Goal: Task Accomplishment & Management: Complete application form

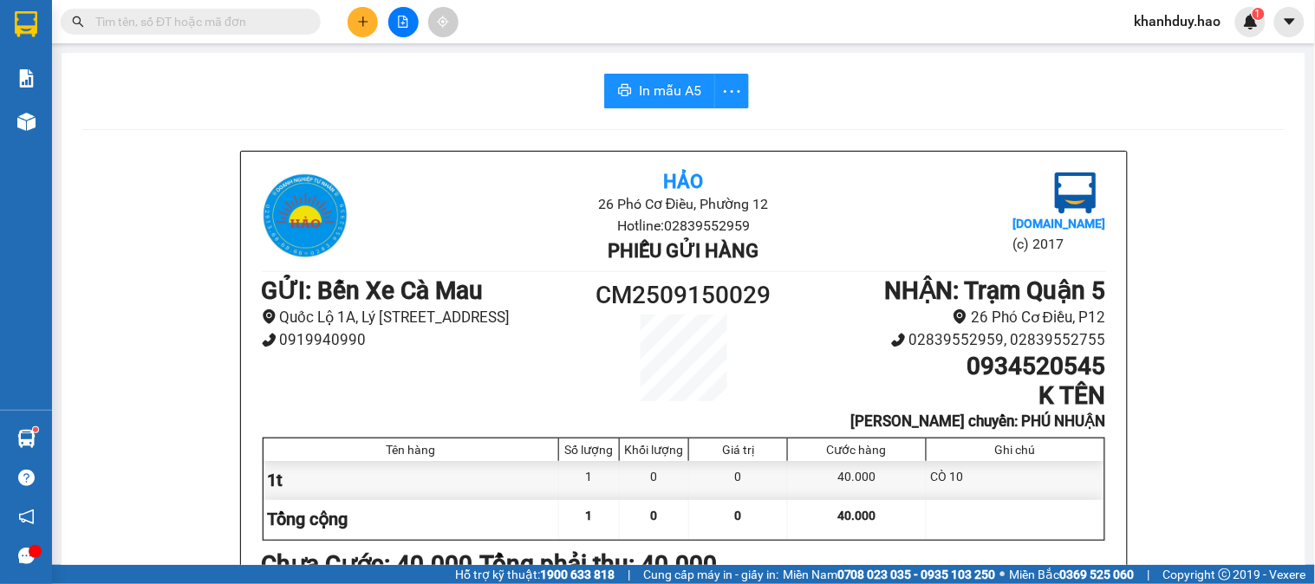
scroll to position [227, 0]
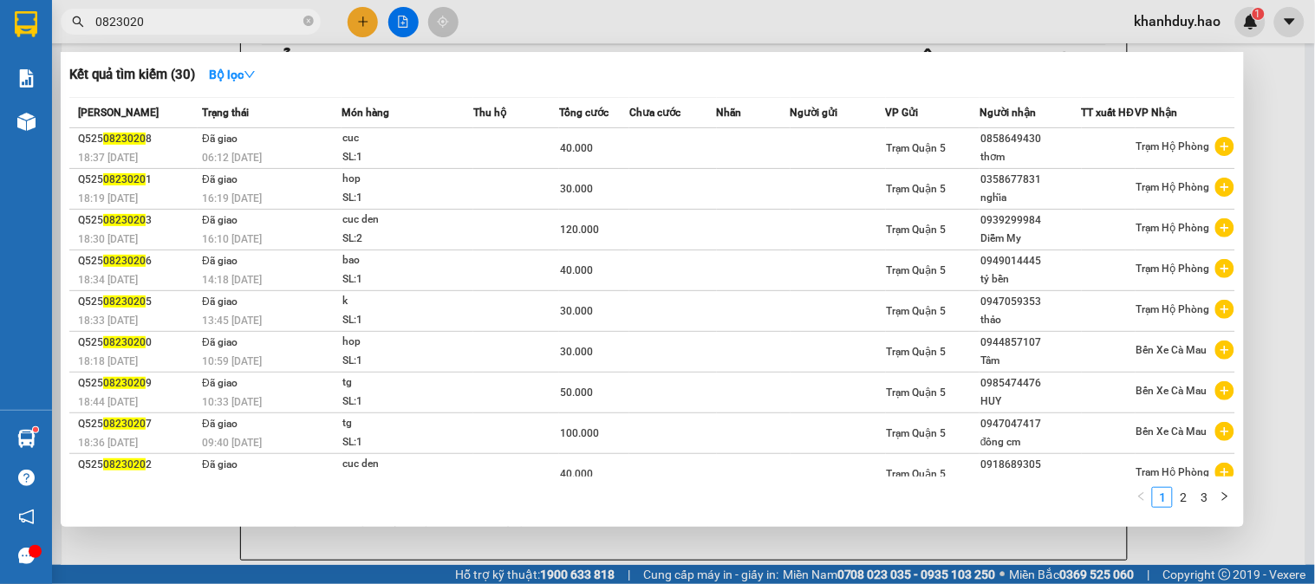
type input "0823020"
click at [1315, 99] on div at bounding box center [657, 292] width 1315 height 584
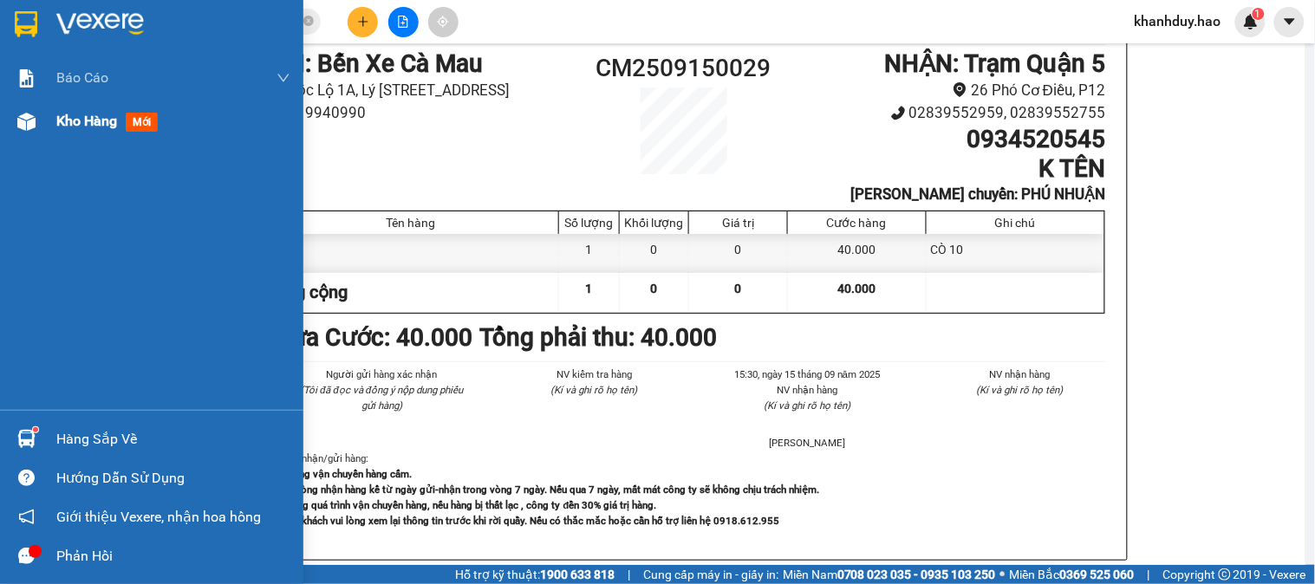
click at [82, 134] on div "Kho hàng mới" at bounding box center [173, 121] width 234 height 43
drag, startPoint x: 82, startPoint y: 134, endPoint x: 95, endPoint y: 205, distance: 72.4
click at [84, 134] on div "Kho hàng mới" at bounding box center [173, 121] width 234 height 43
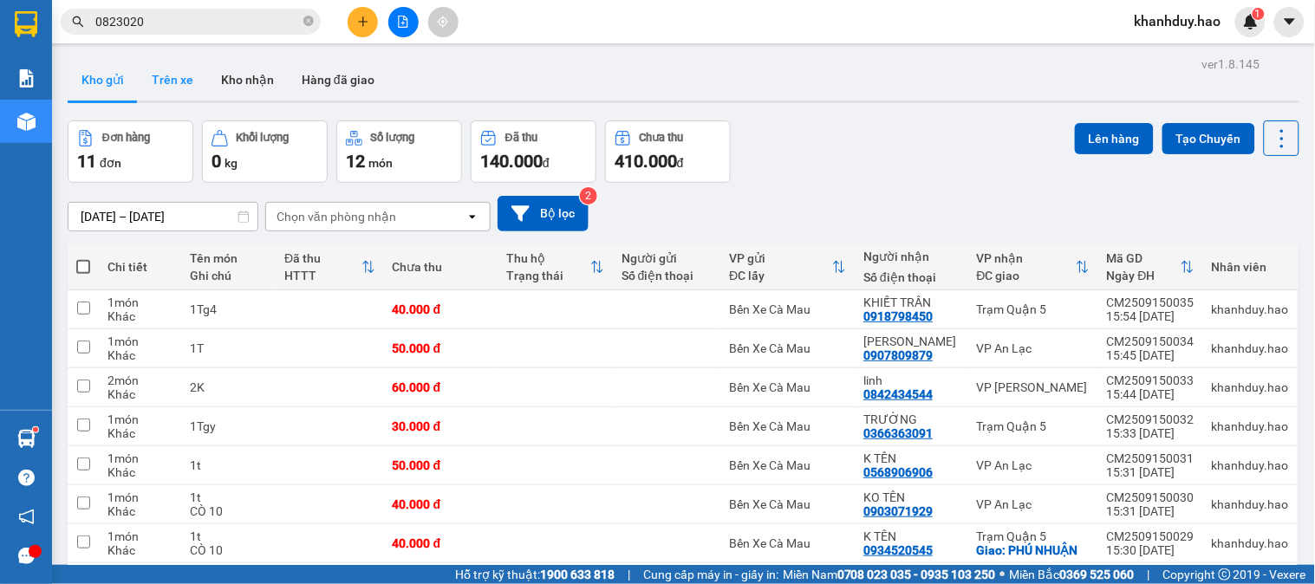
click at [180, 82] on button "Trên xe" at bounding box center [172, 80] width 69 height 42
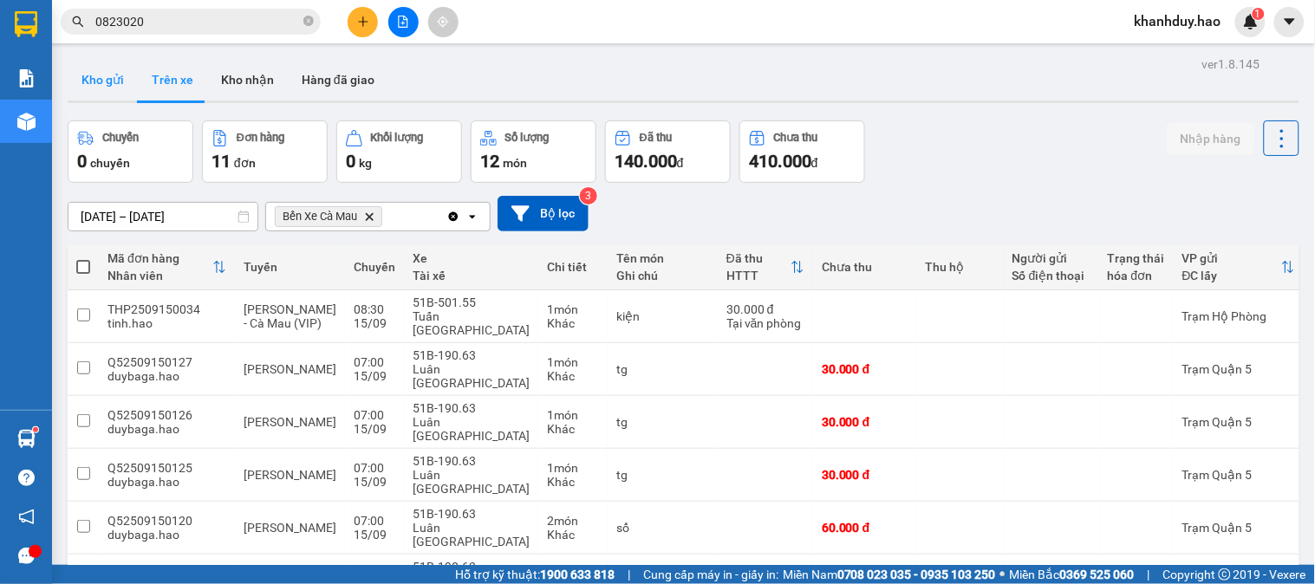
click at [127, 84] on button "Kho gửi" at bounding box center [103, 80] width 70 height 42
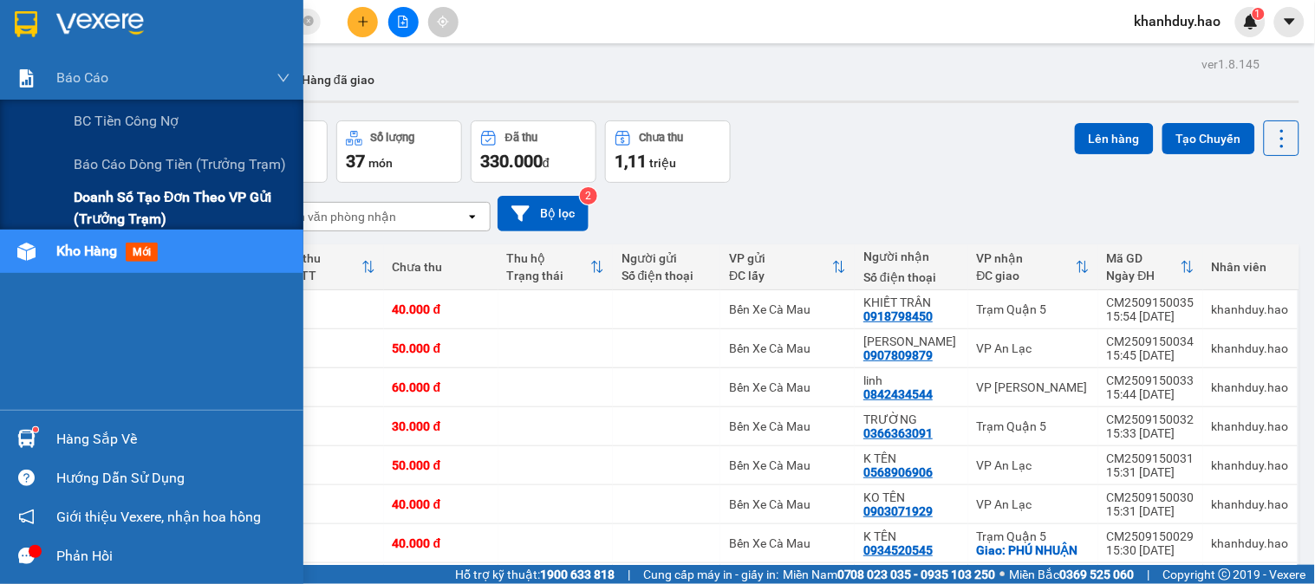
click at [92, 217] on span "Doanh số tạo đơn theo VP gửi (trưởng trạm)" at bounding box center [182, 207] width 217 height 43
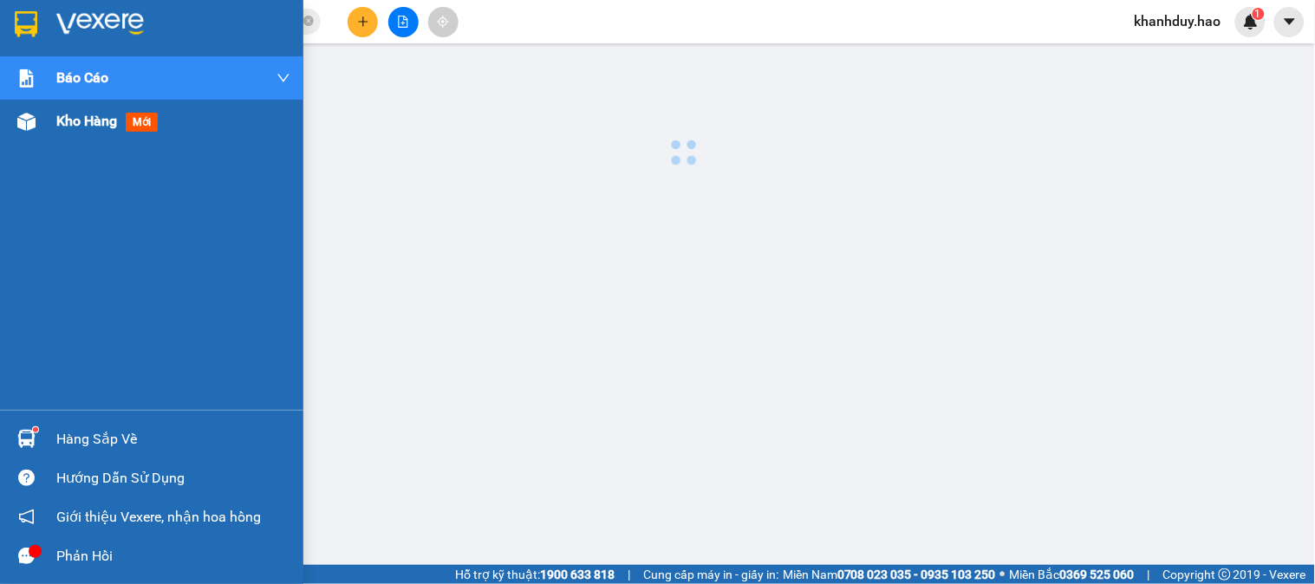
click at [97, 118] on span "Kho hàng" at bounding box center [86, 121] width 61 height 16
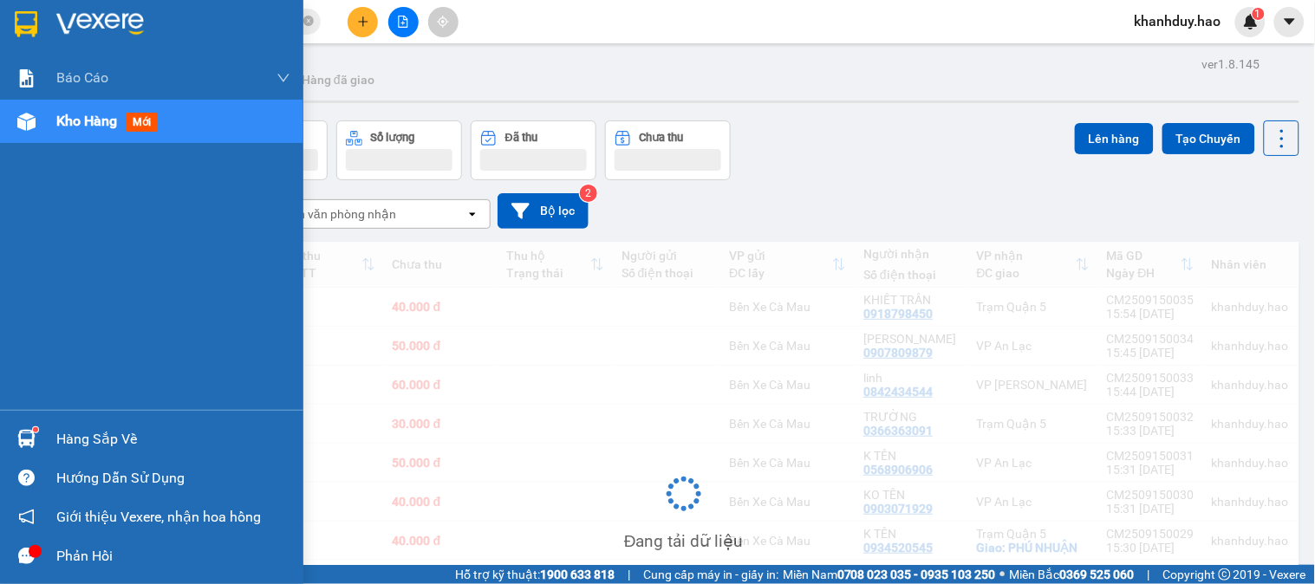
click at [97, 118] on span "Kho hàng" at bounding box center [86, 121] width 61 height 16
click at [97, 119] on span "Kho hàng" at bounding box center [86, 121] width 61 height 16
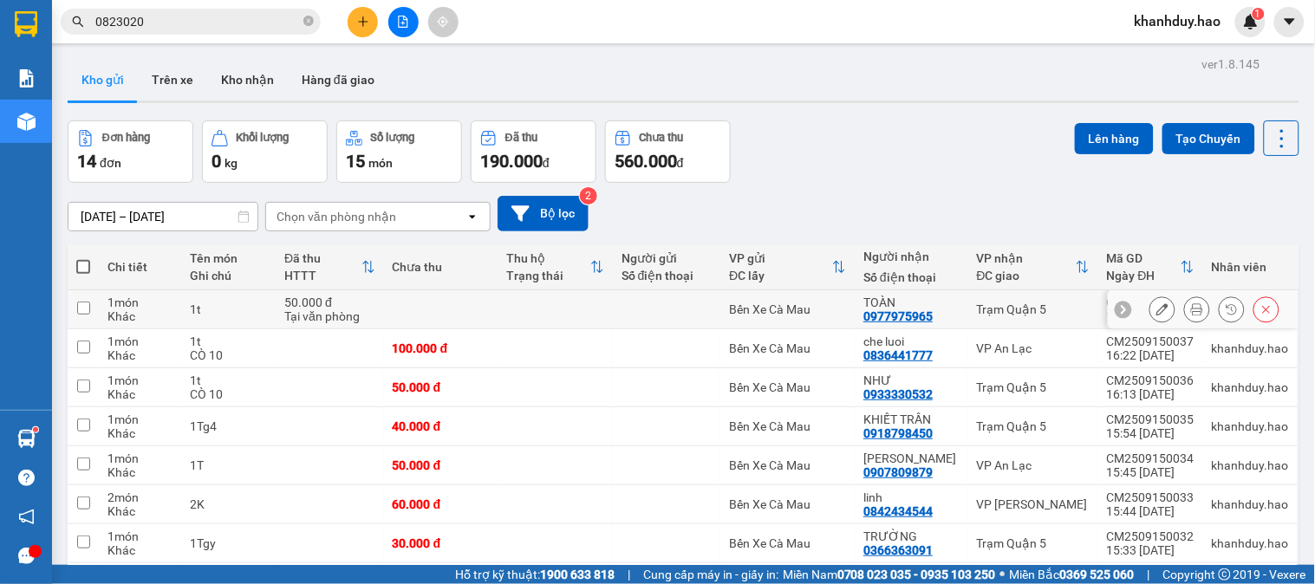
click at [1191, 313] on icon at bounding box center [1197, 309] width 12 height 12
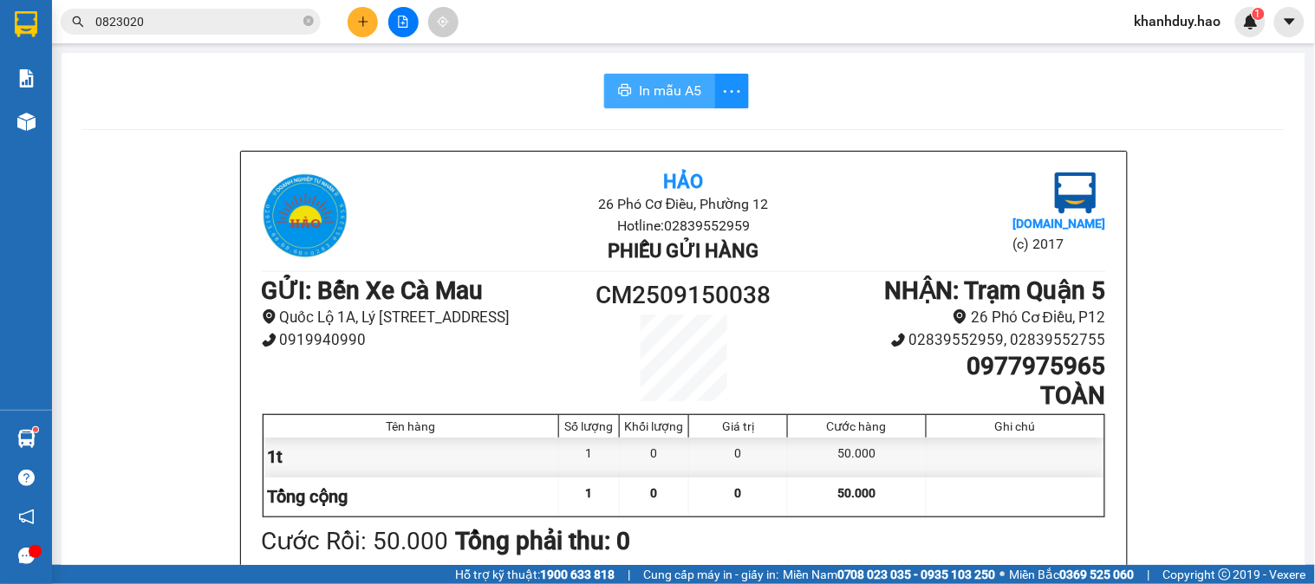
click at [654, 101] on button "In mẫu A5" at bounding box center [659, 91] width 111 height 35
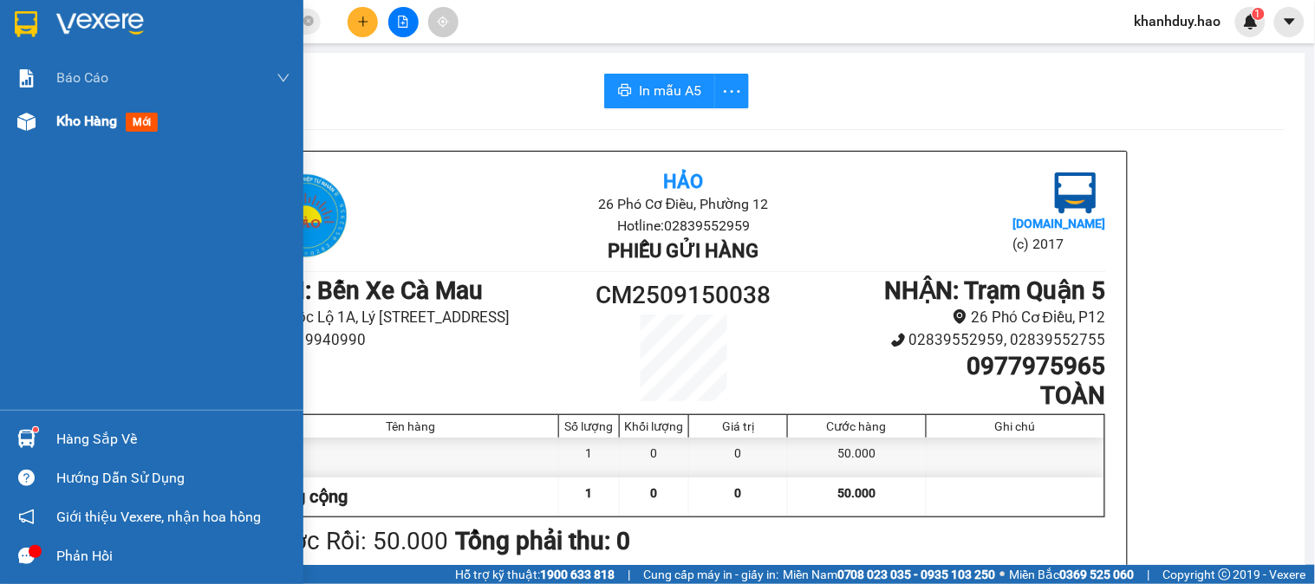
click at [55, 116] on div "Kho hàng mới" at bounding box center [151, 121] width 303 height 43
click at [55, 117] on div "Kho hàng mới" at bounding box center [151, 121] width 303 height 43
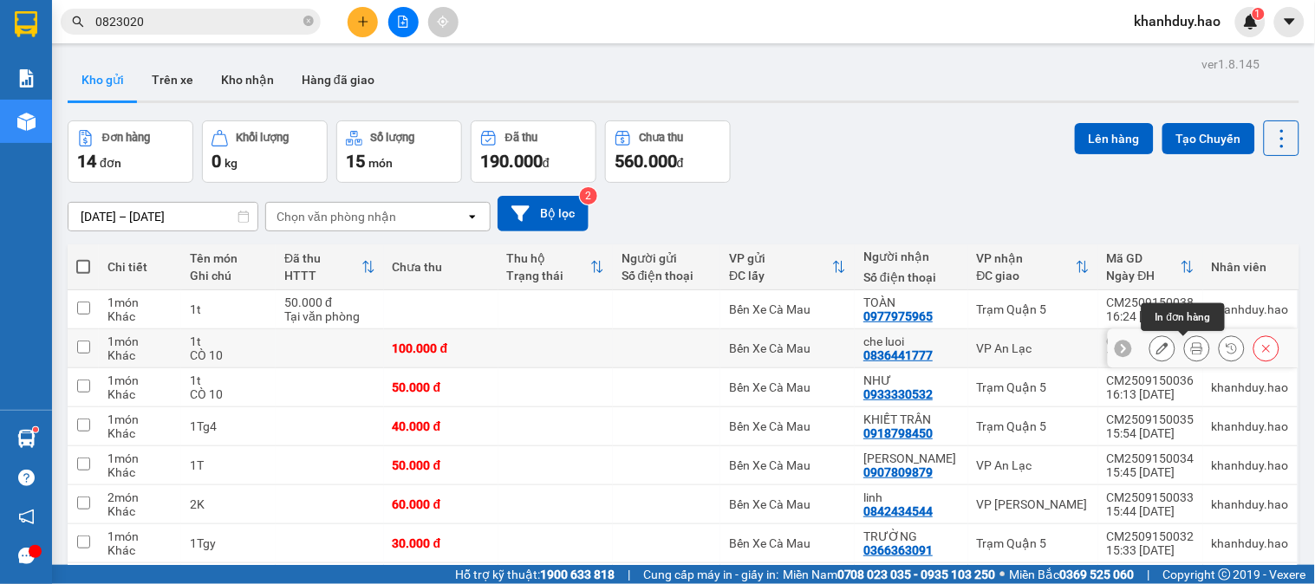
click at [1191, 349] on icon at bounding box center [1197, 349] width 12 height 12
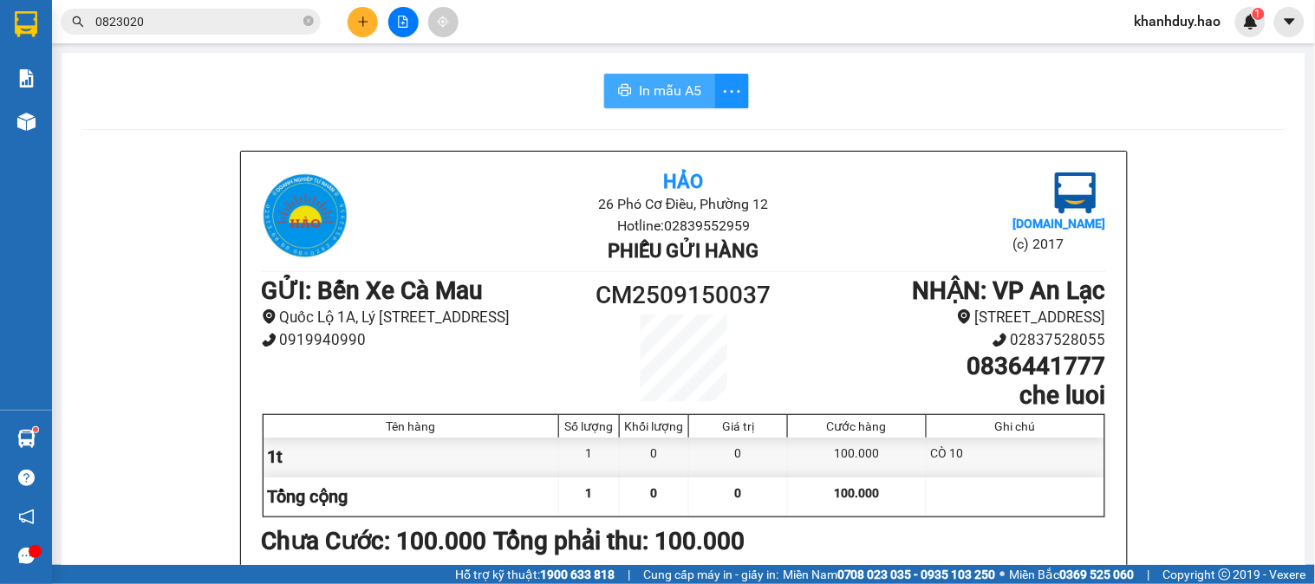
click at [661, 108] on button "In mẫu A5" at bounding box center [659, 91] width 111 height 35
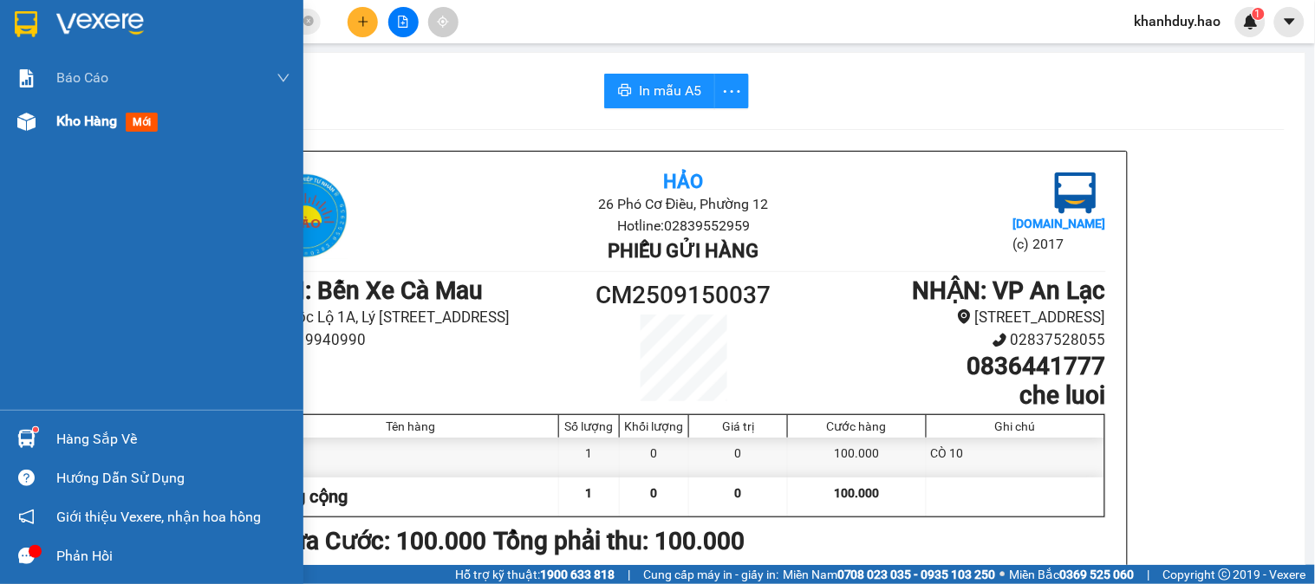
click at [70, 135] on div "Kho hàng mới" at bounding box center [173, 121] width 234 height 43
click at [71, 134] on div "Kho hàng mới" at bounding box center [173, 121] width 234 height 43
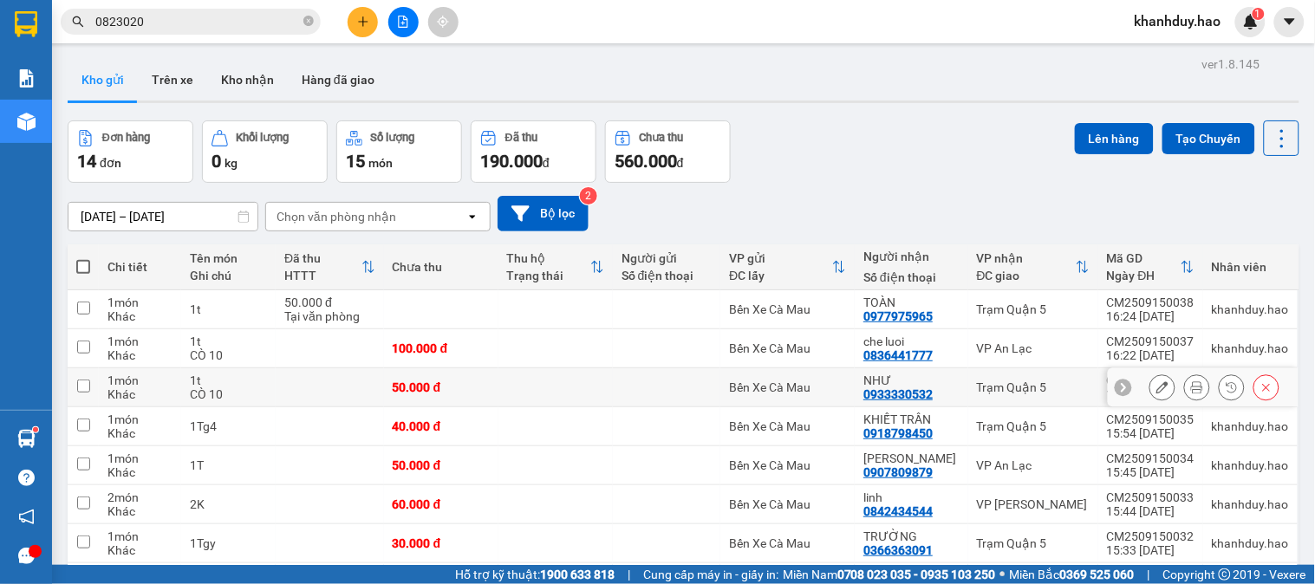
click at [1185, 380] on button at bounding box center [1197, 388] width 24 height 30
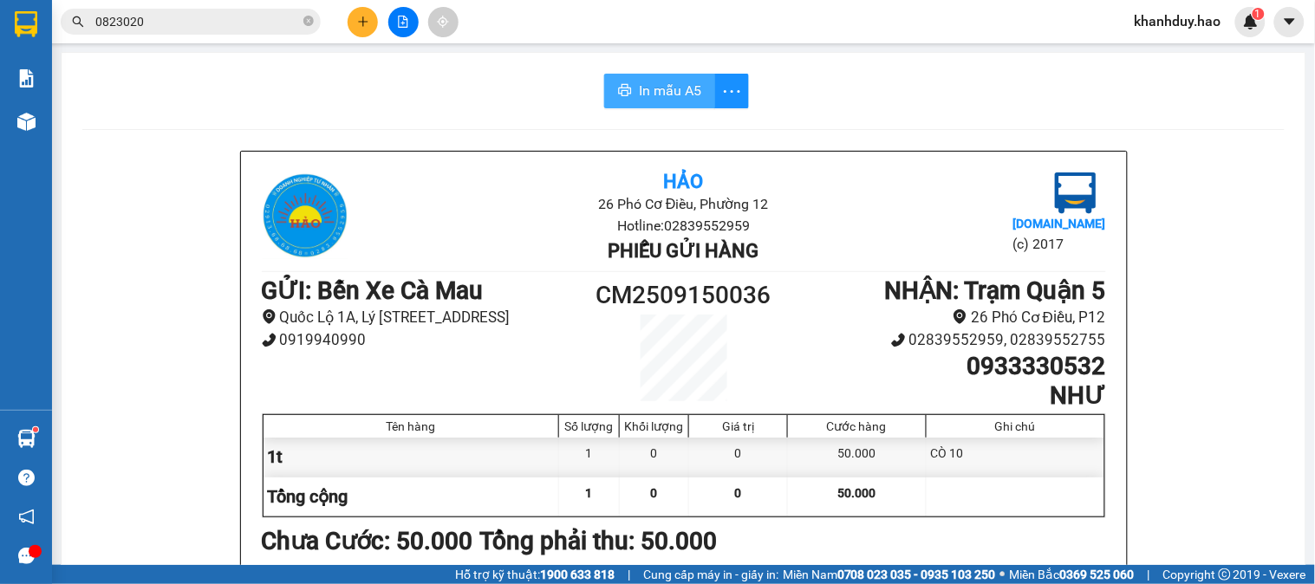
click at [669, 79] on button "In mẫu A5" at bounding box center [659, 91] width 111 height 35
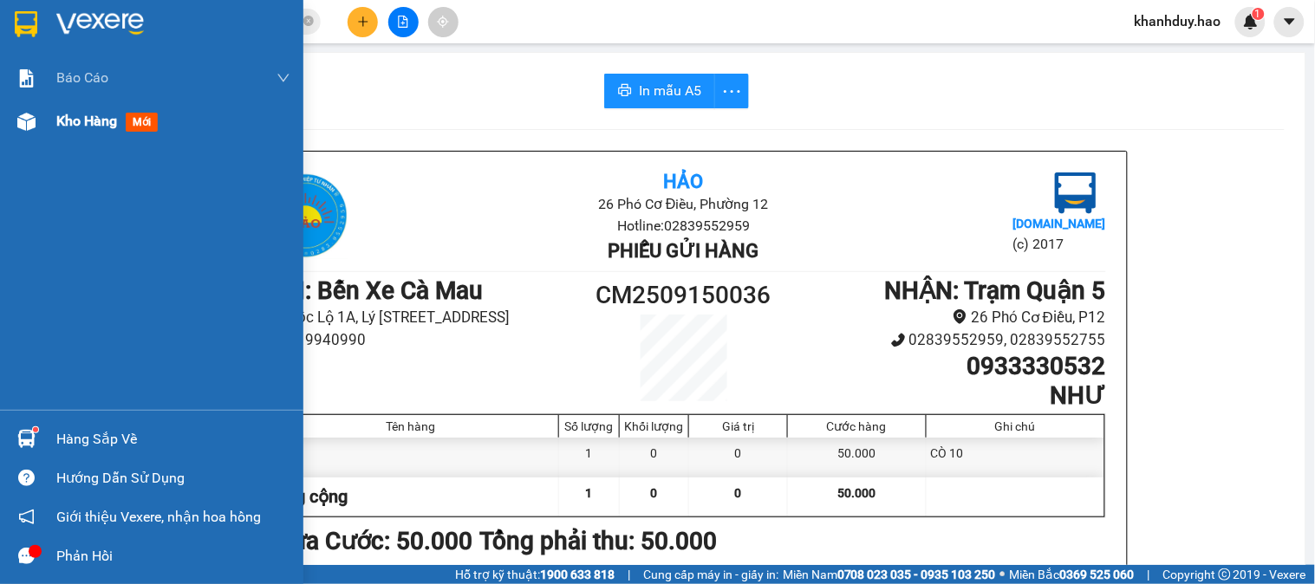
click at [101, 127] on span "Kho hàng" at bounding box center [86, 121] width 61 height 16
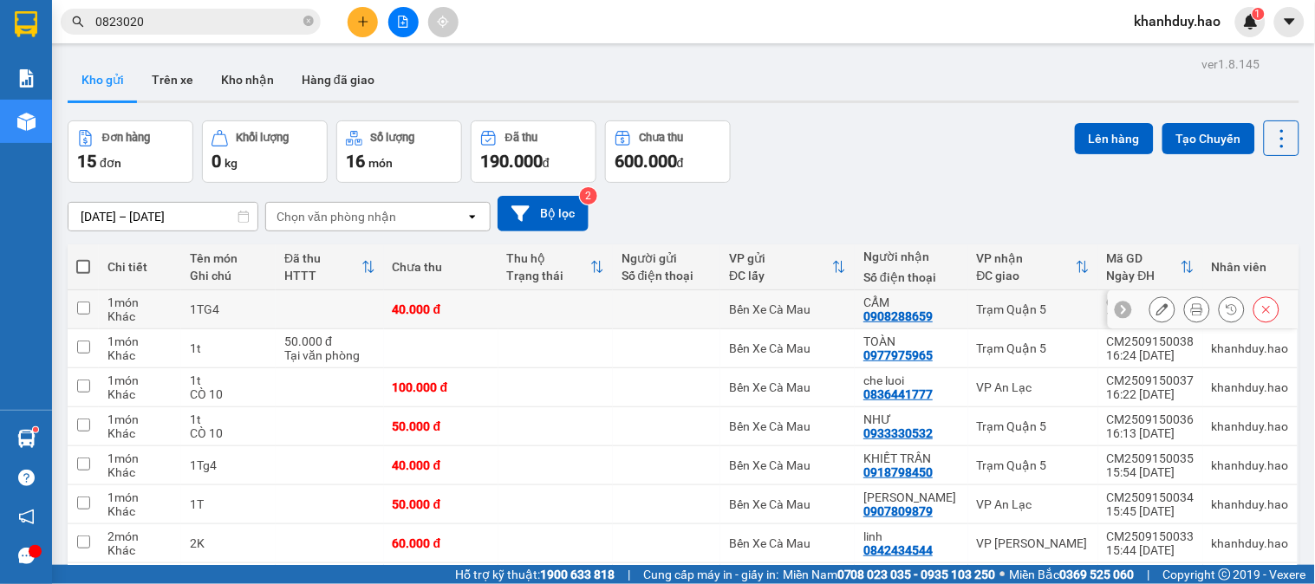
click at [1195, 314] on div at bounding box center [1197, 310] width 26 height 26
click at [1184, 314] on div at bounding box center [1197, 310] width 26 height 26
click at [1191, 310] on icon at bounding box center [1197, 309] width 12 height 12
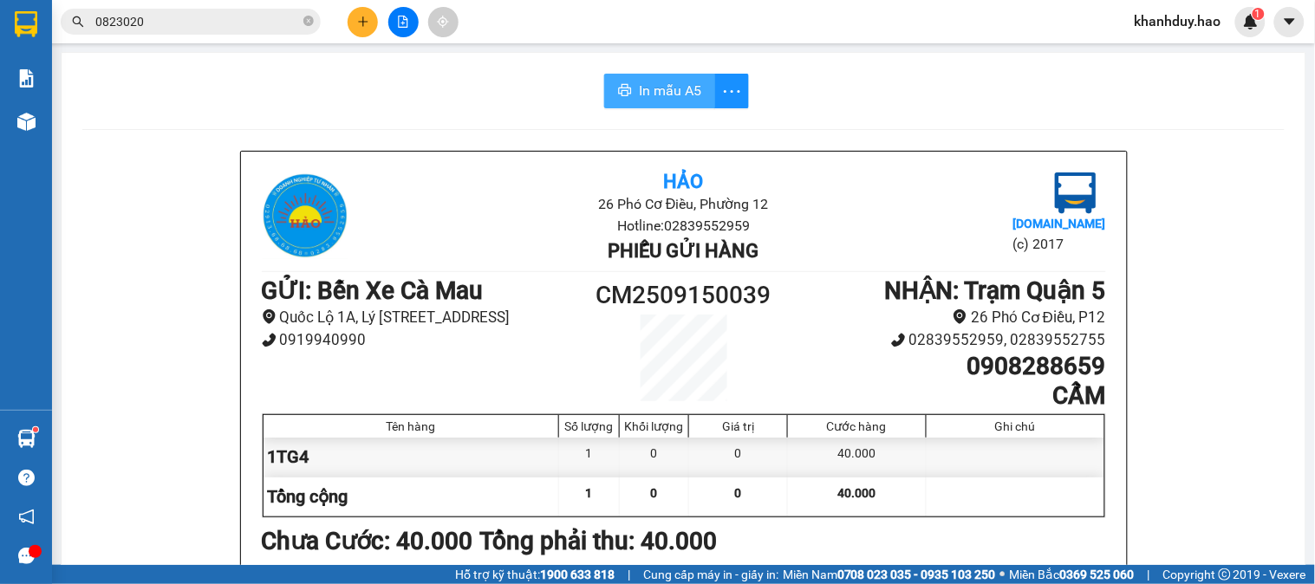
click at [661, 90] on span "In mẫu A5" at bounding box center [670, 91] width 62 height 22
click at [352, 18] on button at bounding box center [363, 22] width 30 height 30
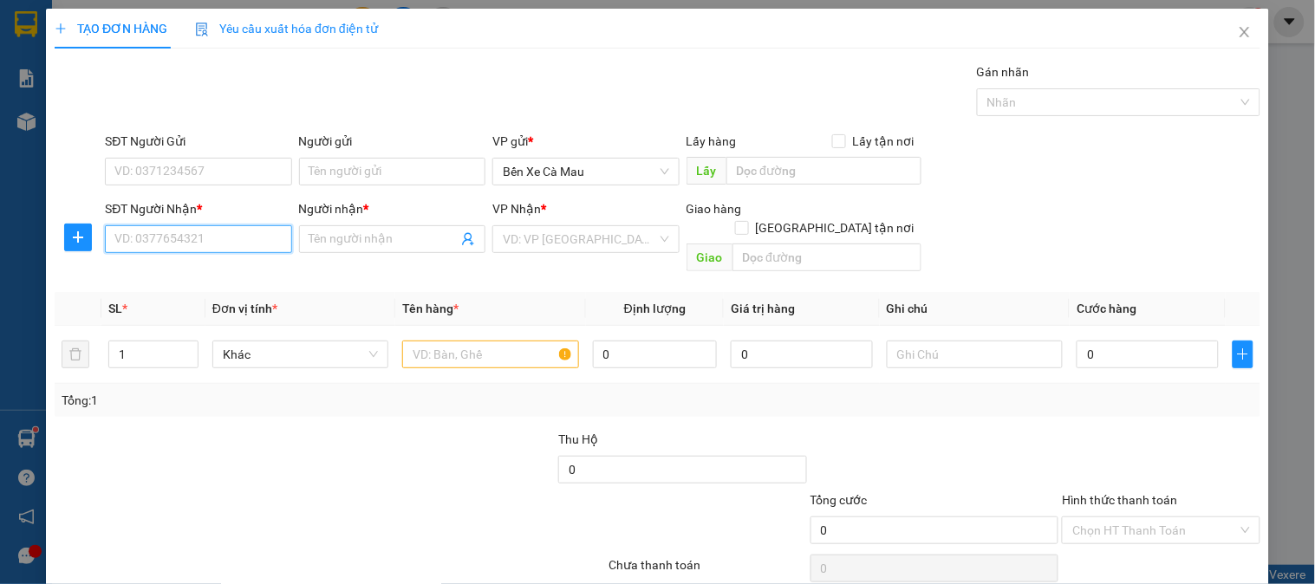
click at [246, 237] on input "SĐT Người Nhận *" at bounding box center [198, 239] width 186 height 28
click at [232, 270] on div "0913605885 - ĐÀO" at bounding box center [196, 273] width 164 height 19
type input "0913605885"
type input "ĐÀO"
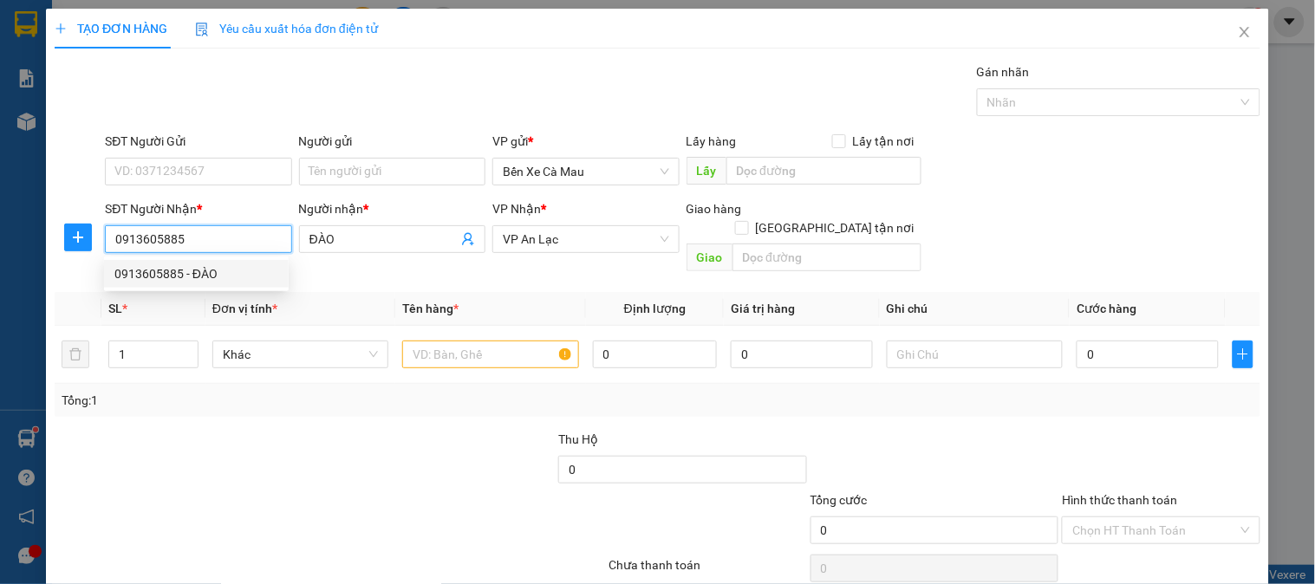
type input "50.000"
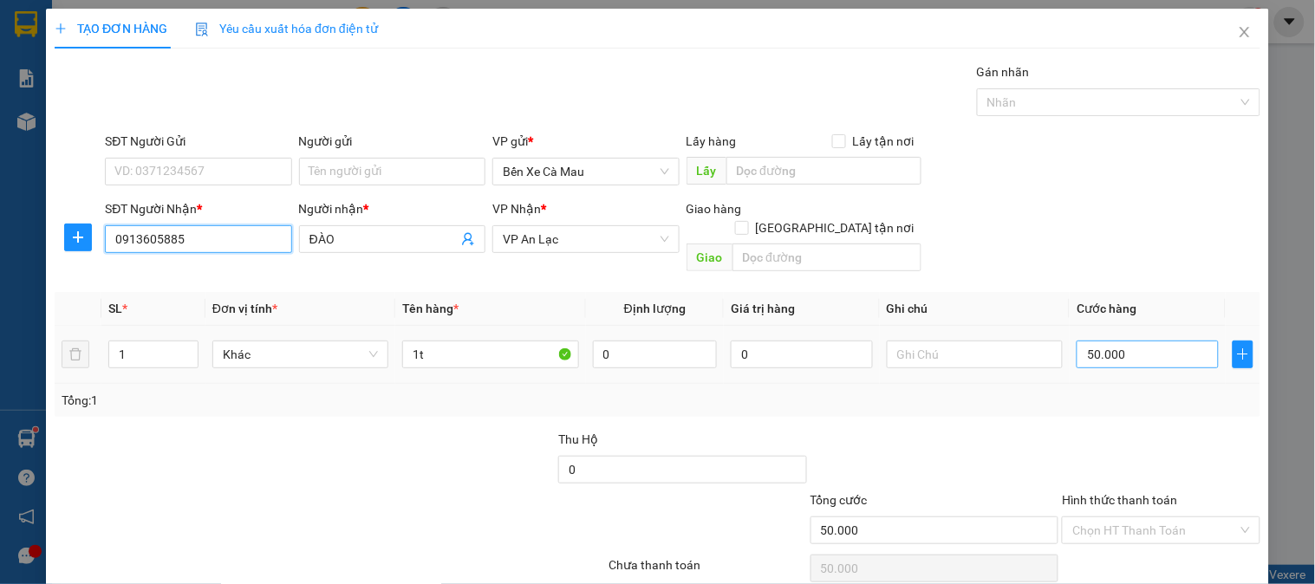
type input "0913605885"
click at [1122, 341] on input "50.000" at bounding box center [1148, 355] width 142 height 28
type input "0"
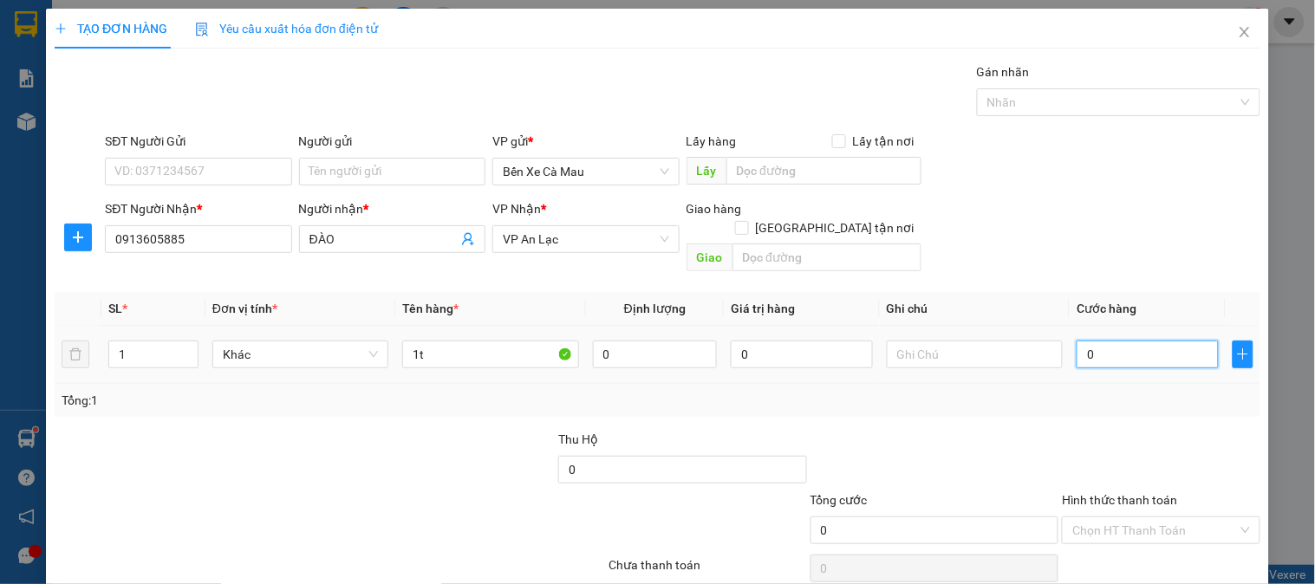
type input "4"
type input "004"
type input "40"
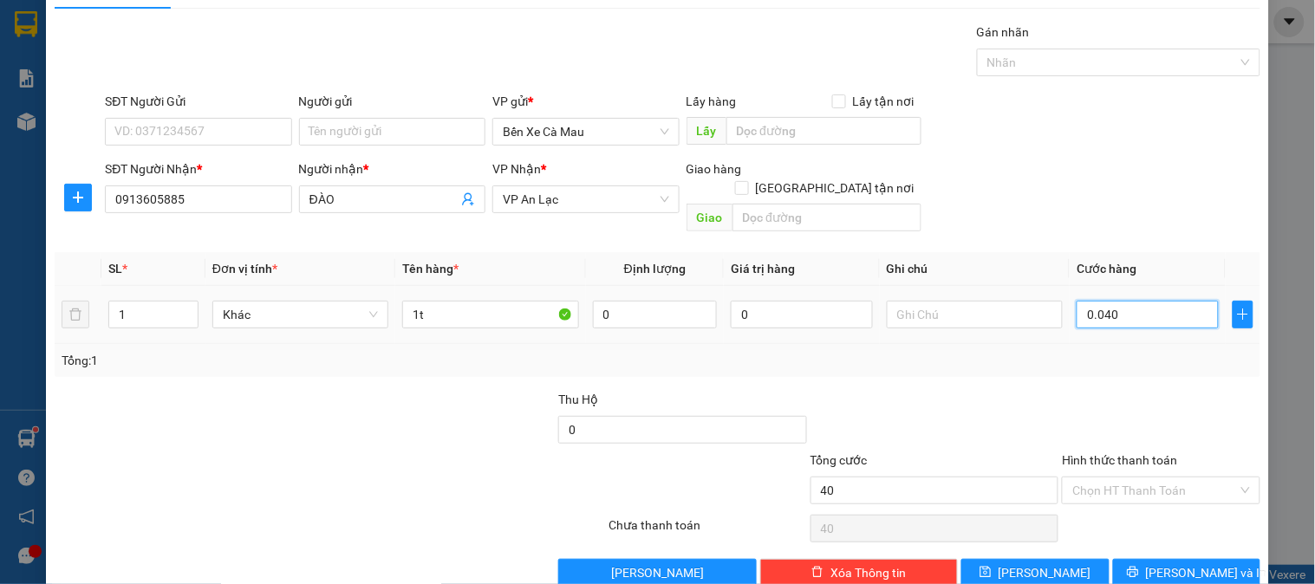
scroll to position [56, 0]
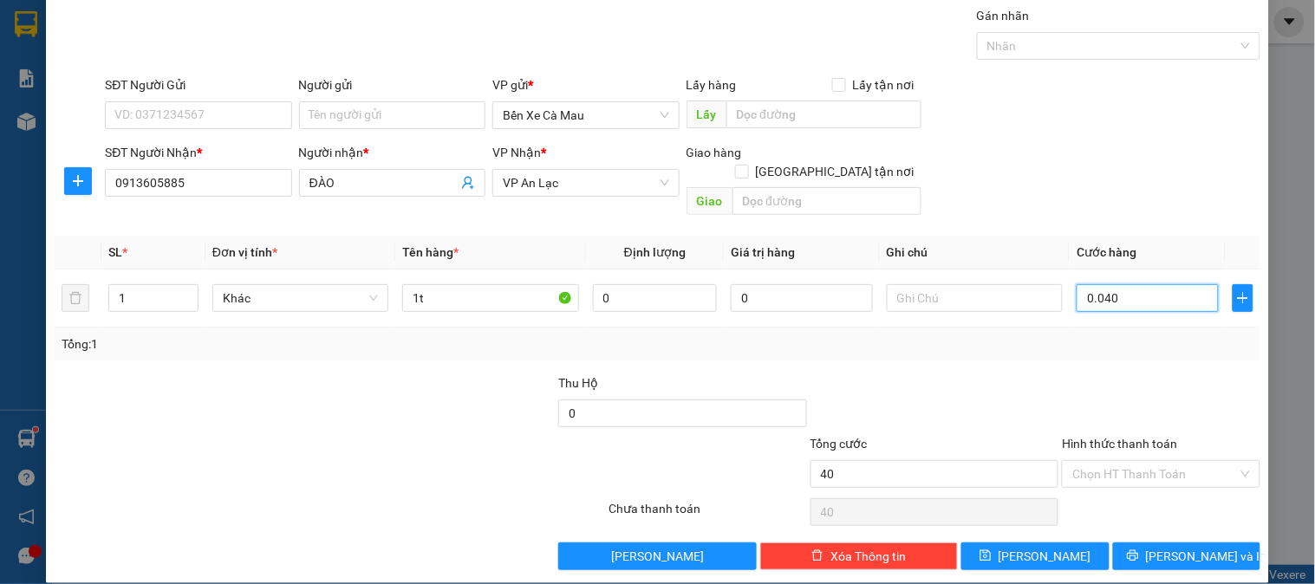
type input "0.040"
type input "40.000"
click at [1126, 437] on label "Hình thức thanh toán" at bounding box center [1119, 444] width 115 height 14
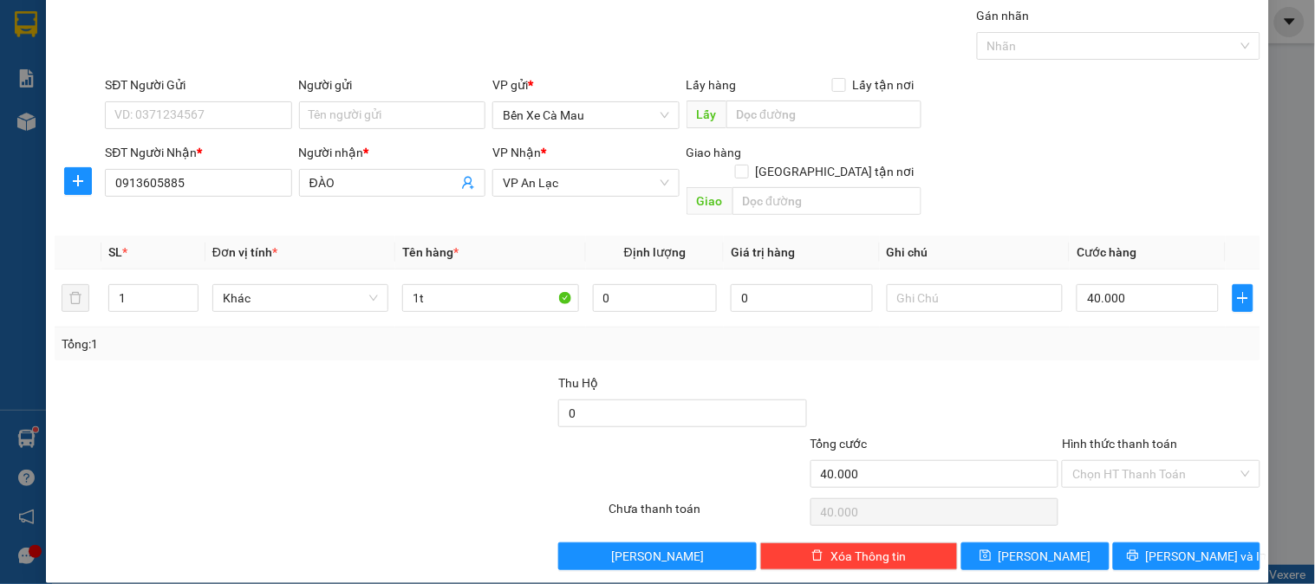
click at [1126, 461] on input "Hình thức thanh toán" at bounding box center [1155, 474] width 165 height 26
click at [1126, 486] on div "Tại văn phòng" at bounding box center [1150, 490] width 175 height 19
type input "0"
click at [1126, 543] on button "[PERSON_NAME] và In" at bounding box center [1186, 557] width 147 height 28
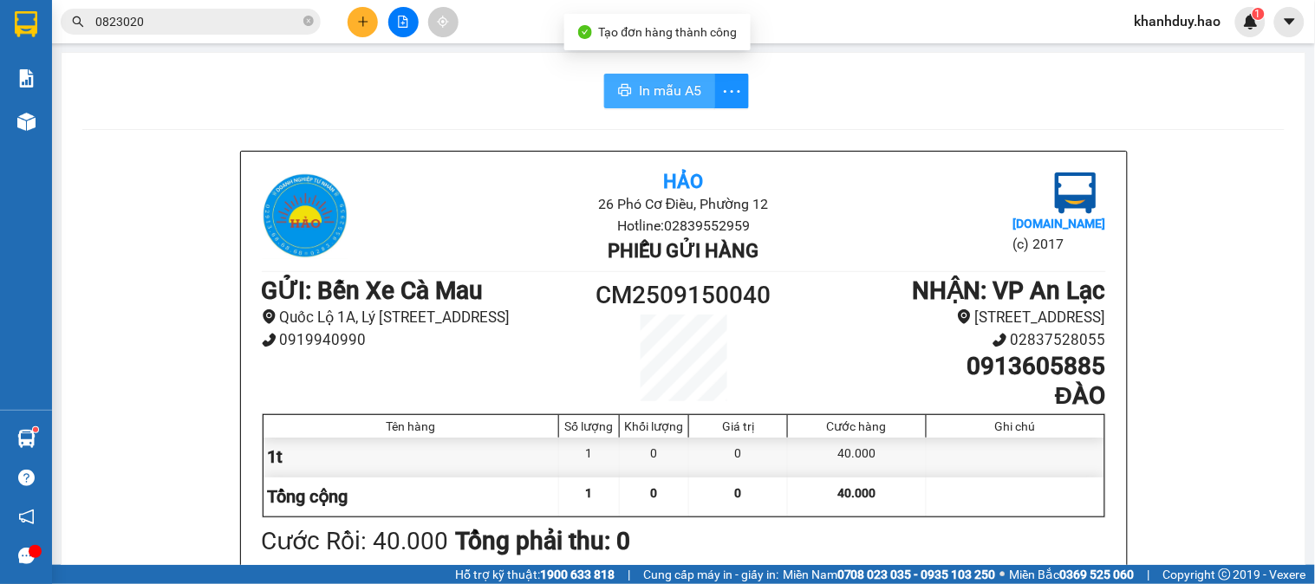
click at [644, 89] on span "In mẫu A5" at bounding box center [670, 91] width 62 height 22
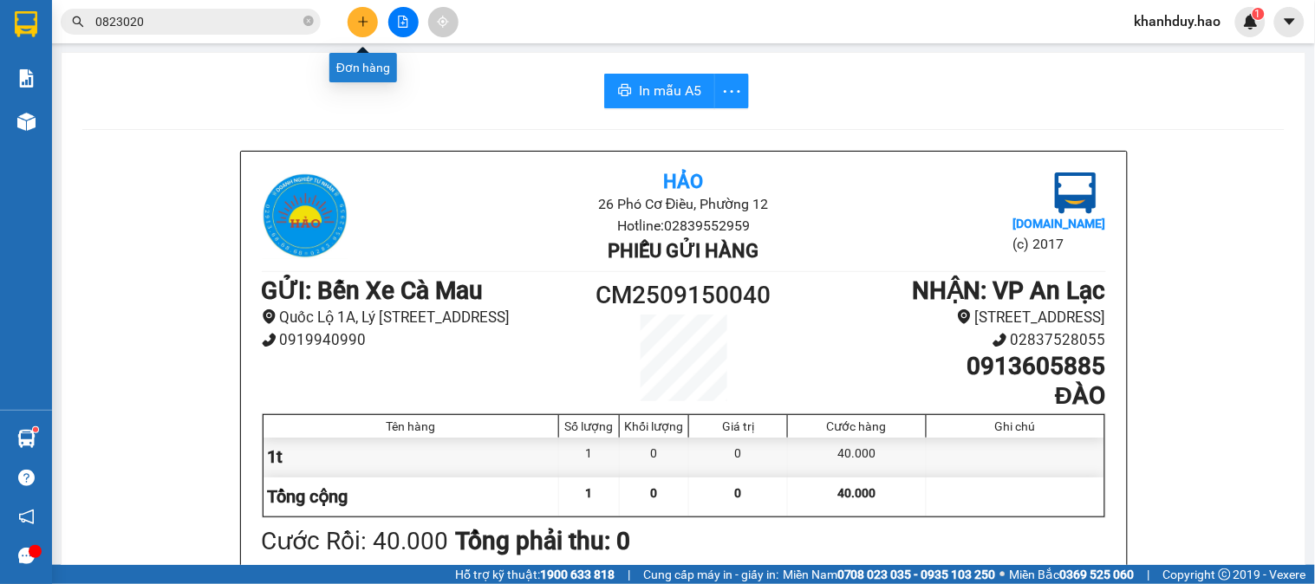
click at [366, 18] on icon "plus" at bounding box center [363, 22] width 12 height 12
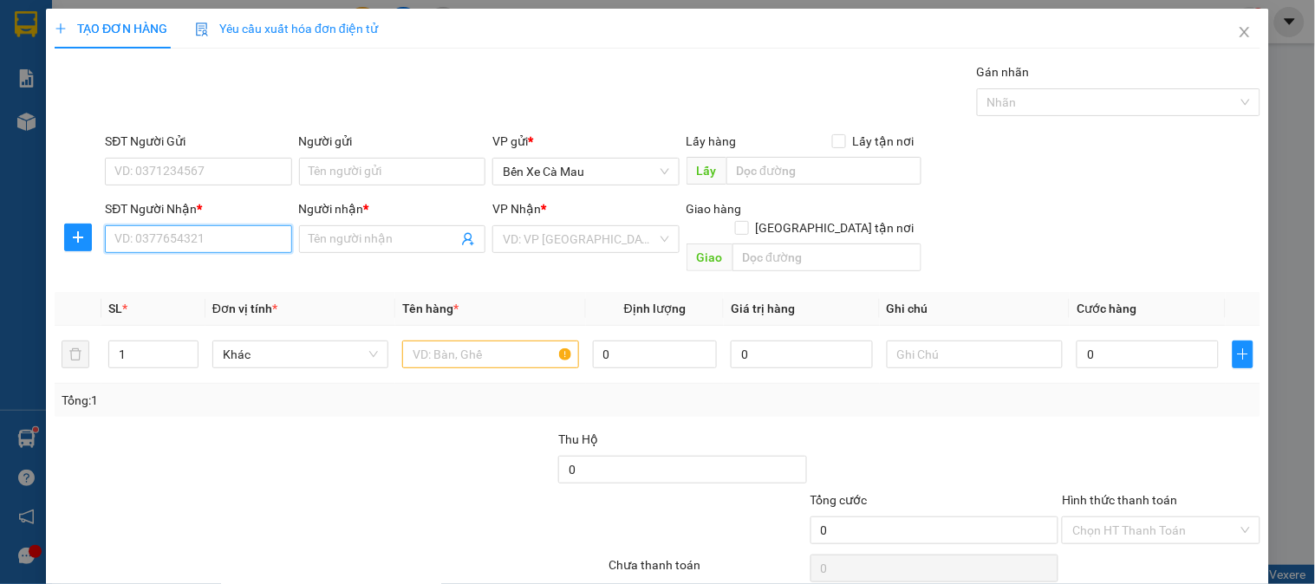
click at [241, 241] on input "SĐT Người Nhận *" at bounding box center [198, 239] width 186 height 28
type input "0902397969"
click at [321, 246] on input "Người nhận *" at bounding box center [384, 239] width 148 height 19
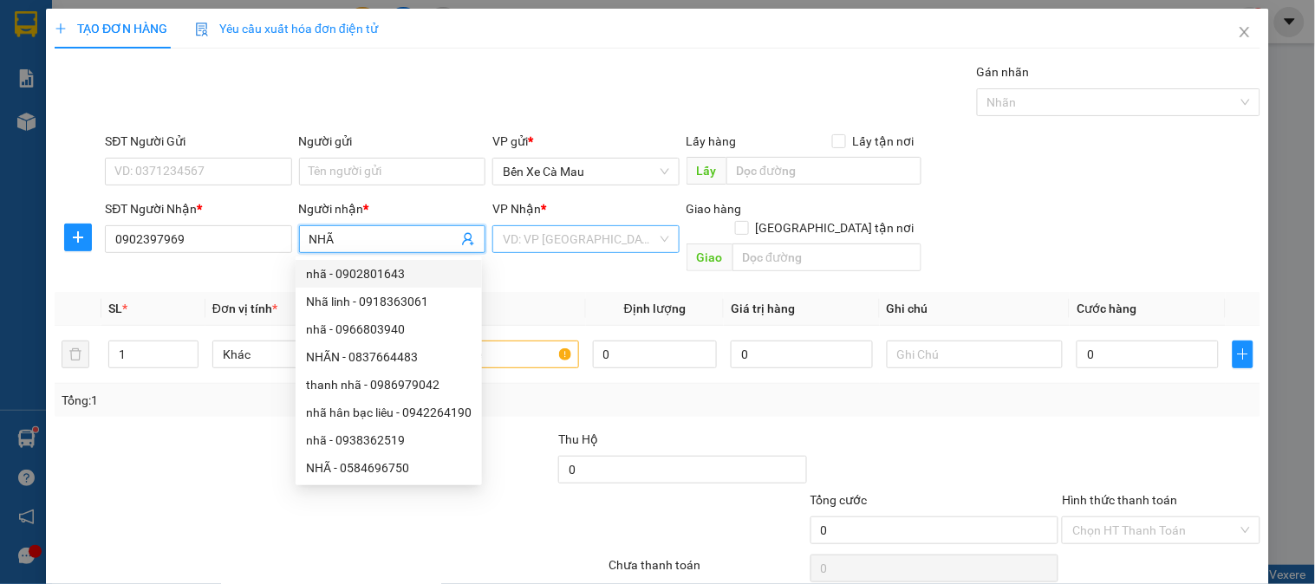
type input "NHÃ"
click at [600, 248] on input "search" at bounding box center [579, 239] width 153 height 26
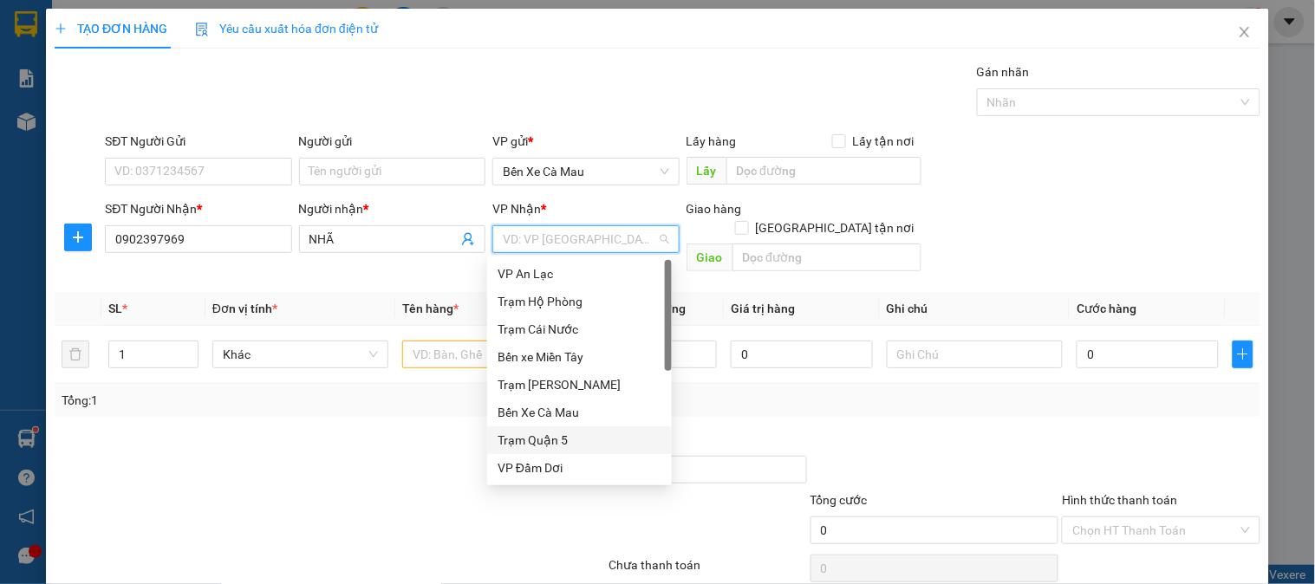
click at [561, 439] on div "Trạm Quận 5" at bounding box center [580, 440] width 164 height 19
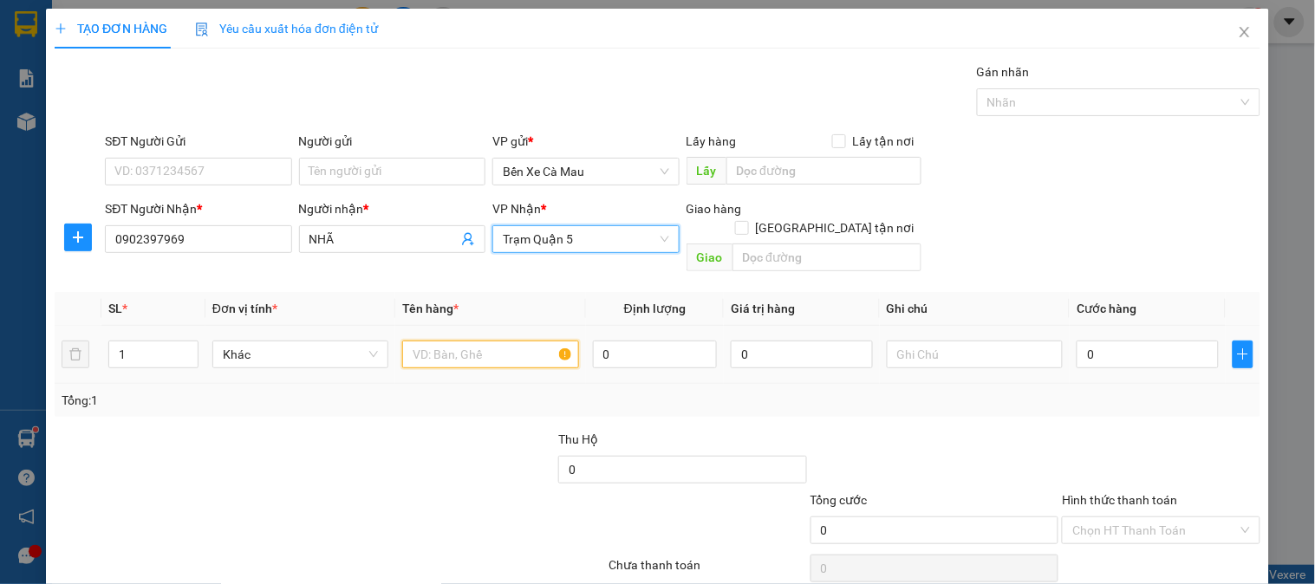
click at [460, 341] on input "text" at bounding box center [490, 355] width 176 height 28
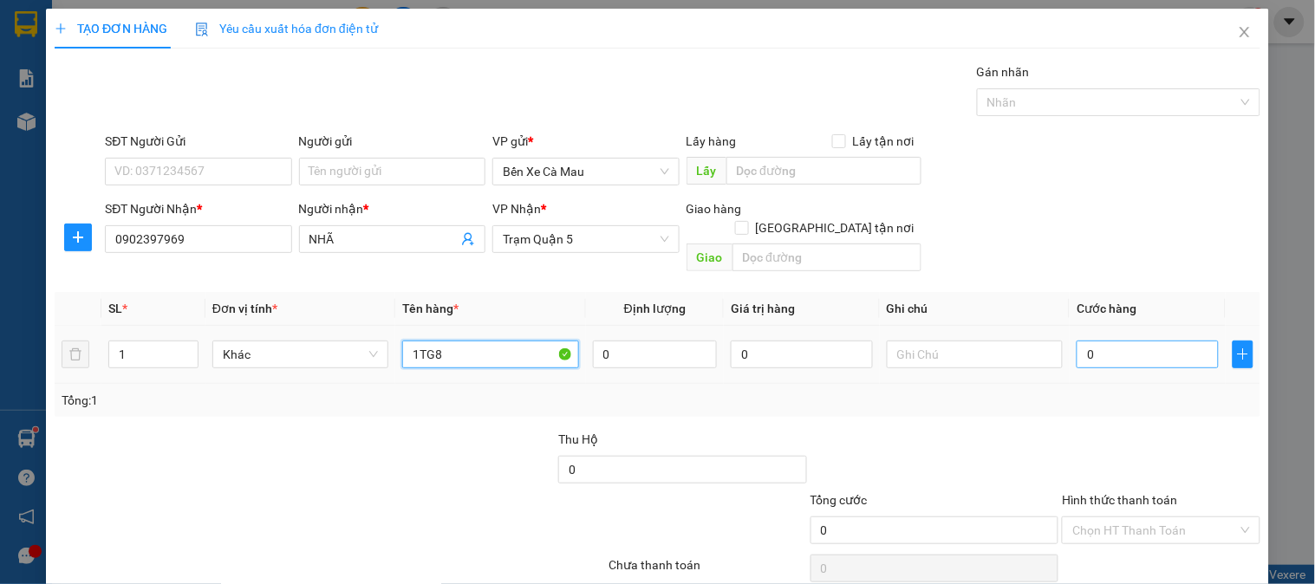
type input "1TG8"
click at [1106, 341] on input "0" at bounding box center [1148, 355] width 142 height 28
type input "003"
type input "3"
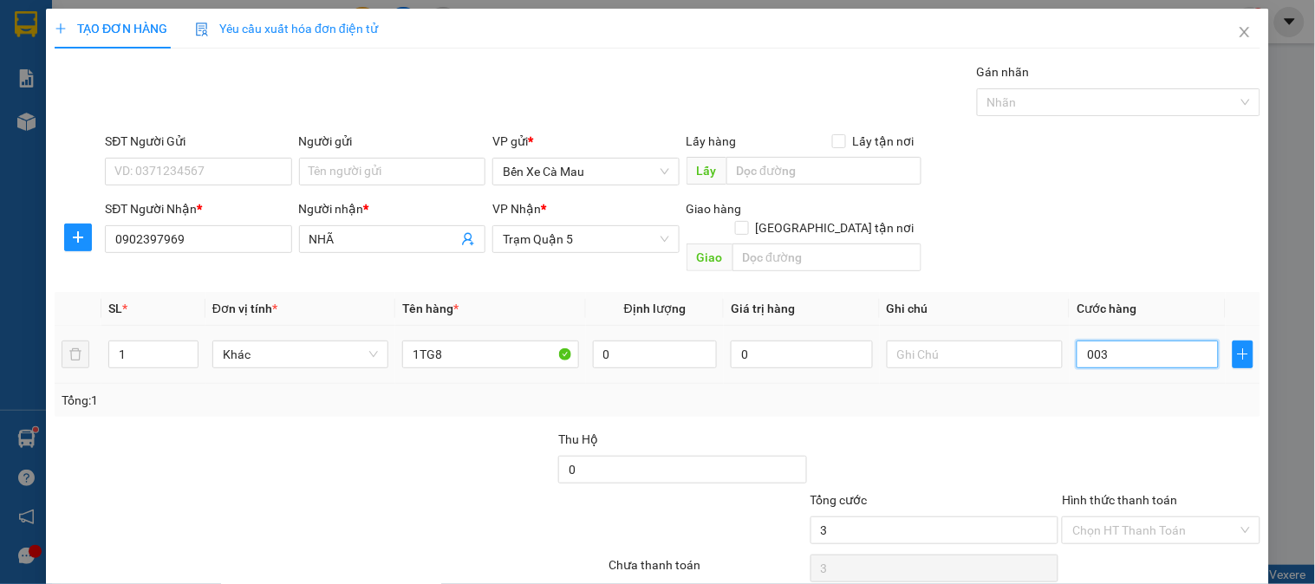
type input "0.030"
type input "30"
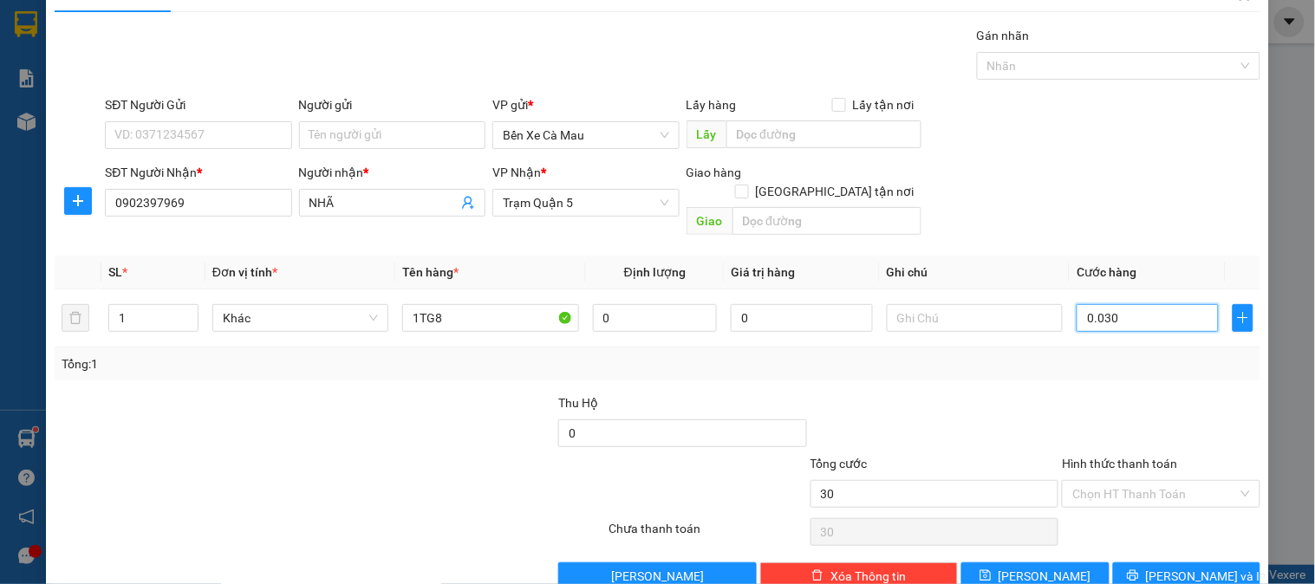
scroll to position [56, 0]
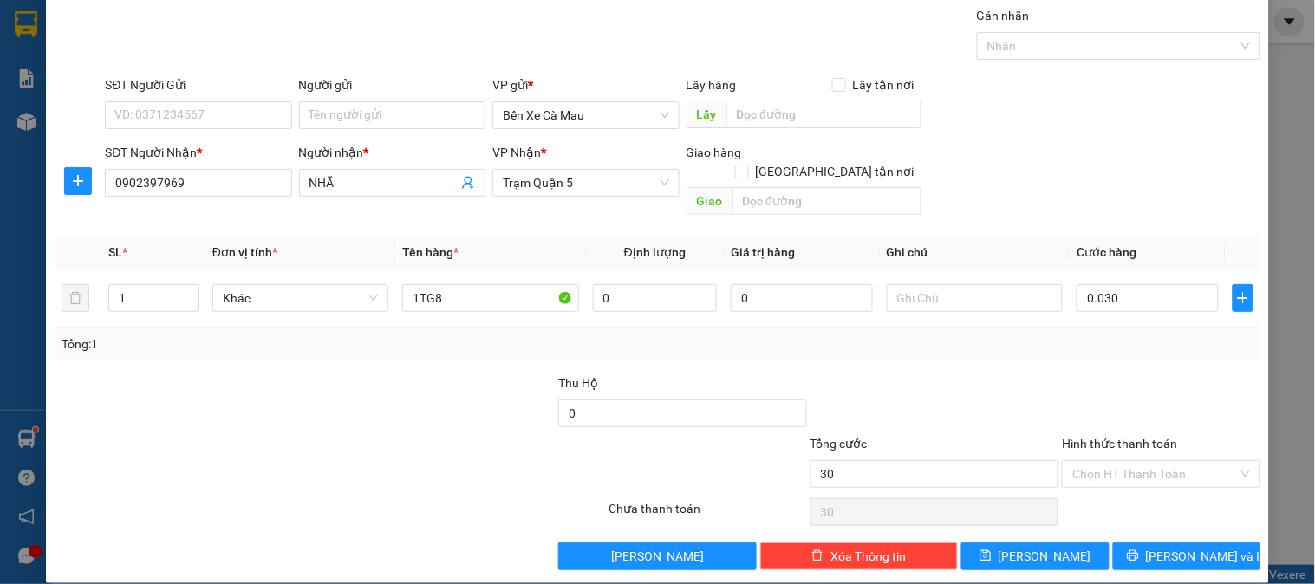
click at [1104, 437] on label "Hình thức thanh toán" at bounding box center [1119, 444] width 115 height 14
click at [1104, 461] on input "Hình thức thanh toán" at bounding box center [1155, 474] width 165 height 26
type input "30.000"
click at [1116, 484] on div "Tại văn phòng" at bounding box center [1150, 490] width 175 height 19
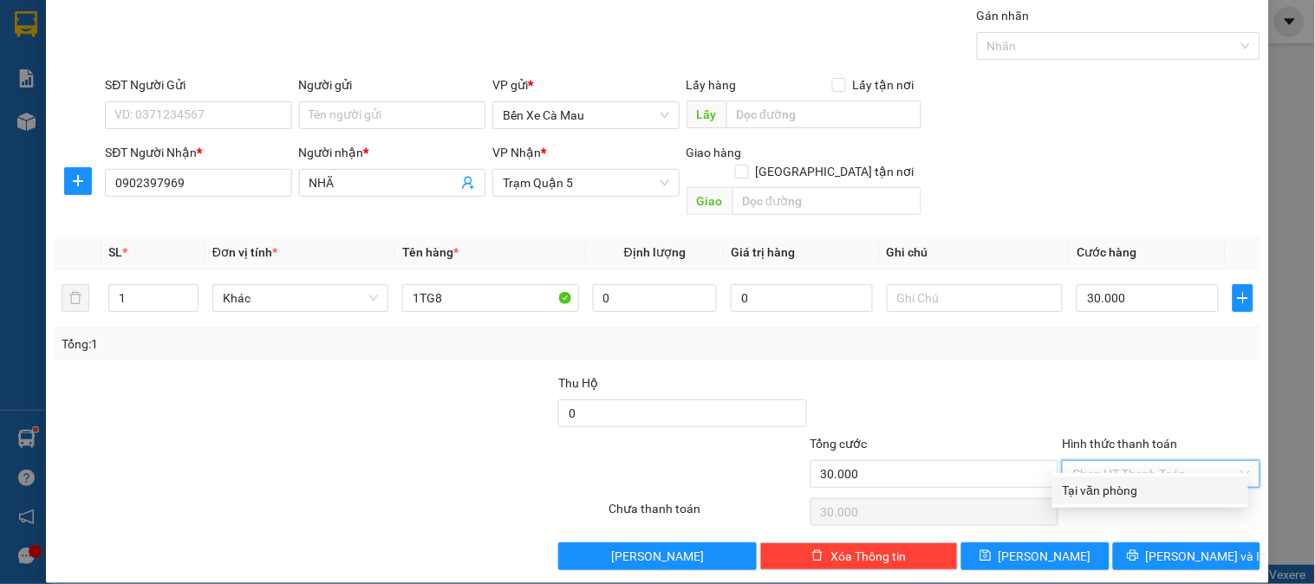
type input "0"
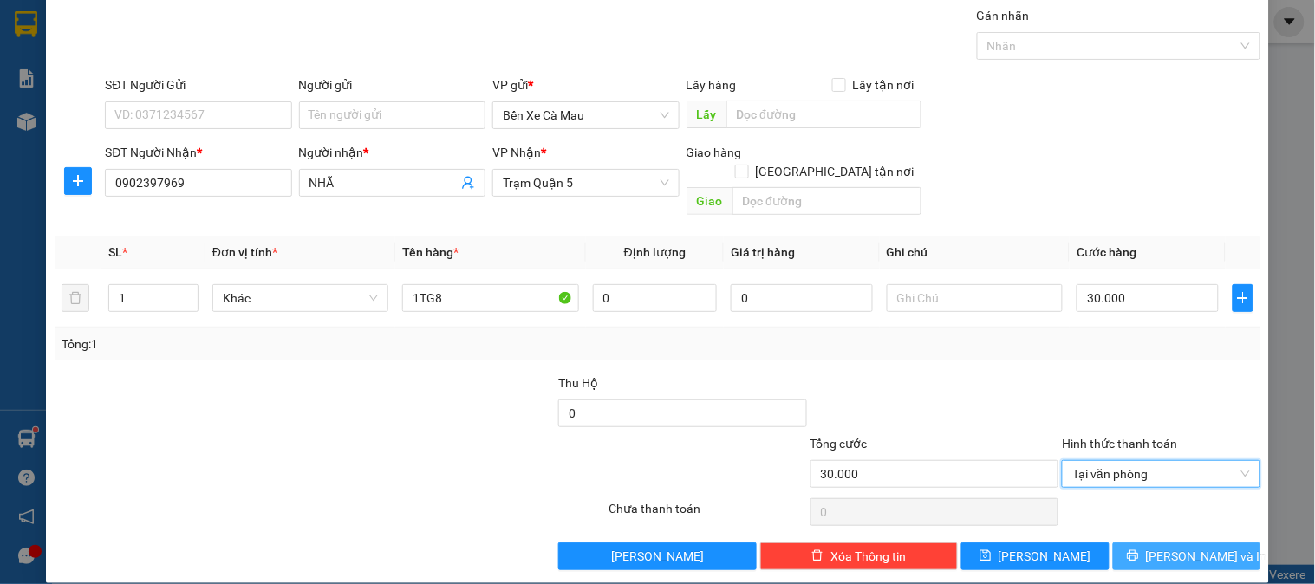
click at [1131, 546] on button "[PERSON_NAME] và In" at bounding box center [1186, 557] width 147 height 28
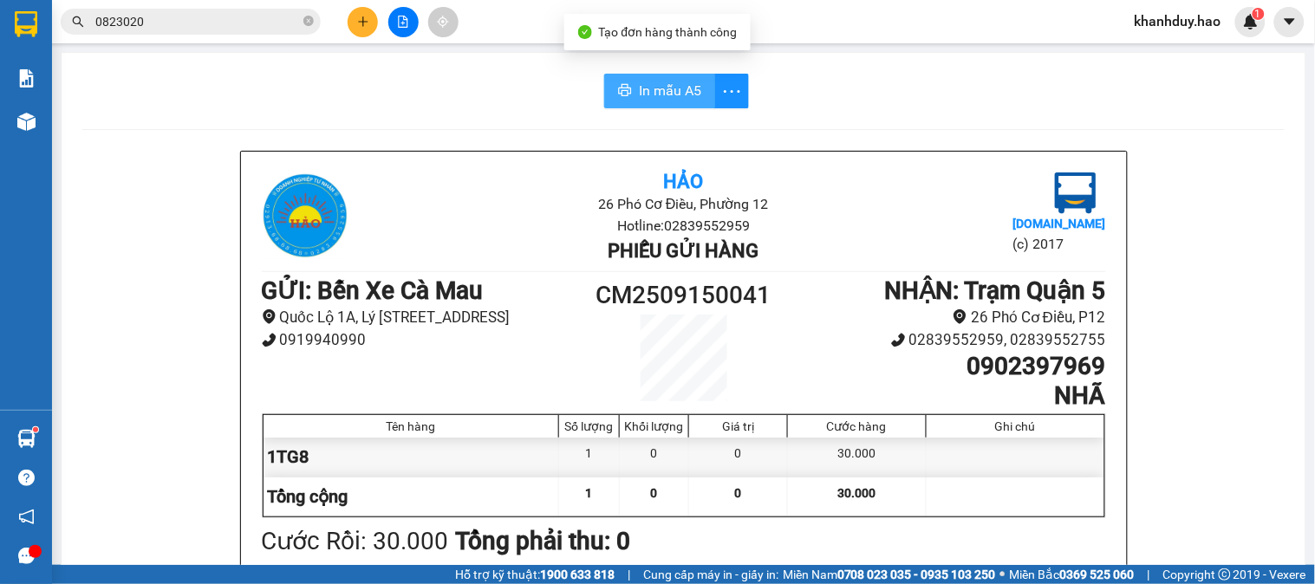
click at [656, 83] on span "In mẫu A5" at bounding box center [670, 91] width 62 height 22
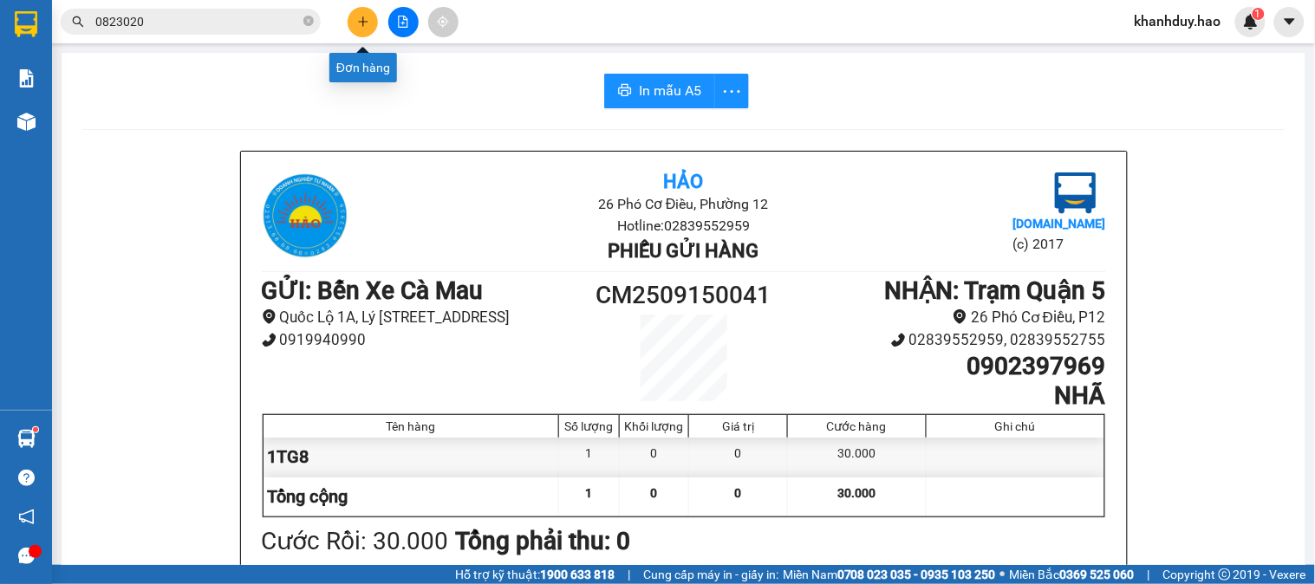
click at [354, 20] on button at bounding box center [363, 22] width 30 height 30
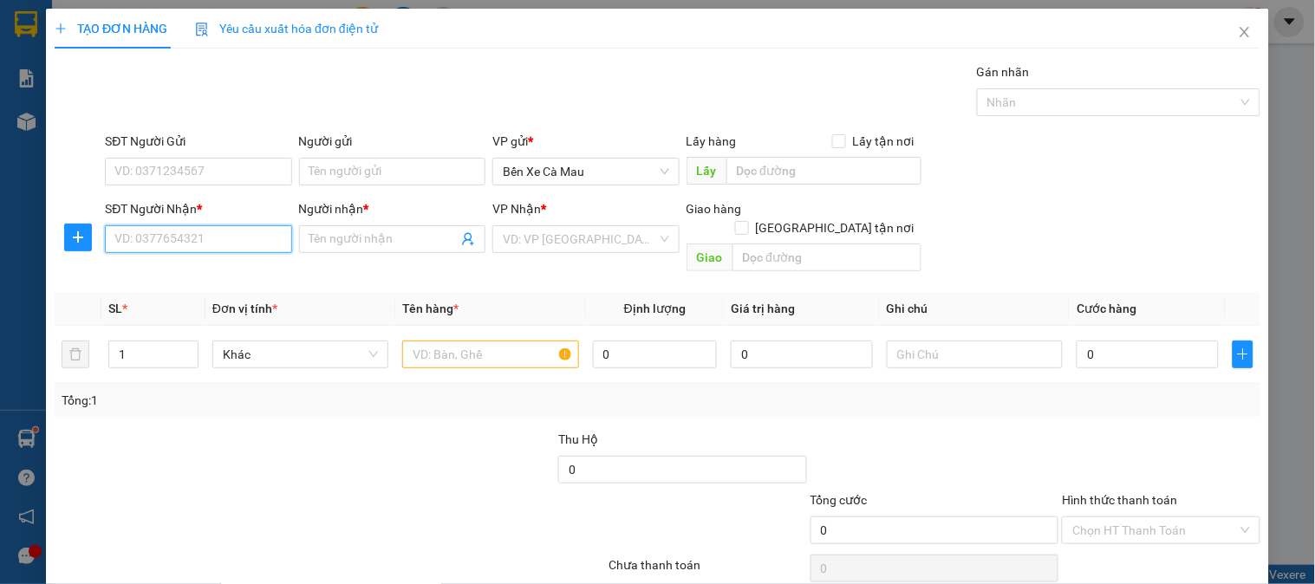
click at [219, 235] on input "SĐT Người Nhận *" at bounding box center [198, 239] width 186 height 28
click at [209, 272] on div "0909907559 - ANH VINH" at bounding box center [196, 273] width 164 height 19
type input "0909907559"
type input "[PERSON_NAME]"
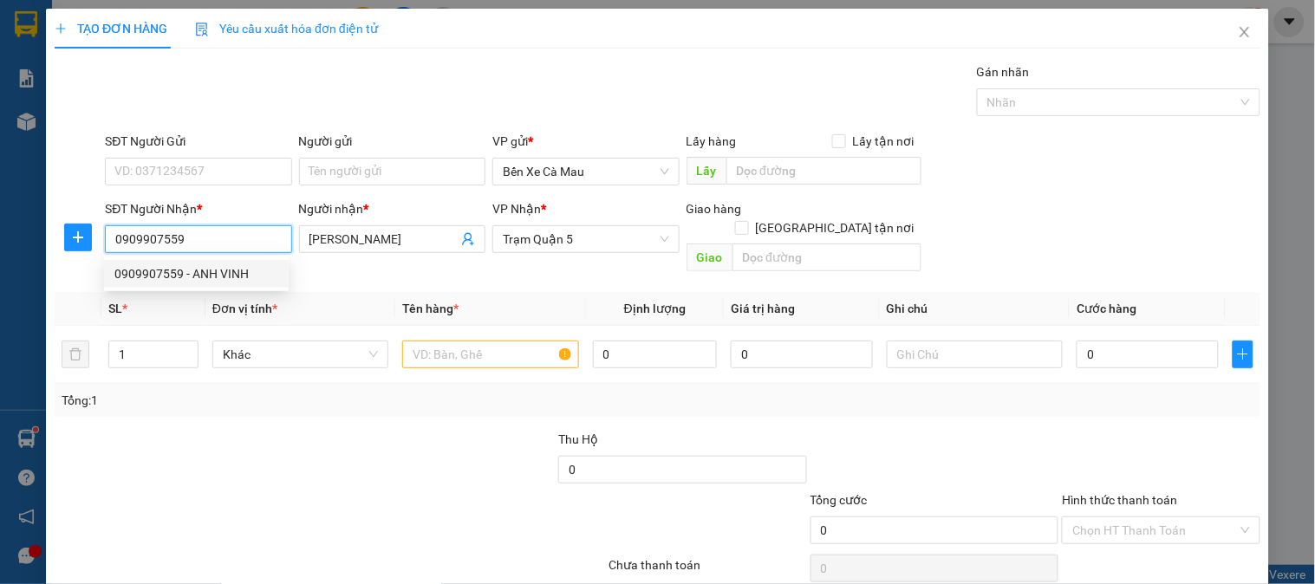
type input "60.000"
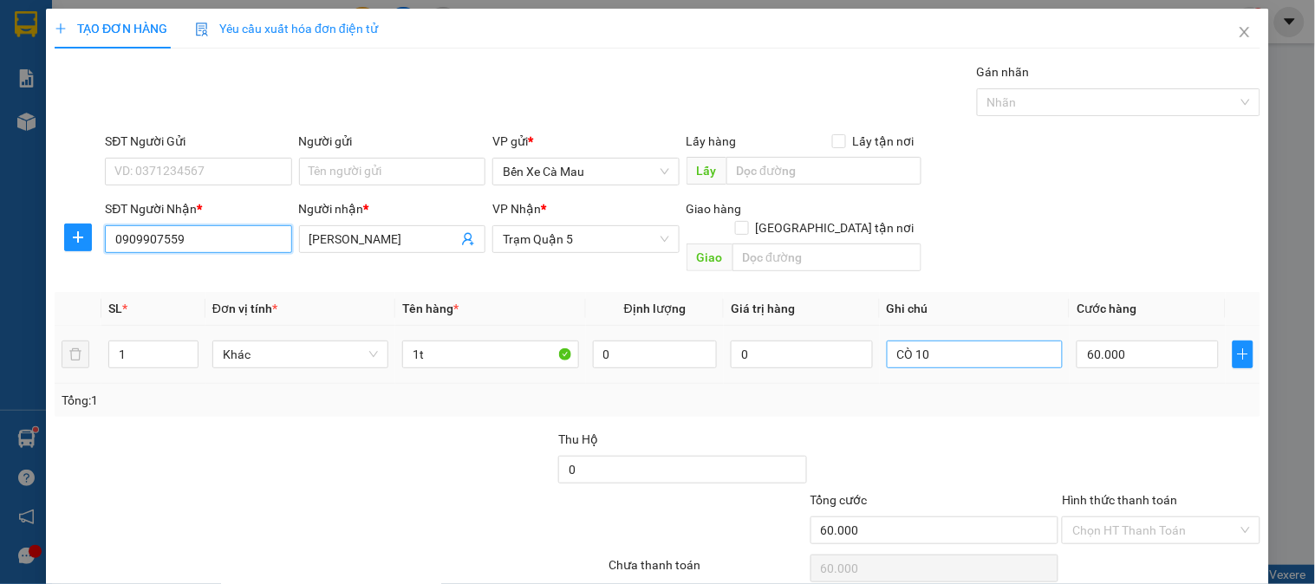
type input "0909907559"
click at [942, 341] on input "CÒ 10" at bounding box center [975, 355] width 176 height 28
type input "C"
click at [1128, 345] on input "60.000" at bounding box center [1148, 355] width 142 height 28
type input "0"
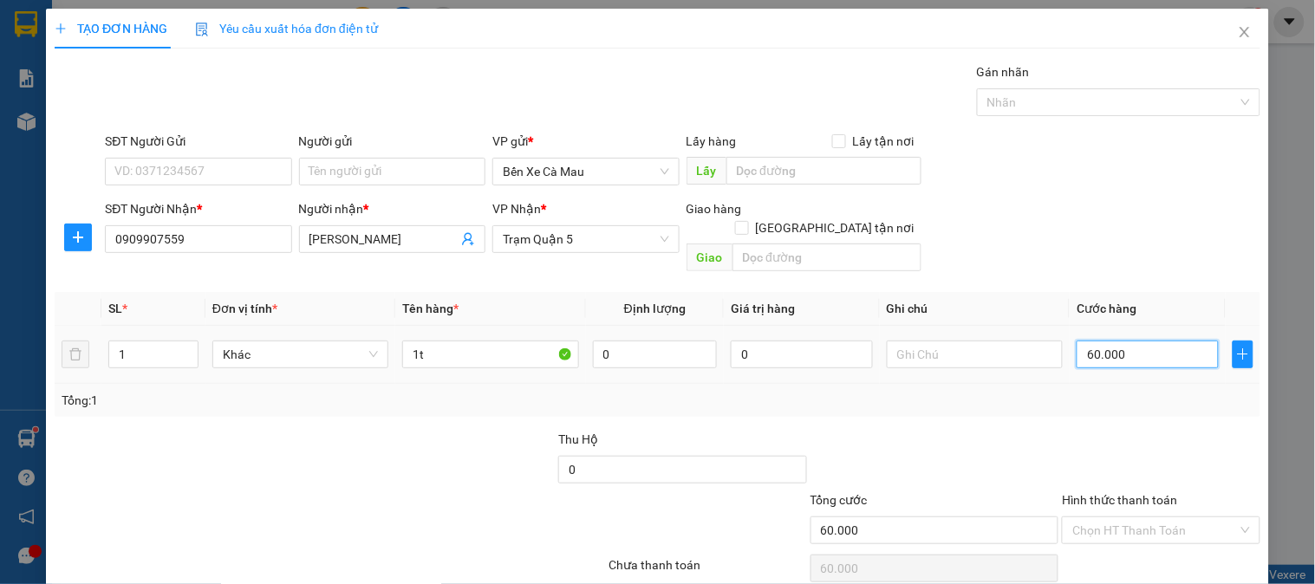
type input "0"
type input "003"
type input "3"
type input "30"
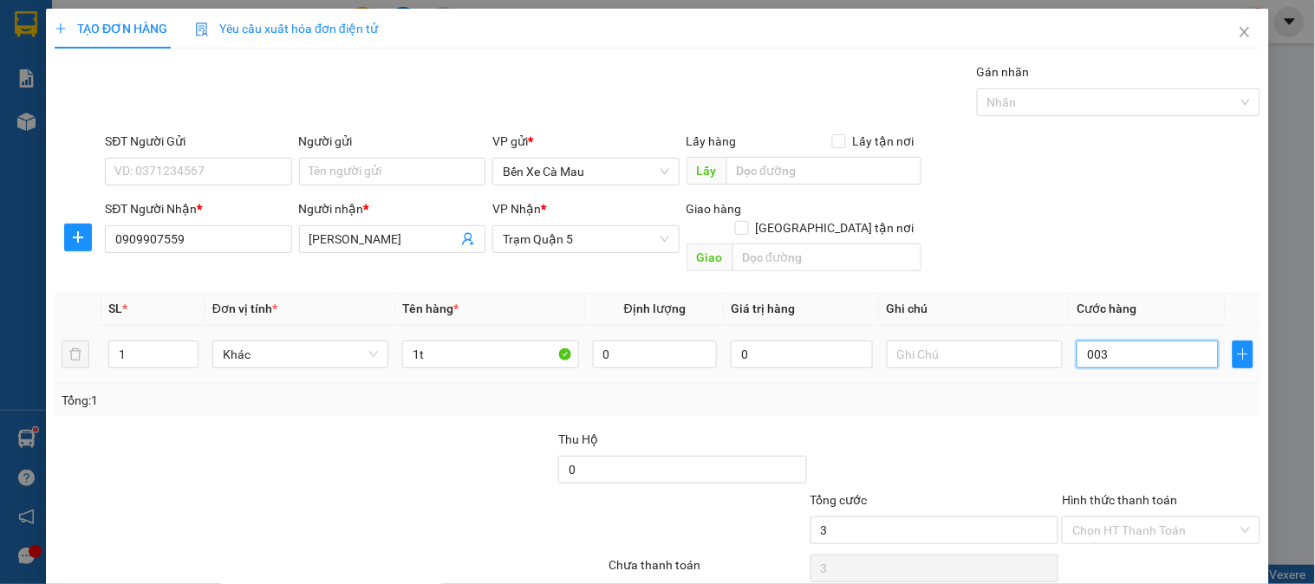
type input "30"
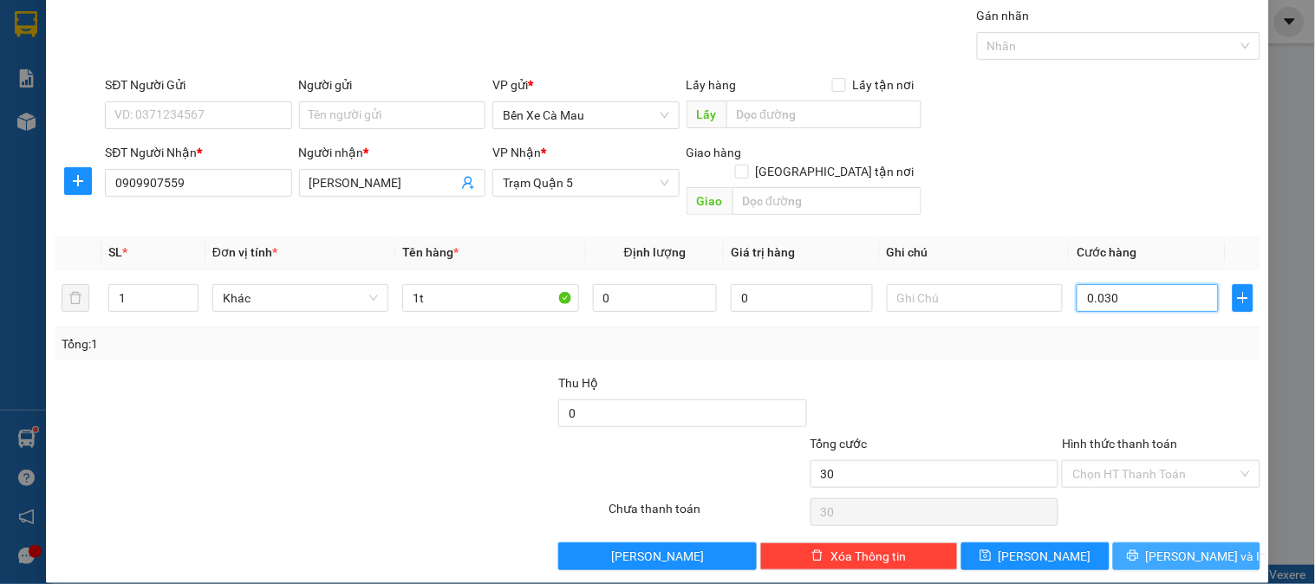
type input "0.030"
type input "30.000"
click at [1139, 550] on icon "printer" at bounding box center [1133, 556] width 12 height 12
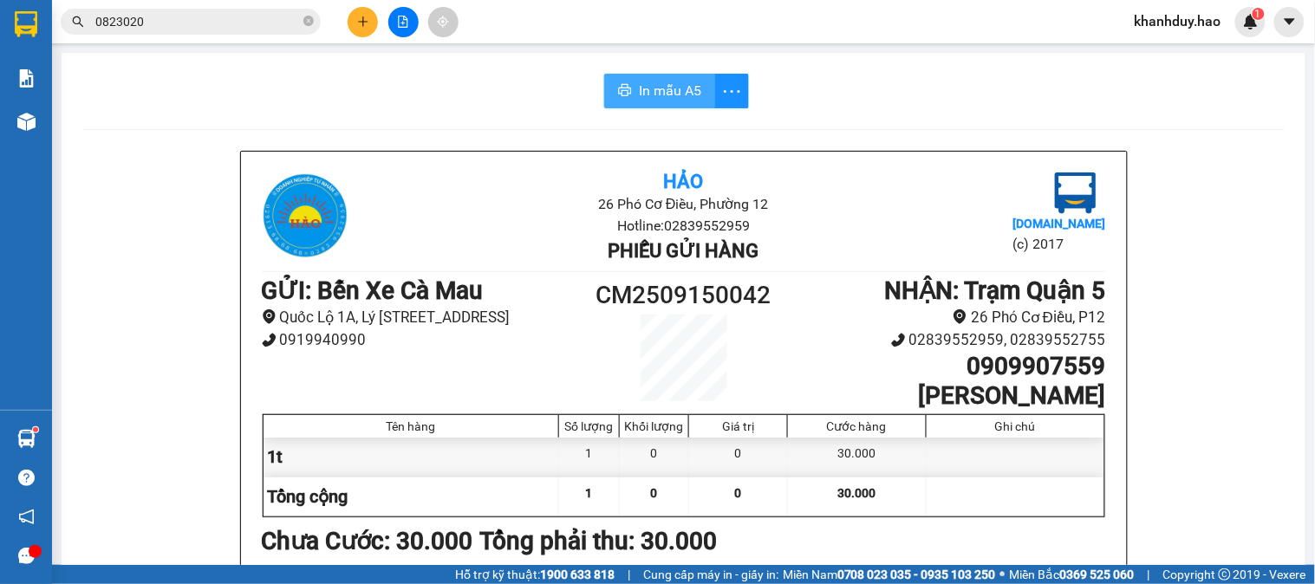
click at [639, 101] on span "In mẫu A5" at bounding box center [670, 91] width 62 height 22
click at [361, 23] on icon "plus" at bounding box center [363, 22] width 12 height 12
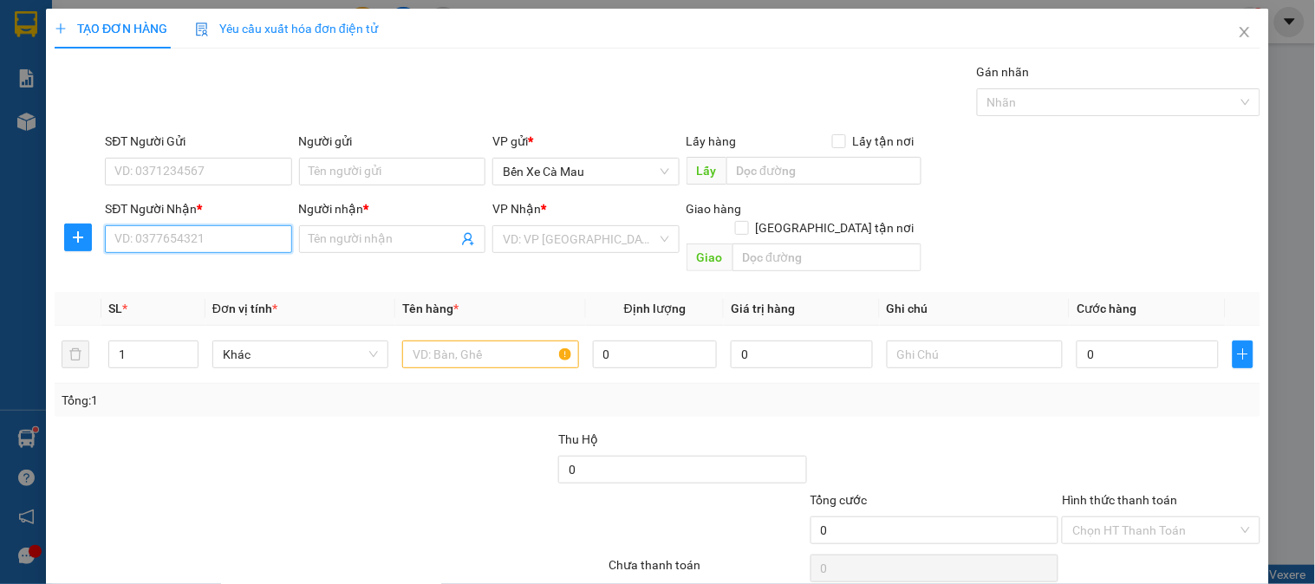
click at [220, 241] on input "SĐT Người Nhận *" at bounding box center [198, 239] width 186 height 28
click at [140, 272] on div "0845535262 - hiếu" at bounding box center [196, 273] width 164 height 19
type input "0845535262"
type input "hiếu"
type input "60.000"
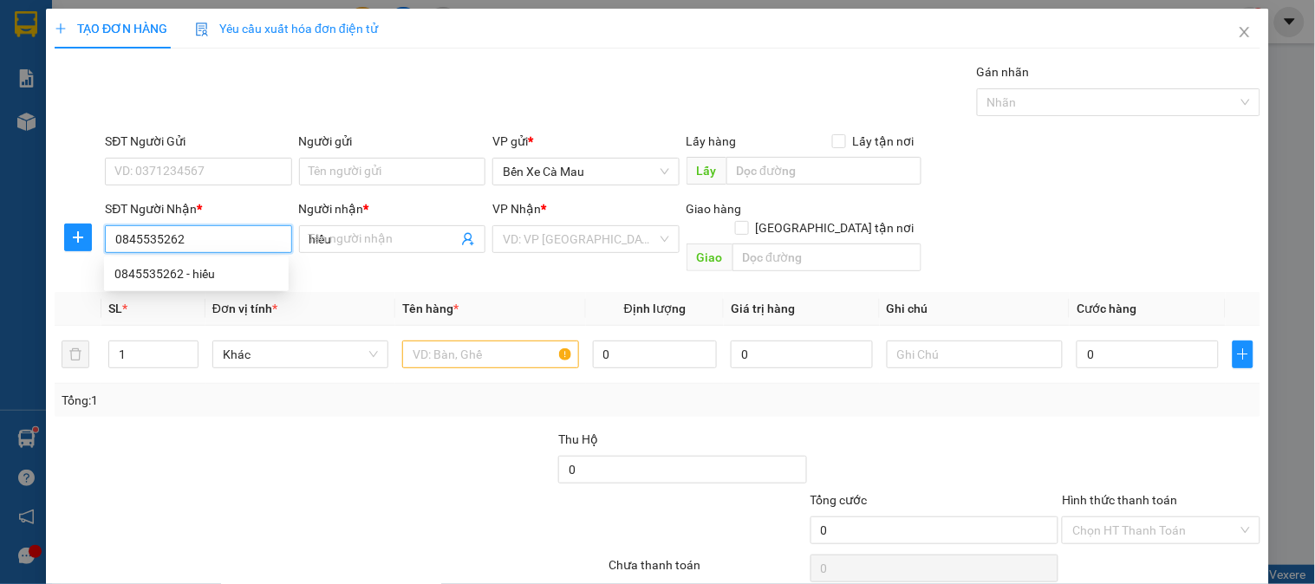
type input "60.000"
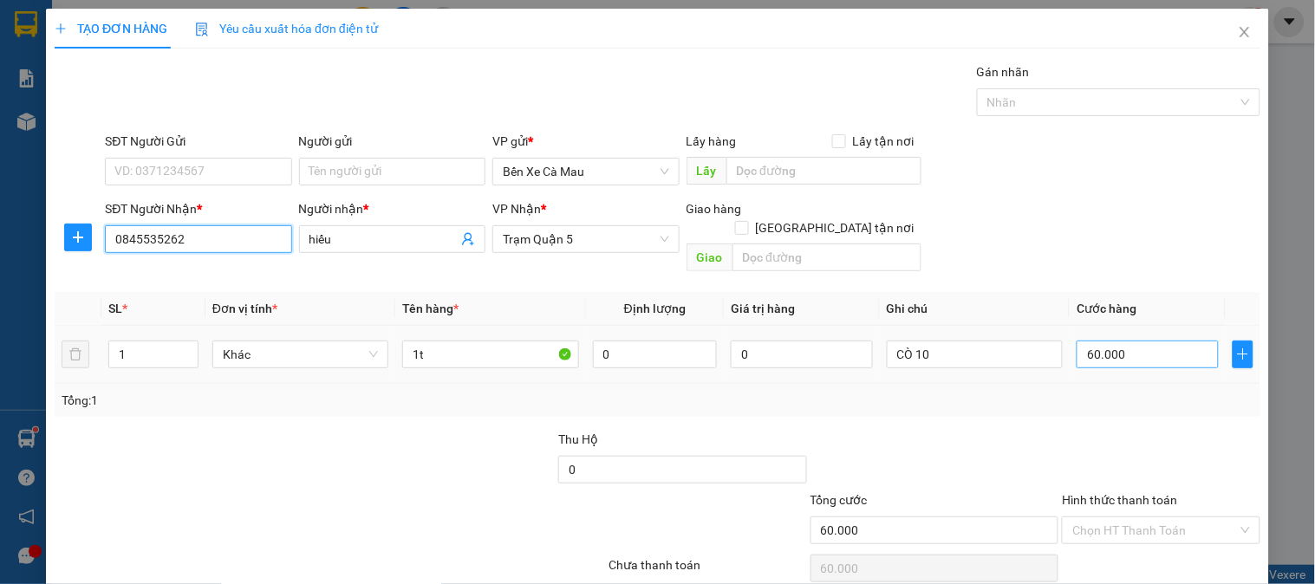
type input "0845535262"
click at [1156, 341] on input "60.000" at bounding box center [1148, 355] width 142 height 28
type input "0"
type input "005"
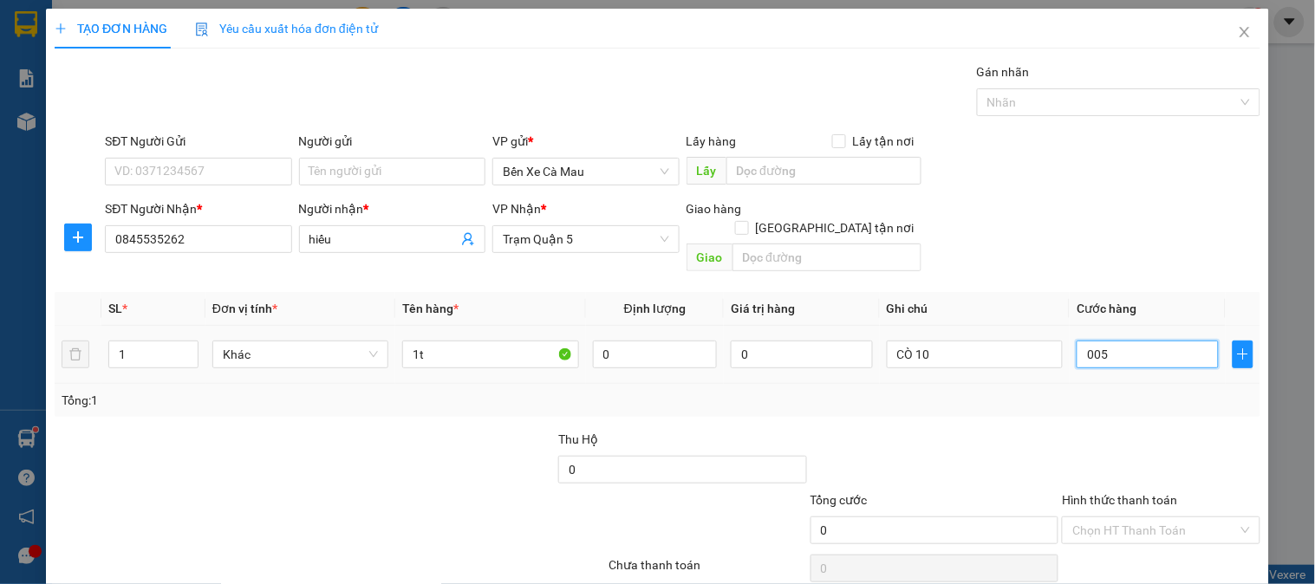
type input "5"
type input "0.050"
type input "50"
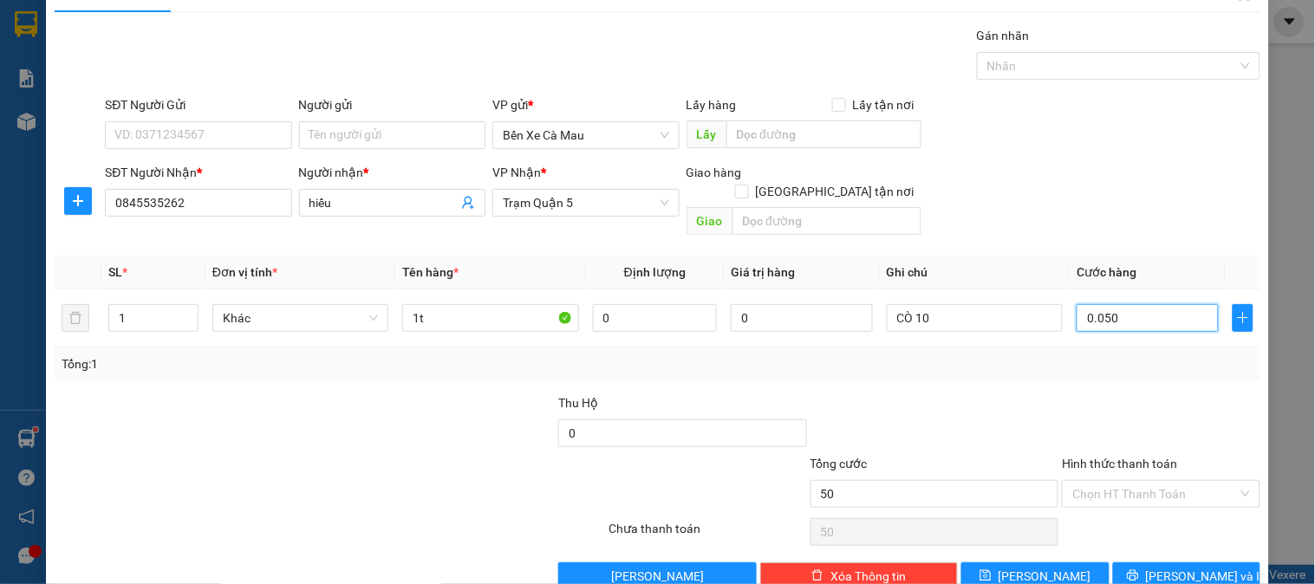
scroll to position [56, 0]
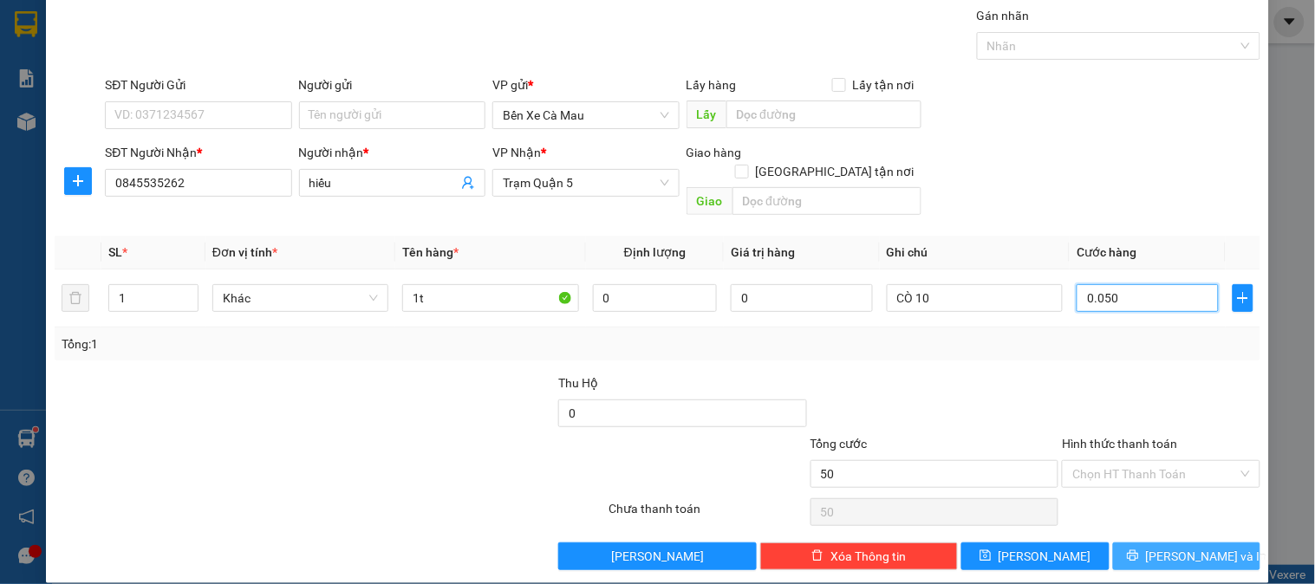
type input "0.050"
type input "50.000"
click at [1124, 543] on button "[PERSON_NAME] và In" at bounding box center [1186, 557] width 147 height 28
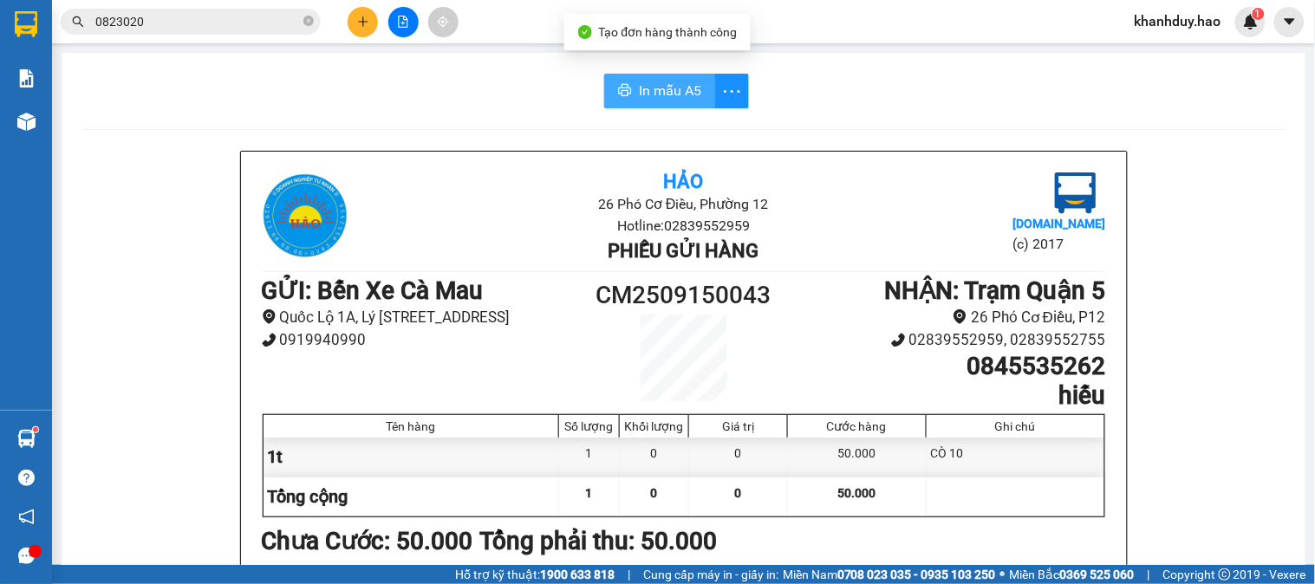
click at [663, 88] on span "In mẫu A5" at bounding box center [670, 91] width 62 height 22
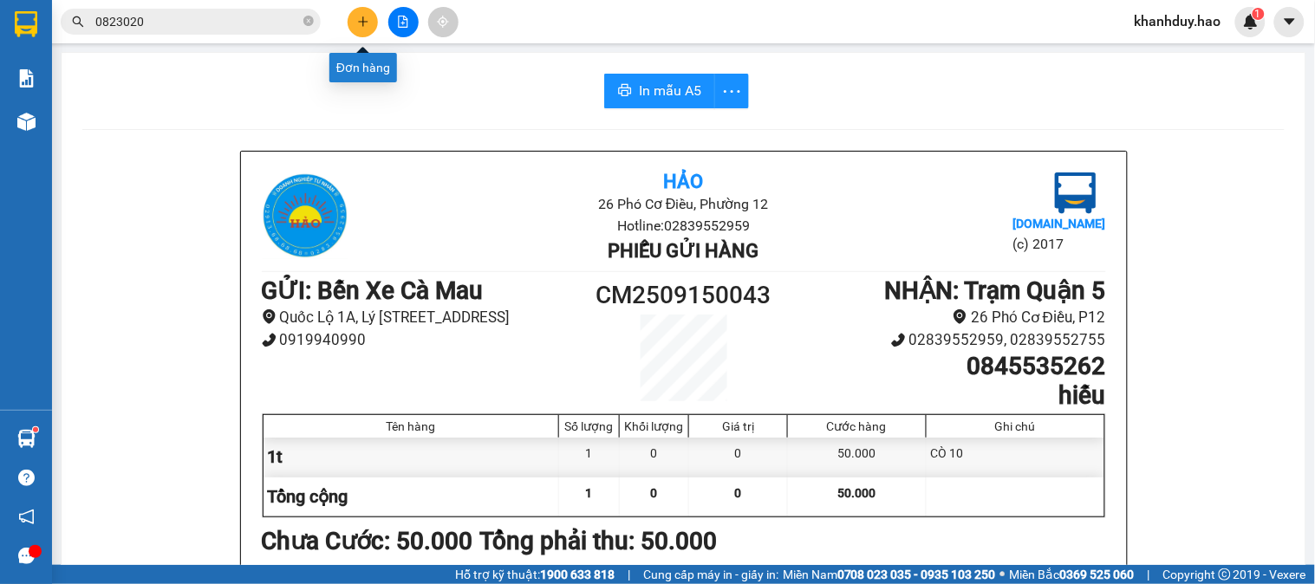
click at [371, 20] on button at bounding box center [363, 22] width 30 height 30
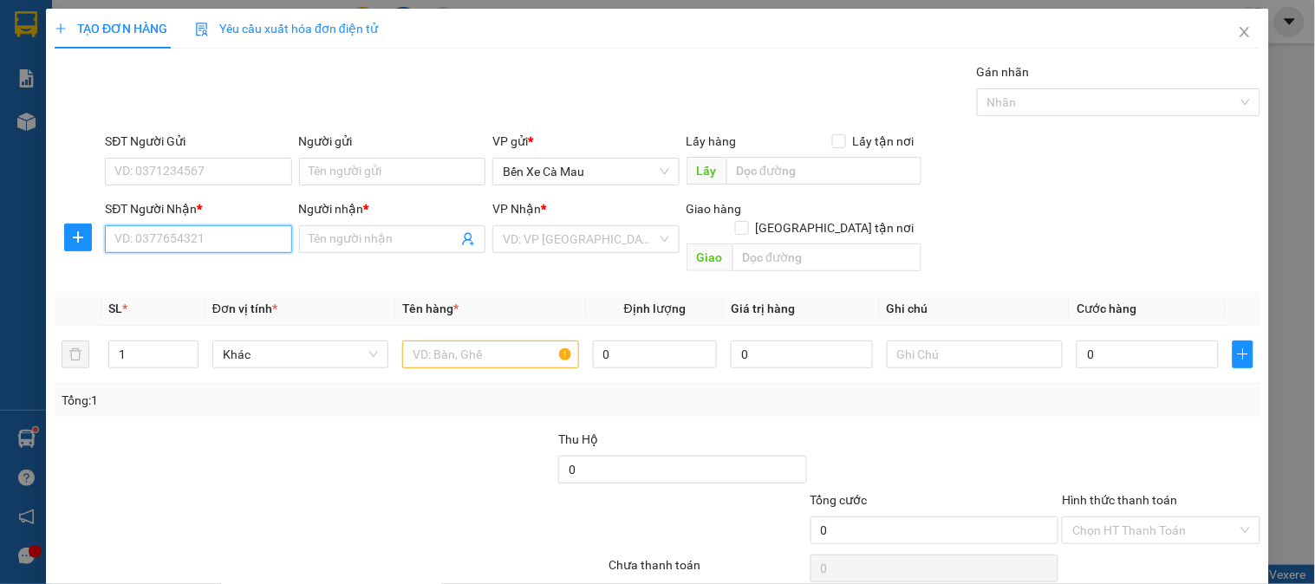
click at [227, 249] on input "SĐT Người Nhận *" at bounding box center [198, 239] width 186 height 28
click at [240, 273] on div "0934588729 - THUỲ DUNG" at bounding box center [196, 273] width 164 height 19
type input "0934588729"
type input "THUỲ DUNG"
type input "60.000"
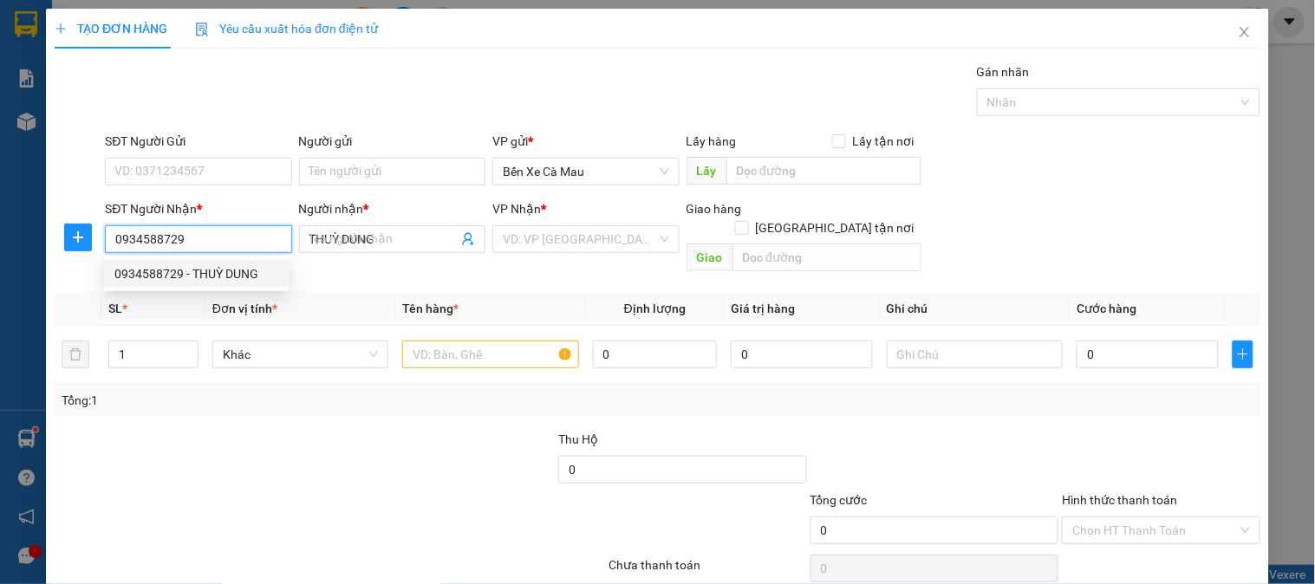
type input "60.000"
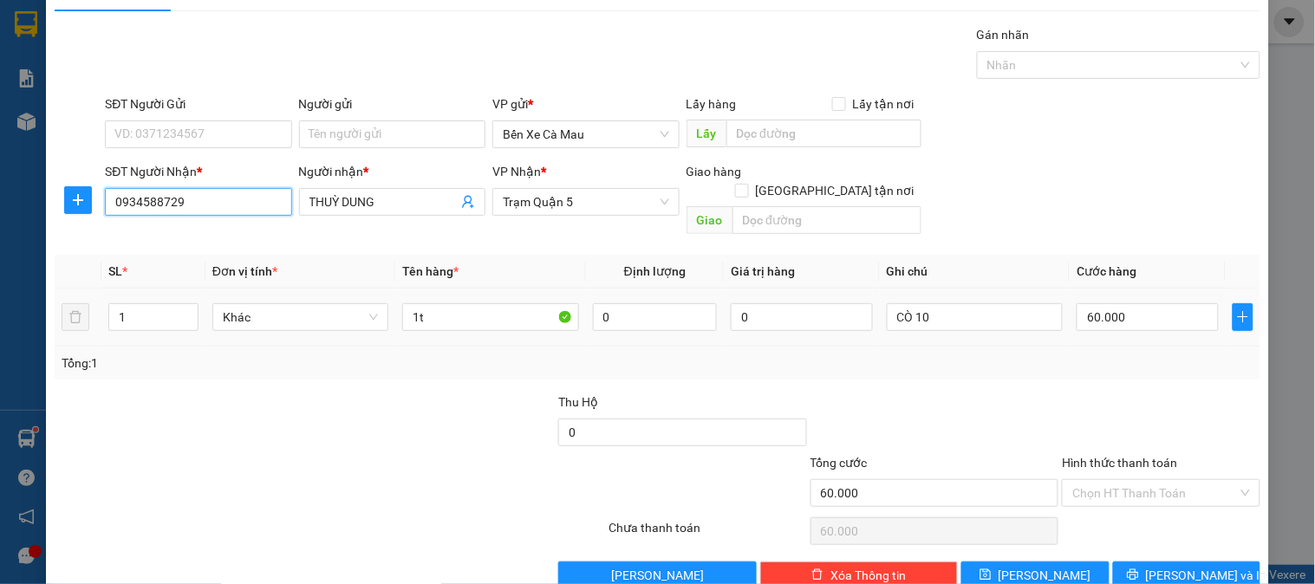
scroll to position [56, 0]
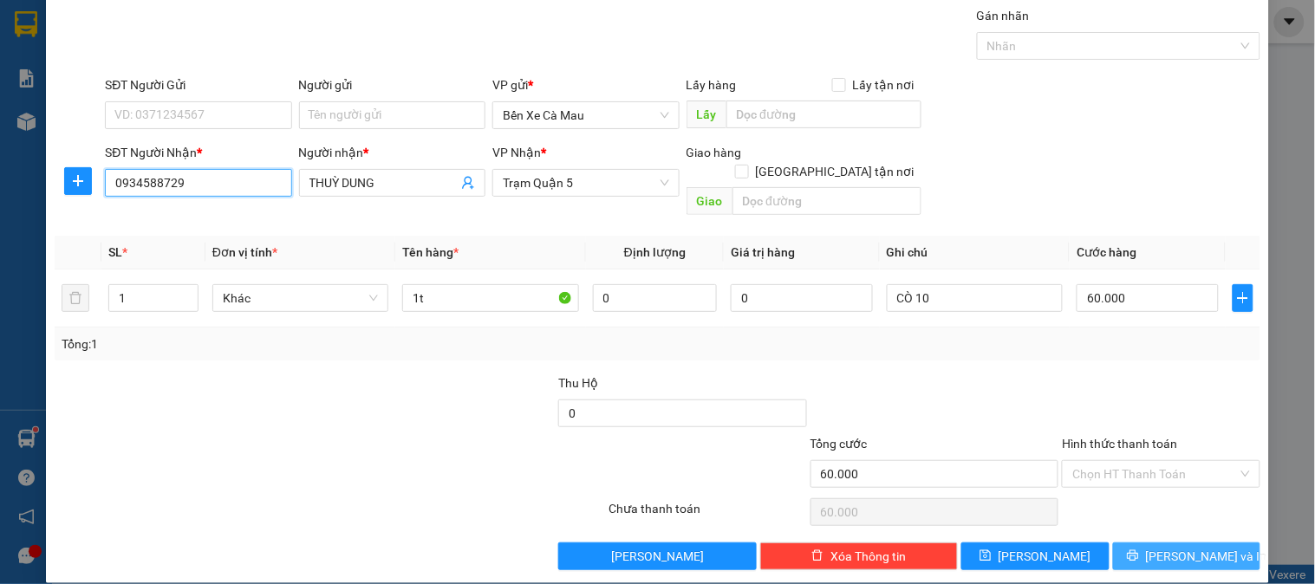
type input "0934588729"
click at [1156, 543] on button "[PERSON_NAME] và In" at bounding box center [1186, 557] width 147 height 28
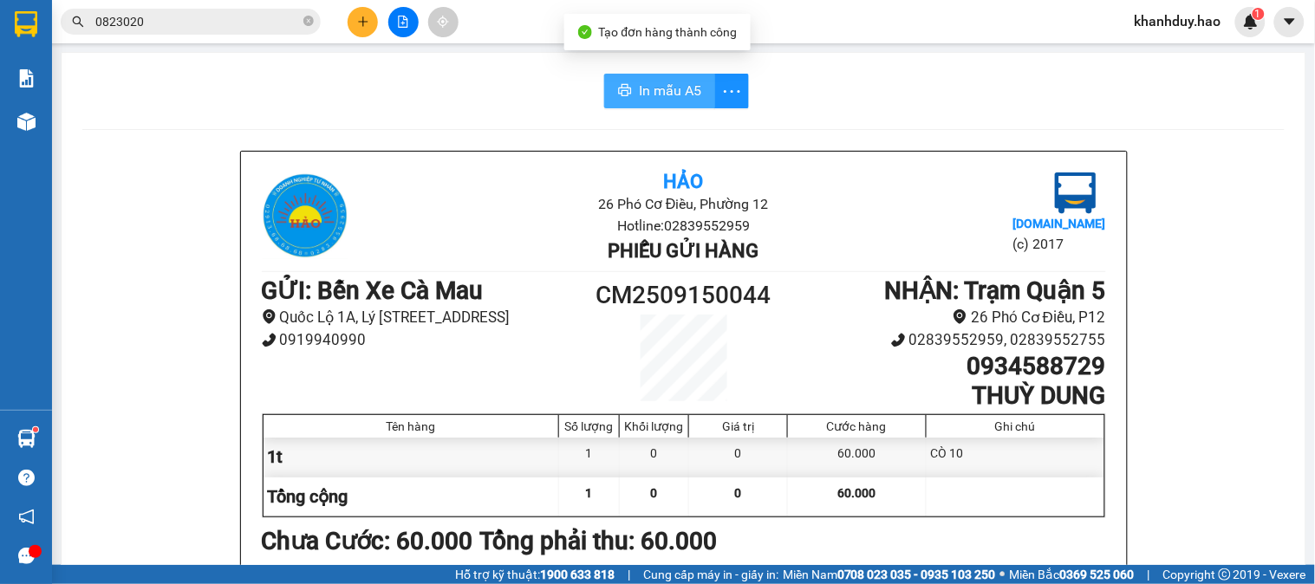
drag, startPoint x: 673, startPoint y: 88, endPoint x: 696, endPoint y: 88, distance: 23.4
click at [674, 88] on span "In mẫu A5" at bounding box center [670, 91] width 62 height 22
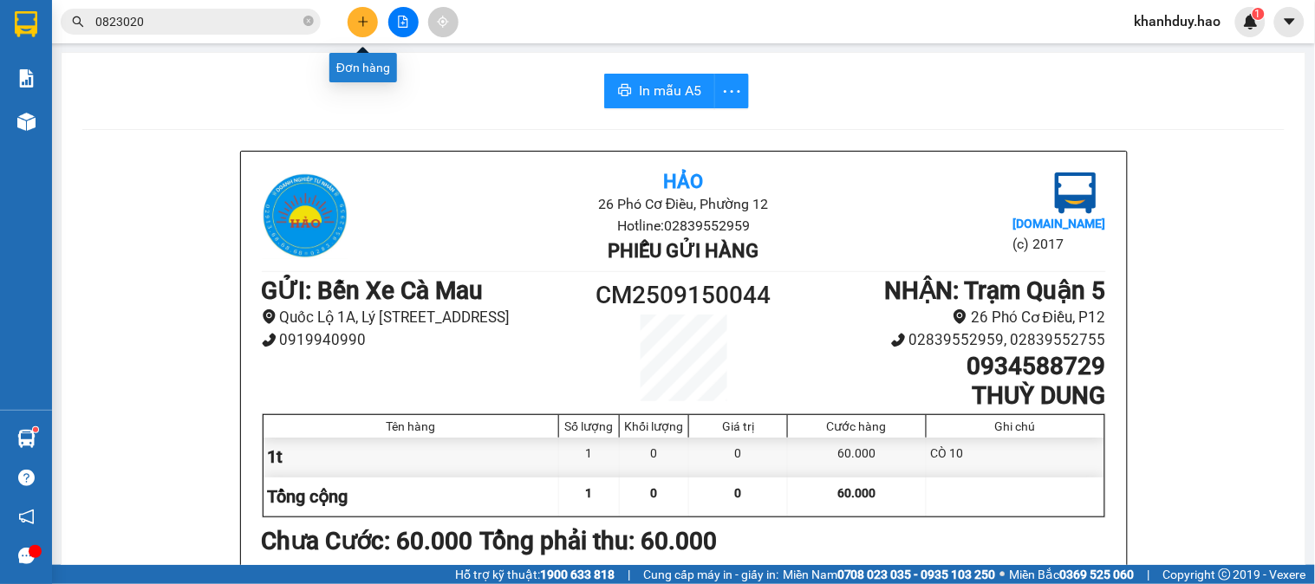
click at [366, 23] on icon "plus" at bounding box center [363, 22] width 12 height 12
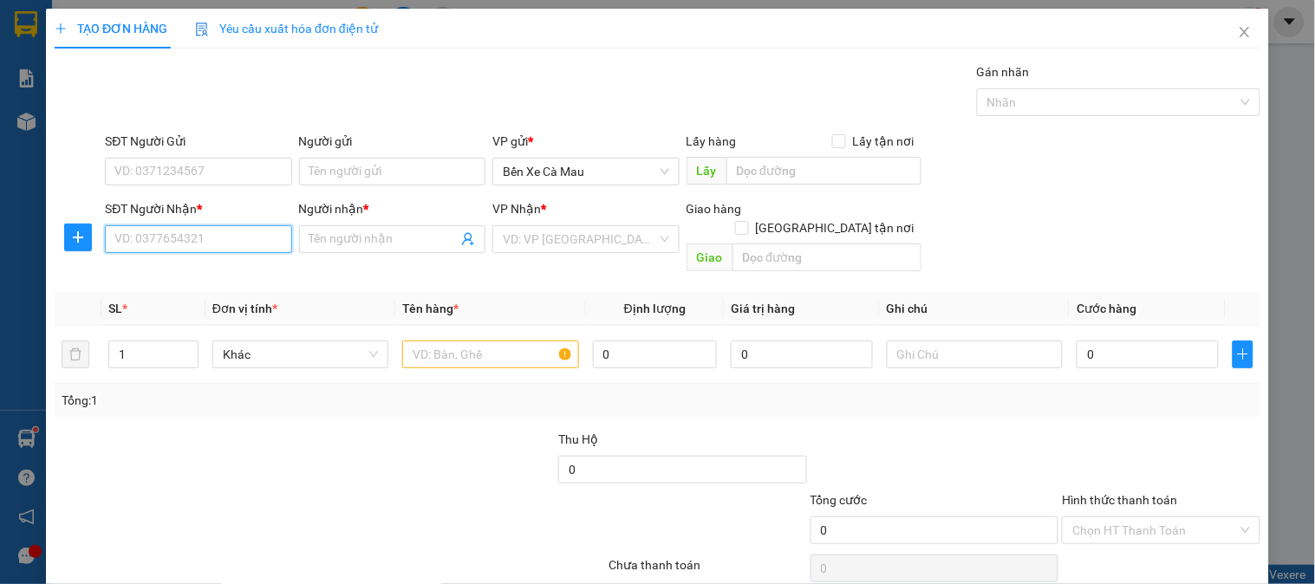
click at [252, 243] on input "SĐT Người Nhận *" at bounding box center [198, 239] width 186 height 28
click at [212, 277] on div "0907088188 - hương" at bounding box center [196, 273] width 164 height 19
type input "0907088188"
type input "hương"
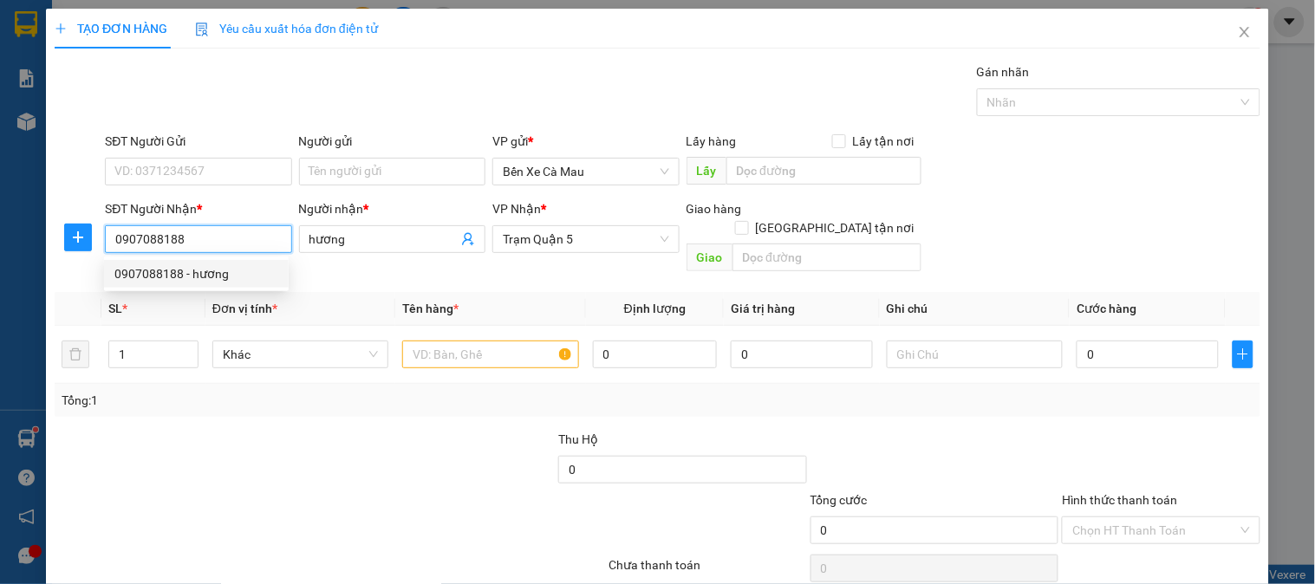
type input "100.000"
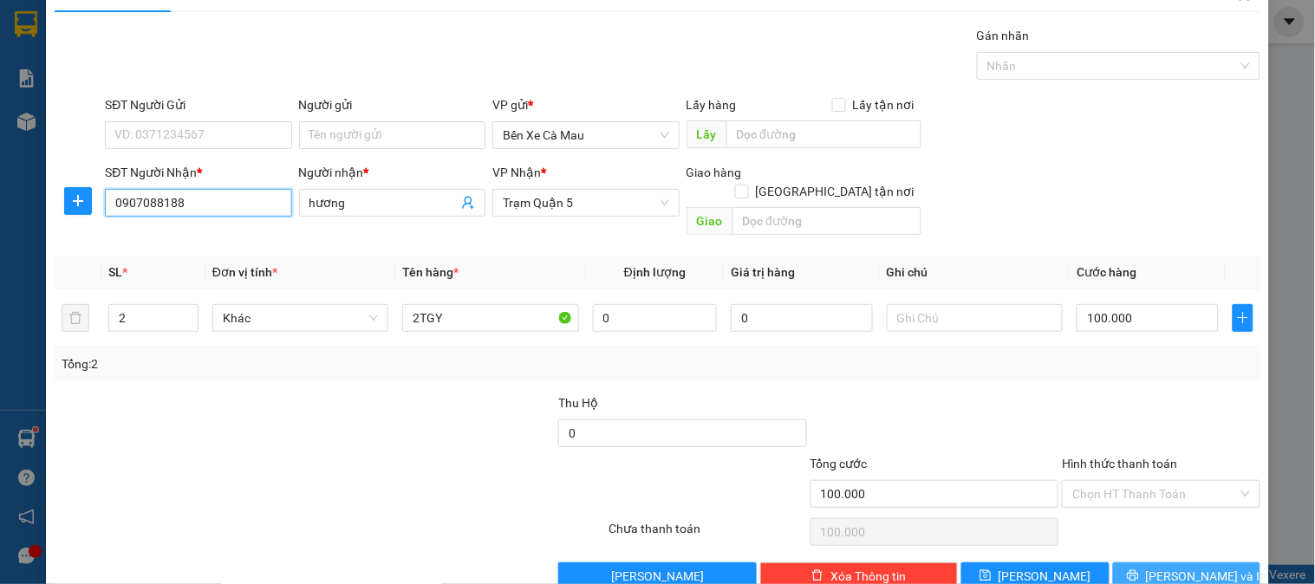
scroll to position [56, 0]
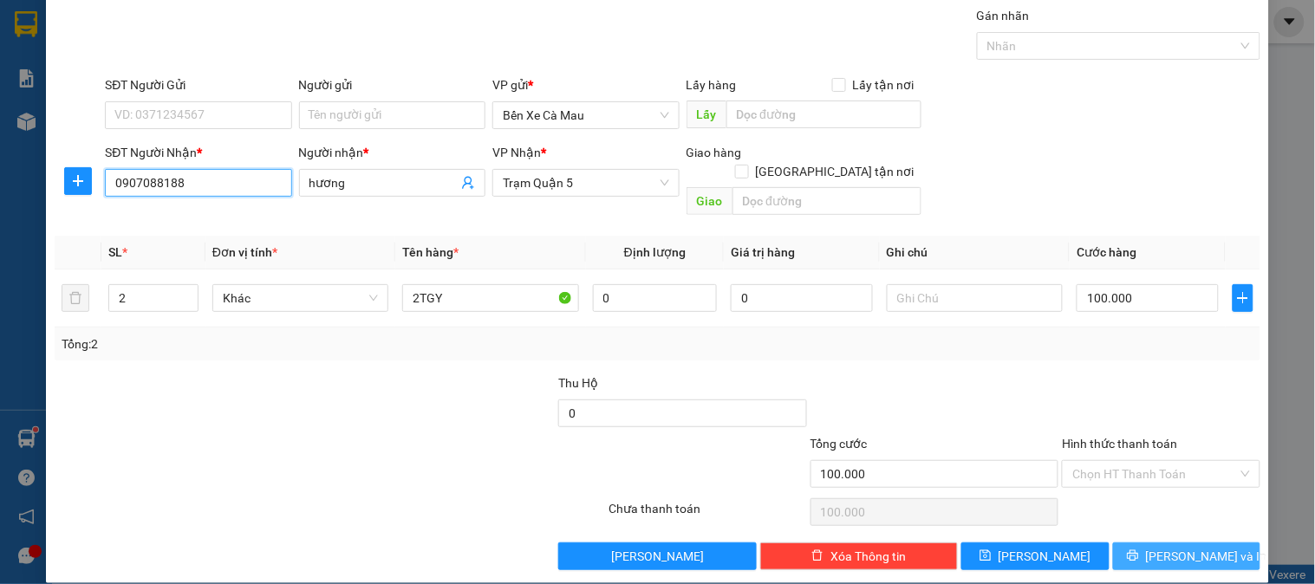
type input "0907088188"
click at [1164, 547] on span "[PERSON_NAME] và In" at bounding box center [1206, 556] width 121 height 19
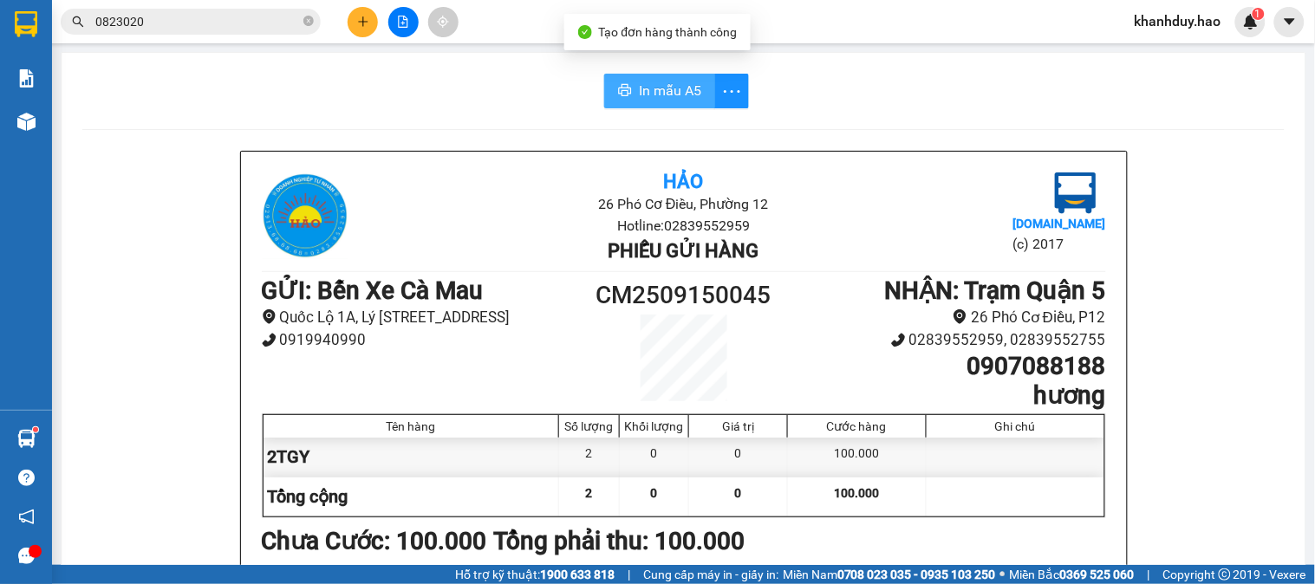
click at [657, 88] on span "In mẫu A5" at bounding box center [670, 91] width 62 height 22
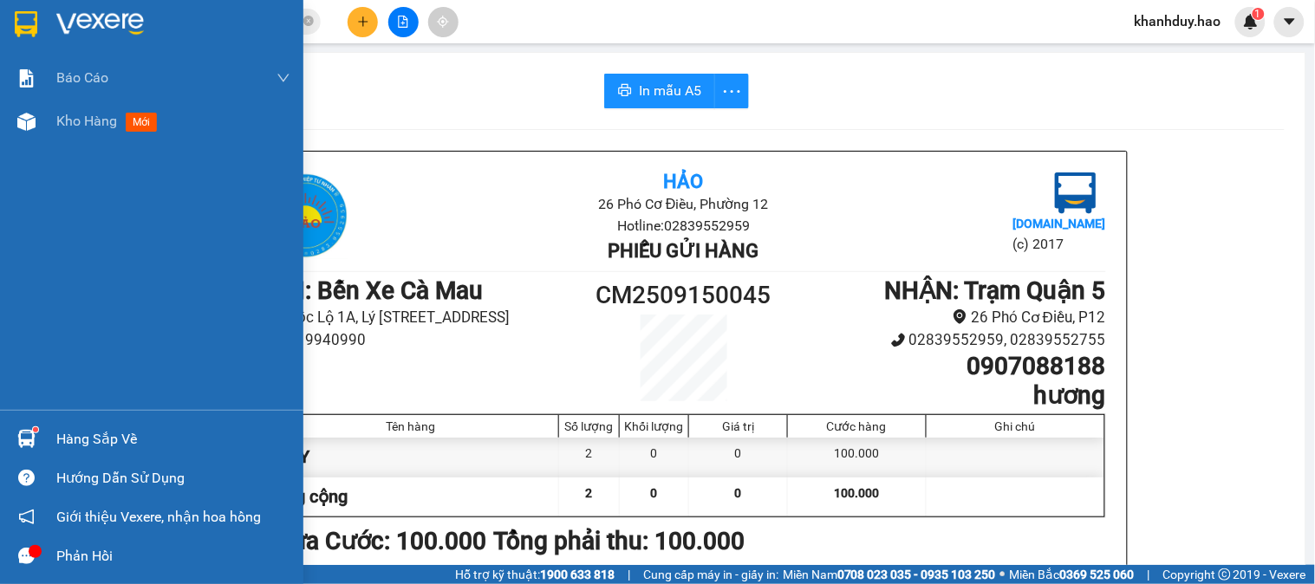
click at [81, 149] on div "Báo cáo BC tiền công nợ Báo cáo dòng tiền (trưởng trạm) Doanh số tạo đơn theo V…" at bounding box center [151, 233] width 303 height 354
click at [78, 151] on div "Báo cáo BC tiền công nợ Báo cáo dòng tiền (trưởng trạm) Doanh số tạo đơn theo V…" at bounding box center [151, 233] width 303 height 354
click at [78, 133] on div "Kho hàng mới" at bounding box center [173, 121] width 234 height 43
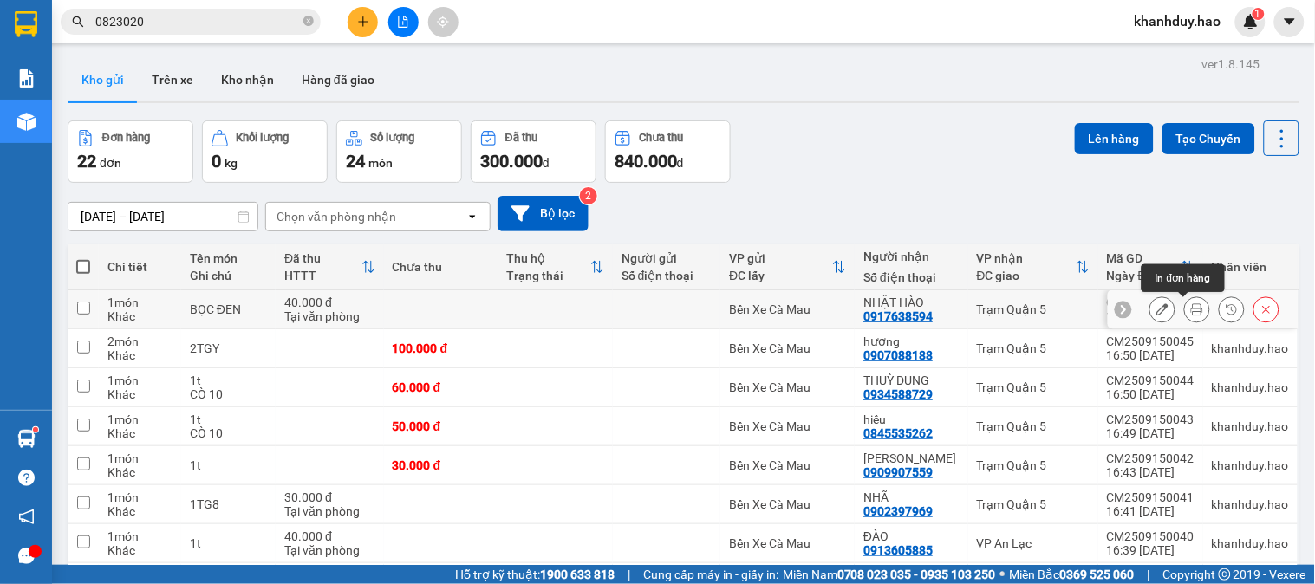
click at [1191, 303] on button at bounding box center [1197, 310] width 24 height 30
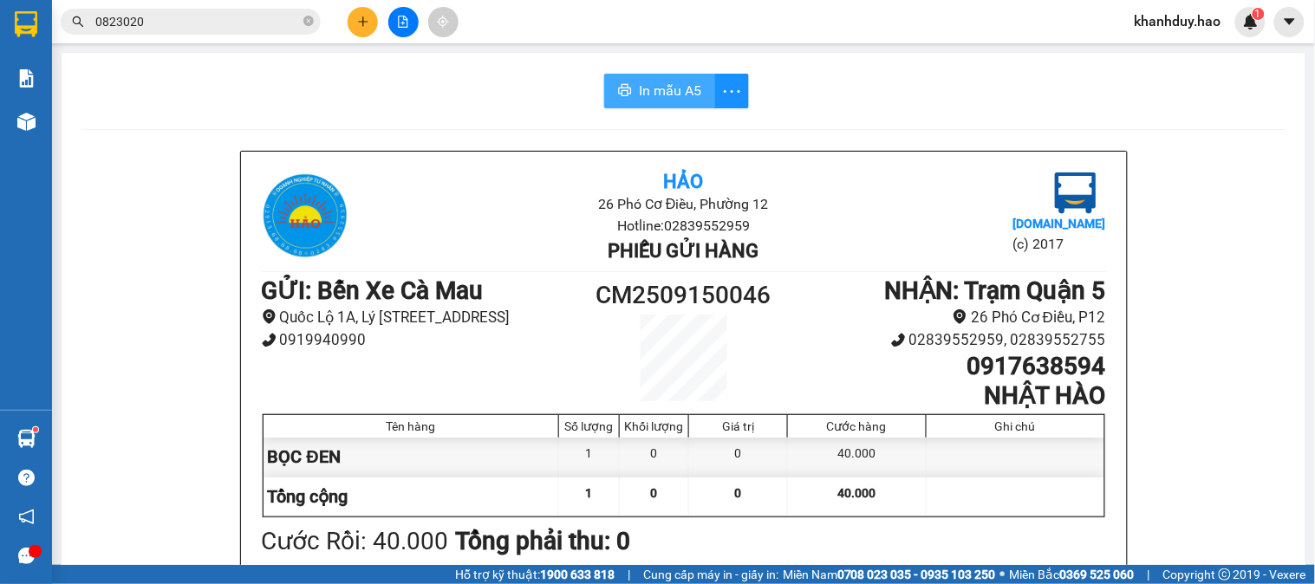
click at [688, 90] on span "In mẫu A5" at bounding box center [670, 91] width 62 height 22
click at [310, 23] on icon "close-circle" at bounding box center [308, 21] width 10 height 10
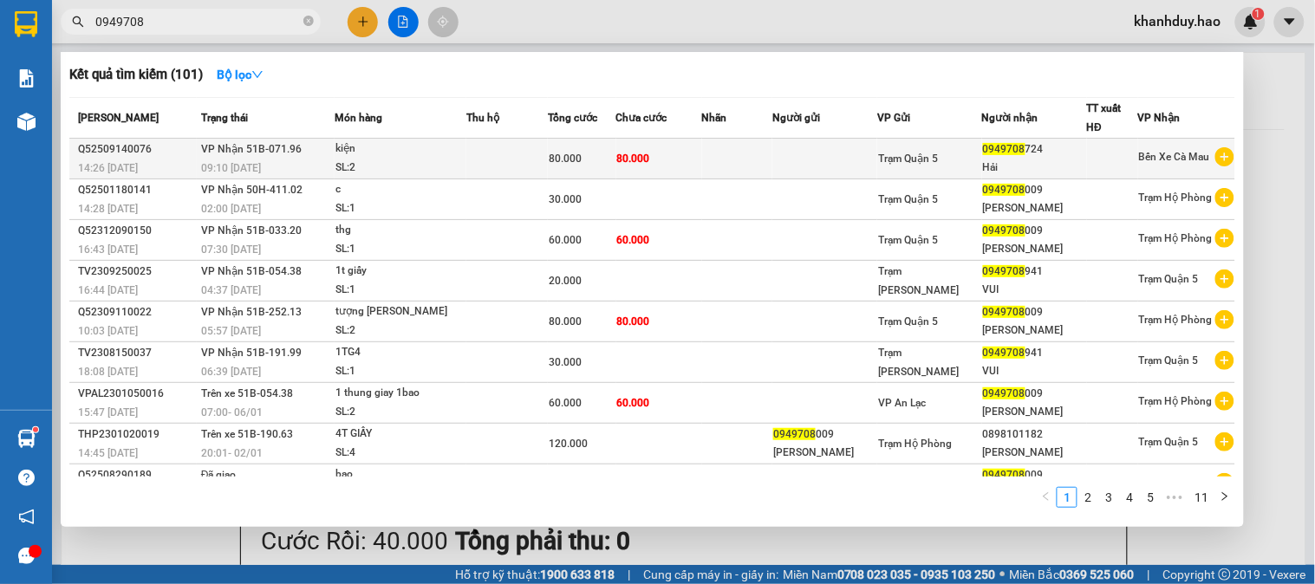
type input "0949708"
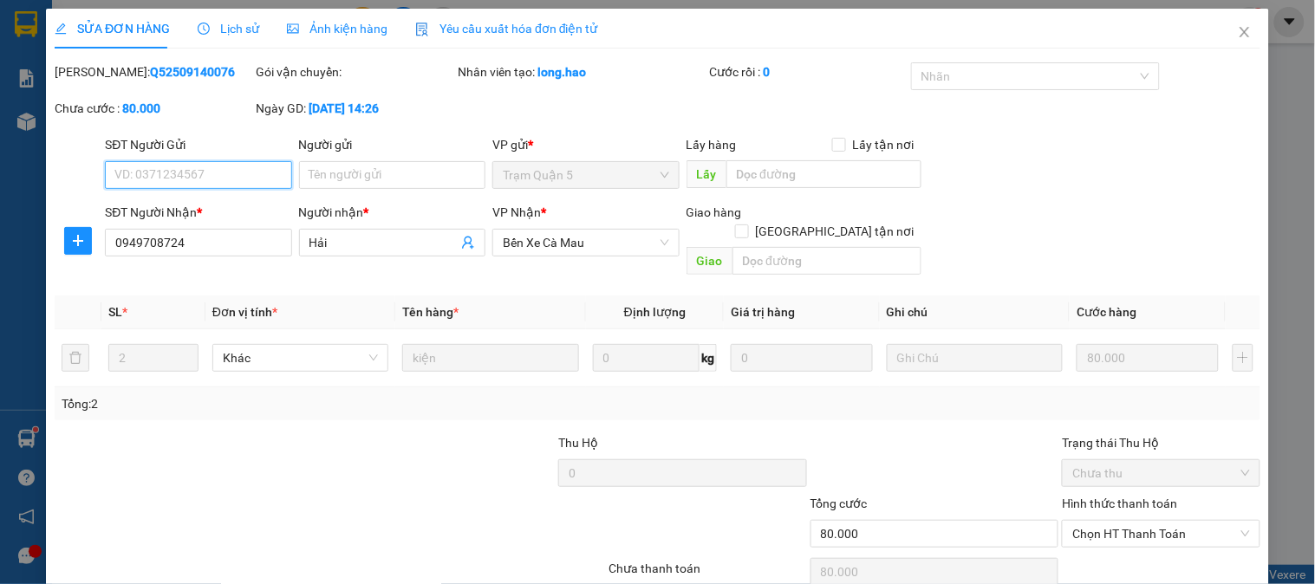
click at [344, 27] on span "Ảnh kiện hàng" at bounding box center [337, 29] width 101 height 14
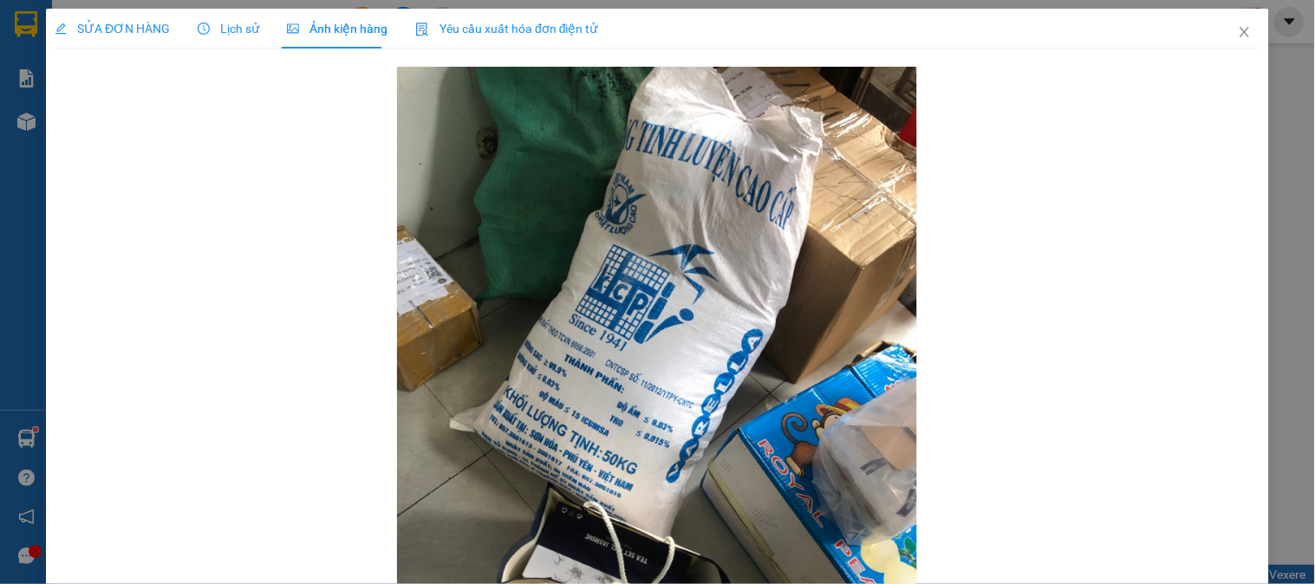
click at [204, 29] on icon "clock-circle" at bounding box center [205, 27] width 3 height 5
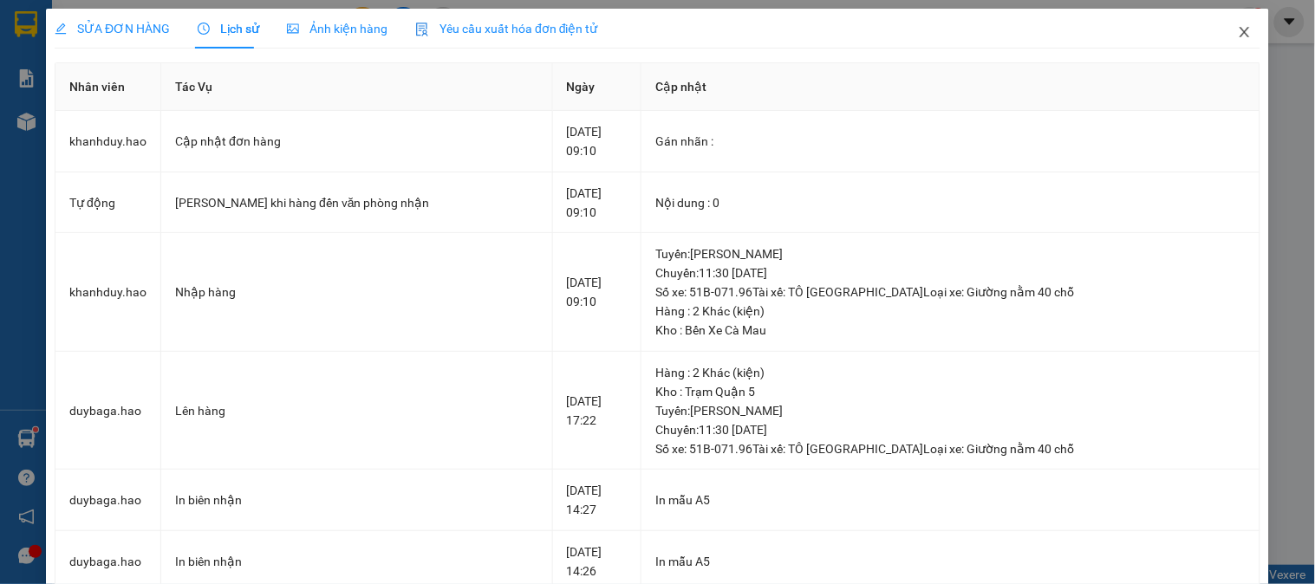
click at [1238, 33] on icon "close" at bounding box center [1245, 32] width 14 height 14
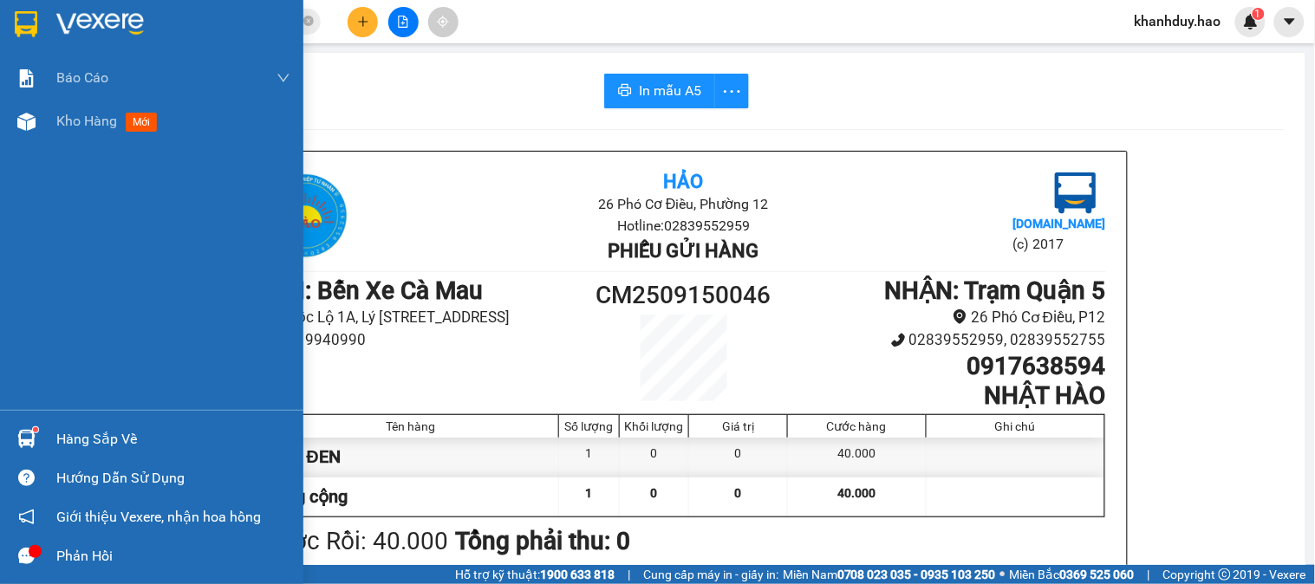
click at [69, 144] on div "Báo cáo BC tiền công nợ Báo cáo dòng tiền (trưởng trạm) Doanh số tạo đơn theo V…" at bounding box center [151, 233] width 303 height 354
click at [75, 120] on span "Kho hàng" at bounding box center [86, 121] width 61 height 16
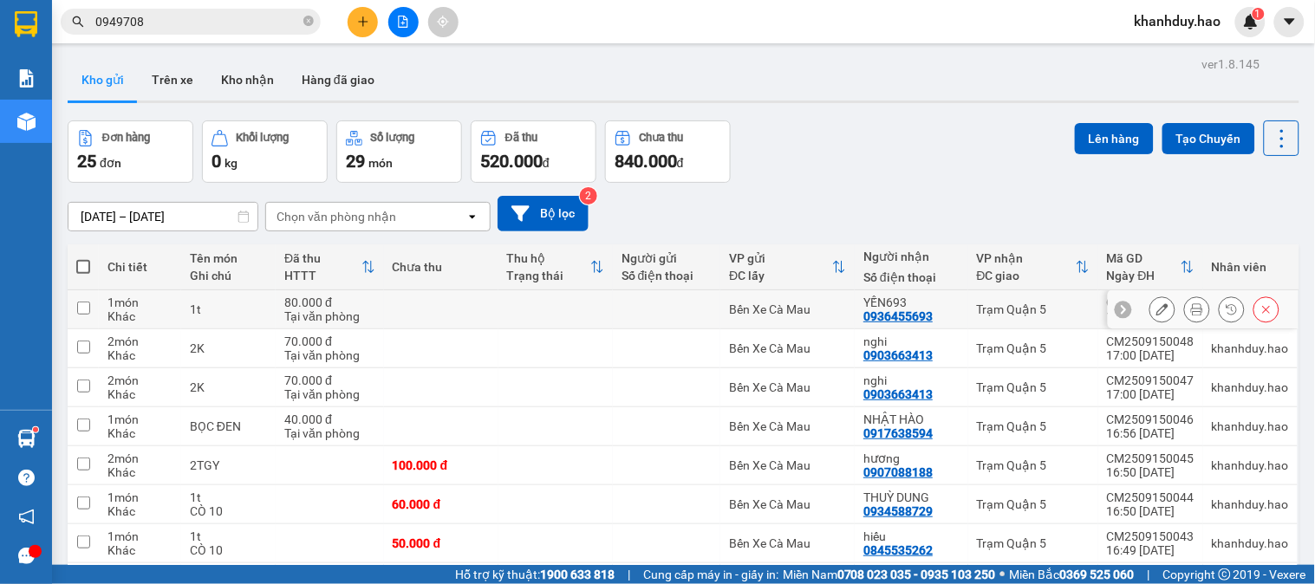
click at [1185, 307] on button at bounding box center [1197, 310] width 24 height 30
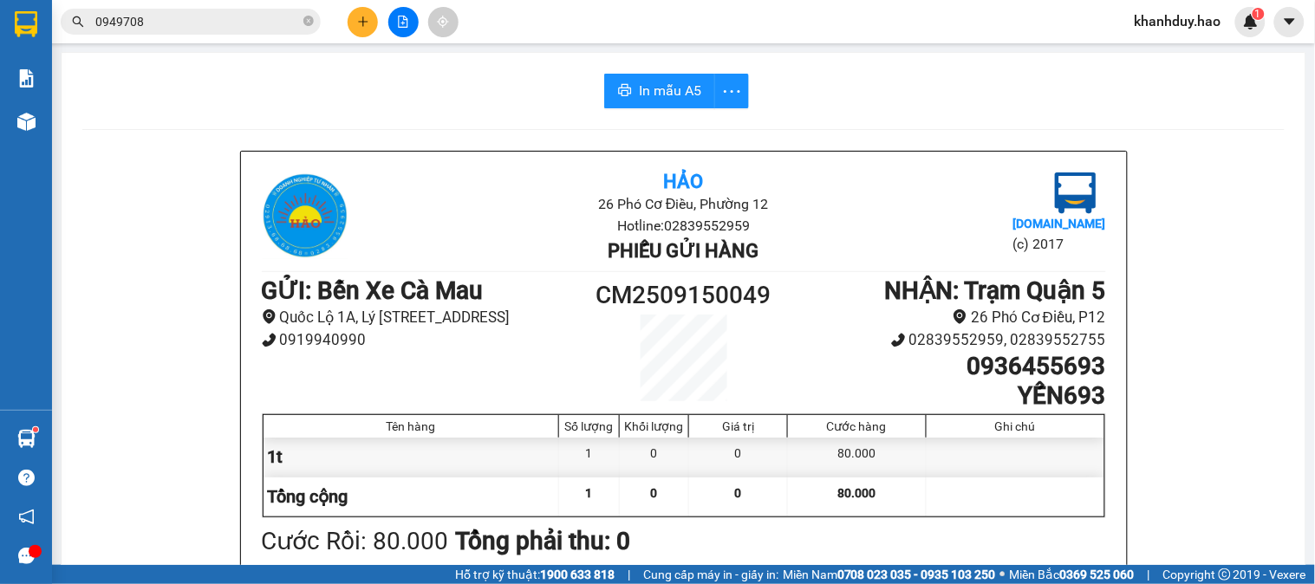
drag, startPoint x: 653, startPoint y: 67, endPoint x: 649, endPoint y: 84, distance: 17.9
click at [649, 84] on span "In mẫu A5" at bounding box center [670, 91] width 62 height 22
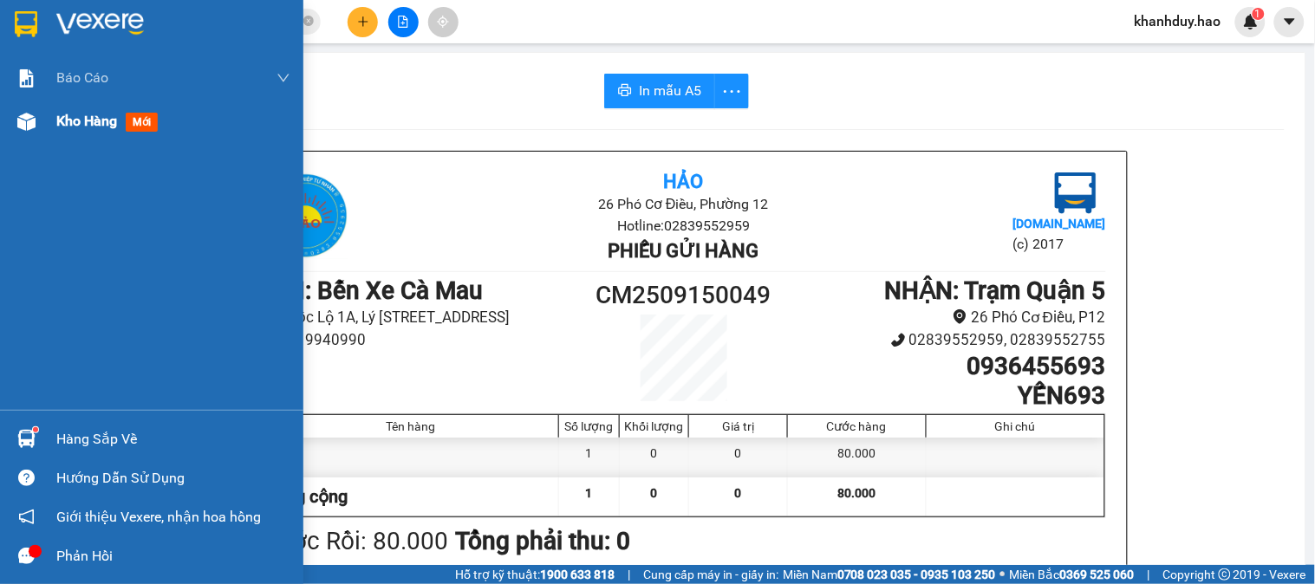
click at [108, 126] on span "Kho hàng" at bounding box center [86, 121] width 61 height 16
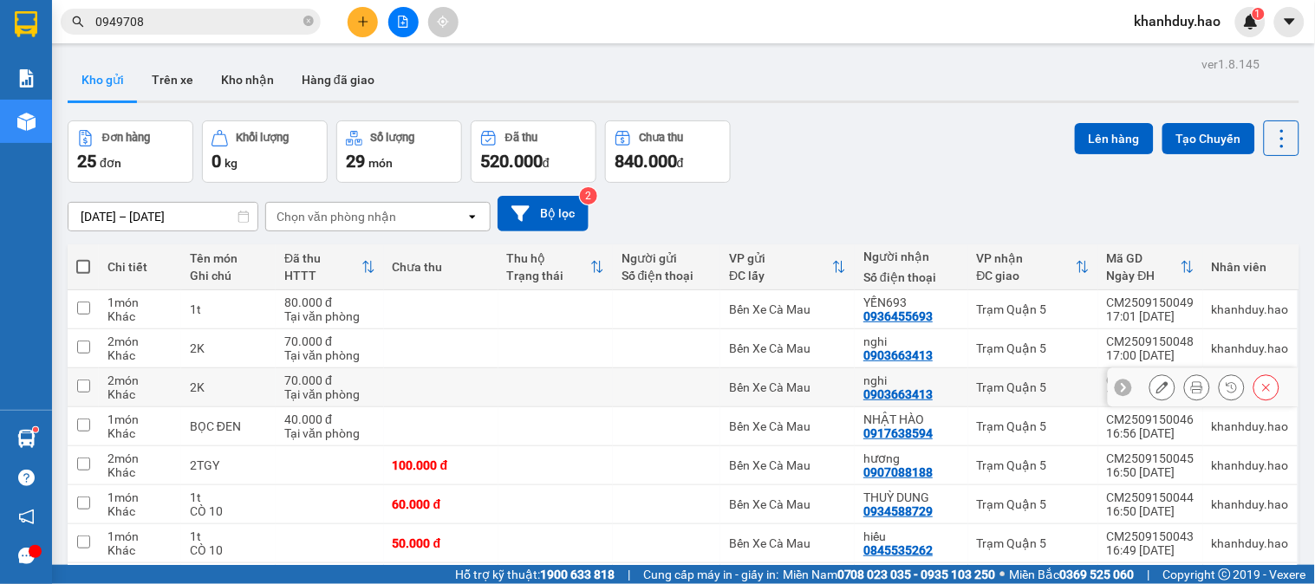
click at [1261, 388] on icon at bounding box center [1267, 388] width 12 height 12
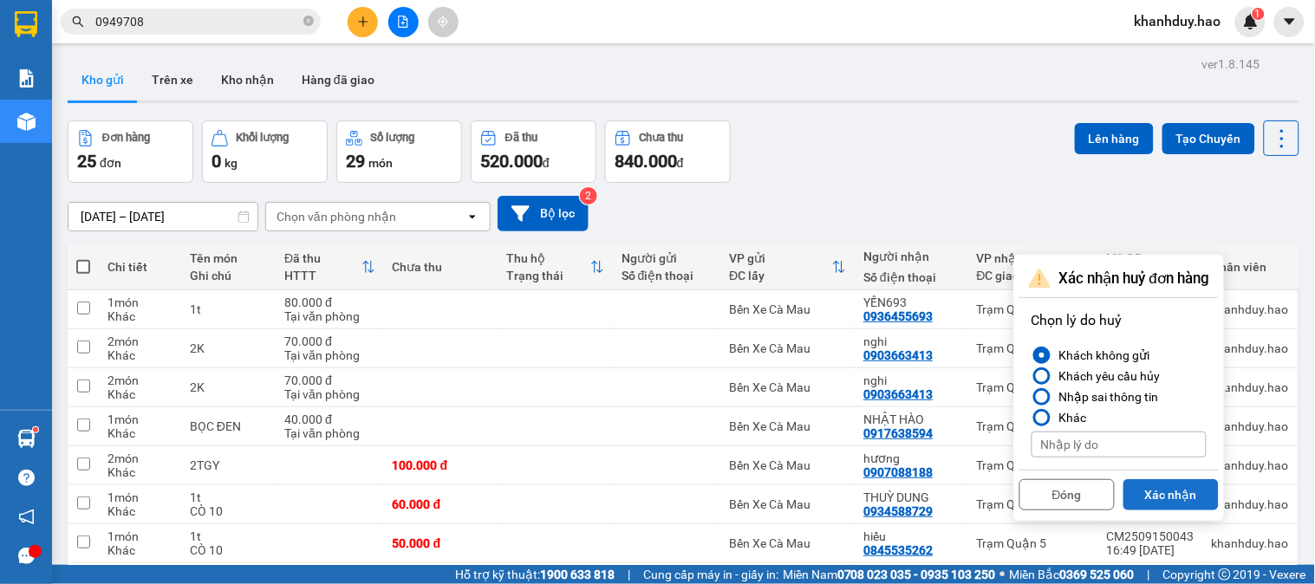
click at [1192, 482] on button "Xác nhận" at bounding box center [1171, 495] width 95 height 31
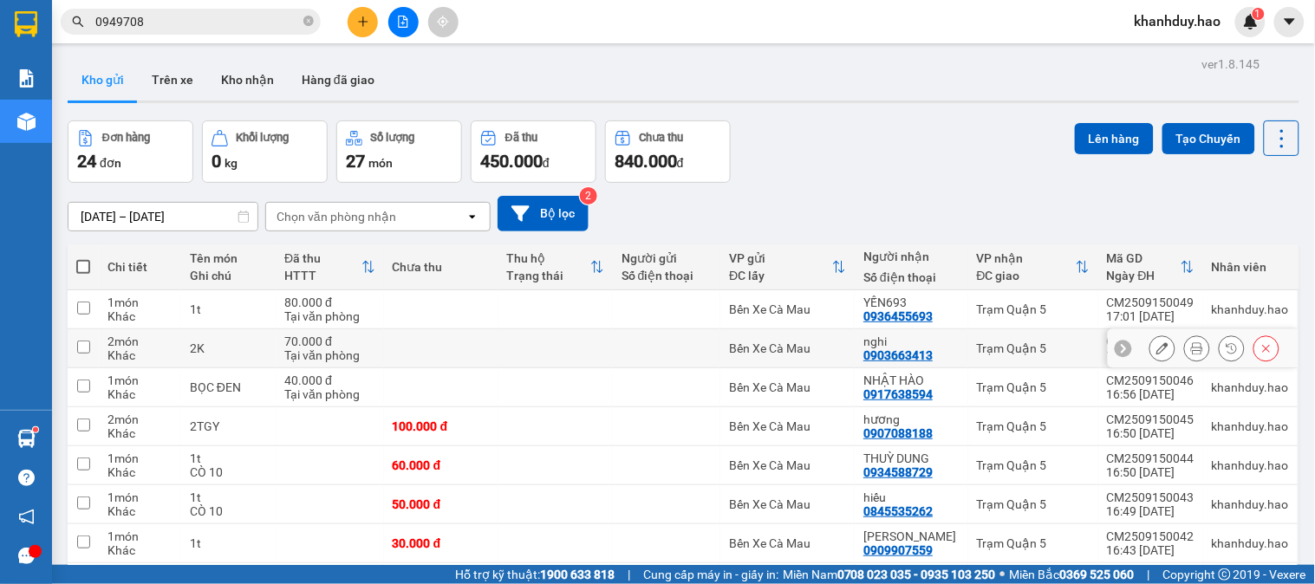
click at [1185, 347] on button at bounding box center [1197, 349] width 24 height 30
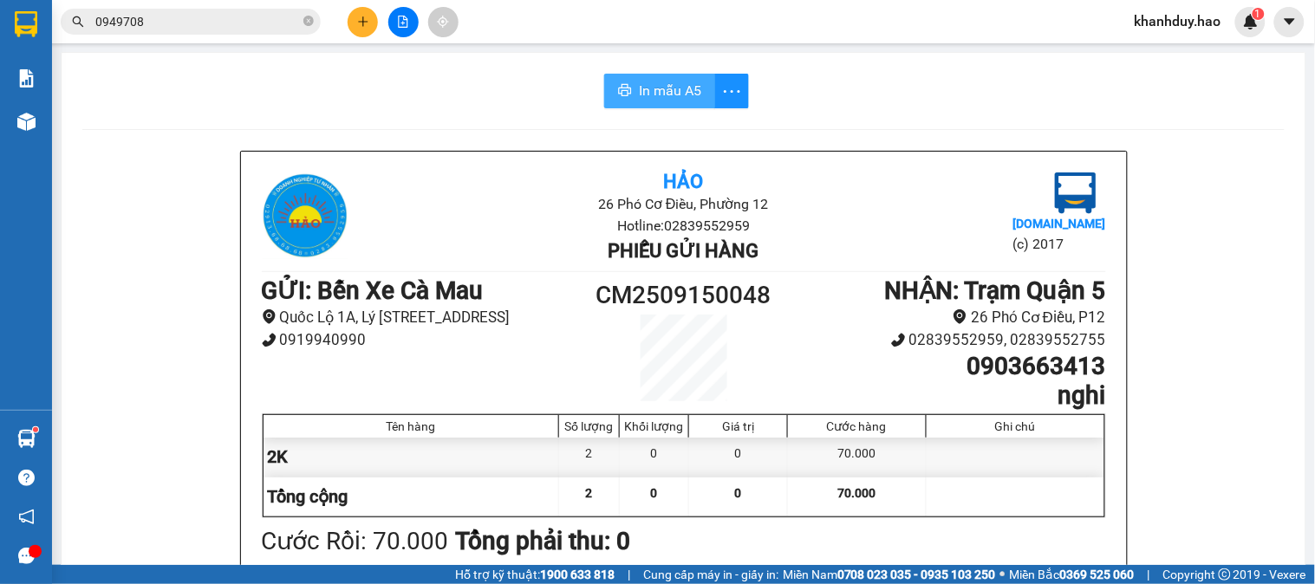
click at [655, 88] on span "In mẫu A5" at bounding box center [670, 91] width 62 height 22
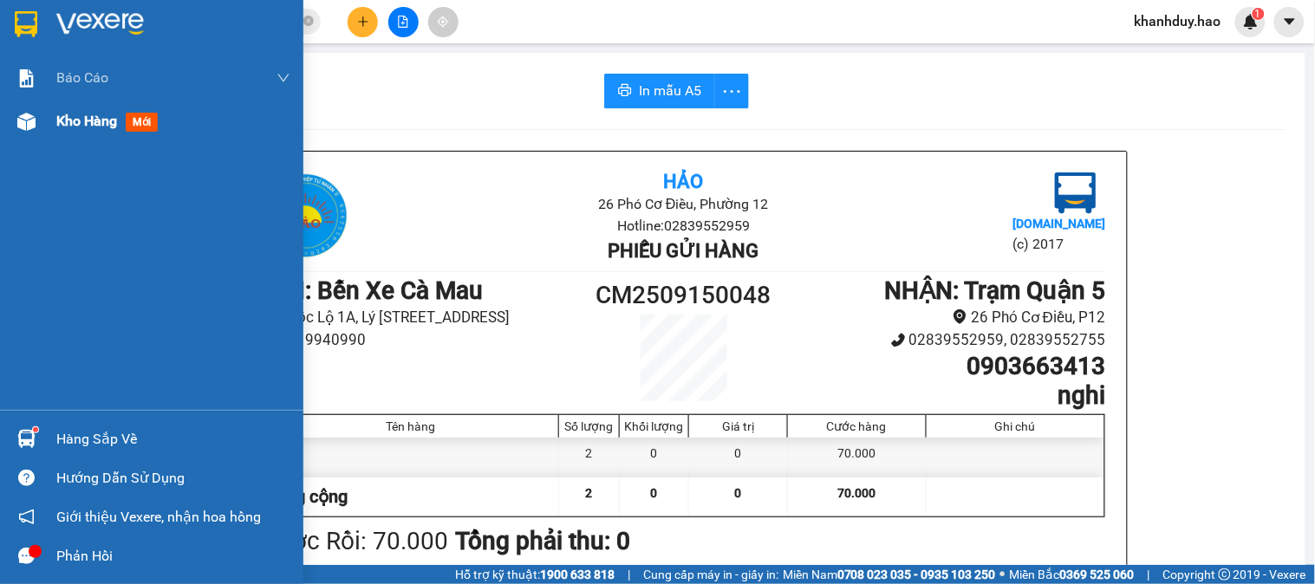
click at [55, 126] on div "Kho hàng mới" at bounding box center [151, 121] width 303 height 43
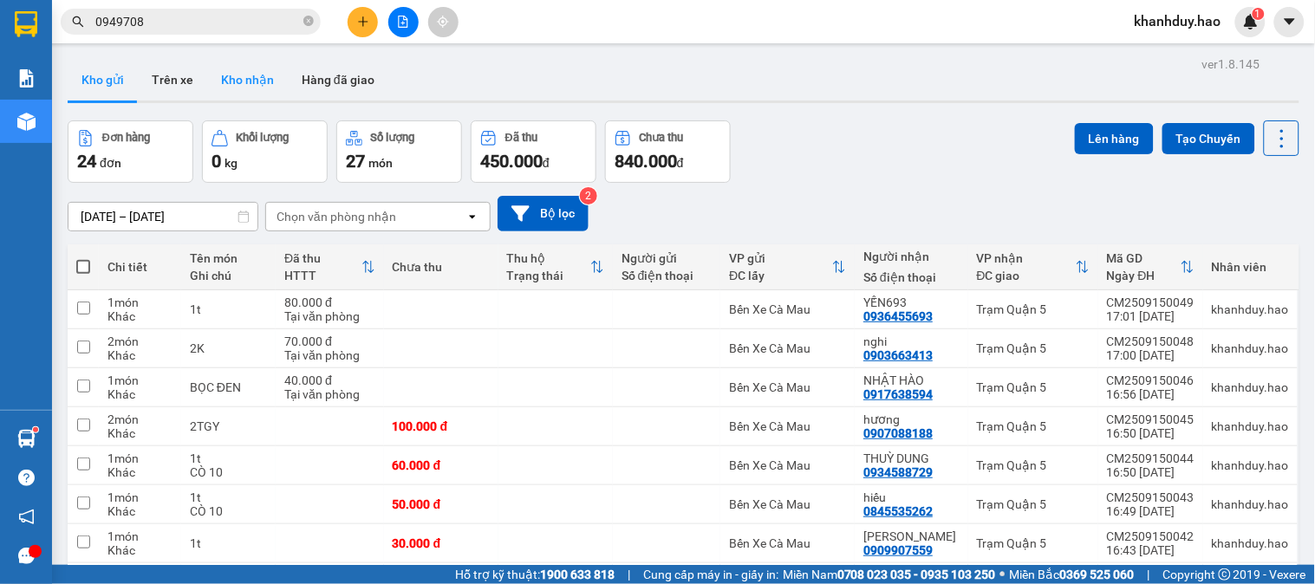
click at [249, 63] on button "Kho nhận" at bounding box center [247, 80] width 81 height 42
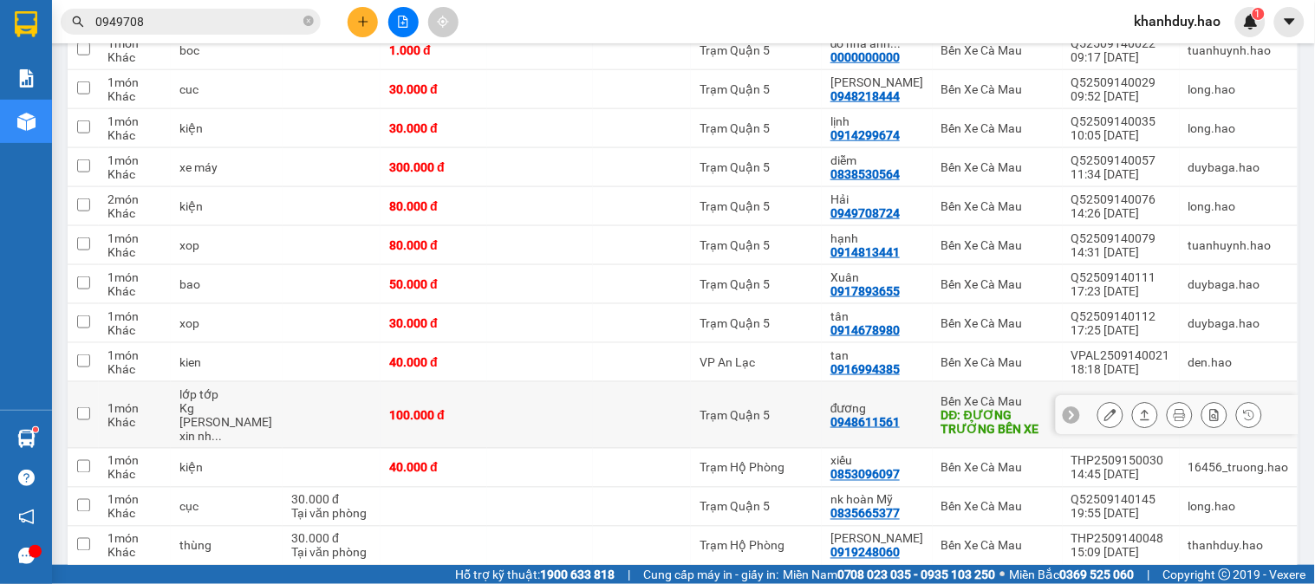
scroll to position [385, 0]
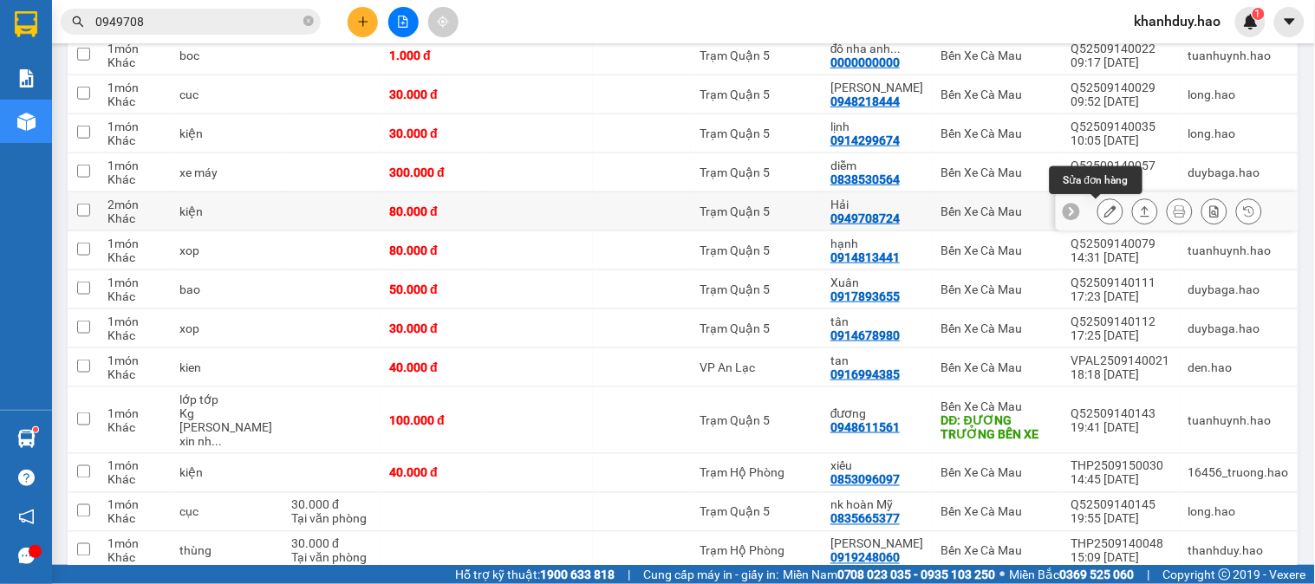
click at [1099, 212] on button at bounding box center [1111, 212] width 24 height 30
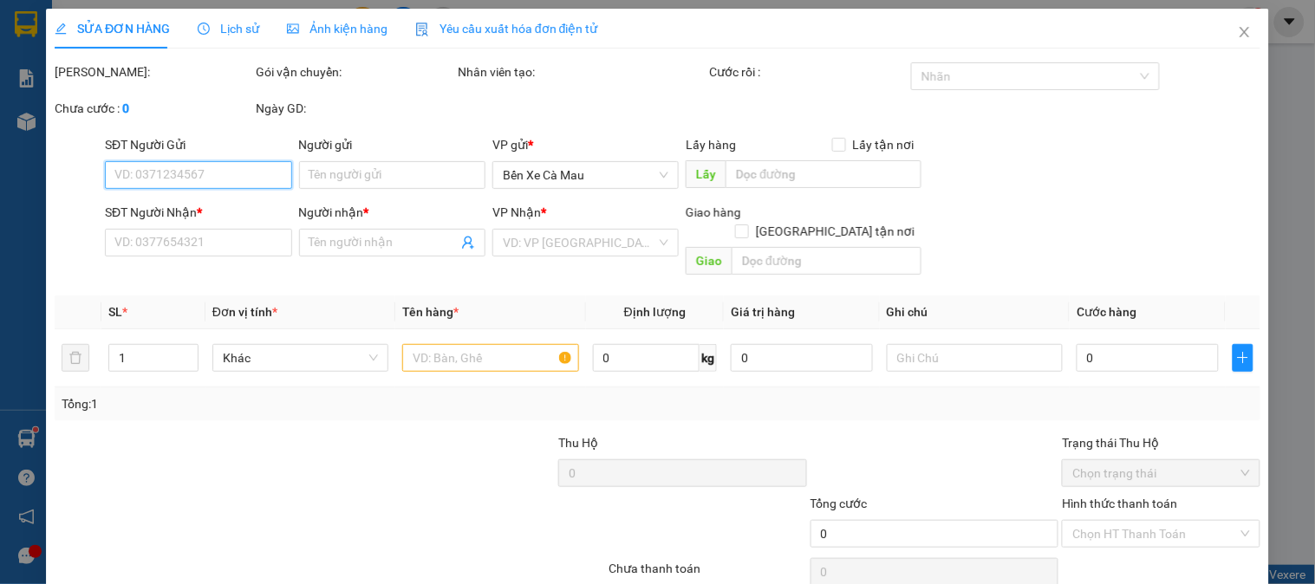
type input "0949708724"
type input "Hải"
type input "80.000"
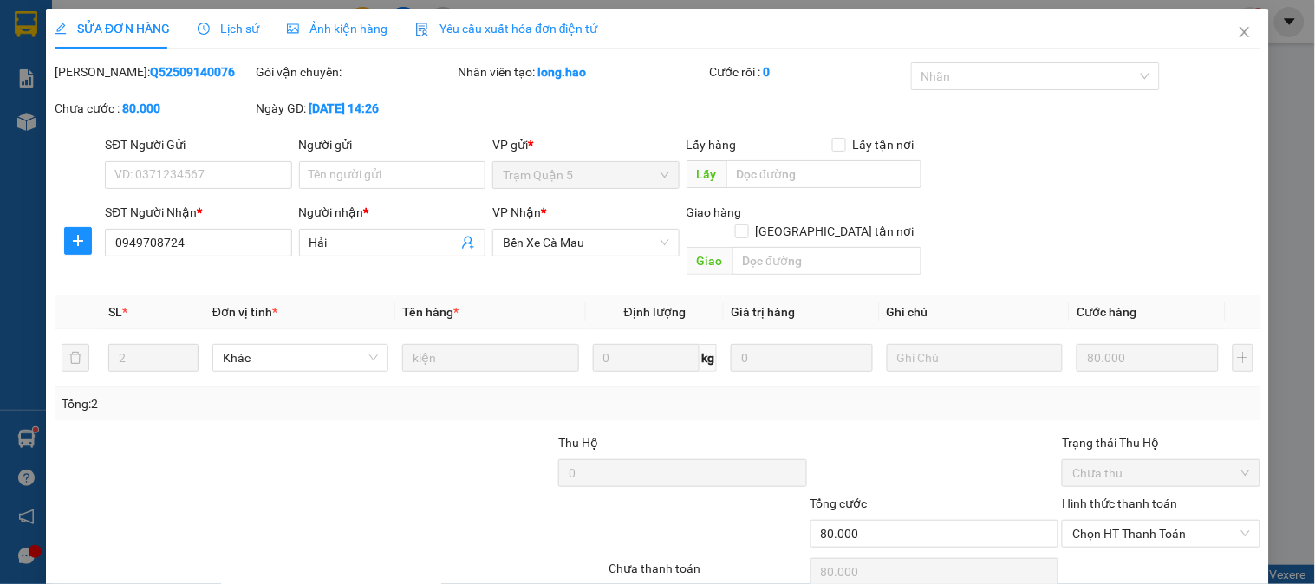
drag, startPoint x: 99, startPoint y: 67, endPoint x: 195, endPoint y: 81, distance: 97.2
click at [195, 81] on div "Mã ĐH: Q52509140076" at bounding box center [154, 71] width 198 height 19
copy b "Q52509140076"
click at [1227, 24] on span "Close" at bounding box center [1245, 33] width 49 height 49
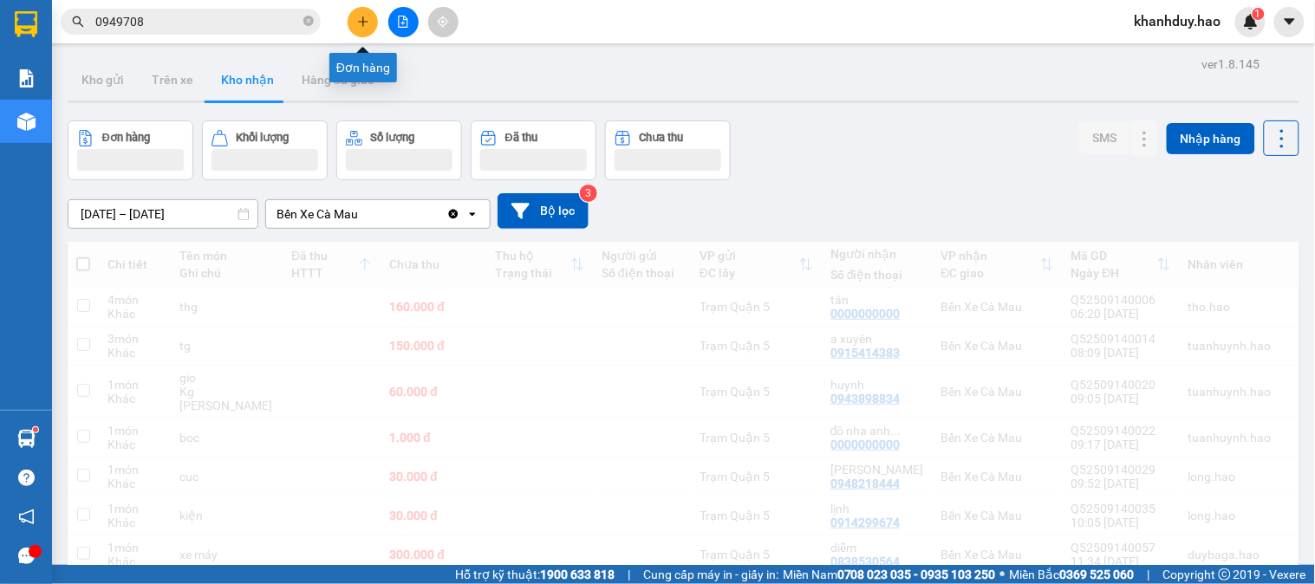
click at [359, 23] on icon "plus" at bounding box center [363, 22] width 12 height 12
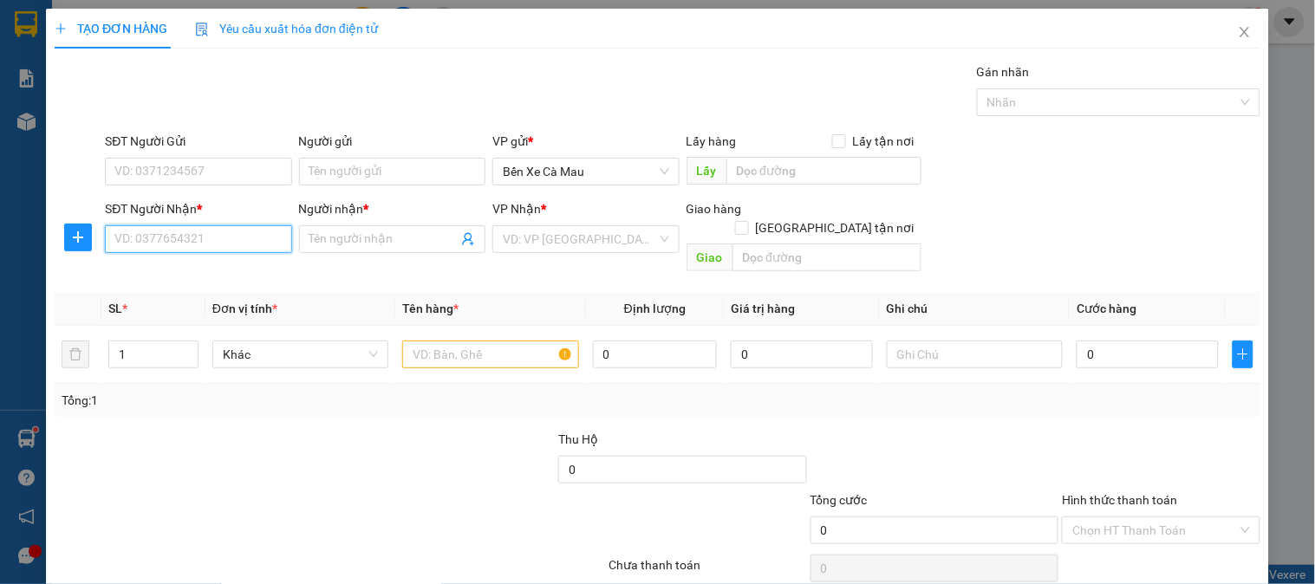
click at [231, 244] on input "SĐT Người Nhận *" at bounding box center [198, 239] width 186 height 28
type input "0847242544"
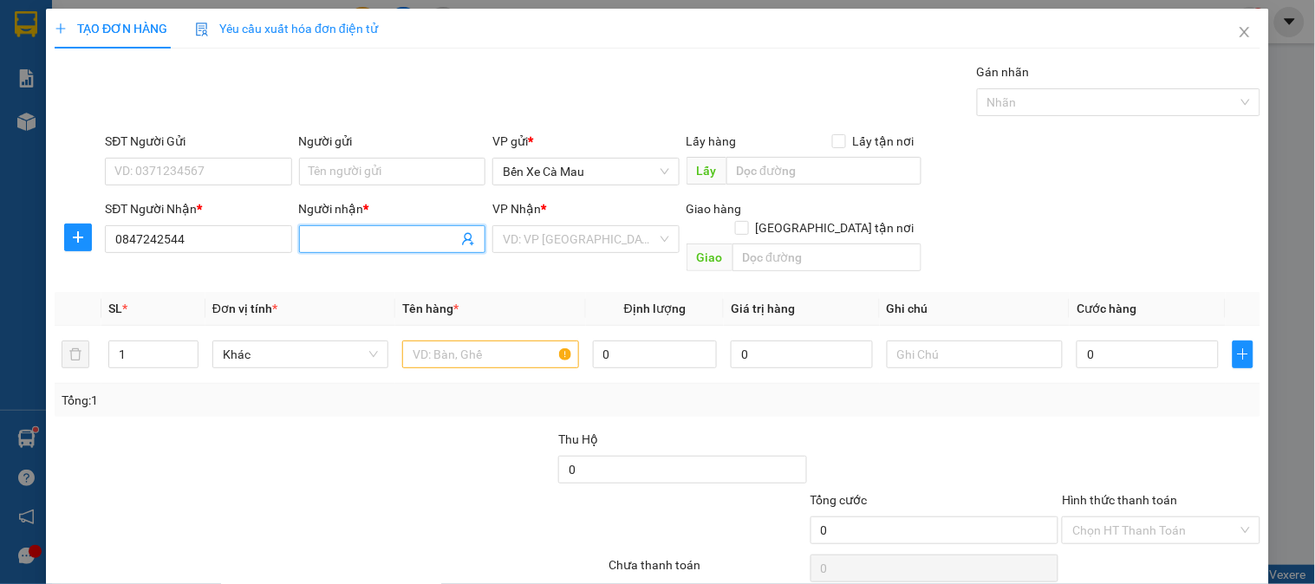
click at [322, 245] on input "Người nhận *" at bounding box center [384, 239] width 148 height 19
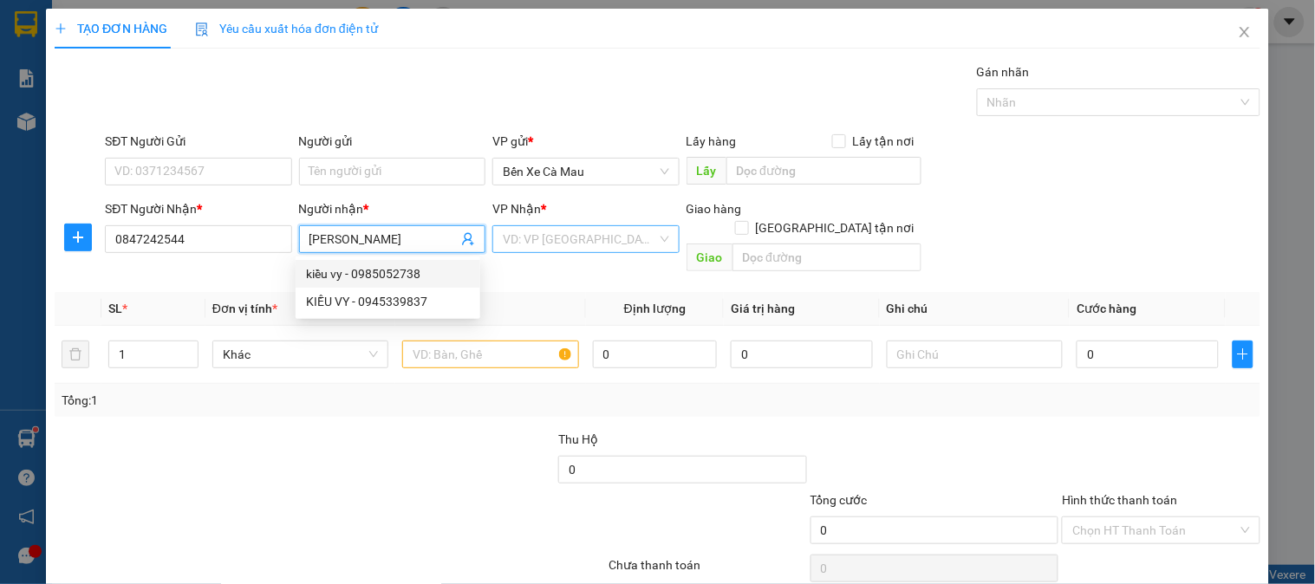
type input "[PERSON_NAME]"
click at [555, 252] on input "search" at bounding box center [579, 239] width 153 height 26
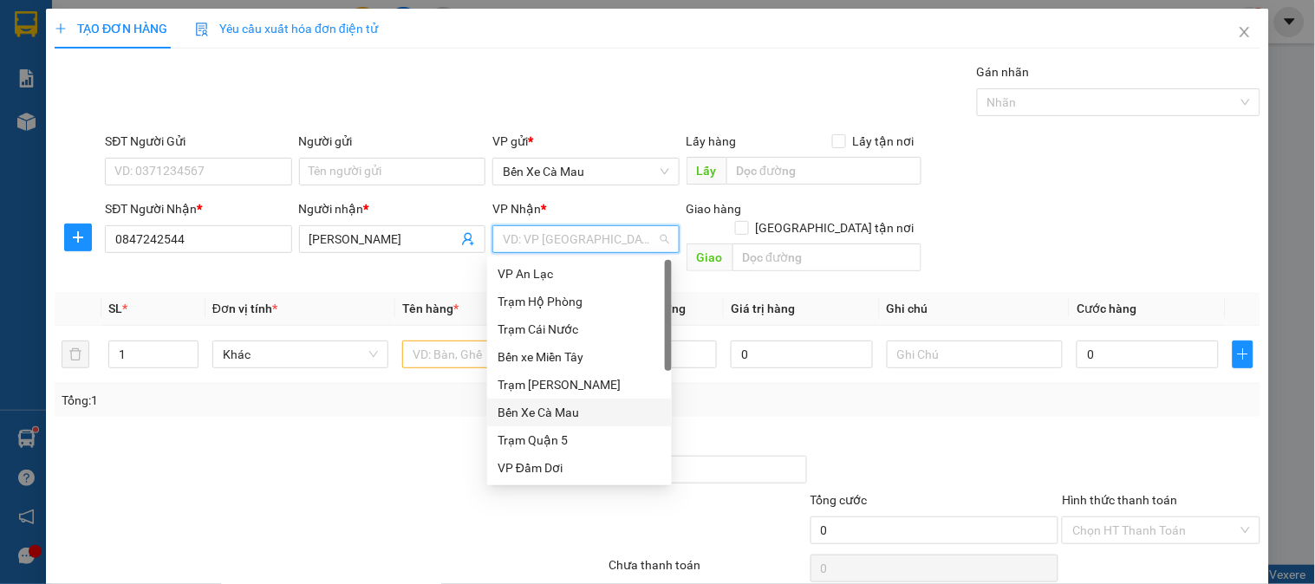
click at [544, 425] on div "Bến Xe Cà Mau" at bounding box center [579, 413] width 185 height 28
click at [544, 430] on div at bounding box center [431, 460] width 252 height 61
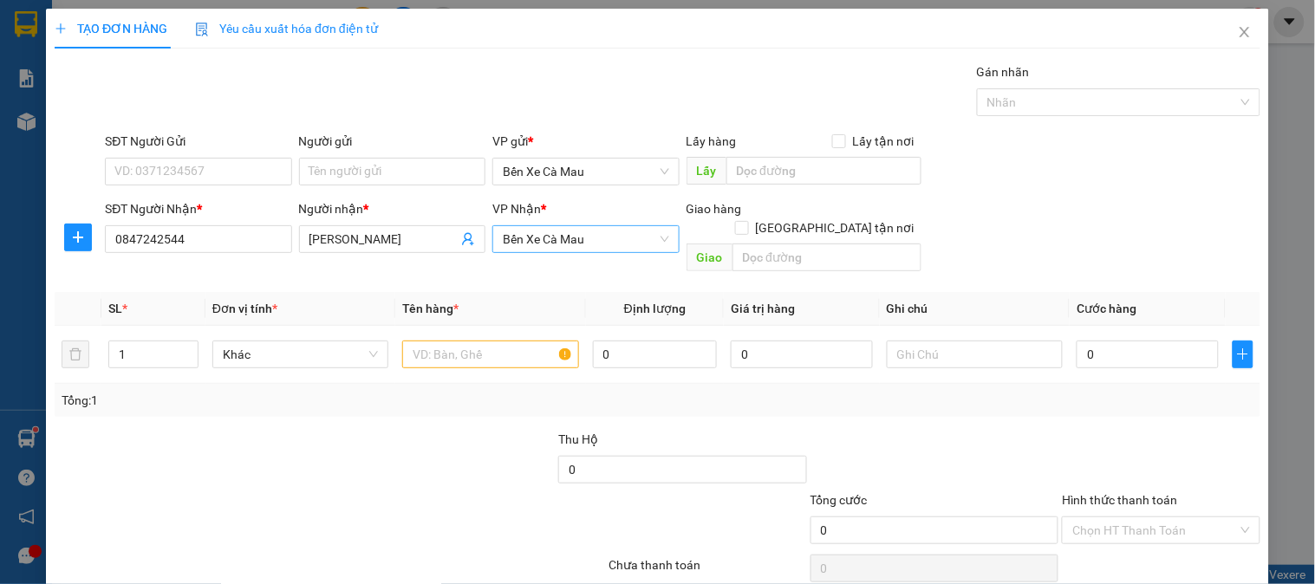
click at [545, 237] on span "Bến Xe Cà Mau" at bounding box center [586, 239] width 166 height 26
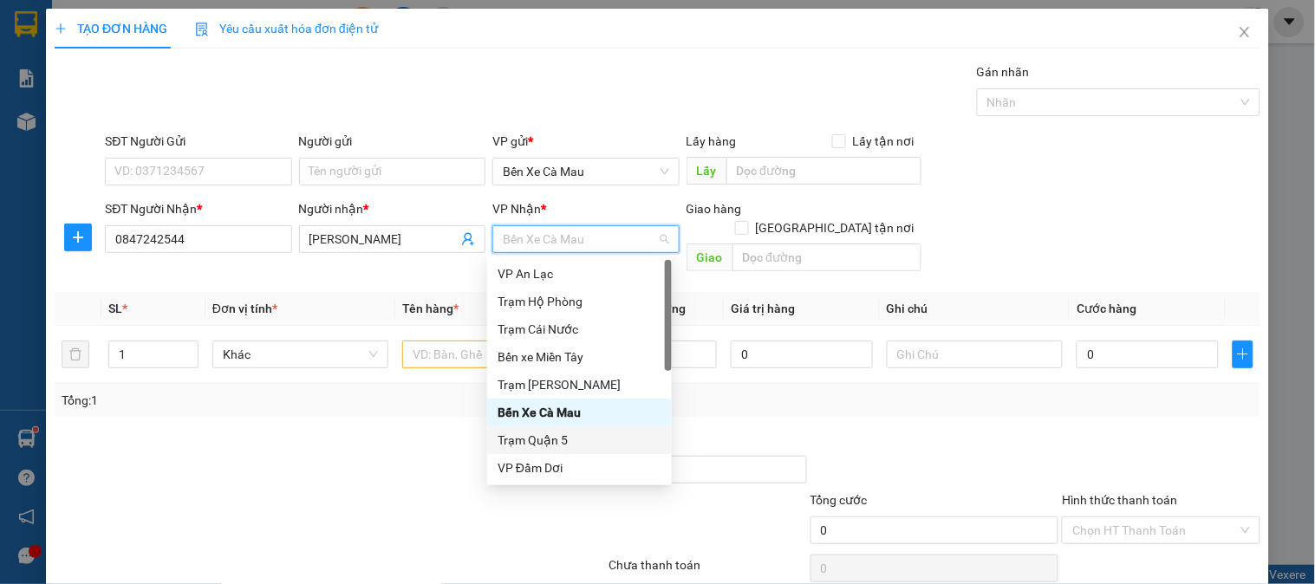
drag, startPoint x: 543, startPoint y: 432, endPoint x: 532, endPoint y: 417, distance: 18.0
click at [542, 432] on div "Trạm Quận 5" at bounding box center [580, 440] width 164 height 19
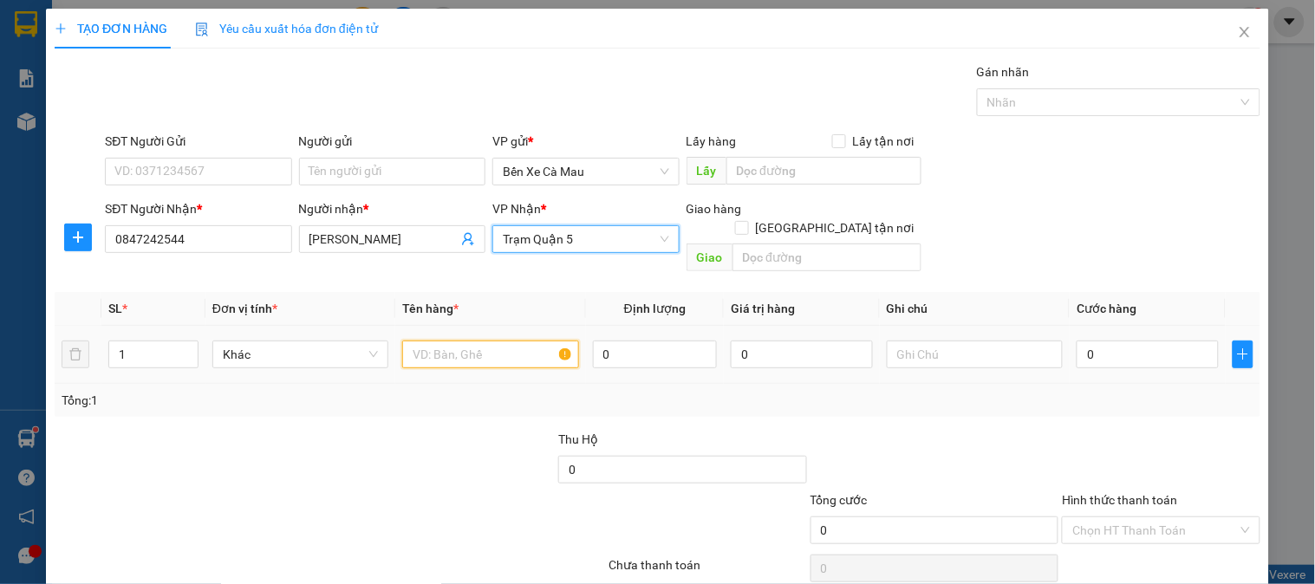
click at [466, 341] on input "text" at bounding box center [490, 355] width 176 height 28
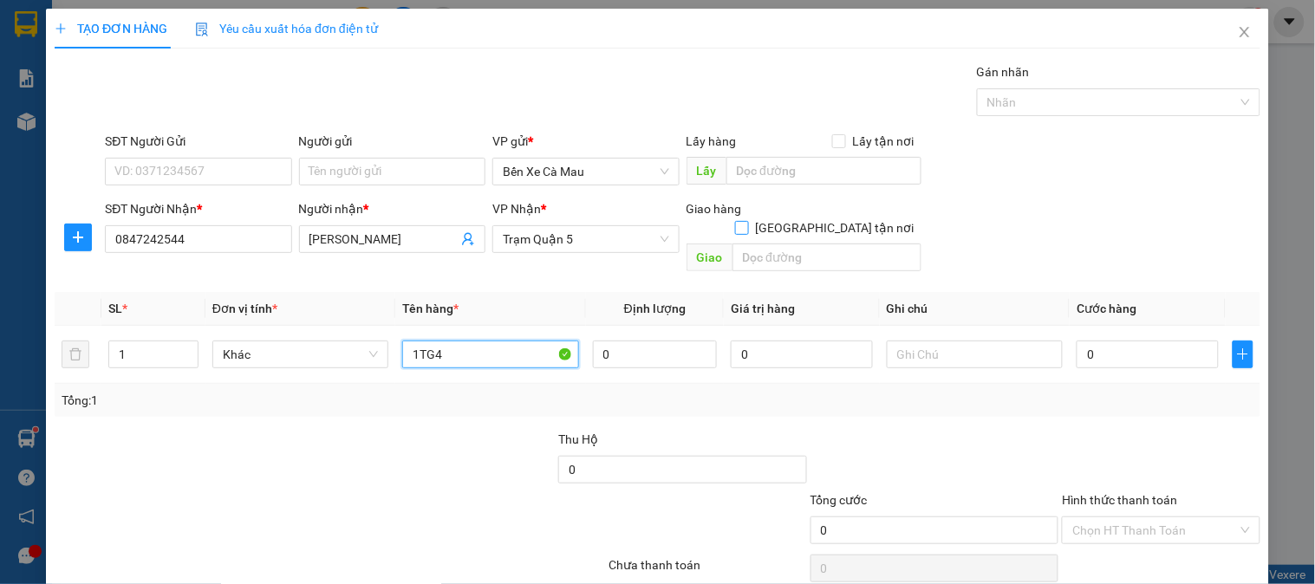
type input "1TG4"
click at [818, 219] on label "[GEOGRAPHIC_DATA] tận nơi" at bounding box center [828, 228] width 186 height 19
click at [747, 221] on input "[GEOGRAPHIC_DATA] tận nơi" at bounding box center [741, 227] width 12 height 12
checkbox input "true"
click at [821, 244] on input "text" at bounding box center [827, 258] width 189 height 28
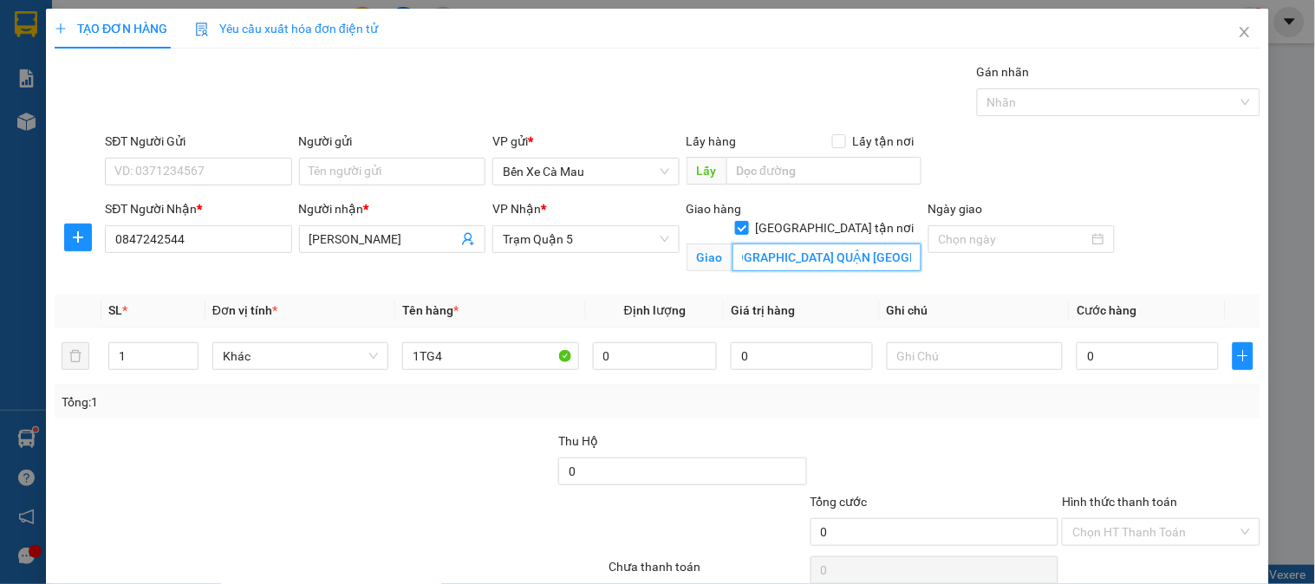
scroll to position [0, 110]
type input "107 KHUÔNG VIỆT P PHÚ TRUNG QUẬN TÂN PHÚ"
click at [1124, 361] on input "0" at bounding box center [1148, 357] width 142 height 28
type input "40"
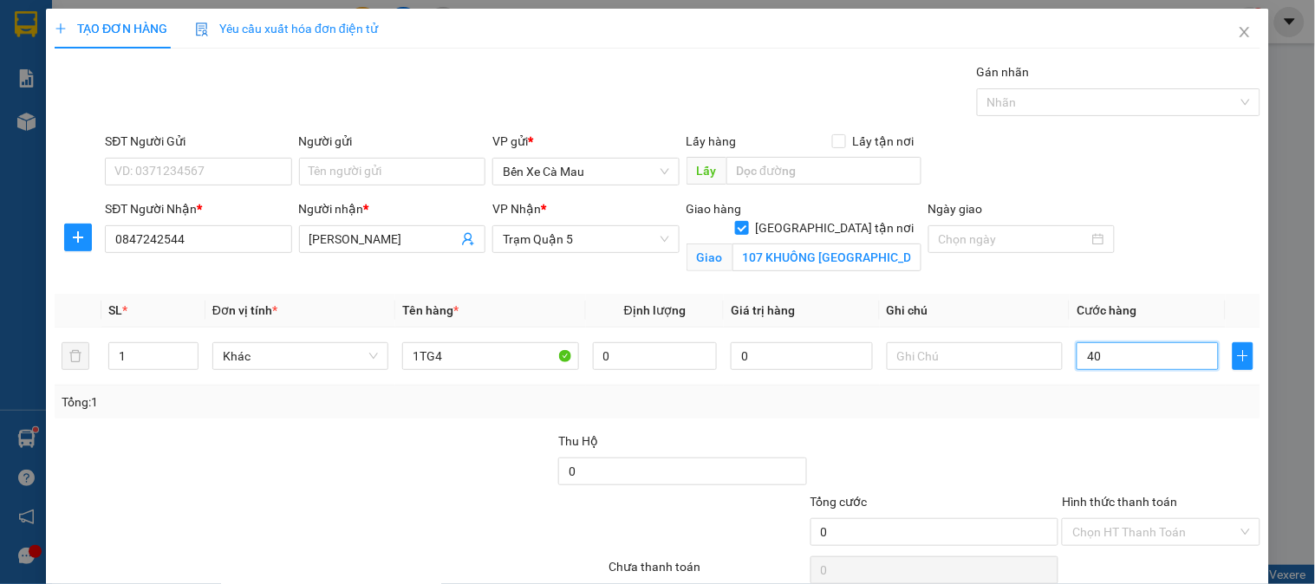
type input "40"
click at [1179, 245] on div "SĐT Người Nhận * 0847242544 Người nhận * KIỀU VY VP Nhận * Trạm Quận 5 Giao hàn…" at bounding box center [682, 240] width 1163 height 82
type input "40.000"
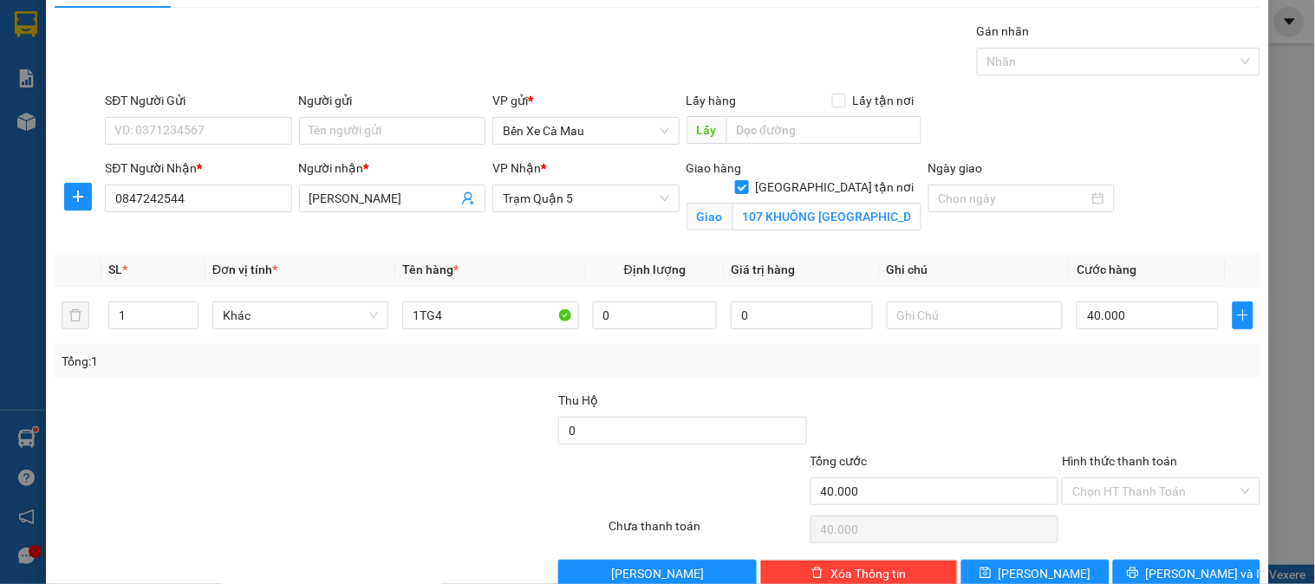
scroll to position [78, 0]
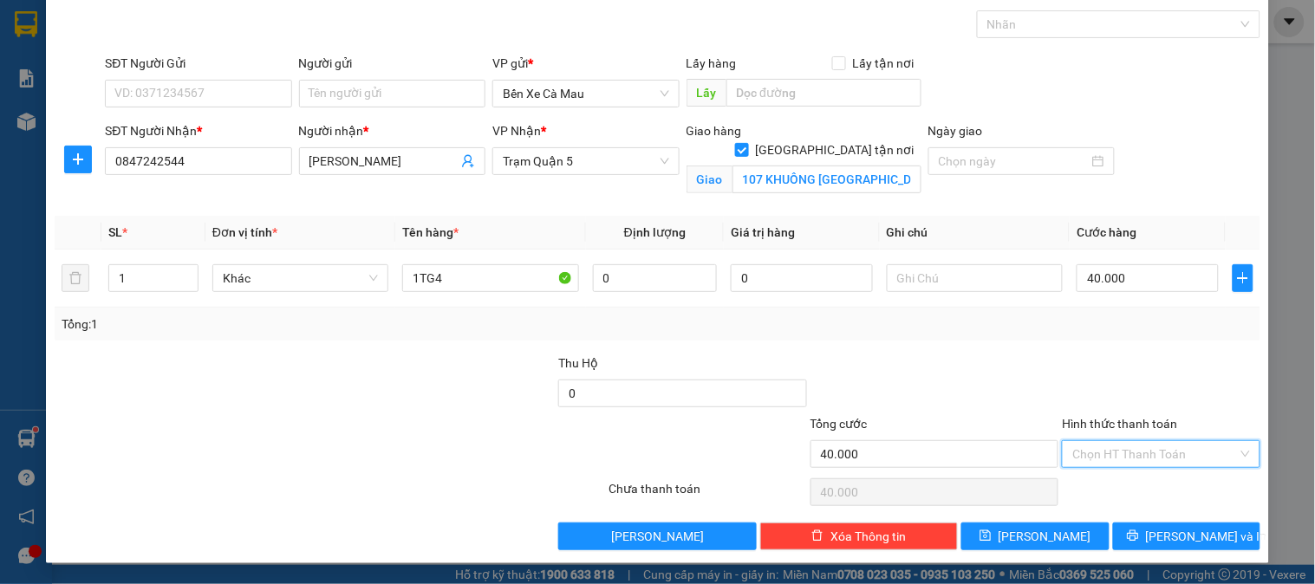
click at [1125, 456] on input "Hình thức thanh toán" at bounding box center [1155, 454] width 165 height 26
type input "0"
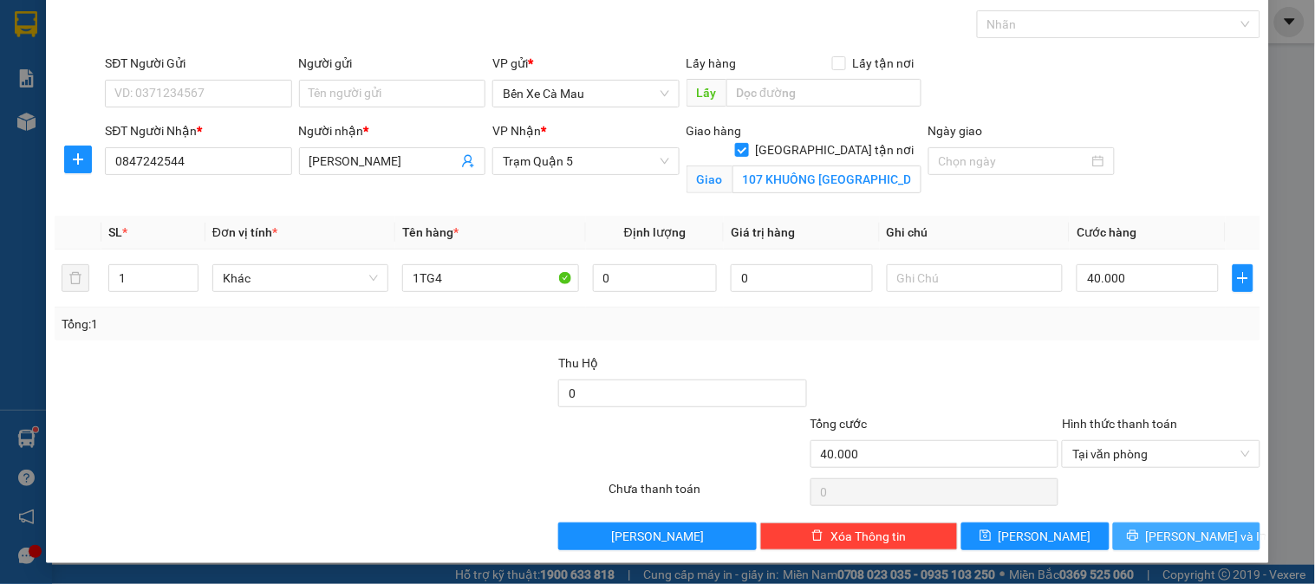
click at [1143, 546] on button "[PERSON_NAME] và In" at bounding box center [1186, 537] width 147 height 28
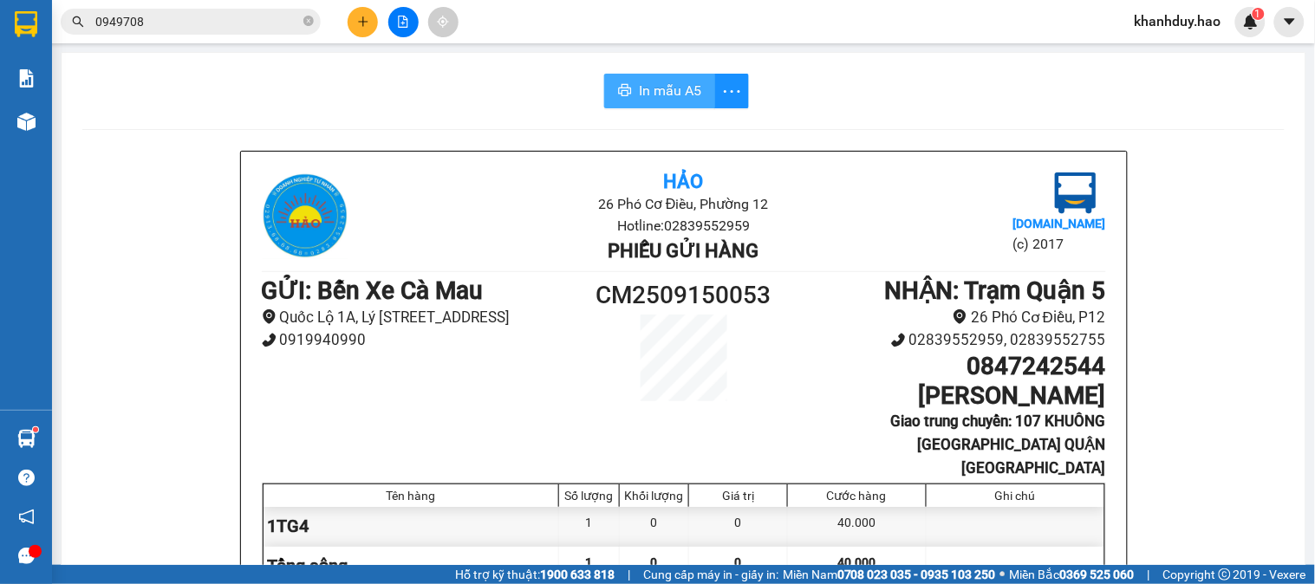
click at [655, 93] on span "In mẫu A5" at bounding box center [670, 91] width 62 height 22
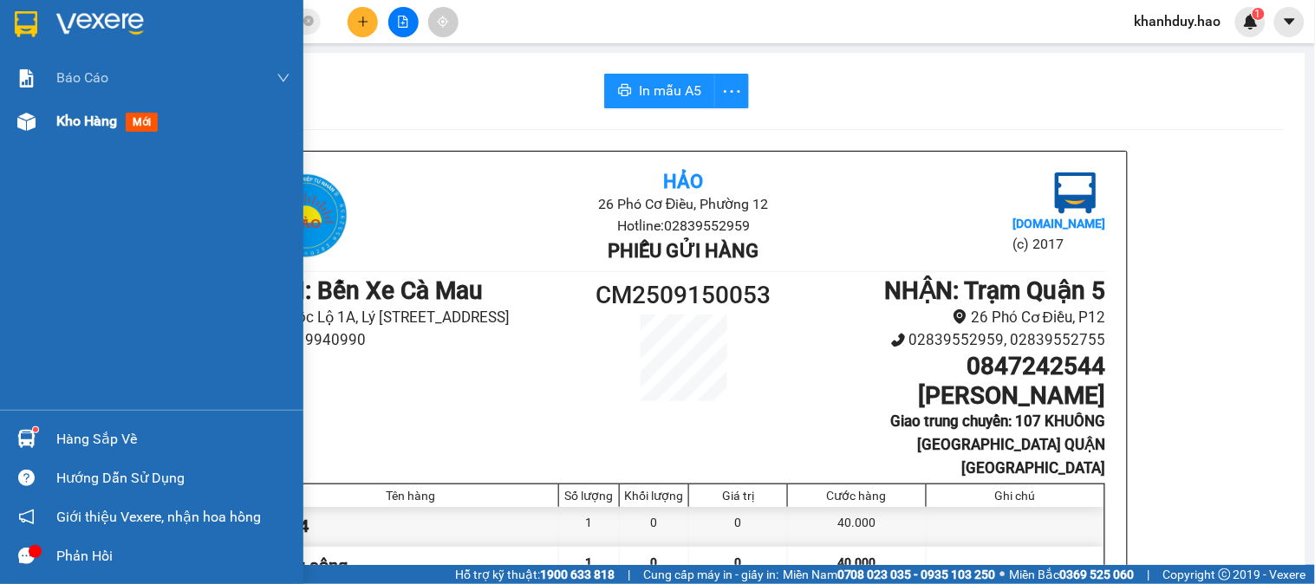
click at [56, 118] on span "Kho hàng" at bounding box center [86, 121] width 61 height 16
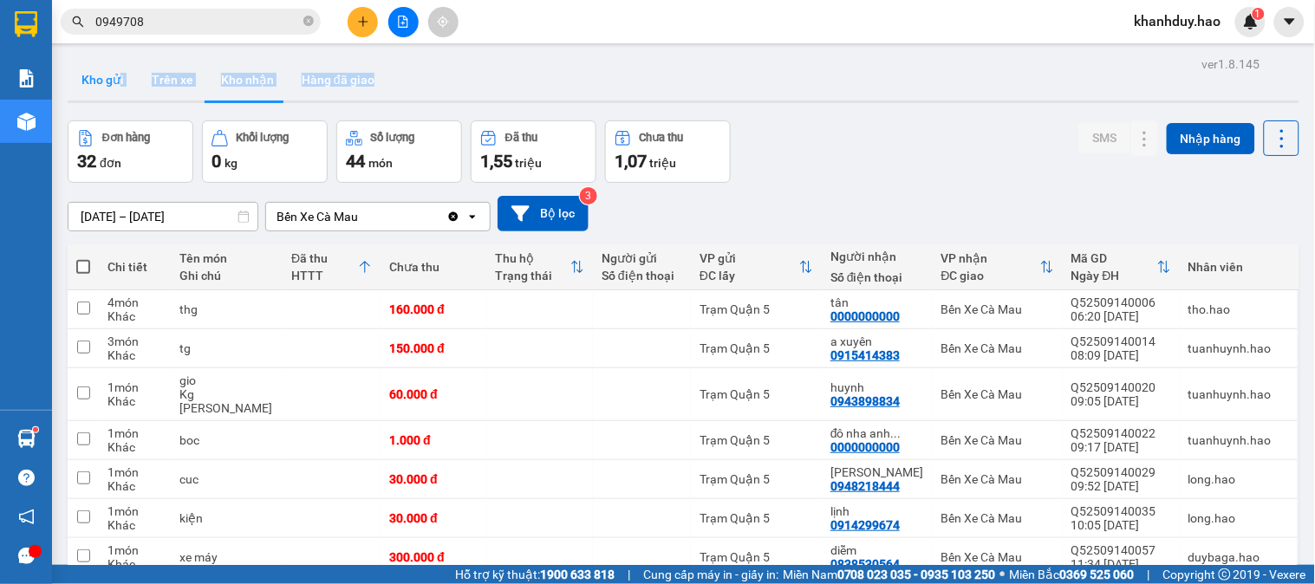
click at [117, 99] on div "Kho gửi Trên xe Kho nhận Hàng đã giao" at bounding box center [684, 81] width 1232 height 44
click at [116, 91] on button "Kho gửi" at bounding box center [103, 80] width 70 height 42
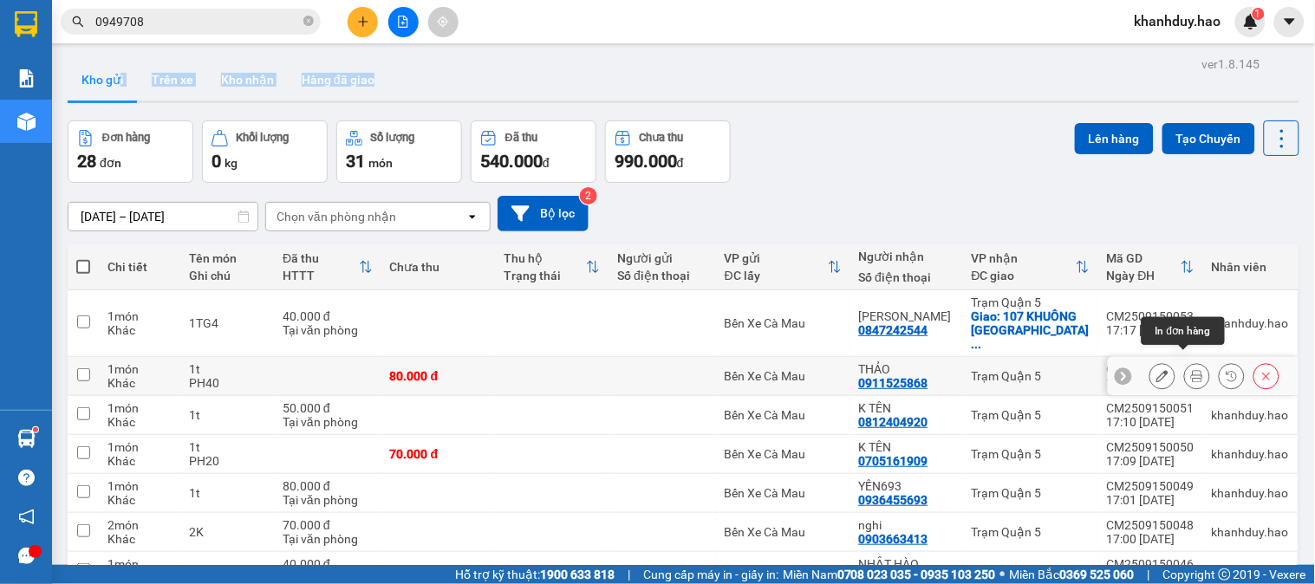
click at [1191, 362] on button at bounding box center [1197, 377] width 24 height 30
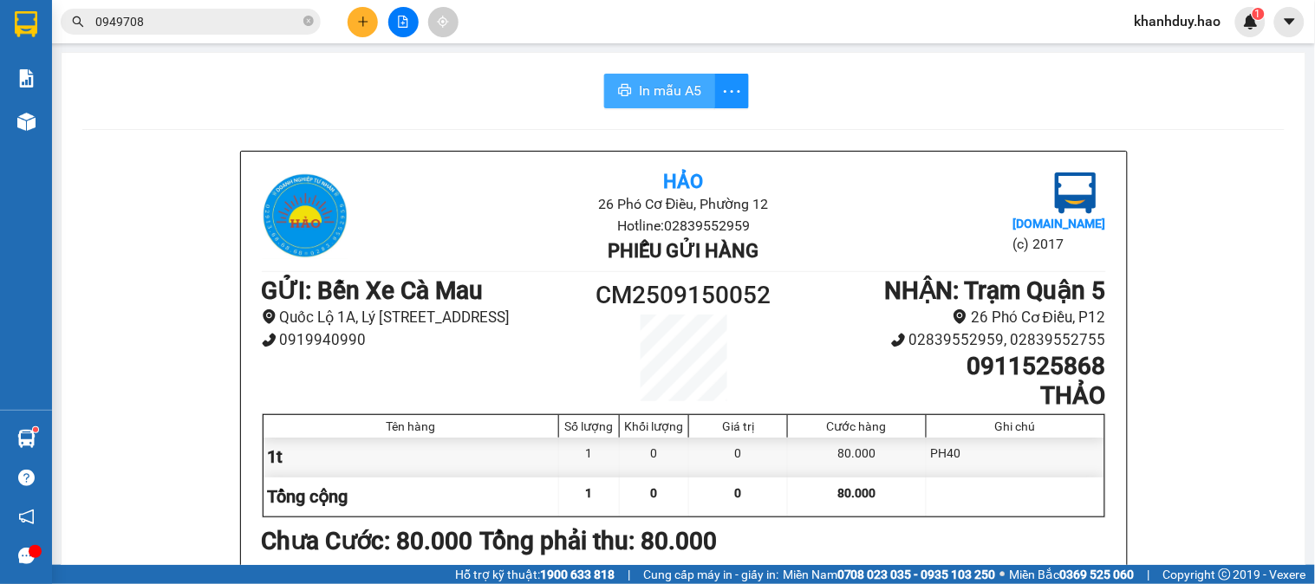
click at [645, 91] on span "In mẫu A5" at bounding box center [670, 91] width 62 height 22
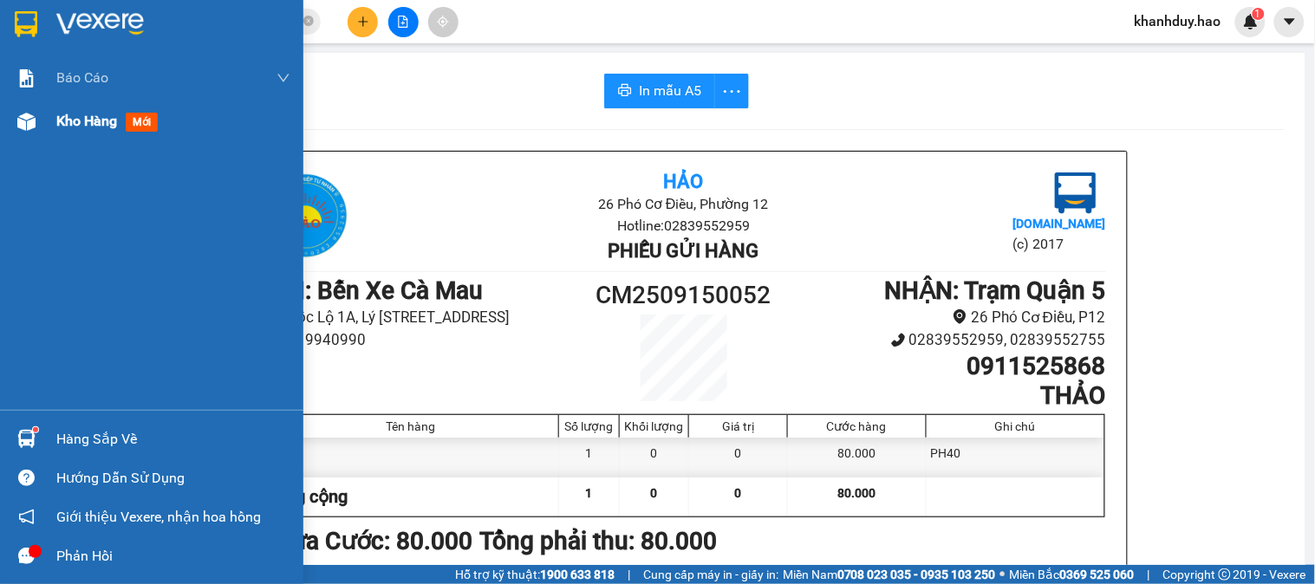
click at [74, 120] on span "Kho hàng" at bounding box center [86, 121] width 61 height 16
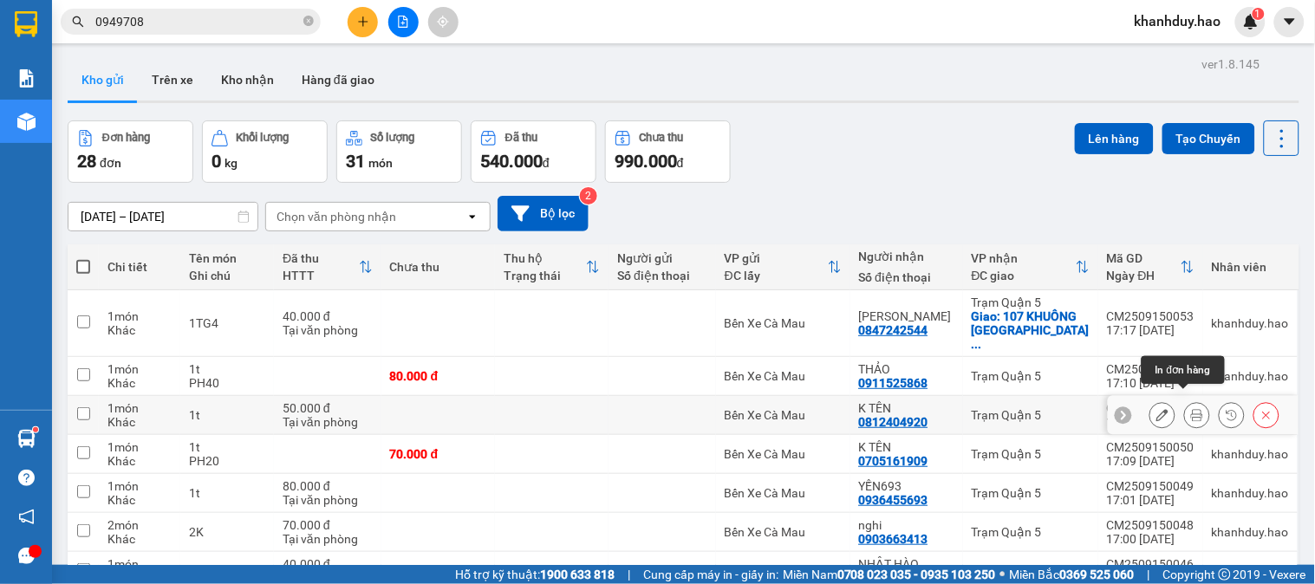
click at [1191, 409] on icon at bounding box center [1197, 415] width 12 height 12
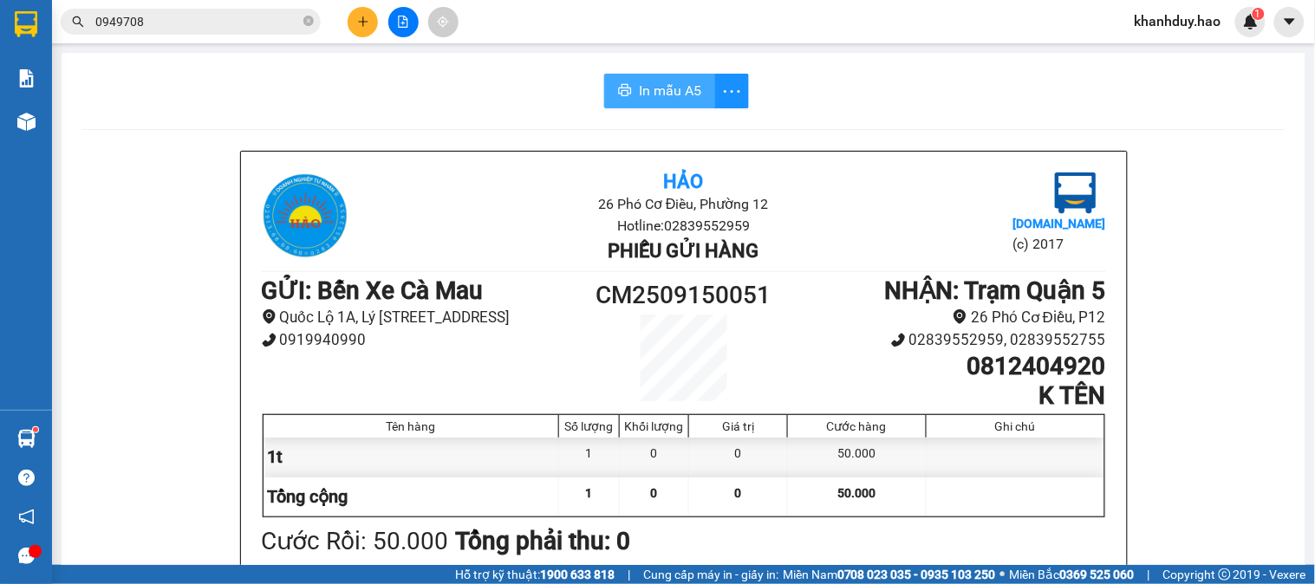
click at [673, 93] on span "In mẫu A5" at bounding box center [670, 91] width 62 height 22
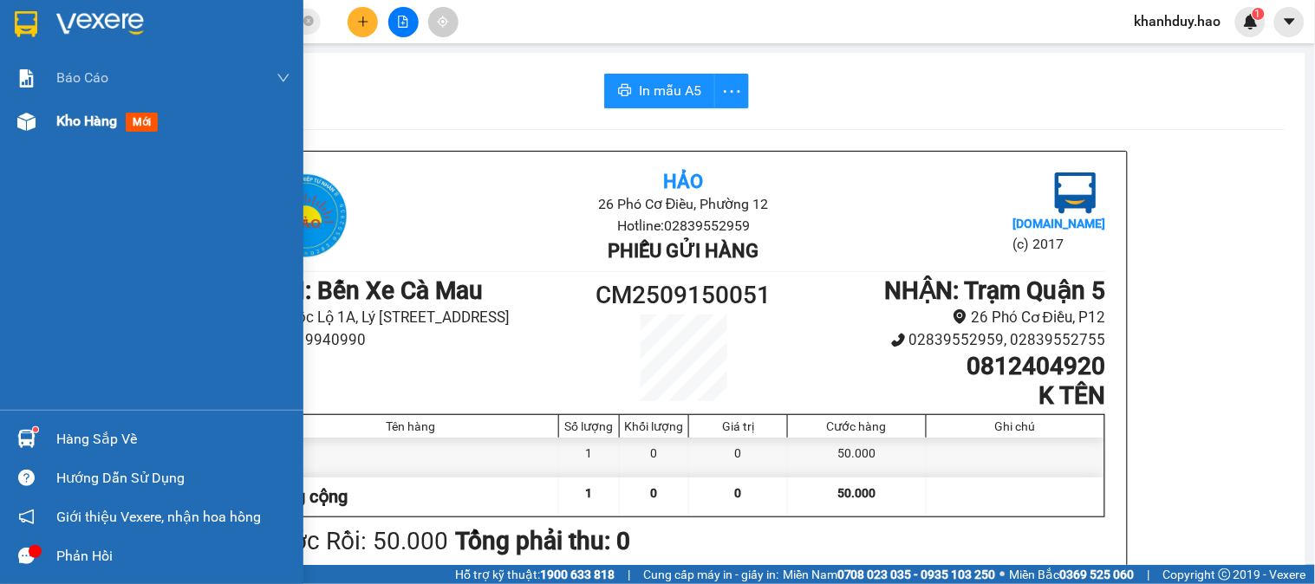
click at [50, 117] on div "Kho hàng mới" at bounding box center [151, 121] width 303 height 43
click at [56, 117] on div "Kho hàng mới" at bounding box center [151, 121] width 303 height 43
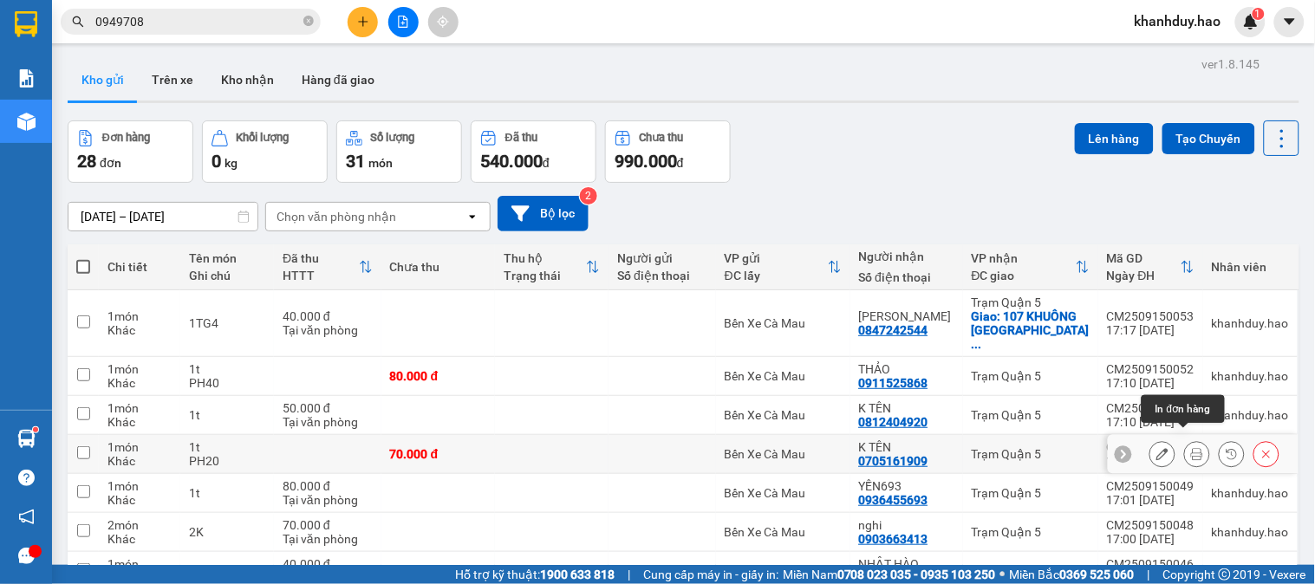
click at [1191, 448] on icon at bounding box center [1197, 454] width 12 height 12
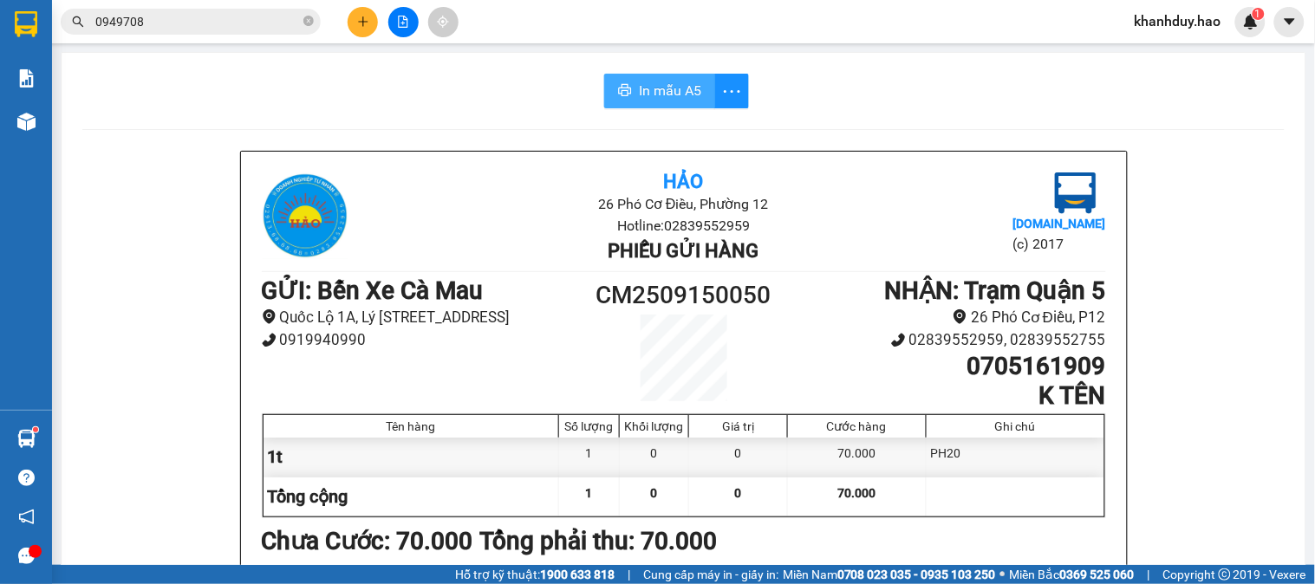
click at [674, 88] on span "In mẫu A5" at bounding box center [670, 91] width 62 height 22
click at [351, 29] on button at bounding box center [363, 22] width 30 height 30
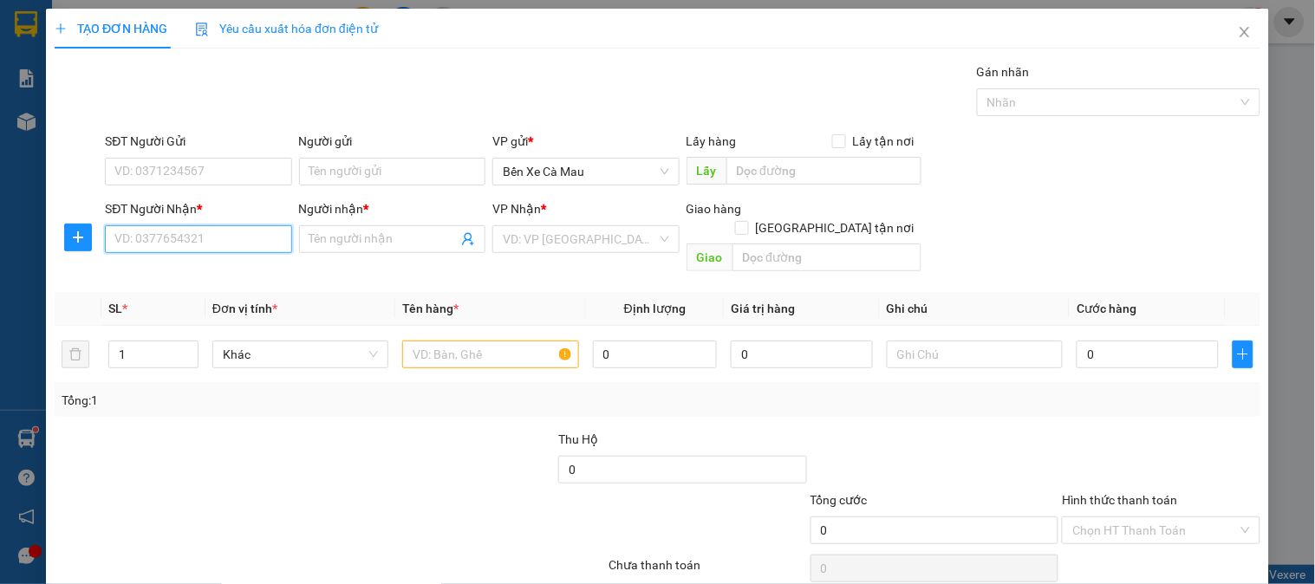
click at [186, 240] on input "SĐT Người Nhận *" at bounding box center [198, 239] width 186 height 28
click at [122, 275] on div "0912614059 - TÂN" at bounding box center [196, 273] width 164 height 19
type input "0912614059"
type input "TÂN"
type input "30.000"
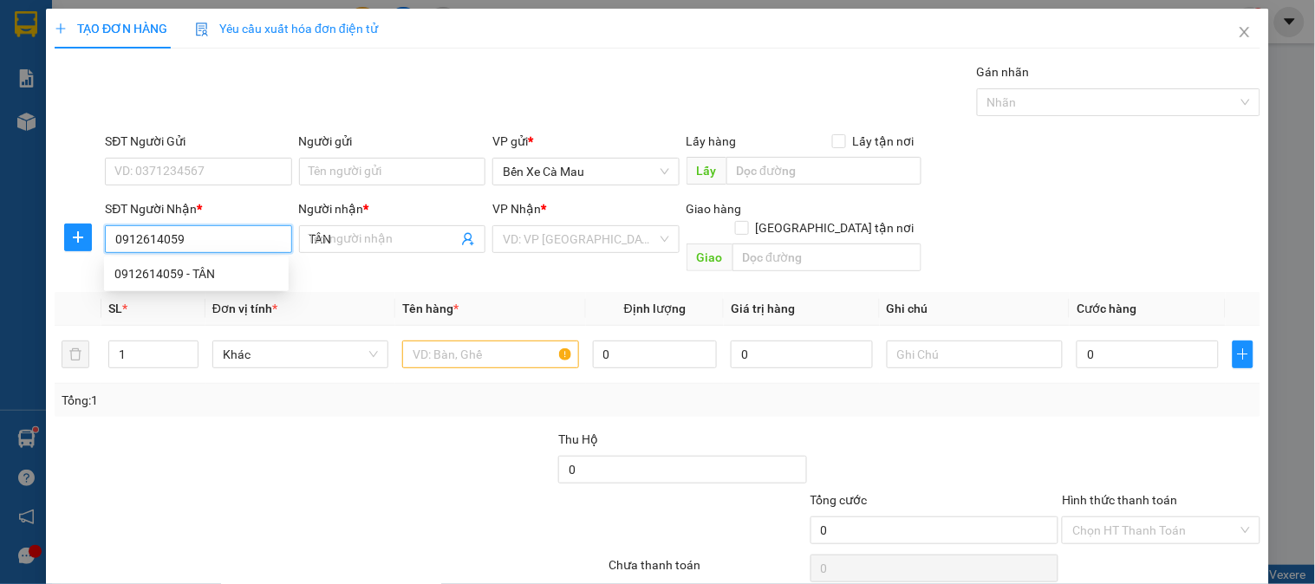
type input "30.000"
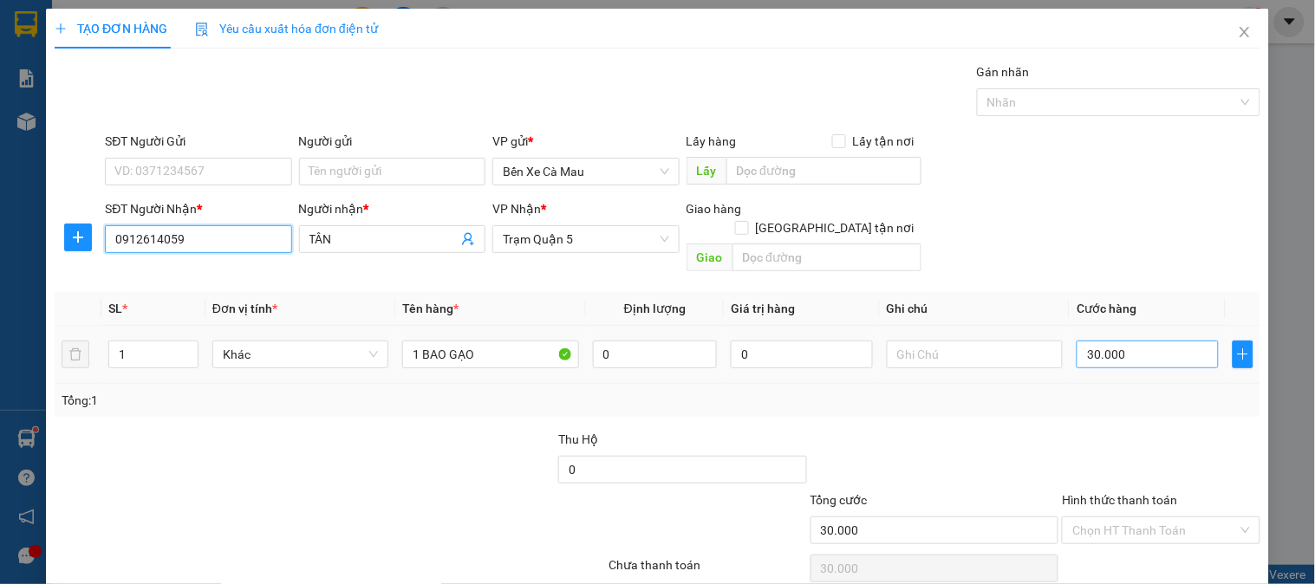
type input "0912614059"
type input "0"
type input "4"
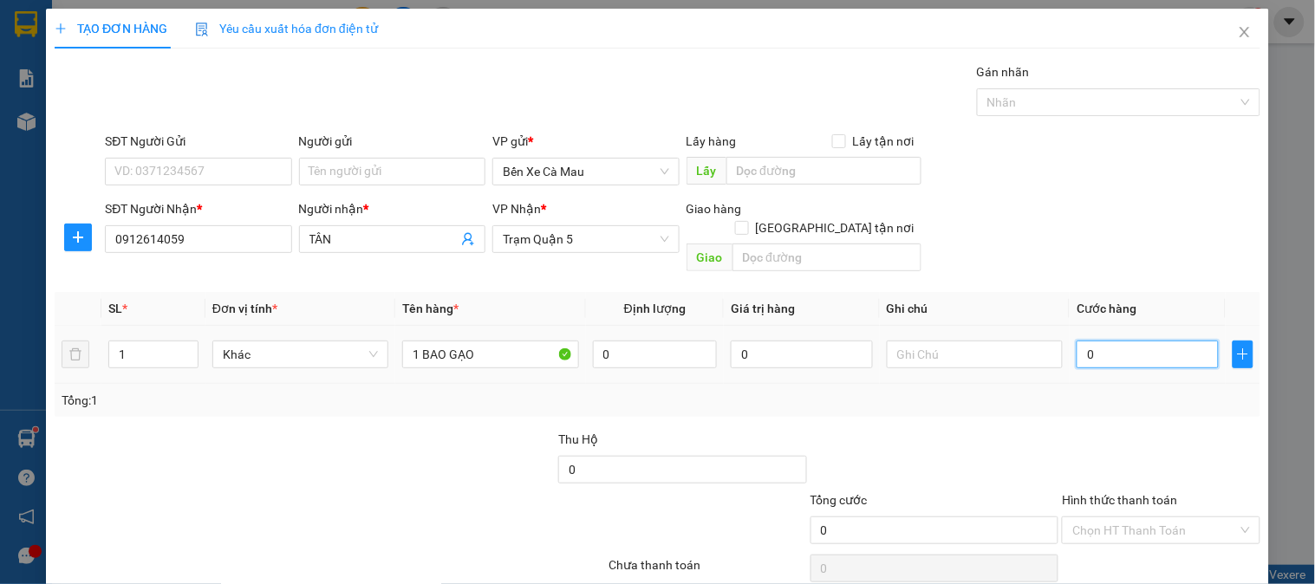
type input "4"
type input "004"
type input "40"
type input "0.040"
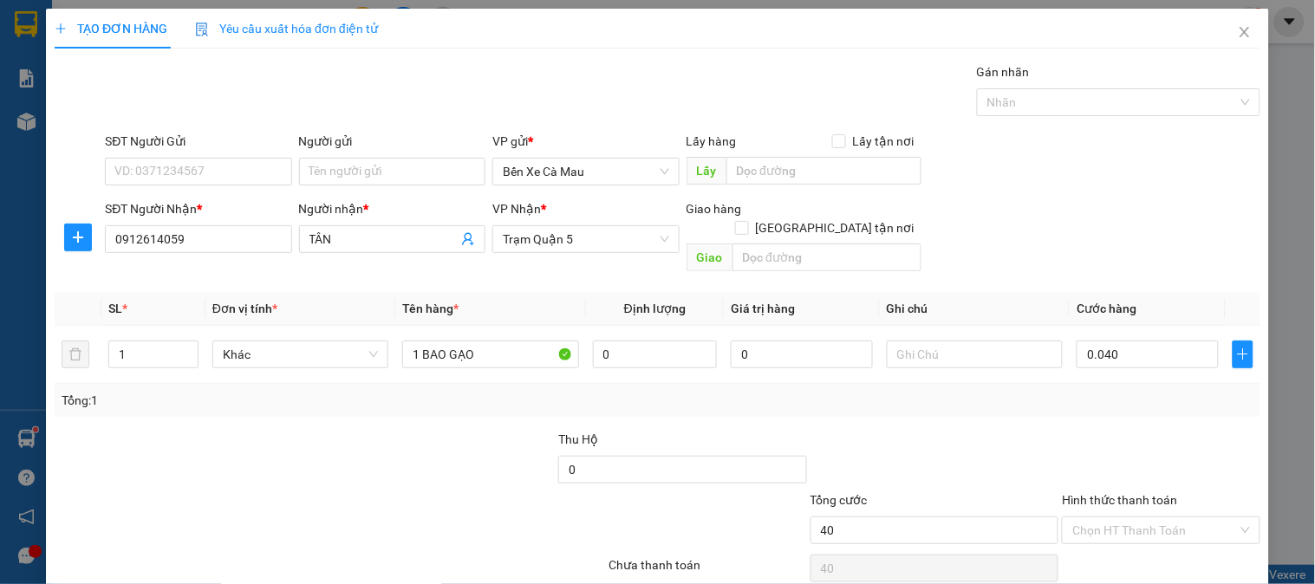
click at [1163, 249] on div "SĐT Người Nhận * 0912614059 Người nhận * TÂN VP Nhận * Trạm Quận 5 Giao hàng Gi…" at bounding box center [682, 239] width 1163 height 80
type input "40.000"
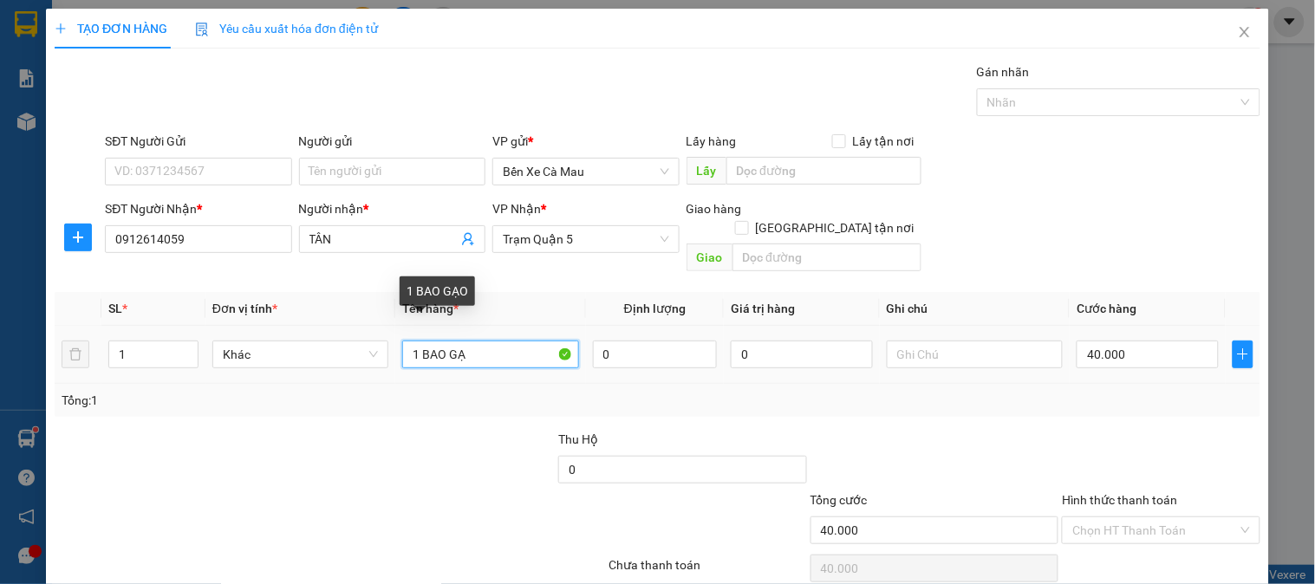
click at [473, 341] on input "1 BAO GẠ" at bounding box center [490, 355] width 176 height 28
type input "1"
type input "1TG4"
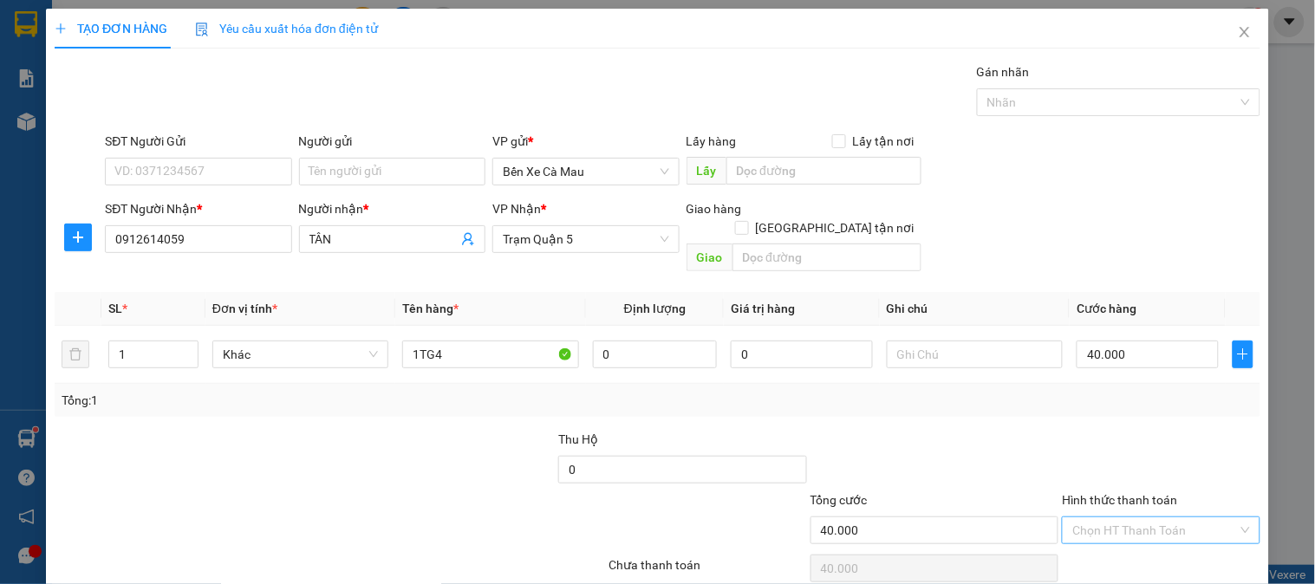
drag, startPoint x: 1149, startPoint y: 505, endPoint x: 1151, endPoint y: 517, distance: 12.3
click at [1150, 518] on input "Hình thức thanh toán" at bounding box center [1155, 531] width 165 height 26
click at [1134, 534] on div "Tại văn phòng" at bounding box center [1151, 546] width 196 height 28
type input "0"
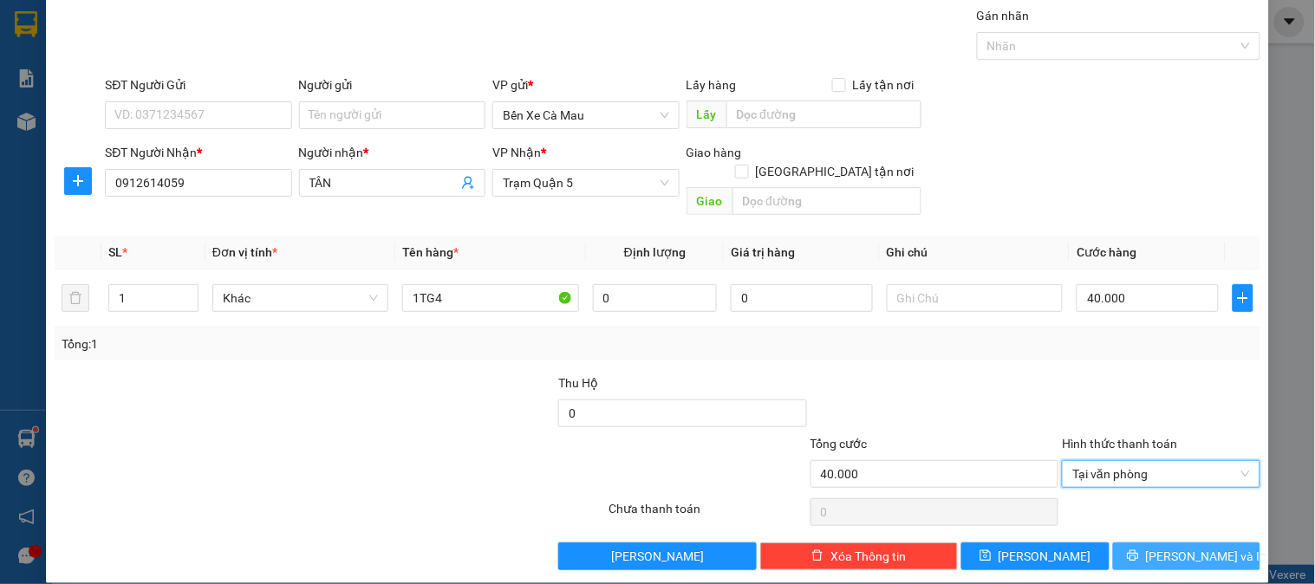
click at [1165, 509] on div at bounding box center [1160, 512] width 201 height 35
click at [1156, 543] on button "[PERSON_NAME] và In" at bounding box center [1186, 557] width 147 height 28
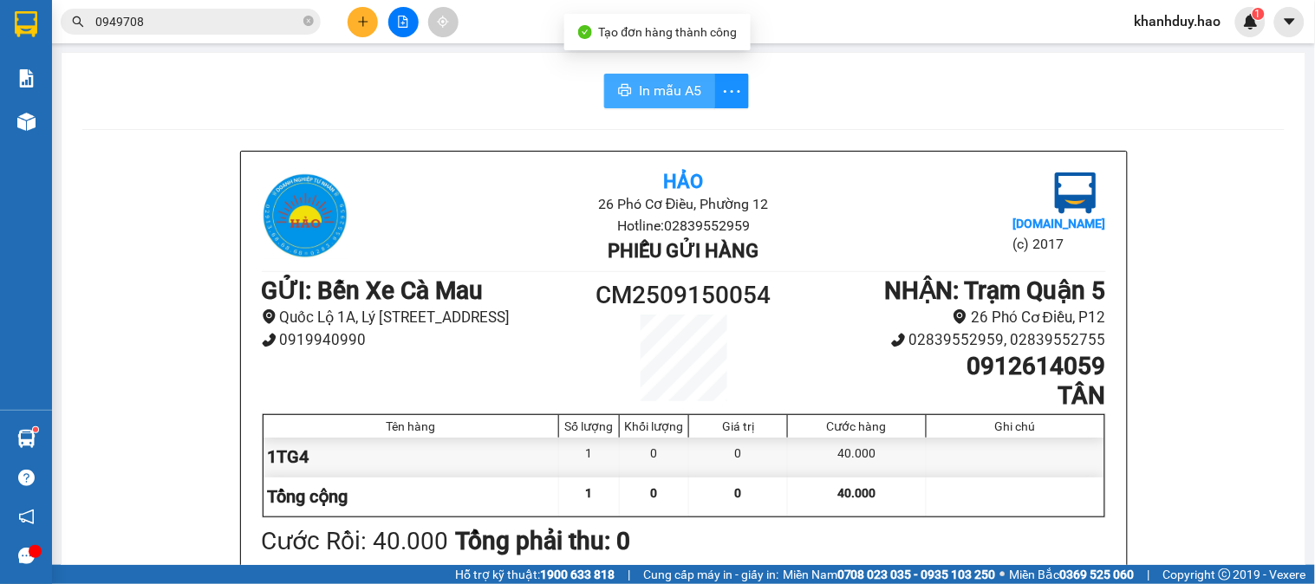
click at [645, 75] on button "In mẫu A5" at bounding box center [659, 91] width 111 height 35
click at [375, 18] on button at bounding box center [363, 22] width 30 height 30
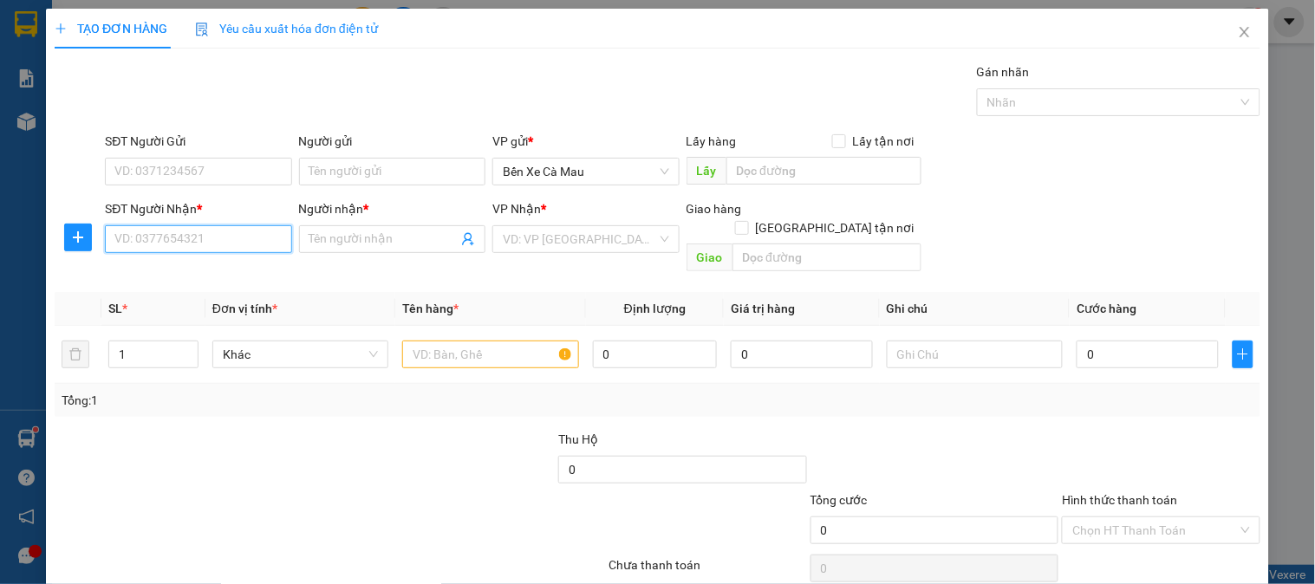
click at [184, 236] on input "SĐT Người Nhận *" at bounding box center [198, 239] width 186 height 28
click at [136, 247] on input "08886" at bounding box center [198, 239] width 186 height 28
drag, startPoint x: 215, startPoint y: 232, endPoint x: 210, endPoint y: 248, distance: 16.5
click at [215, 234] on input "0886" at bounding box center [198, 239] width 186 height 28
drag, startPoint x: 206, startPoint y: 275, endPoint x: 175, endPoint y: 258, distance: 35.3
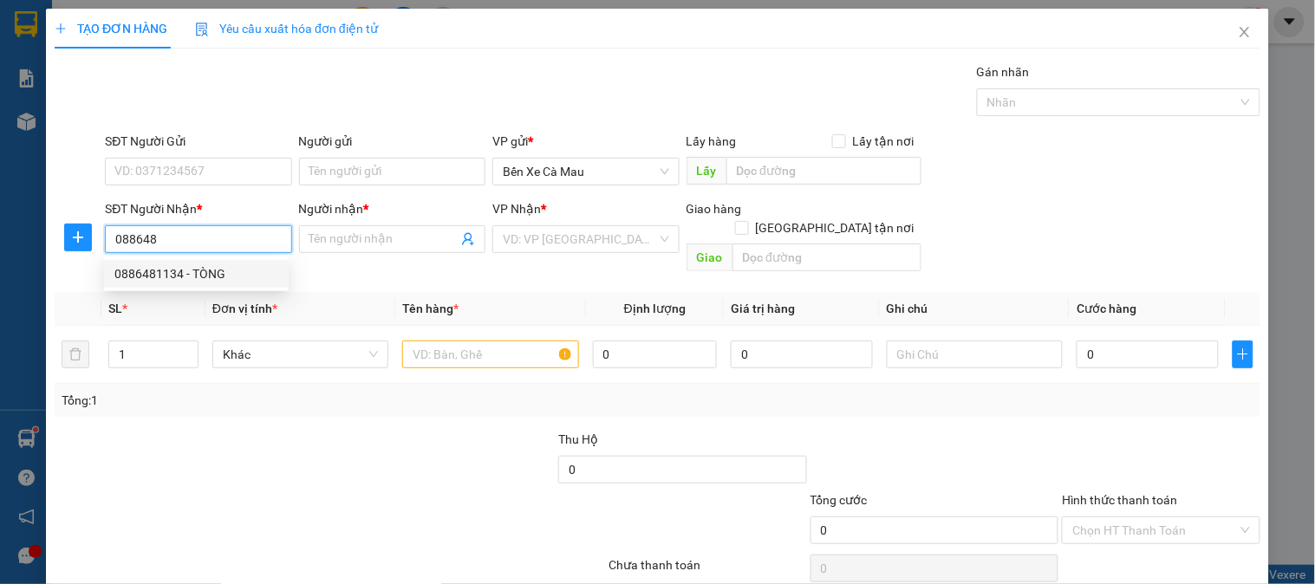
click at [175, 260] on div "0886481134 - TÒNG" at bounding box center [196, 274] width 185 height 28
type input "0886481134"
type input "TÒNG"
type input "30.000"
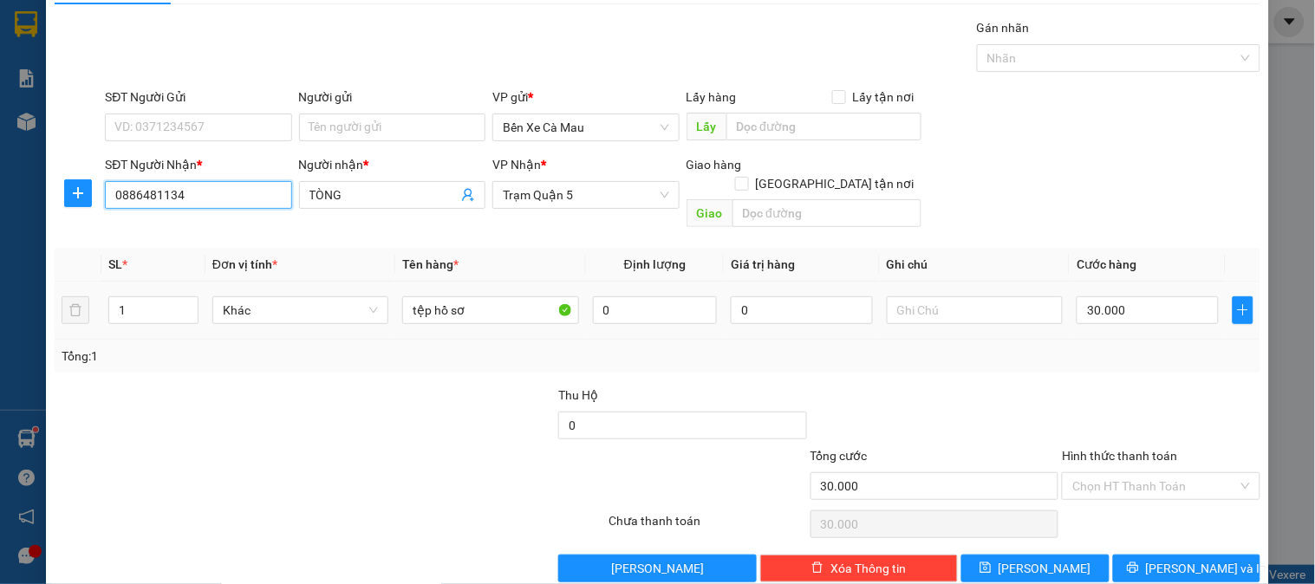
scroll to position [56, 0]
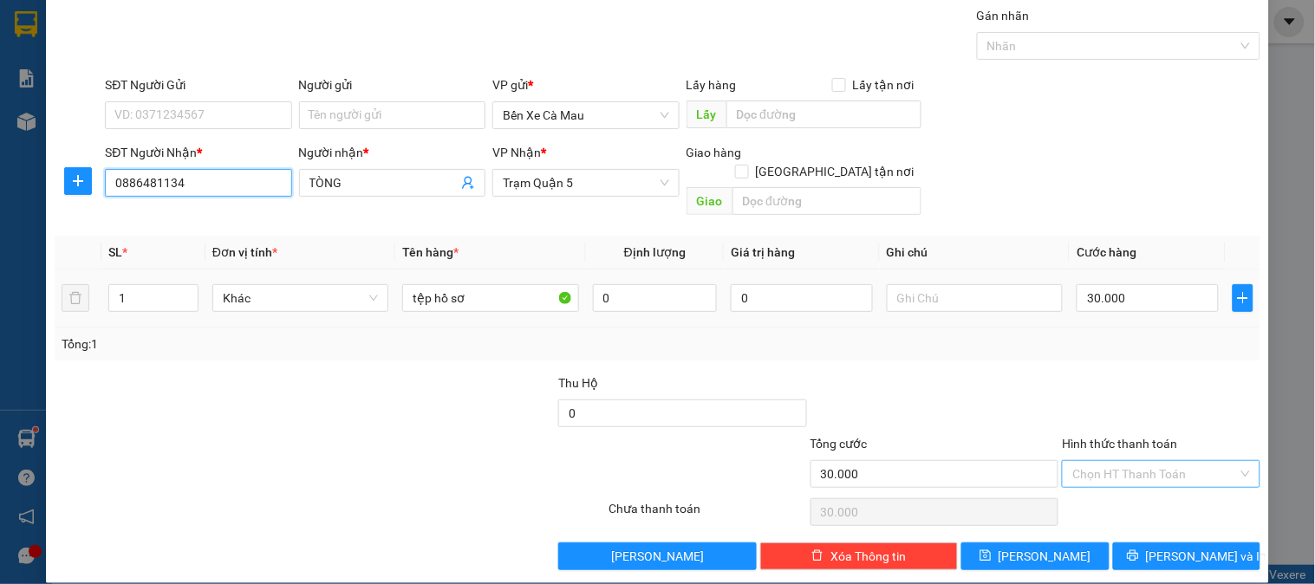
type input "0886481134"
click at [1177, 464] on input "Hình thức thanh toán" at bounding box center [1155, 474] width 165 height 26
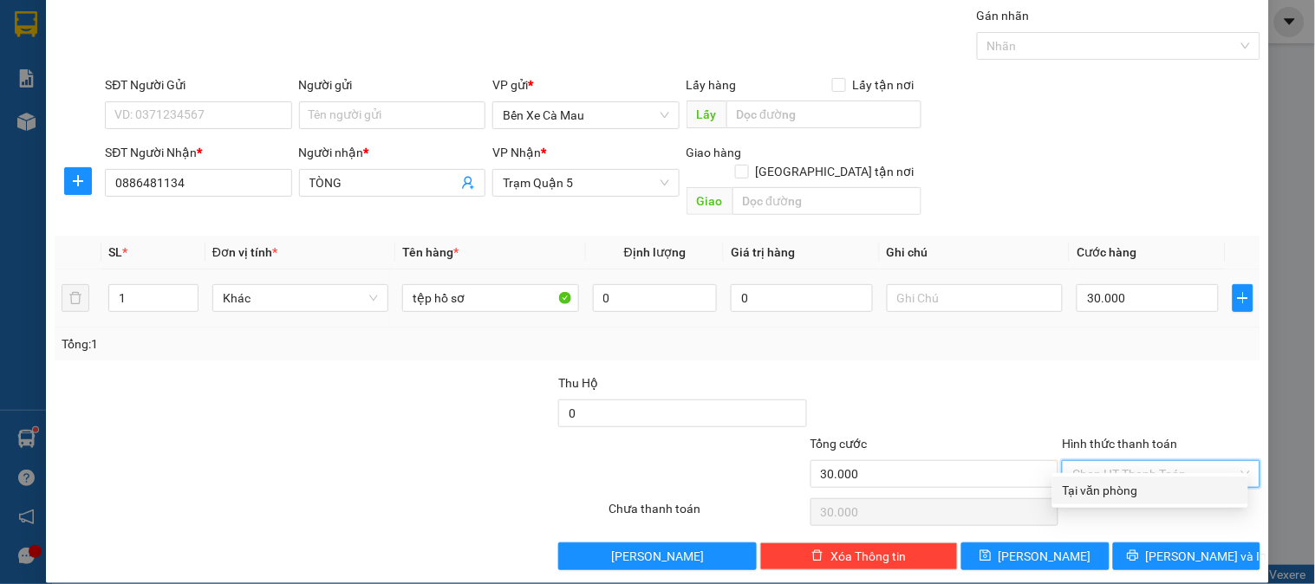
drag, startPoint x: 1165, startPoint y: 490, endPoint x: 1166, endPoint y: 540, distance: 50.3
click at [1165, 491] on div "Tại văn phòng" at bounding box center [1150, 490] width 175 height 19
type input "0"
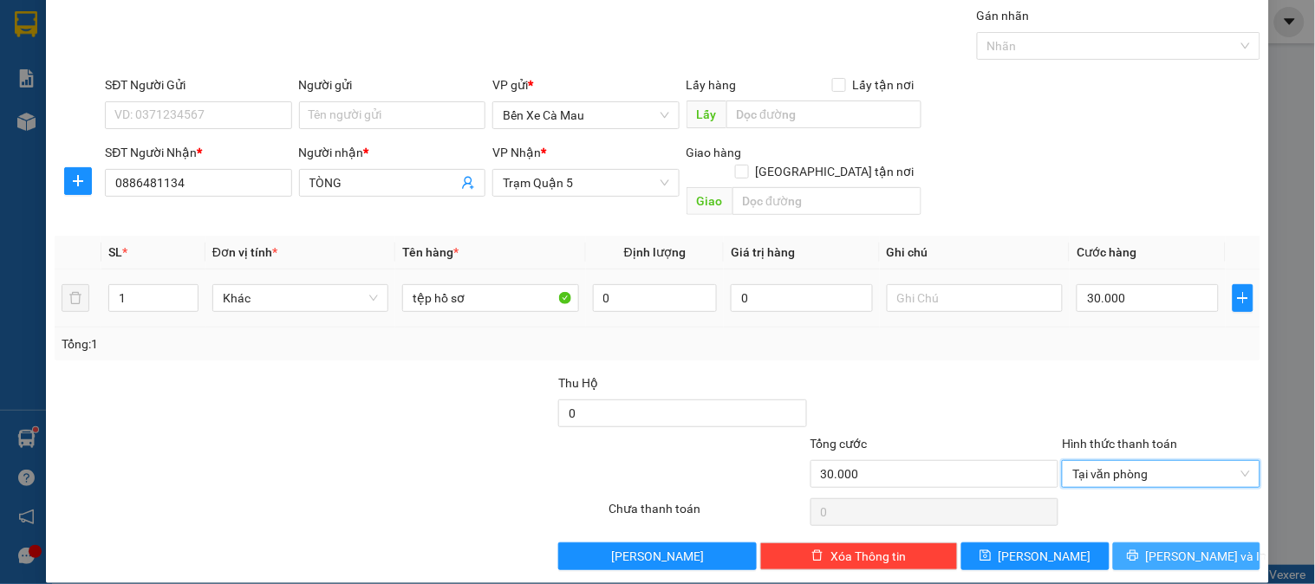
click at [1166, 547] on span "[PERSON_NAME] và In" at bounding box center [1206, 556] width 121 height 19
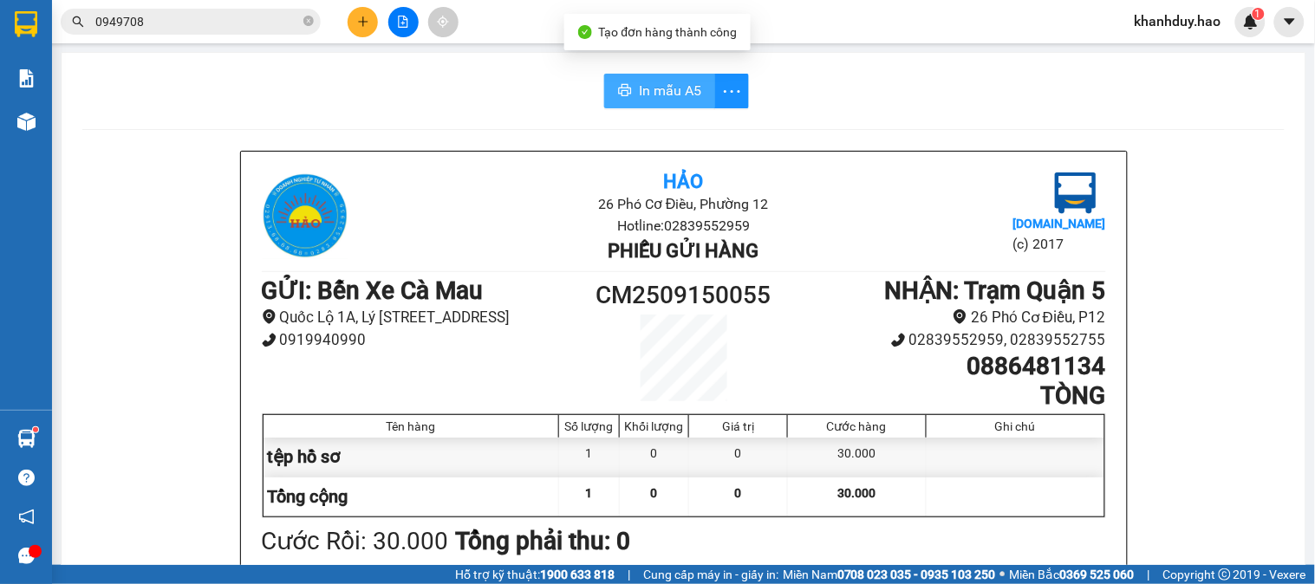
click at [637, 79] on button "In mẫu A5" at bounding box center [659, 91] width 111 height 35
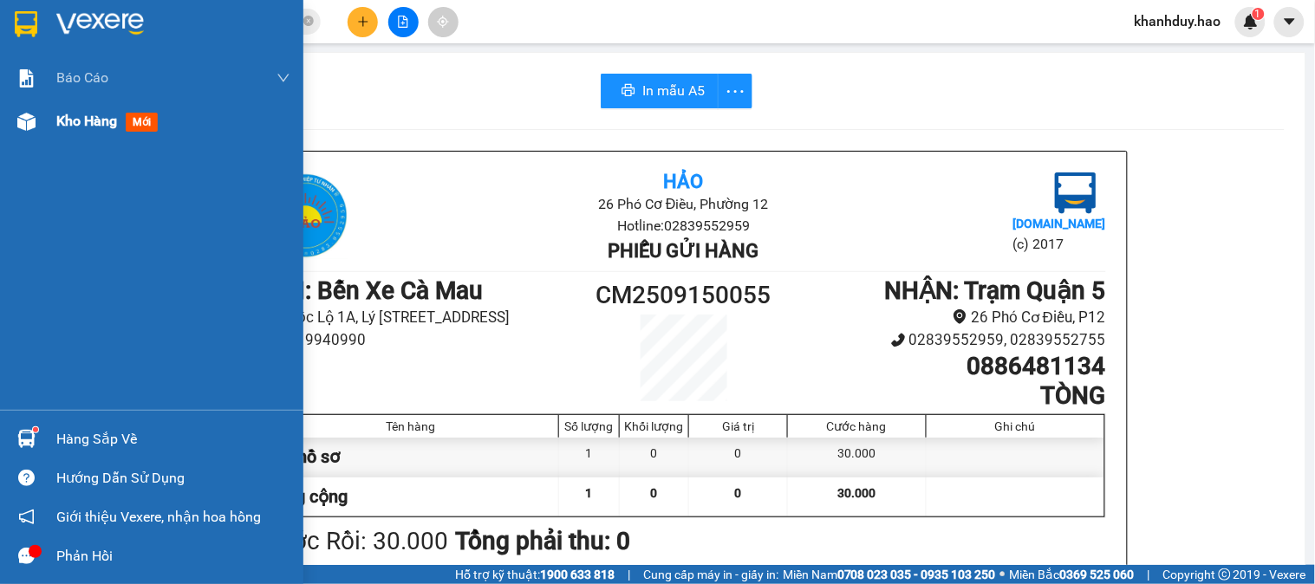
click at [108, 114] on span "Kho hàng" at bounding box center [86, 121] width 61 height 16
click at [108, 120] on span "Kho hàng" at bounding box center [86, 121] width 61 height 16
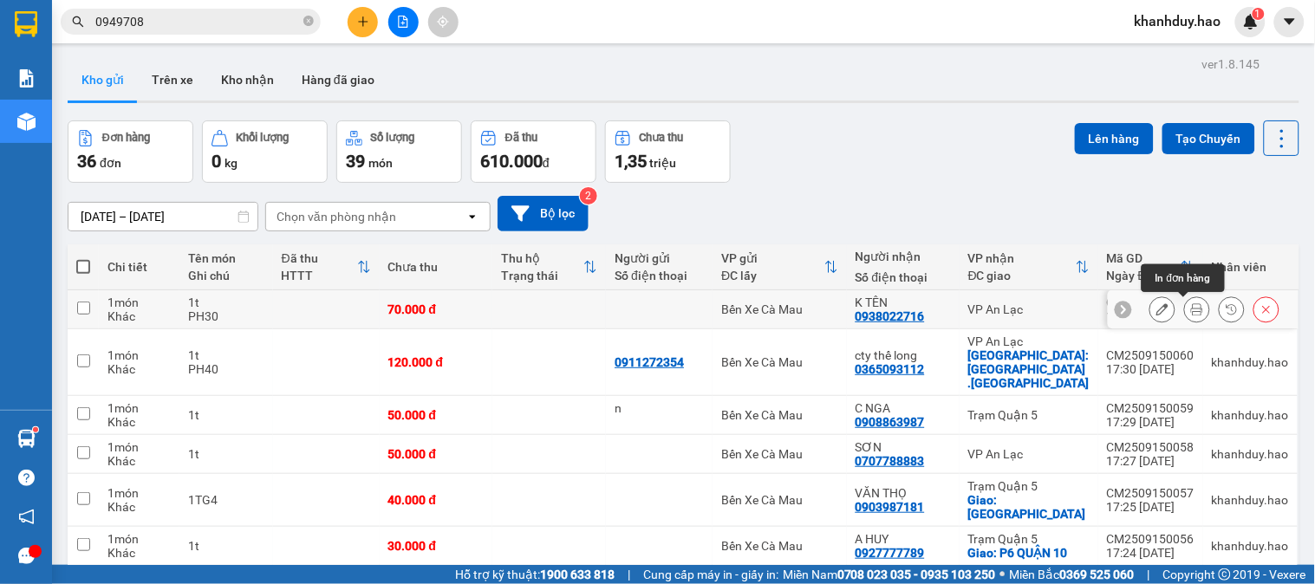
click at [1185, 310] on button at bounding box center [1197, 310] width 24 height 30
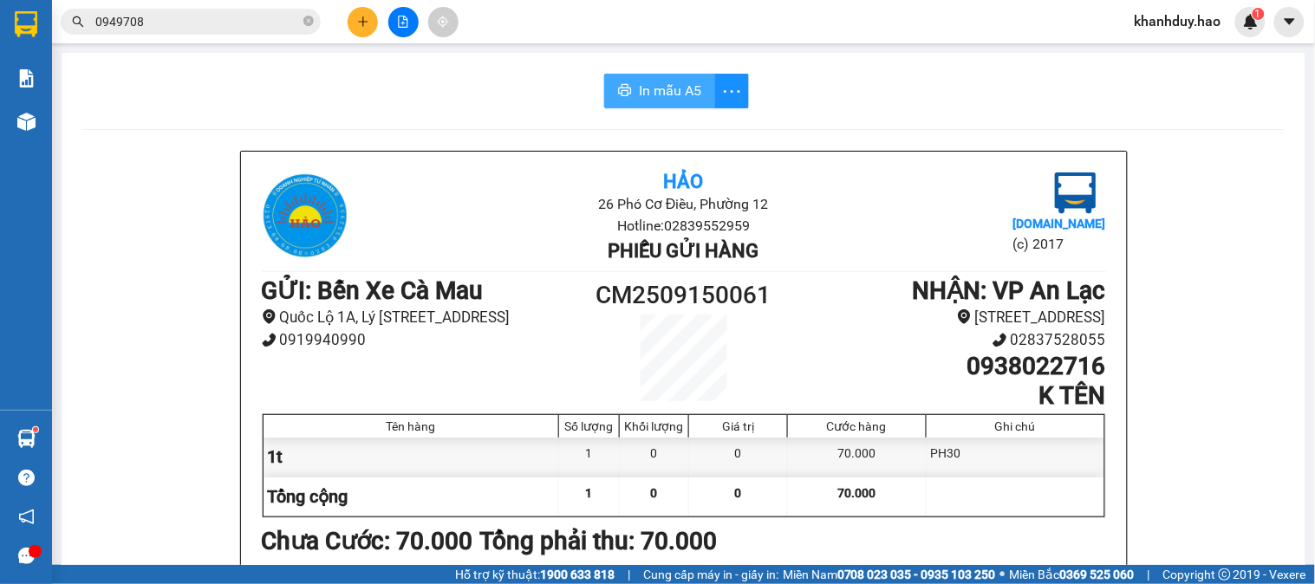
click at [650, 95] on span "In mẫu A5" at bounding box center [670, 91] width 62 height 22
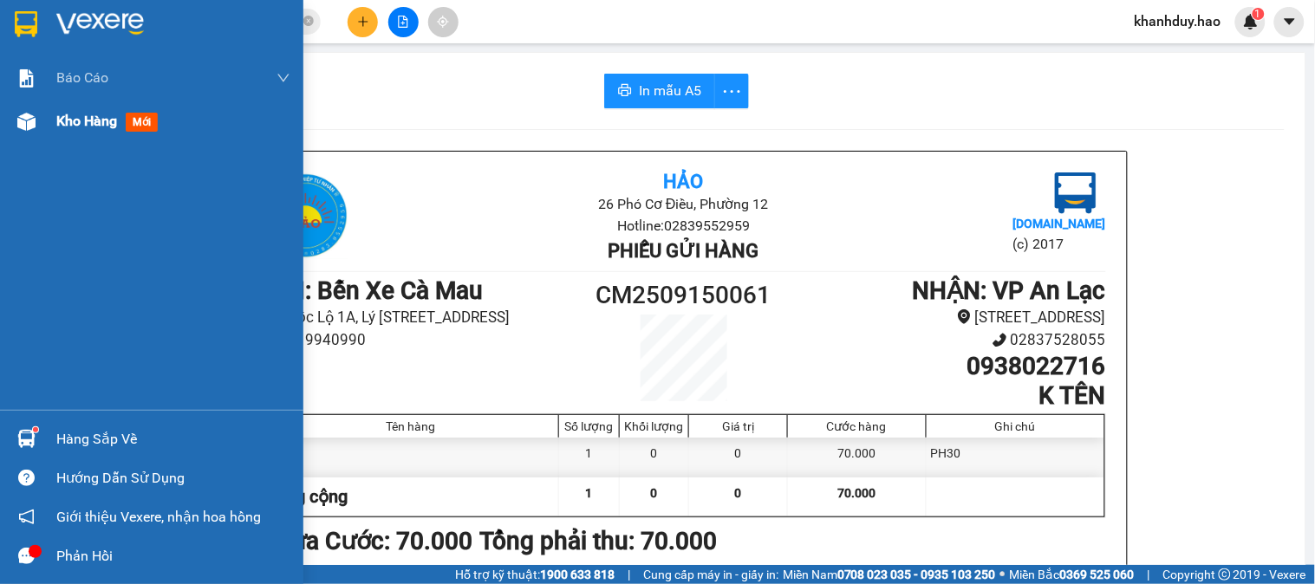
click at [98, 113] on span "Kho hàng" at bounding box center [86, 121] width 61 height 16
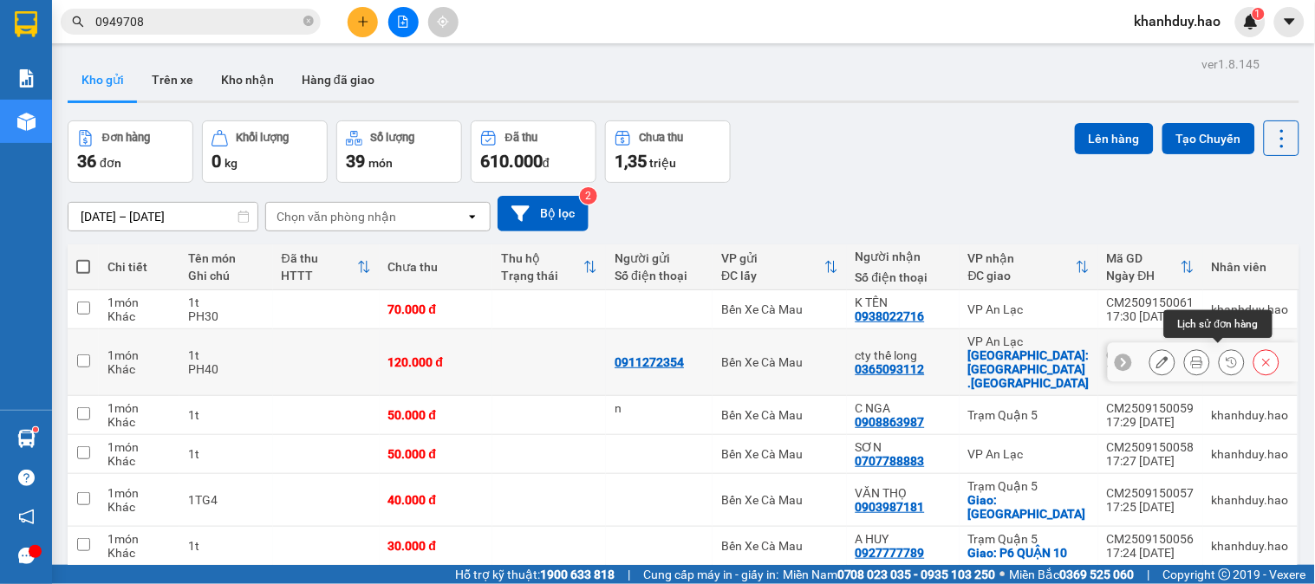
click at [1198, 358] on div at bounding box center [1215, 362] width 130 height 26
click at [1185, 364] on button at bounding box center [1197, 363] width 24 height 30
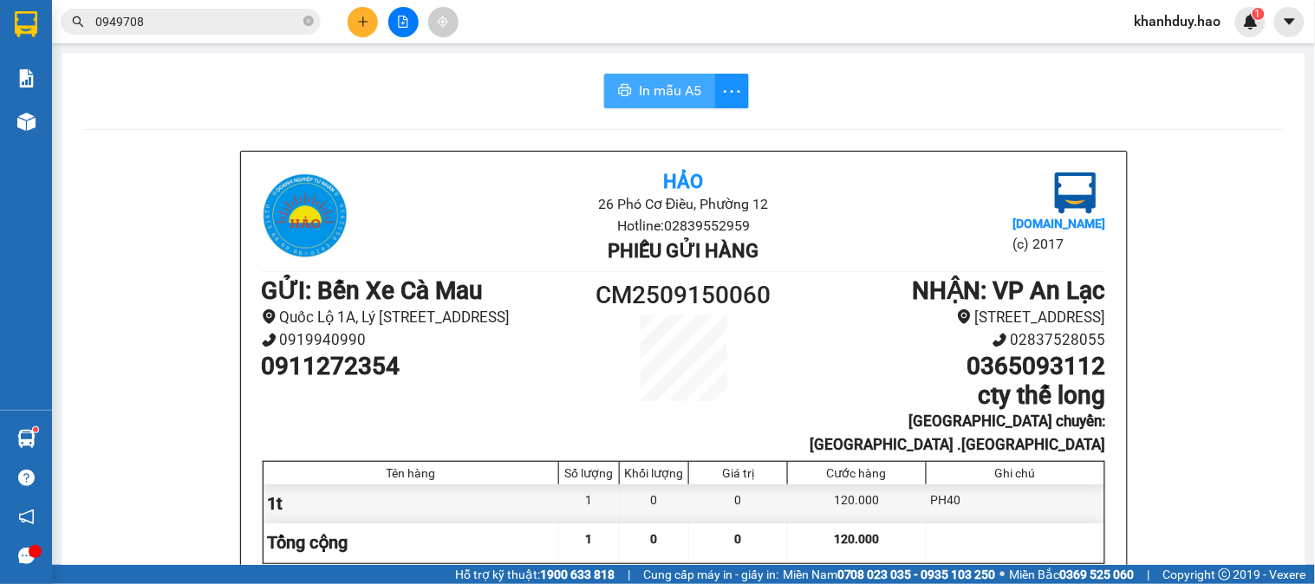
click at [656, 106] on button "In mẫu A5" at bounding box center [659, 91] width 111 height 35
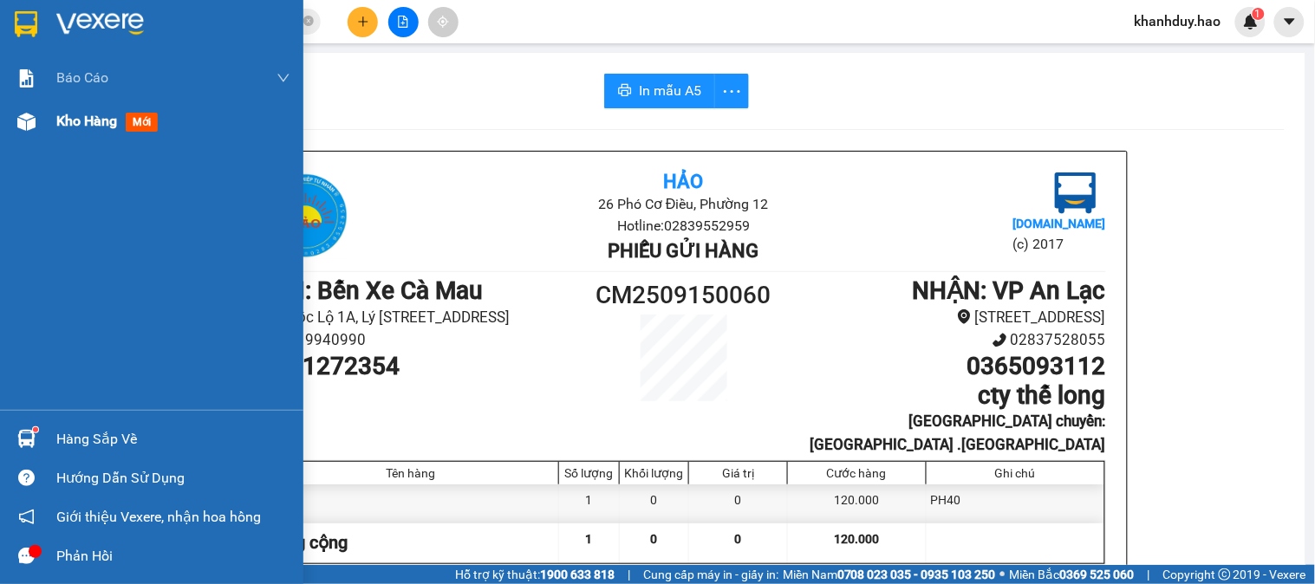
click at [66, 120] on span "Kho hàng" at bounding box center [86, 121] width 61 height 16
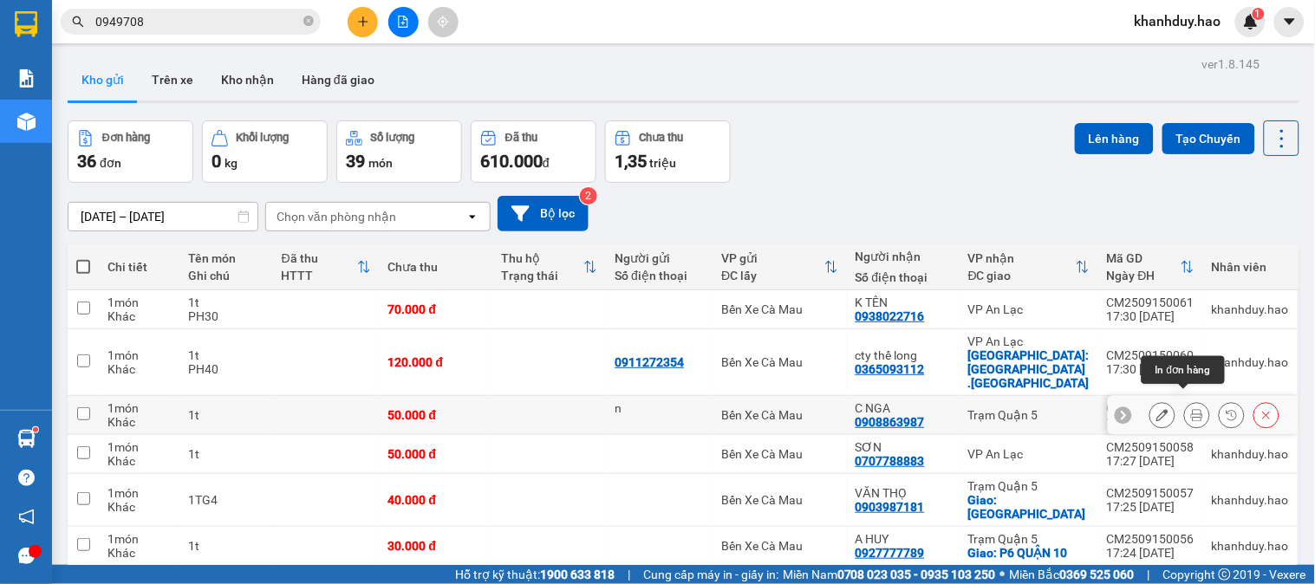
click at [1185, 410] on button at bounding box center [1197, 416] width 24 height 30
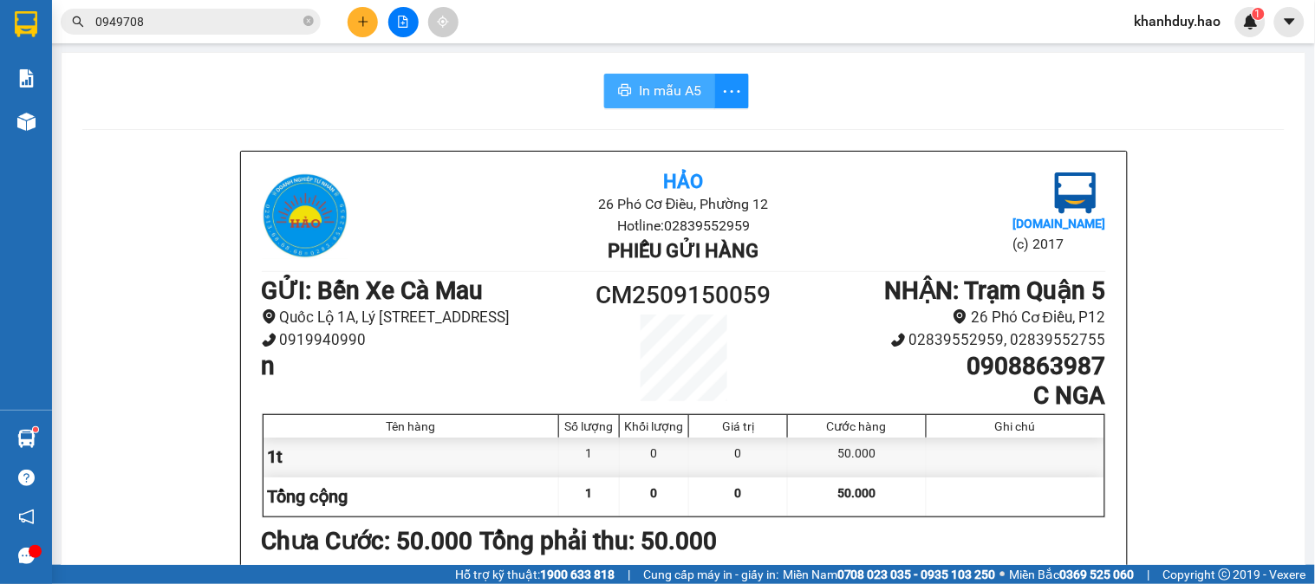
click at [625, 92] on button "In mẫu A5" at bounding box center [659, 91] width 111 height 35
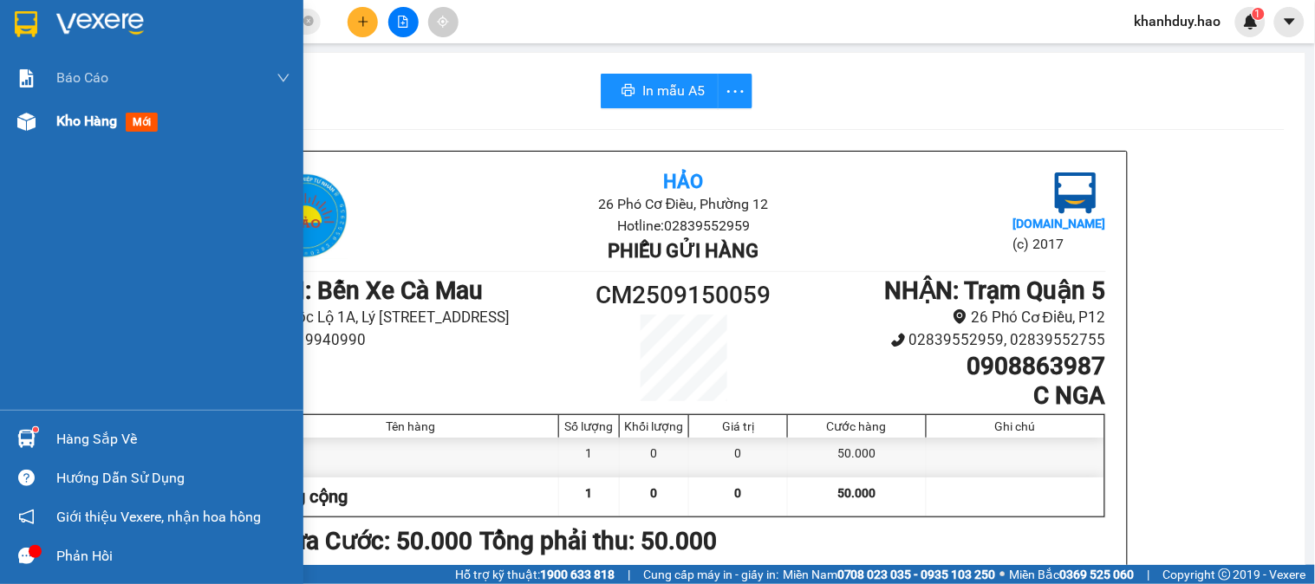
click at [48, 125] on div "Kho hàng mới" at bounding box center [151, 121] width 303 height 43
drag, startPoint x: 48, startPoint y: 125, endPoint x: 1293, endPoint y: 281, distance: 1254.9
click at [61, 125] on div "Kho hàng mới" at bounding box center [151, 121] width 303 height 43
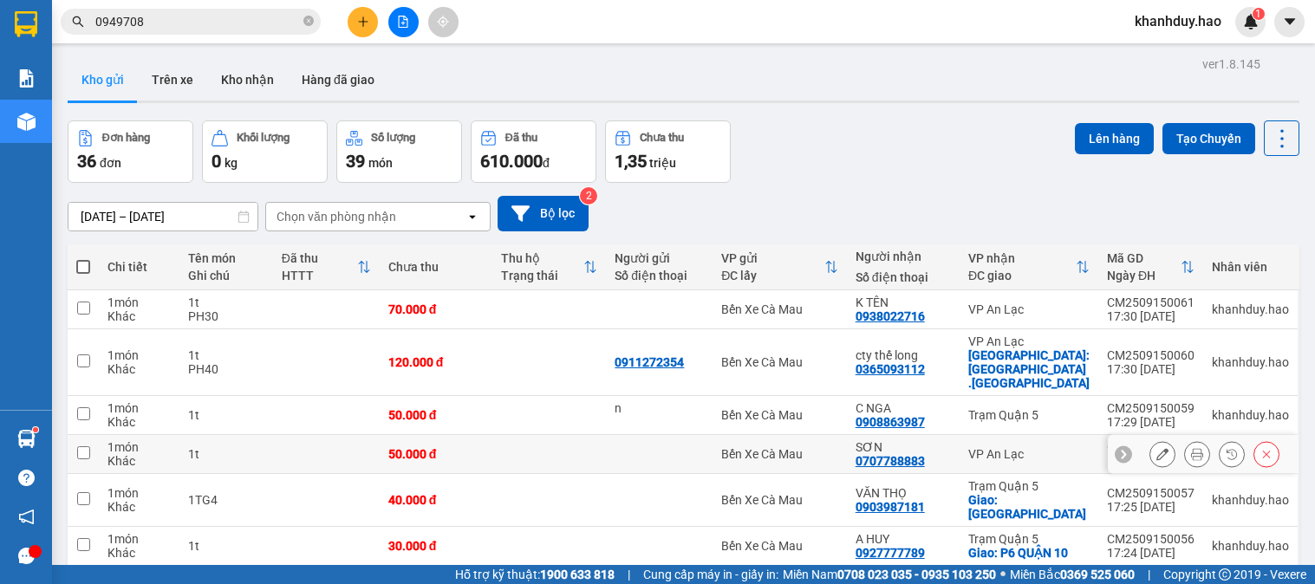
click at [1185, 447] on button at bounding box center [1197, 455] width 24 height 30
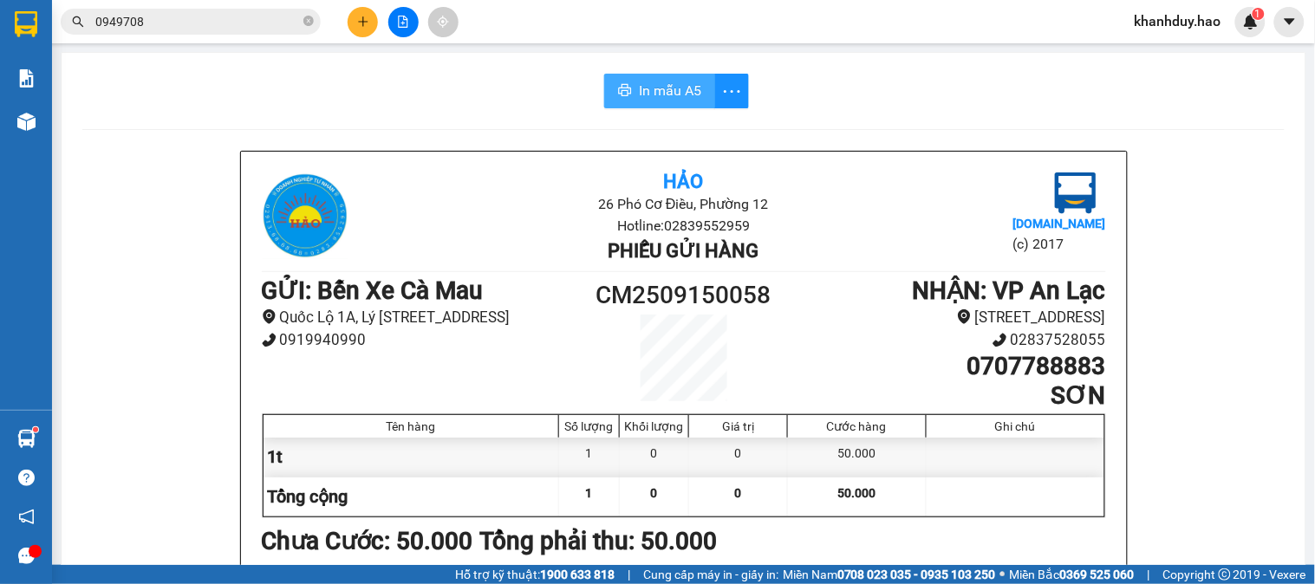
click at [654, 90] on span "In mẫu A5" at bounding box center [670, 91] width 62 height 22
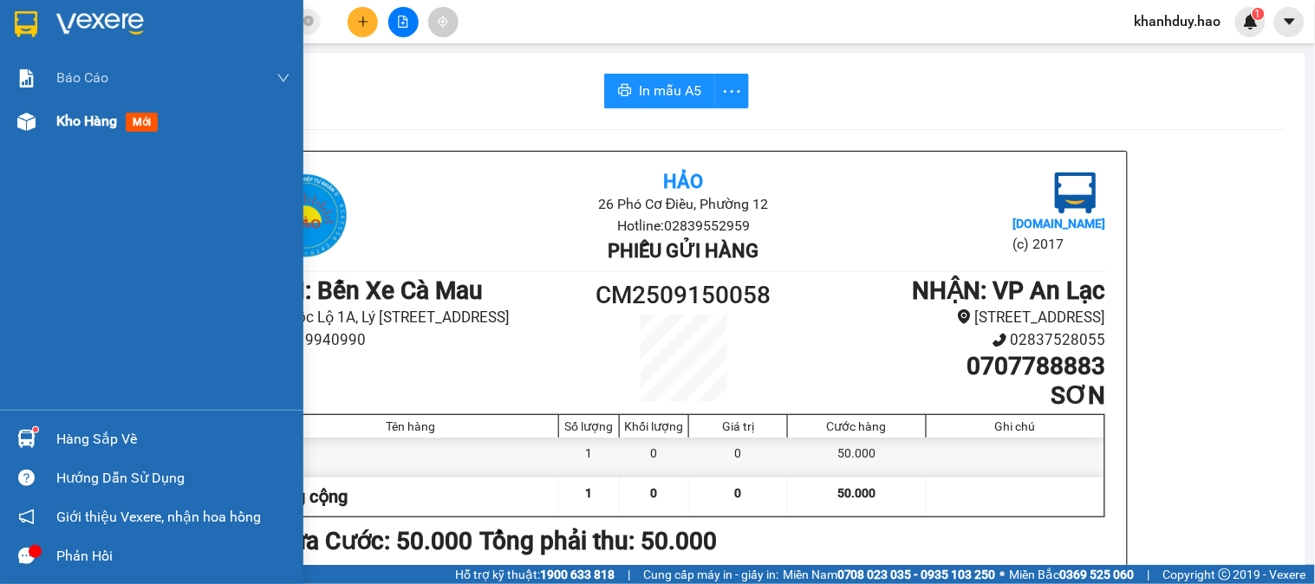
click at [43, 123] on div "Kho hàng mới" at bounding box center [151, 121] width 303 height 43
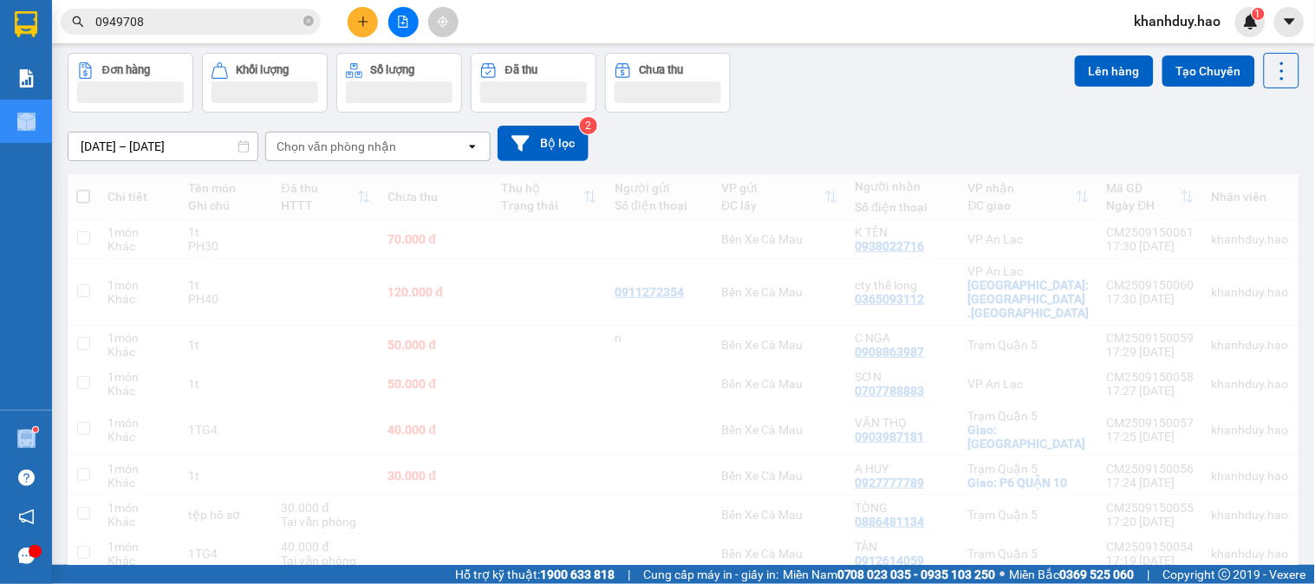
scroll to position [96, 0]
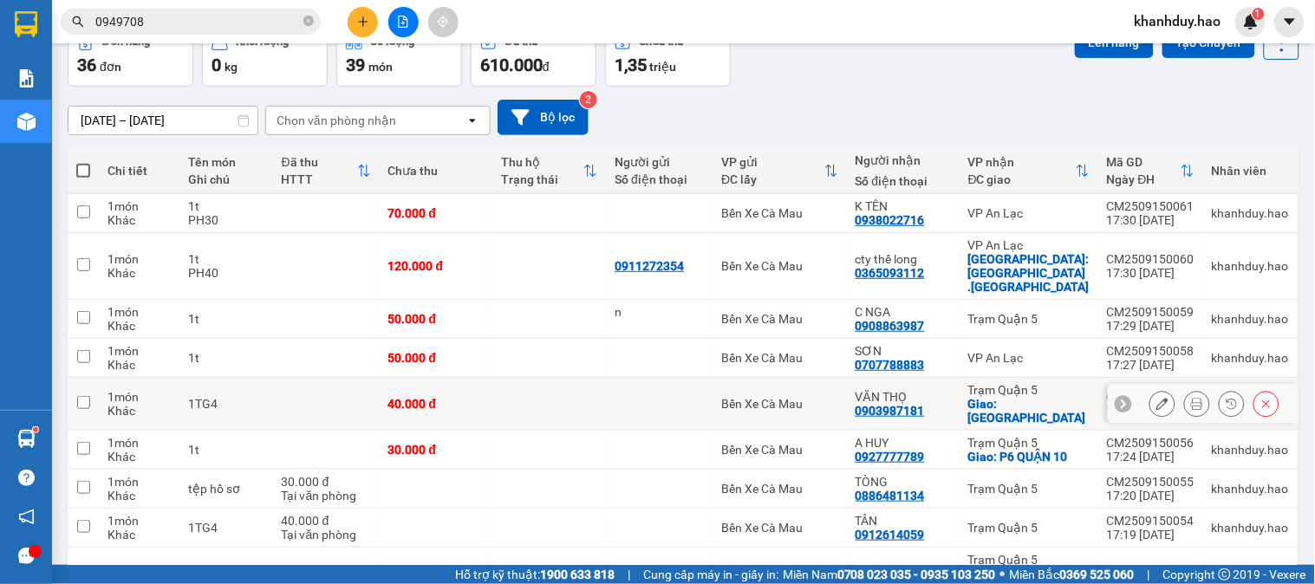
click at [1185, 394] on button at bounding box center [1197, 404] width 24 height 30
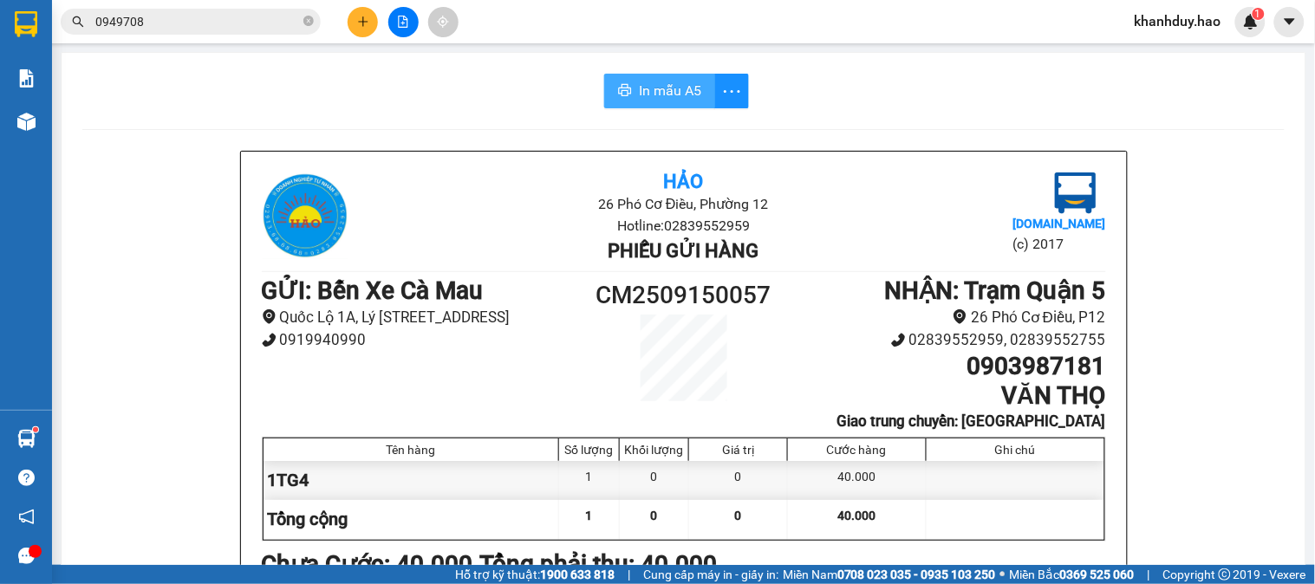
click at [640, 93] on span "In mẫu A5" at bounding box center [670, 91] width 62 height 22
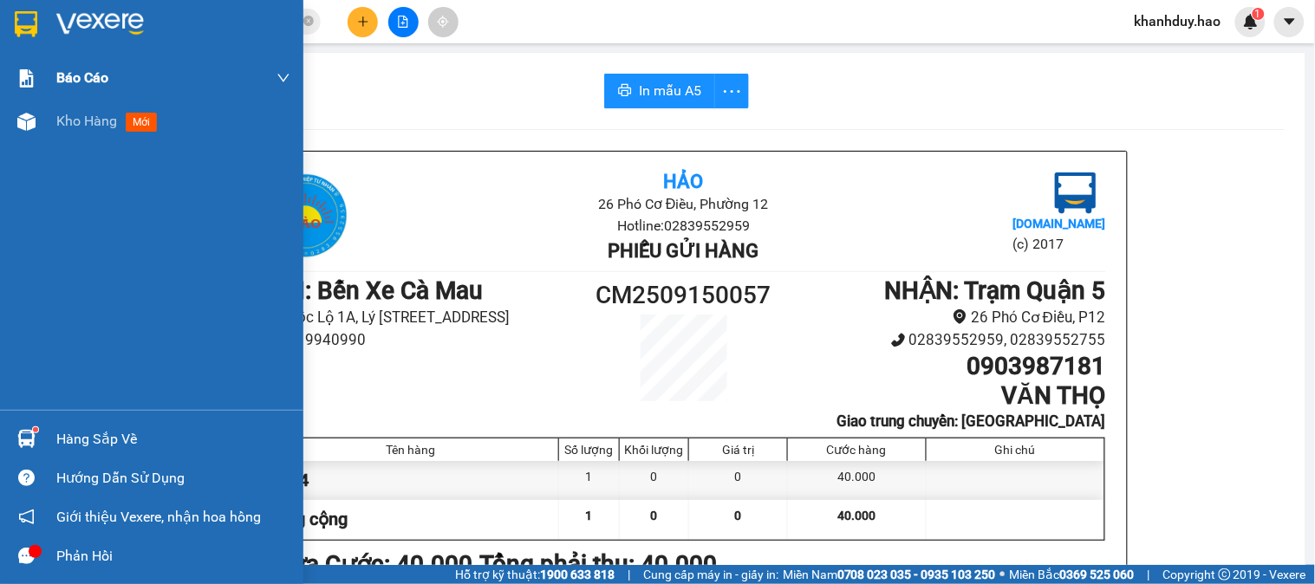
click at [82, 98] on div "Báo cáo" at bounding box center [173, 77] width 234 height 43
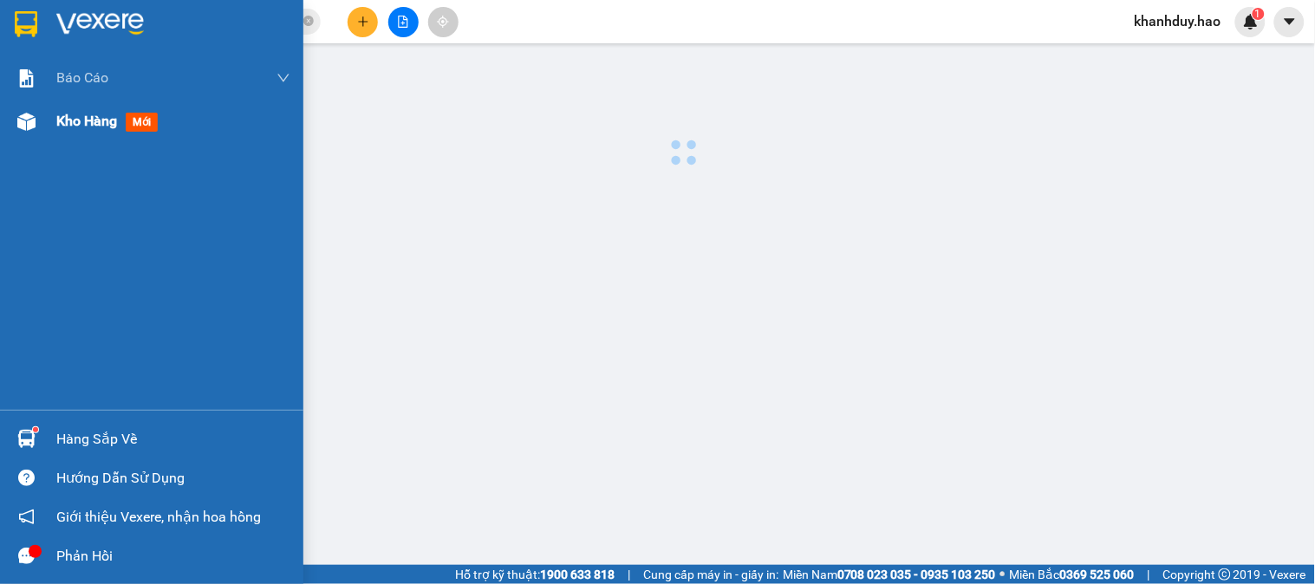
click at [75, 114] on span "Kho hàng" at bounding box center [86, 121] width 61 height 16
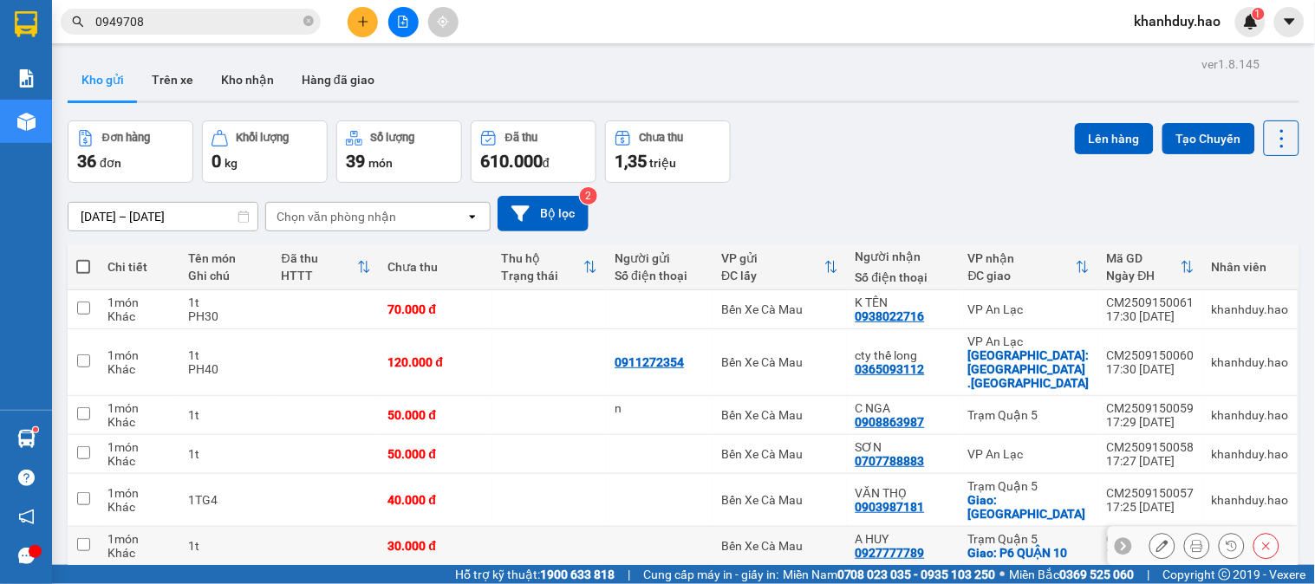
scroll to position [96, 0]
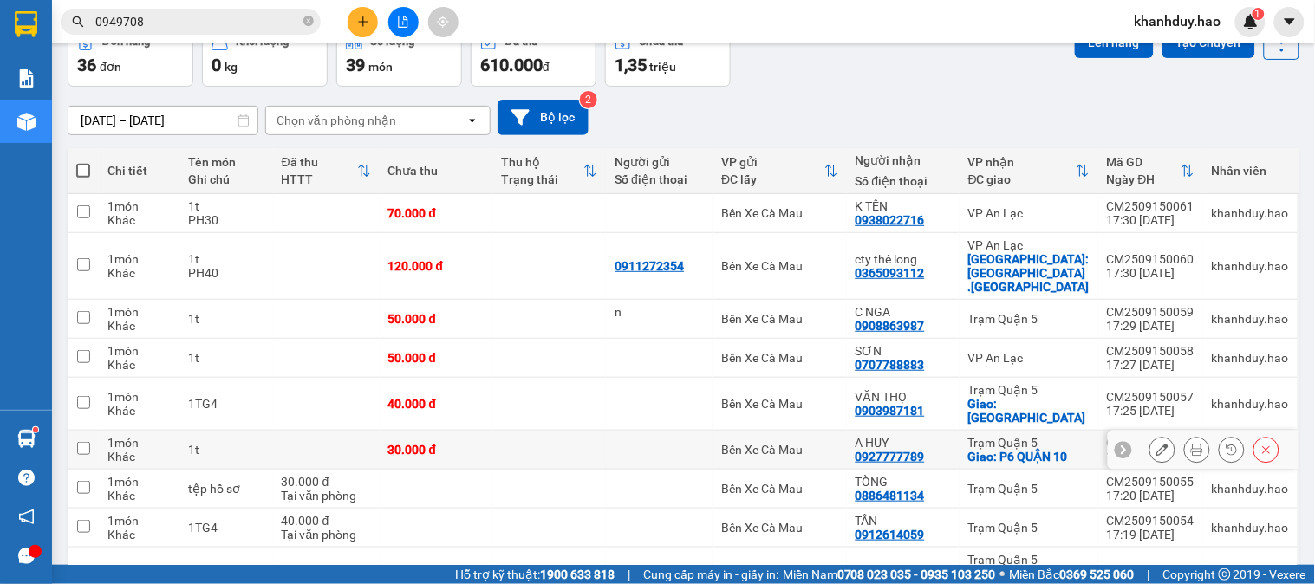
click at [1185, 435] on button at bounding box center [1197, 450] width 24 height 30
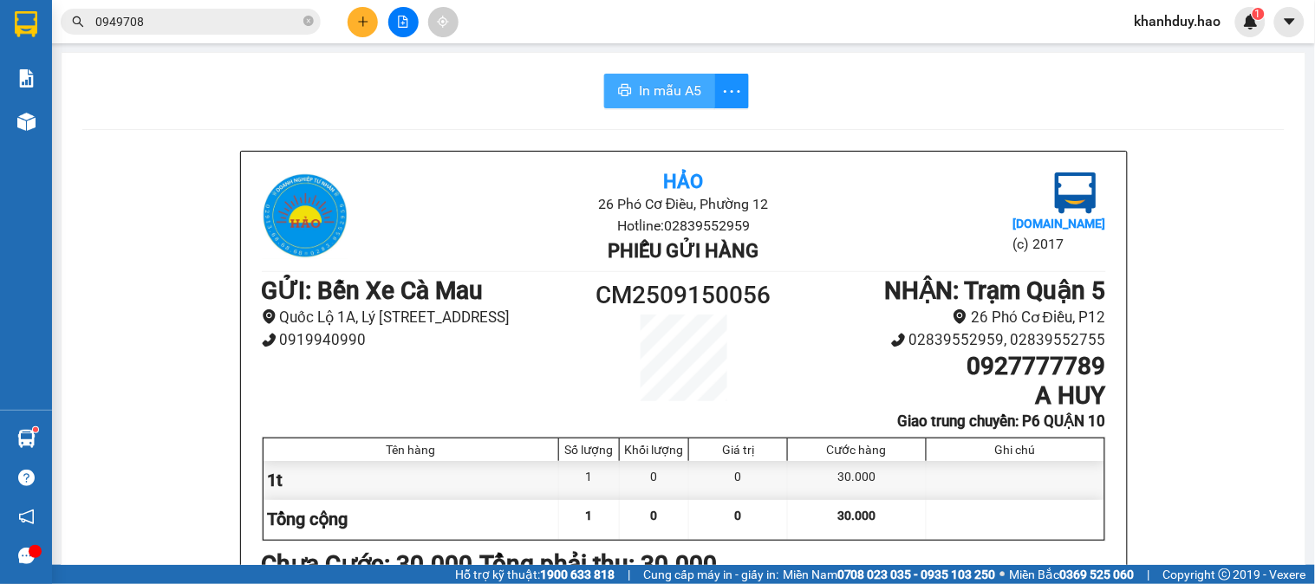
click at [639, 83] on span "In mẫu A5" at bounding box center [670, 91] width 62 height 22
click at [365, 36] on button at bounding box center [363, 22] width 30 height 30
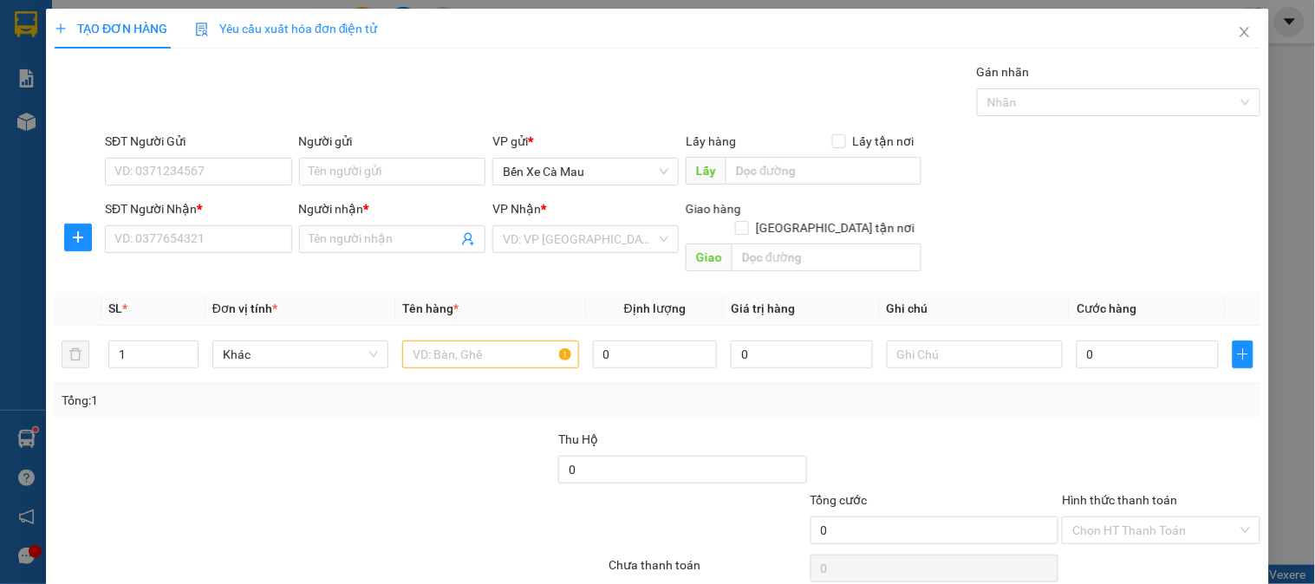
click at [362, 23] on div "Yêu cầu xuất hóa đơn điện tử" at bounding box center [286, 29] width 183 height 40
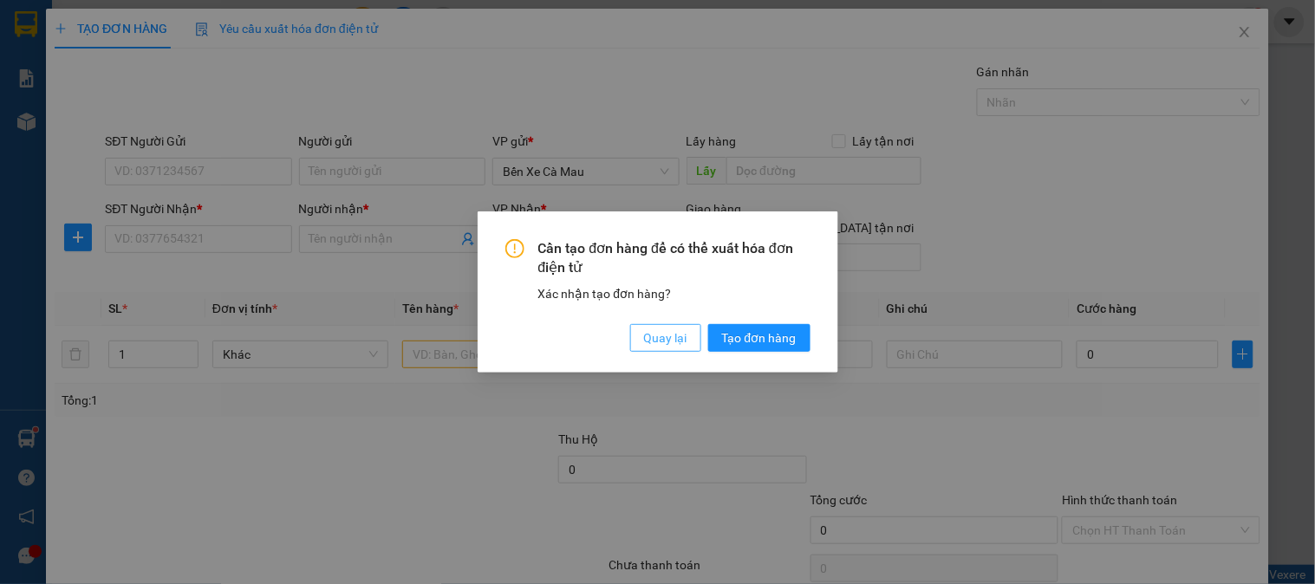
click at [666, 326] on button "Quay lại" at bounding box center [665, 338] width 71 height 28
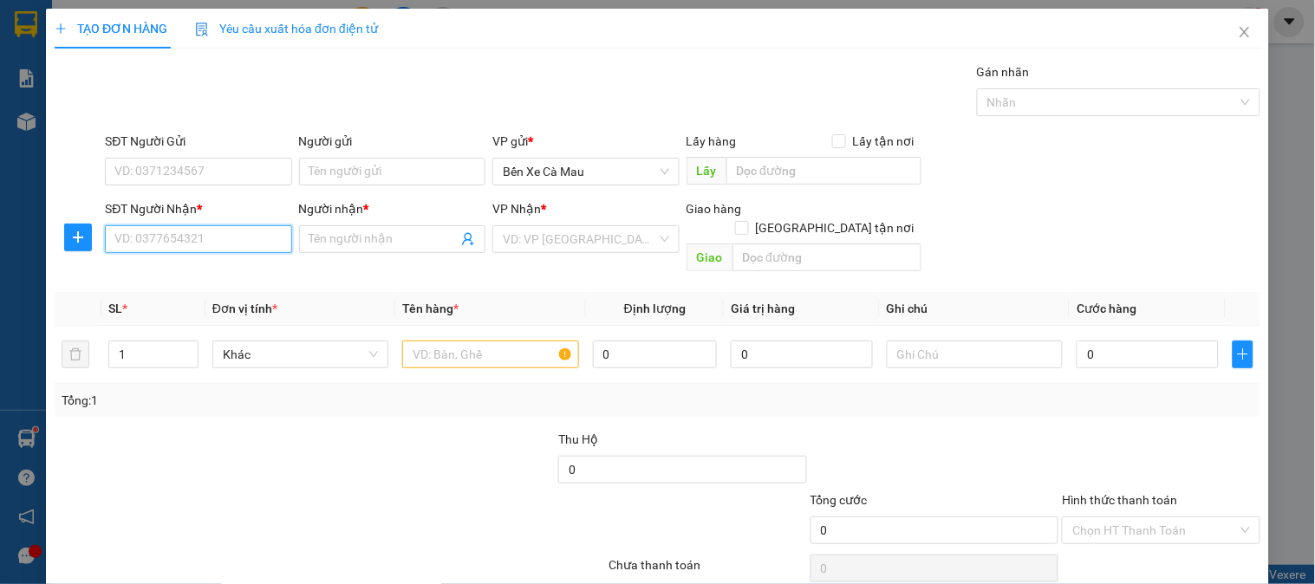
click at [258, 240] on input "SĐT Người Nhận *" at bounding box center [198, 239] width 186 height 28
click at [232, 284] on div "0814000027 - nam nguyễn" at bounding box center [200, 274] width 192 height 28
type input "0814000027"
type input "nam nguyễn"
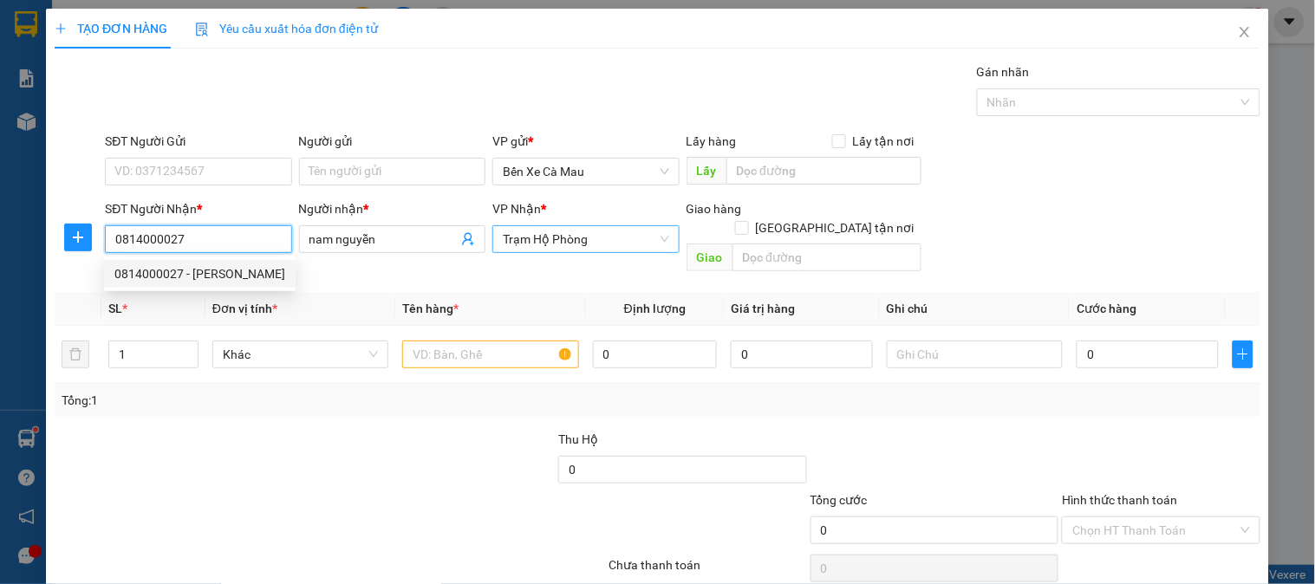
type input "20.000"
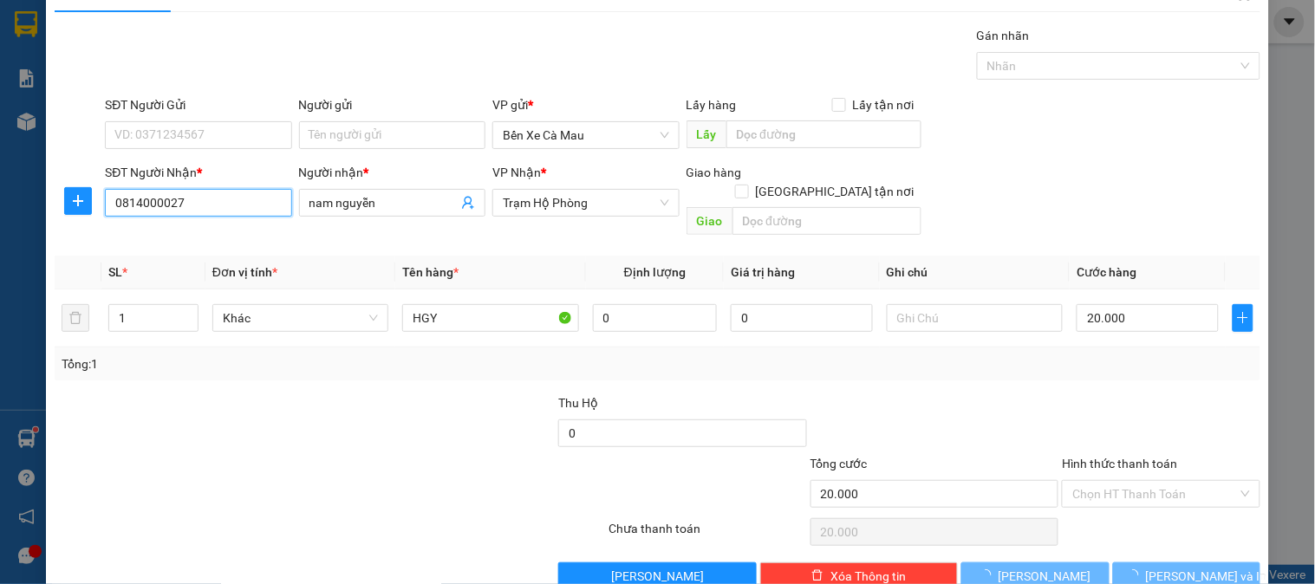
scroll to position [56, 0]
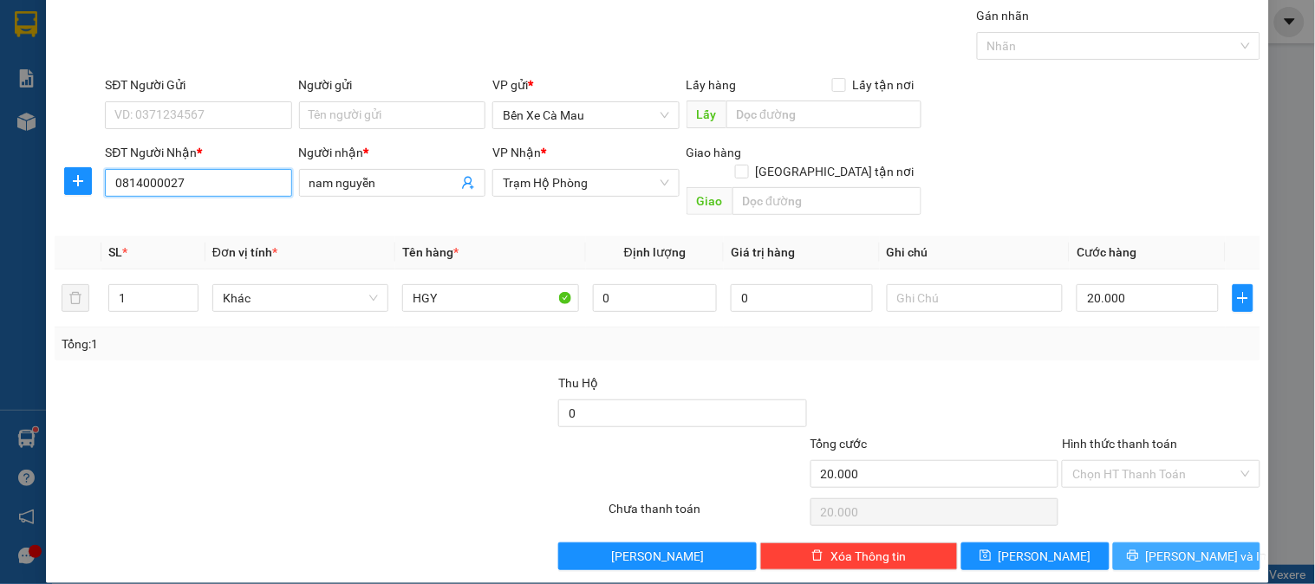
type input "0814000027"
click at [1210, 549] on button "[PERSON_NAME] và In" at bounding box center [1186, 557] width 147 height 28
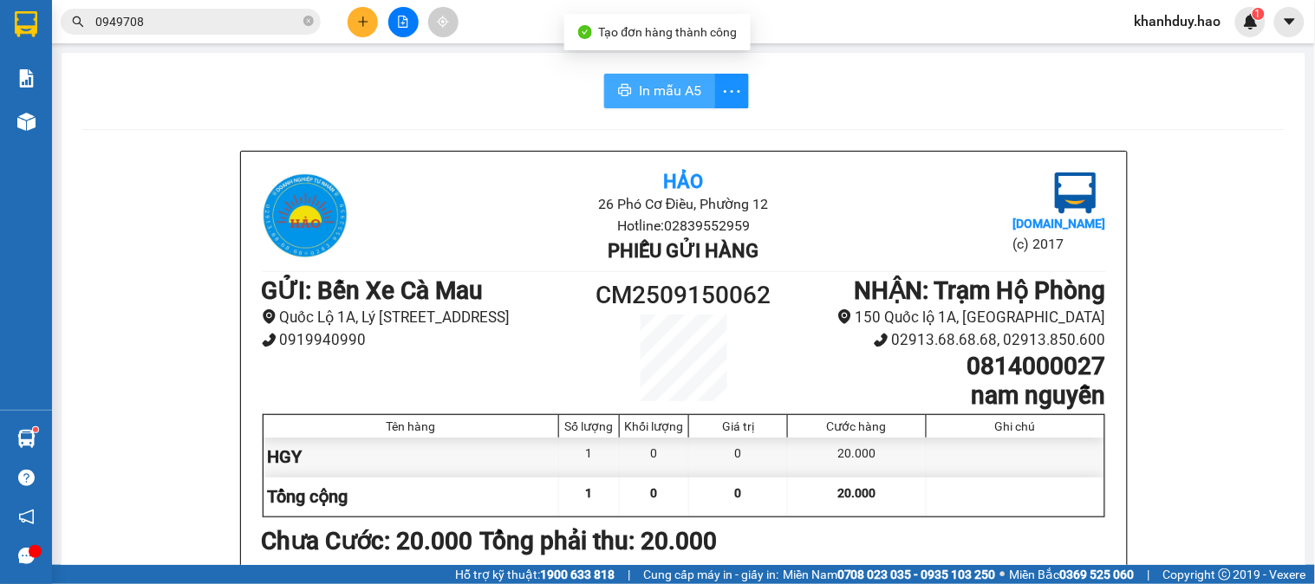
click at [639, 80] on span "In mẫu A5" at bounding box center [670, 91] width 62 height 22
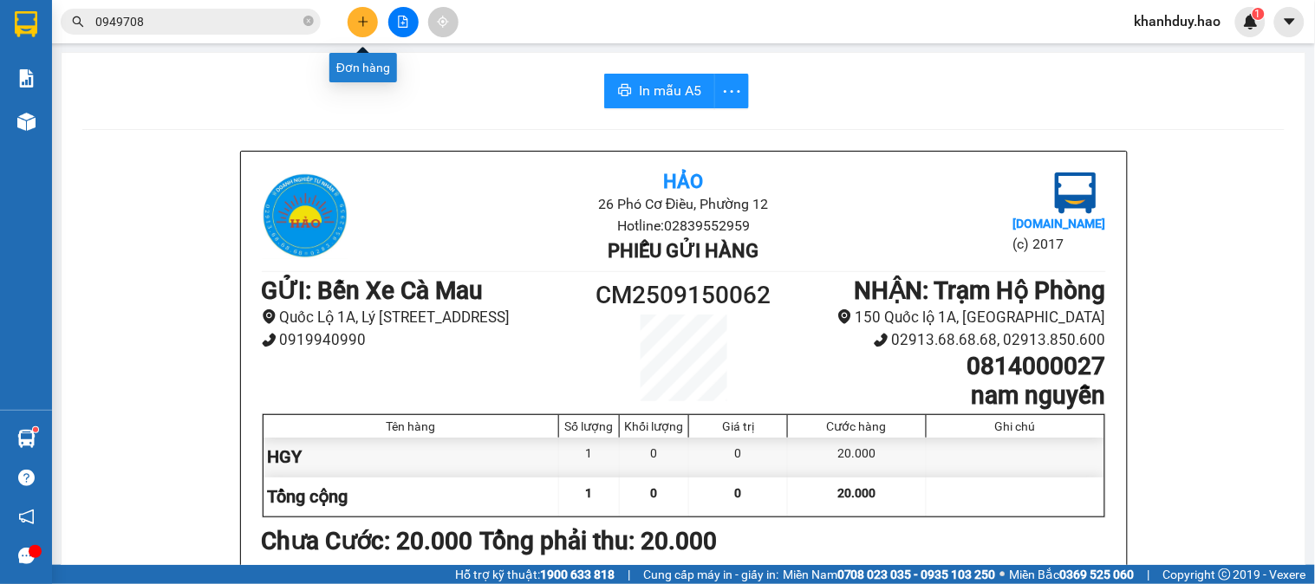
click at [365, 30] on button at bounding box center [363, 22] width 30 height 30
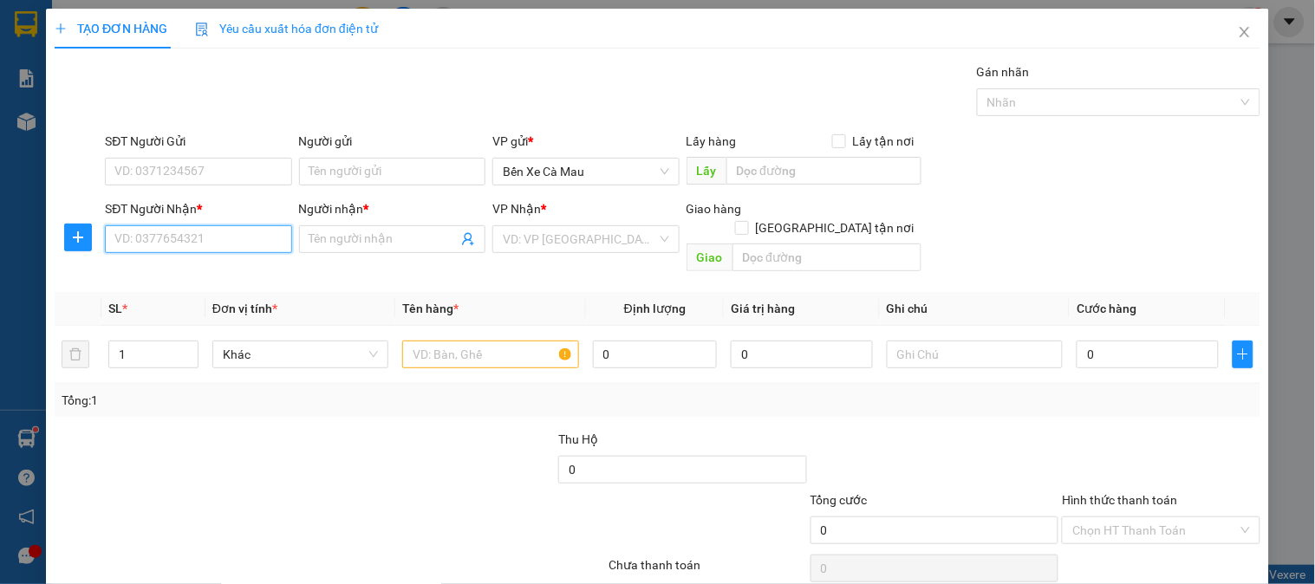
click at [135, 244] on input "SĐT Người Nhận *" at bounding box center [198, 239] width 186 height 28
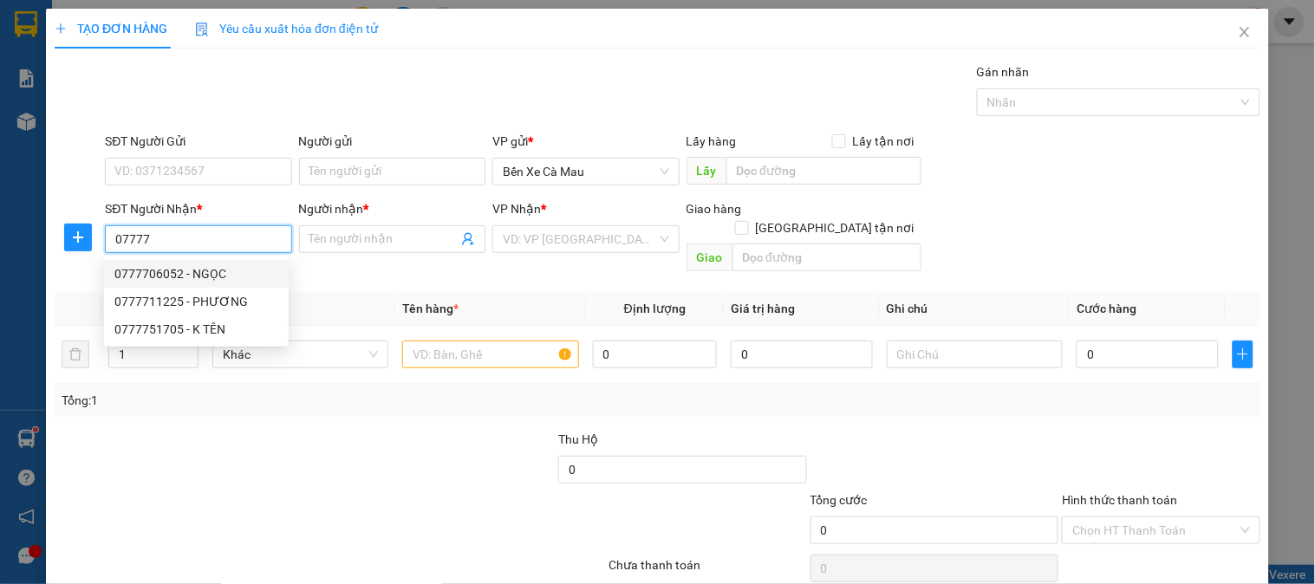
click at [247, 277] on div "0777706052 - NGỌC" at bounding box center [196, 273] width 164 height 19
type input "0777706052"
type input "NGỌC"
type input "40.000"
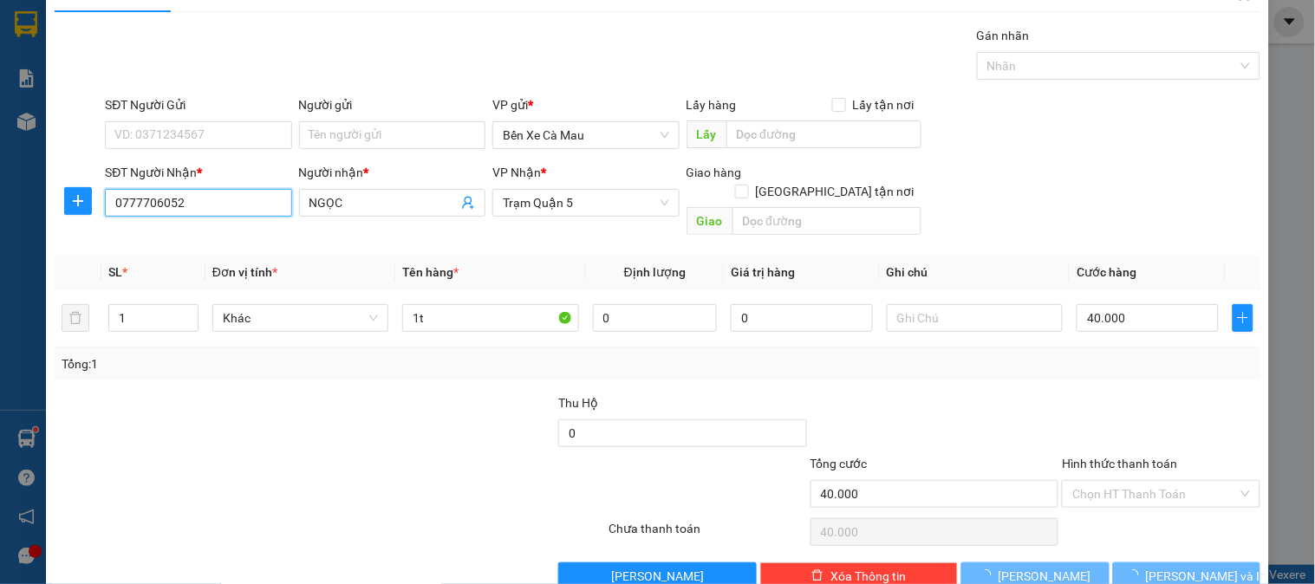
scroll to position [56, 0]
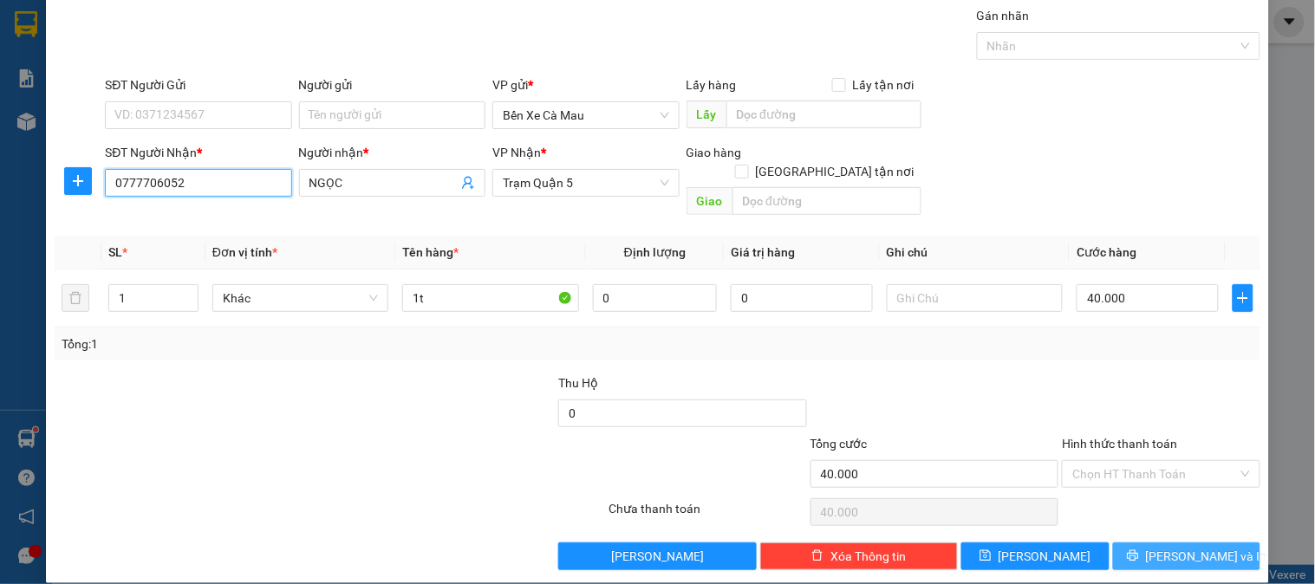
type input "0777706052"
click at [1171, 547] on span "[PERSON_NAME] và In" at bounding box center [1206, 556] width 121 height 19
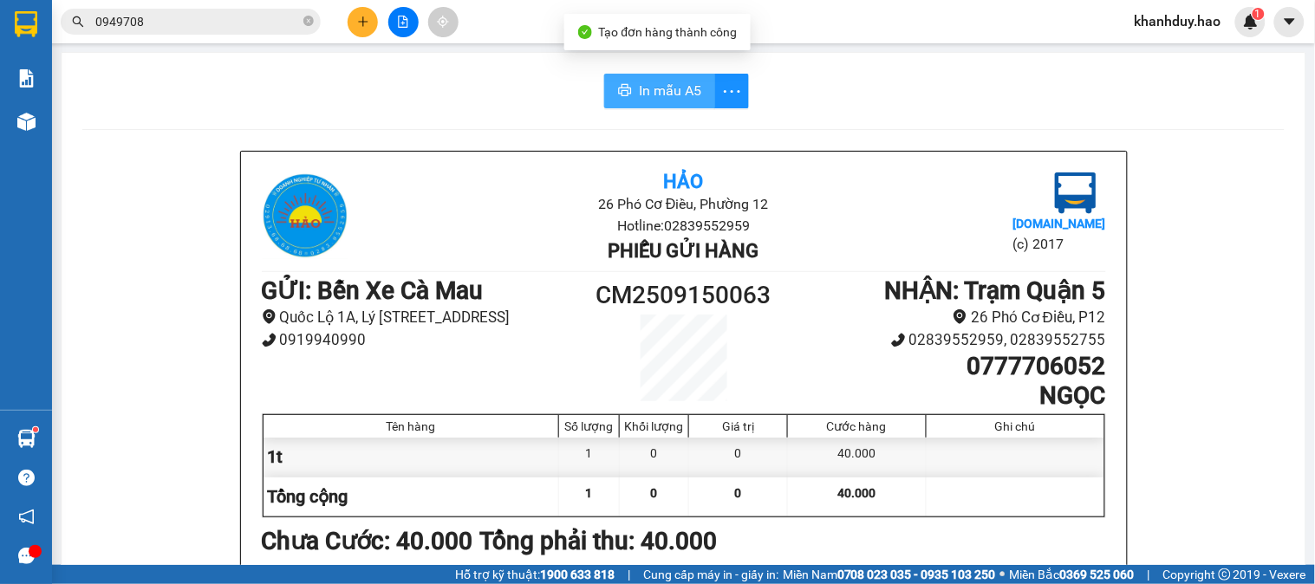
click at [661, 79] on button "In mẫu A5" at bounding box center [659, 91] width 111 height 35
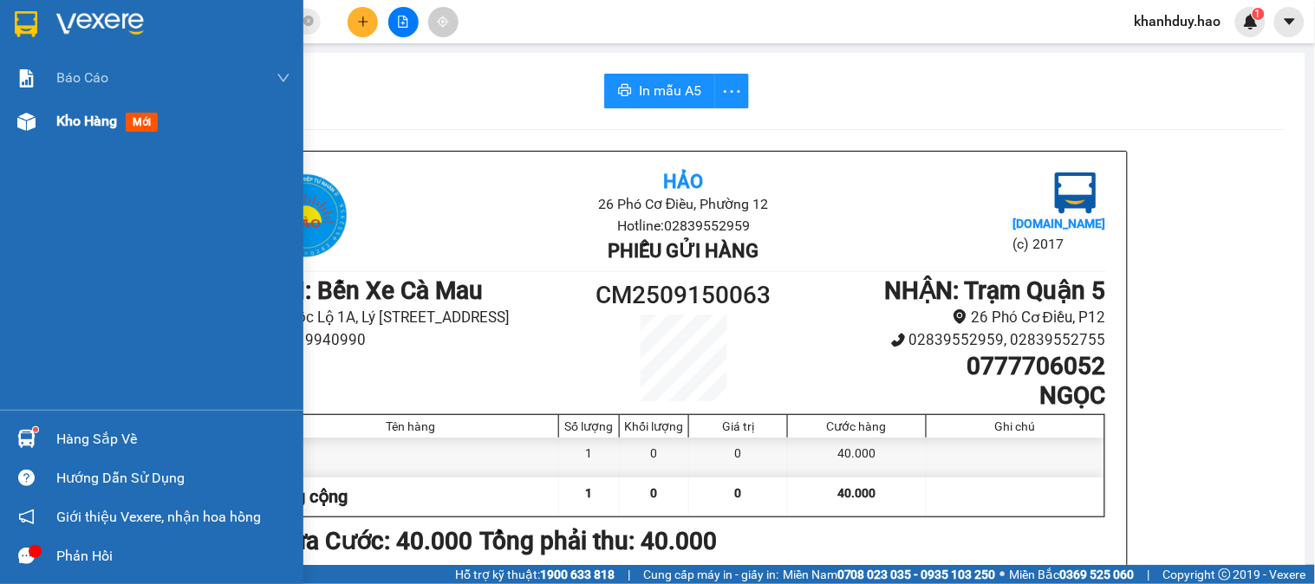
click at [50, 117] on div "Kho hàng mới" at bounding box center [151, 121] width 303 height 43
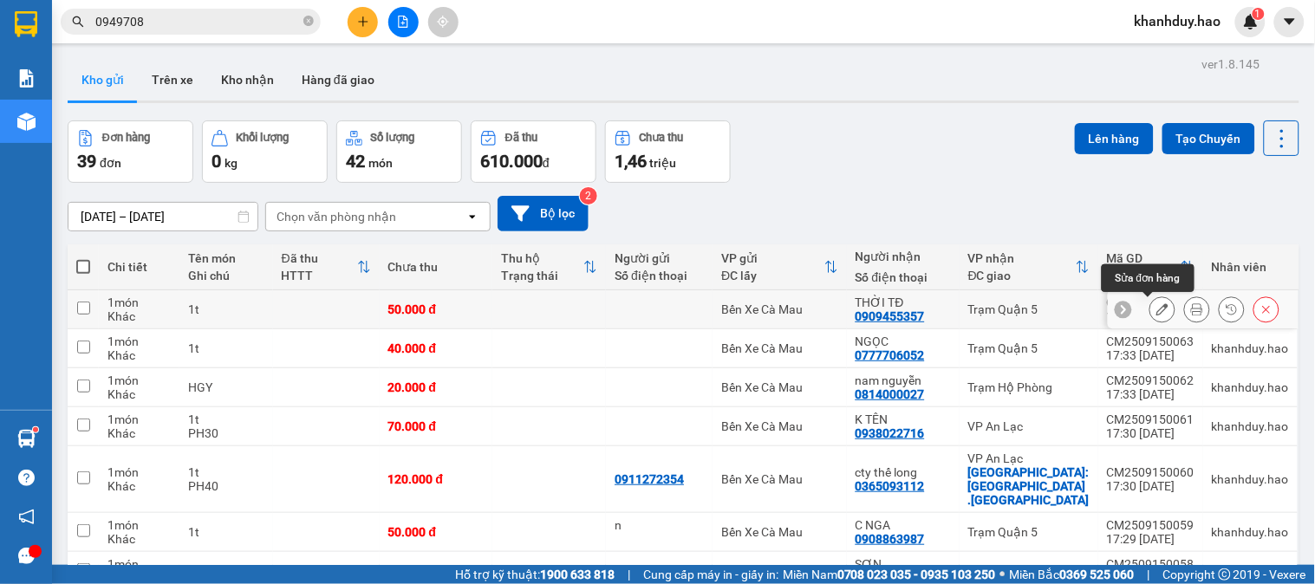
click at [1191, 310] on icon at bounding box center [1197, 309] width 12 height 12
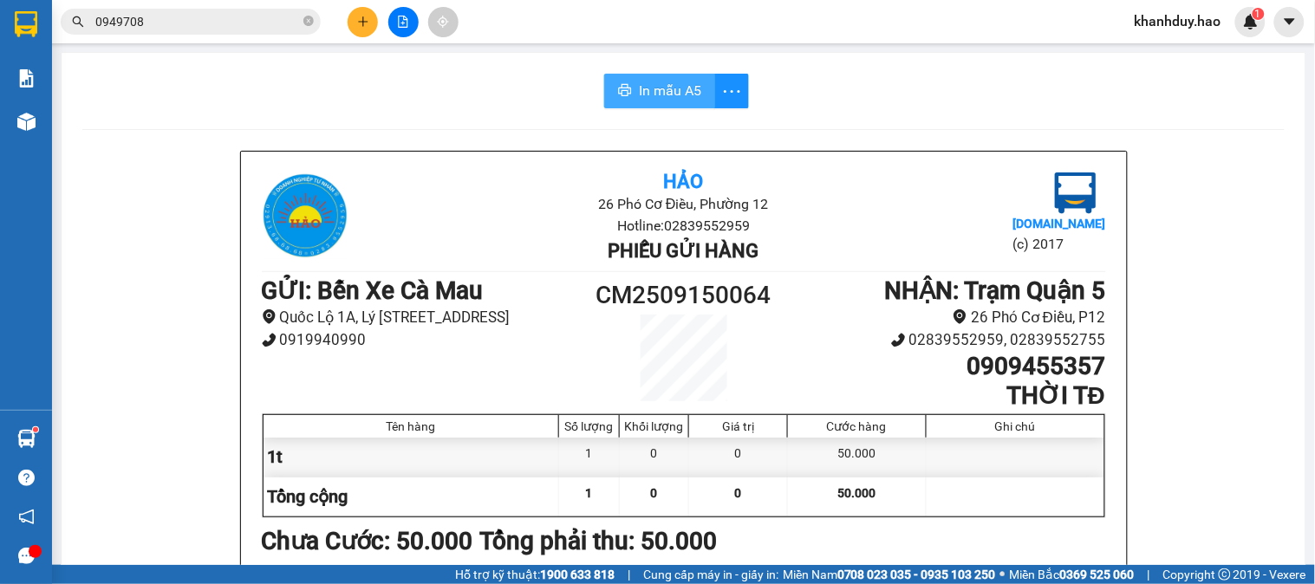
click at [656, 85] on span "In mẫu A5" at bounding box center [670, 91] width 62 height 22
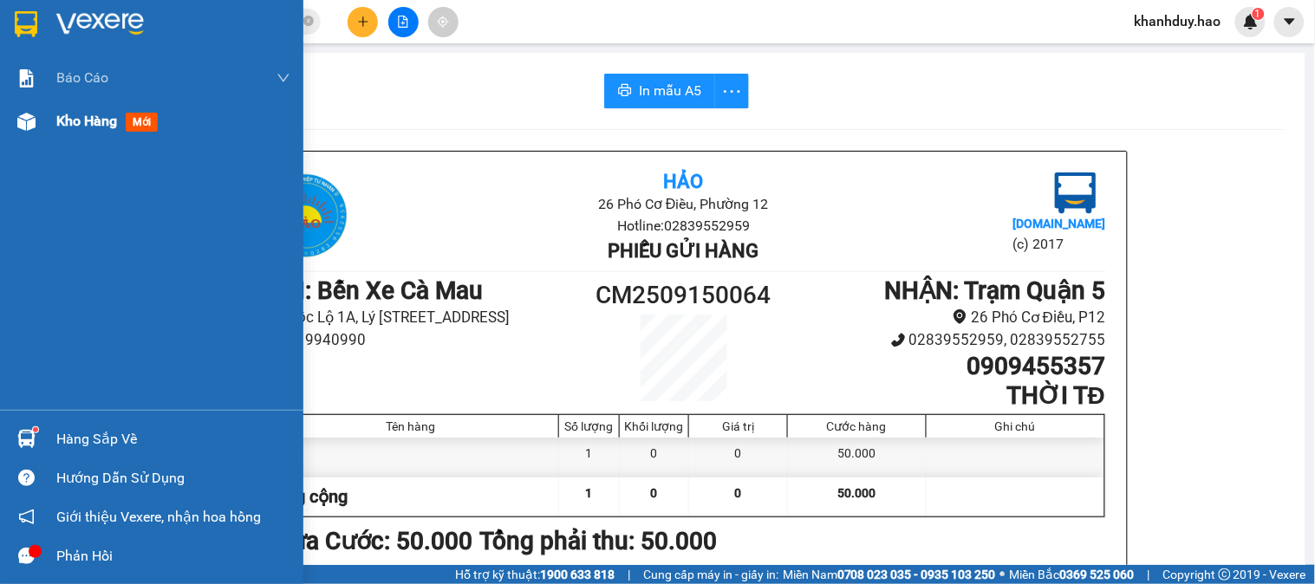
click at [135, 128] on span "mới" at bounding box center [142, 122] width 32 height 19
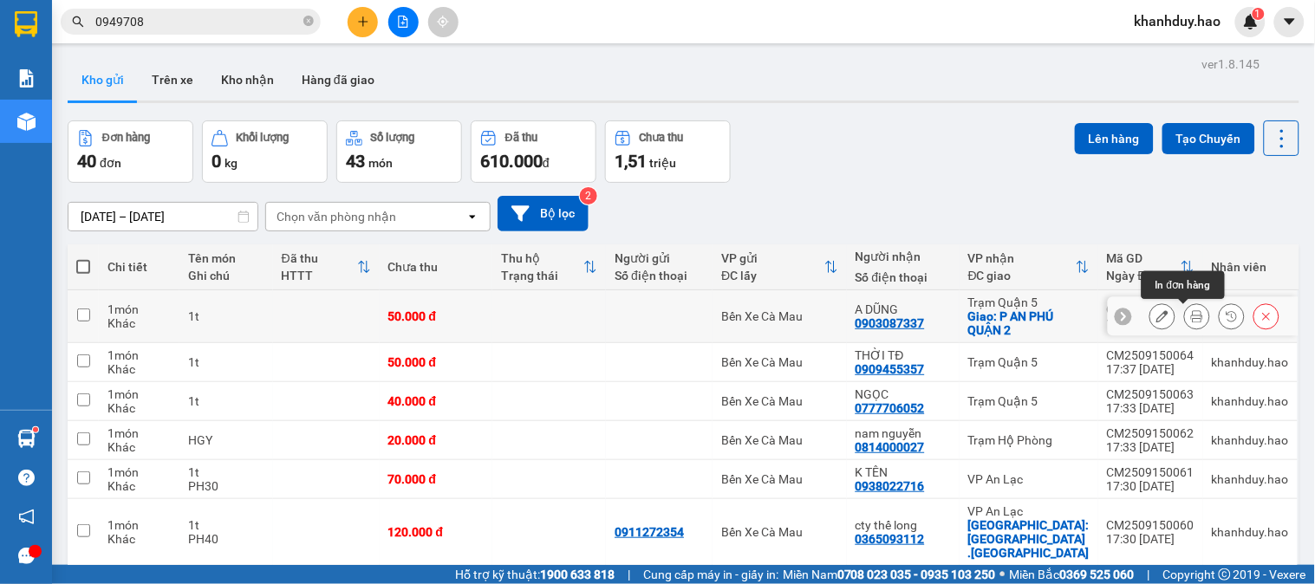
click at [1191, 315] on icon at bounding box center [1197, 316] width 12 height 12
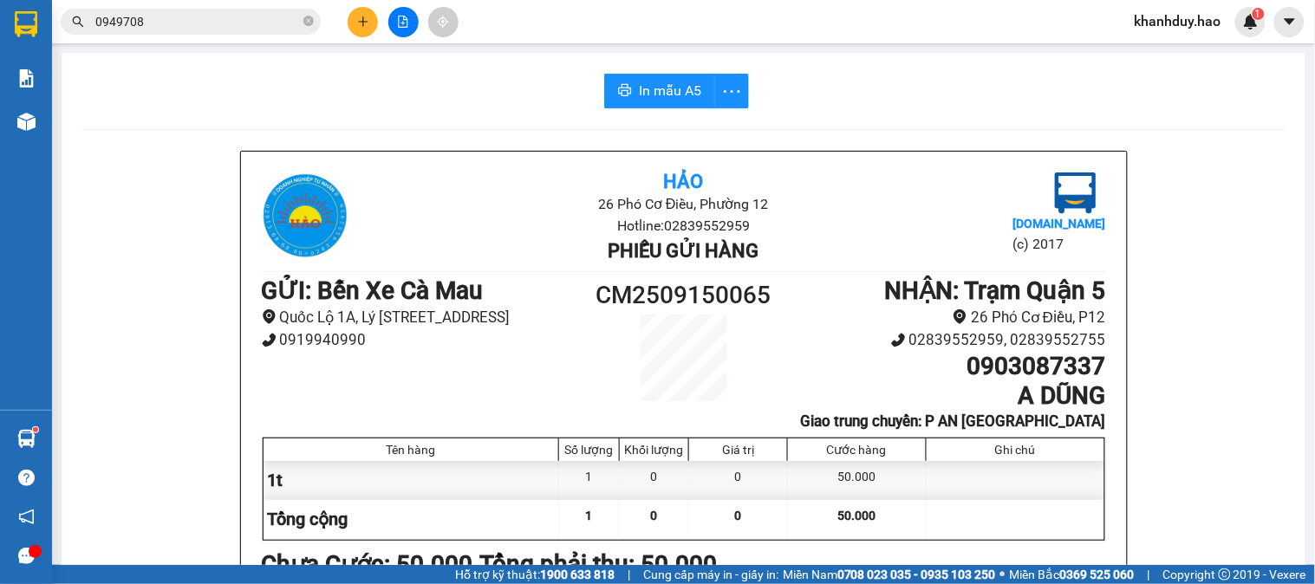
click at [670, 88] on span "In mẫu A5" at bounding box center [670, 91] width 62 height 22
click at [369, 42] on div "Kết quả tìm kiếm ( 101 ) Bộ lọc Mã ĐH Trạng thái Món hàng Thu hộ Tổng cước Chưa…" at bounding box center [657, 21] width 1315 height 43
click at [369, 15] on button at bounding box center [363, 22] width 30 height 30
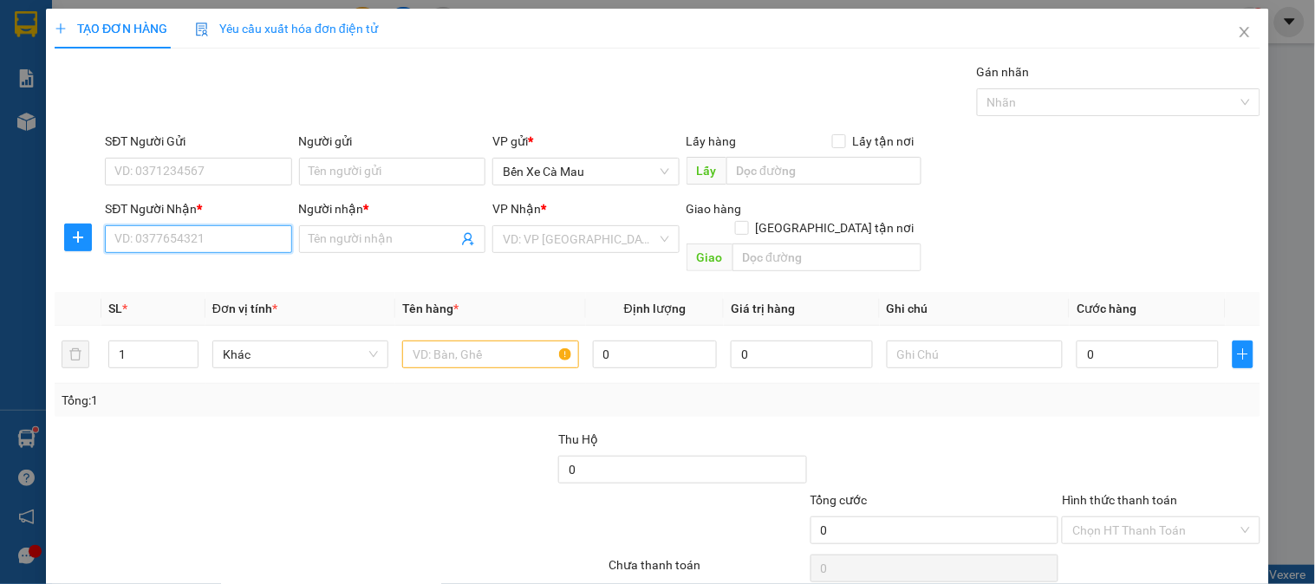
click at [196, 246] on input "SĐT Người Nhận *" at bounding box center [198, 239] width 186 height 28
click at [125, 238] on input "0817449" at bounding box center [198, 239] width 186 height 28
drag, startPoint x: 205, startPoint y: 274, endPoint x: 442, endPoint y: 303, distance: 239.4
click at [206, 274] on div "0917449559 - THUẦN" at bounding box center [196, 273] width 164 height 19
type input "0917449559"
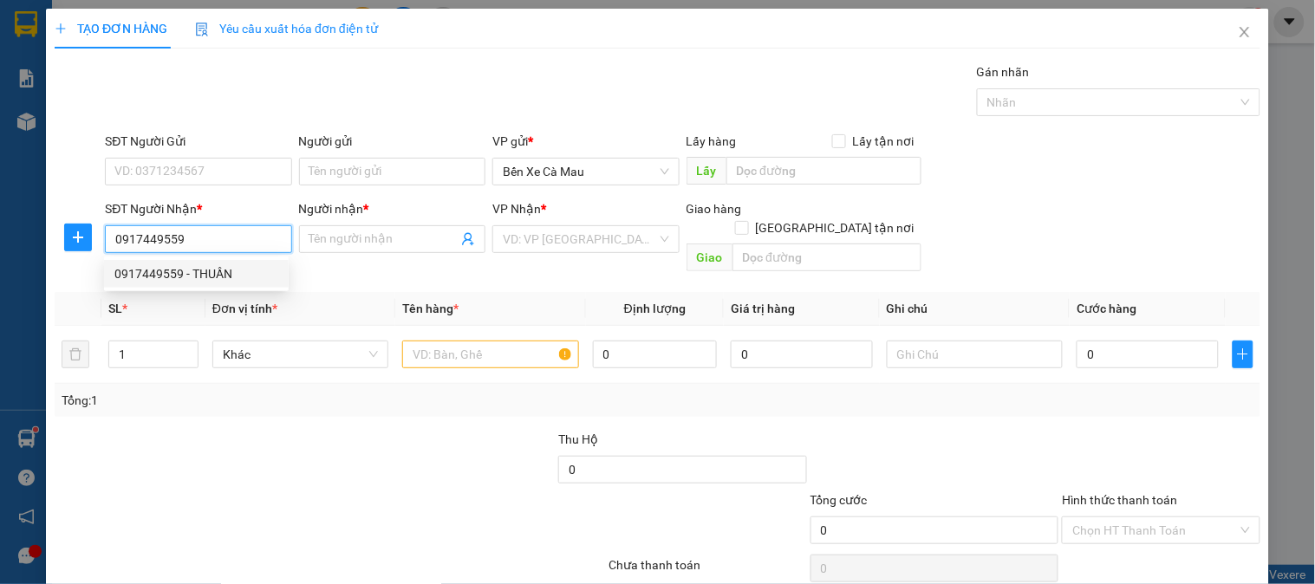
type input "THUẦN"
type input "30.000"
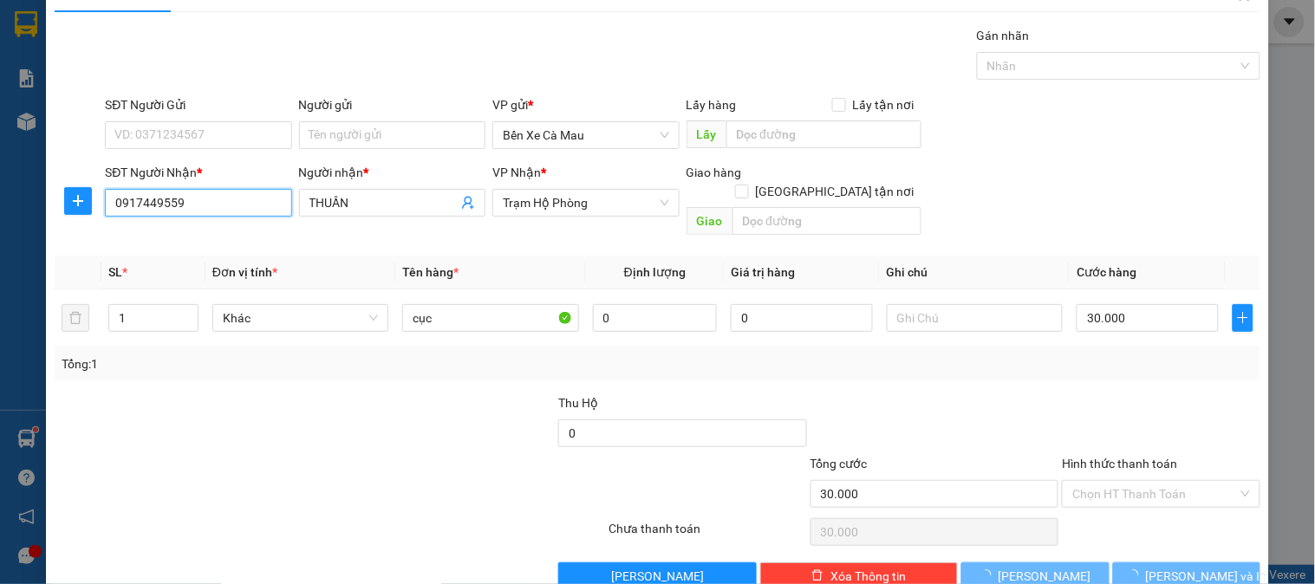
scroll to position [56, 0]
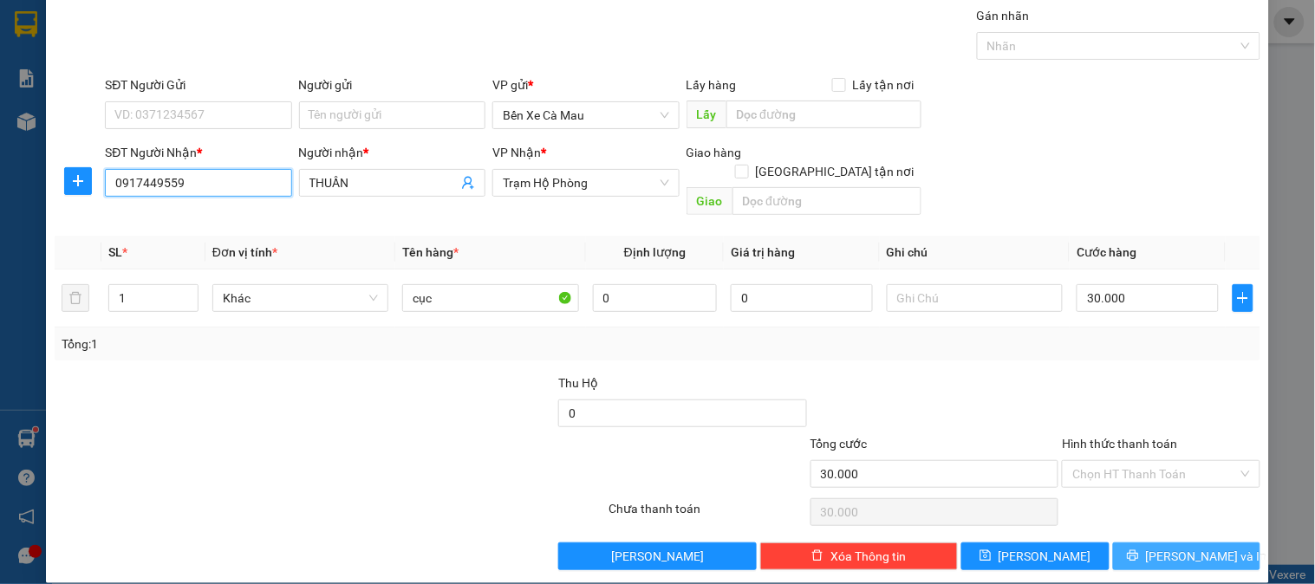
type input "0917449559"
click at [1159, 547] on span "[PERSON_NAME] và In" at bounding box center [1206, 556] width 121 height 19
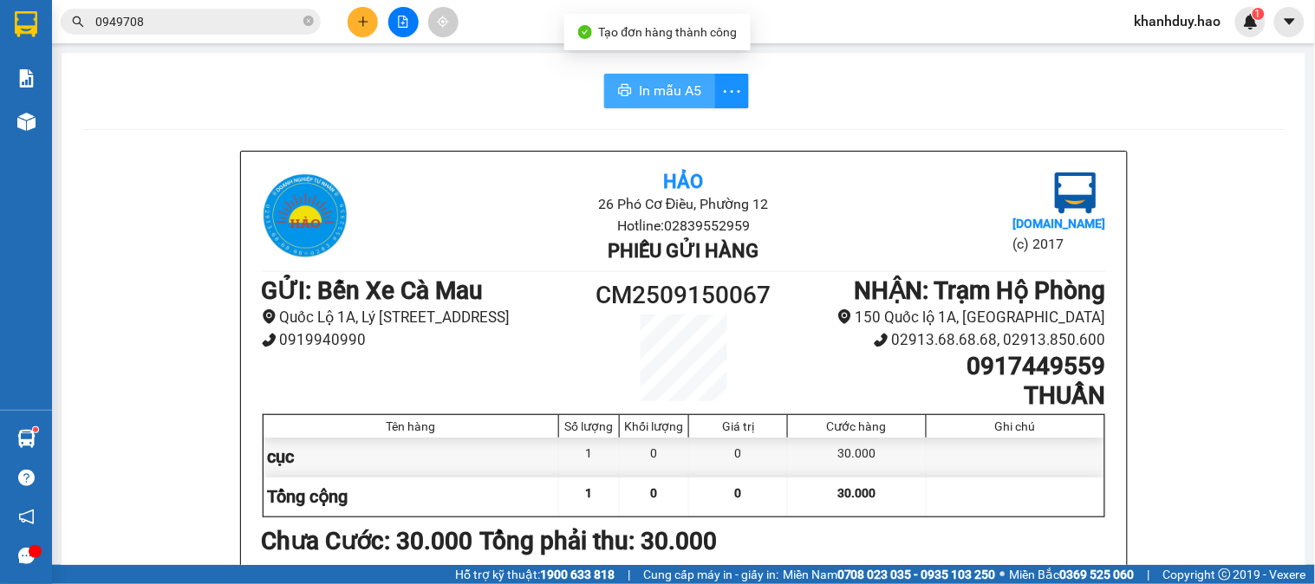
click at [657, 91] on span "In mẫu A5" at bounding box center [670, 91] width 62 height 22
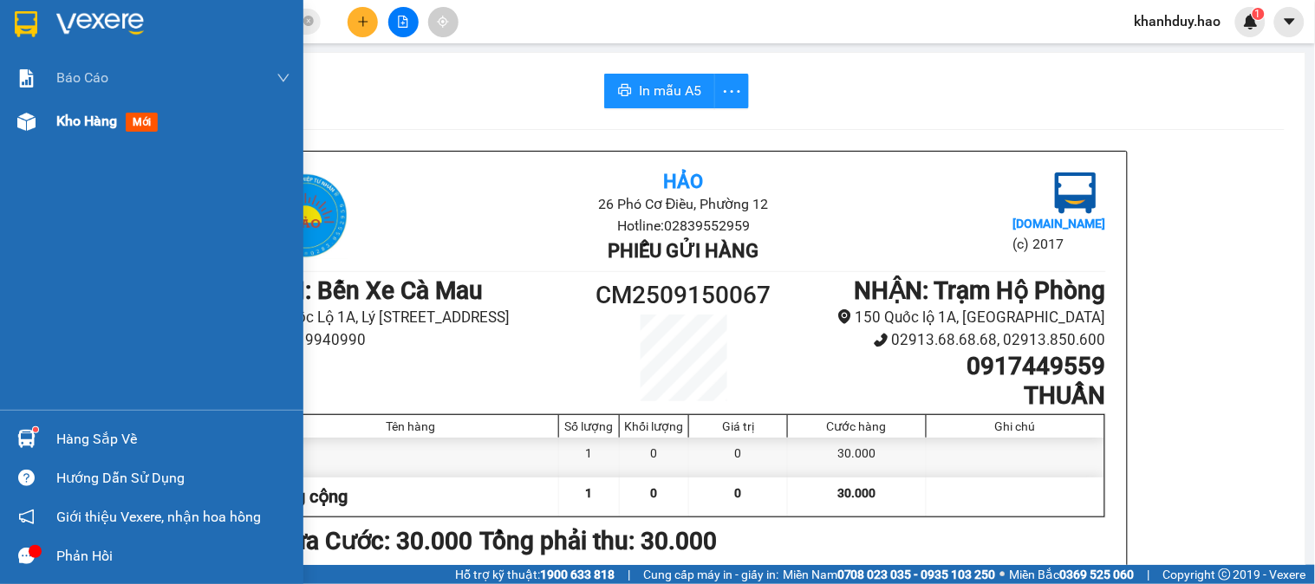
click at [79, 120] on span "Kho hàng" at bounding box center [86, 121] width 61 height 16
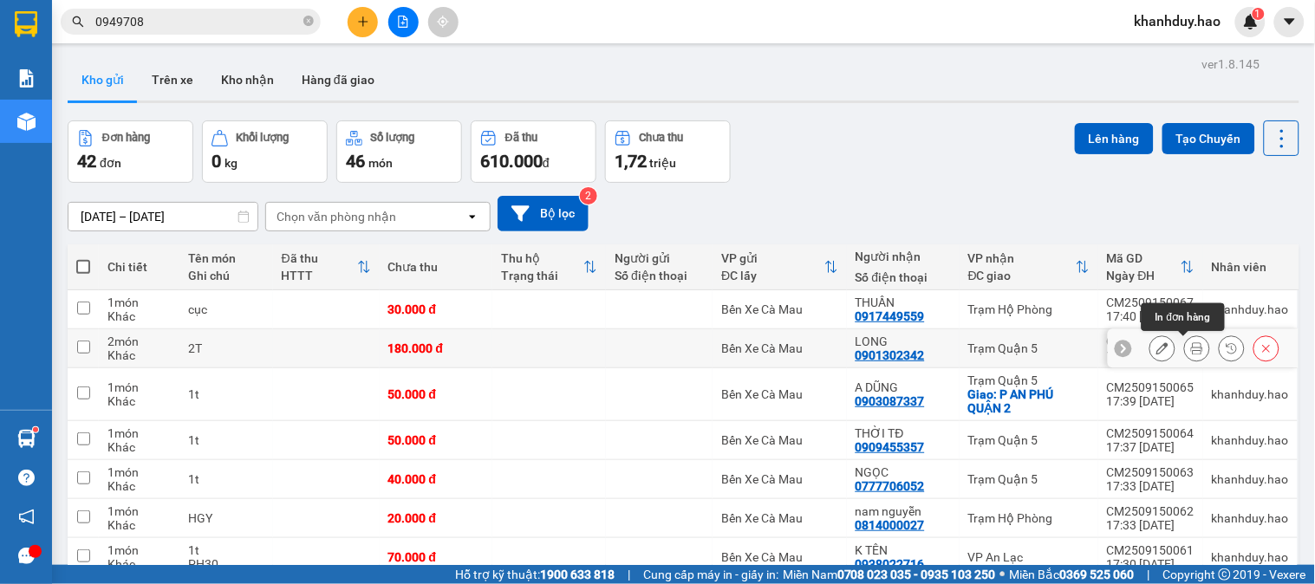
click at [1191, 344] on icon at bounding box center [1197, 349] width 12 height 12
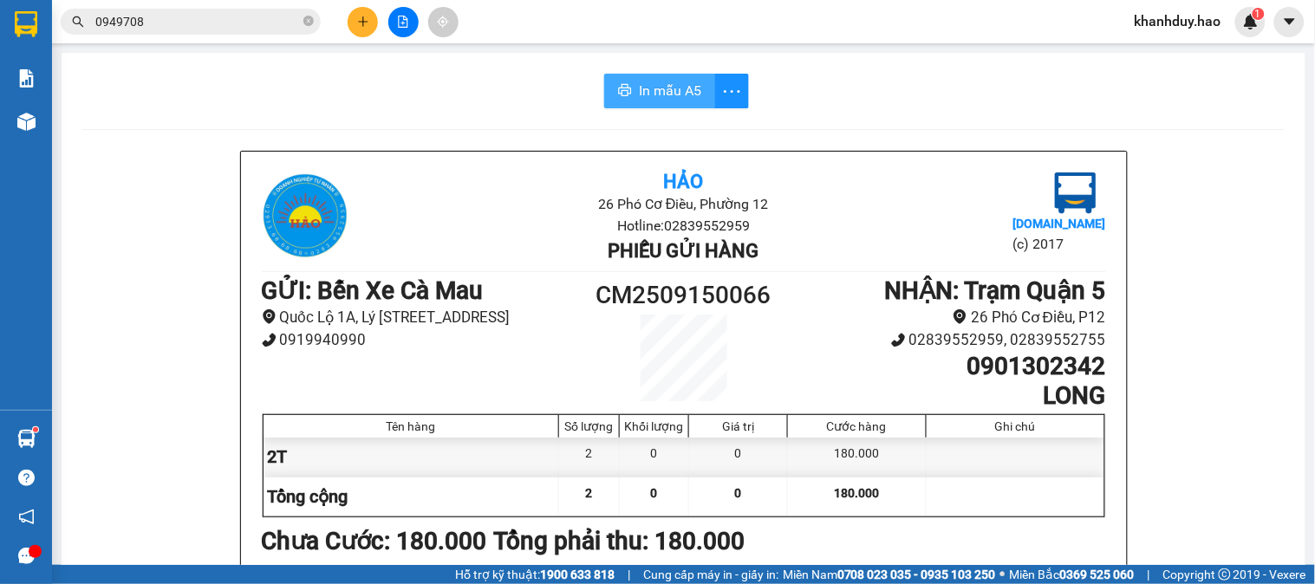
click at [682, 88] on span "In mẫu A5" at bounding box center [670, 91] width 62 height 22
click at [362, 21] on icon "plus" at bounding box center [363, 21] width 10 height 1
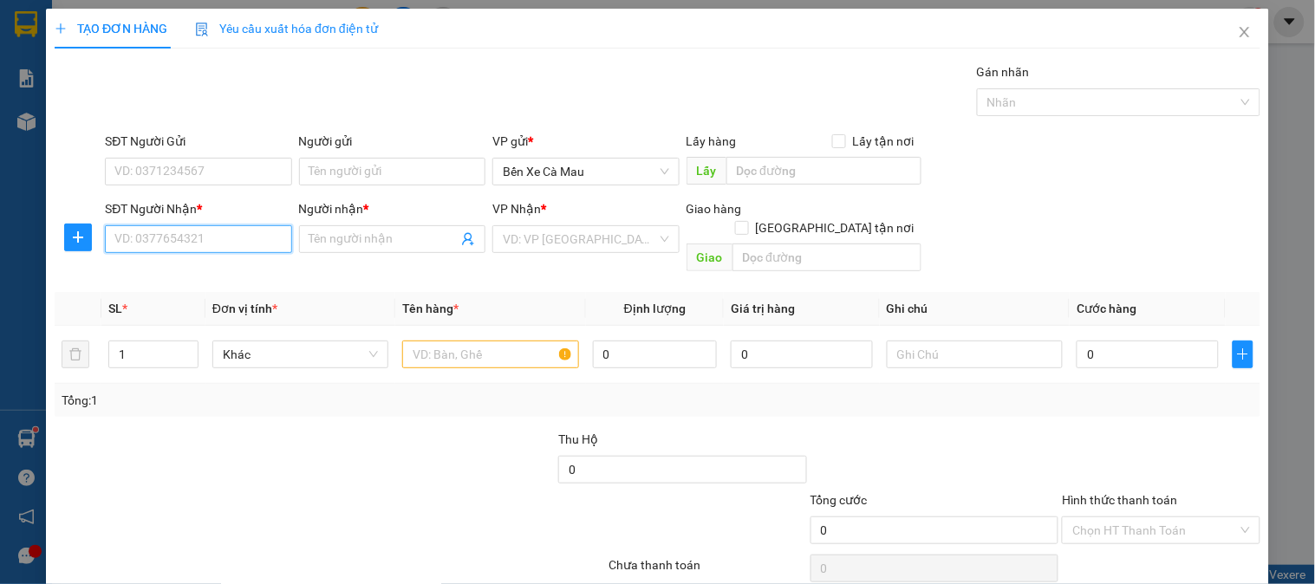
click at [222, 239] on input "SĐT Người Nhận *" at bounding box center [198, 239] width 186 height 28
type input "0825996399"
click at [326, 243] on input "Người nhận *" at bounding box center [384, 239] width 148 height 19
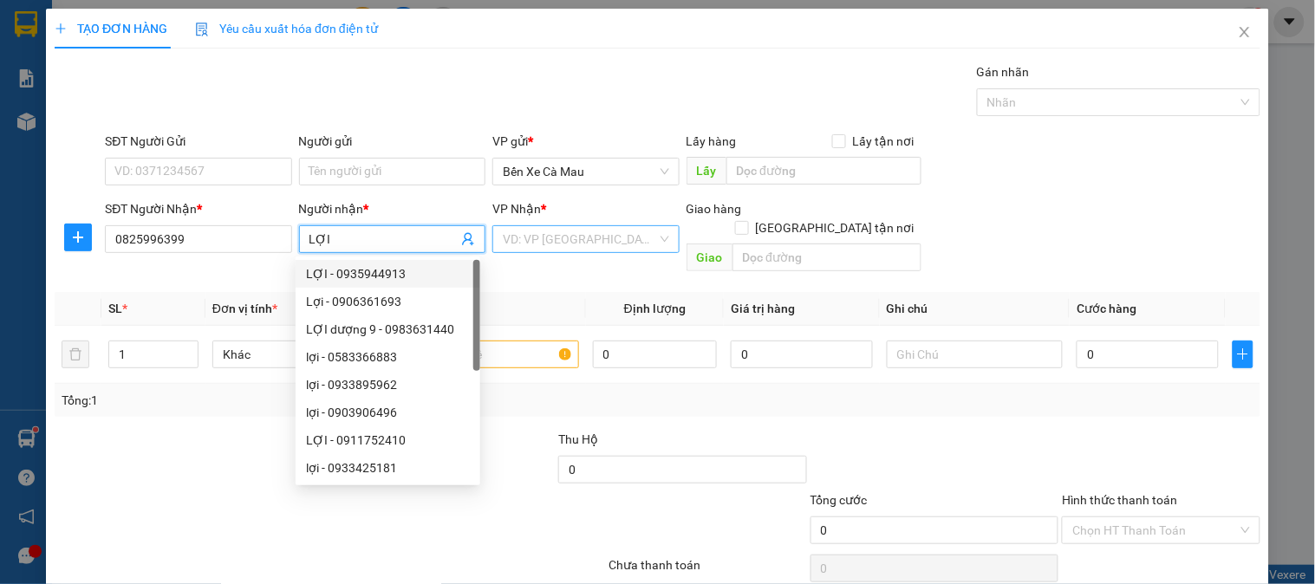
type input "LỢI"
click at [594, 241] on input "search" at bounding box center [579, 239] width 153 height 26
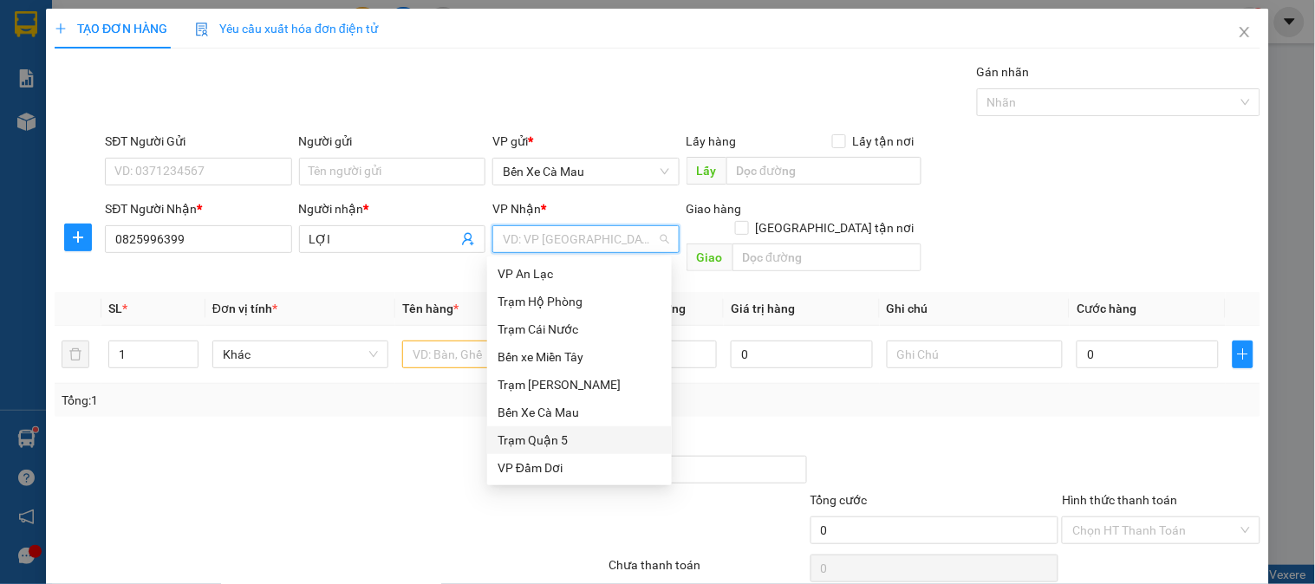
click at [538, 435] on div "Trạm Quận 5" at bounding box center [580, 440] width 164 height 19
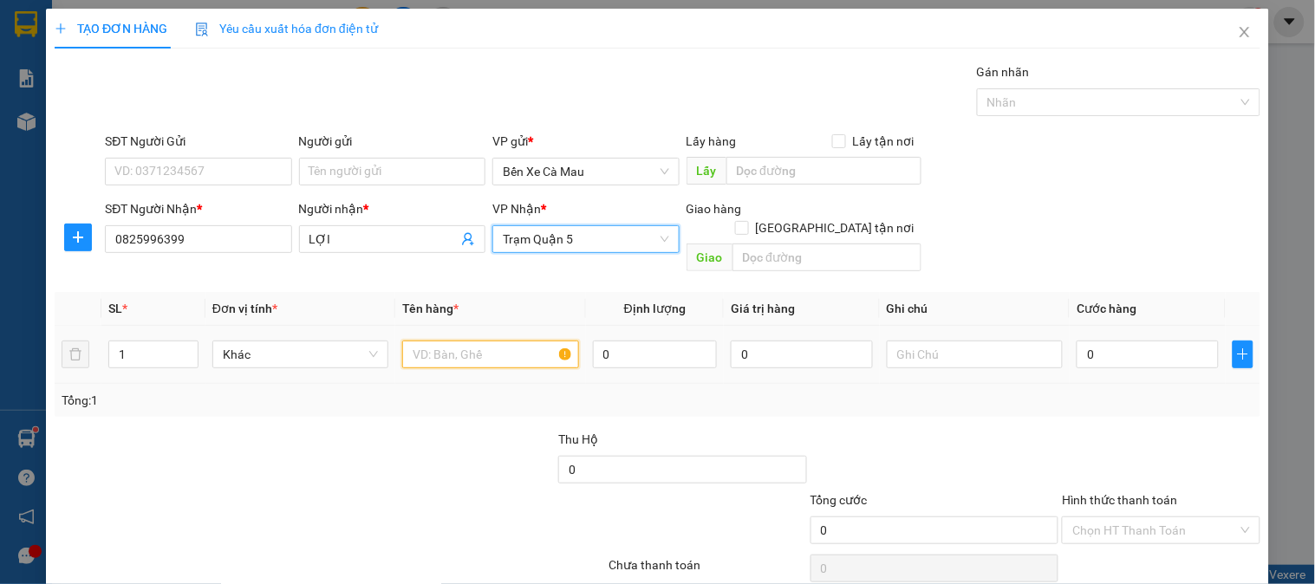
click at [460, 341] on input "text" at bounding box center [490, 355] width 176 height 28
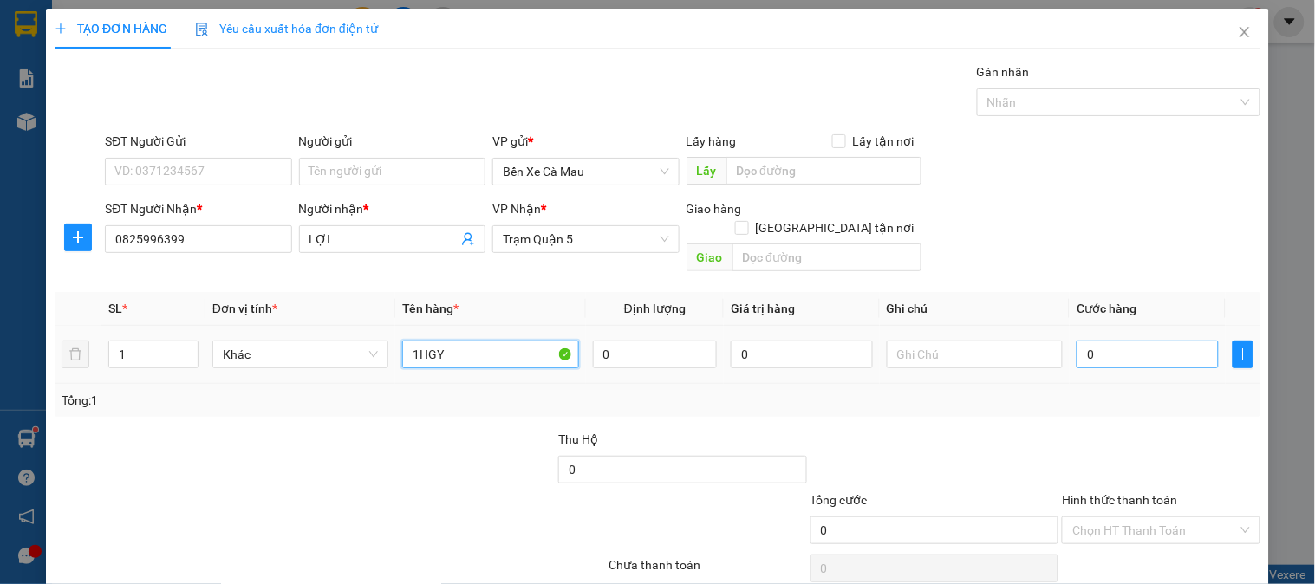
type input "1HGY"
click at [1130, 345] on input "0" at bounding box center [1148, 355] width 142 height 28
type input "003"
type input "3"
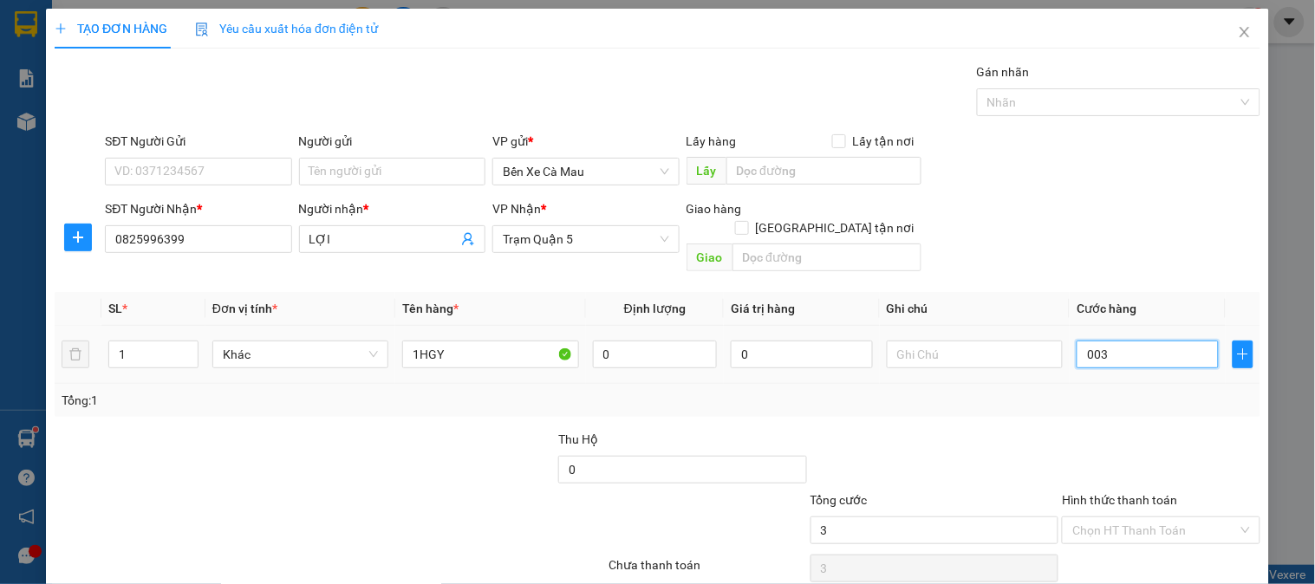
type input "0.030"
type input "30"
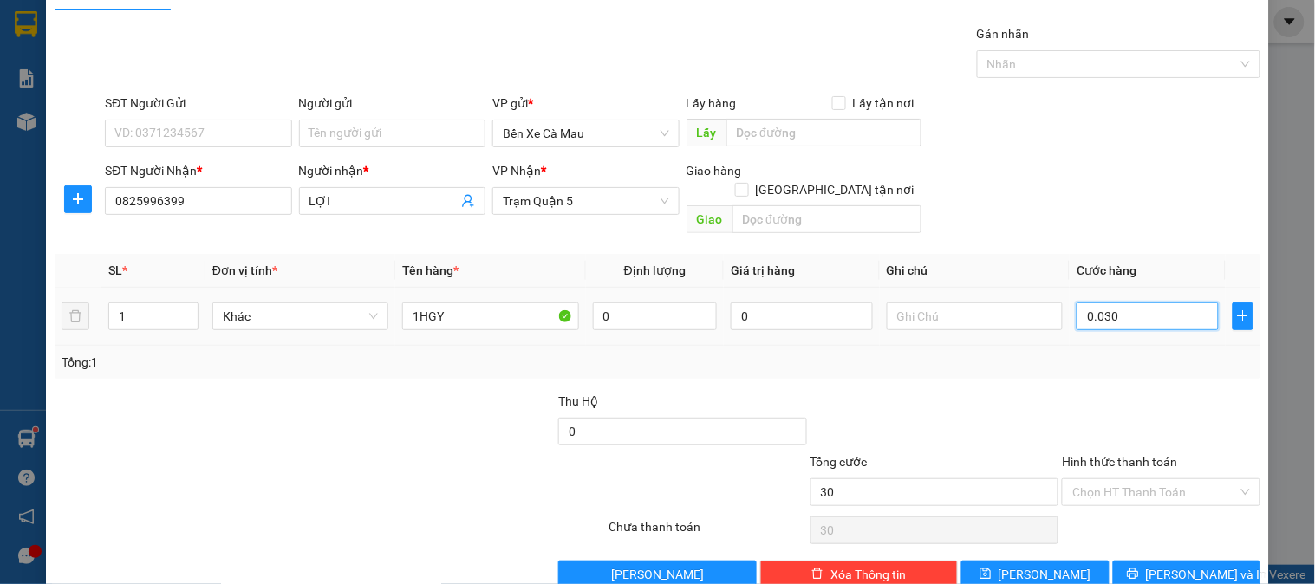
scroll to position [56, 0]
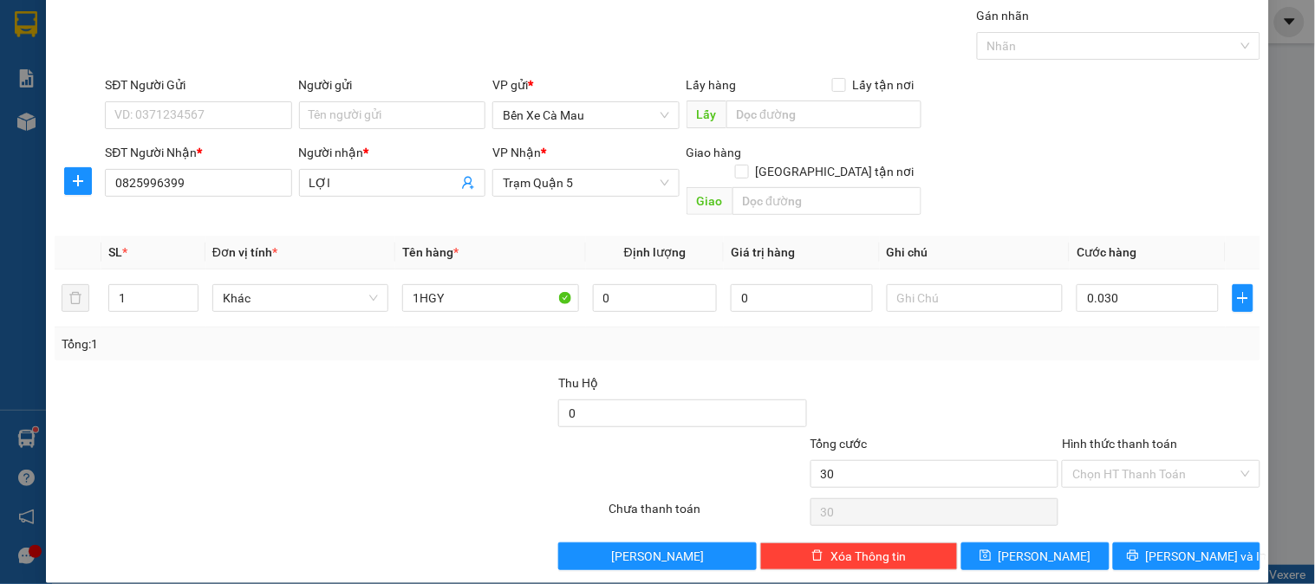
click at [1122, 437] on label "Hình thức thanh toán" at bounding box center [1119, 444] width 115 height 14
click at [1122, 461] on input "Hình thức thanh toán" at bounding box center [1155, 474] width 165 height 26
type input "30.000"
click at [1125, 486] on div "Tại văn phòng" at bounding box center [1150, 490] width 175 height 19
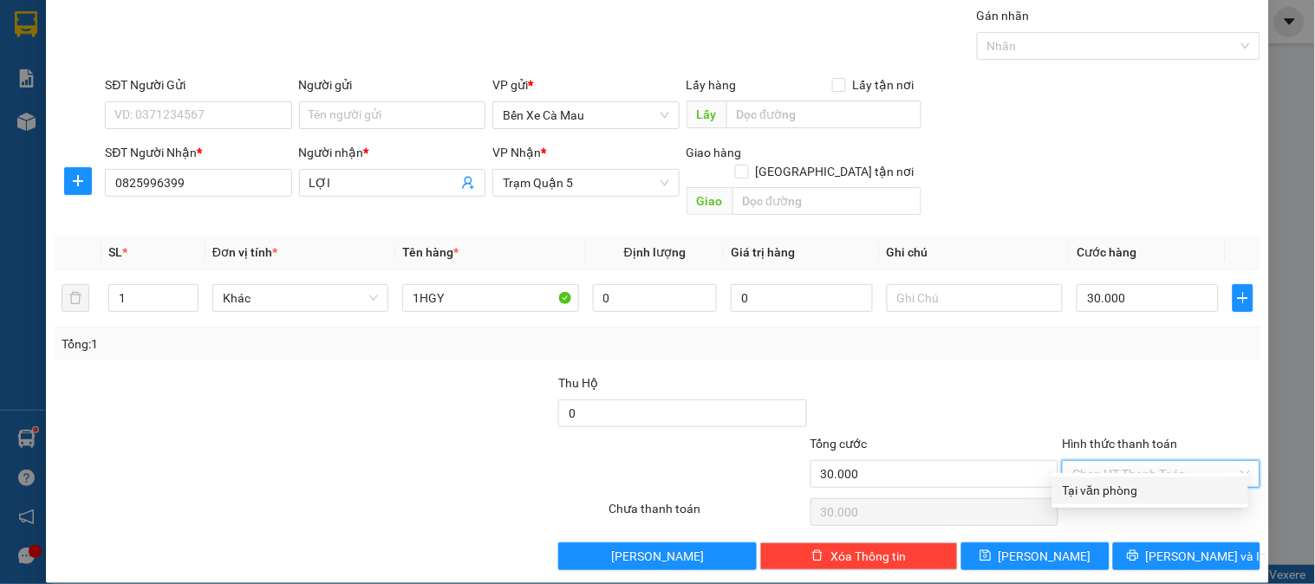
type input "0"
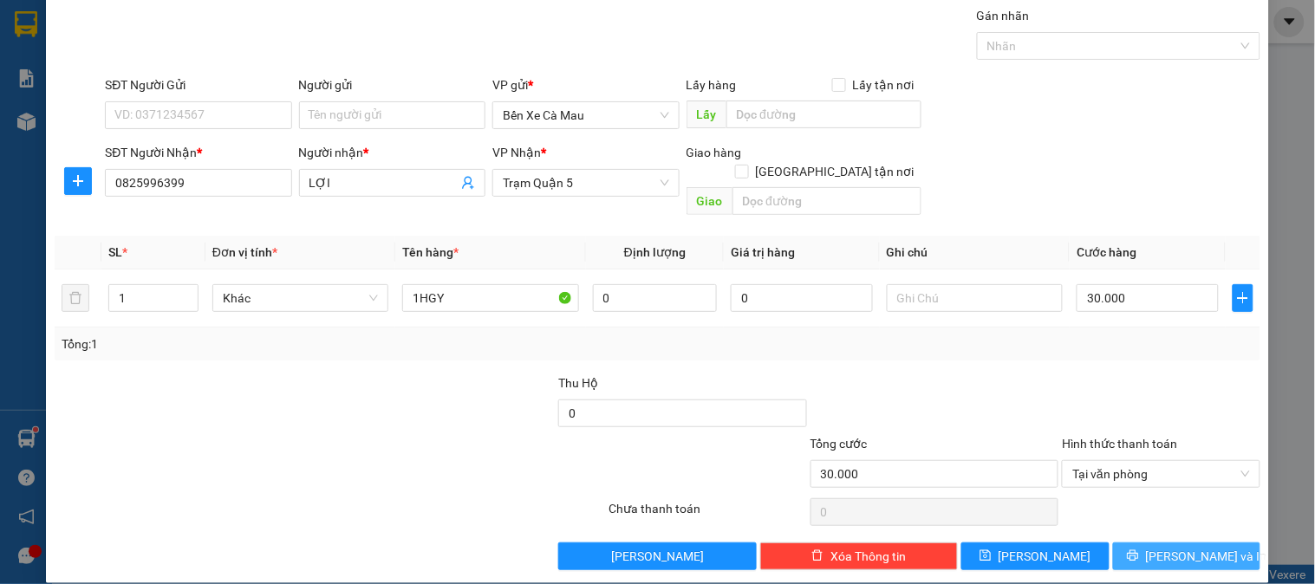
click at [1116, 543] on button "[PERSON_NAME] và In" at bounding box center [1186, 557] width 147 height 28
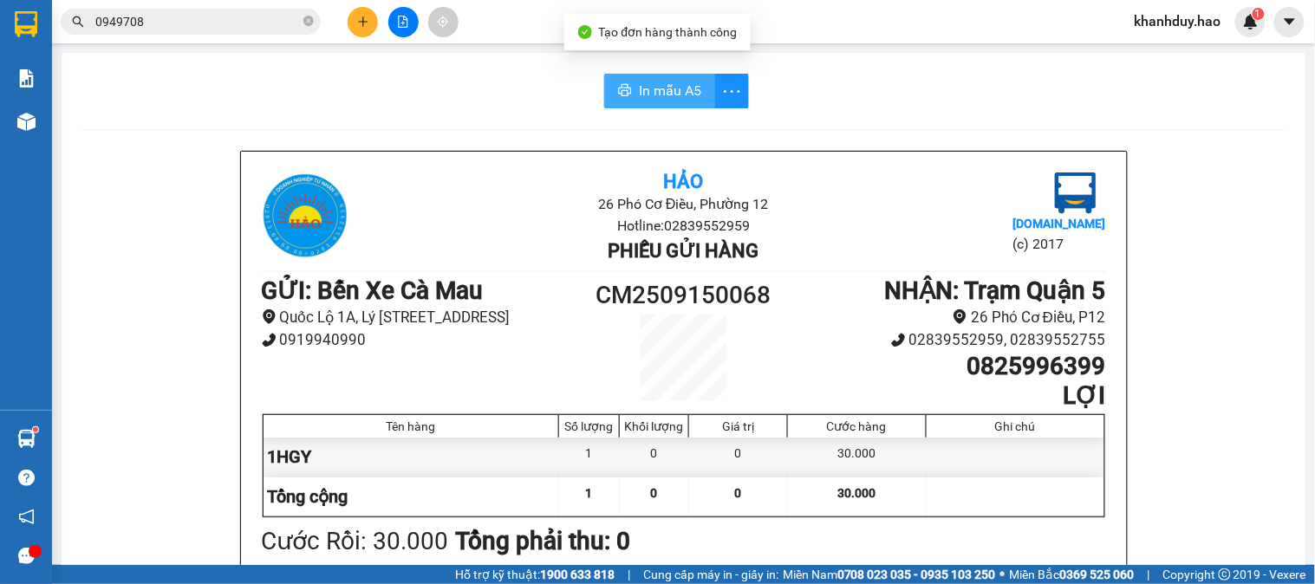
click at [650, 99] on span "In mẫu A5" at bounding box center [670, 91] width 62 height 22
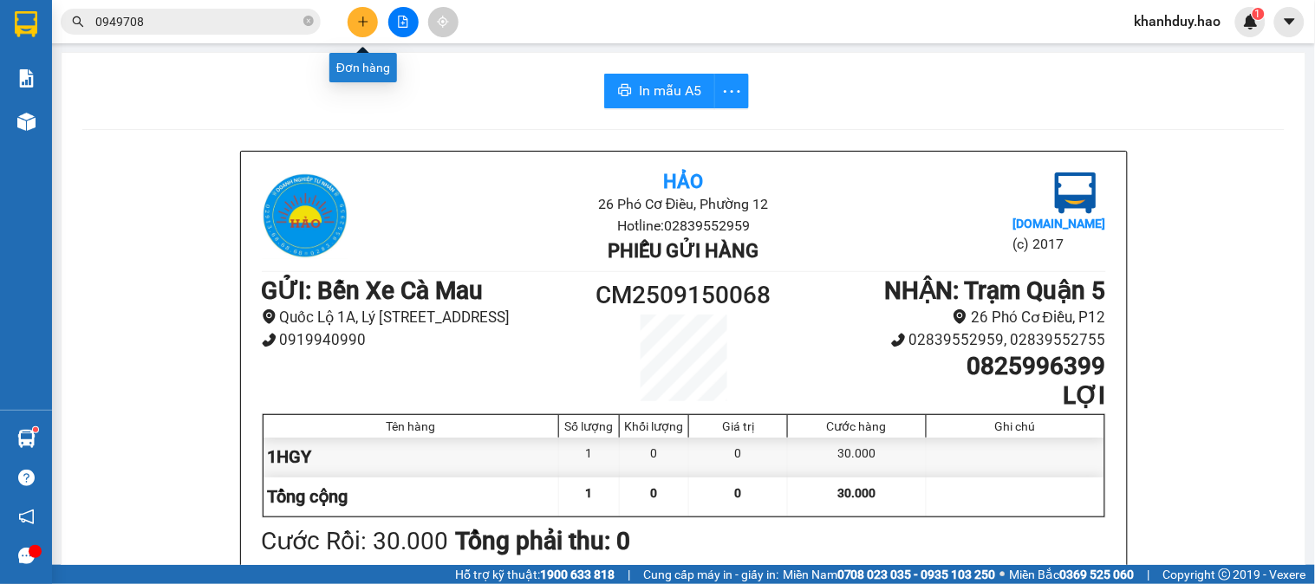
click at [366, 23] on icon "plus" at bounding box center [363, 22] width 12 height 12
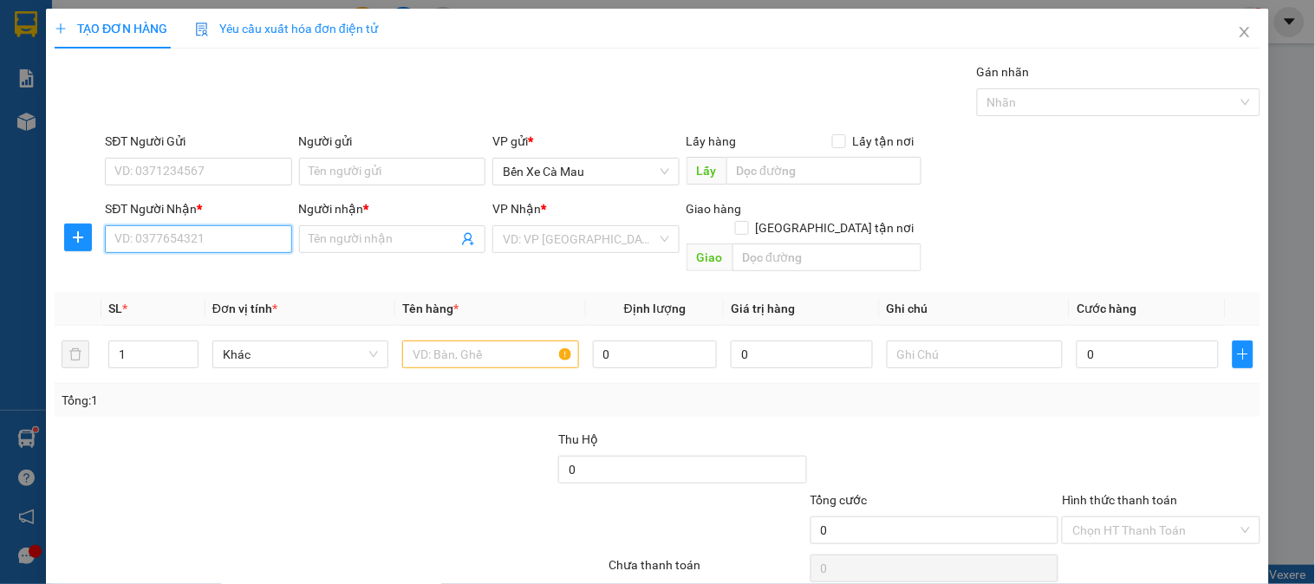
click at [244, 236] on input "SĐT Người Nhận *" at bounding box center [198, 239] width 186 height 28
click at [204, 276] on div "0911558271 - ĐẸP" at bounding box center [196, 273] width 164 height 19
type input "0911558271"
type input "ĐẸP"
type input "80.000"
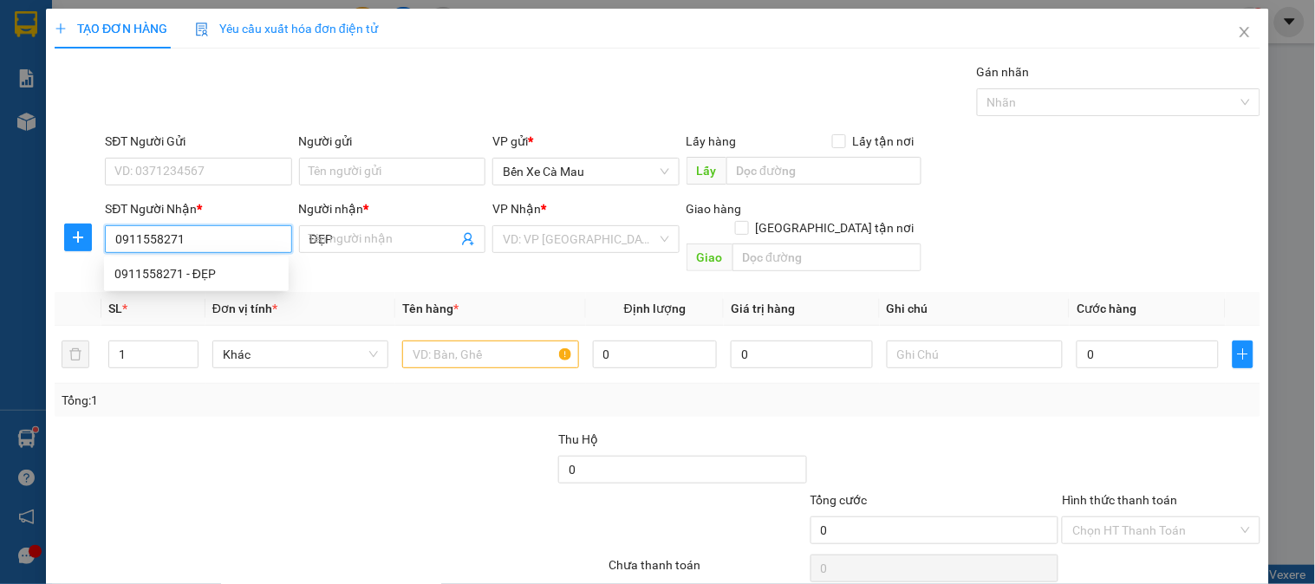
type input "80.000"
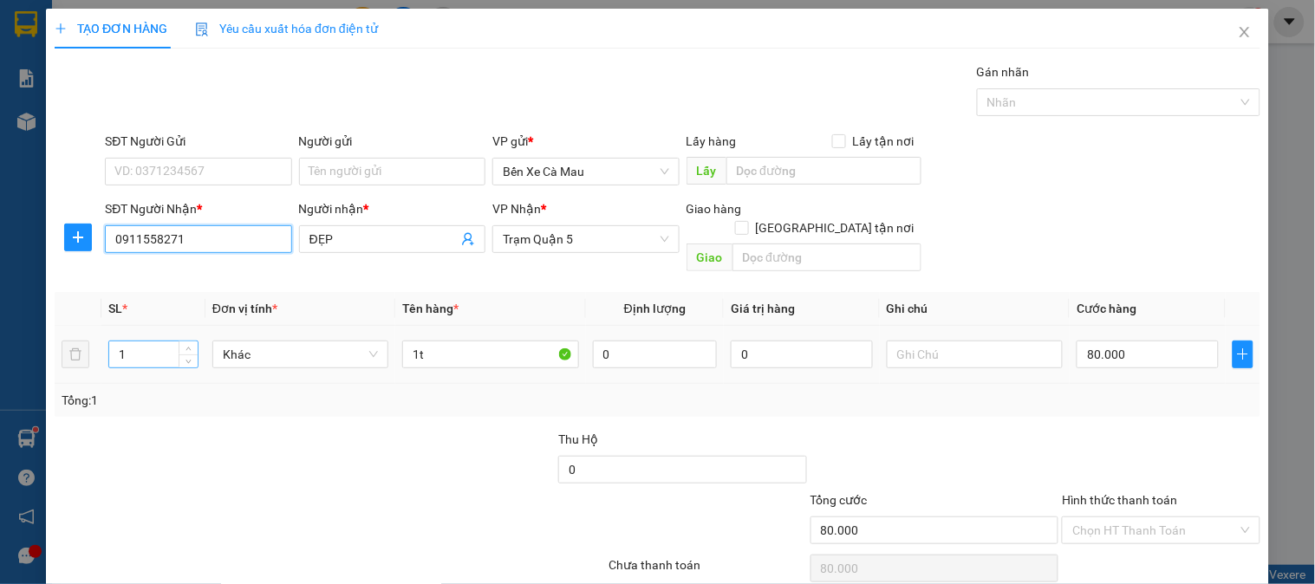
type input "0911558271"
click at [139, 342] on input "1" at bounding box center [153, 355] width 88 height 26
type input "2"
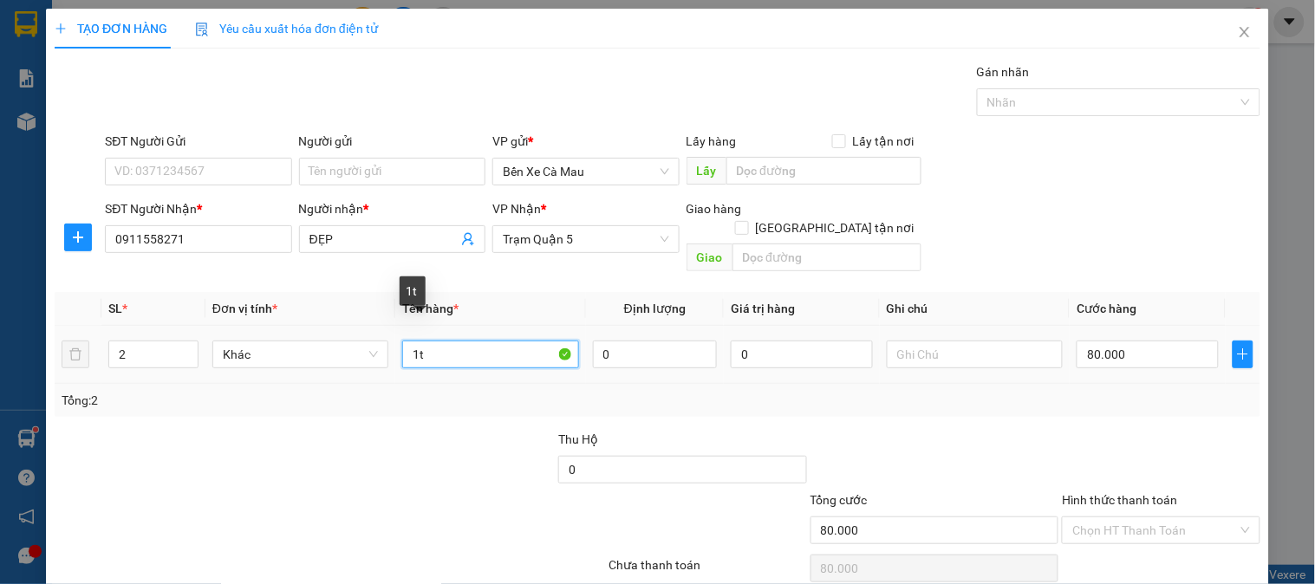
click at [414, 341] on input "1t" at bounding box center [490, 355] width 176 height 28
type input "2t"
click at [1134, 341] on input "80.000" at bounding box center [1148, 355] width 142 height 28
type input "0"
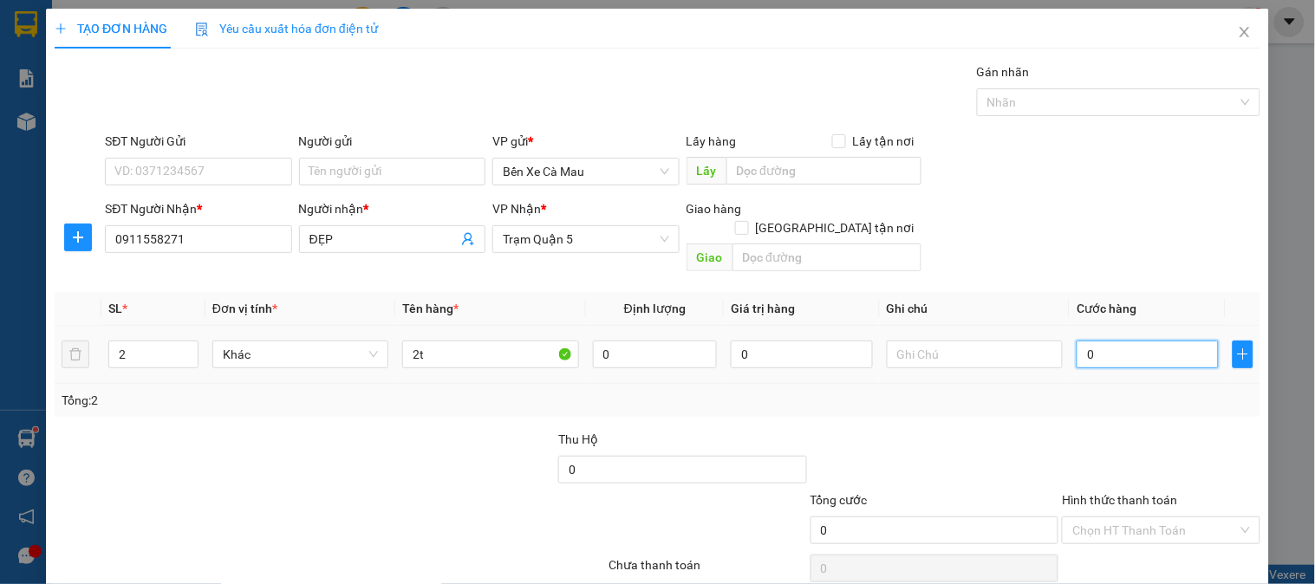
type input "001"
type input "1"
type input "13"
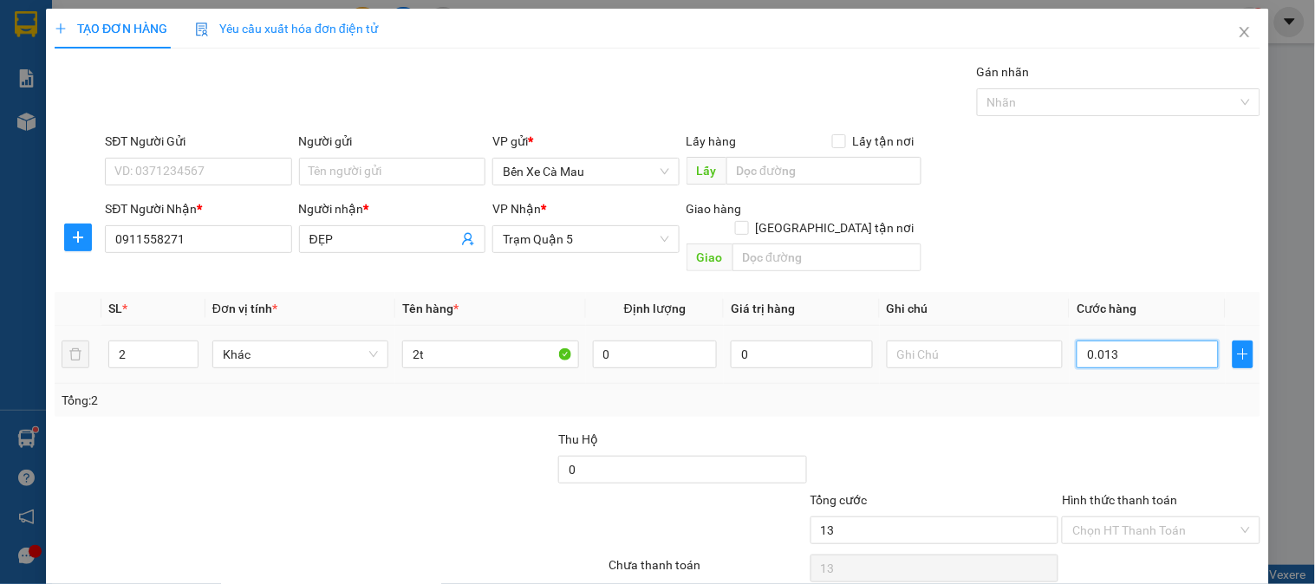
type input "00.130"
type input "130"
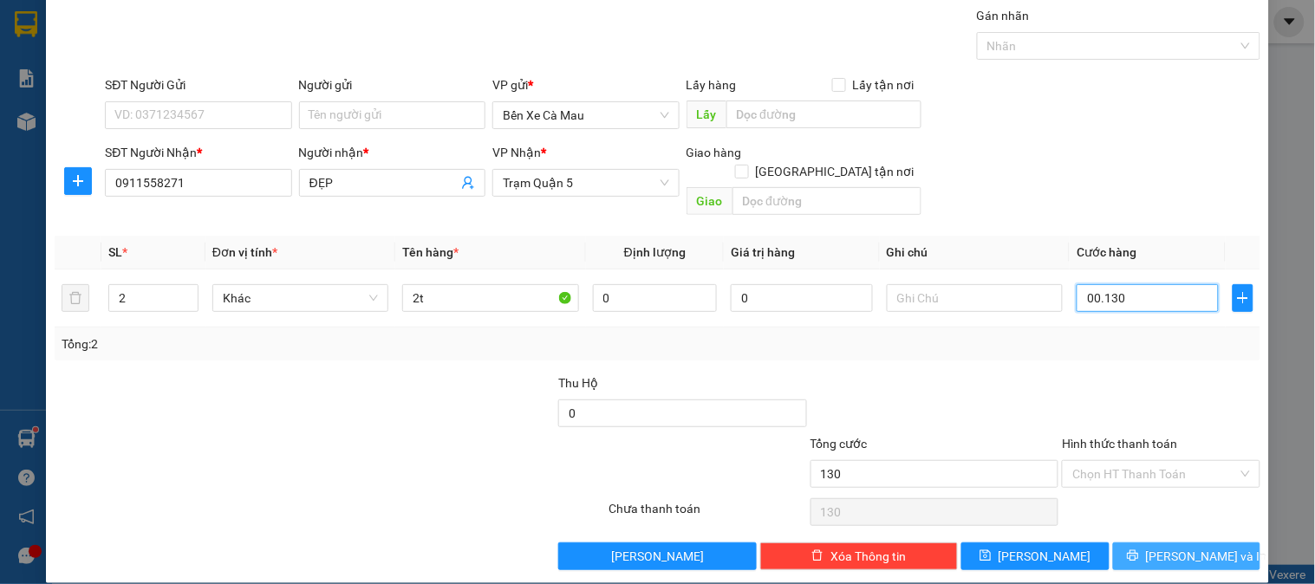
type input "00.130"
type input "130.000"
click at [1113, 546] on button "[PERSON_NAME] và In" at bounding box center [1186, 557] width 147 height 28
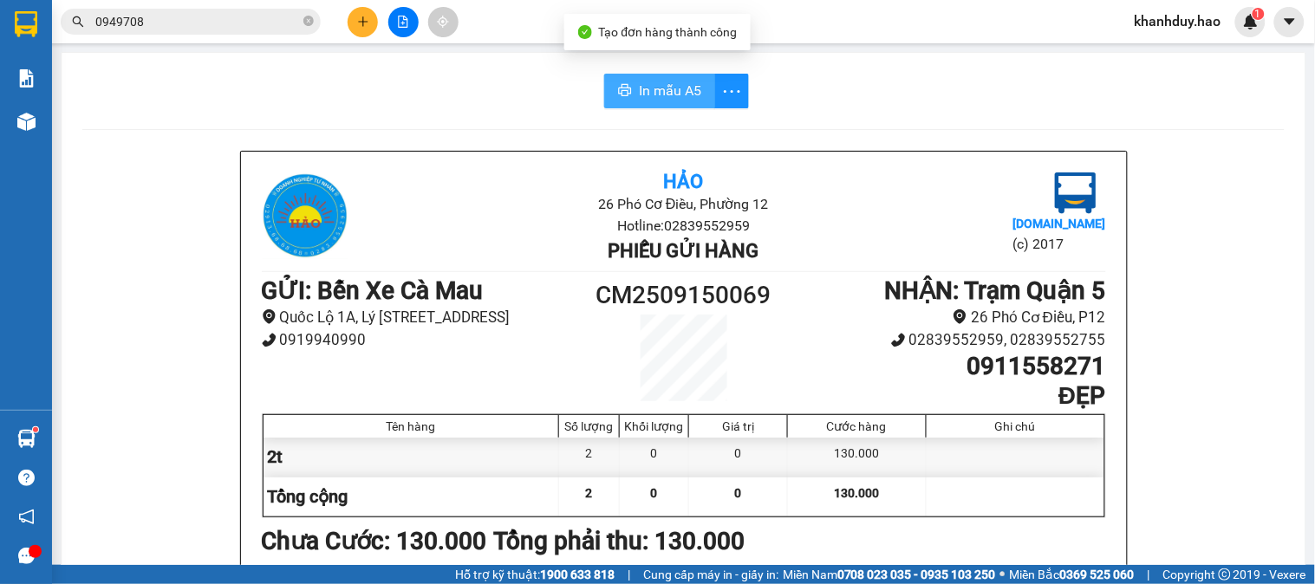
click at [645, 83] on span "In mẫu A5" at bounding box center [670, 91] width 62 height 22
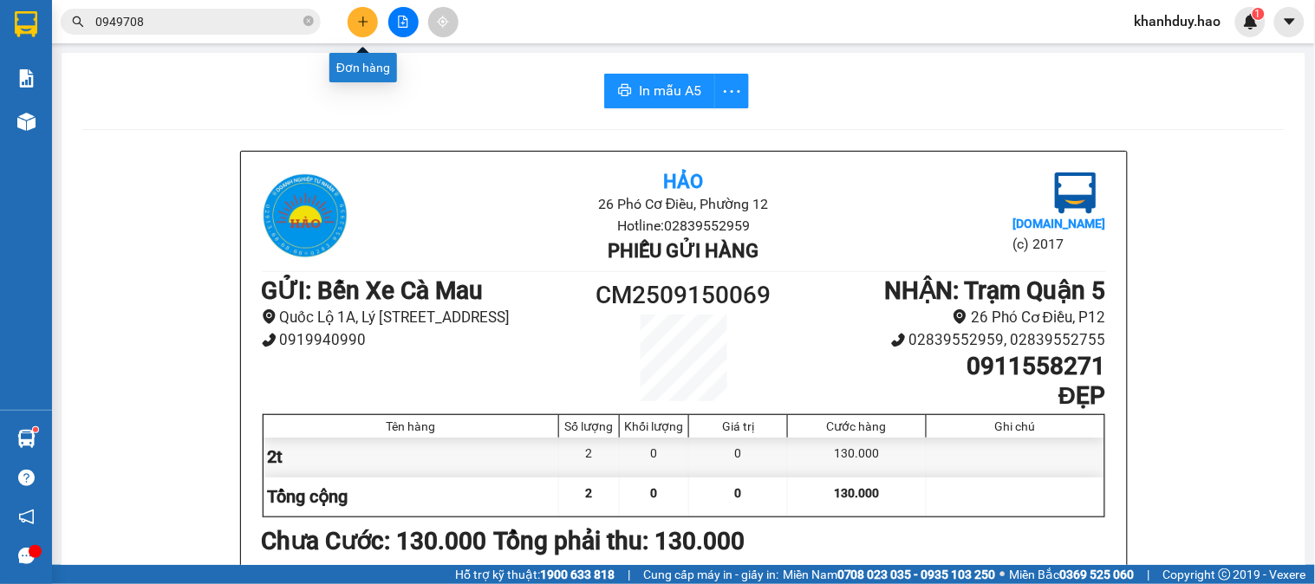
click at [357, 18] on icon "plus" at bounding box center [363, 22] width 12 height 12
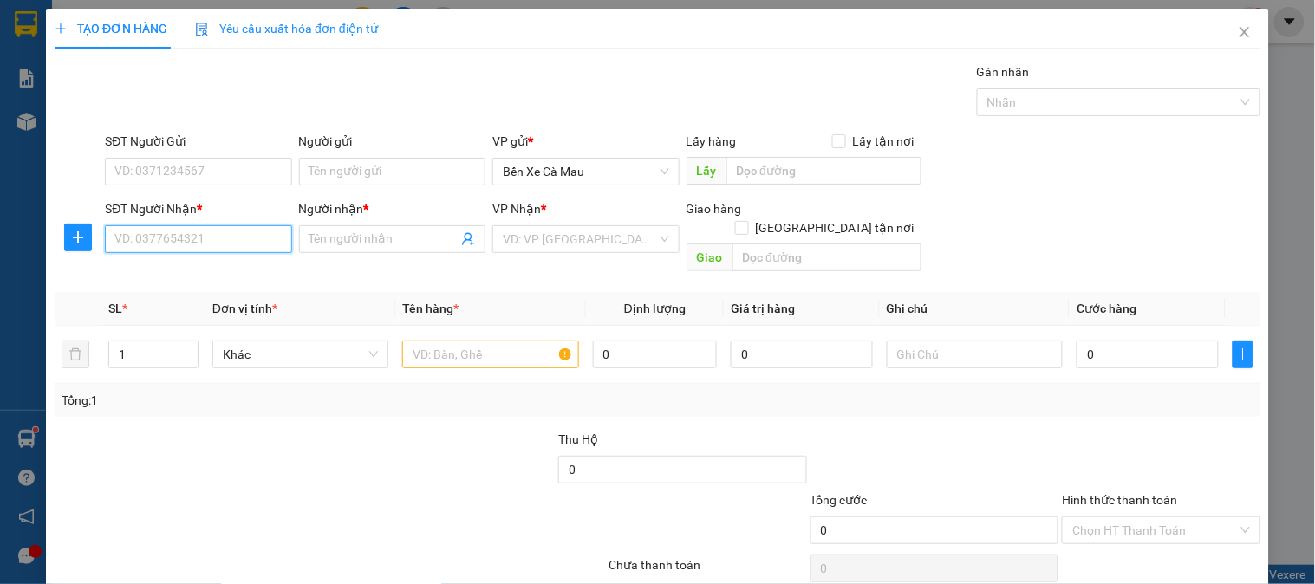
click at [195, 248] on input "SĐT Người Nhận *" at bounding box center [198, 239] width 186 height 28
click at [212, 272] on div "0936007273 - NHÂN" at bounding box center [196, 273] width 164 height 19
type input "0936007273"
type input "NHÂN"
type input "40.000"
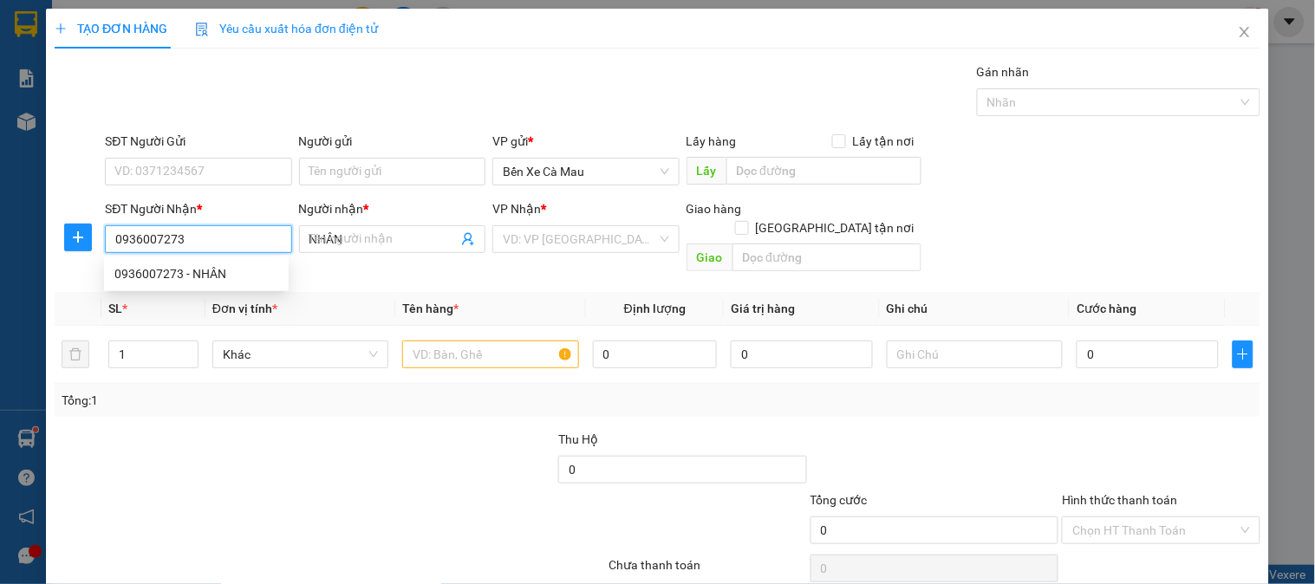
type input "40.000"
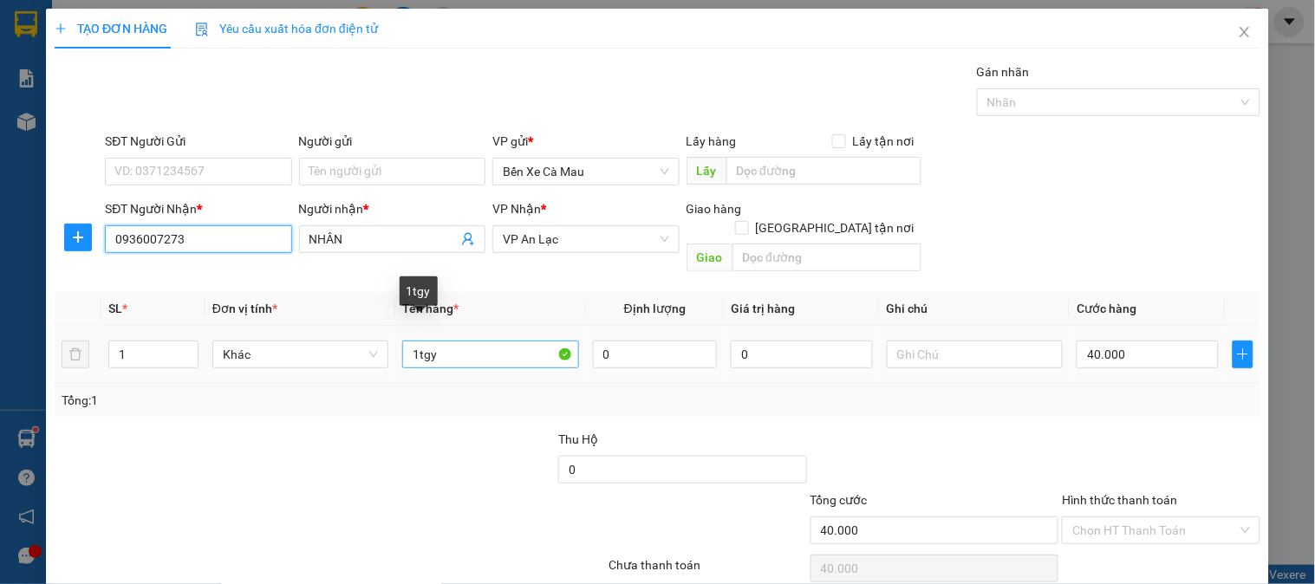
type input "0936007273"
click at [444, 341] on input "1tgy" at bounding box center [490, 355] width 176 height 28
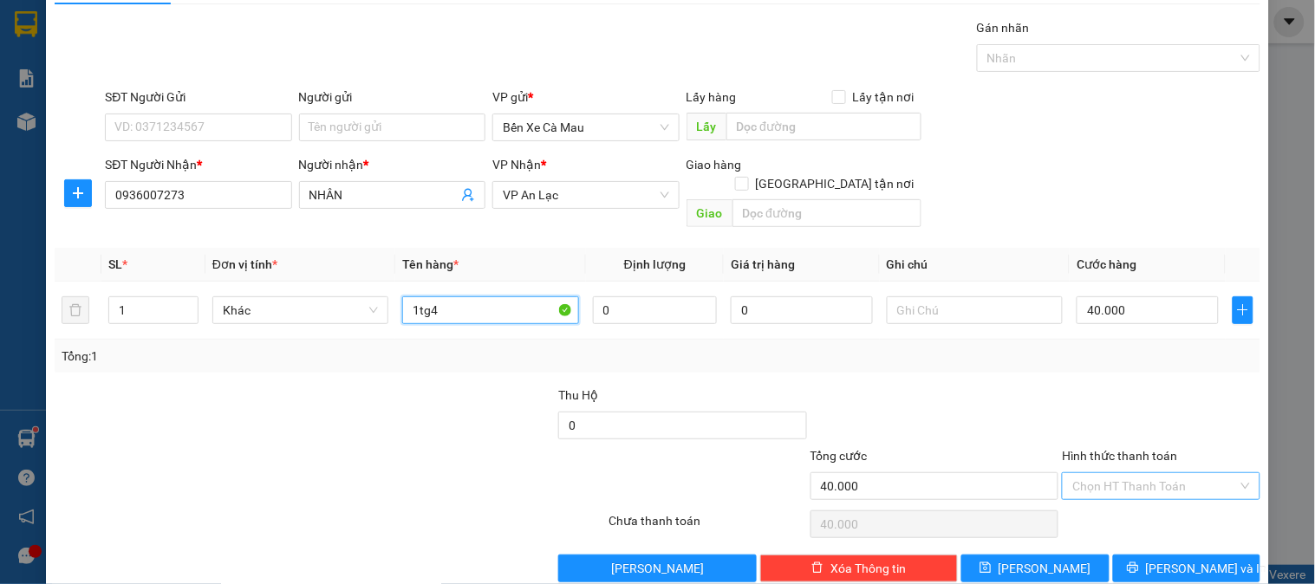
scroll to position [56, 0]
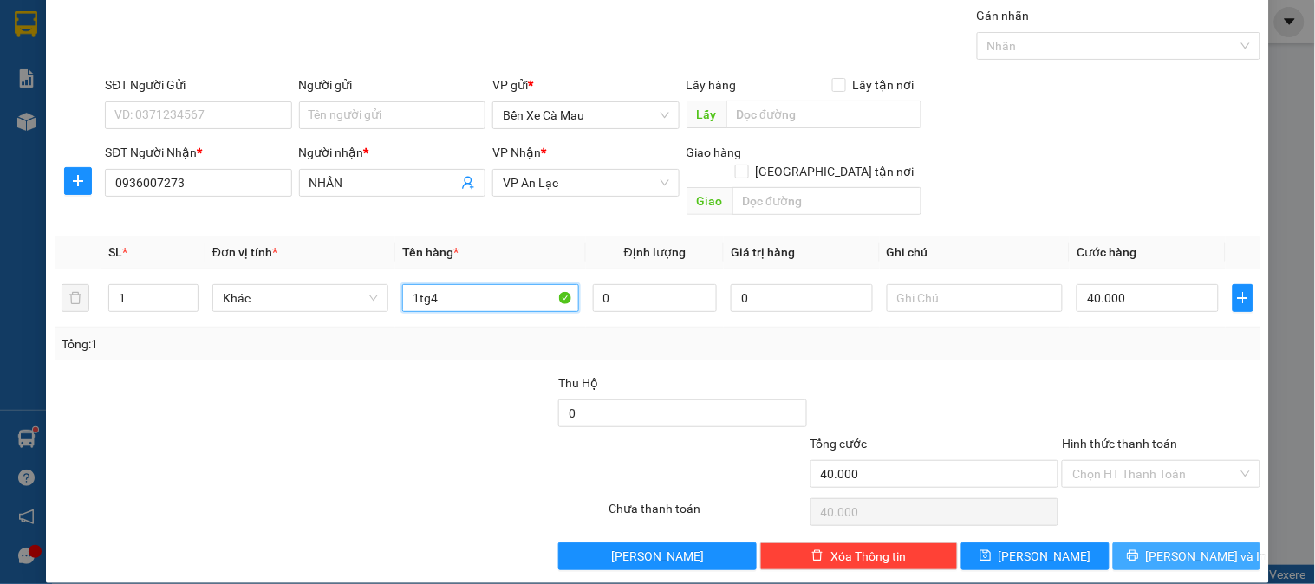
type input "1tg4"
click at [1156, 543] on button "[PERSON_NAME] và In" at bounding box center [1186, 557] width 147 height 28
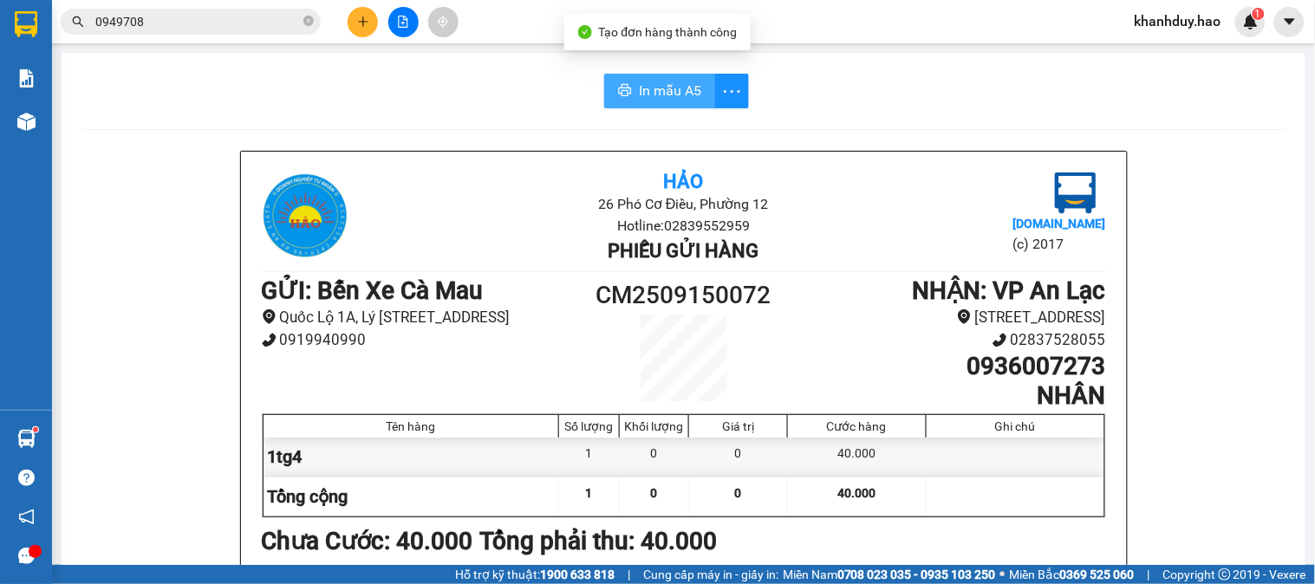
drag, startPoint x: 646, startPoint y: 88, endPoint x: 665, endPoint y: 91, distance: 19.3
click at [647, 88] on span "In mẫu A5" at bounding box center [670, 91] width 62 height 22
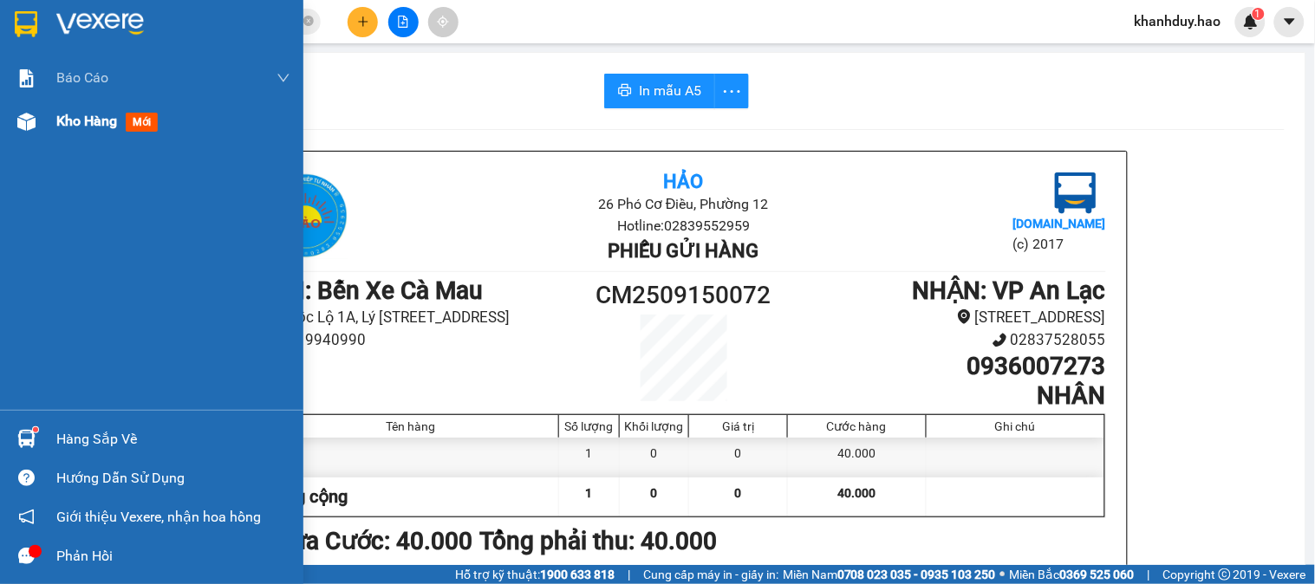
click at [137, 120] on span "mới" at bounding box center [142, 122] width 32 height 19
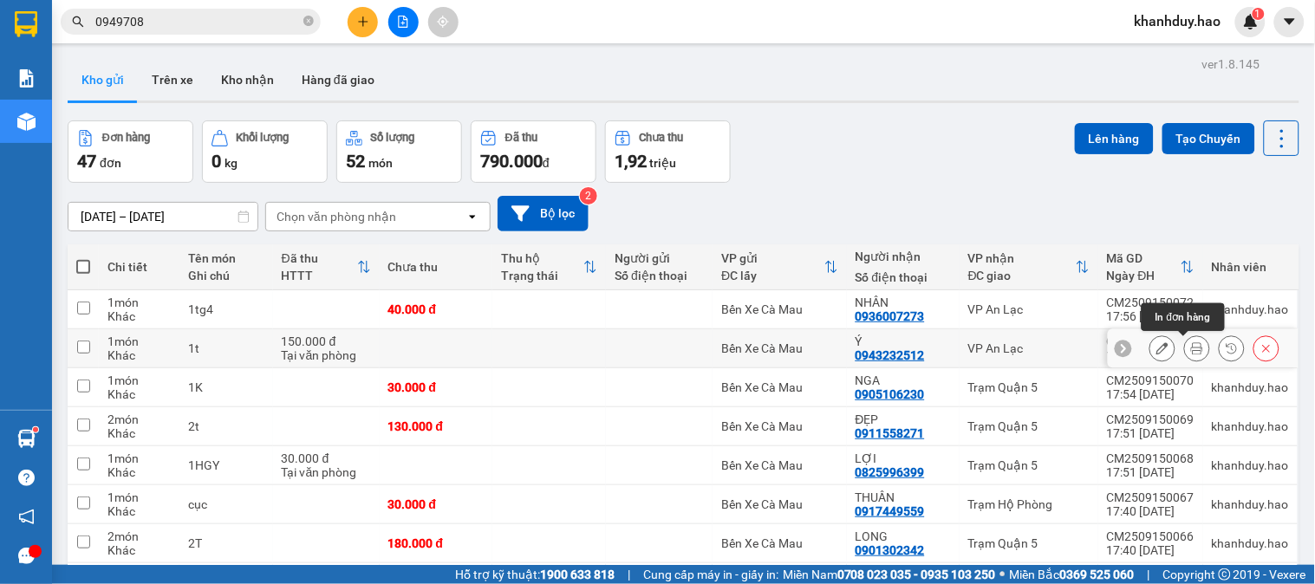
click at [1191, 349] on icon at bounding box center [1197, 349] width 12 height 12
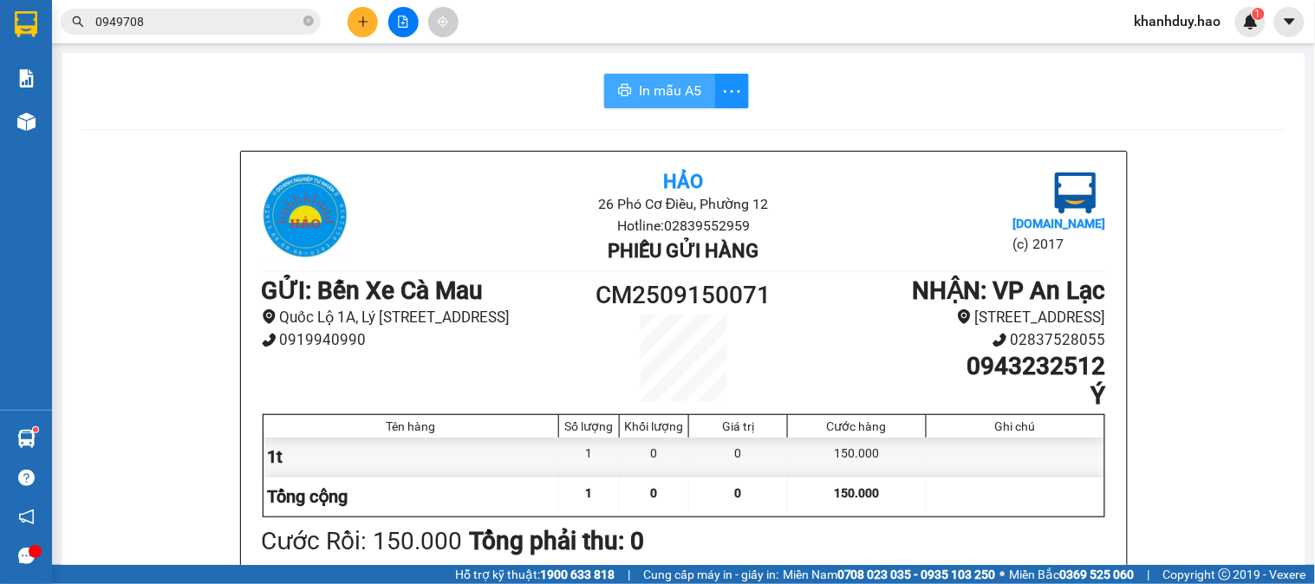
click at [659, 89] on span "In mẫu A5" at bounding box center [670, 91] width 62 height 22
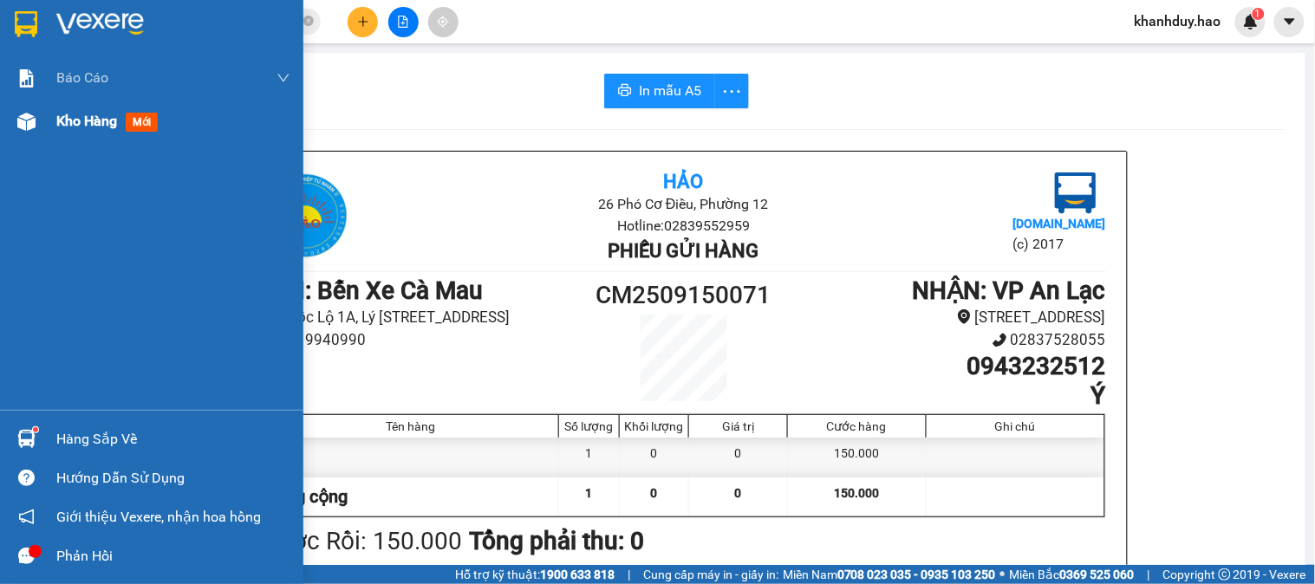
click at [140, 114] on span "mới" at bounding box center [142, 122] width 32 height 19
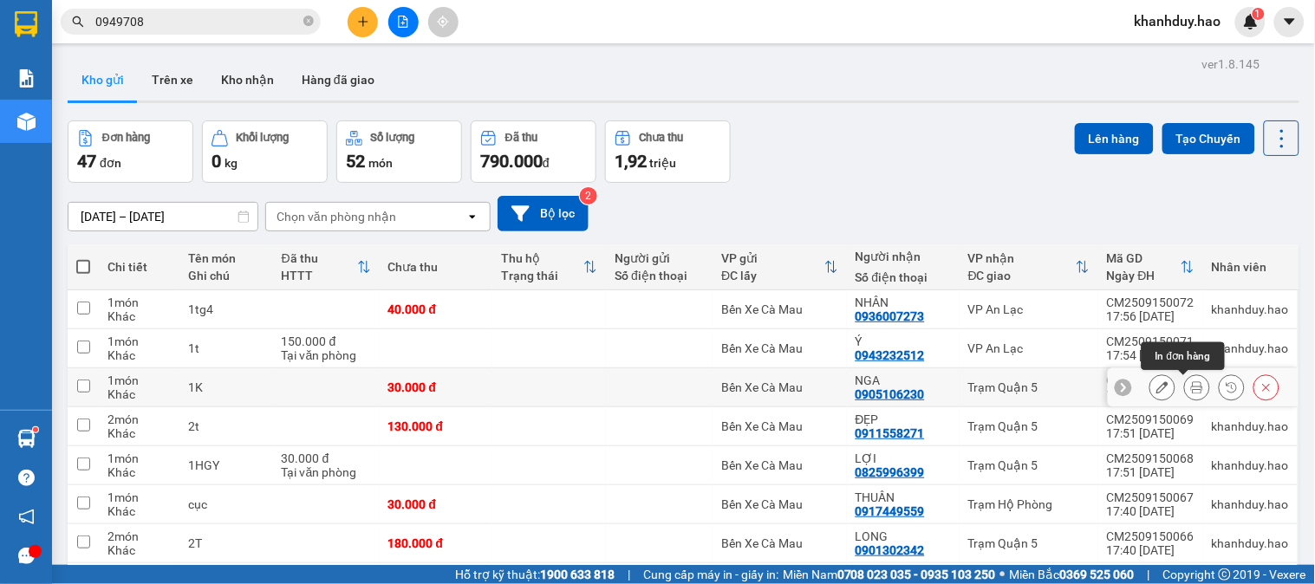
click at [1185, 379] on button at bounding box center [1197, 388] width 24 height 30
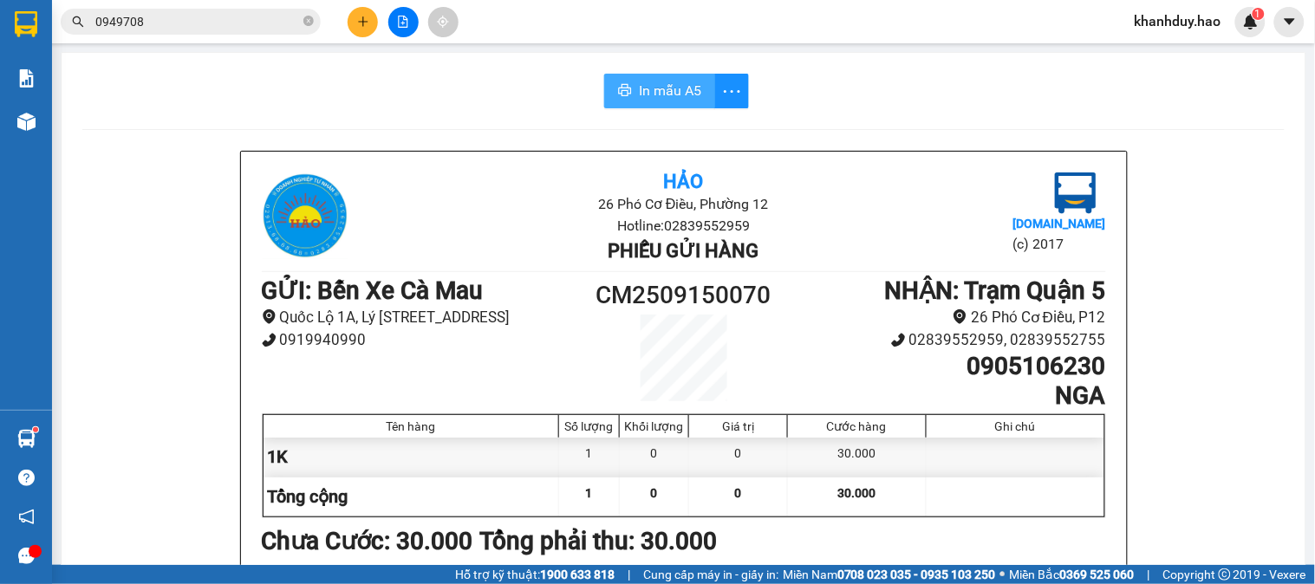
click at [678, 89] on span "In mẫu A5" at bounding box center [670, 91] width 62 height 22
click at [360, 26] on icon "plus" at bounding box center [363, 22] width 12 height 12
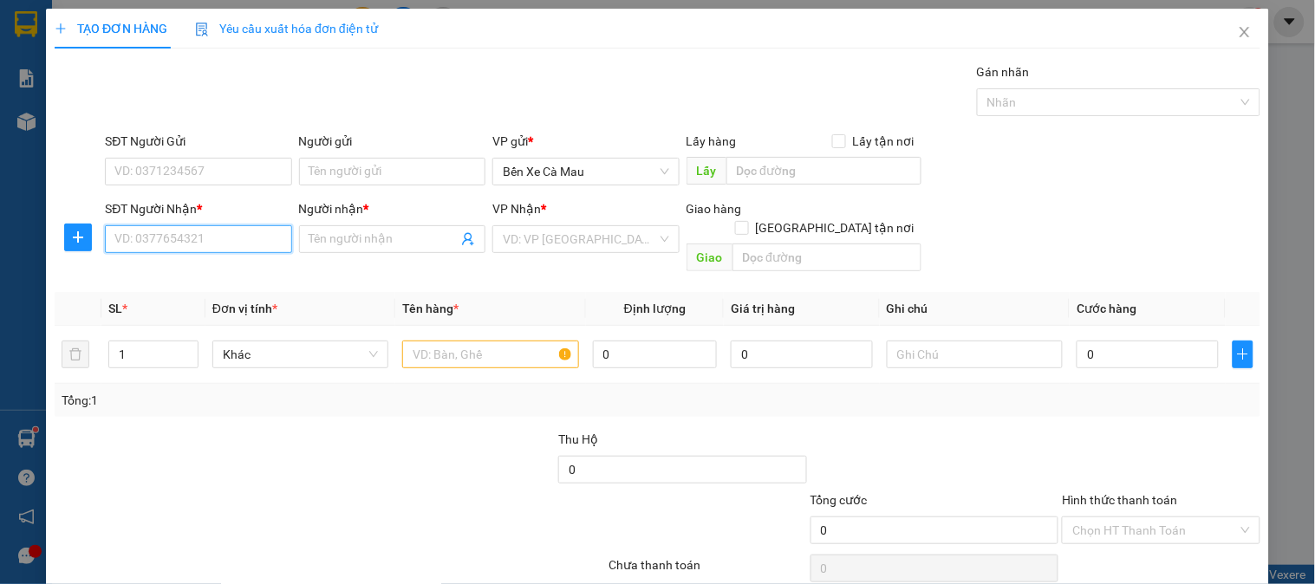
click at [212, 232] on input "SĐT Người Nhận *" at bounding box center [198, 239] width 186 height 28
click at [219, 270] on div "0773273670 - TÙNG" at bounding box center [196, 273] width 164 height 19
type input "0773273670"
type input "TÙNG"
type input "50.000"
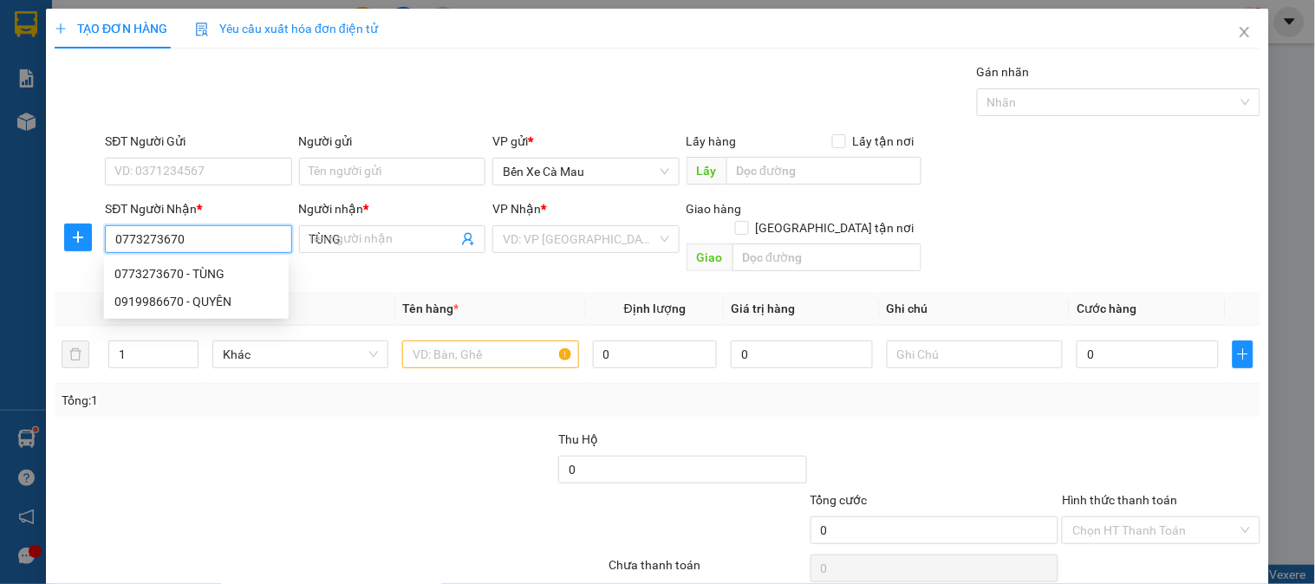
type input "50.000"
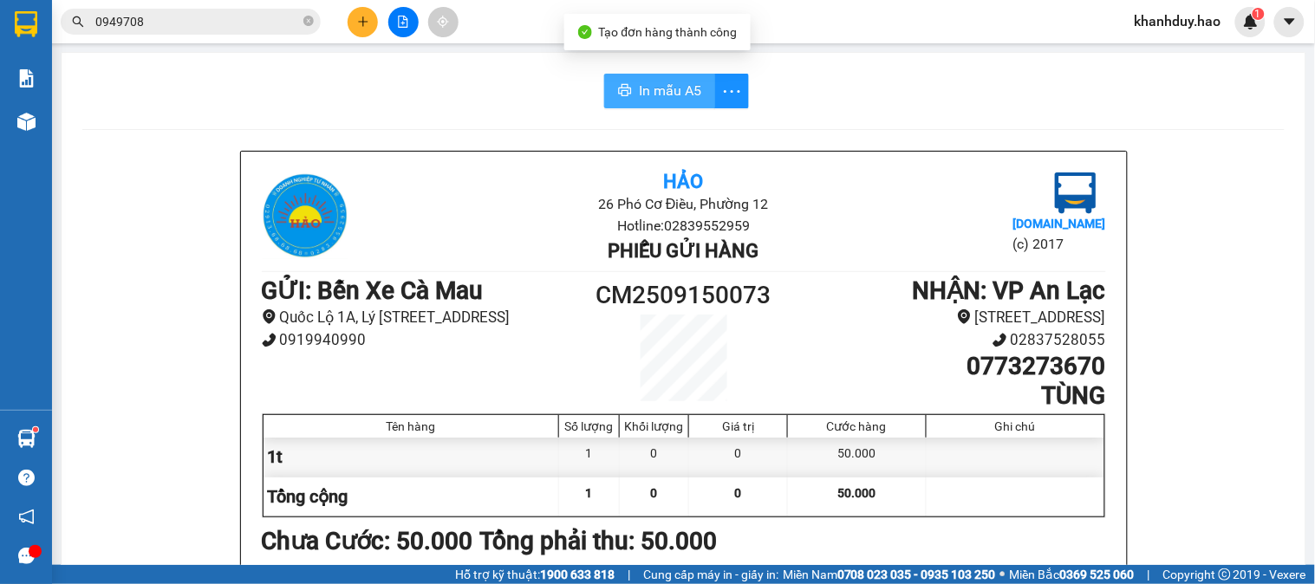
click at [650, 83] on span "In mẫu A5" at bounding box center [670, 91] width 62 height 22
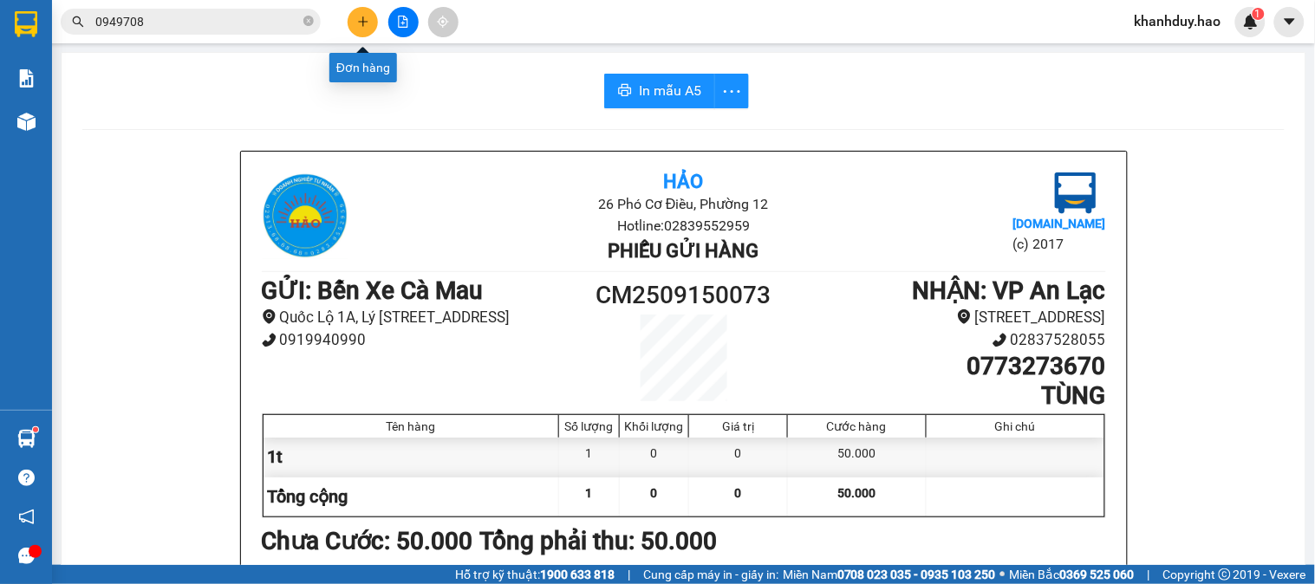
click at [367, 31] on button at bounding box center [363, 22] width 30 height 30
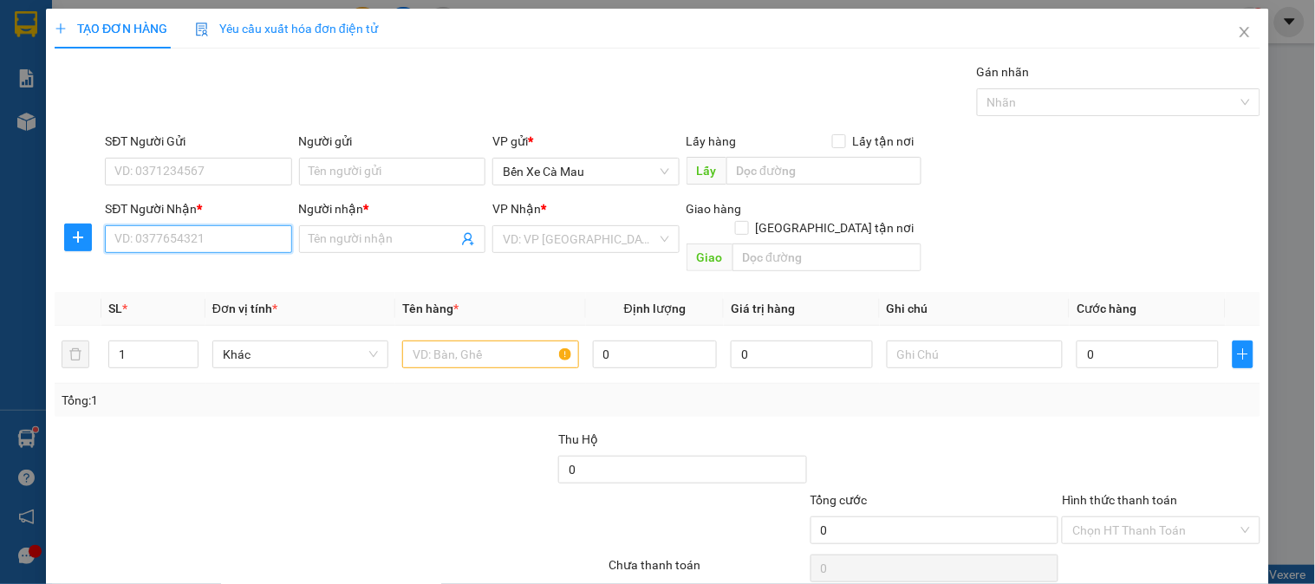
click at [244, 245] on input "SĐT Người Nhận *" at bounding box center [198, 239] width 186 height 28
type input "0876519732"
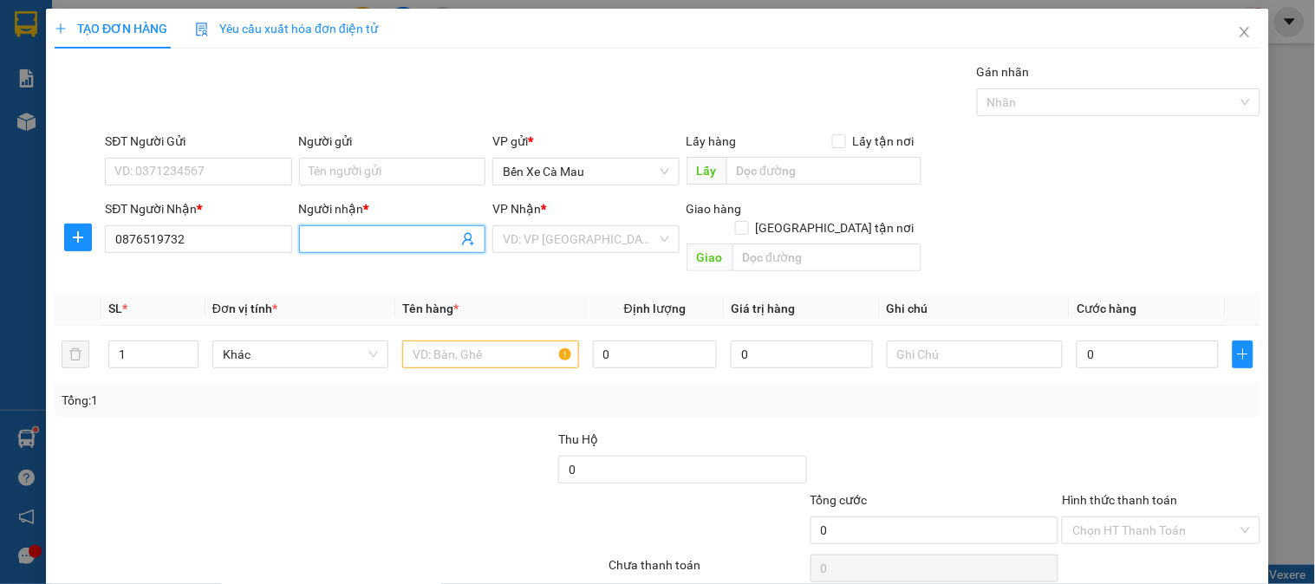
click at [374, 239] on input "Người nhận *" at bounding box center [384, 239] width 148 height 19
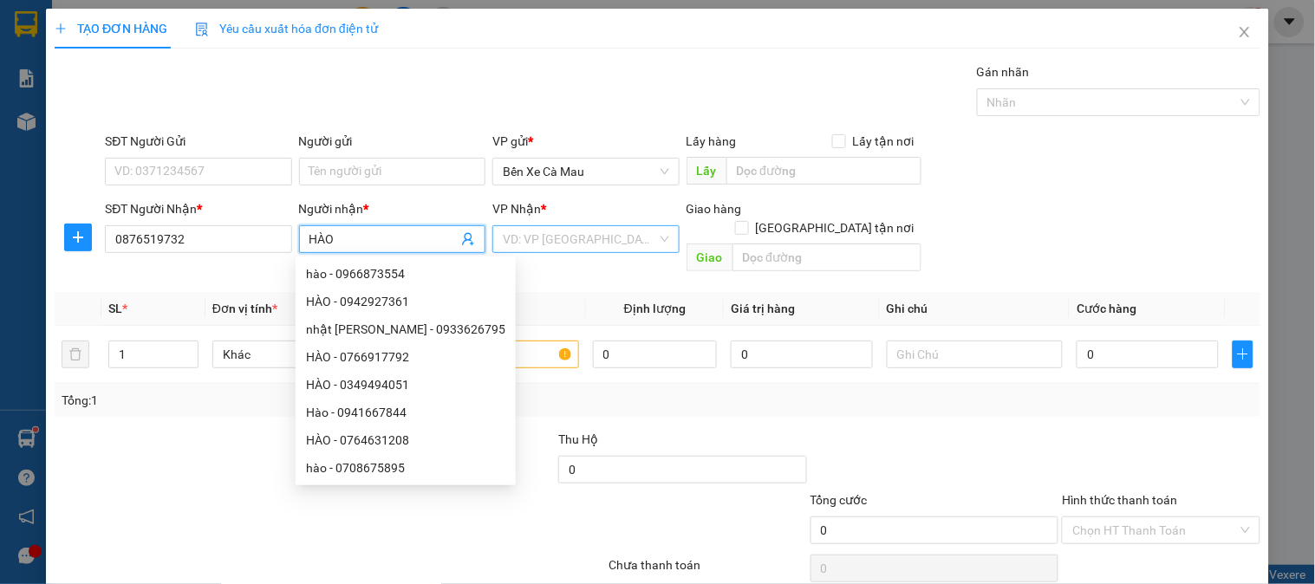
type input "HÀO"
click at [598, 232] on input "search" at bounding box center [579, 239] width 153 height 26
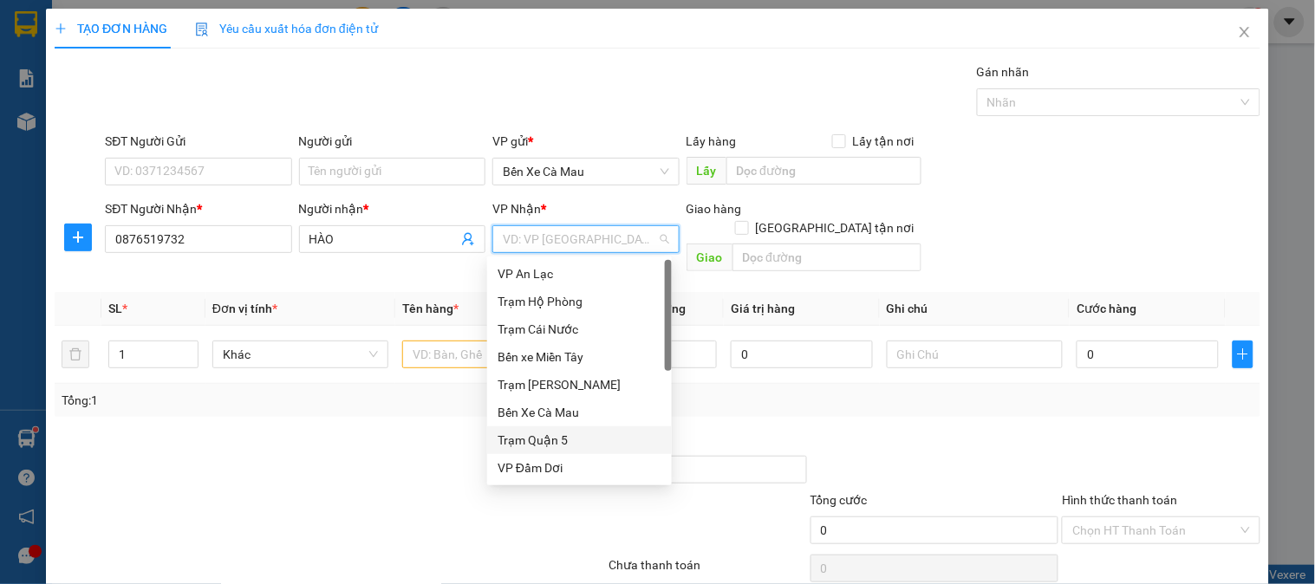
click at [548, 438] on div "Trạm Quận 5" at bounding box center [580, 440] width 164 height 19
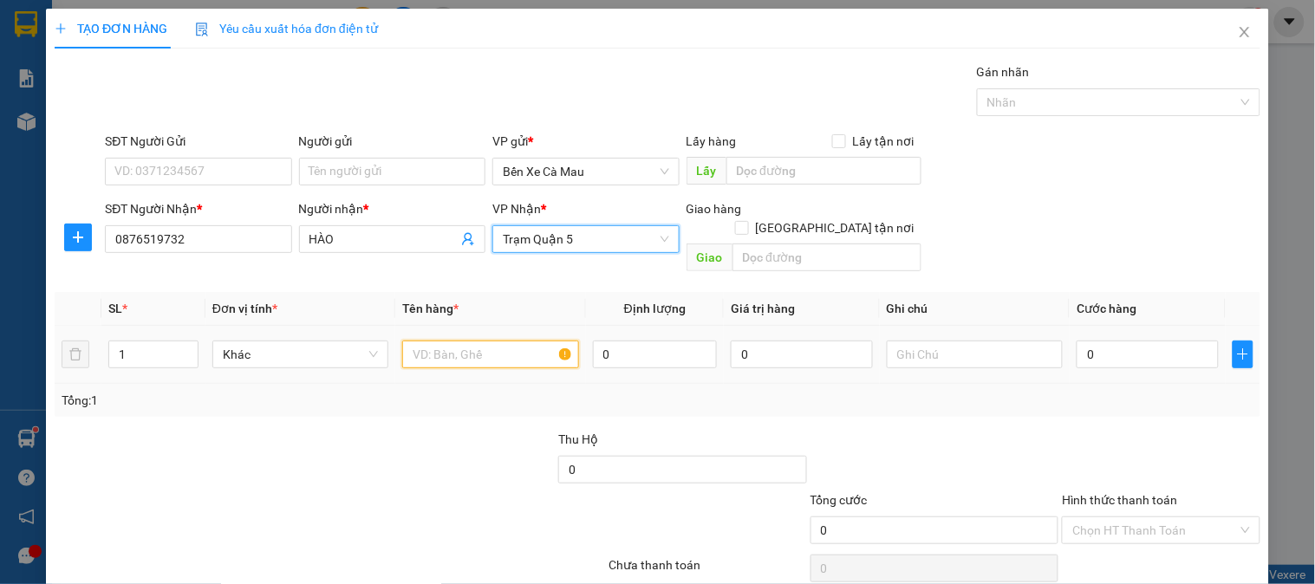
click at [466, 341] on input "text" at bounding box center [490, 355] width 176 height 28
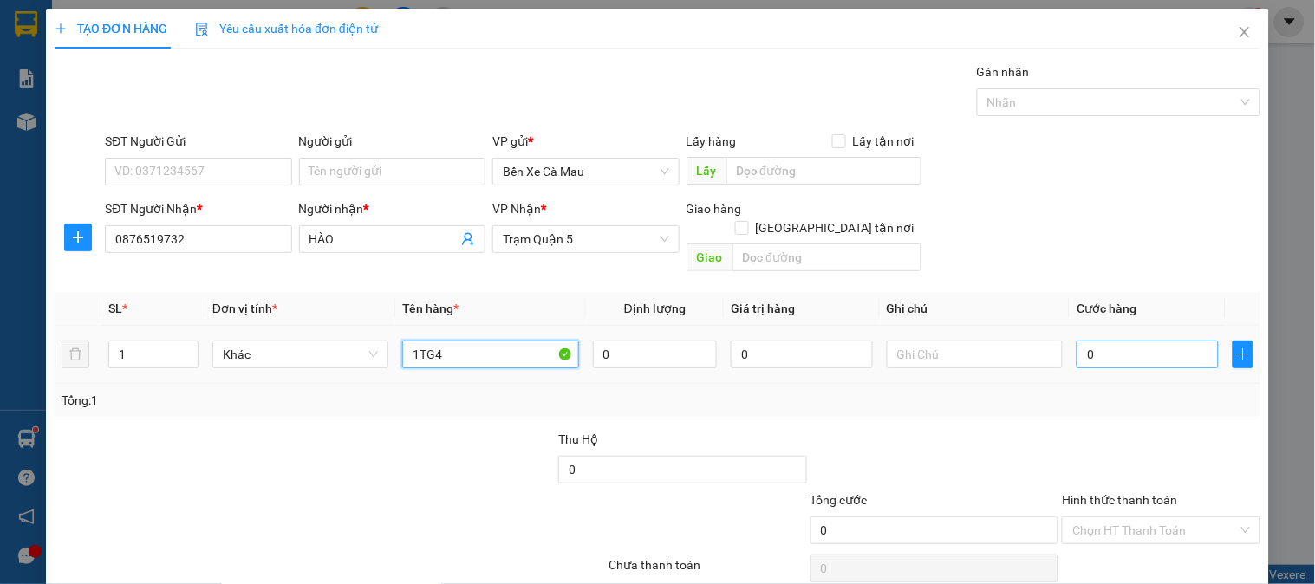
type input "1TG4"
click at [1157, 341] on input "0" at bounding box center [1148, 355] width 142 height 28
type input "004"
type input "4"
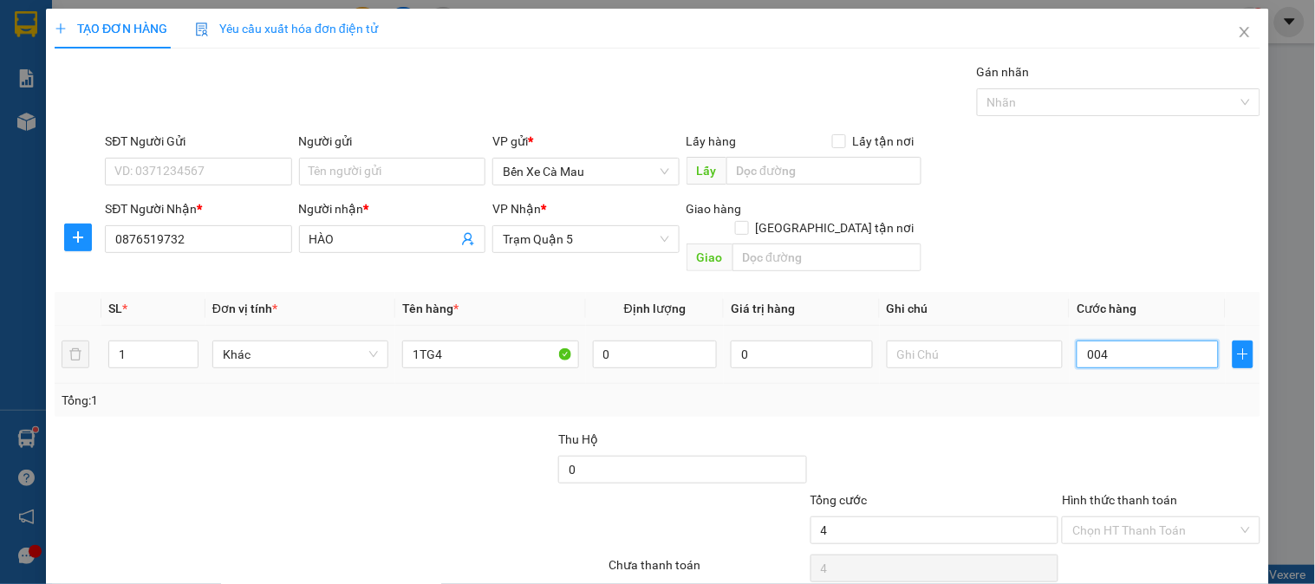
type input "0.040"
type input "40"
type input "40.000"
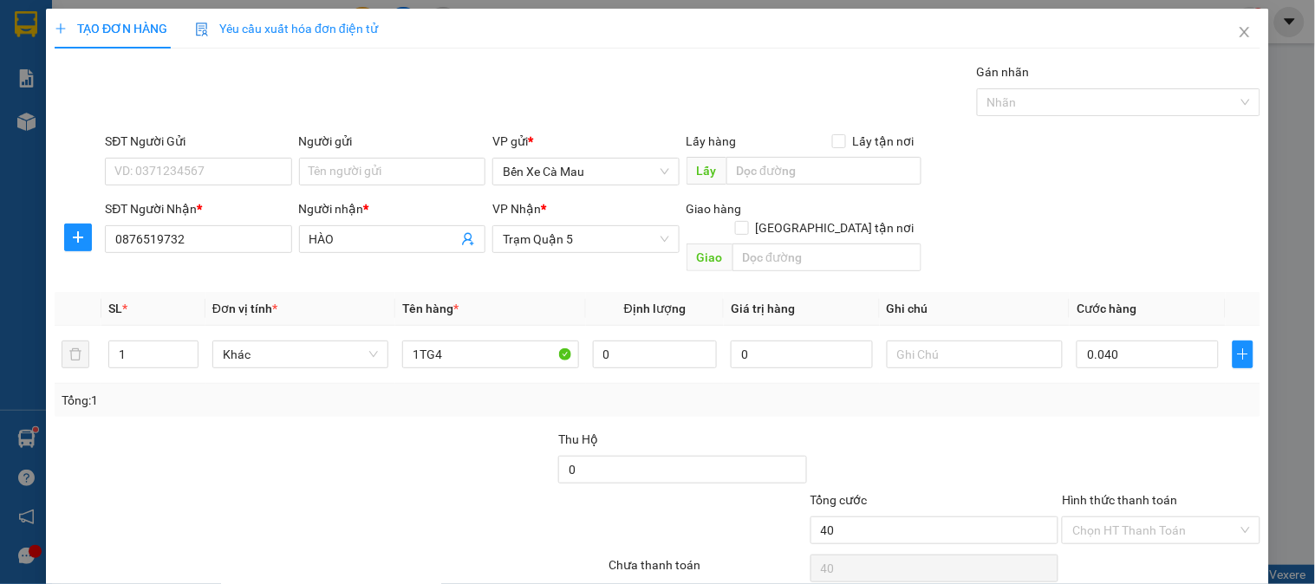
type input "40.000"
click at [1131, 493] on label "Hình thức thanh toán" at bounding box center [1119, 500] width 115 height 14
click at [1131, 518] on input "Hình thức thanh toán" at bounding box center [1155, 531] width 165 height 26
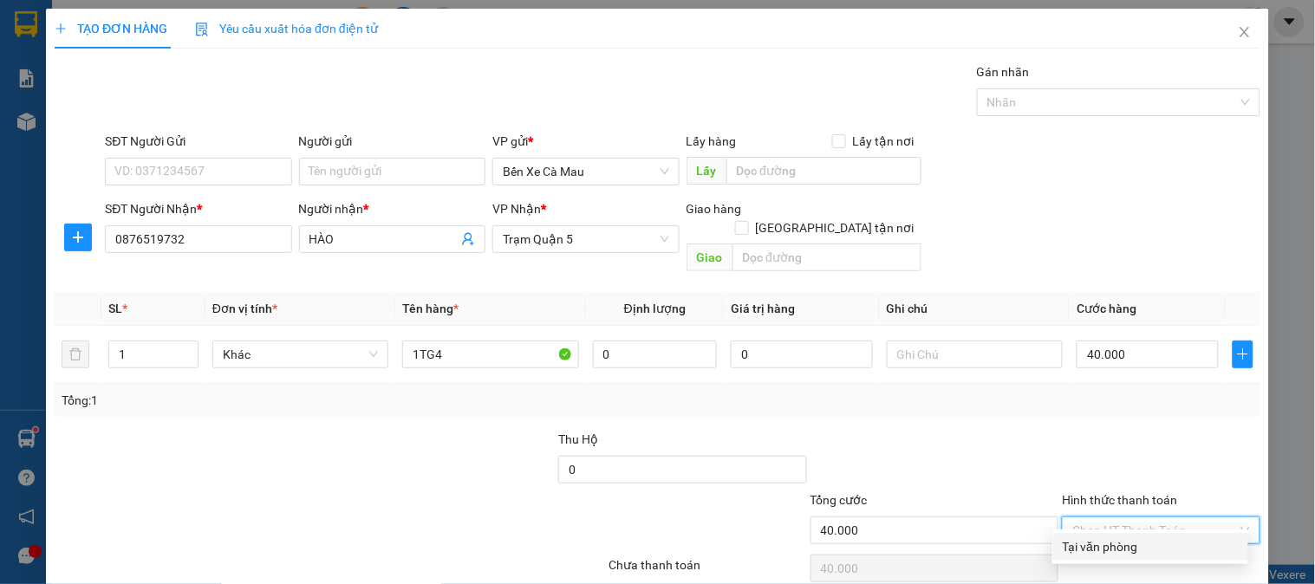
drag, startPoint x: 1119, startPoint y: 492, endPoint x: 1119, endPoint y: 520, distance: 28.6
click at [1119, 538] on div "Tại văn phòng" at bounding box center [1150, 547] width 175 height 19
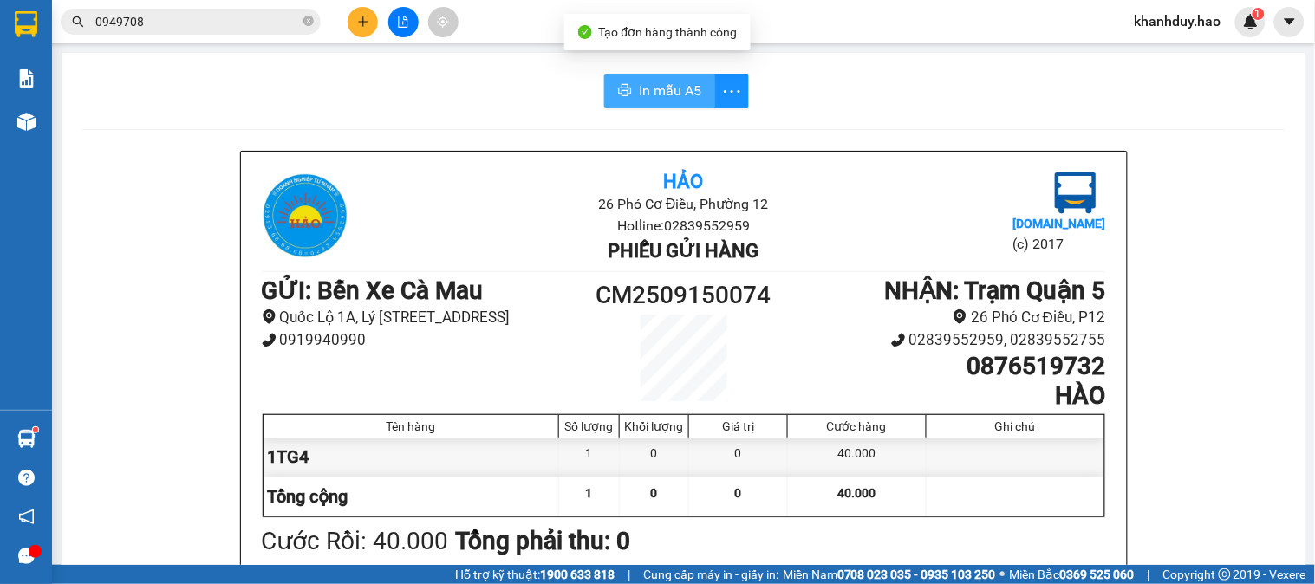
click at [649, 78] on button "In mẫu A5" at bounding box center [659, 91] width 111 height 35
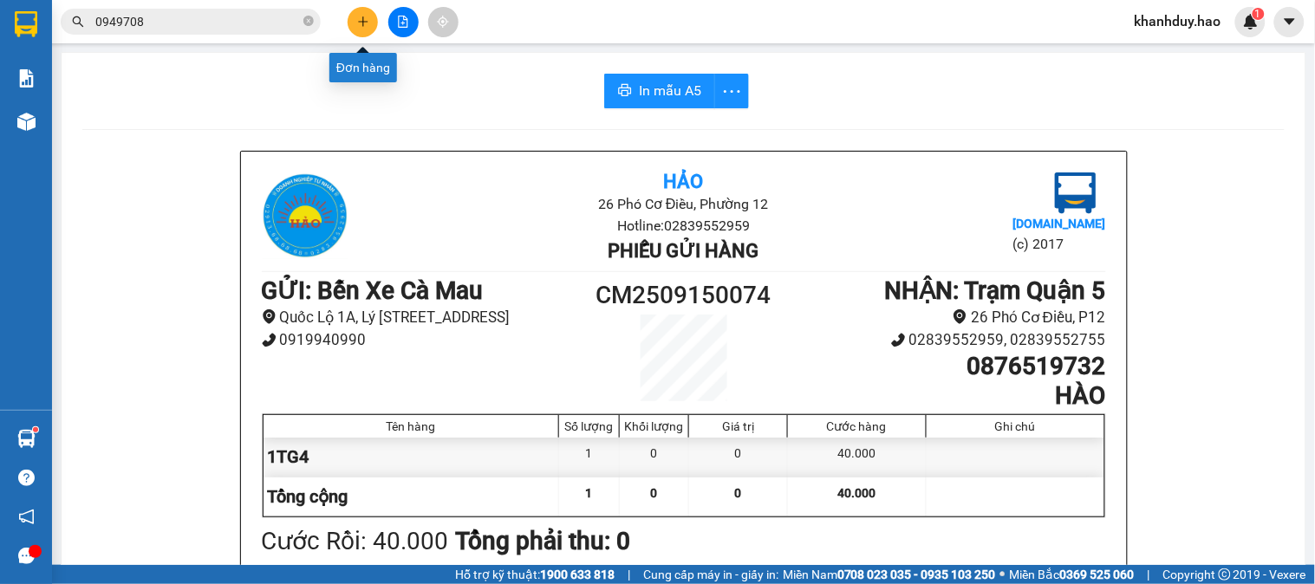
click at [361, 19] on icon "plus" at bounding box center [363, 22] width 12 height 12
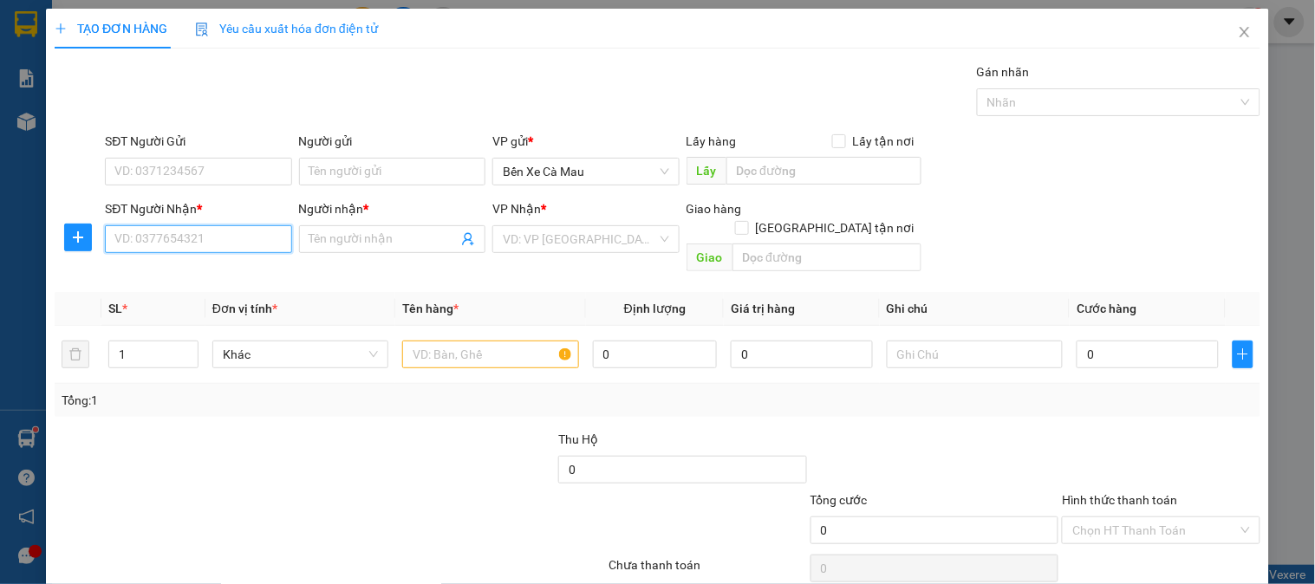
click at [174, 238] on input "SĐT Người Nhận *" at bounding box center [198, 239] width 186 height 28
click at [192, 277] on div "0902698313 - TIÊN 313" at bounding box center [196, 273] width 164 height 19
type input "0902698313"
type input "TIÊN 313"
type input "40.000"
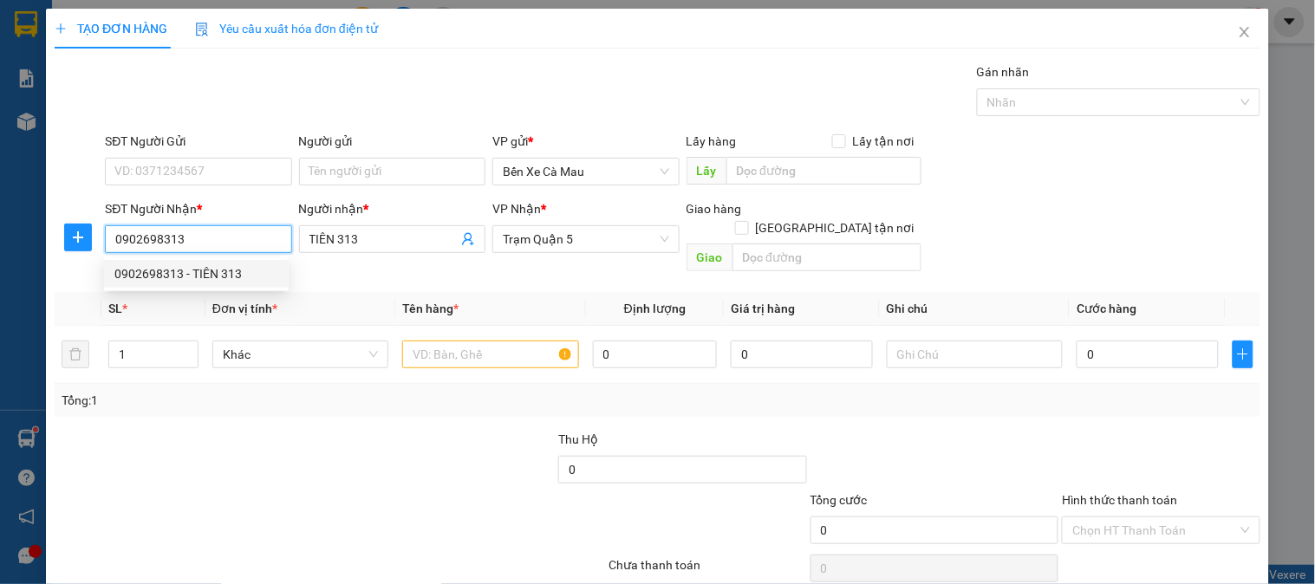
type input "40.000"
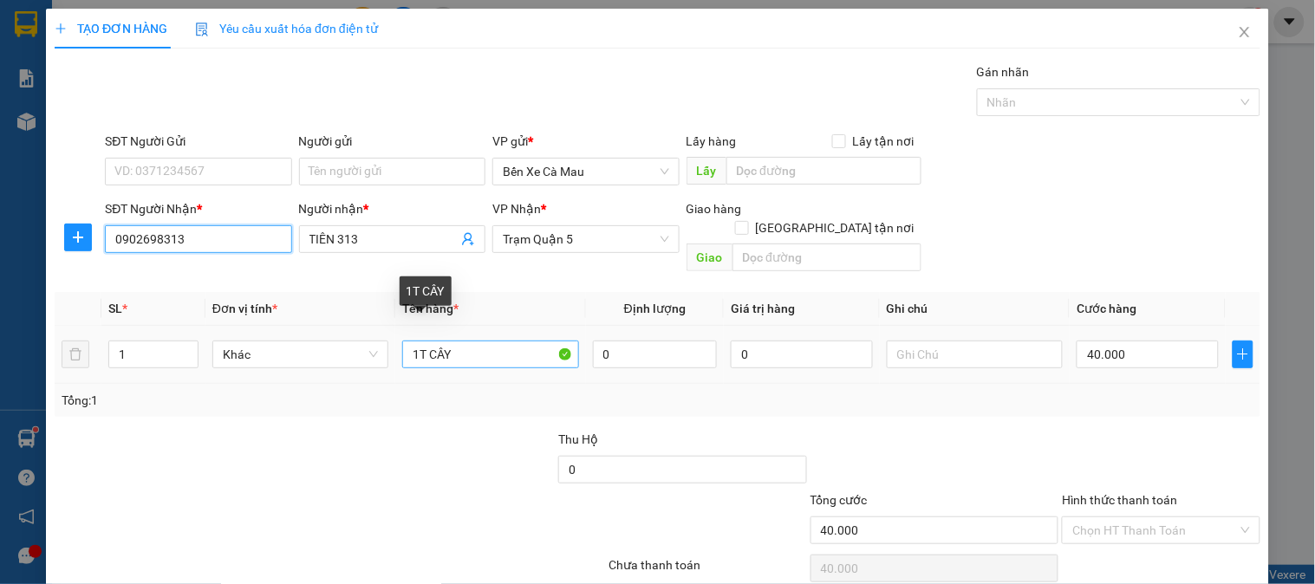
type input "0902698313"
click at [451, 341] on input "1T CÂY" at bounding box center [490, 355] width 176 height 28
type input "1TG4"
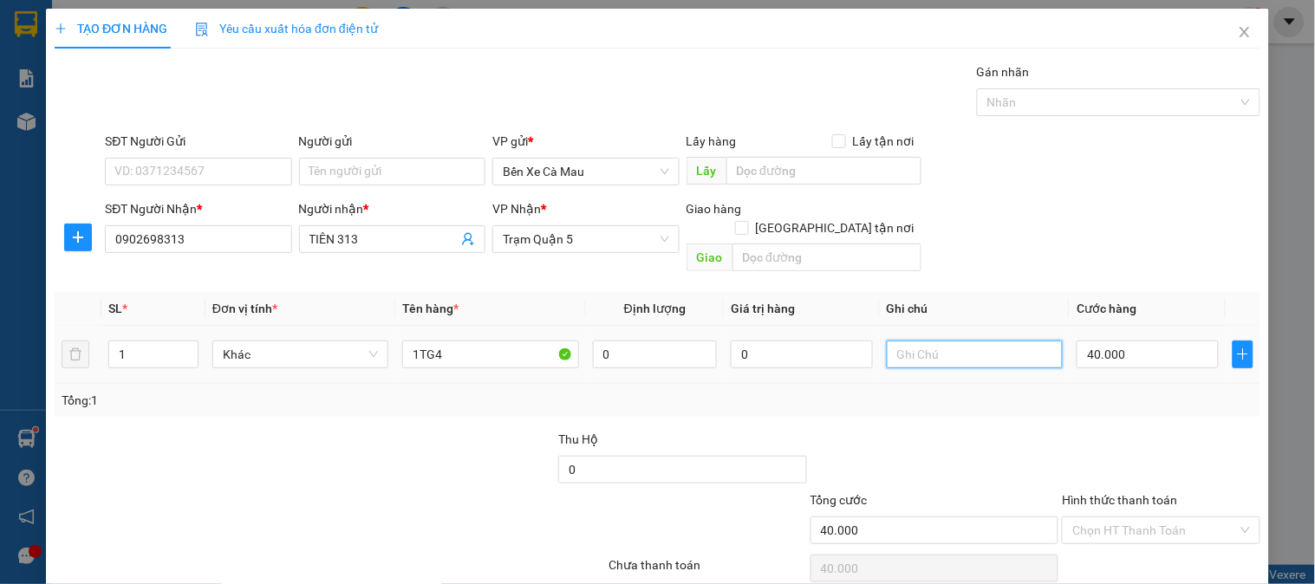
click at [952, 341] on input "text" at bounding box center [975, 355] width 176 height 28
type input "CÒ10"
click at [1133, 341] on input "40.000" at bounding box center [1148, 355] width 142 height 28
type input "0"
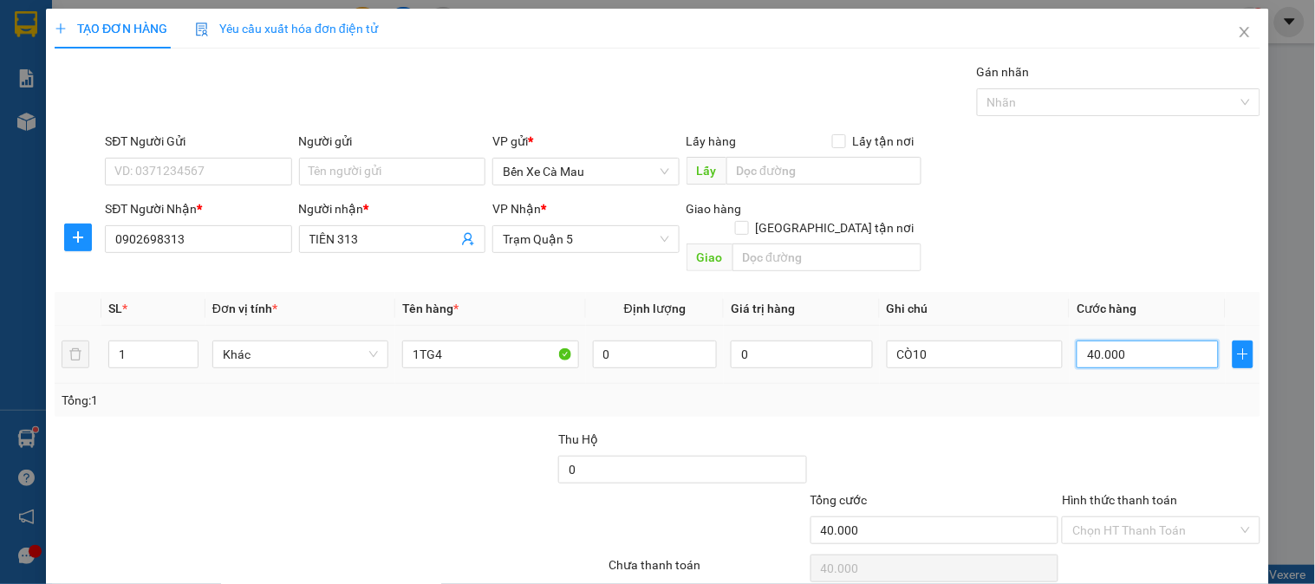
type input "0"
type input "5"
type input "005"
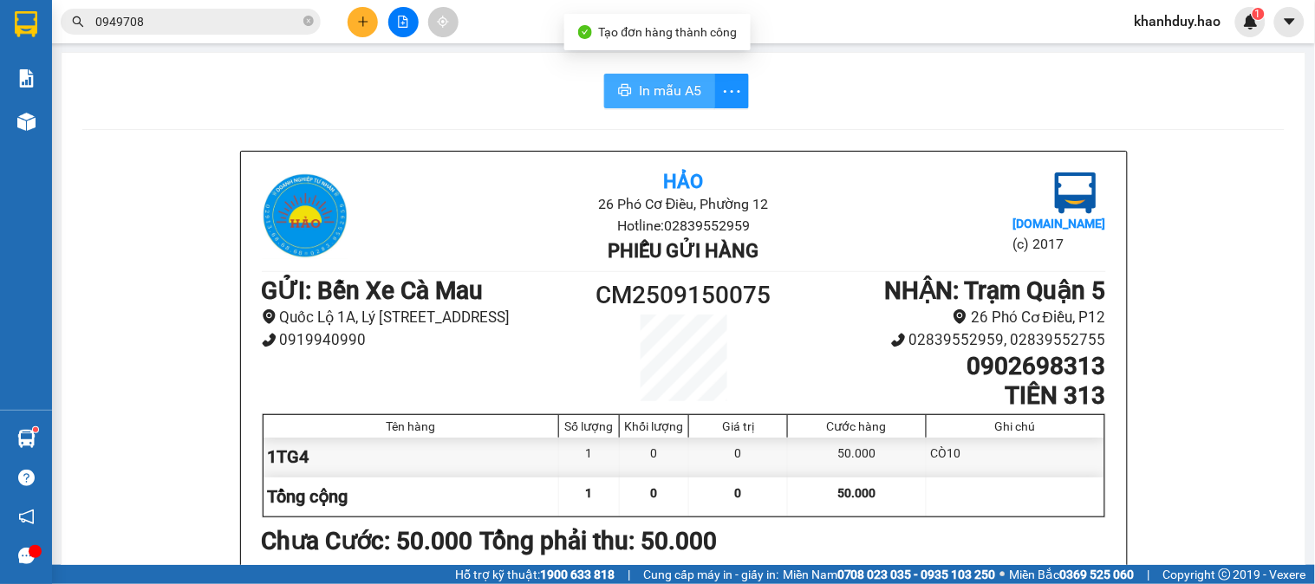
click at [677, 94] on span "In mẫu A5" at bounding box center [670, 91] width 62 height 22
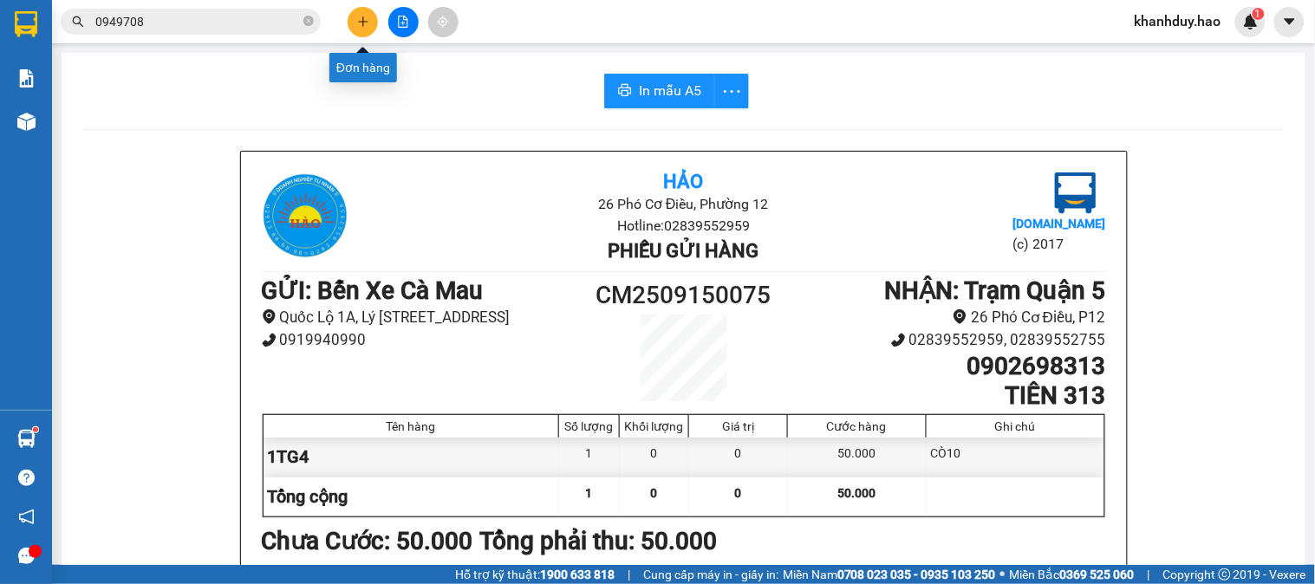
click at [367, 17] on icon "plus" at bounding box center [363, 22] width 12 height 12
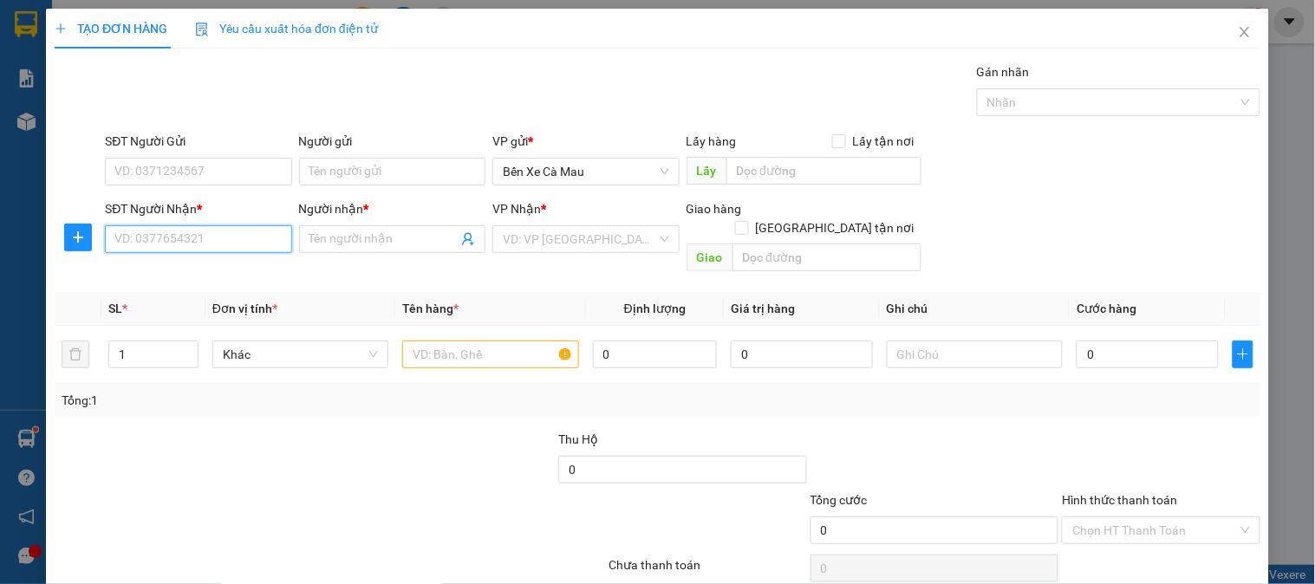
click at [250, 238] on input "SĐT Người Nhận *" at bounding box center [198, 239] width 186 height 28
click at [218, 273] on div "0978053575 - TÂM" at bounding box center [196, 273] width 164 height 19
type input "0978053575"
type input "TÂM"
checkbox input "true"
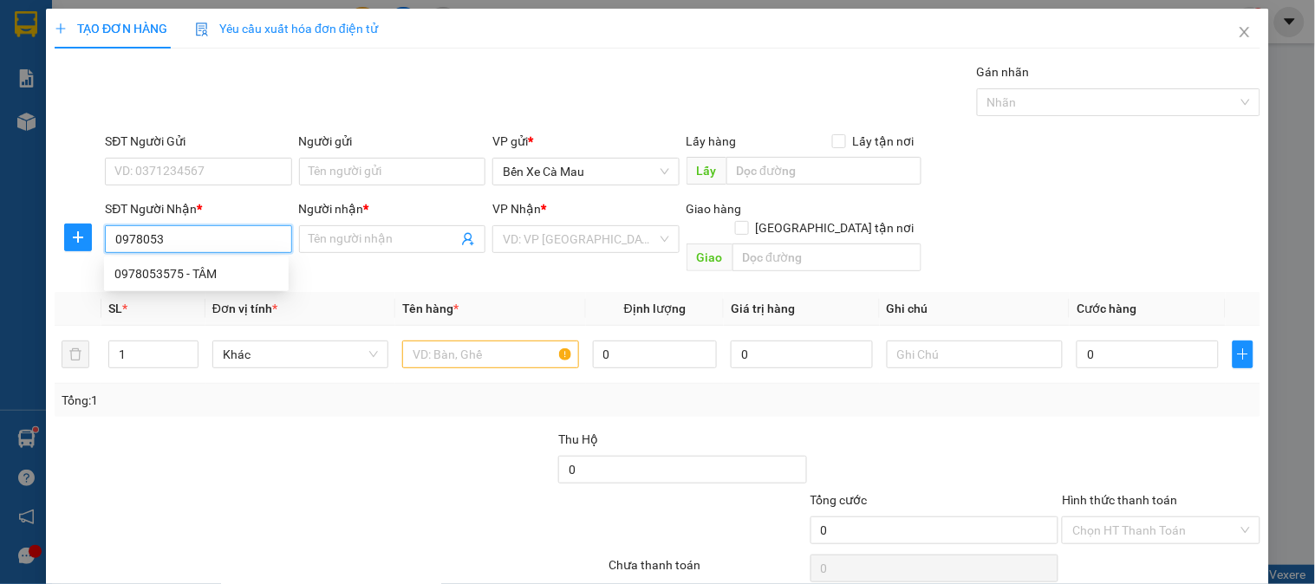
type input "Q10"
type input "120.000"
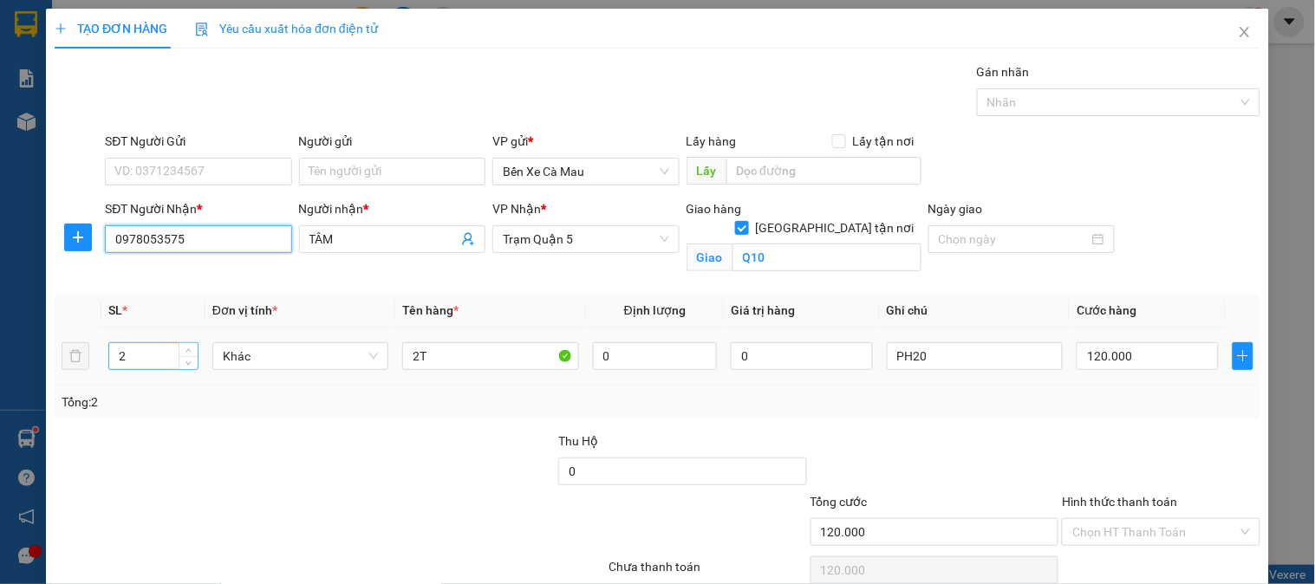
type input "0978053575"
click at [124, 356] on input "2" at bounding box center [153, 356] width 88 height 26
type input "1"
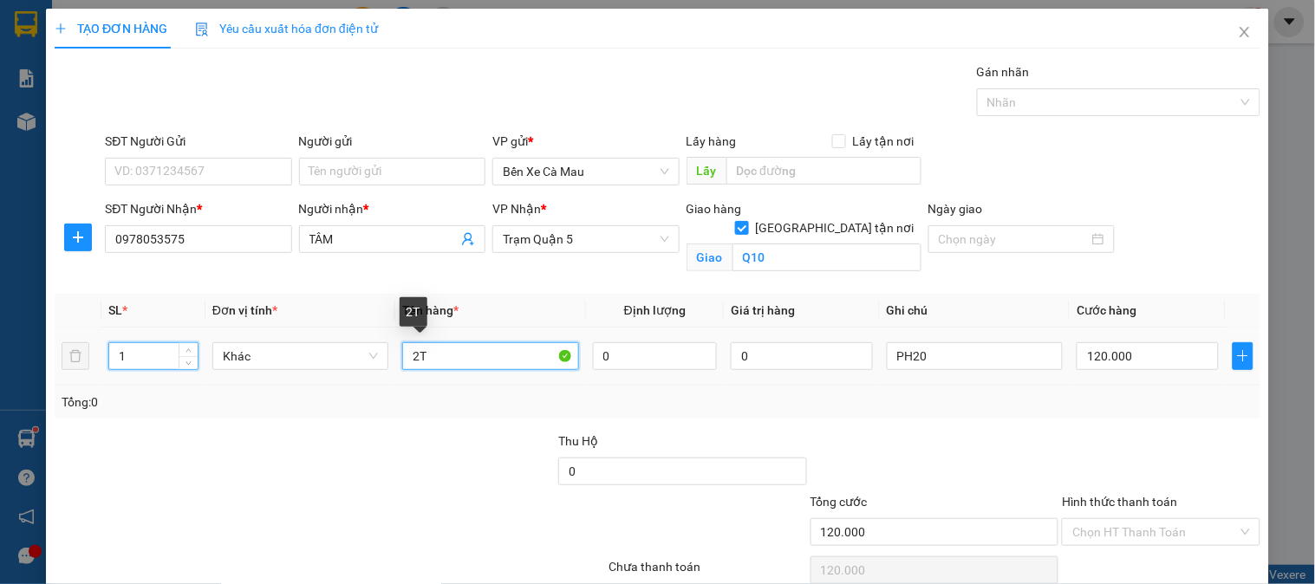
click at [417, 353] on input "2T" at bounding box center [490, 357] width 176 height 28
type input "1T"
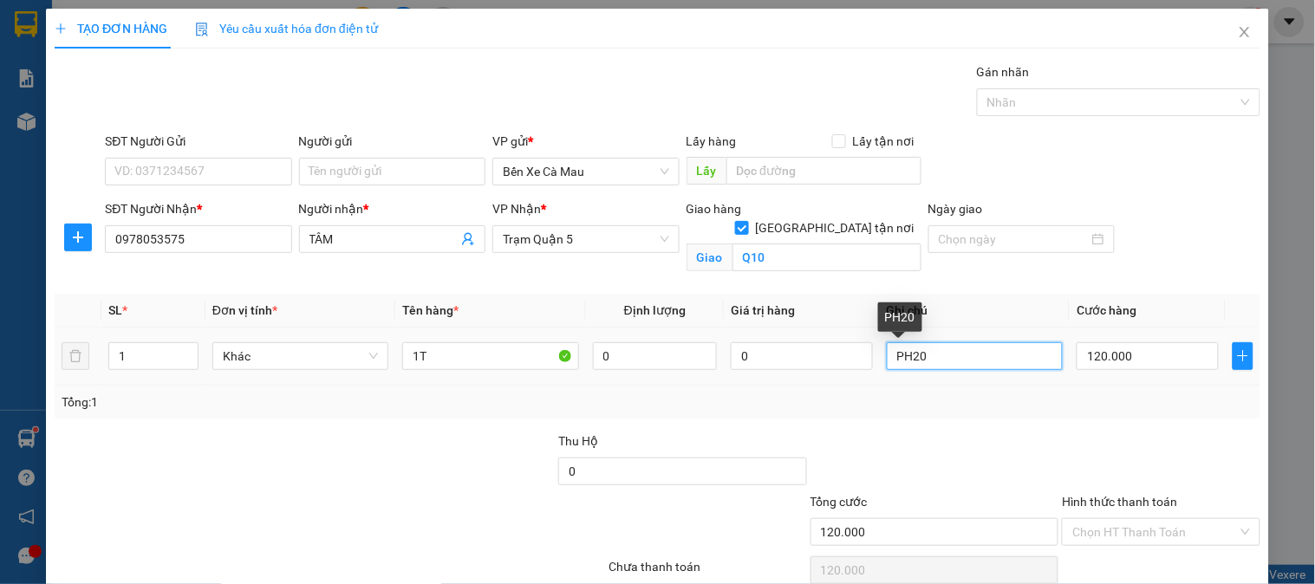
click at [926, 361] on input "PH20" at bounding box center [975, 357] width 176 height 28
type input "P"
type input "CÒ 10"
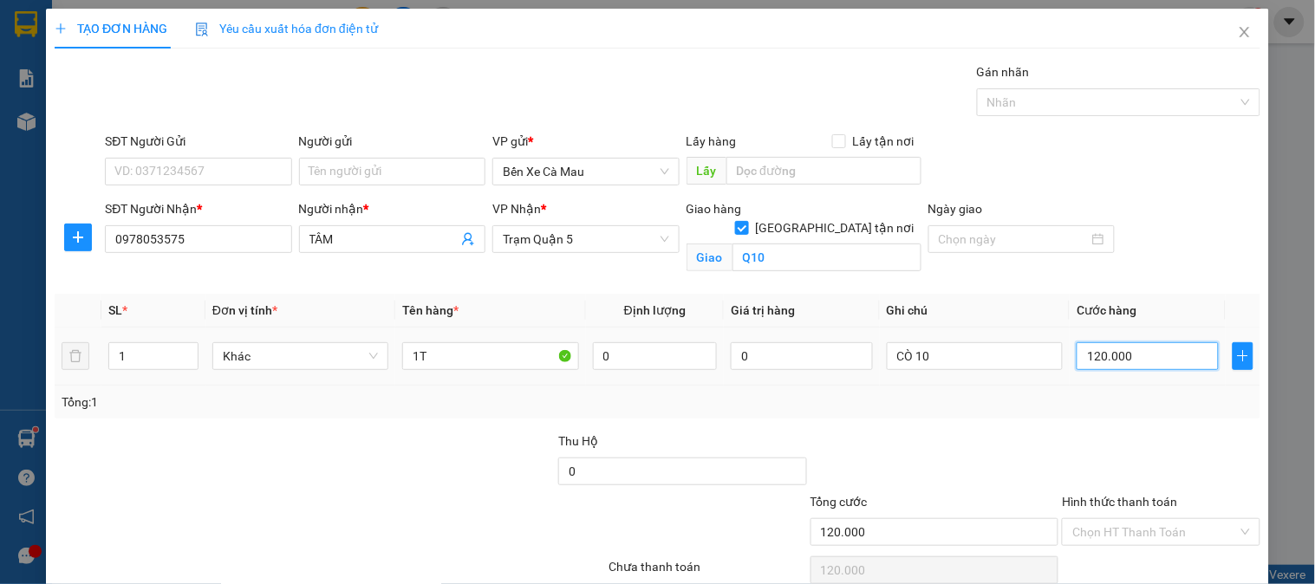
click at [1138, 353] on input "120.000" at bounding box center [1148, 357] width 142 height 28
type input "0"
type input "001"
type input "1"
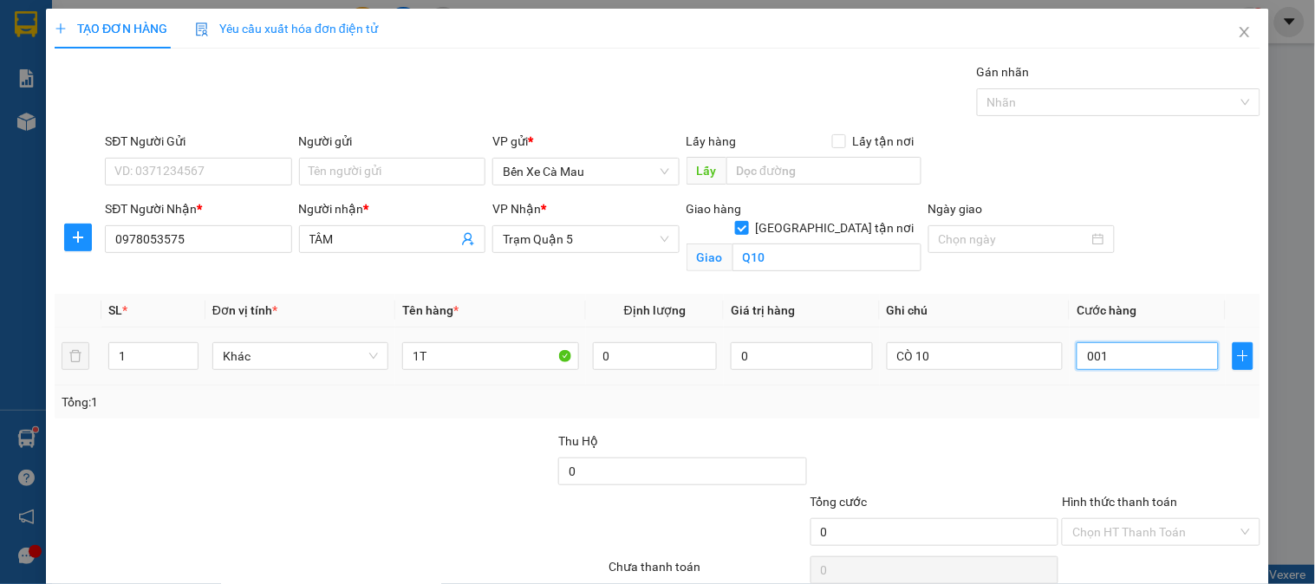
type input "1"
type input "11"
type input "0.011"
type input "110"
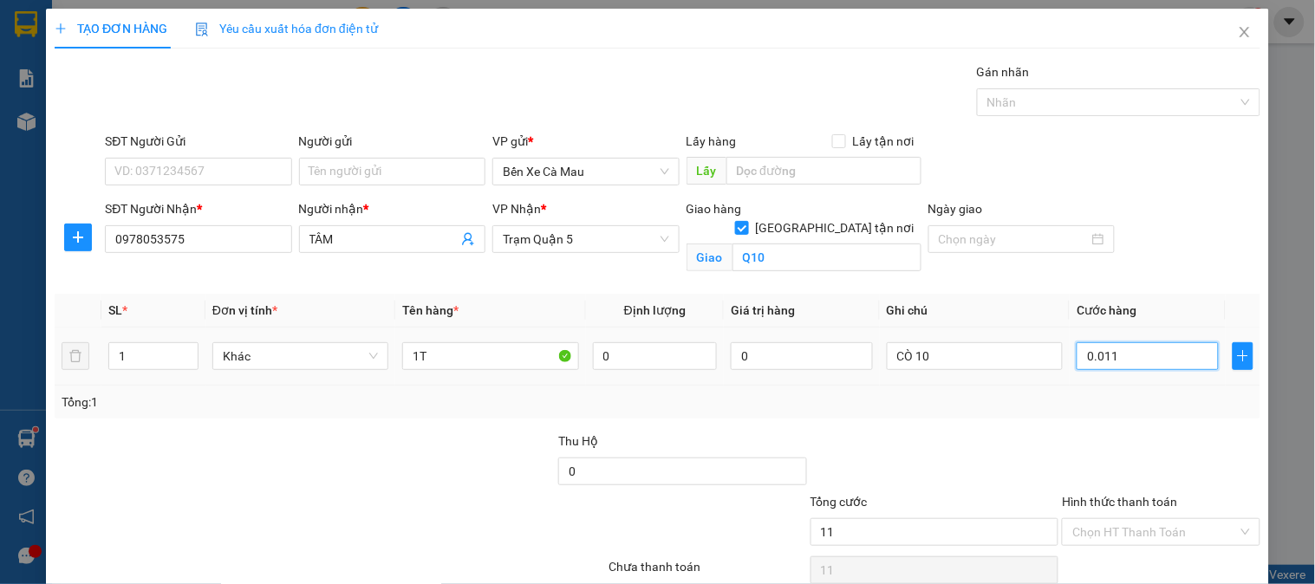
type input "110"
type input "00.110"
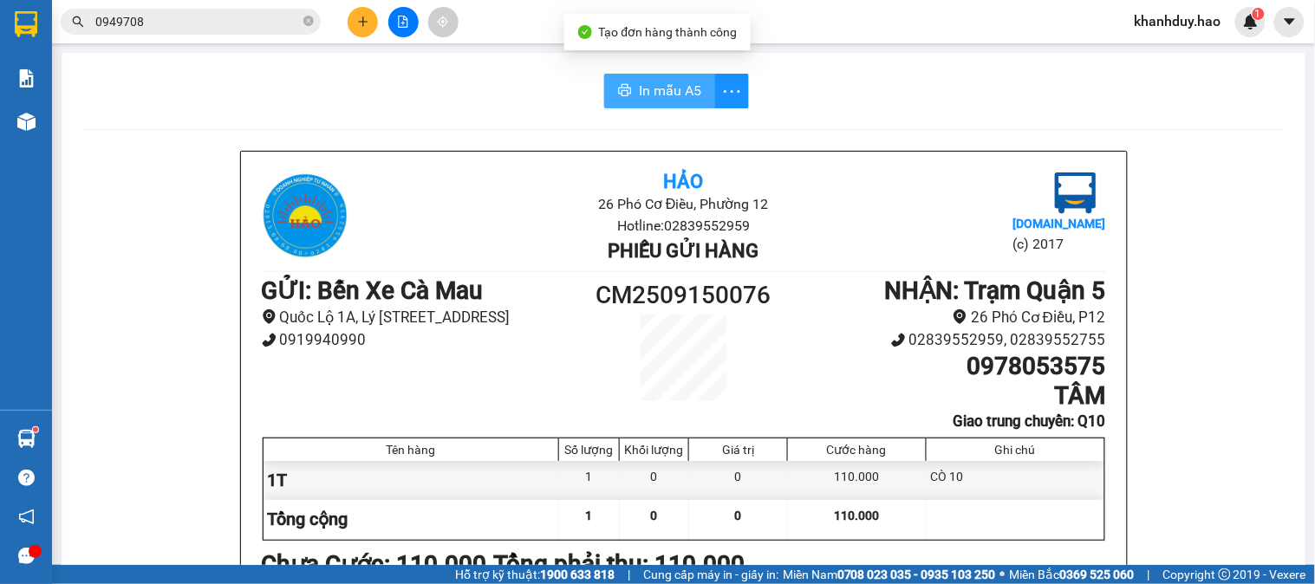
click at [668, 82] on span "In mẫu A5" at bounding box center [670, 91] width 62 height 22
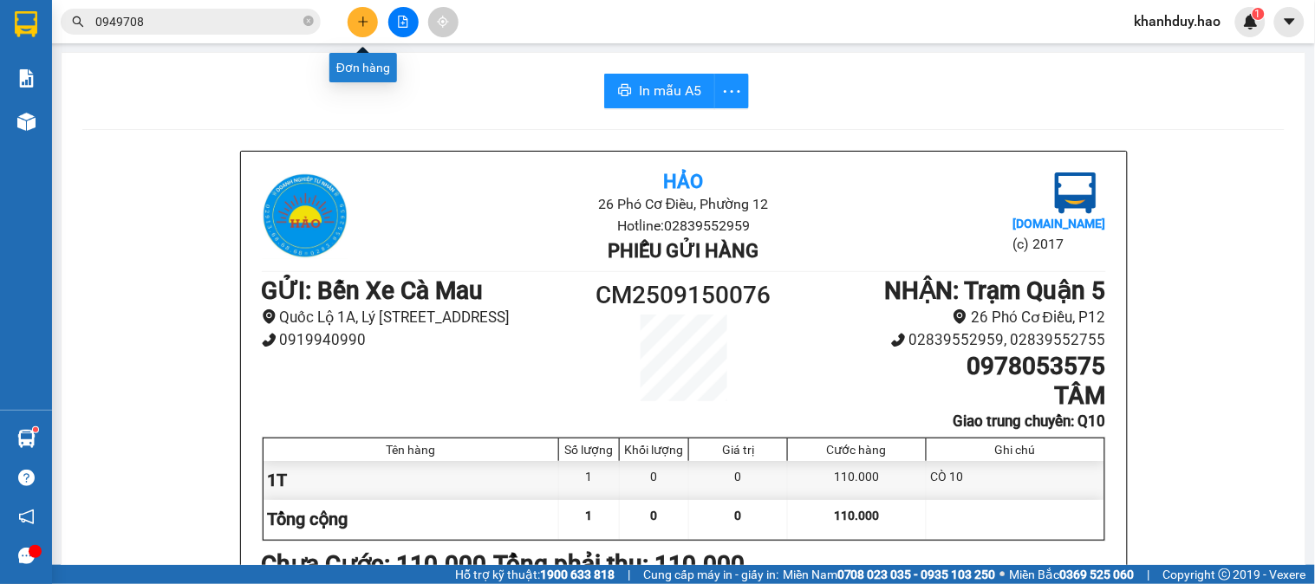
click at [361, 19] on icon "plus" at bounding box center [363, 22] width 12 height 12
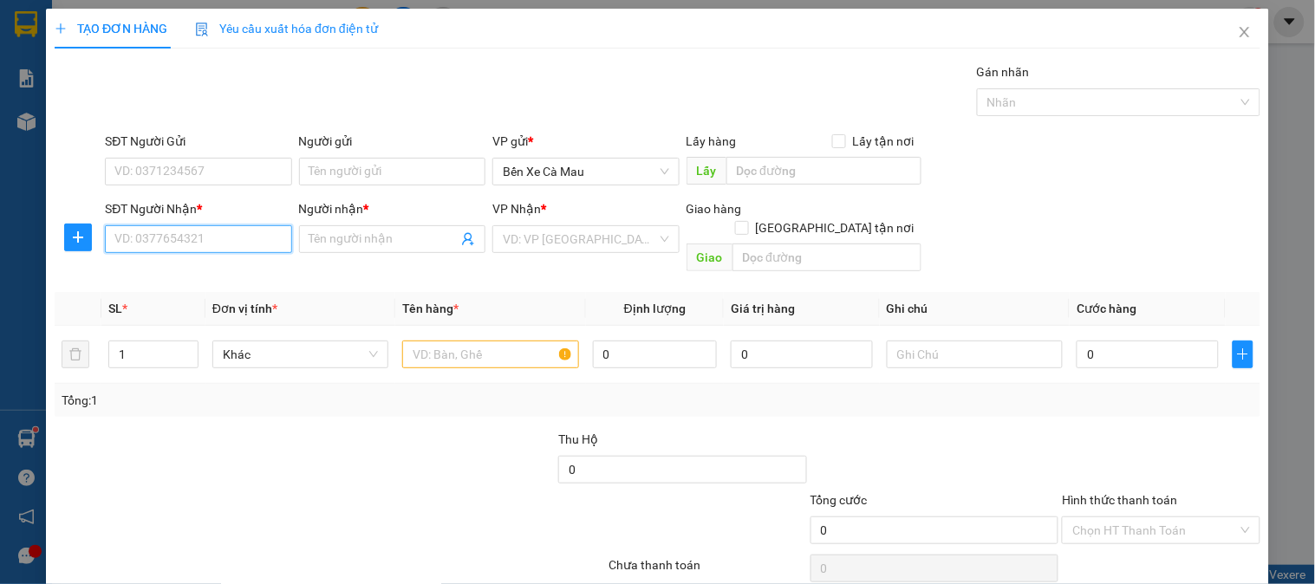
click at [171, 248] on input "SĐT Người Nhận *" at bounding box center [198, 239] width 186 height 28
click at [1238, 29] on icon "close" at bounding box center [1245, 32] width 14 height 14
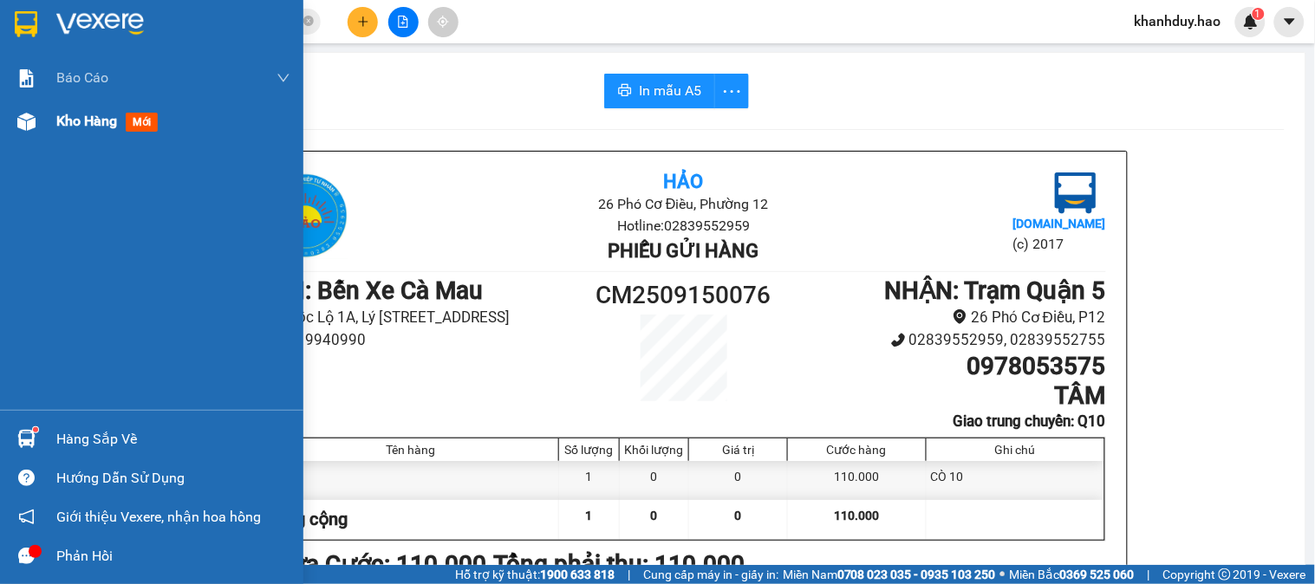
click at [35, 133] on div at bounding box center [26, 122] width 30 height 30
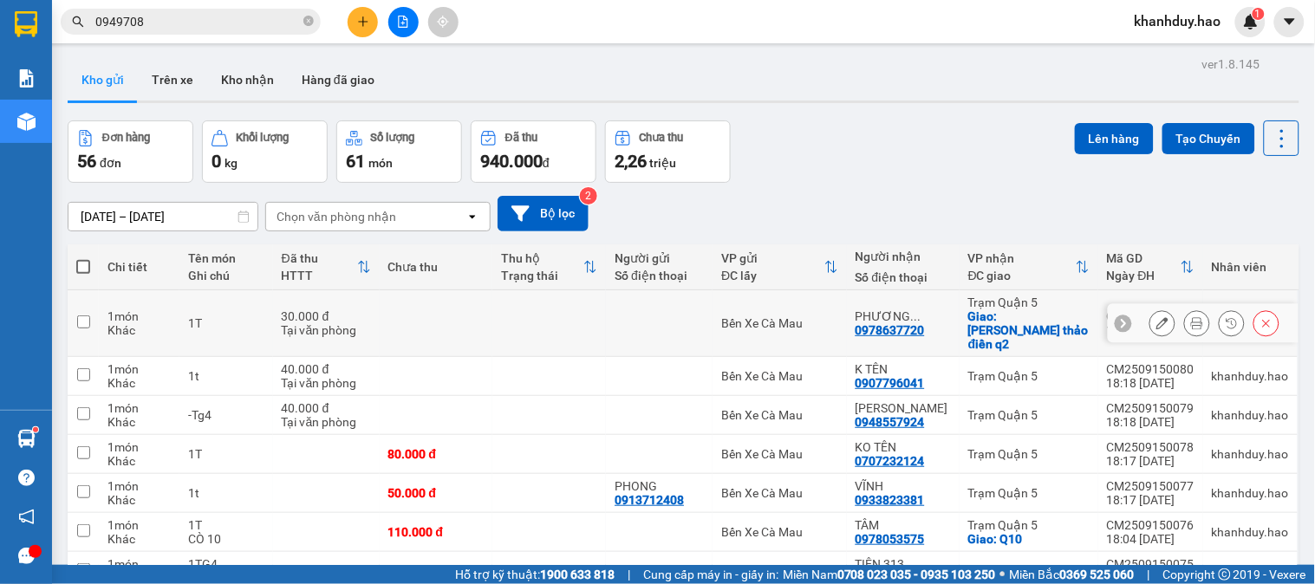
click at [1150, 313] on div at bounding box center [1163, 323] width 26 height 26
click at [1151, 317] on button at bounding box center [1163, 324] width 24 height 30
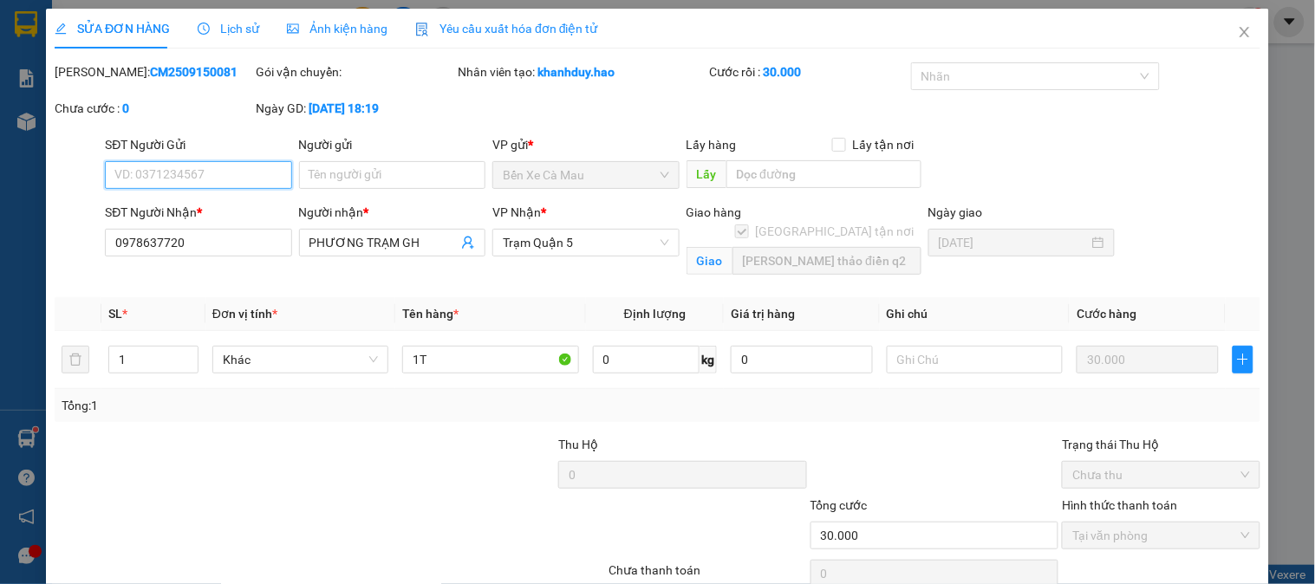
click at [342, 36] on div "Ảnh kiện hàng" at bounding box center [337, 28] width 101 height 19
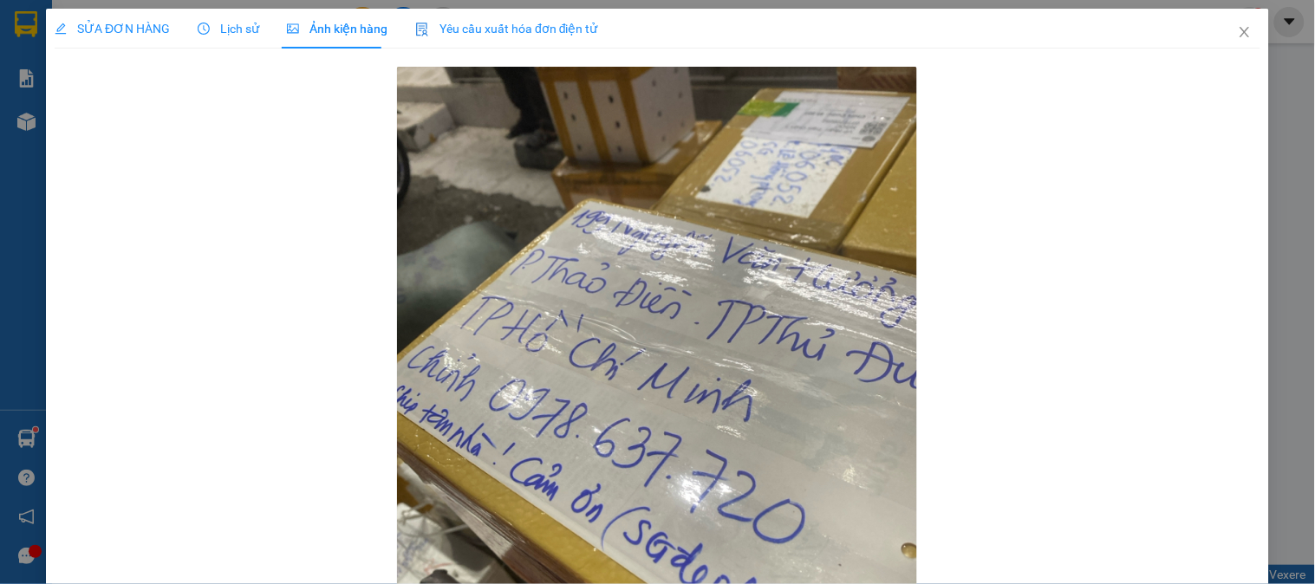
click at [170, 29] on div "SỬA ĐƠN HÀNG Lịch sử Ảnh kiện hàng Yêu cầu xuất hóa đơn điện tử" at bounding box center [327, 29] width 544 height 40
click at [160, 23] on span "SỬA ĐƠN HÀNG" at bounding box center [112, 29] width 115 height 14
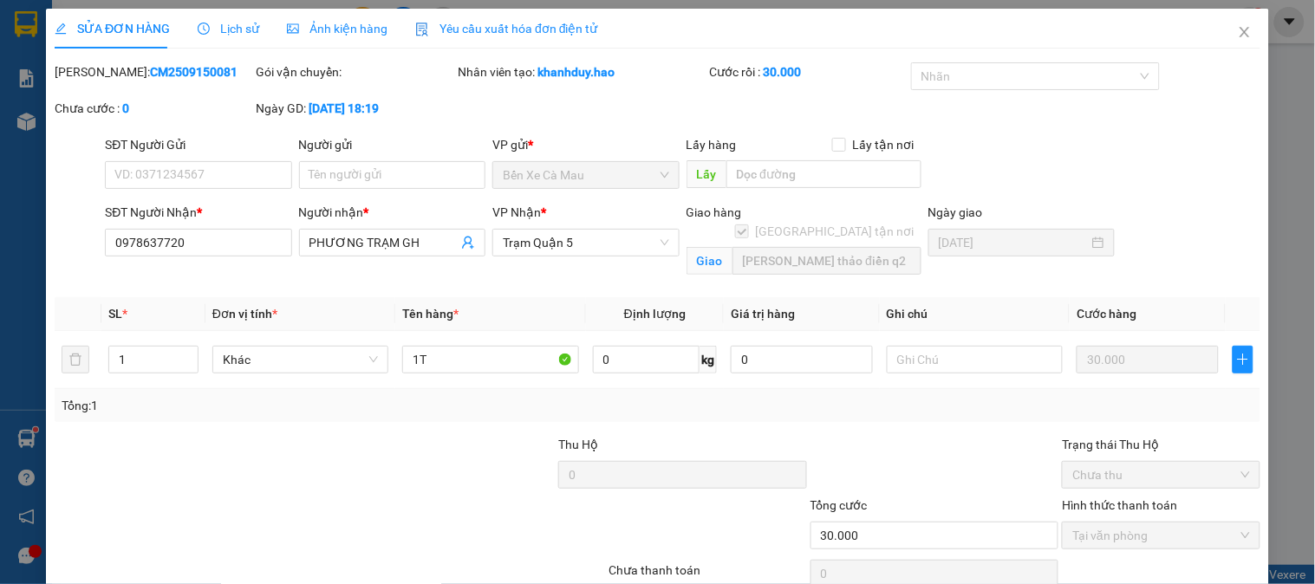
click at [369, 31] on span "Ảnh kiện hàng" at bounding box center [337, 29] width 101 height 14
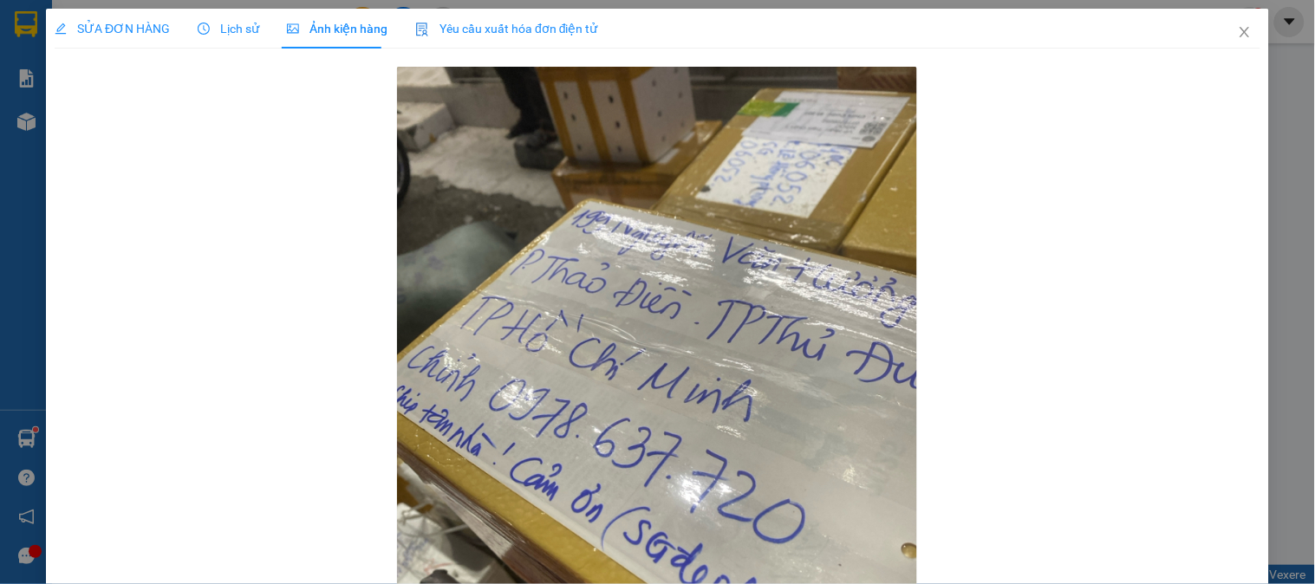
click at [140, 27] on span "SỬA ĐƠN HÀNG" at bounding box center [112, 29] width 115 height 14
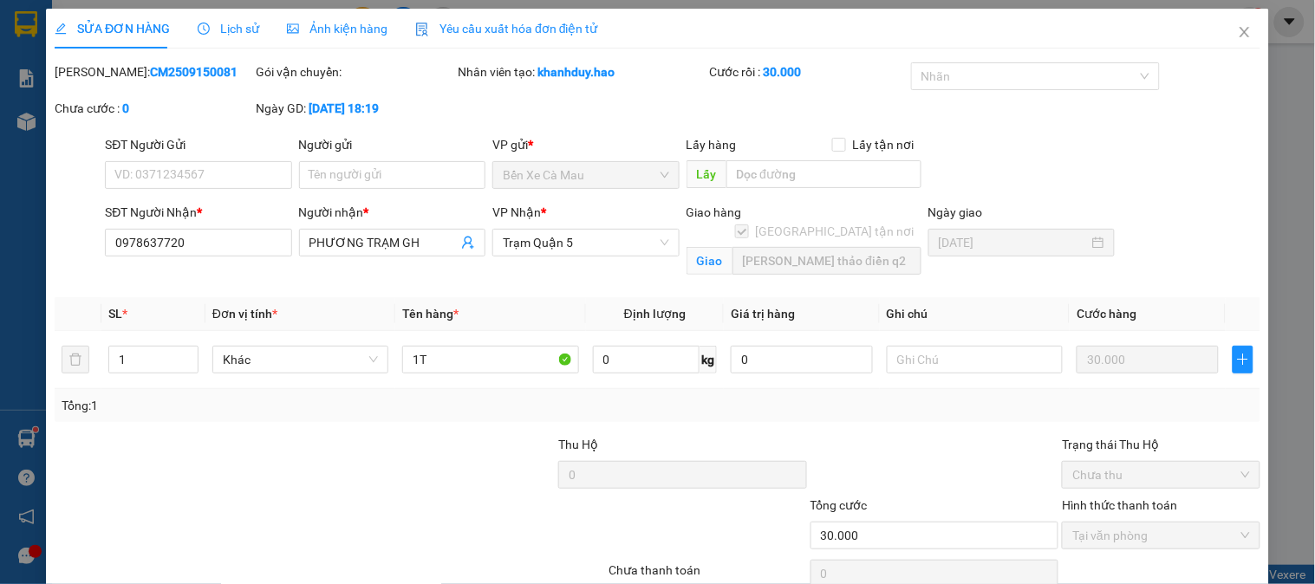
click at [1172, 521] on div "Total Paid Fee 30.000 Total UnPaid Fee 0 Cash Collection Total Fee Mã ĐH: CM250…" at bounding box center [658, 347] width 1206 height 570
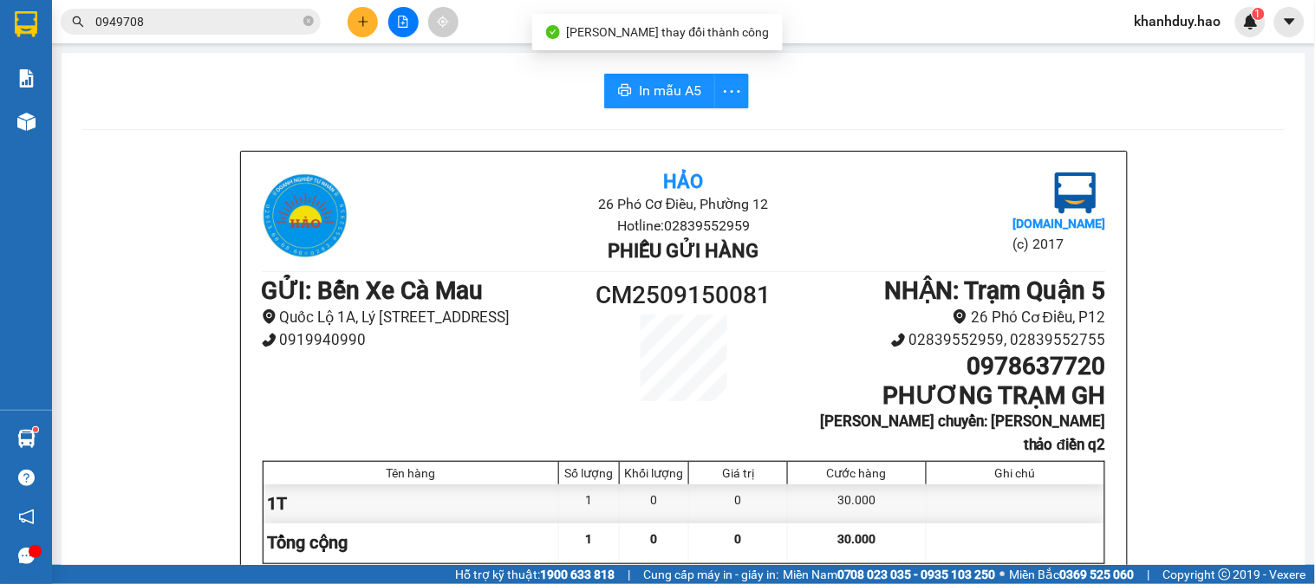
drag, startPoint x: 812, startPoint y: 308, endPoint x: 666, endPoint y: 118, distance: 239.9
click at [674, 101] on button "In mẫu A5" at bounding box center [659, 91] width 111 height 35
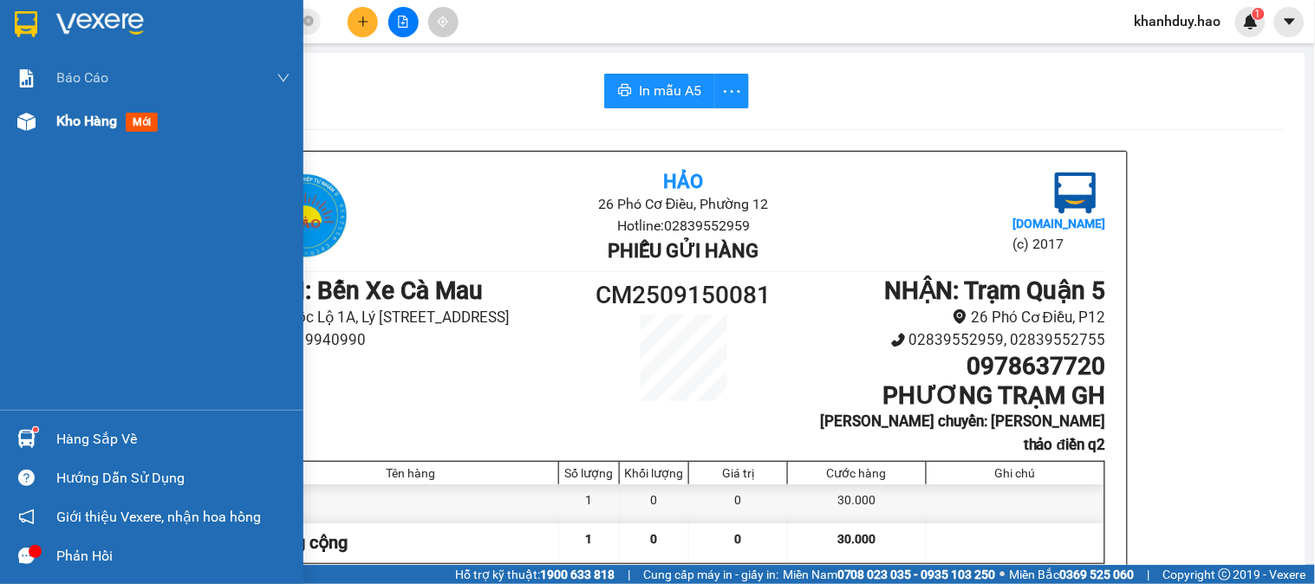
click at [82, 116] on span "Kho hàng" at bounding box center [86, 121] width 61 height 16
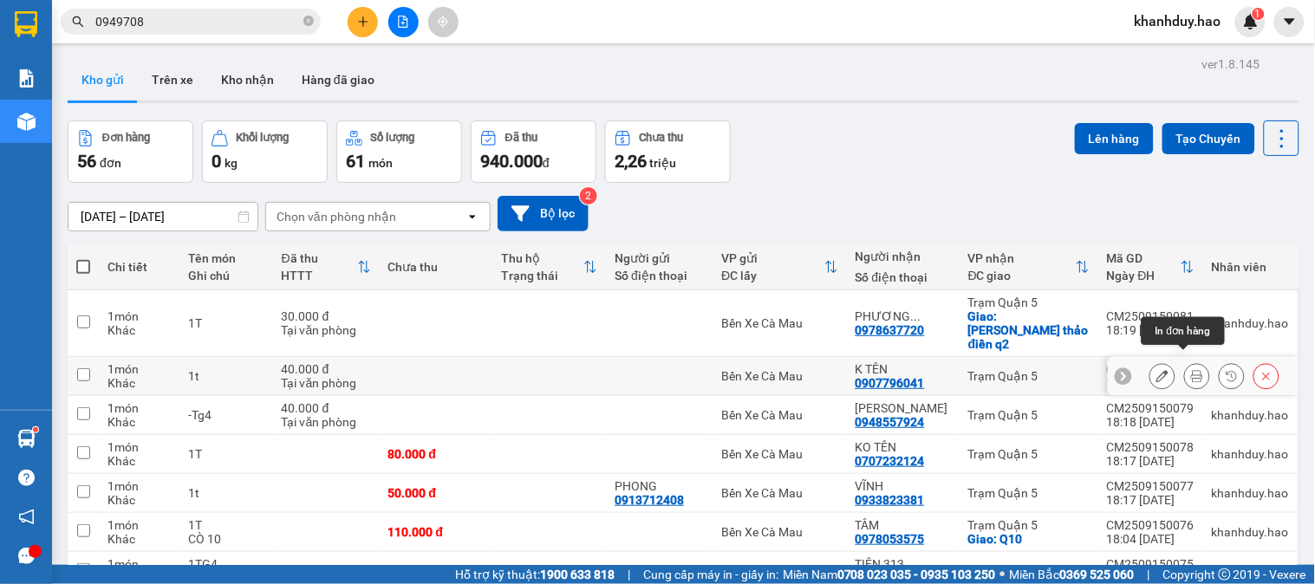
click at [1191, 370] on icon at bounding box center [1197, 376] width 12 height 12
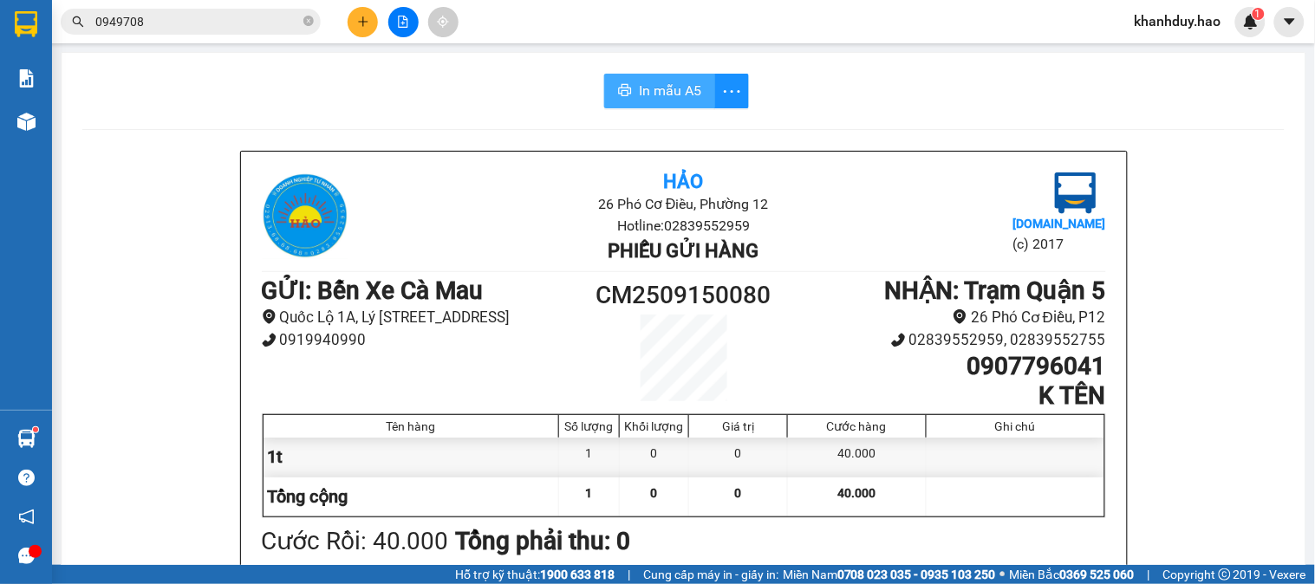
click at [653, 78] on button "In mẫu A5" at bounding box center [659, 91] width 111 height 35
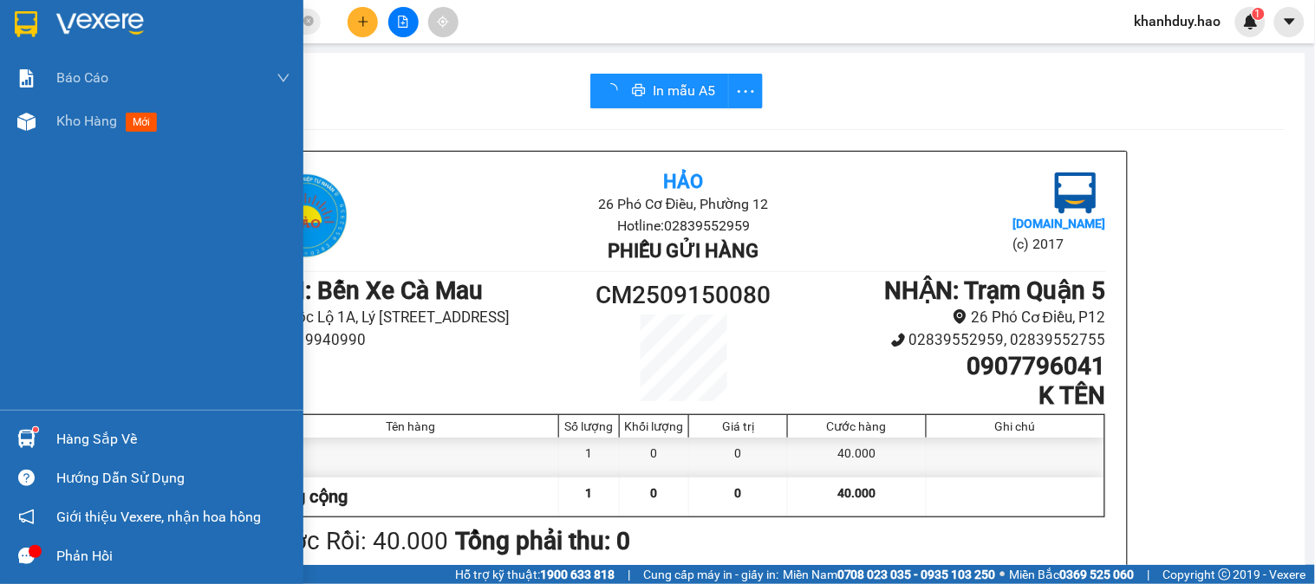
click at [17, 124] on img at bounding box center [26, 122] width 18 height 18
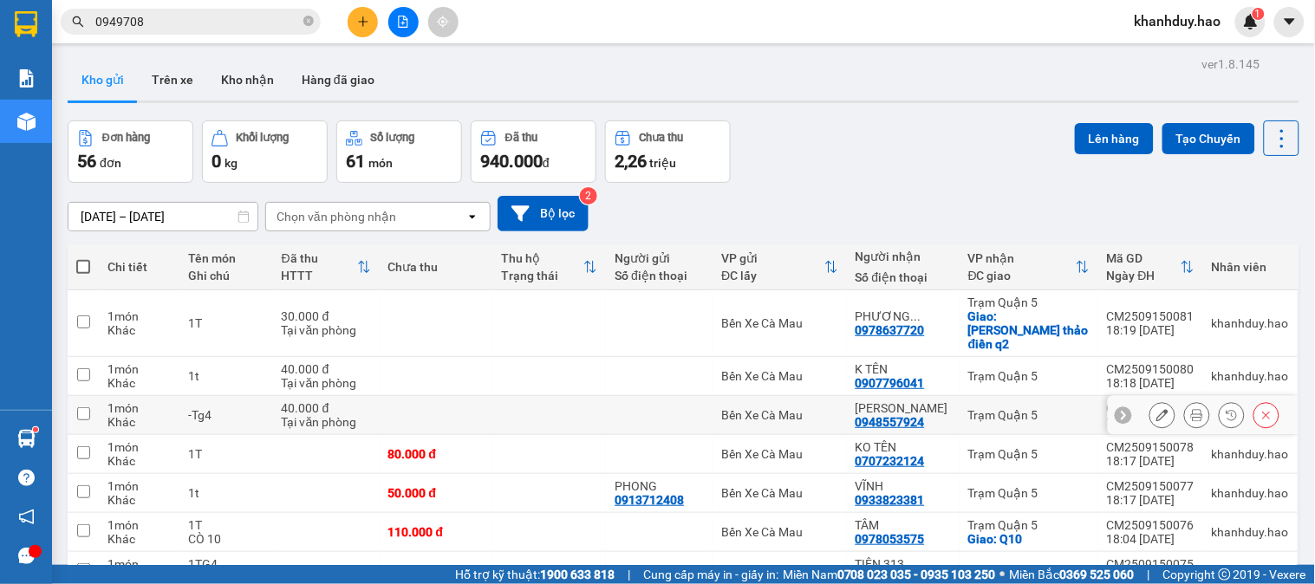
click at [1185, 401] on button at bounding box center [1197, 416] width 24 height 30
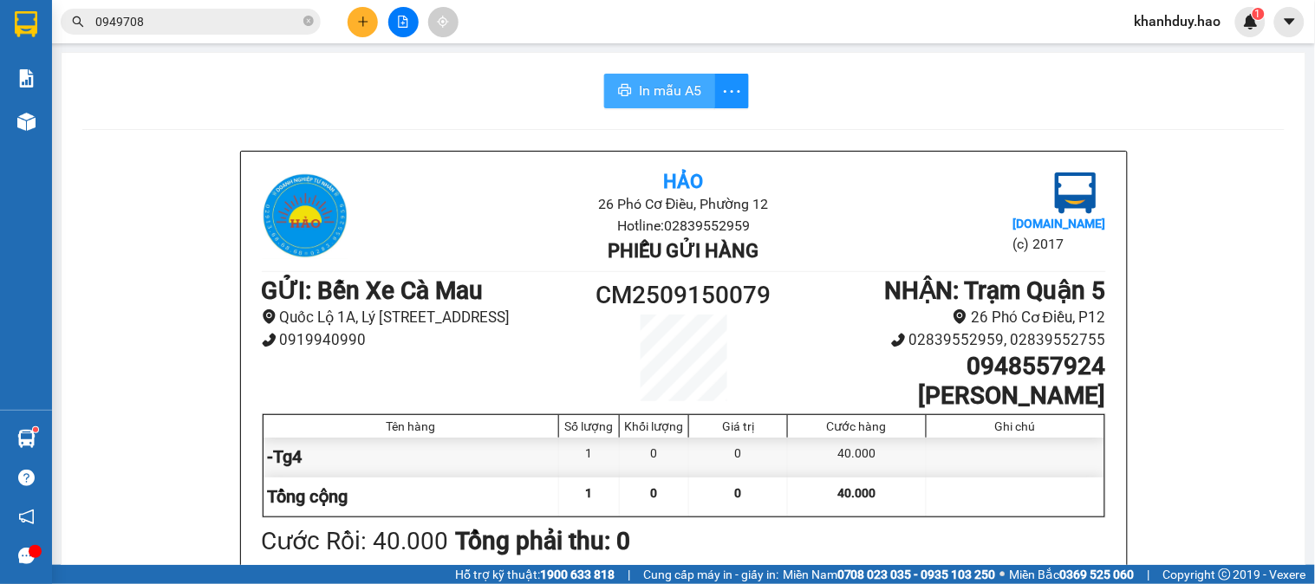
click at [617, 76] on button "In mẫu A5" at bounding box center [659, 91] width 111 height 35
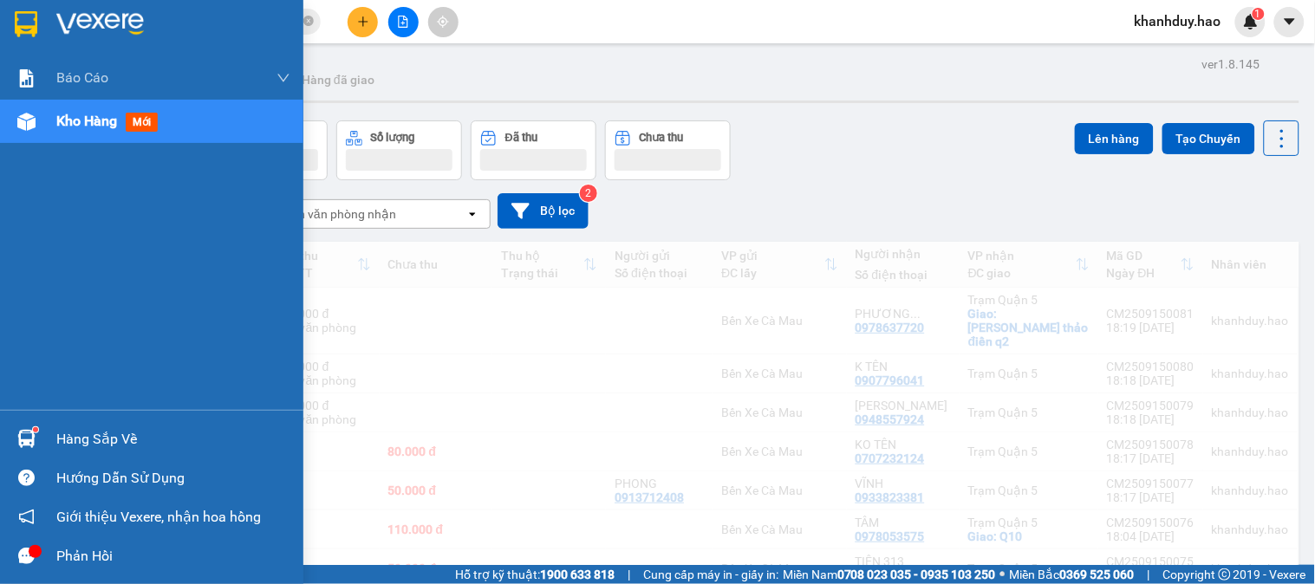
click at [29, 131] on div at bounding box center [26, 122] width 30 height 30
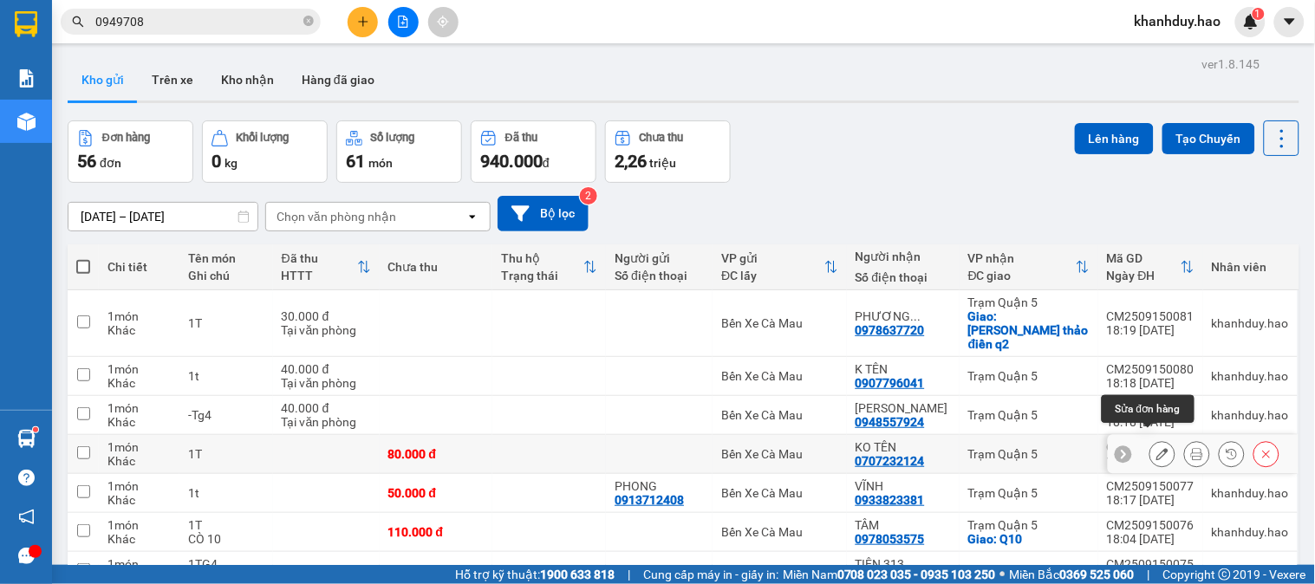
click at [1191, 448] on icon at bounding box center [1197, 454] width 12 height 12
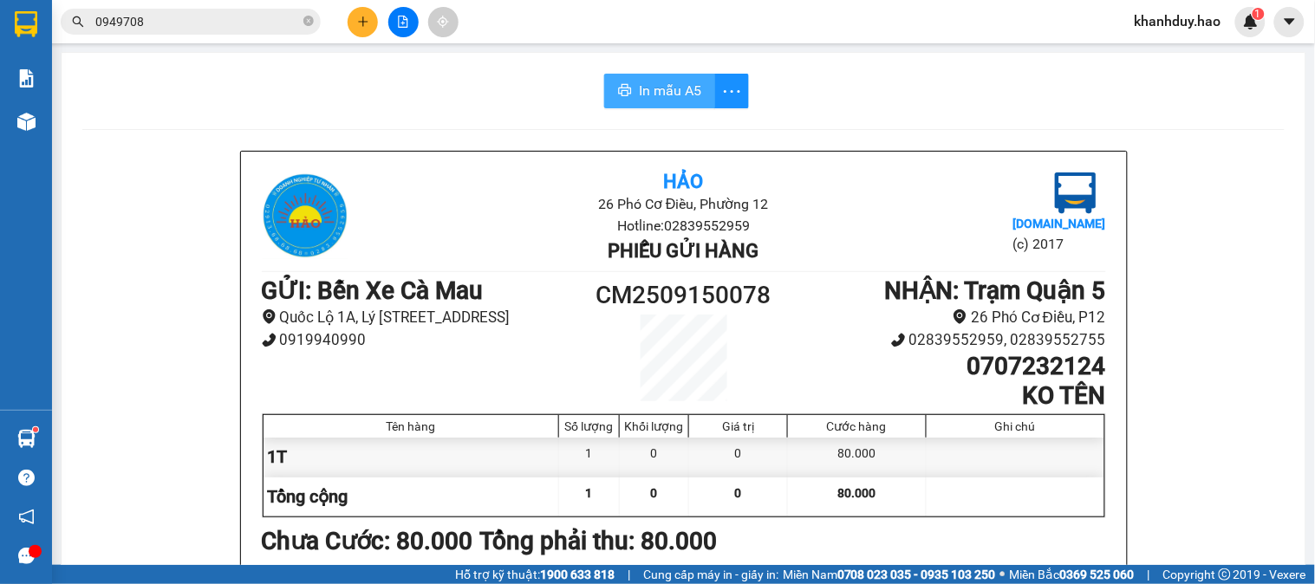
click at [648, 93] on span "In mẫu A5" at bounding box center [670, 91] width 62 height 22
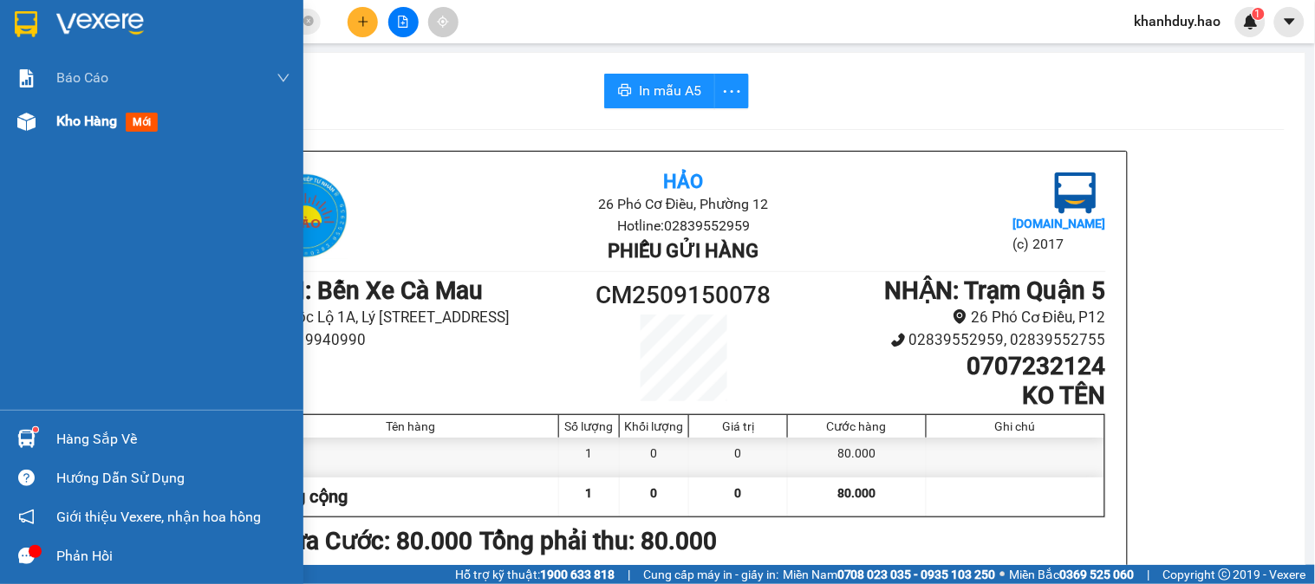
click at [70, 127] on span "Kho hàng" at bounding box center [86, 121] width 61 height 16
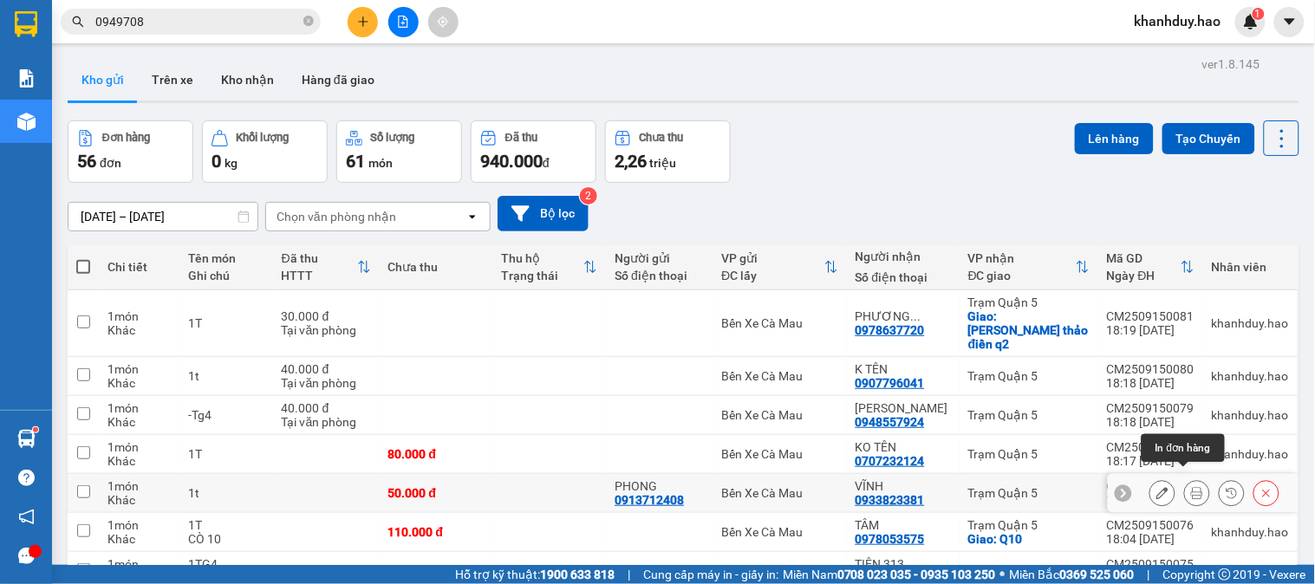
click at [1188, 487] on button at bounding box center [1197, 494] width 24 height 30
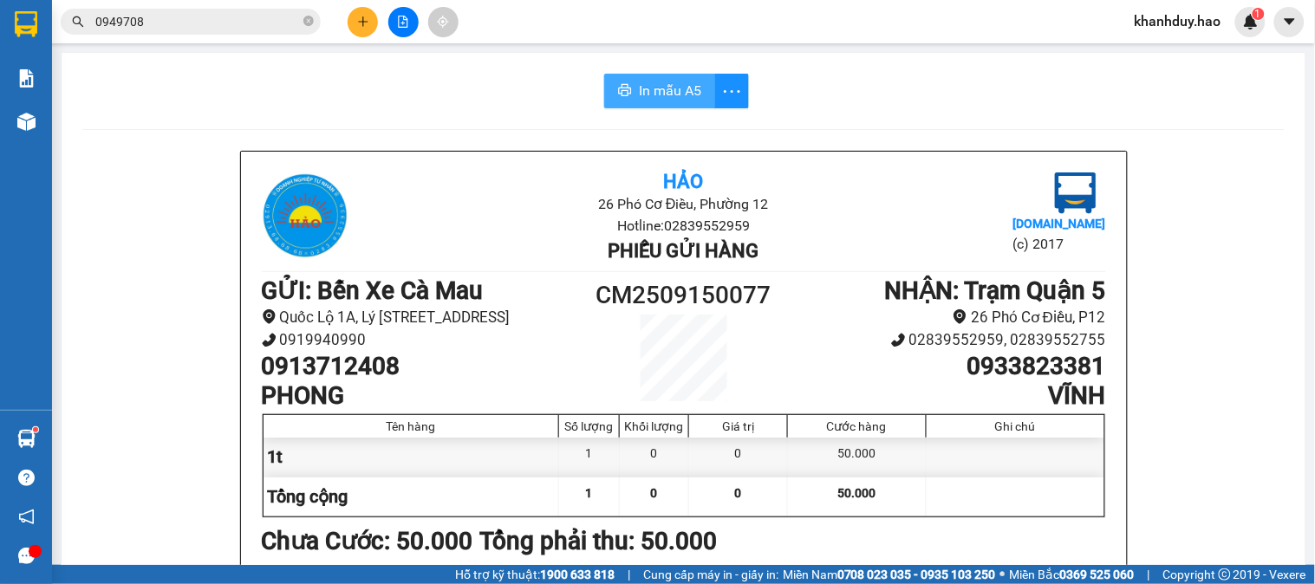
click at [642, 99] on span "In mẫu A5" at bounding box center [670, 91] width 62 height 22
click at [349, 24] on button at bounding box center [363, 22] width 30 height 30
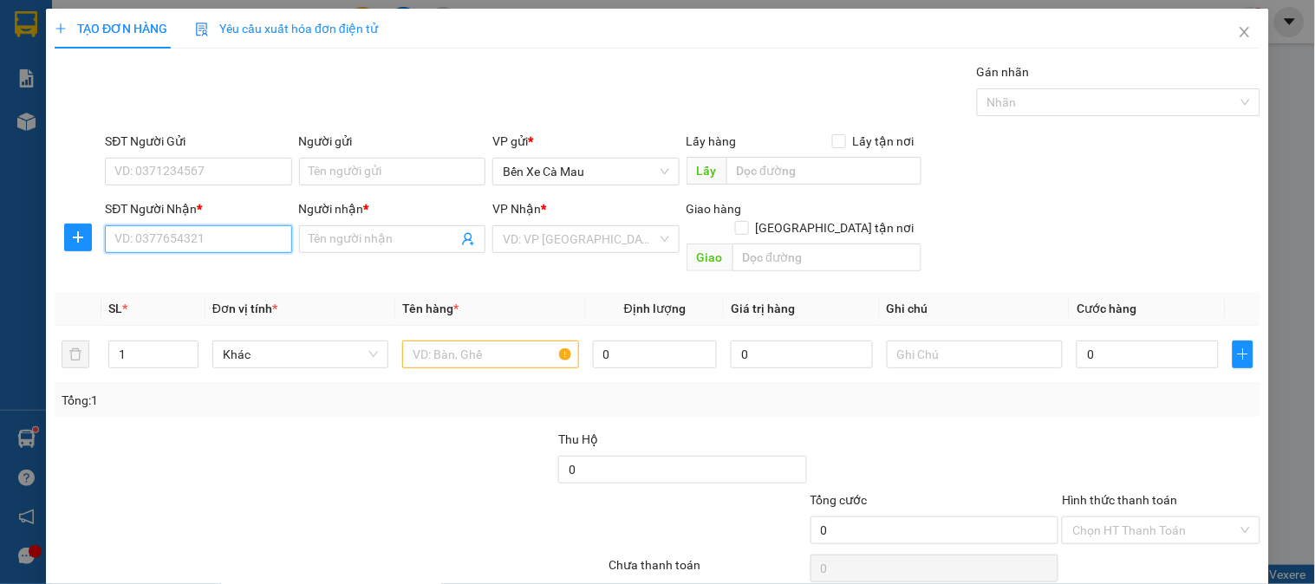
click at [232, 225] on input "SĐT Người Nhận *" at bounding box center [198, 239] width 186 height 28
type input "7"
click at [227, 267] on div "0933913733 - K TÊN" at bounding box center [196, 273] width 164 height 19
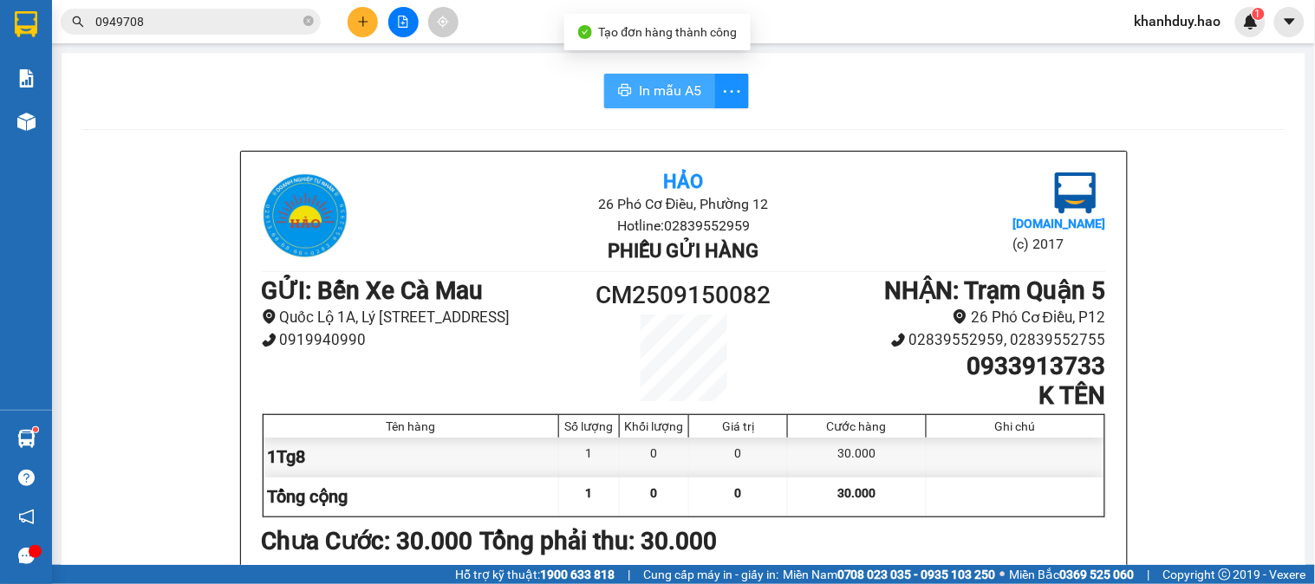
click at [657, 104] on button "In mẫu A5" at bounding box center [659, 91] width 111 height 35
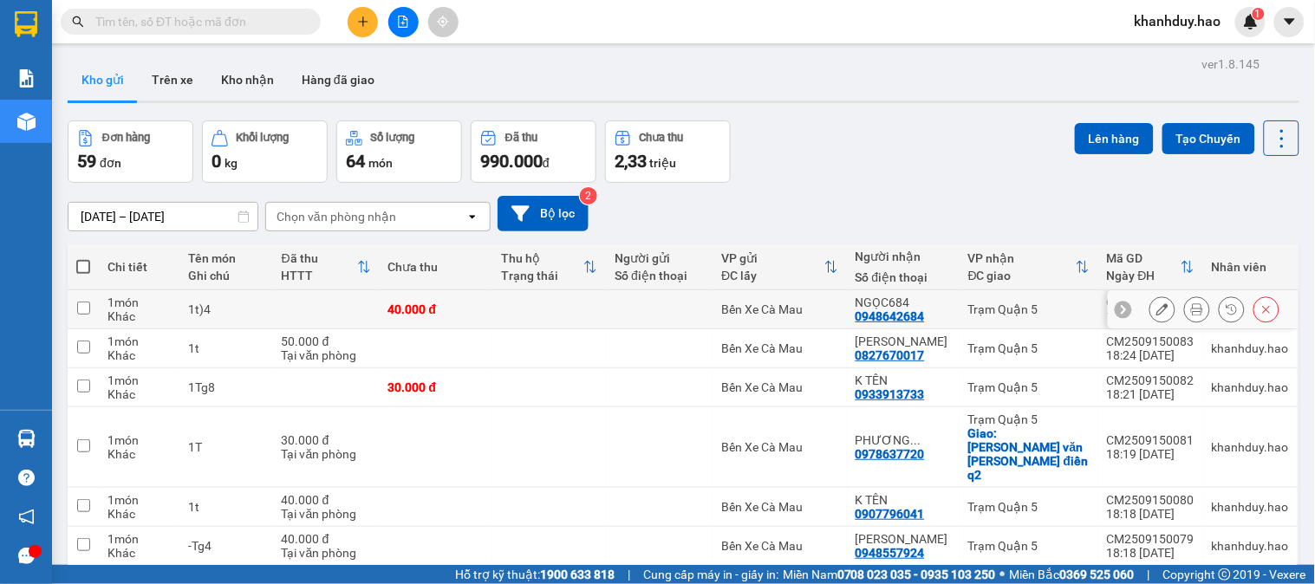
click at [1184, 310] on div at bounding box center [1197, 310] width 26 height 26
click at [1185, 318] on button at bounding box center [1197, 310] width 24 height 30
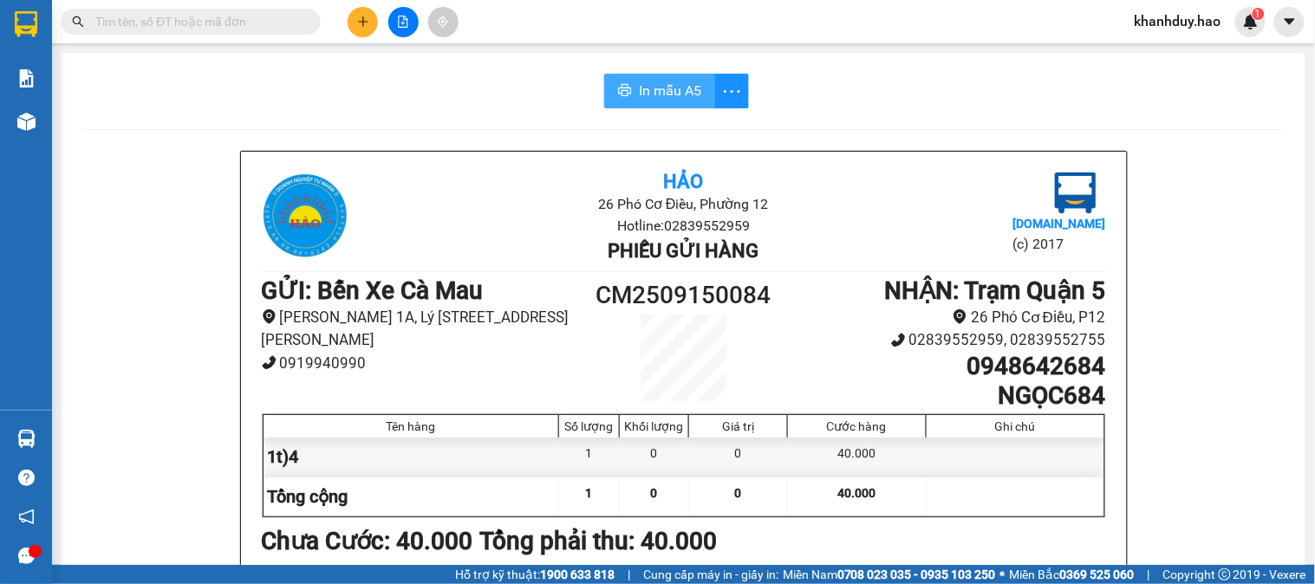
click at [625, 88] on button "In mẫu A5" at bounding box center [659, 91] width 111 height 35
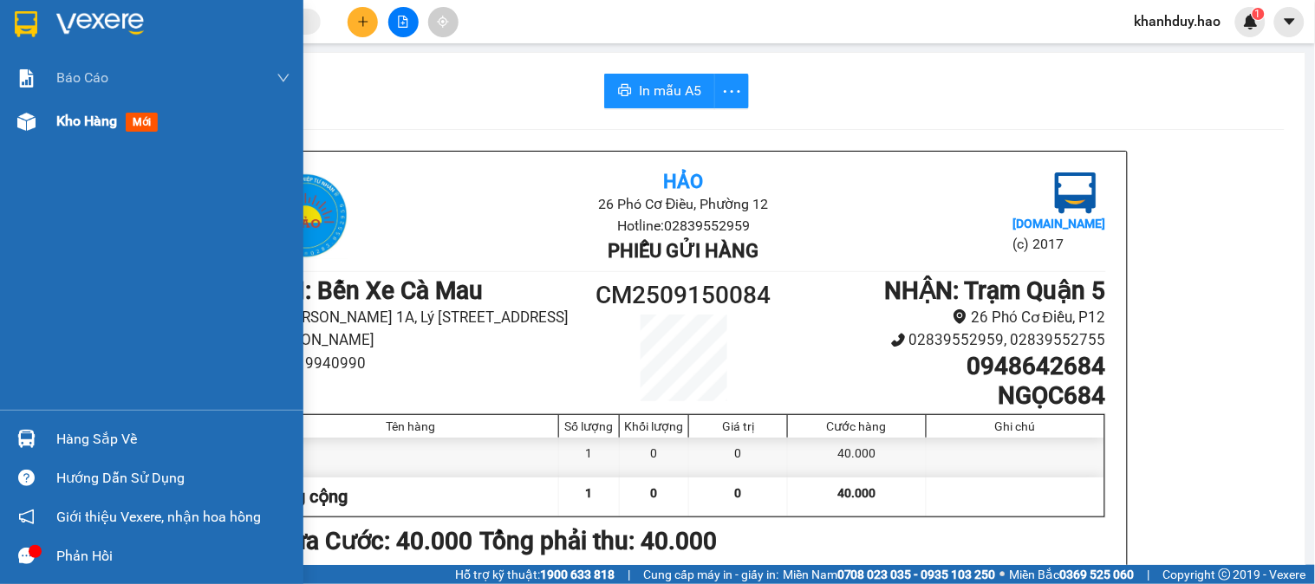
click at [65, 108] on div "Kho hàng mới" at bounding box center [173, 121] width 234 height 43
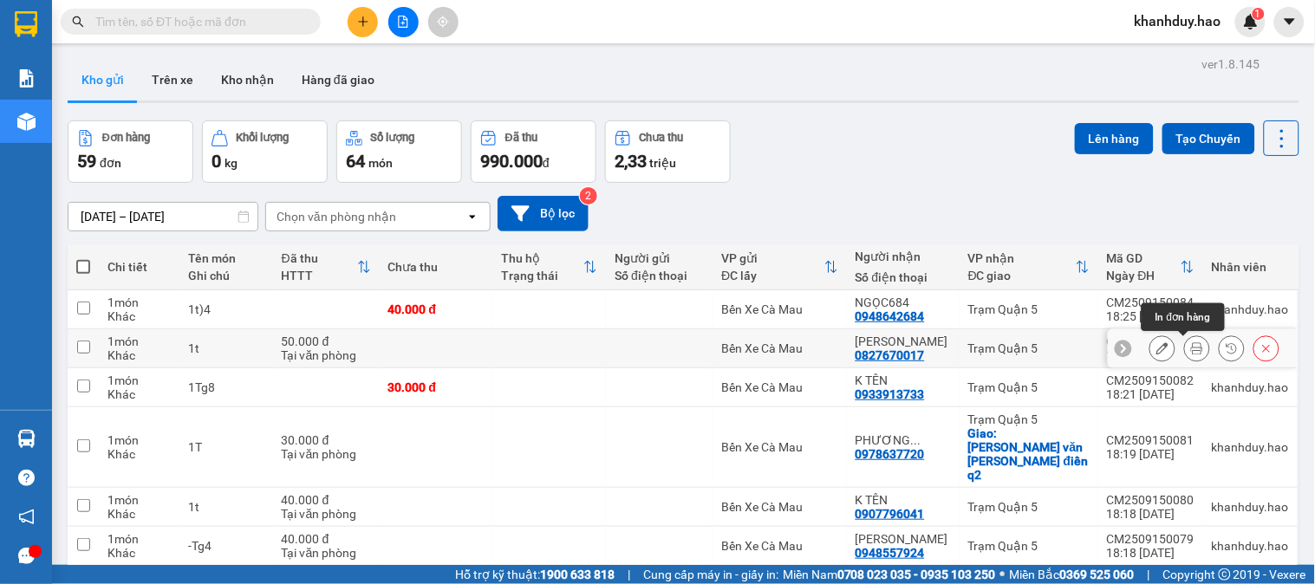
click at [1191, 345] on icon at bounding box center [1197, 349] width 12 height 12
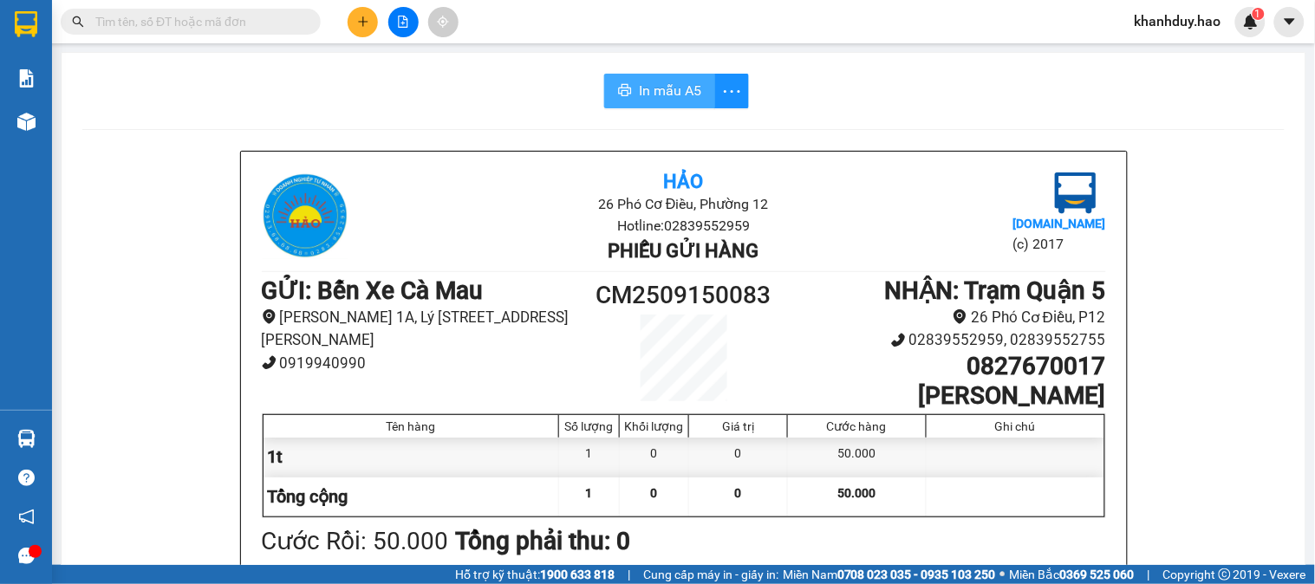
click at [620, 91] on icon "printer" at bounding box center [625, 90] width 13 height 12
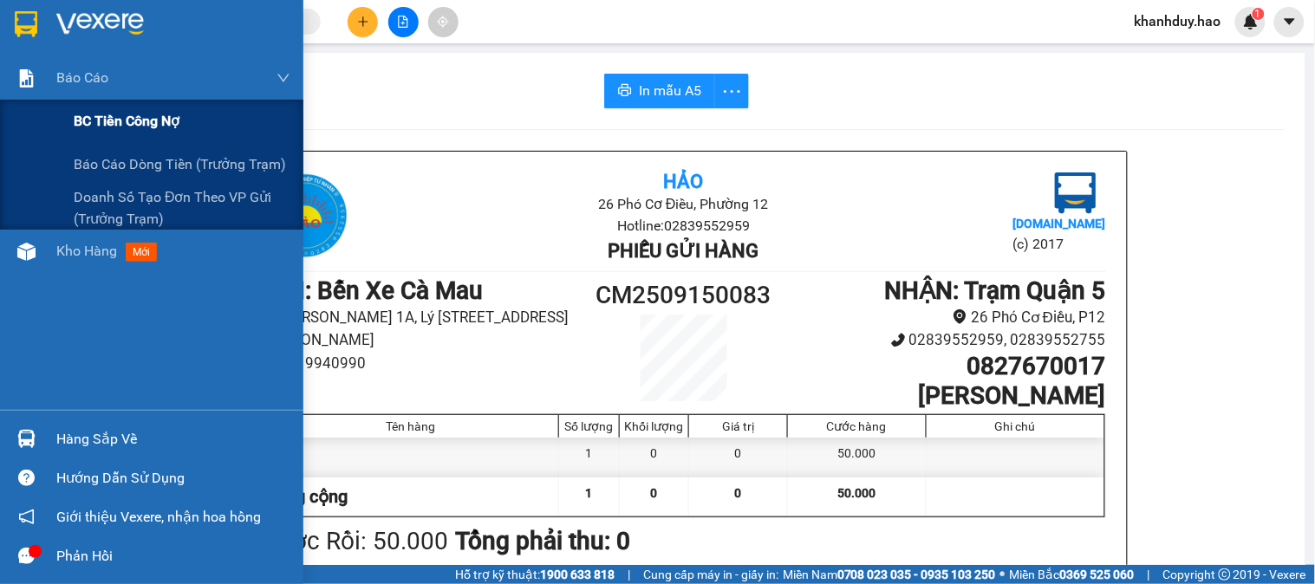
click at [68, 124] on div "BC tiền công nợ" at bounding box center [151, 121] width 303 height 43
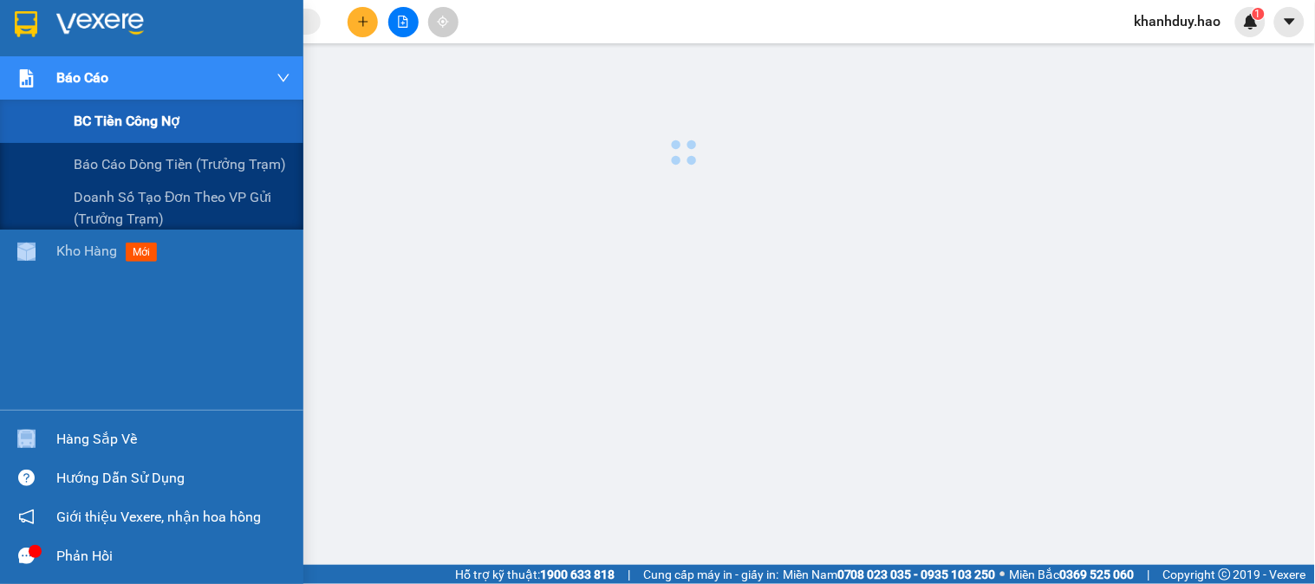
click at [68, 124] on div "BC tiền công nợ" at bounding box center [151, 121] width 303 height 43
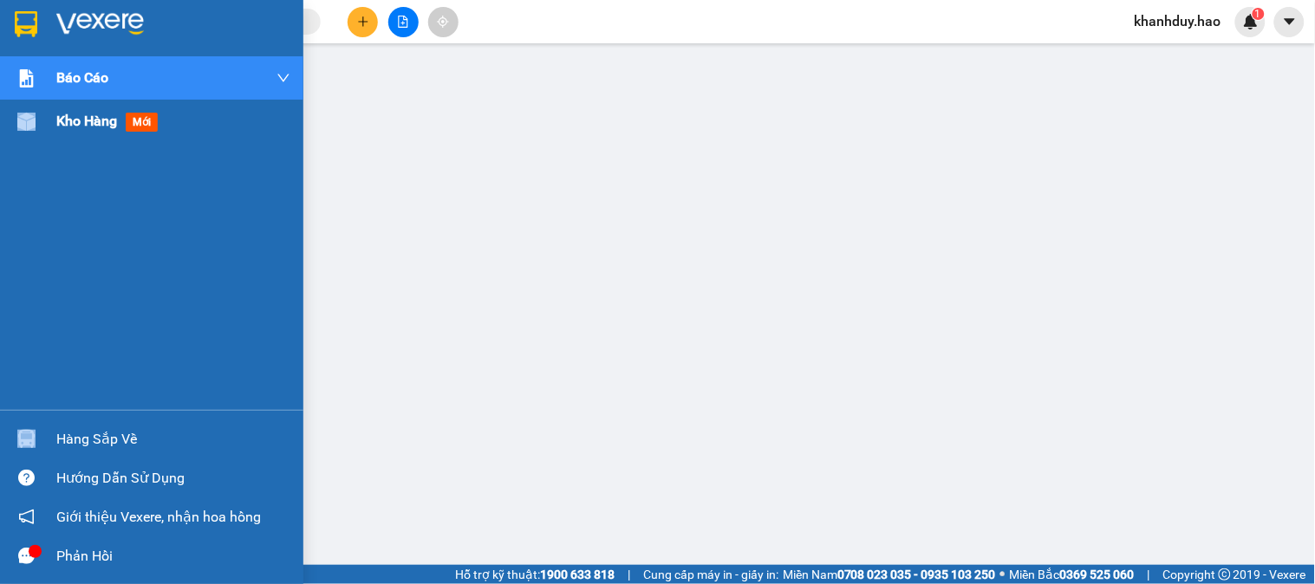
click at [106, 134] on div "Kho hàng mới" at bounding box center [173, 121] width 234 height 43
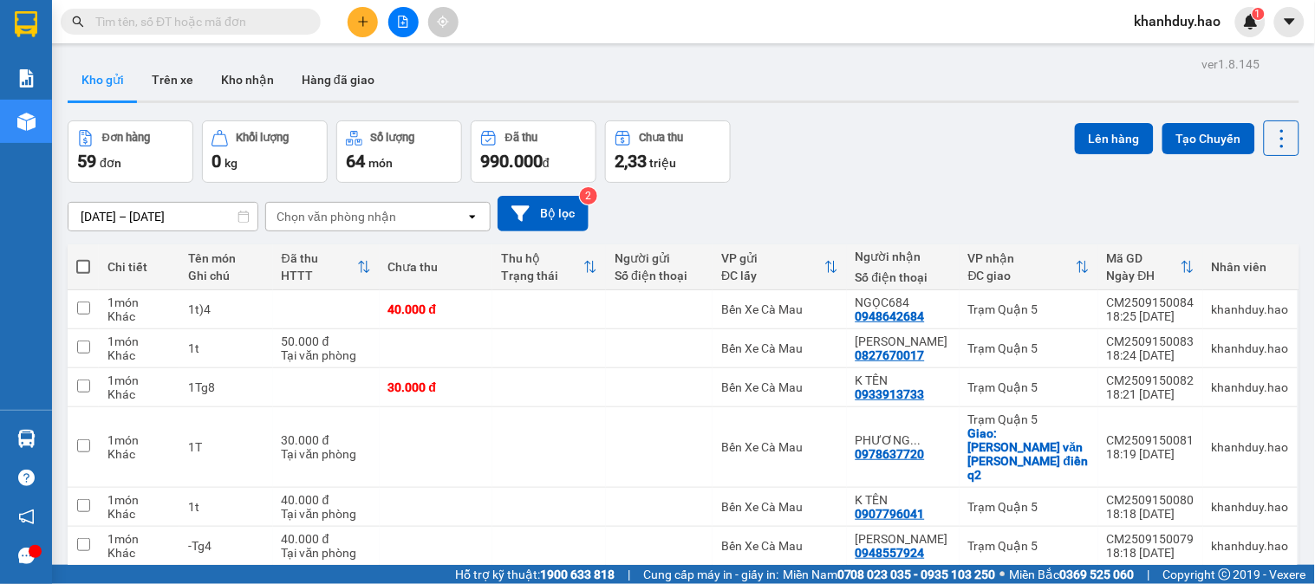
click at [353, 26] on button at bounding box center [363, 22] width 30 height 30
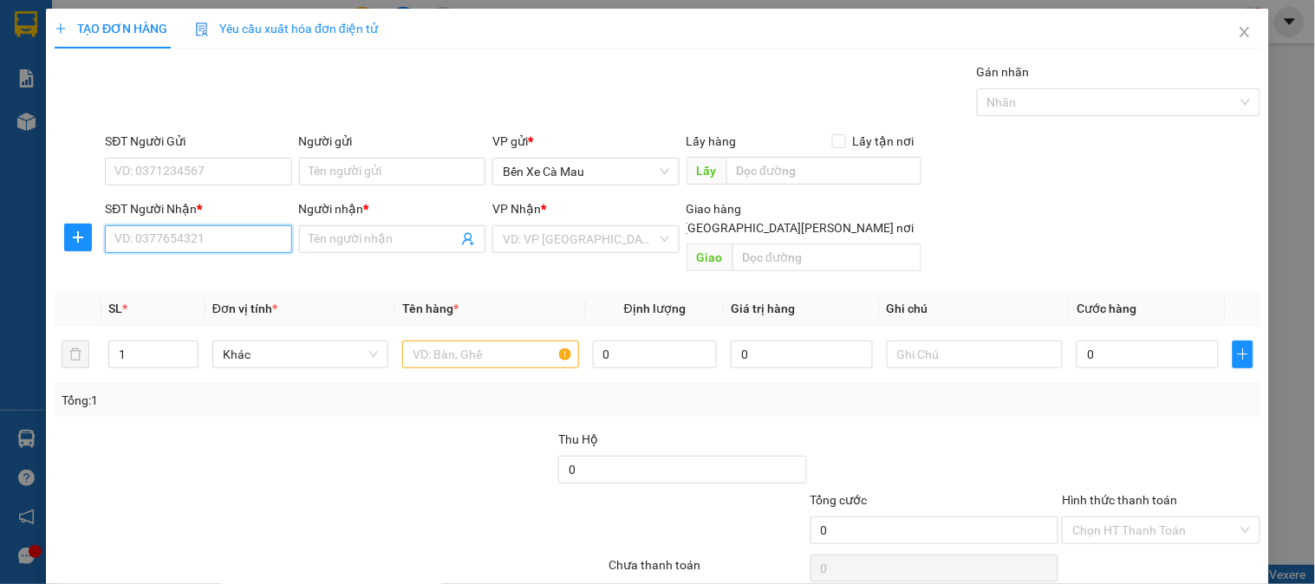
click at [219, 245] on input "SĐT Người Nhận *" at bounding box center [198, 239] width 186 height 28
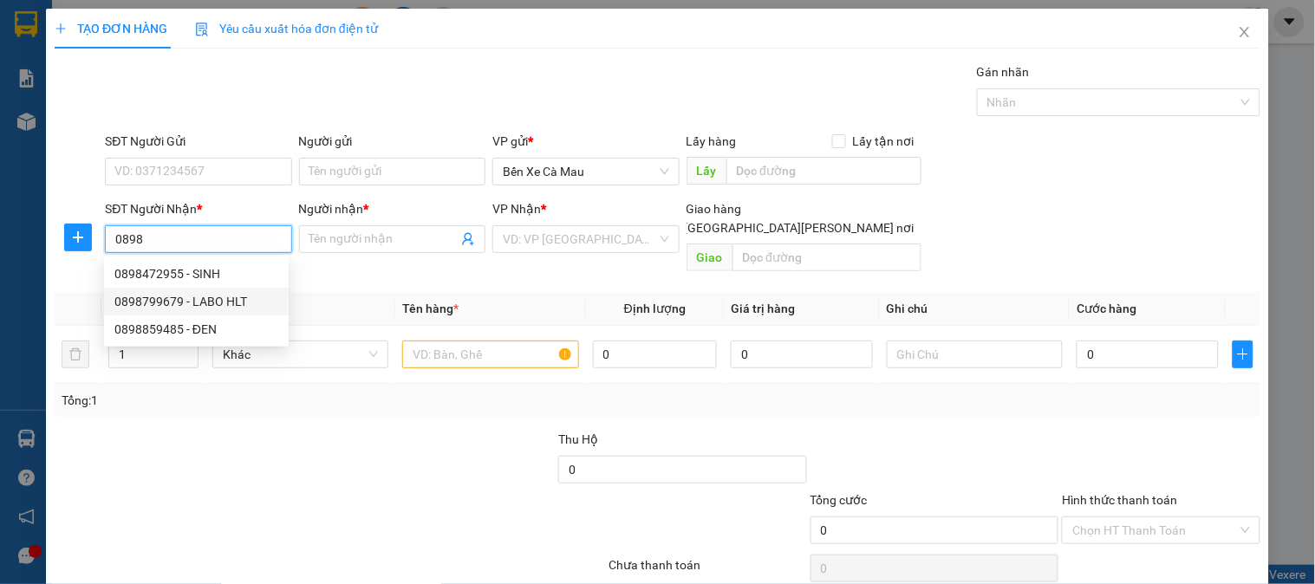
click at [202, 307] on div "0898799679 - LABO HLT" at bounding box center [196, 301] width 164 height 19
type input "0898799679"
type input "LABO HLT"
type input "30.000"
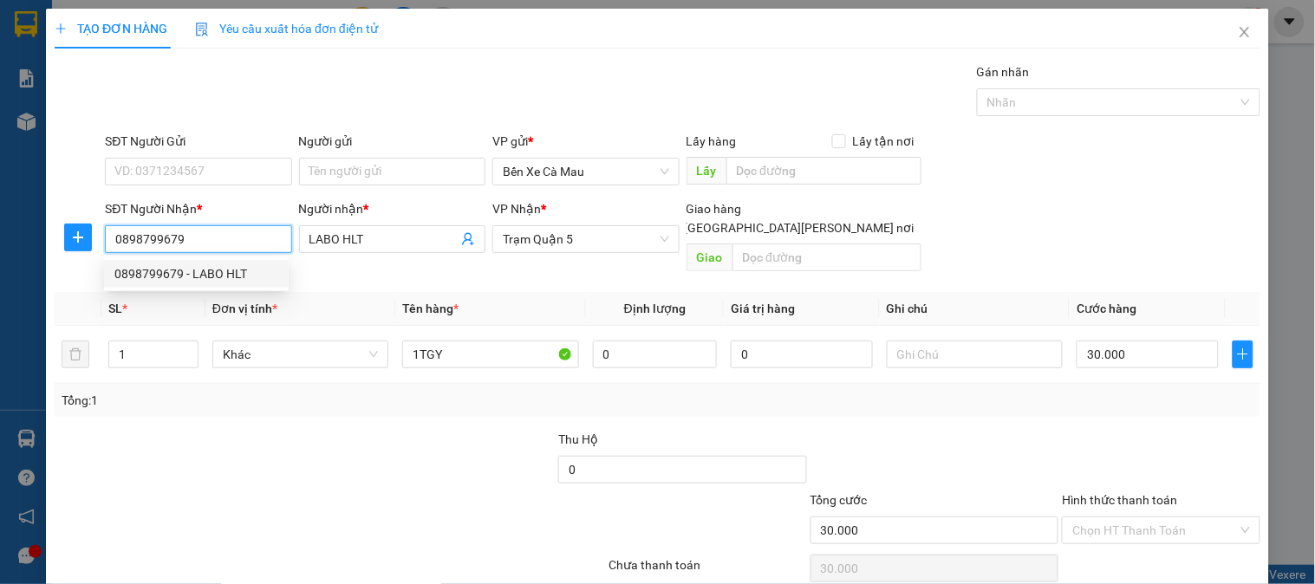
scroll to position [56, 0]
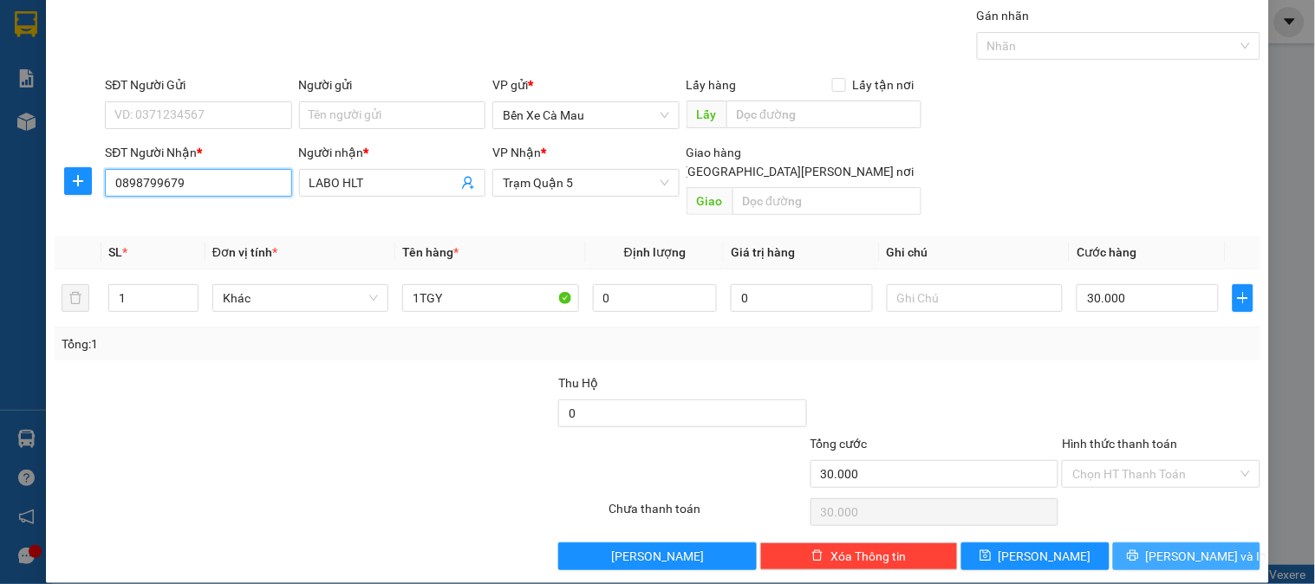
type input "0898799679"
click at [1159, 547] on span "[PERSON_NAME] và In" at bounding box center [1206, 556] width 121 height 19
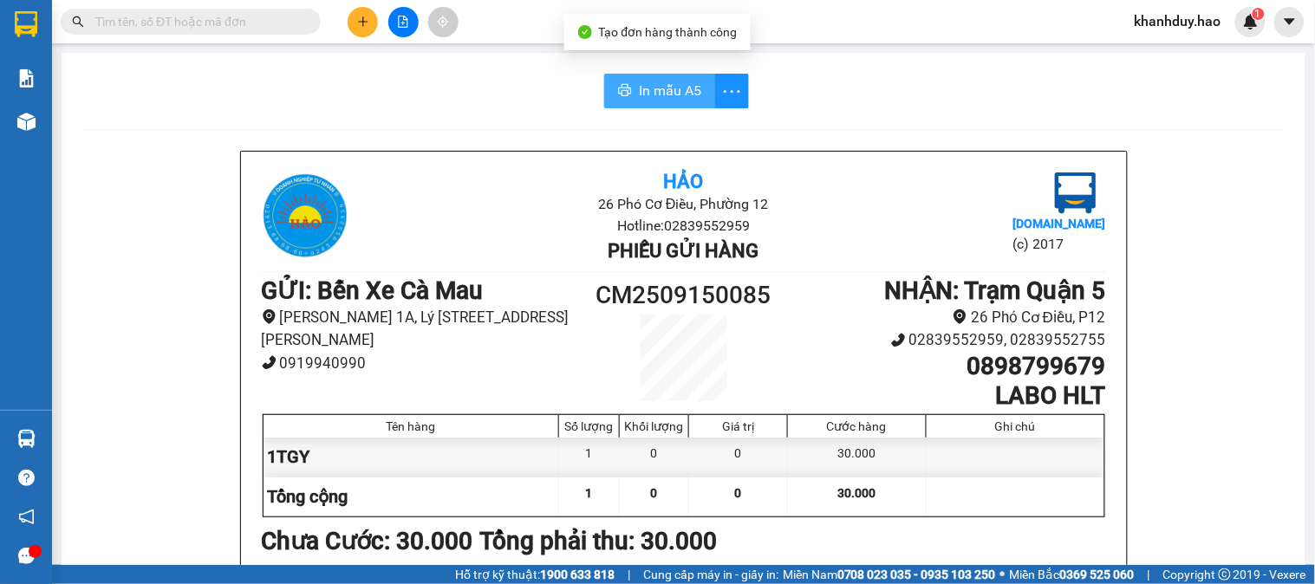
click at [660, 96] on span "In mẫu A5" at bounding box center [670, 91] width 62 height 22
click at [362, 13] on button at bounding box center [363, 22] width 30 height 30
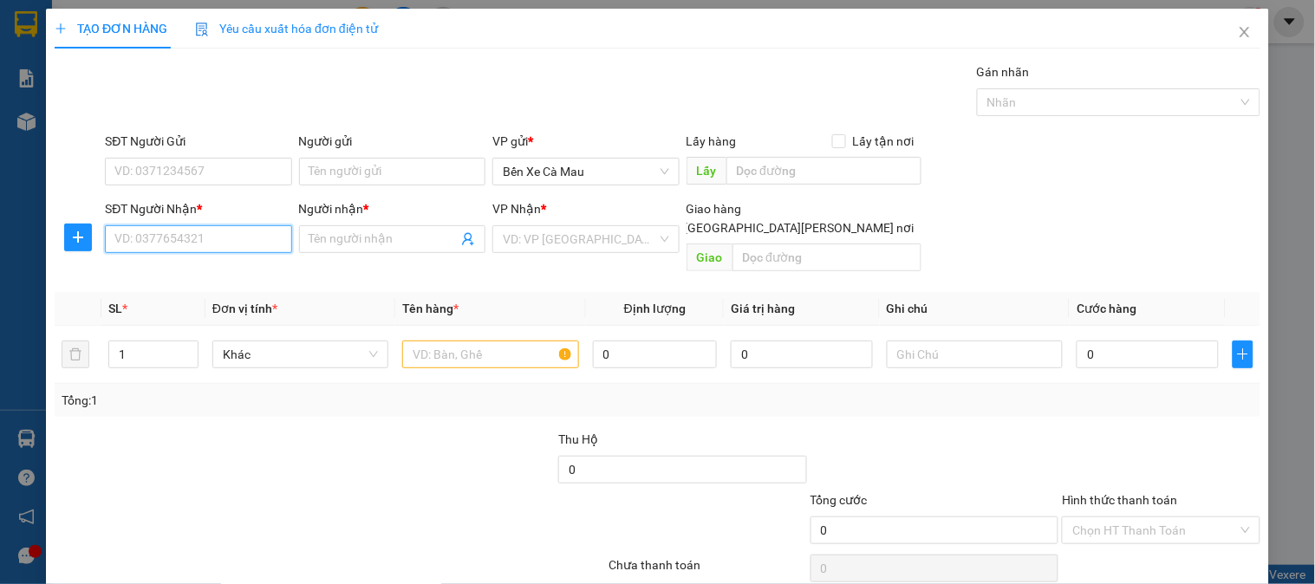
click at [225, 249] on input "SĐT Người Nhận *" at bounding box center [198, 239] width 186 height 28
click at [225, 274] on div "02839296900 - LAB F A T" at bounding box center [196, 273] width 164 height 19
type input "02839296900"
type input "LAB F A T"
type input "20.000"
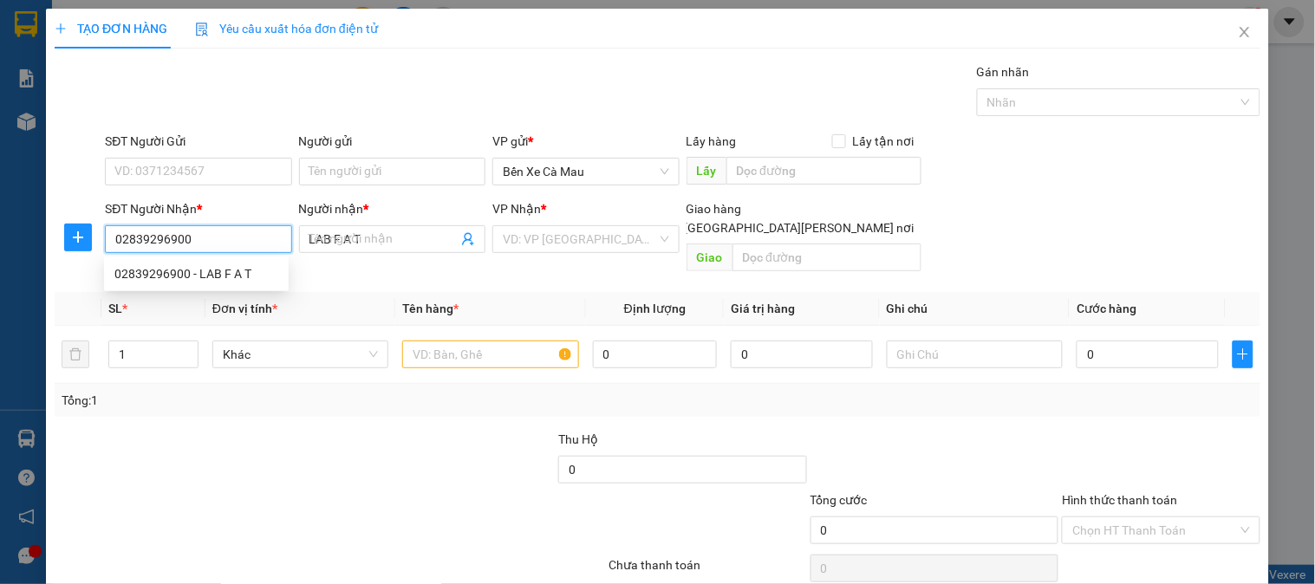
type input "20.000"
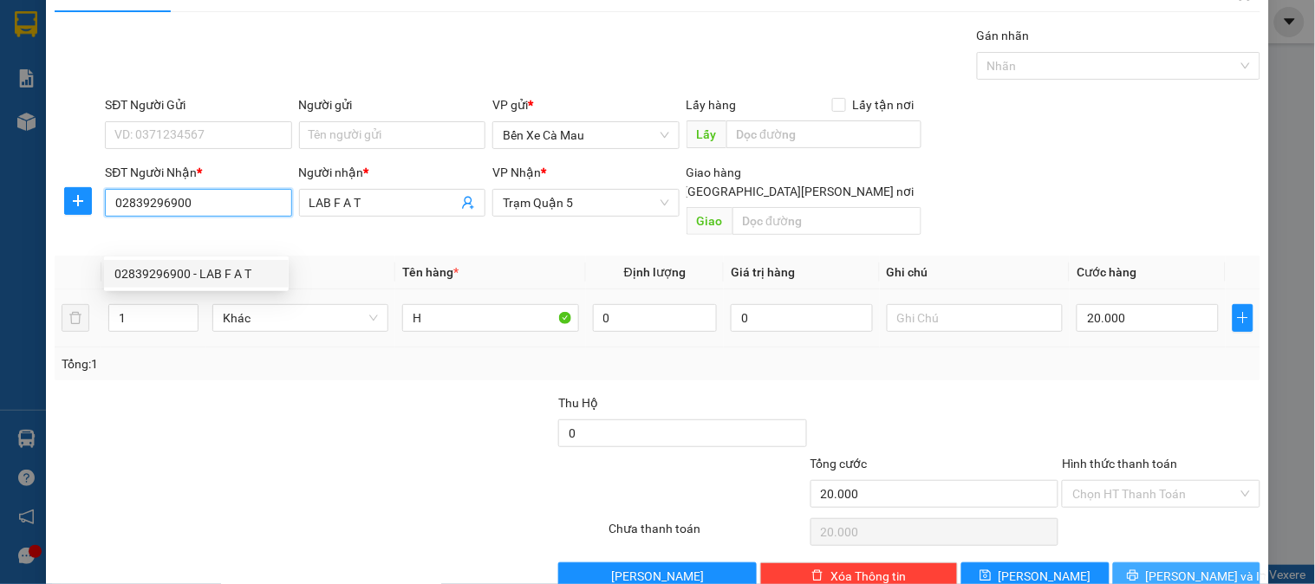
scroll to position [56, 0]
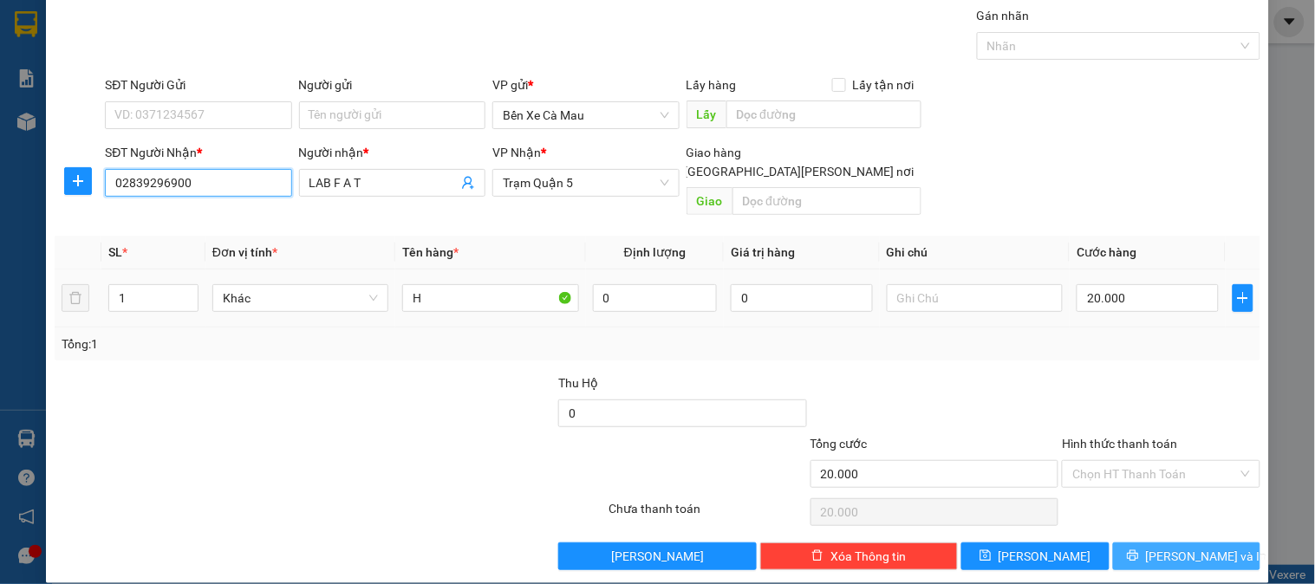
type input "02839296900"
click at [1139, 569] on div "TẠO ĐƠN HÀNG Yêu cầu xuất hóa đơn điện tử Transit Pickup Surcharge Ids Transit …" at bounding box center [657, 292] width 1315 height 584
click at [1172, 547] on span "[PERSON_NAME] và In" at bounding box center [1206, 556] width 121 height 19
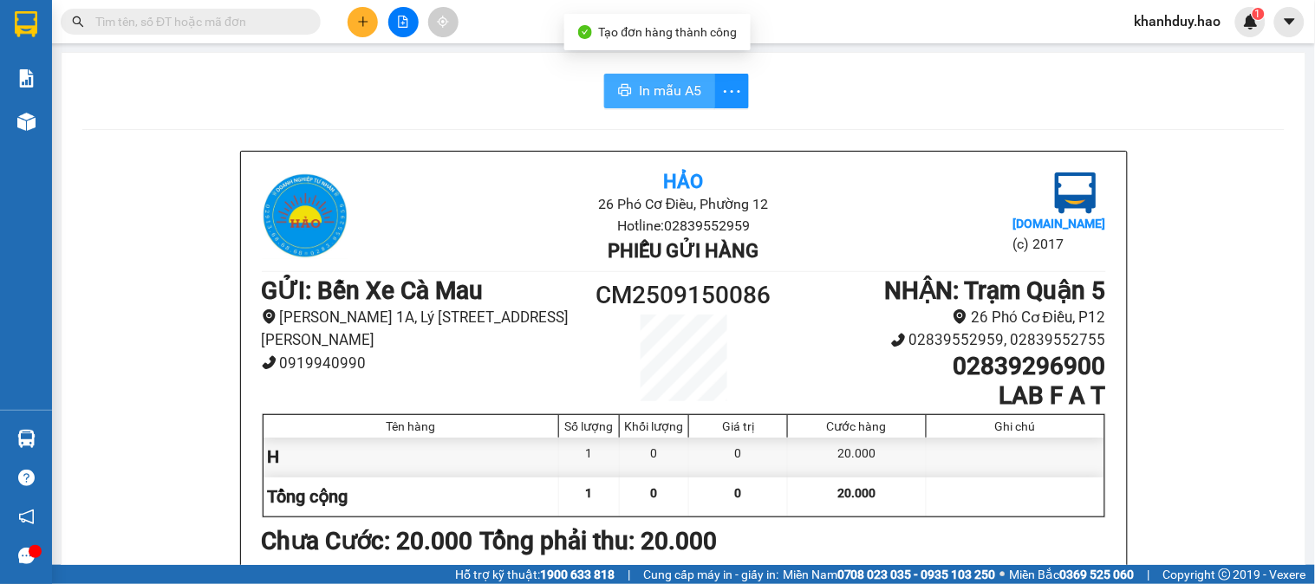
click at [676, 93] on span "In mẫu A5" at bounding box center [670, 91] width 62 height 22
click at [370, 24] on button at bounding box center [363, 22] width 30 height 30
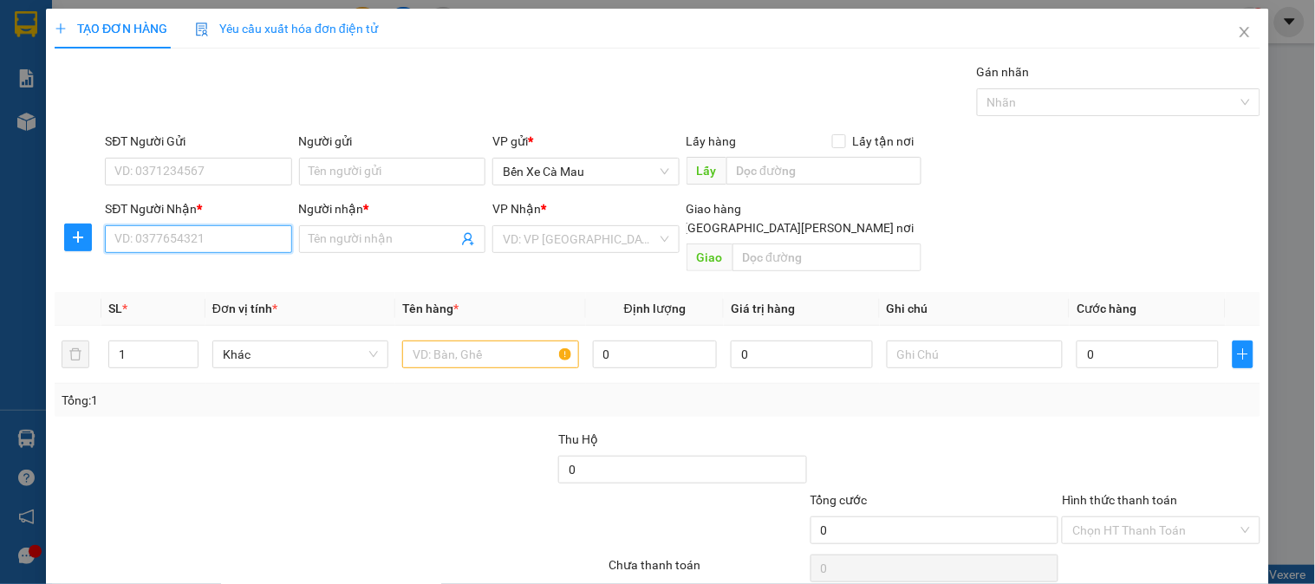
click at [218, 241] on input "SĐT Người Nhận *" at bounding box center [198, 239] width 186 height 28
drag, startPoint x: 245, startPoint y: 279, endPoint x: 1072, endPoint y: 434, distance: 840.6
click at [252, 278] on div "0962441378 - LABO SKY" at bounding box center [196, 273] width 164 height 19
type input "0962441378"
type input "LABO SKY"
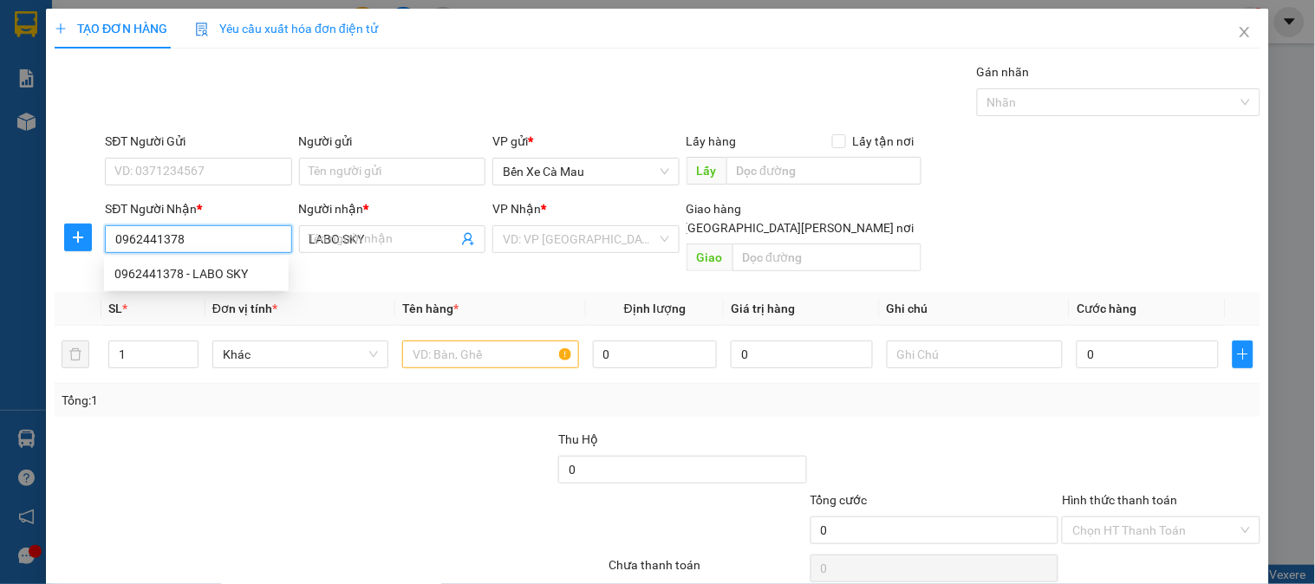
type input "30.000"
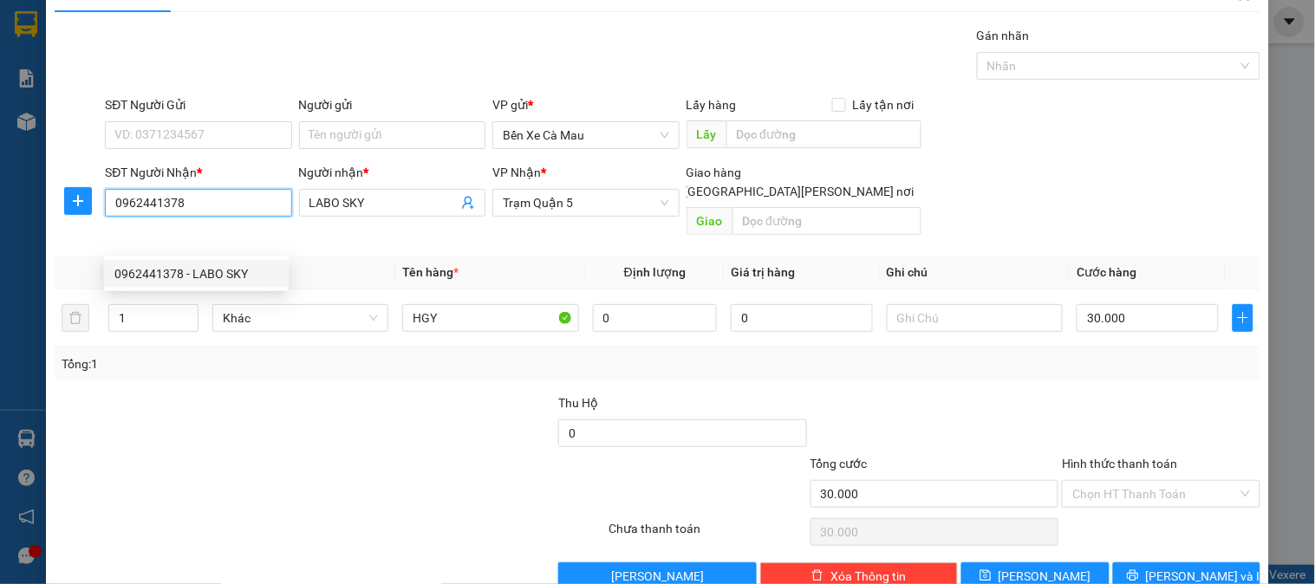
scroll to position [56, 0]
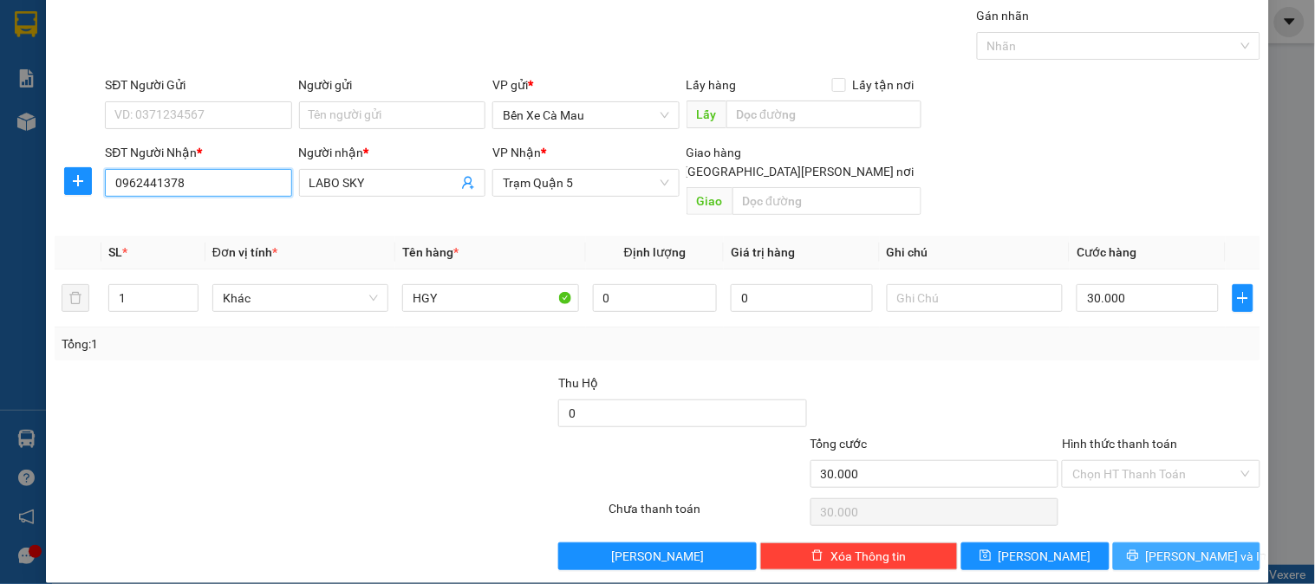
type input "0962441378"
click at [1154, 543] on button "[PERSON_NAME] và In" at bounding box center [1186, 557] width 147 height 28
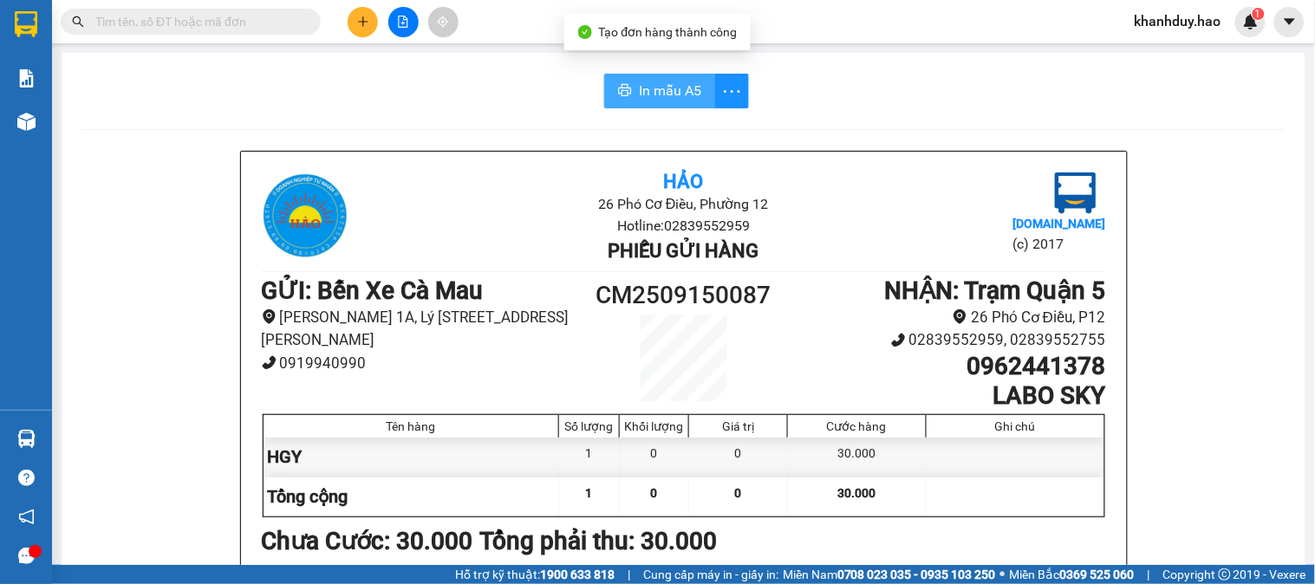
click at [670, 95] on span "In mẫu A5" at bounding box center [670, 91] width 62 height 22
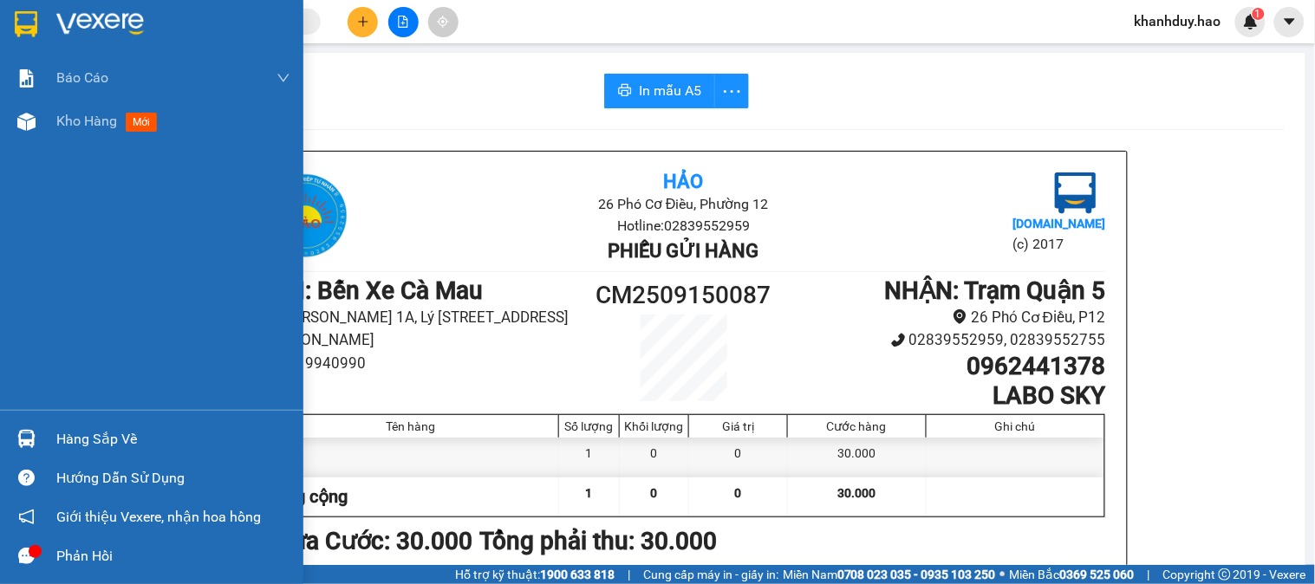
click at [75, 163] on div "Báo cáo BC tiền công nợ Báo cáo dòng tiền (trưởng trạm) Doanh số tạo đơn theo V…" at bounding box center [151, 233] width 303 height 354
click at [118, 135] on div "Kho hàng mới" at bounding box center [173, 121] width 234 height 43
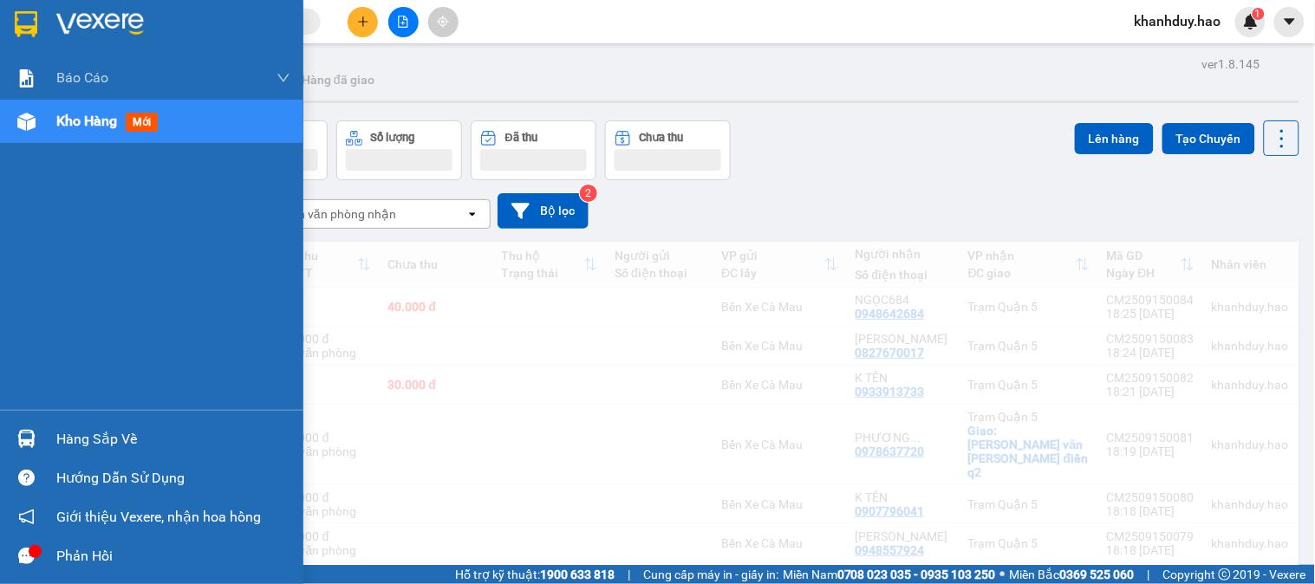
click at [68, 108] on div "Kho hàng mới" at bounding box center [173, 121] width 234 height 43
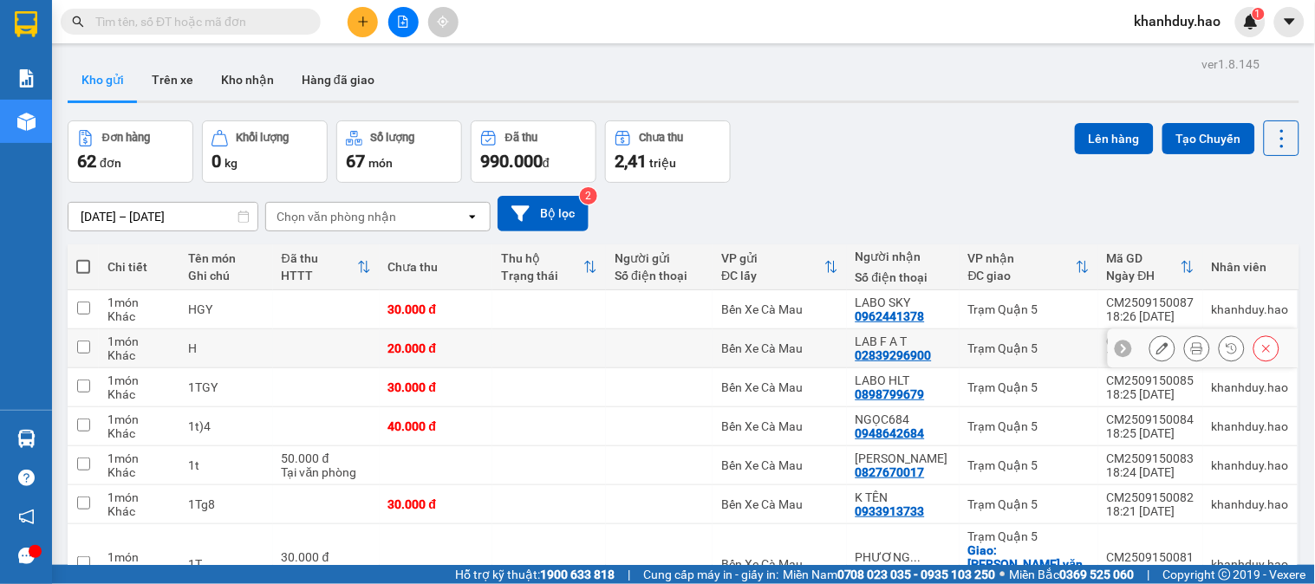
click at [1261, 352] on icon at bounding box center [1267, 349] width 12 height 12
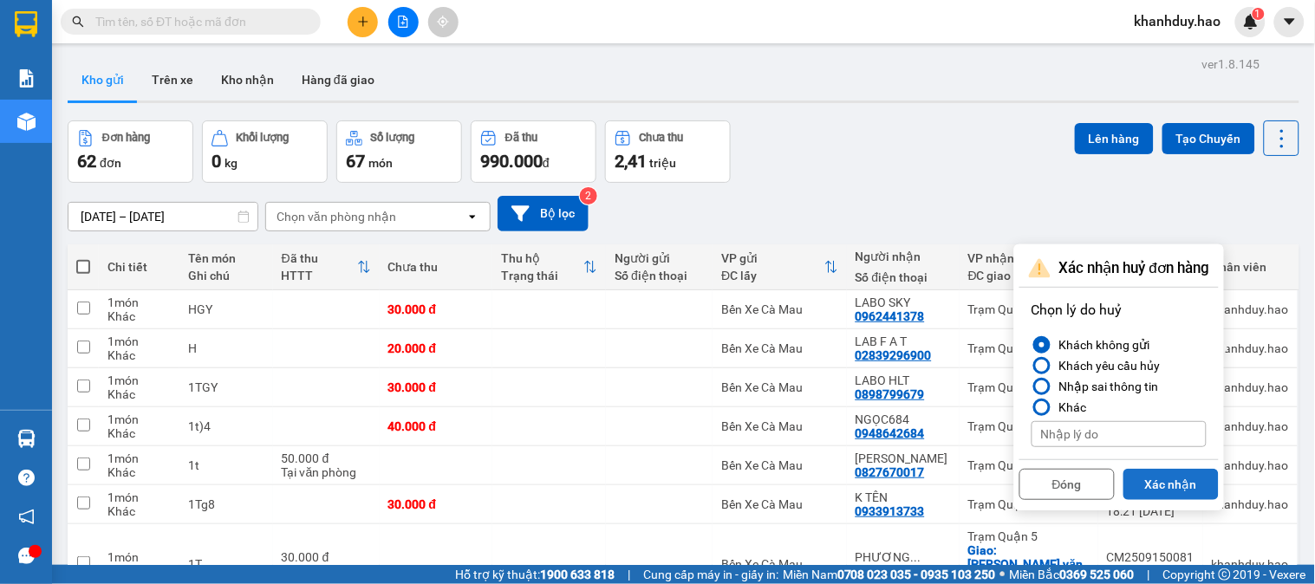
click at [1171, 494] on button "Xác nhận" at bounding box center [1171, 484] width 95 height 31
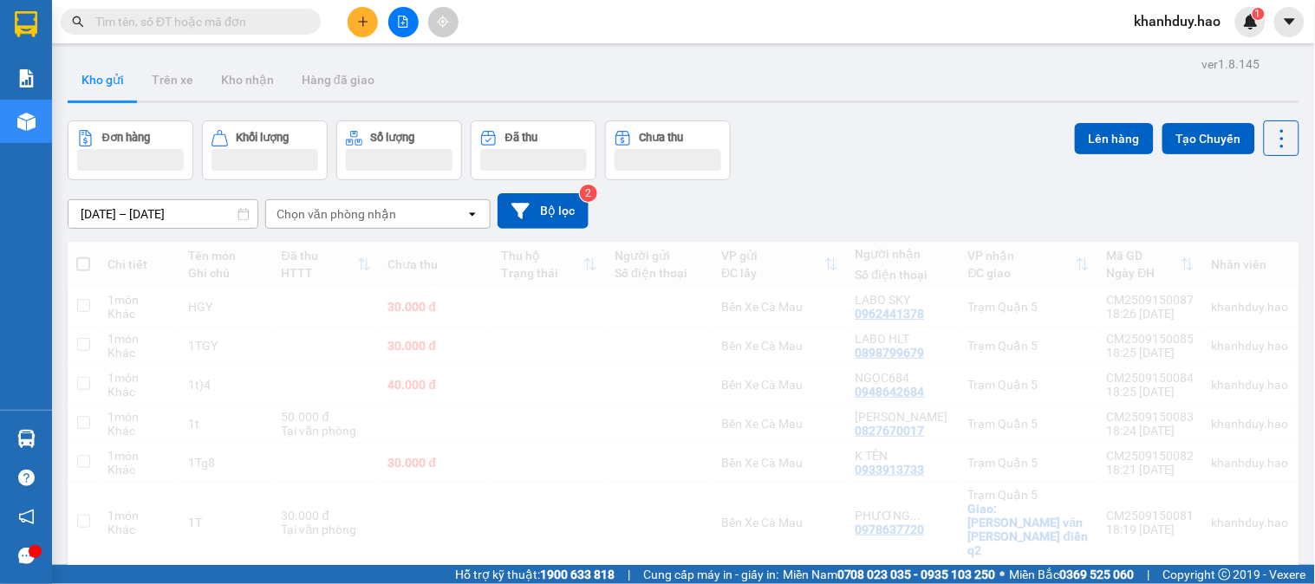
click at [353, 20] on button at bounding box center [363, 22] width 30 height 30
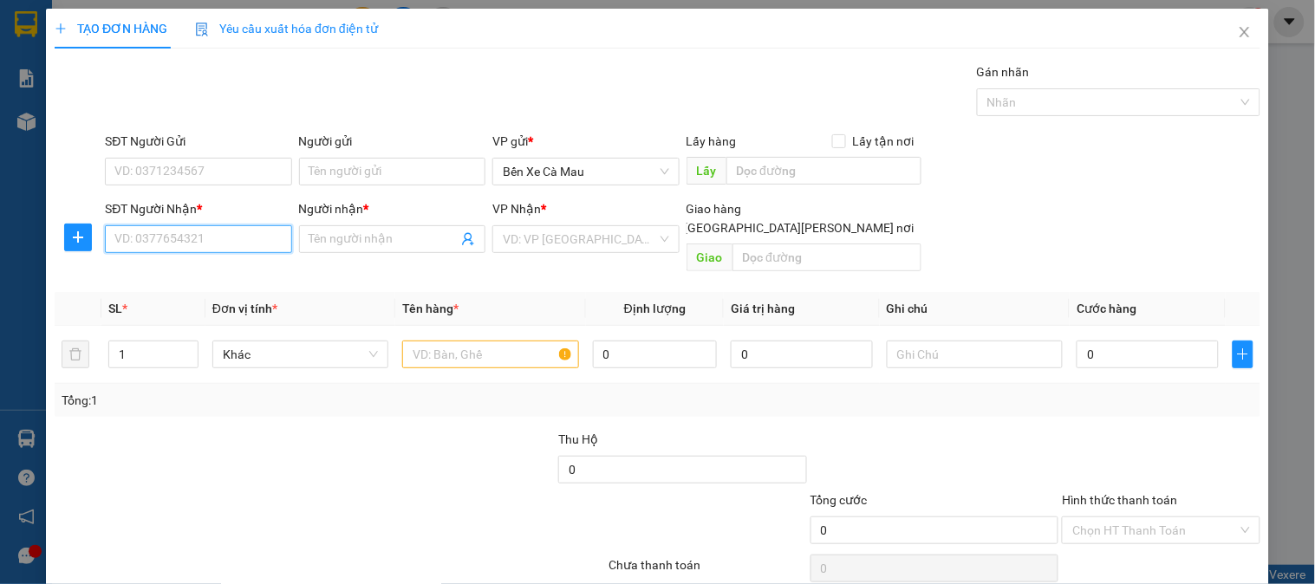
click at [224, 239] on input "SĐT Người Nhận *" at bounding box center [198, 239] width 186 height 28
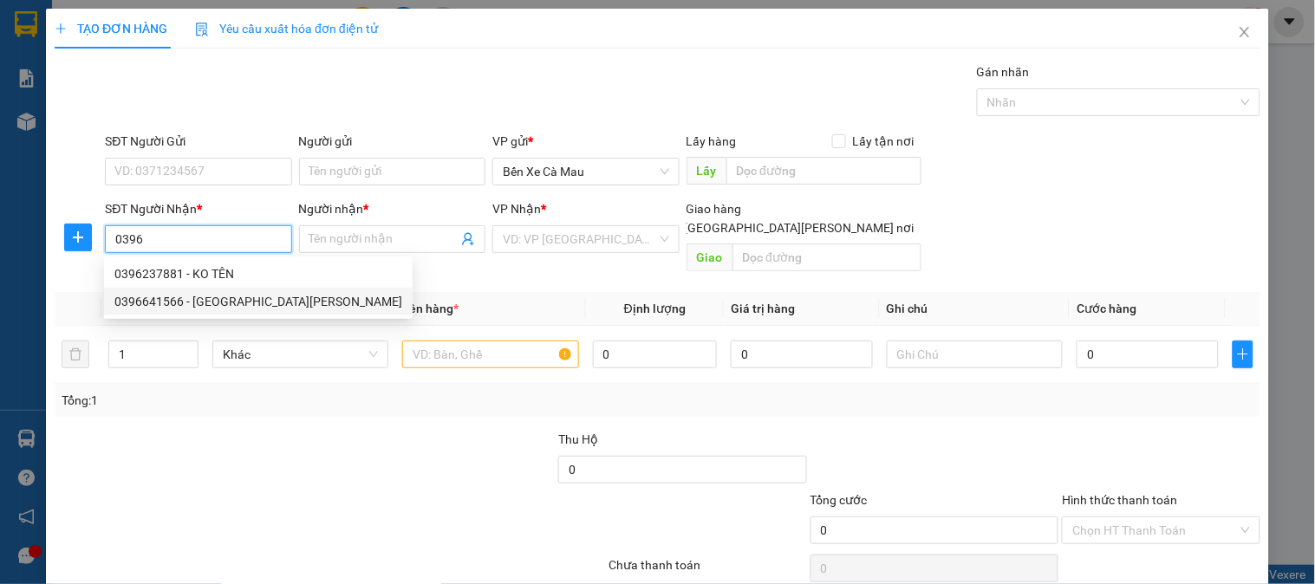
click at [238, 295] on div "0396641566 - LAB TRƯỜNG MINH" at bounding box center [258, 301] width 288 height 19
type input "0396641566"
type input "LAB TRƯỜNG MINH"
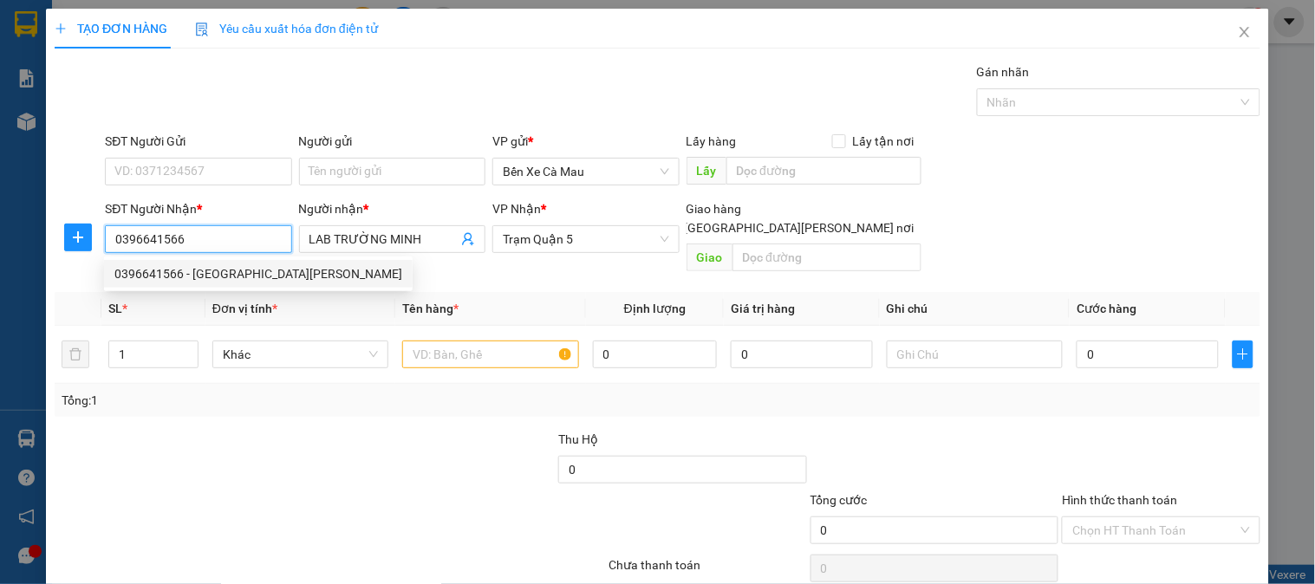
type input "30.000"
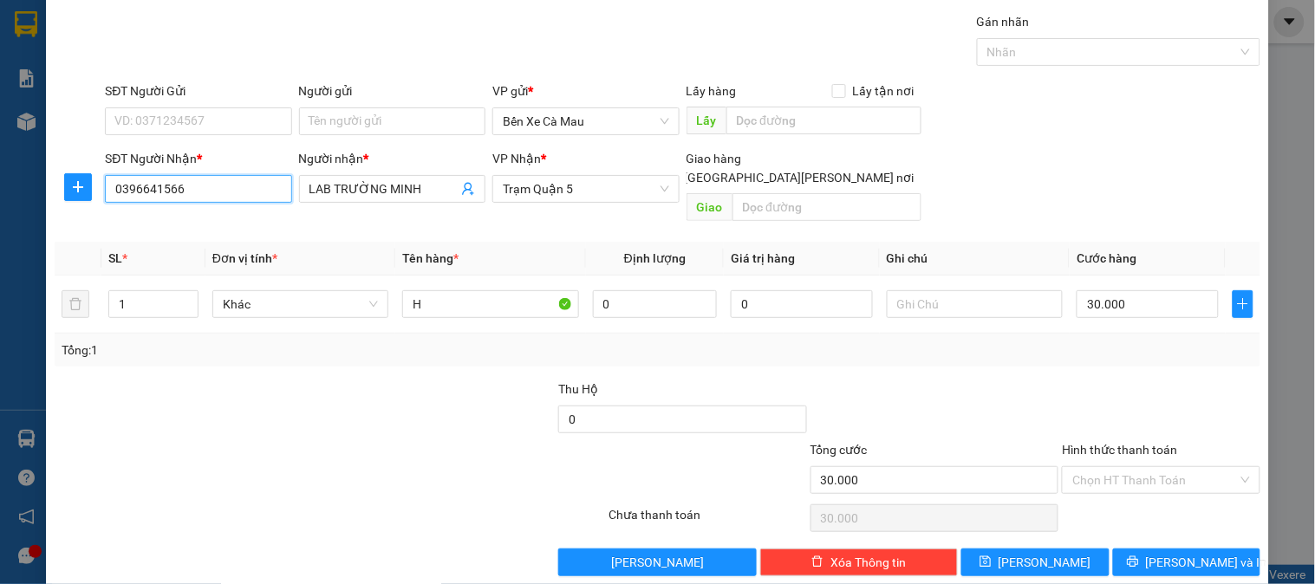
scroll to position [56, 0]
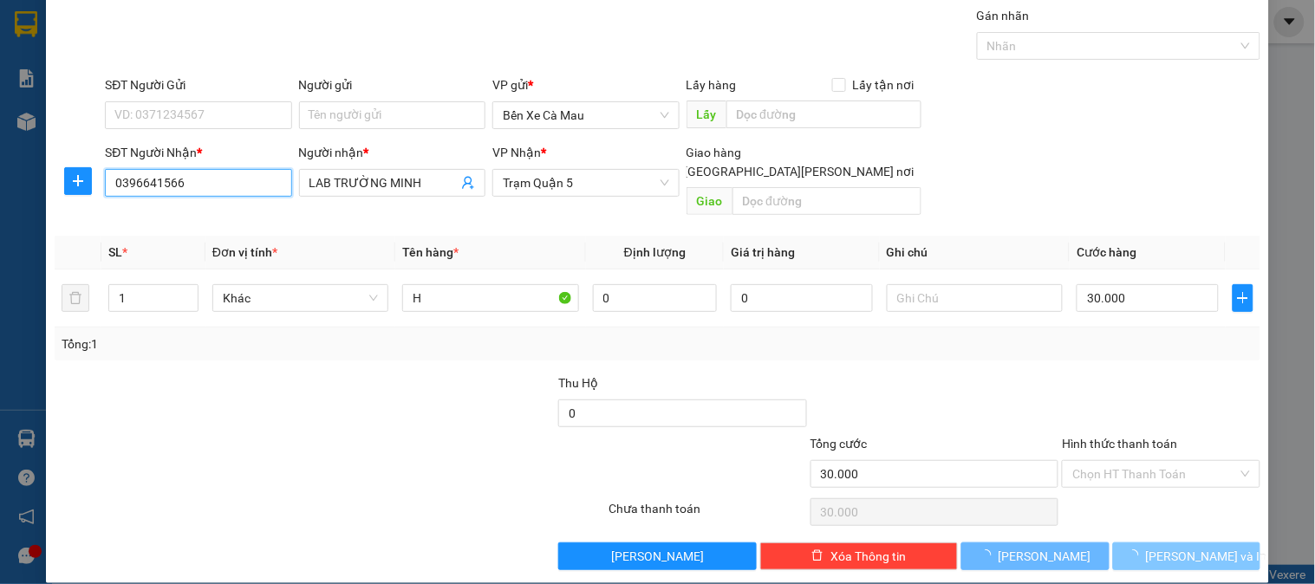
type input "0396641566"
click at [1176, 547] on span "[PERSON_NAME] và In" at bounding box center [1206, 556] width 121 height 19
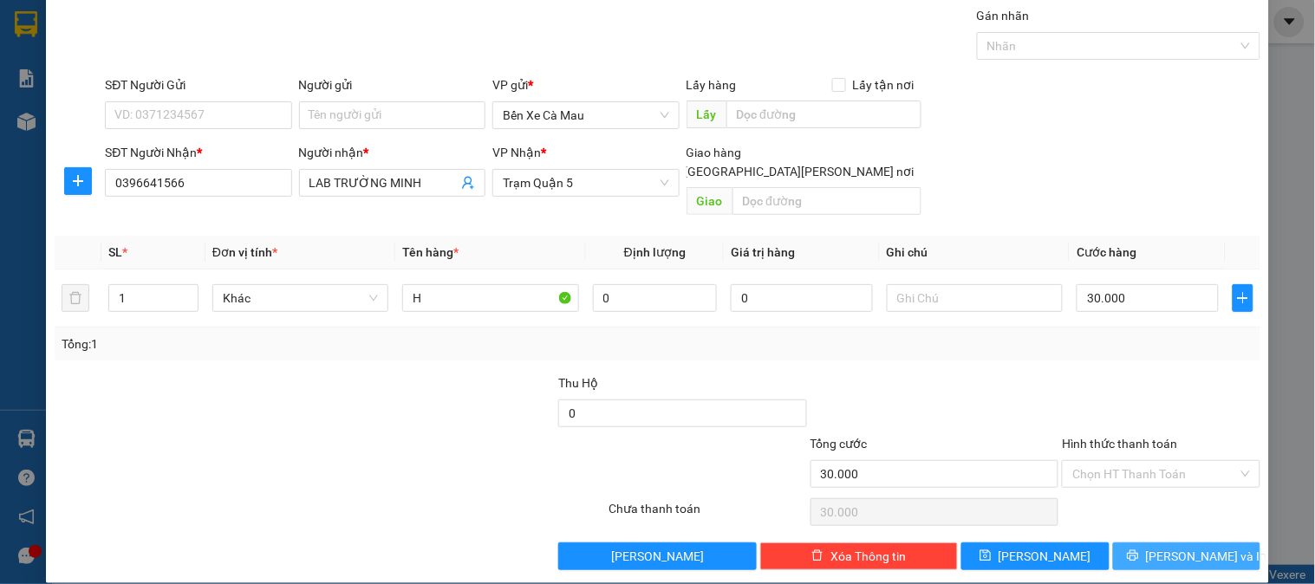
click at [1173, 547] on span "[PERSON_NAME] và In" at bounding box center [1206, 556] width 121 height 19
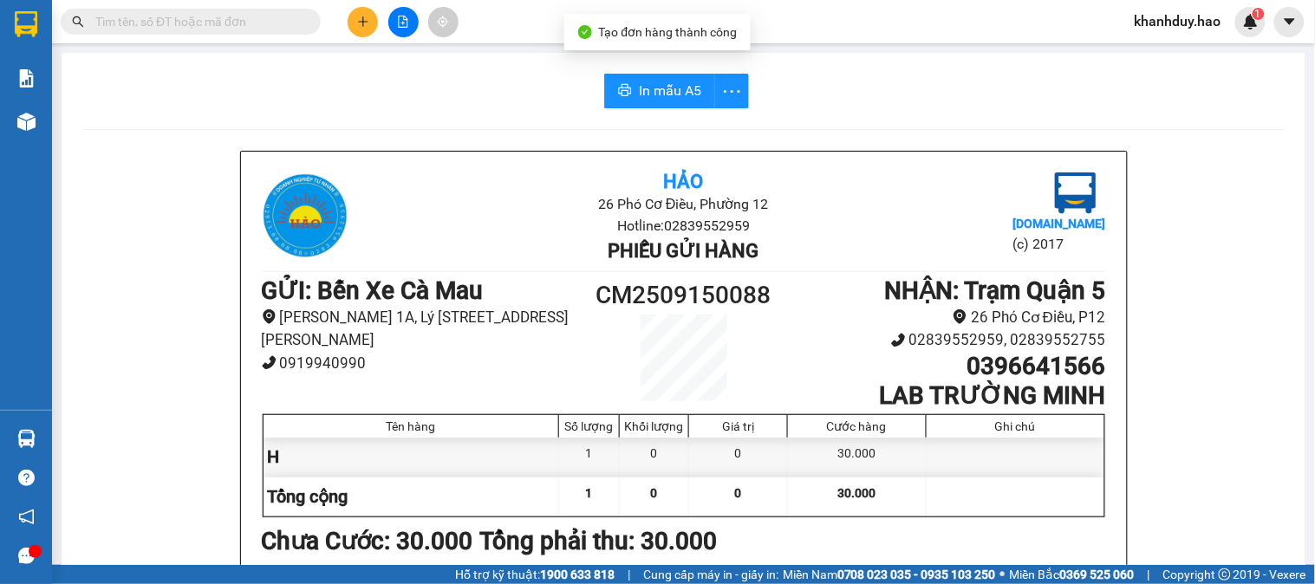
click at [663, 87] on span "In mẫu A5" at bounding box center [670, 91] width 62 height 22
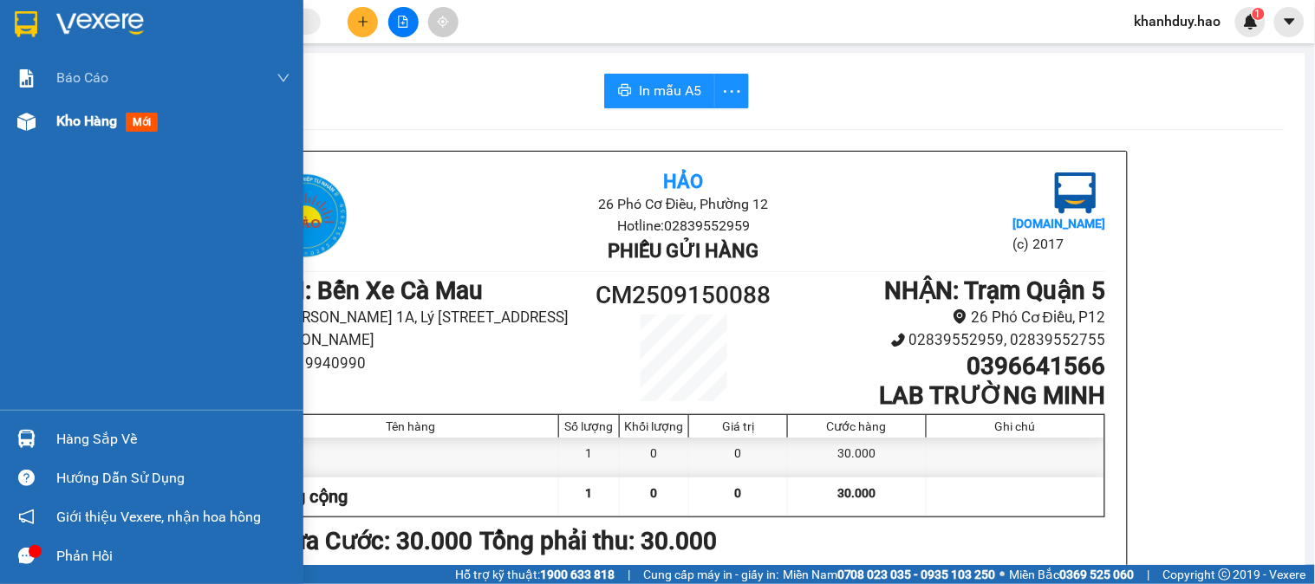
click at [57, 100] on div "Kho hàng mới" at bounding box center [173, 121] width 234 height 43
click at [37, 127] on div at bounding box center [26, 122] width 30 height 30
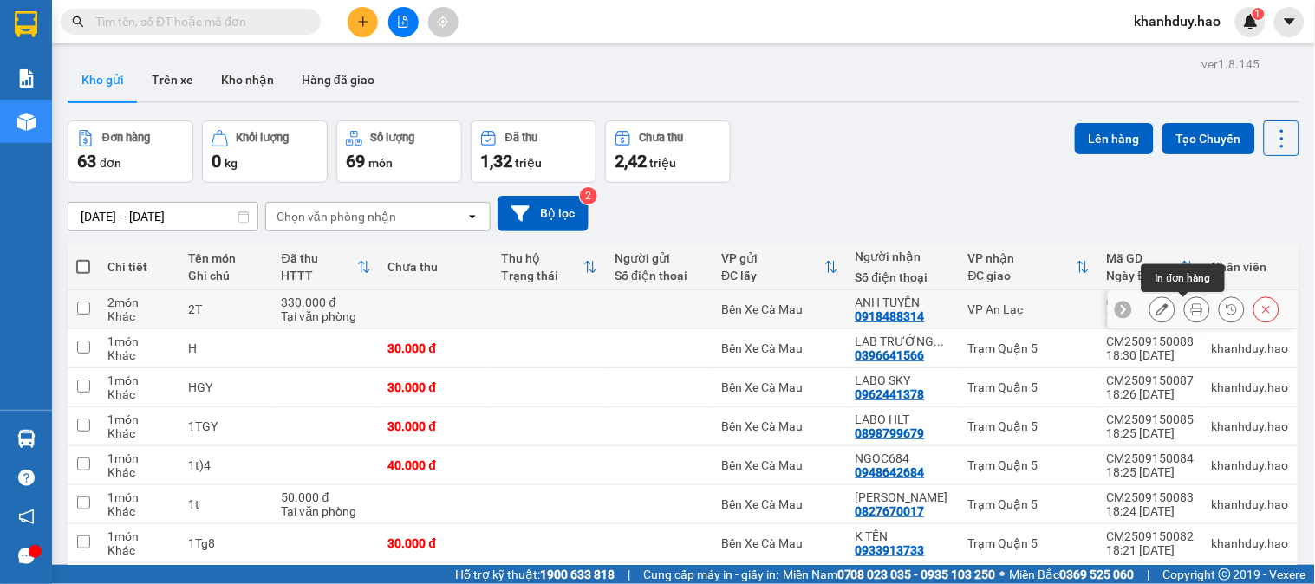
click at [1191, 314] on icon at bounding box center [1197, 309] width 12 height 12
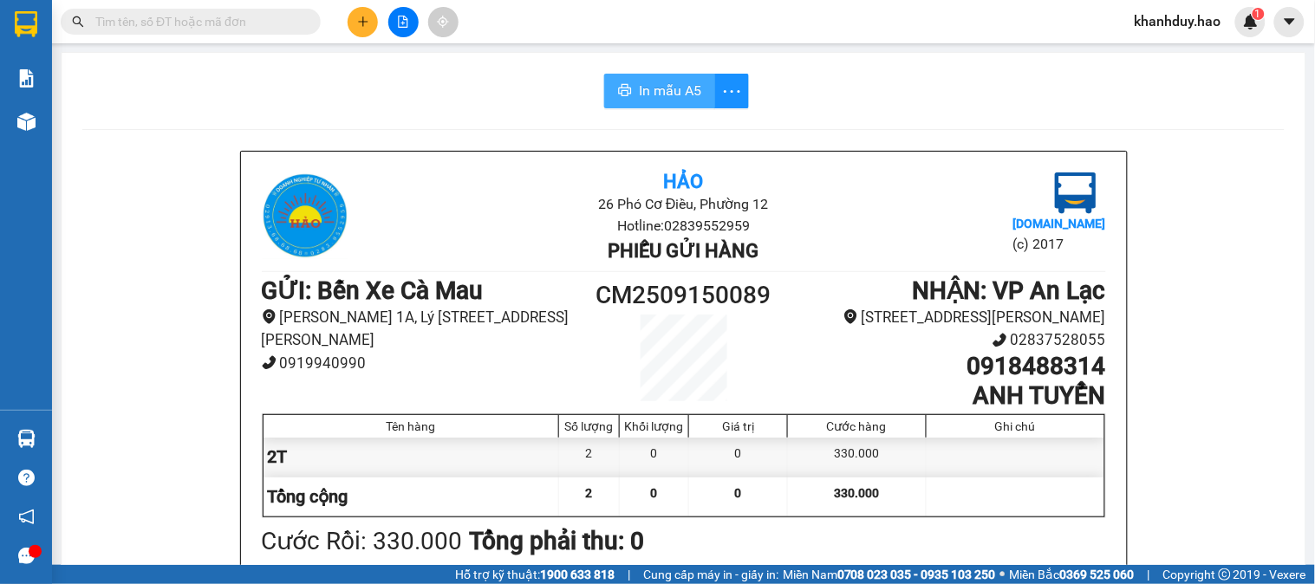
click at [669, 100] on span "In mẫu A5" at bounding box center [670, 91] width 62 height 22
click at [653, 88] on span "In mẫu A5" at bounding box center [670, 91] width 62 height 22
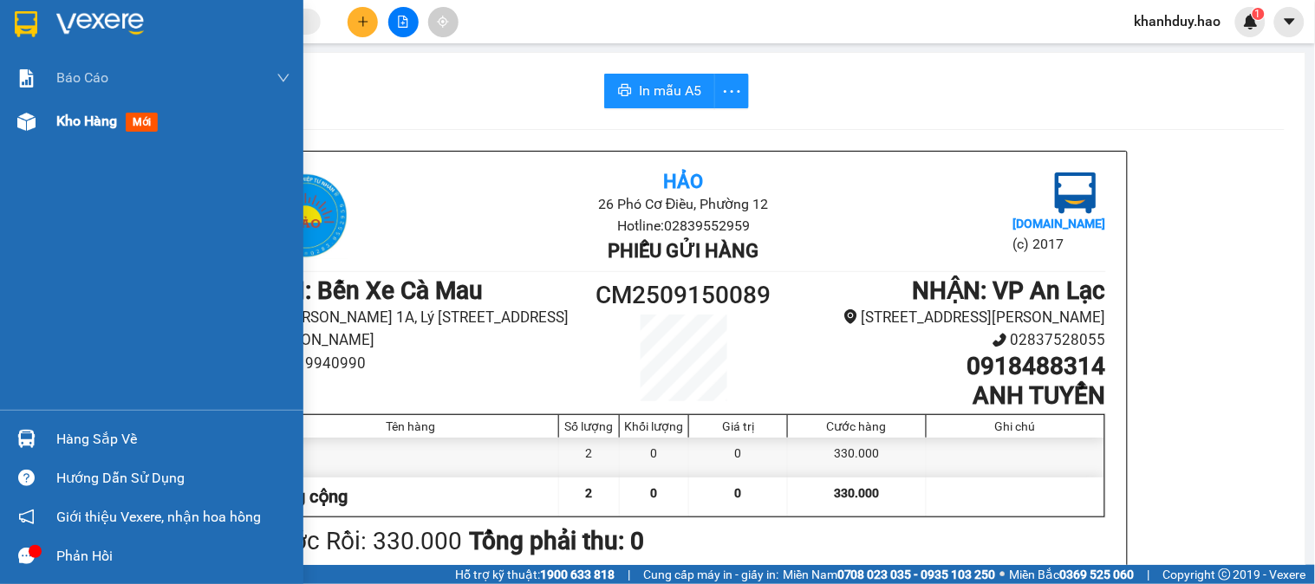
click at [114, 141] on div "Kho hàng mới" at bounding box center [173, 121] width 234 height 43
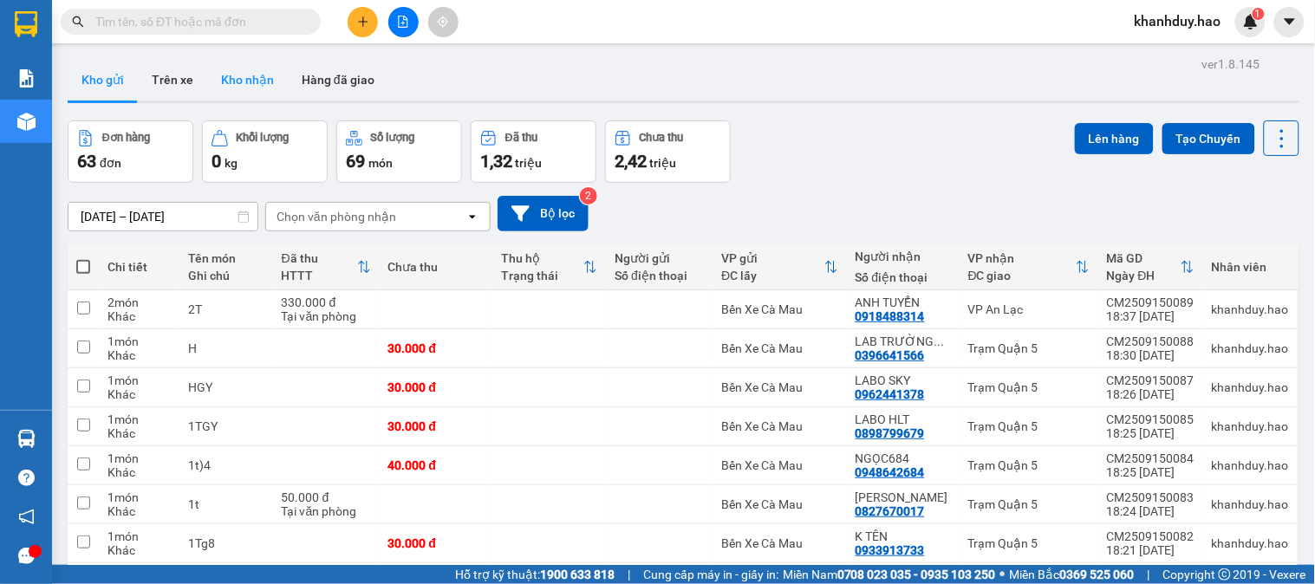
click at [257, 65] on button "Kho nhận" at bounding box center [247, 80] width 81 height 42
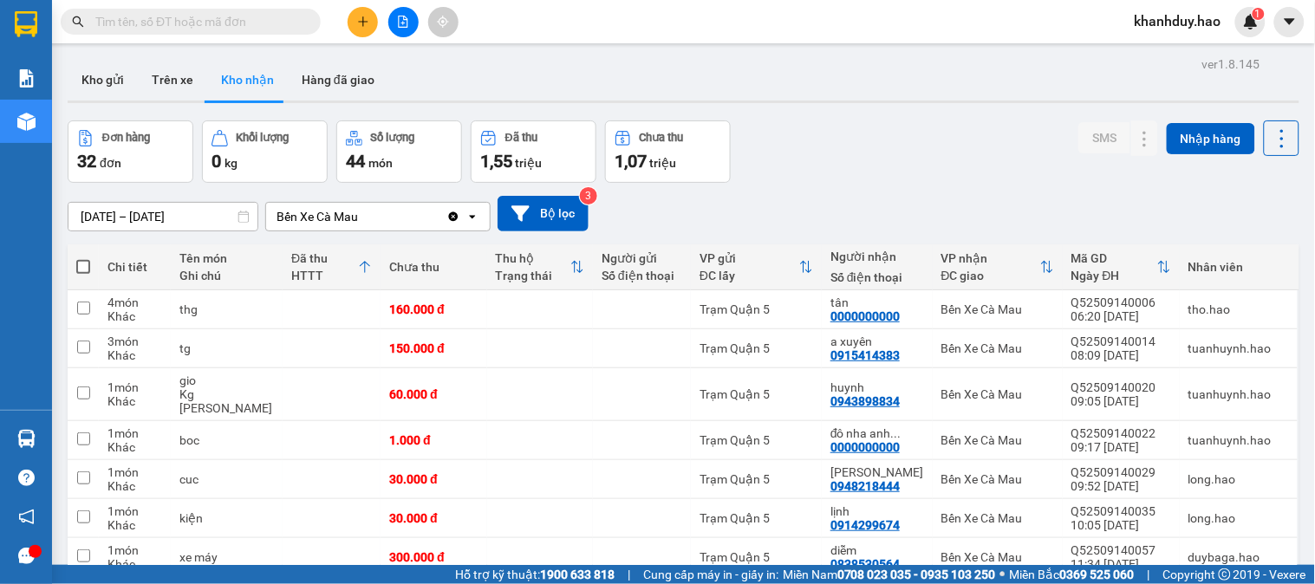
click at [362, 13] on button at bounding box center [363, 22] width 30 height 30
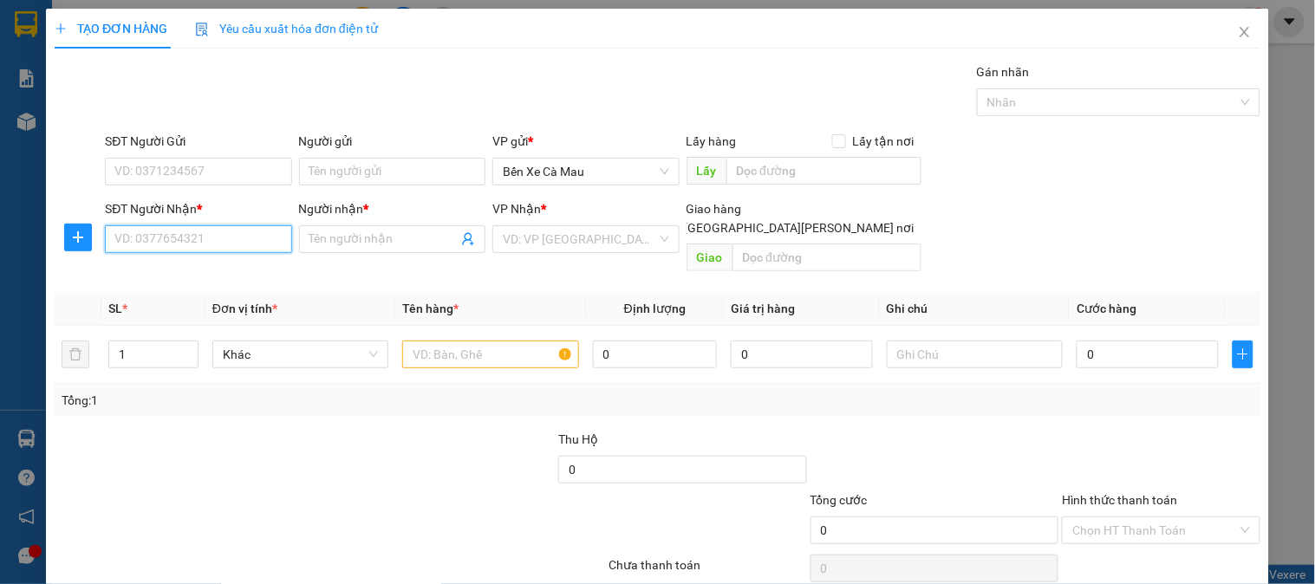
click at [220, 236] on input "SĐT Người Nhận *" at bounding box center [198, 239] width 186 height 28
drag, startPoint x: 180, startPoint y: 272, endPoint x: 224, endPoint y: 281, distance: 44.2
click at [198, 275] on div "0907730761 - LÊ" at bounding box center [199, 273] width 171 height 19
type input "0907730761"
type input "LÊ"
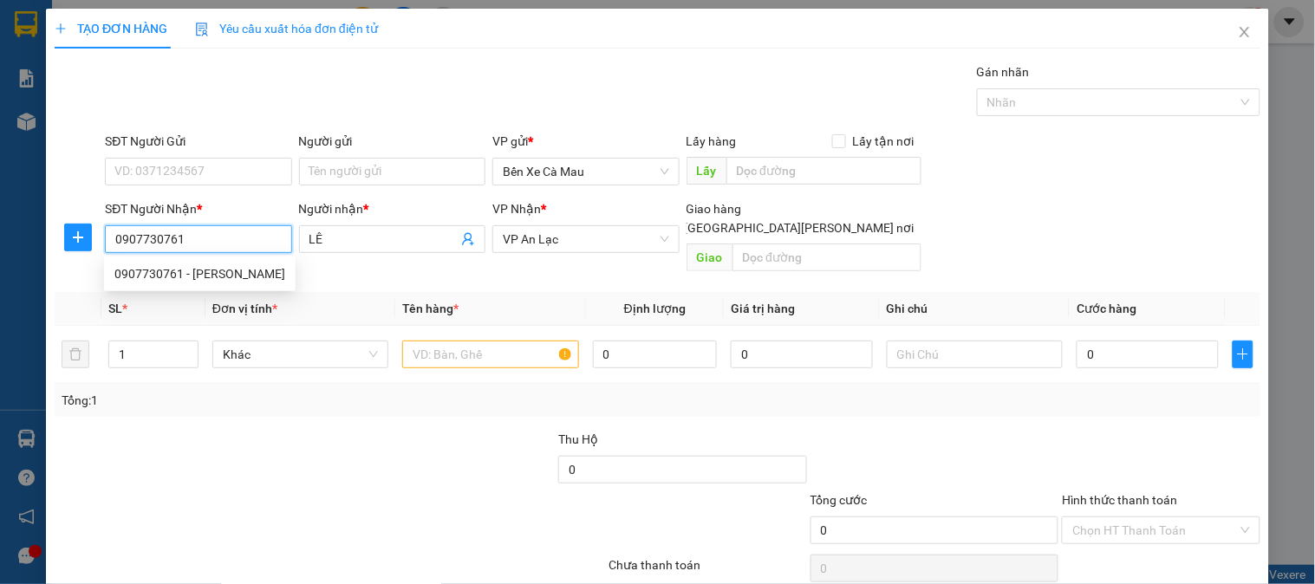
type input "30.000"
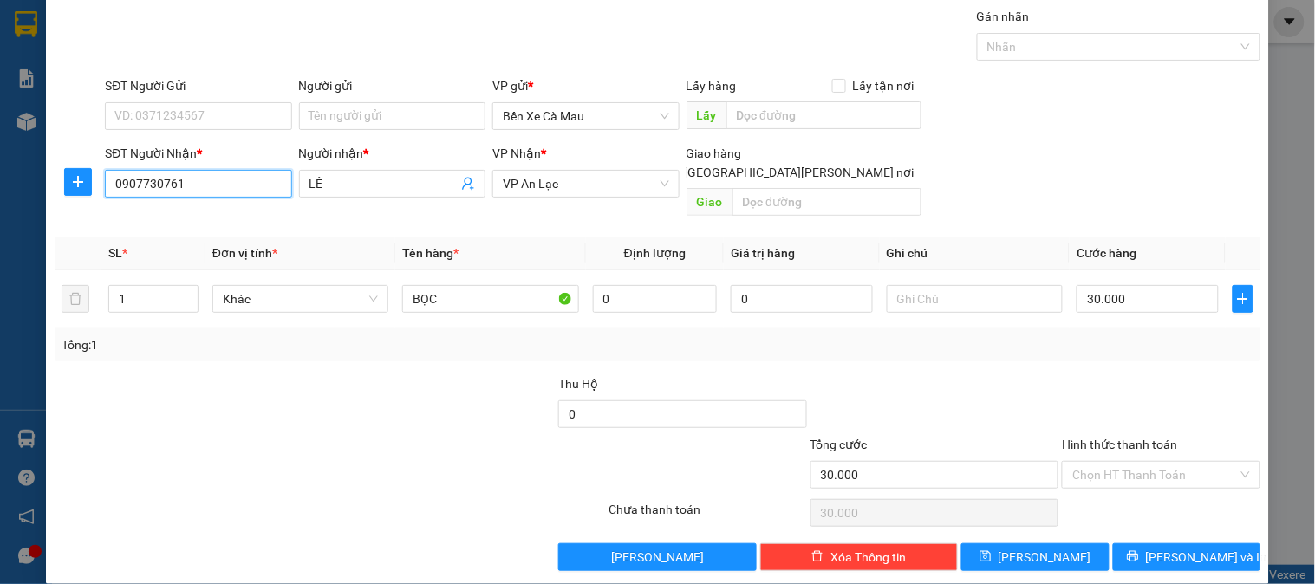
scroll to position [56, 0]
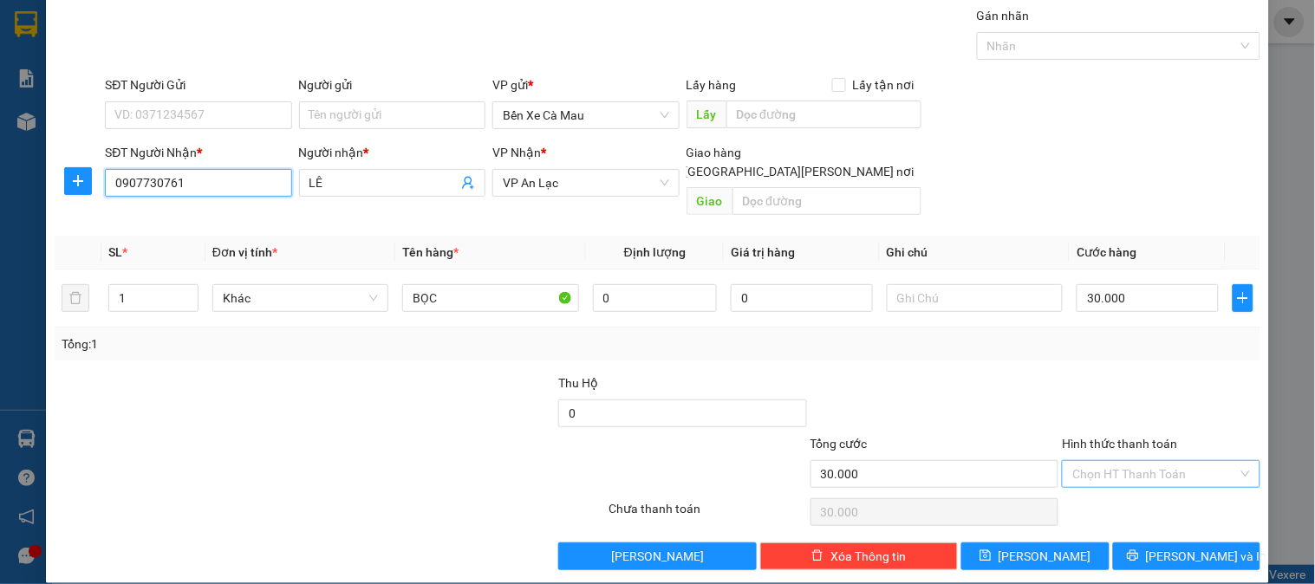
type input "0907730761"
click at [1217, 467] on input "Hình thức thanh toán" at bounding box center [1155, 474] width 165 height 26
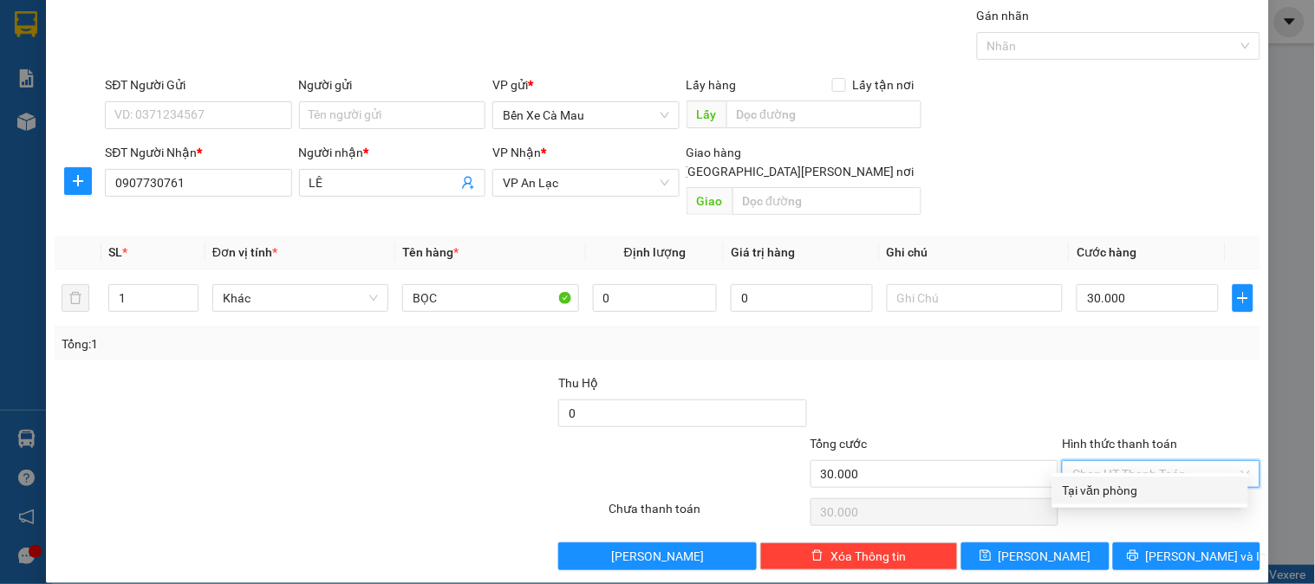
click at [1160, 495] on div "Tại văn phòng" at bounding box center [1150, 490] width 175 height 19
type input "0"
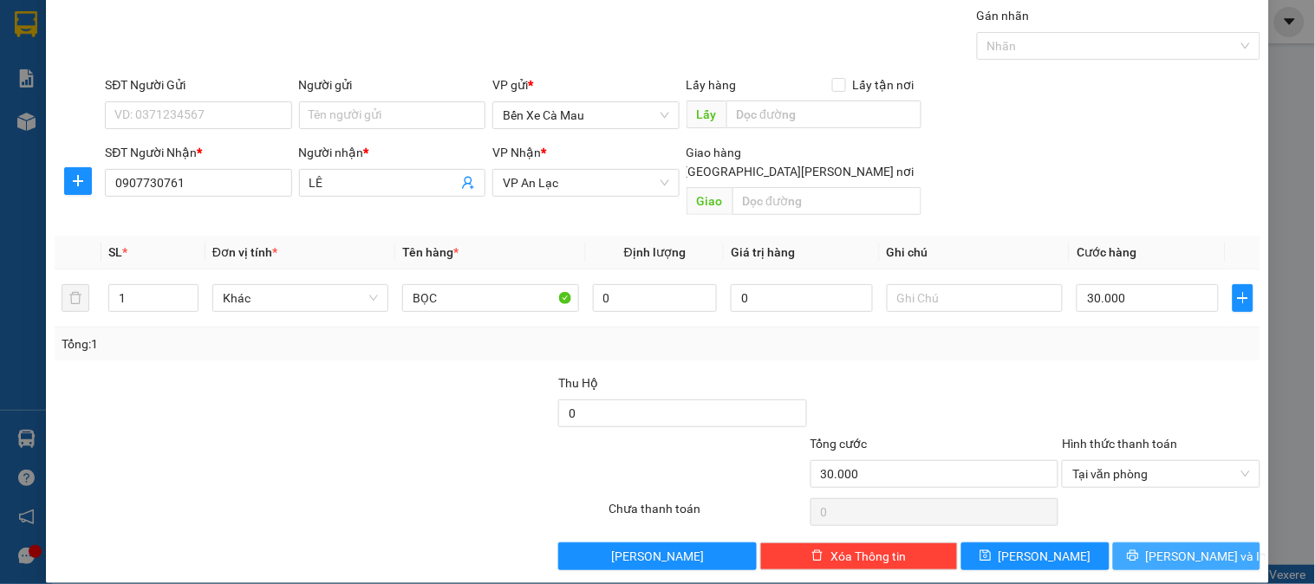
click at [1180, 547] on span "[PERSON_NAME] và In" at bounding box center [1206, 556] width 121 height 19
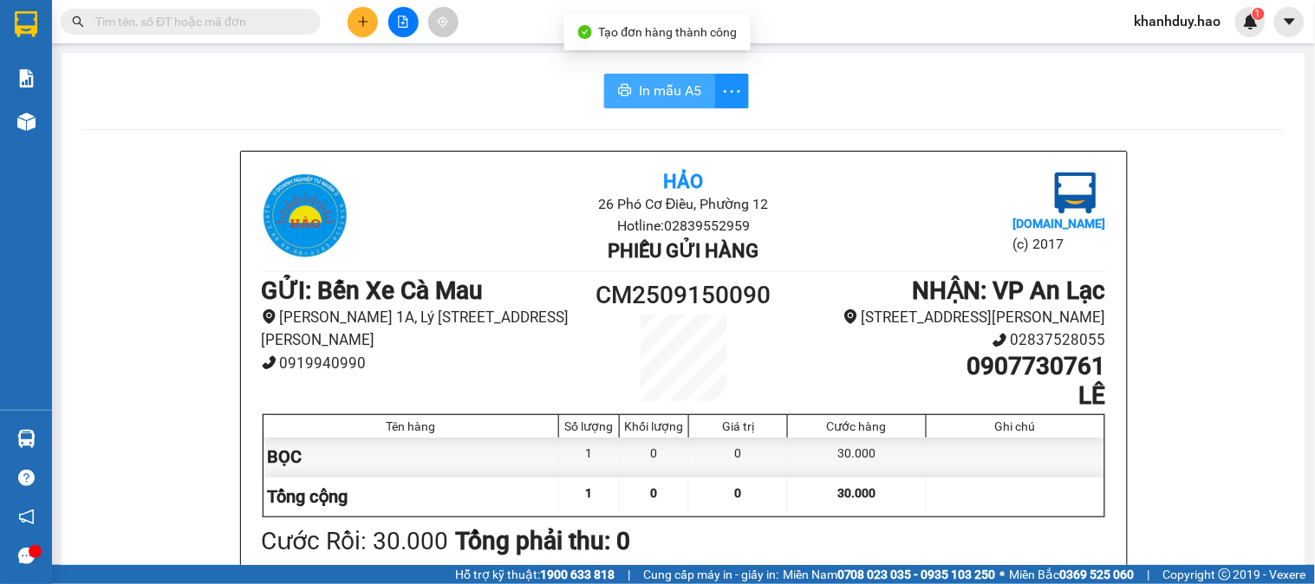
click at [659, 85] on span "In mẫu A5" at bounding box center [670, 91] width 62 height 22
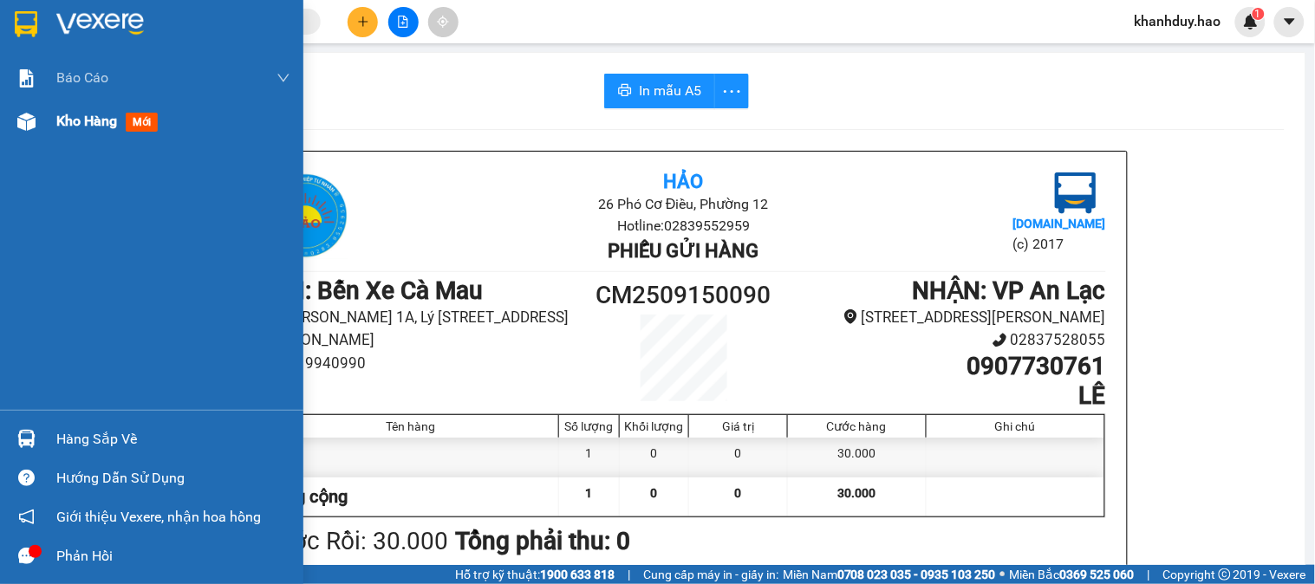
click at [36, 121] on div at bounding box center [26, 122] width 30 height 30
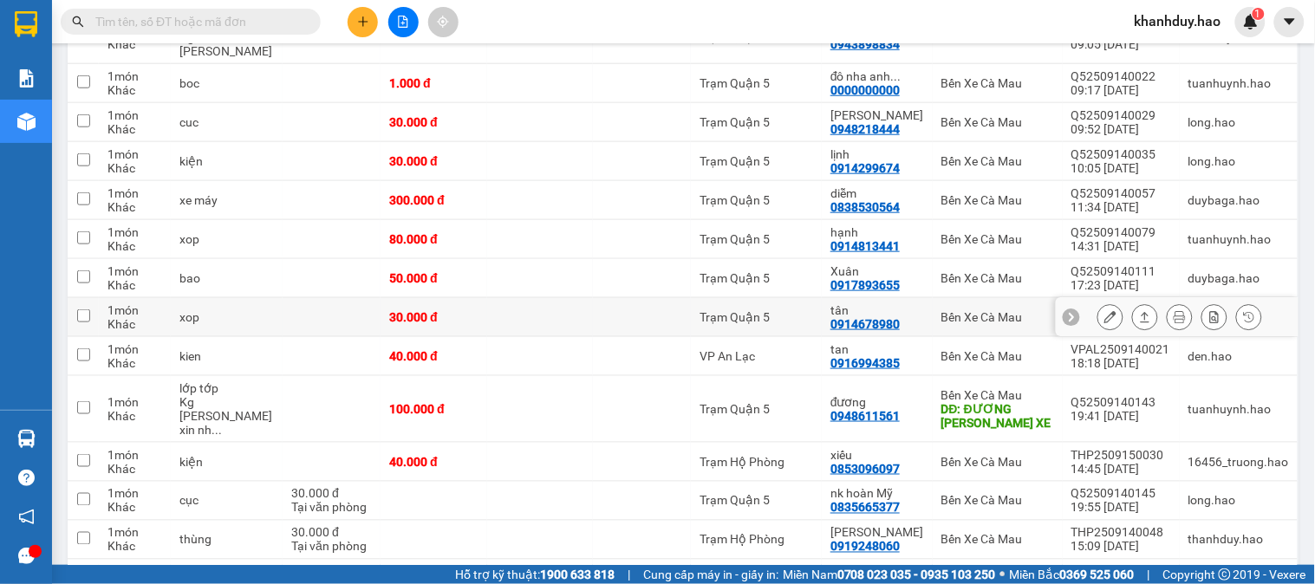
scroll to position [385, 0]
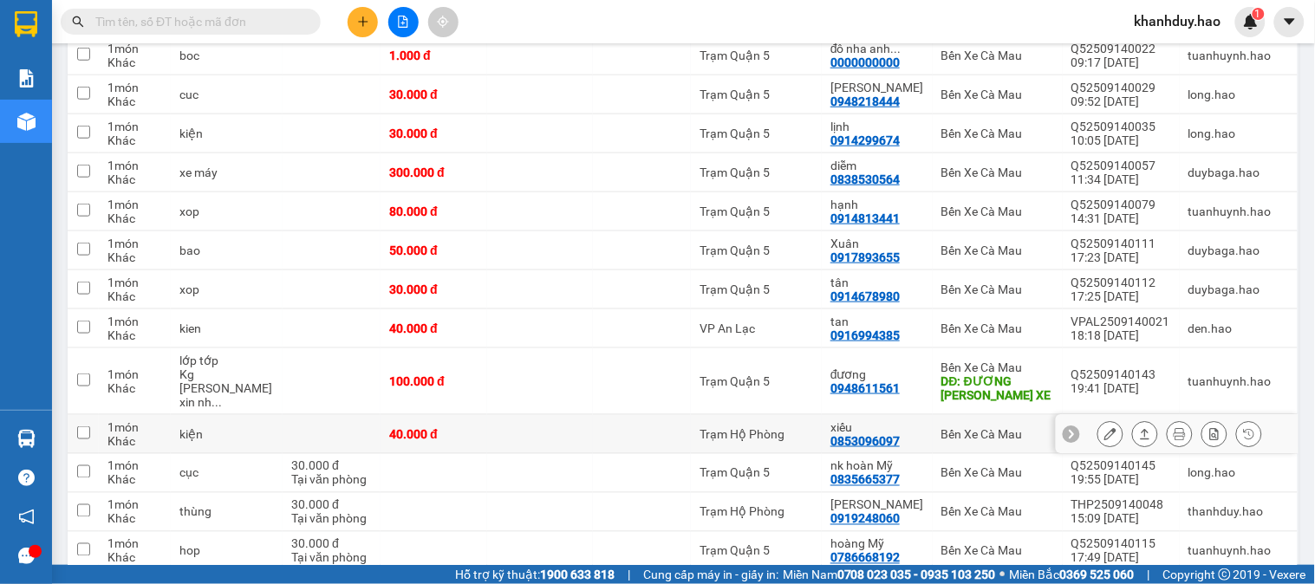
click at [1133, 425] on button at bounding box center [1145, 435] width 24 height 30
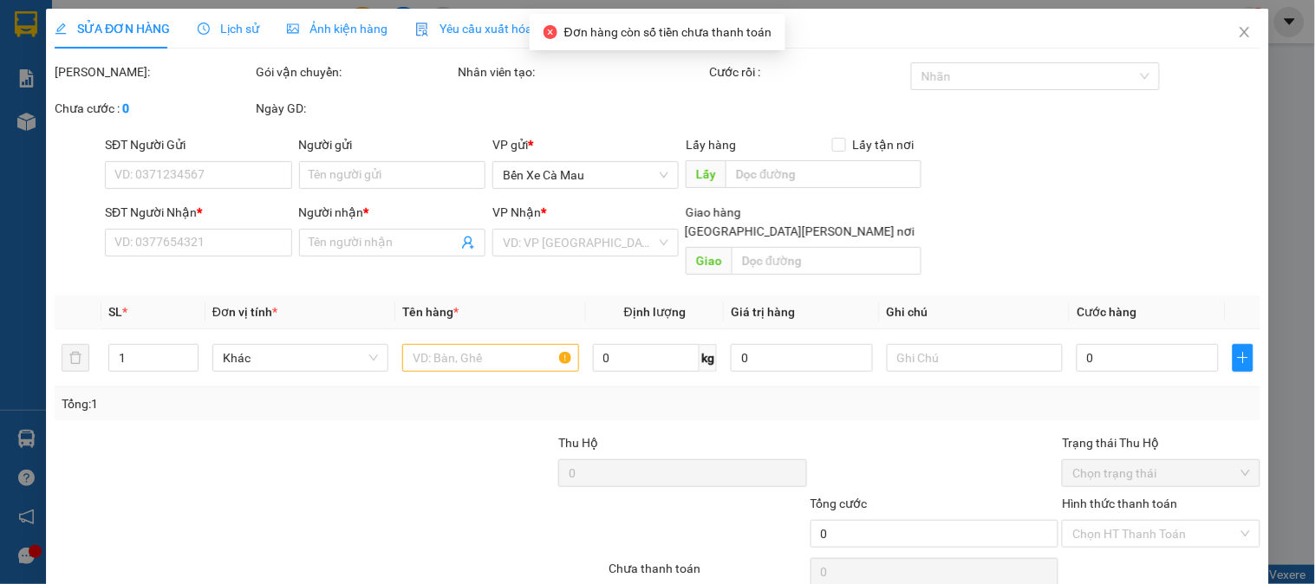
type input "0853096097"
type input "xiếu"
type input "40.000"
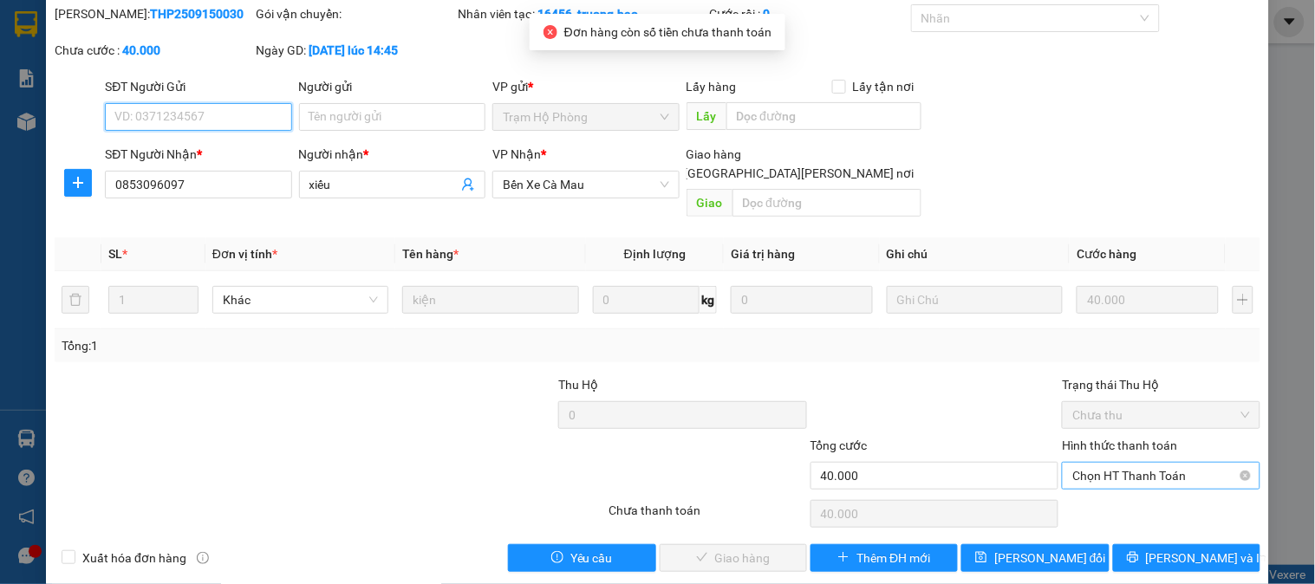
scroll to position [61, 0]
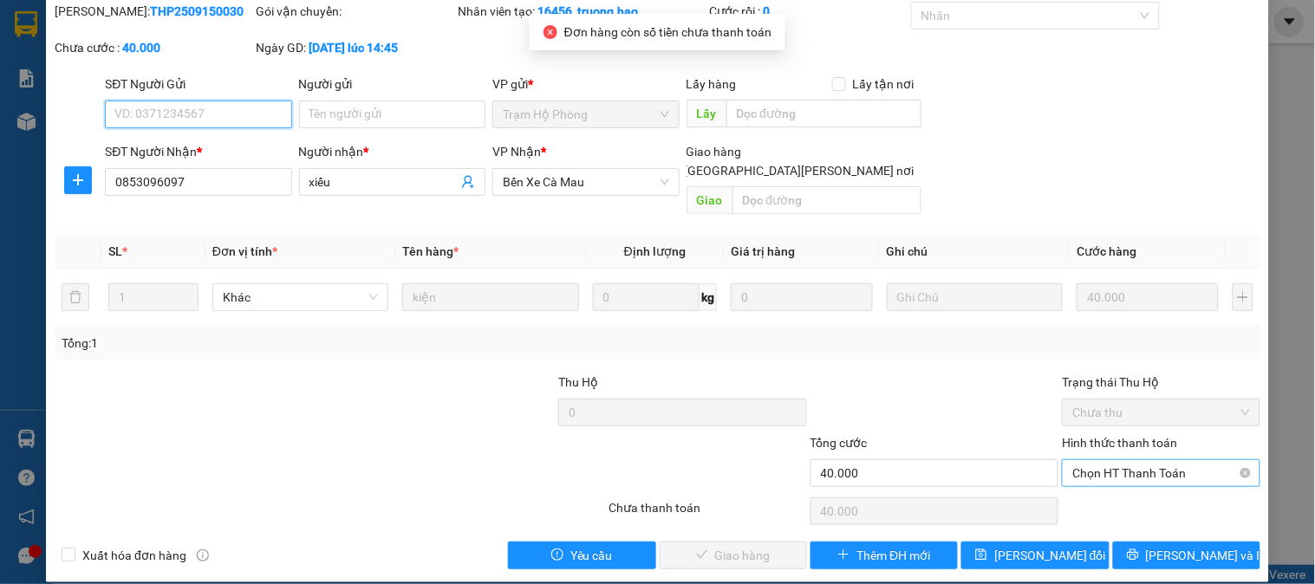
click at [1160, 460] on span "Chọn HT Thanh Toán" at bounding box center [1161, 473] width 177 height 26
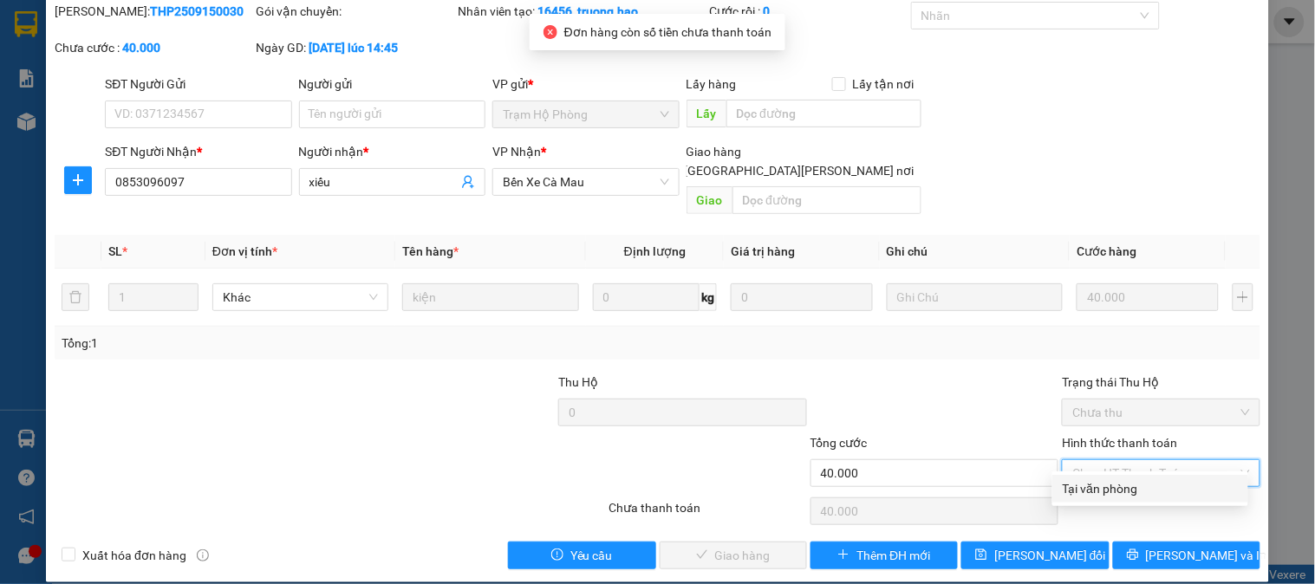
click at [1165, 491] on div "Tại văn phòng" at bounding box center [1150, 489] width 175 height 19
type input "0"
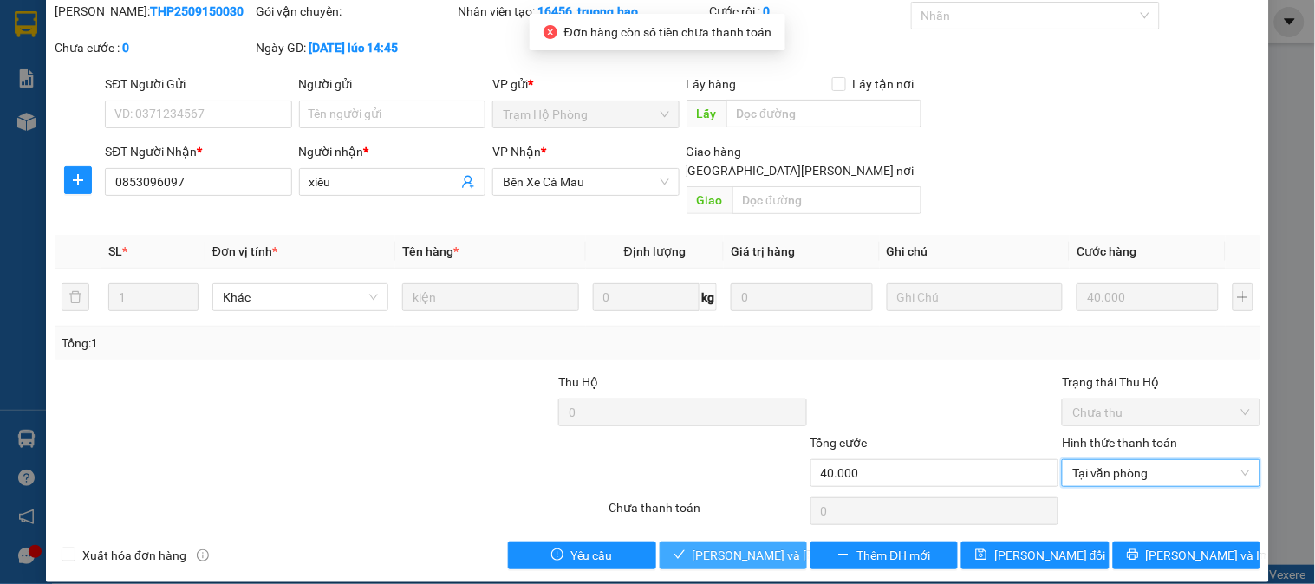
click at [769, 546] on span "Lưu và Giao hàng" at bounding box center [810, 555] width 234 height 19
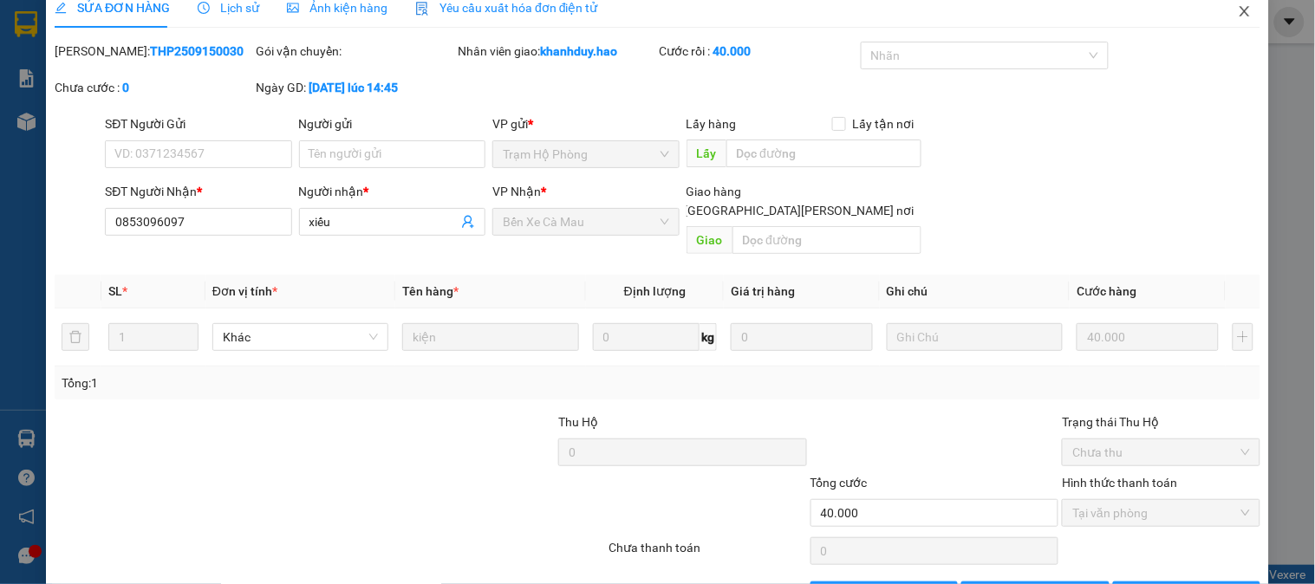
scroll to position [0, 0]
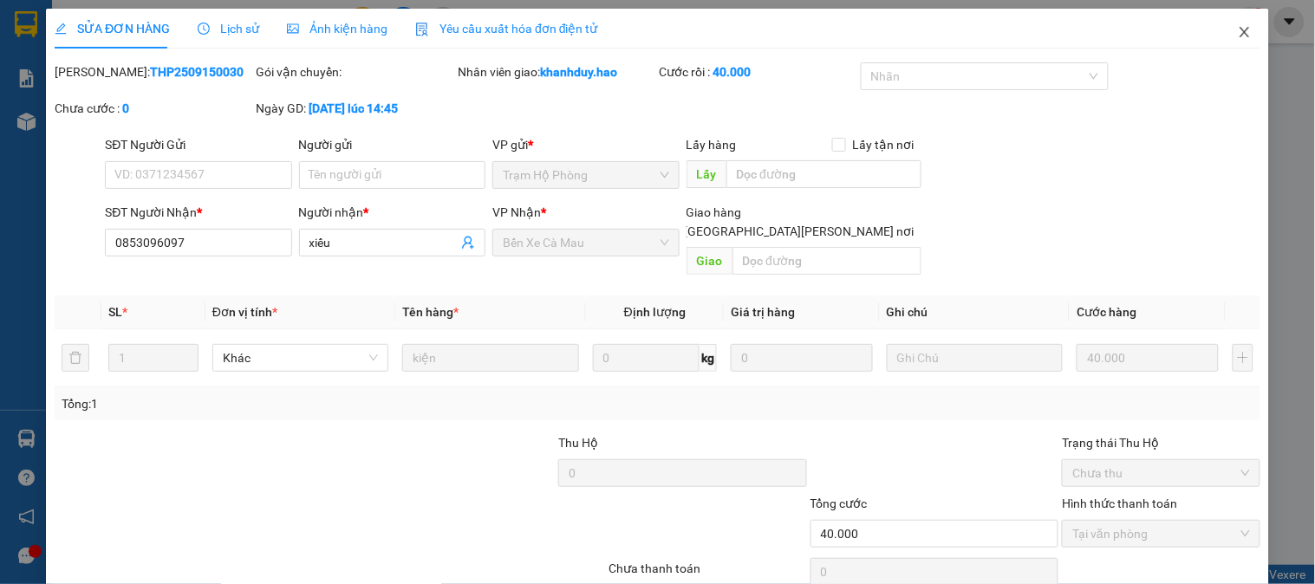
click at [1224, 27] on span "Close" at bounding box center [1245, 33] width 49 height 49
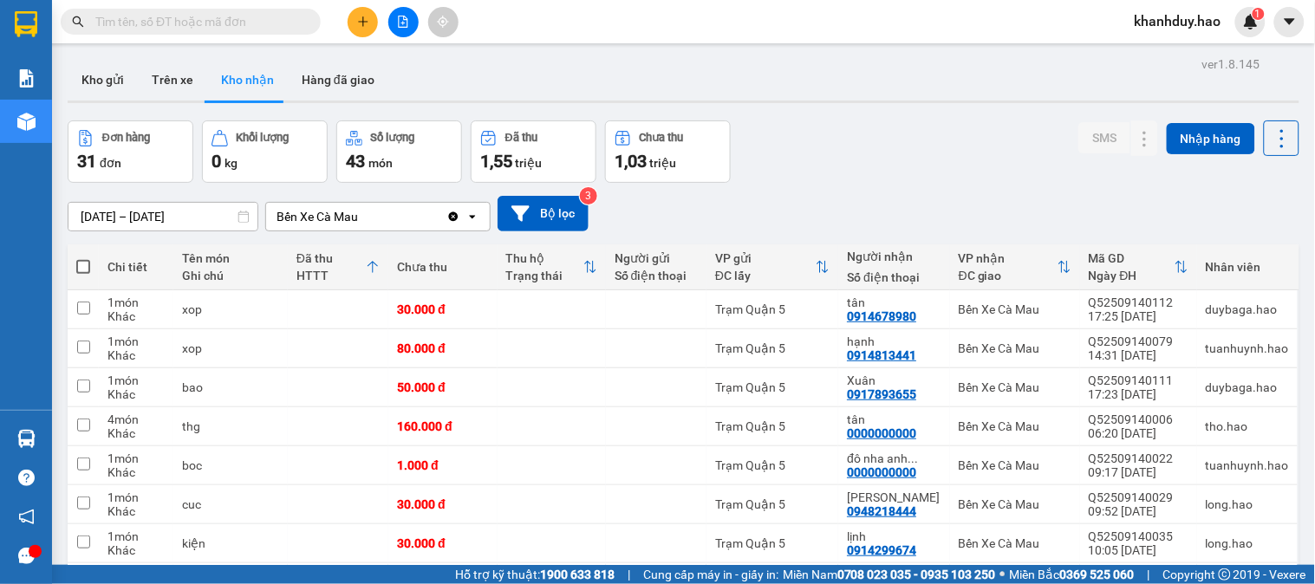
click at [370, 14] on button at bounding box center [363, 22] width 30 height 30
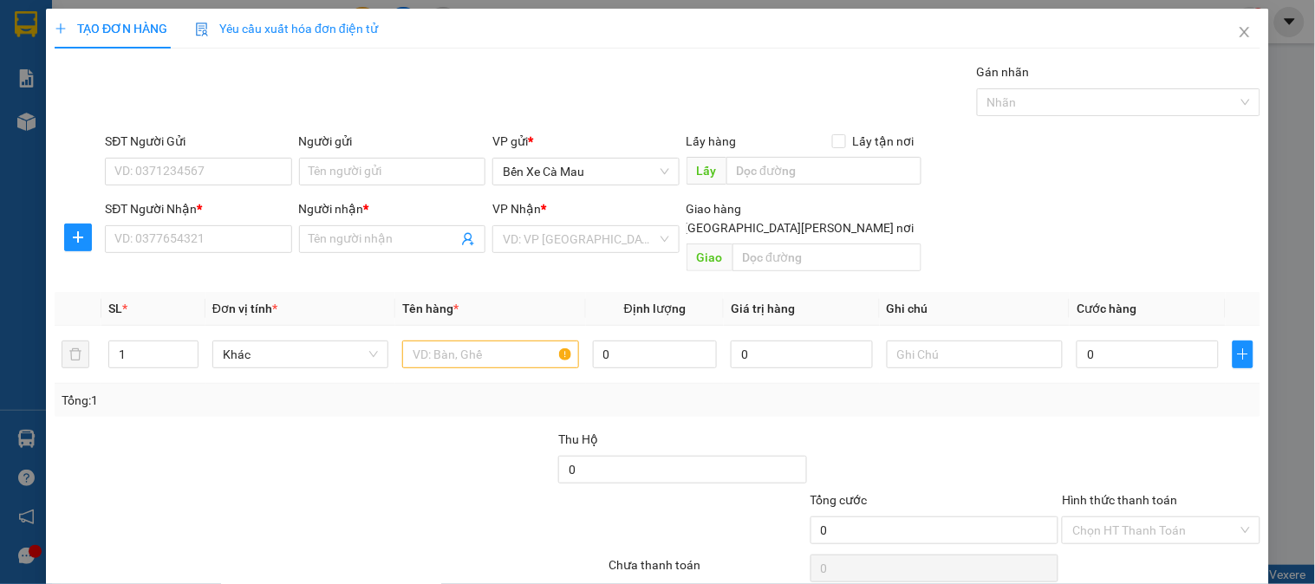
drag, startPoint x: 227, startPoint y: 261, endPoint x: 247, endPoint y: 254, distance: 21.1
click at [234, 260] on div "Transit Pickup Surcharge Ids Transit Deliver Surcharge Ids Transit Deliver Surc…" at bounding box center [658, 344] width 1206 height 564
click at [258, 238] on input "SĐT Người Nhận *" at bounding box center [198, 239] width 186 height 28
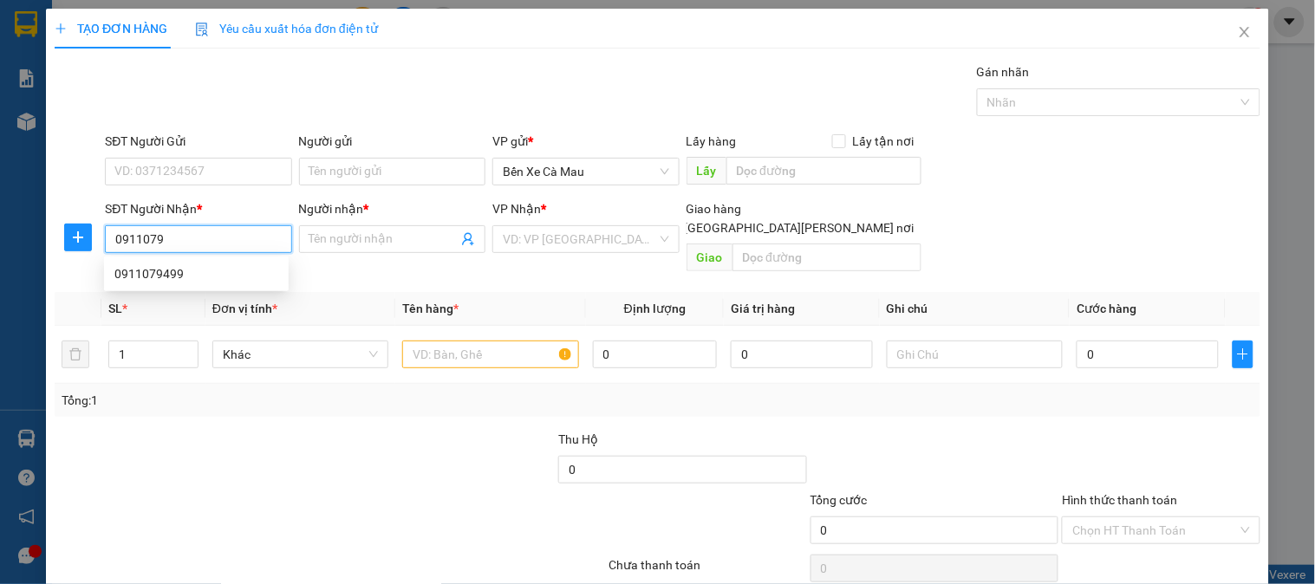
click at [222, 271] on div "0911079499" at bounding box center [196, 273] width 164 height 19
type input "0911079499"
type input "40.000"
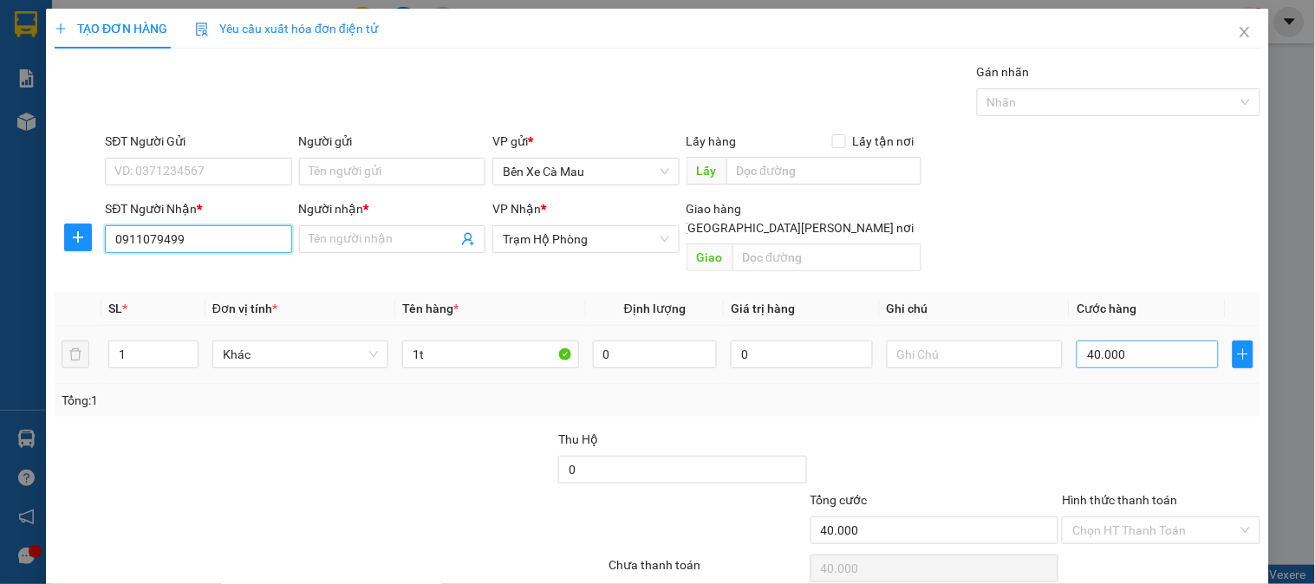
type input "0911079499"
click at [1122, 341] on input "40.000" at bounding box center [1148, 355] width 142 height 28
type input "0"
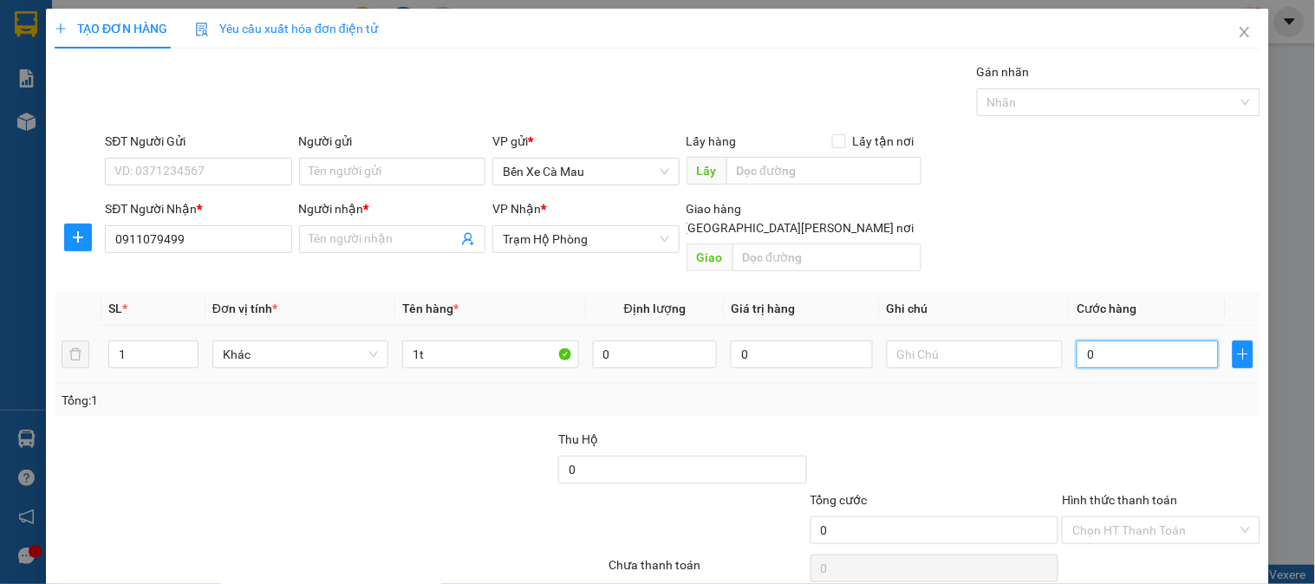
type input "003"
type input "3"
type input "0.030"
type input "30"
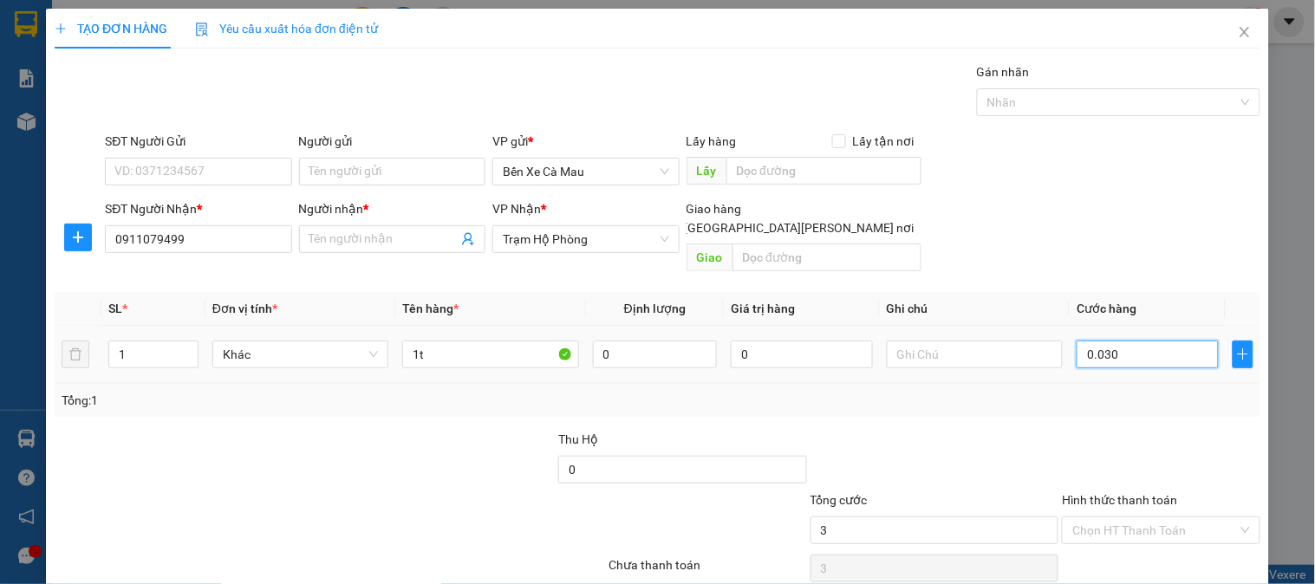
type input "30"
type input "0.030"
click at [1153, 185] on div "SĐT Người Gửi VD: 0371234567 Người gửi Tên người gửi VP gửi * Bến Xe Cà Mau Lấy…" at bounding box center [682, 162] width 1163 height 61
type input "30.000"
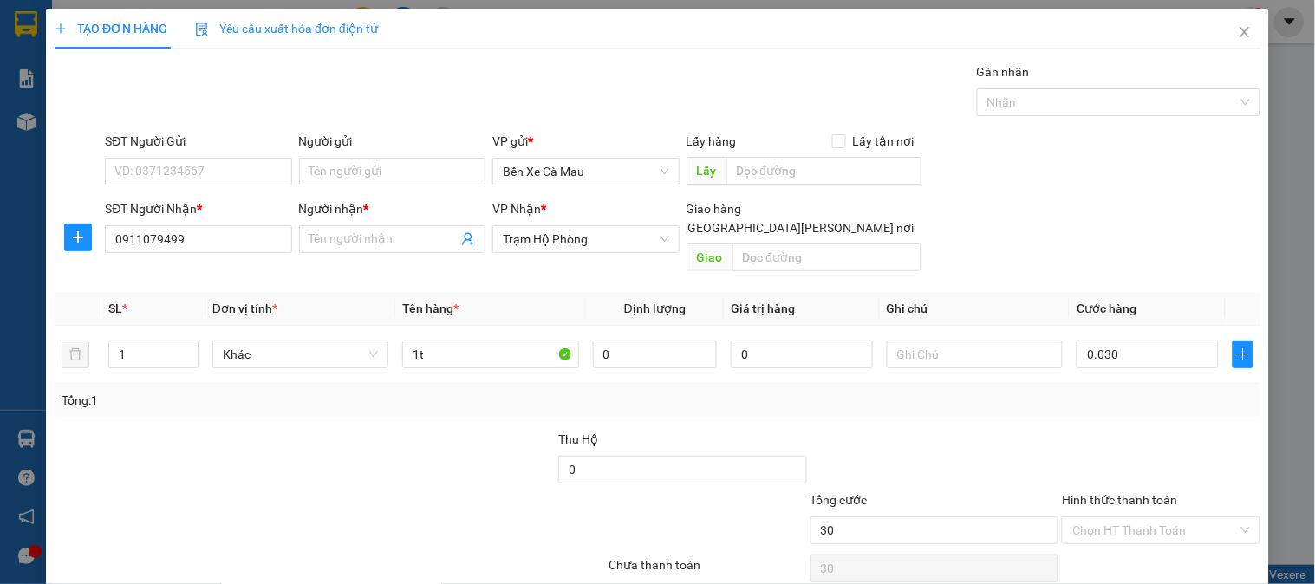
type input "30.000"
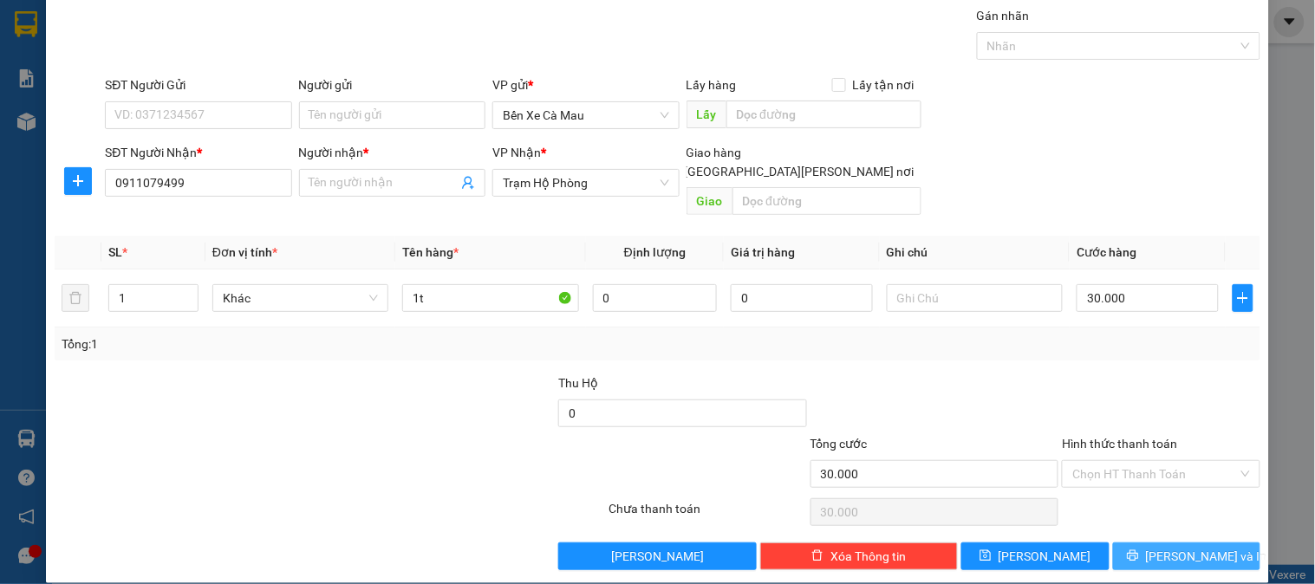
click at [1212, 543] on button "[PERSON_NAME] và In" at bounding box center [1186, 557] width 147 height 28
click at [431, 182] on input "Người nhận *" at bounding box center [384, 182] width 148 height 19
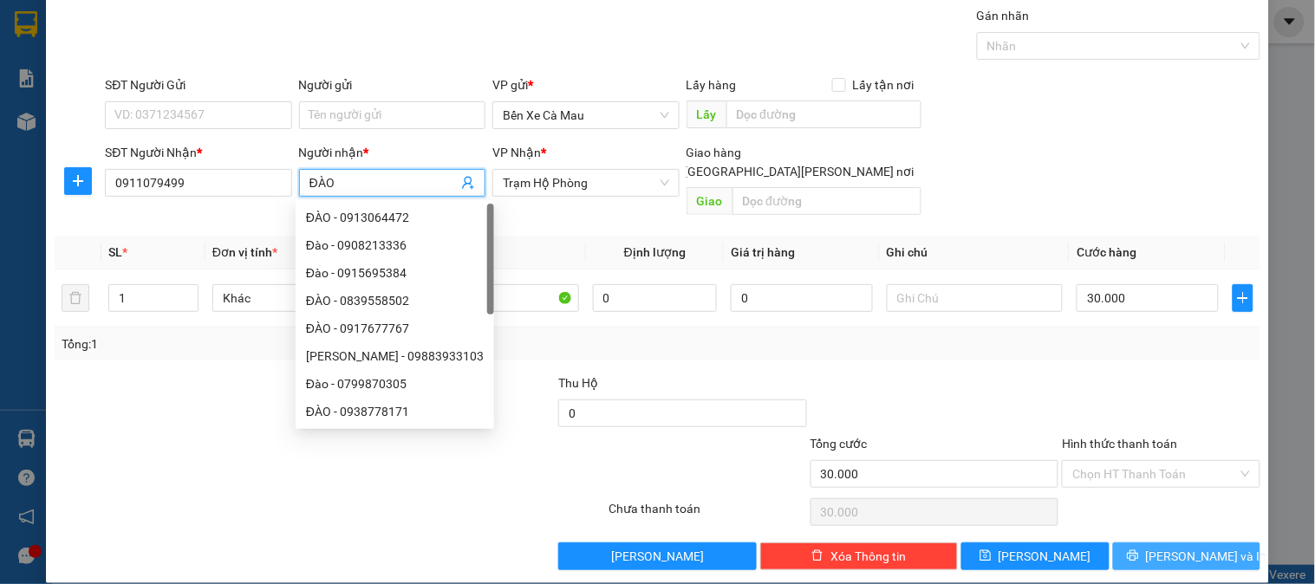
type input "ĐÀO"
click at [1175, 532] on div "Transit Pickup Surcharge Ids Transit Deliver Surcharge Ids Transit Deliver Surc…" at bounding box center [658, 288] width 1206 height 564
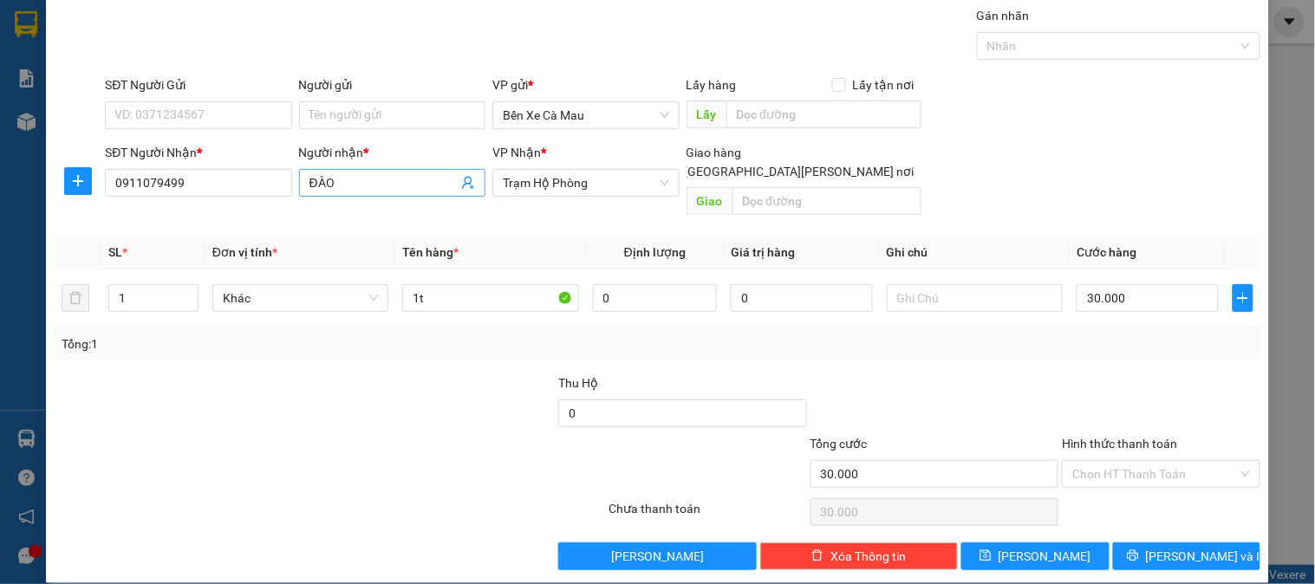
click at [402, 187] on input "ĐÀO" at bounding box center [384, 182] width 148 height 19
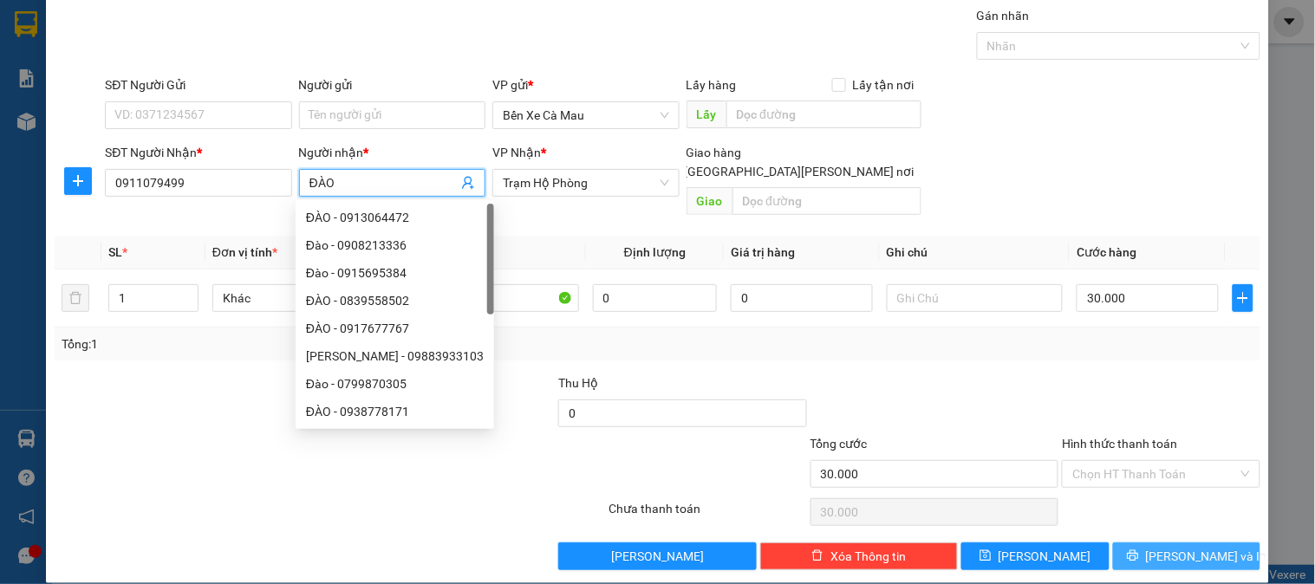
click at [1156, 543] on button "[PERSON_NAME] và In" at bounding box center [1186, 557] width 147 height 28
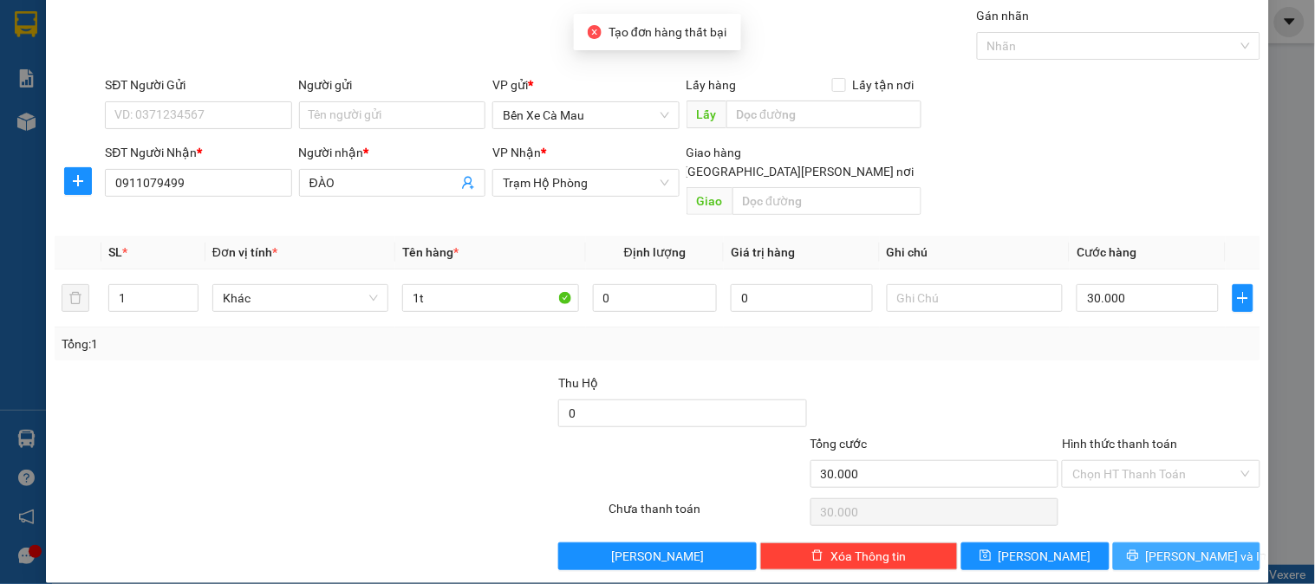
click at [1175, 547] on span "[PERSON_NAME] và In" at bounding box center [1206, 556] width 121 height 19
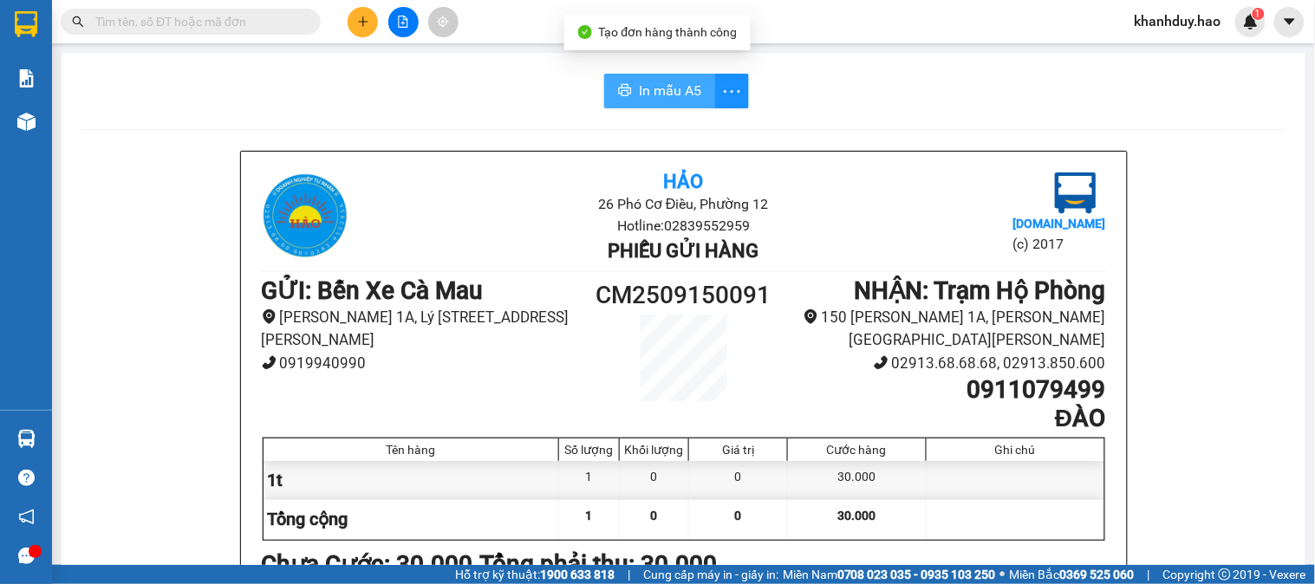
click at [659, 89] on span "In mẫu A5" at bounding box center [670, 91] width 62 height 22
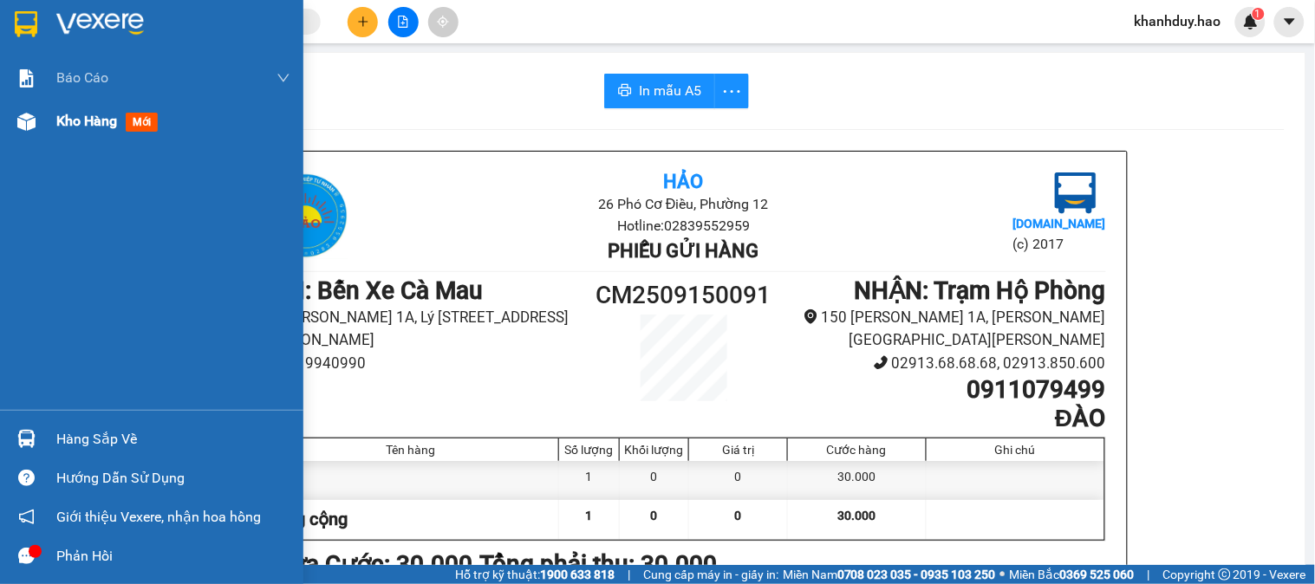
click at [62, 132] on div "Kho hàng mới" at bounding box center [173, 121] width 234 height 43
click at [62, 132] on div "Kho hàng mới" at bounding box center [110, 121] width 108 height 22
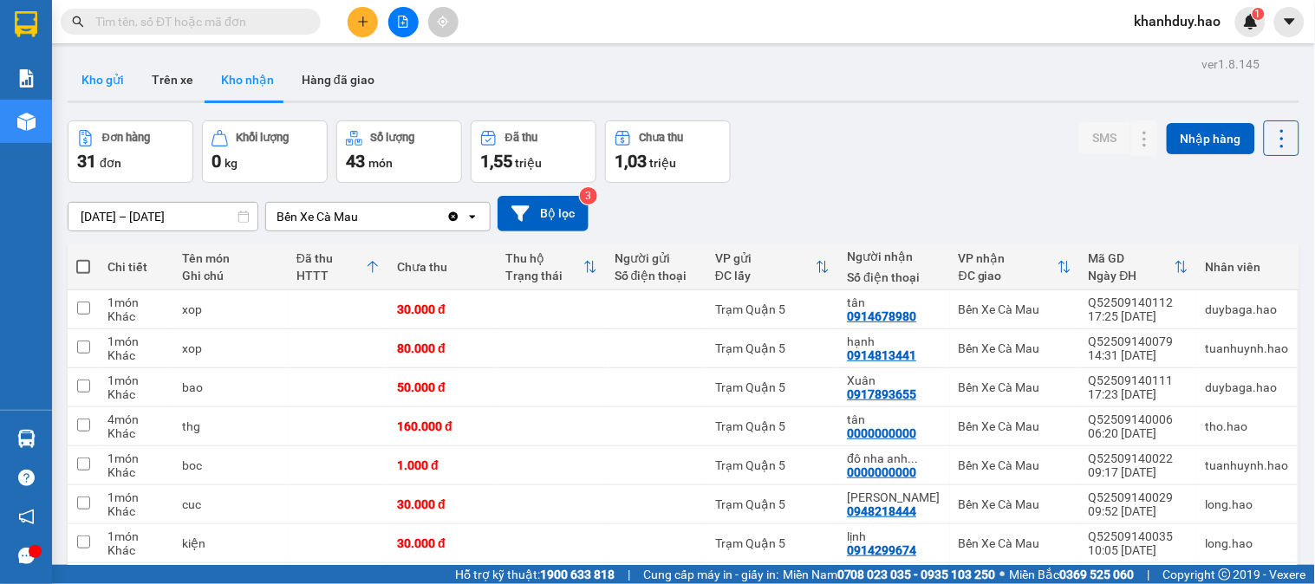
click at [76, 80] on button "Kho gửi" at bounding box center [103, 80] width 70 height 42
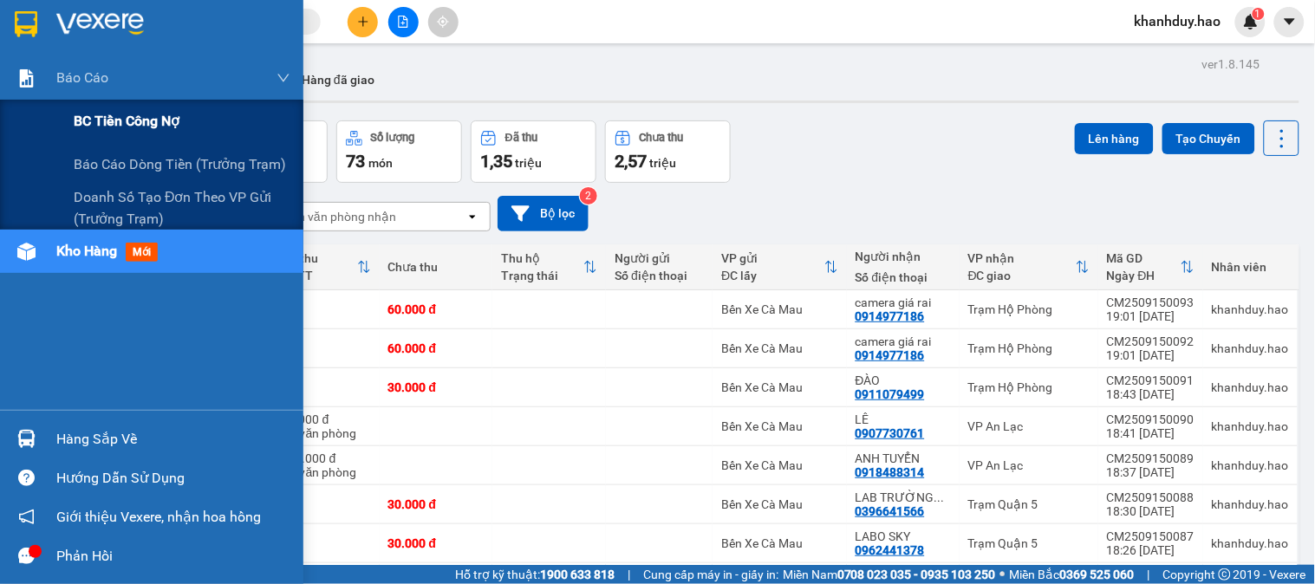
click at [87, 136] on div "BC tiền công nợ" at bounding box center [182, 121] width 217 height 43
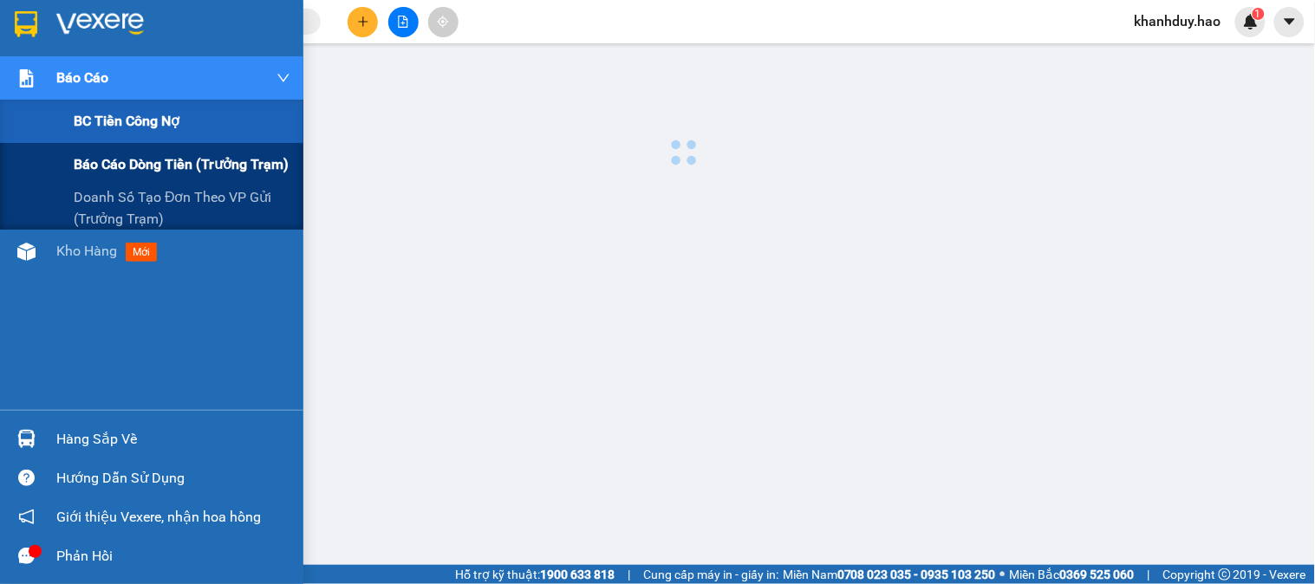
click at [111, 153] on span "Báo cáo dòng tiền (trưởng trạm)" at bounding box center [181, 164] width 215 height 22
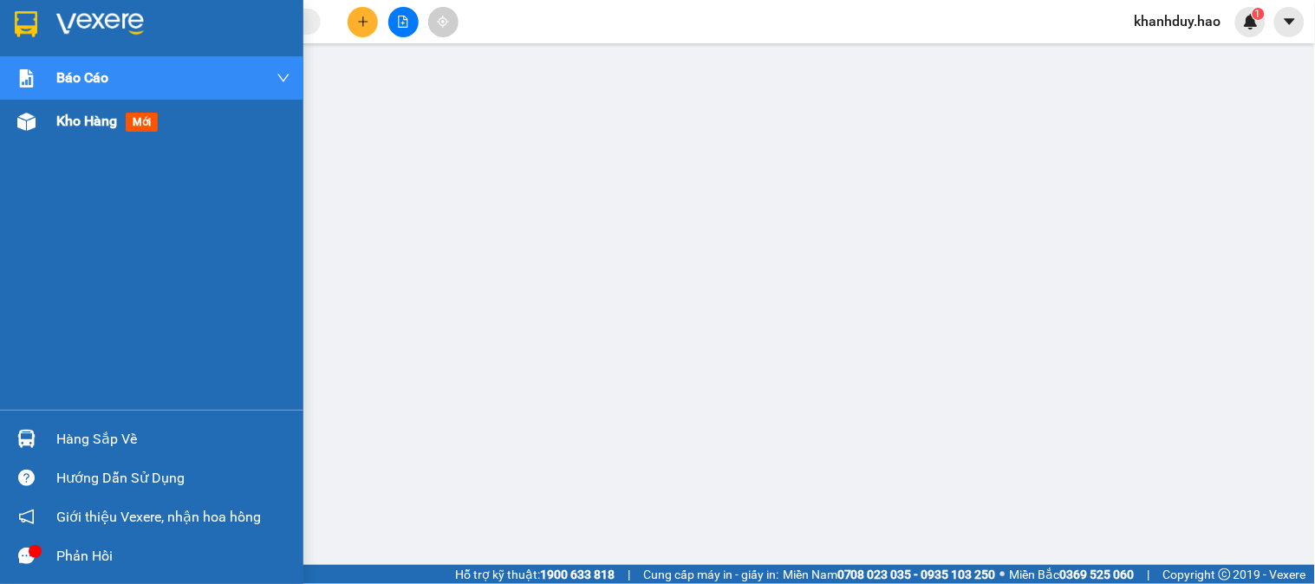
click at [87, 119] on span "Kho hàng" at bounding box center [86, 121] width 61 height 16
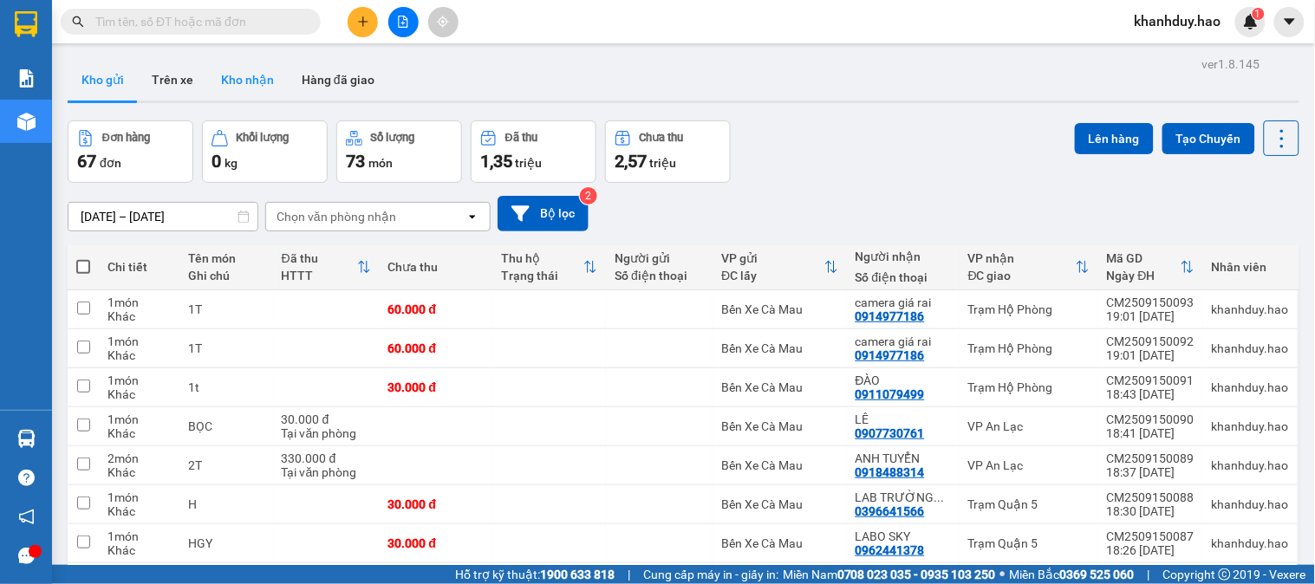
click at [265, 90] on button "Kho nhận" at bounding box center [247, 80] width 81 height 42
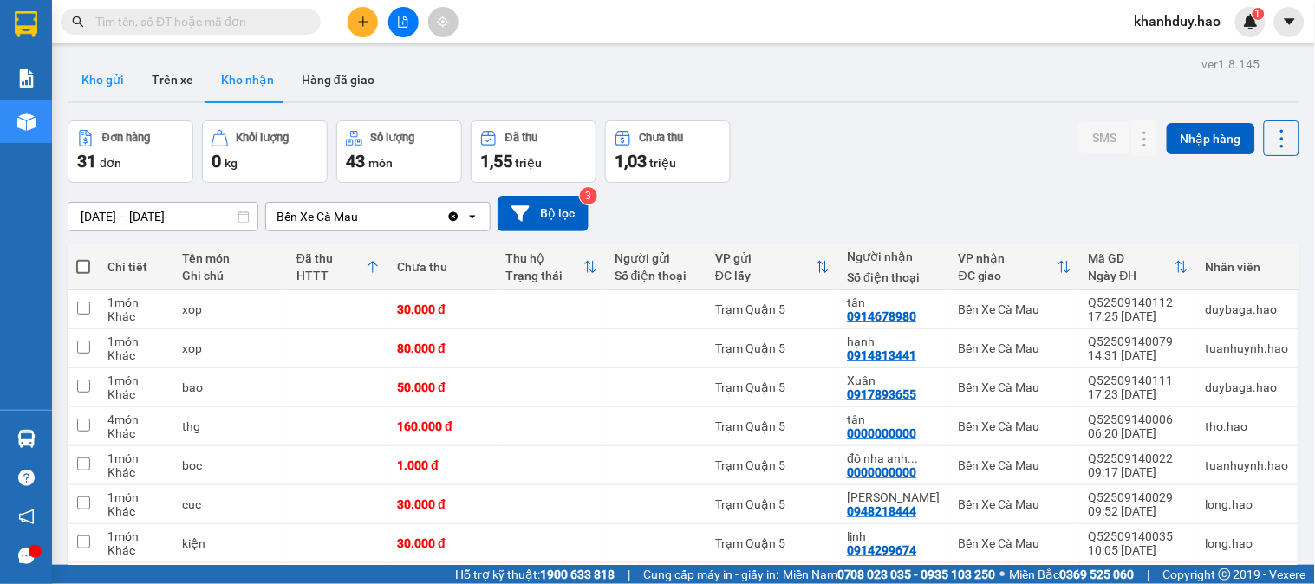
click at [97, 80] on button "Kho gửi" at bounding box center [103, 80] width 70 height 42
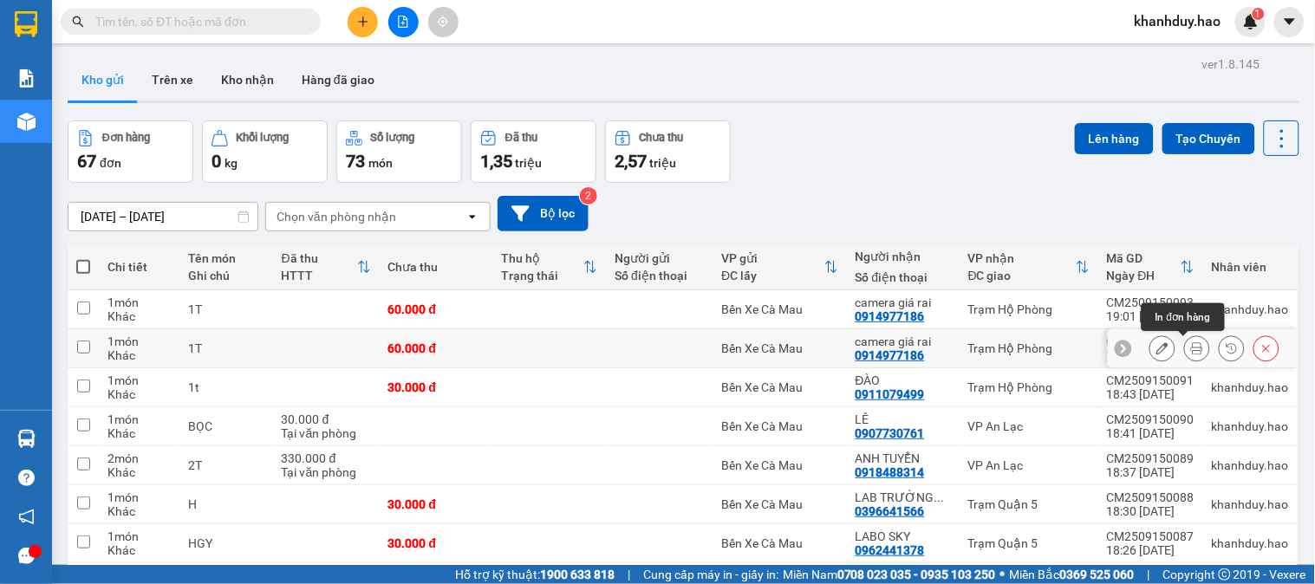
click at [1191, 350] on icon at bounding box center [1197, 349] width 12 height 12
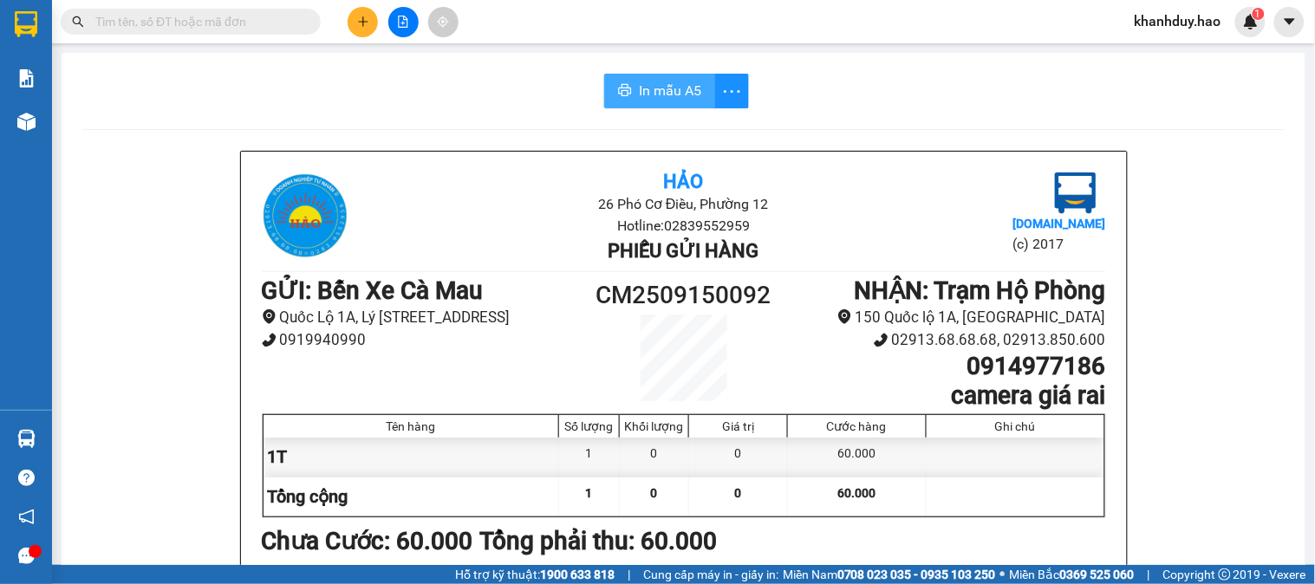
click at [668, 85] on span "In mẫu A5" at bounding box center [670, 91] width 62 height 22
click at [357, 21] on icon "plus" at bounding box center [363, 22] width 12 height 12
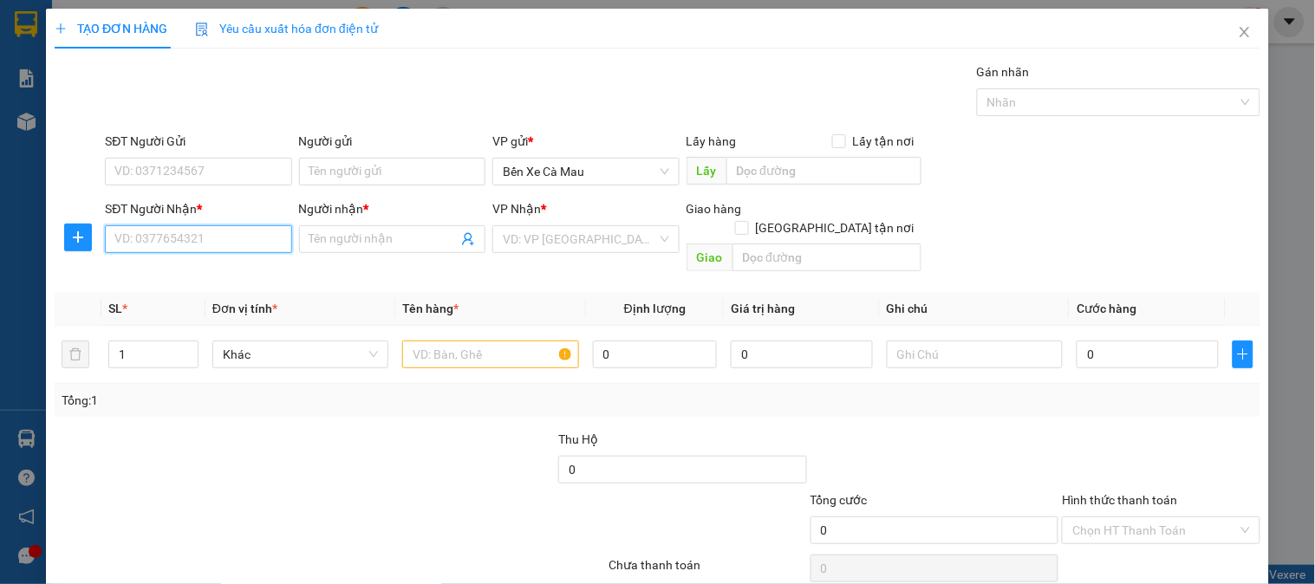
click at [204, 236] on input "SĐT Người Nhận *" at bounding box center [198, 239] width 186 height 28
type input "2"
type input "0925099221"
click at [344, 234] on input "Người nhận *" at bounding box center [384, 239] width 148 height 19
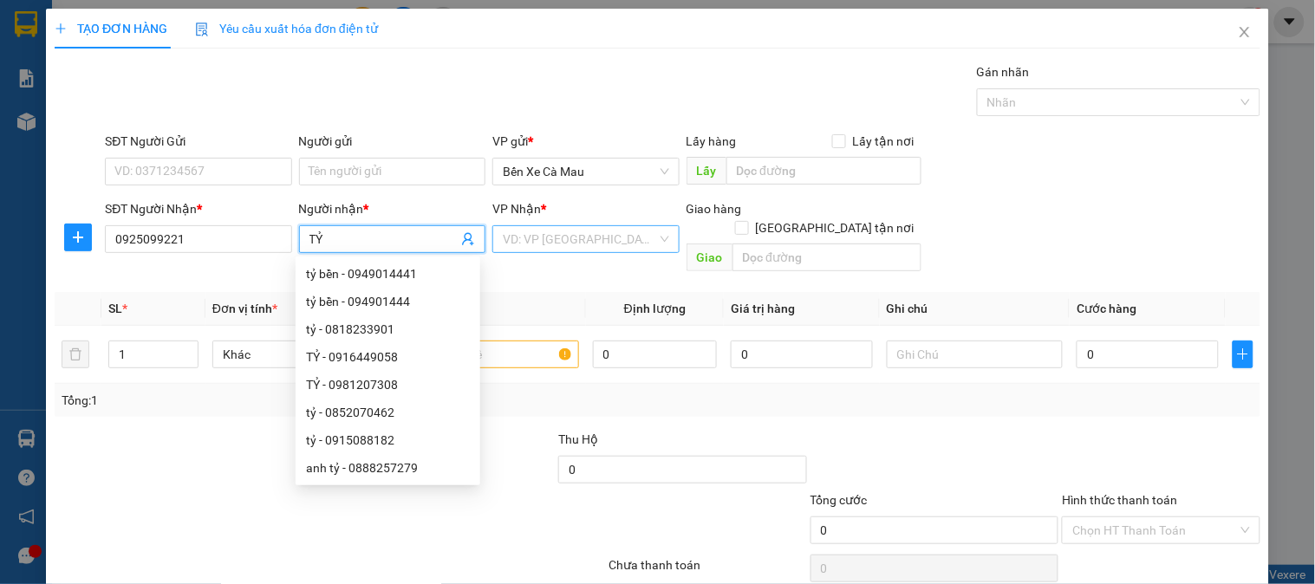
type input "TỶ"
click at [567, 239] on input "search" at bounding box center [579, 239] width 153 height 26
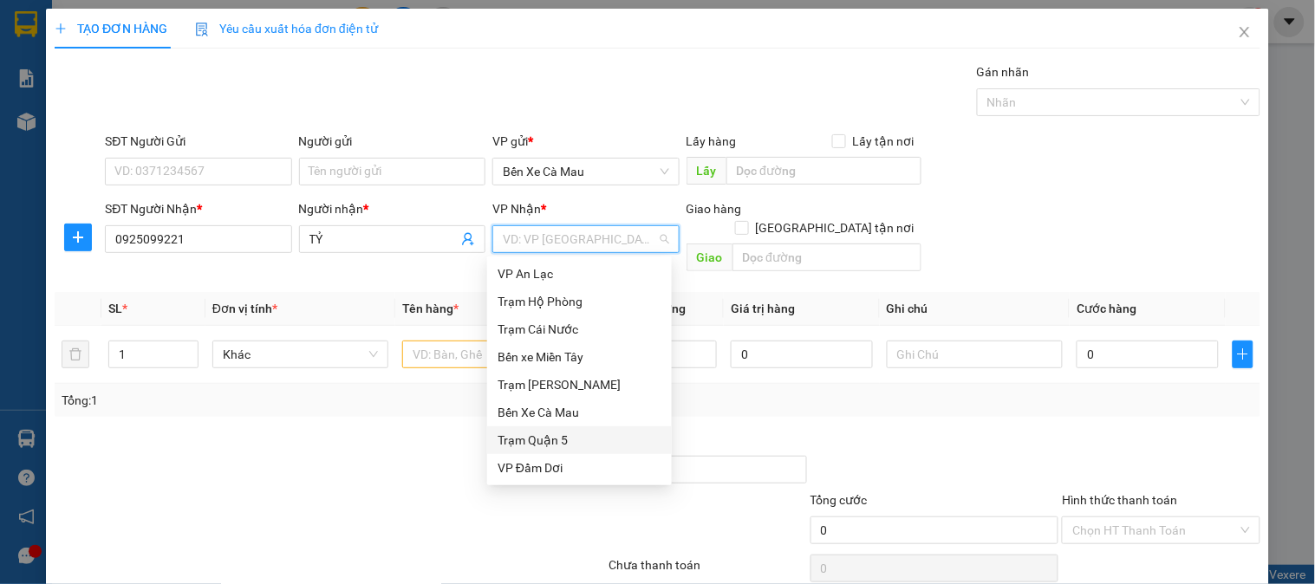
click at [525, 436] on div "Trạm Quận 5" at bounding box center [580, 440] width 164 height 19
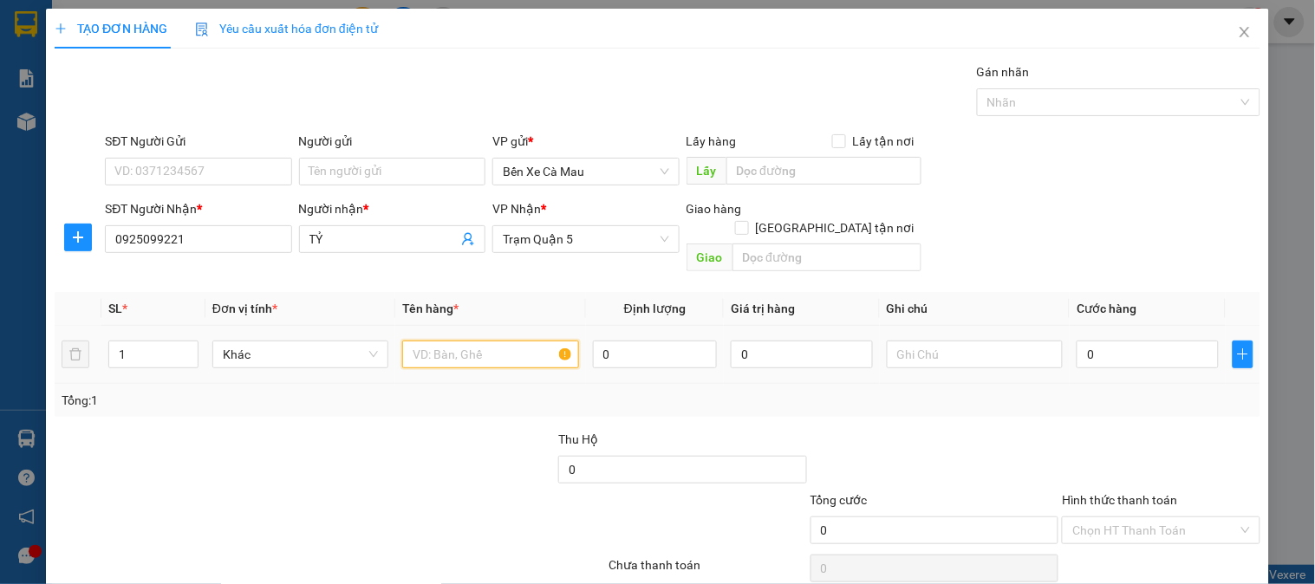
click at [455, 341] on input "text" at bounding box center [490, 355] width 176 height 28
type input "1T0.5"
type input "005"
type input "5"
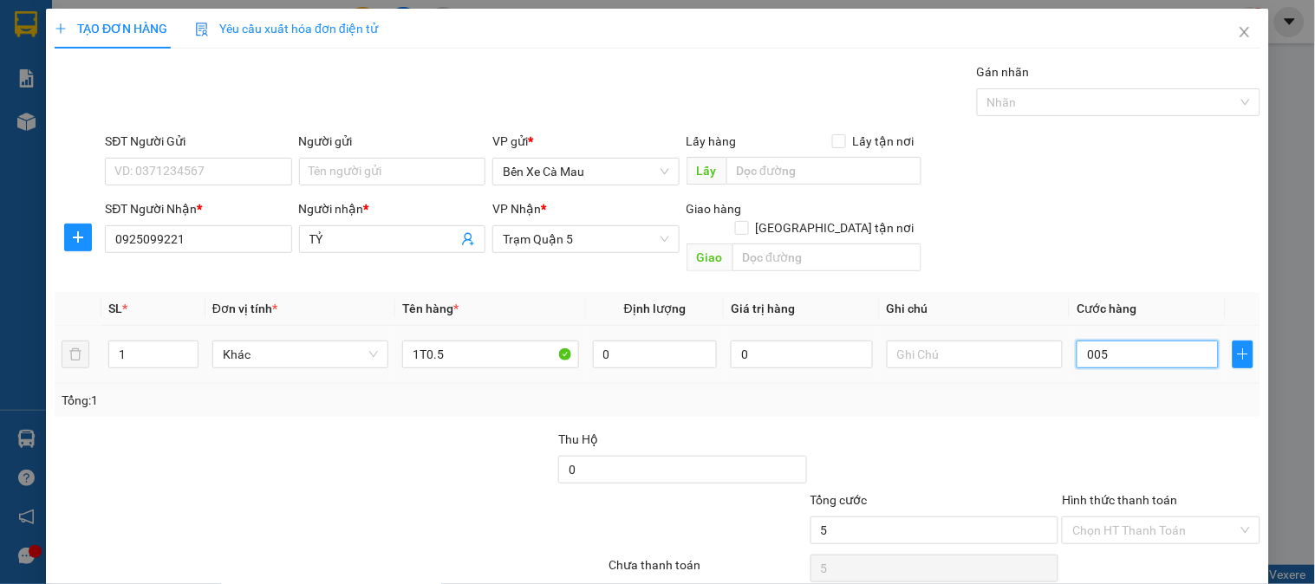
type input "0.050"
type input "50"
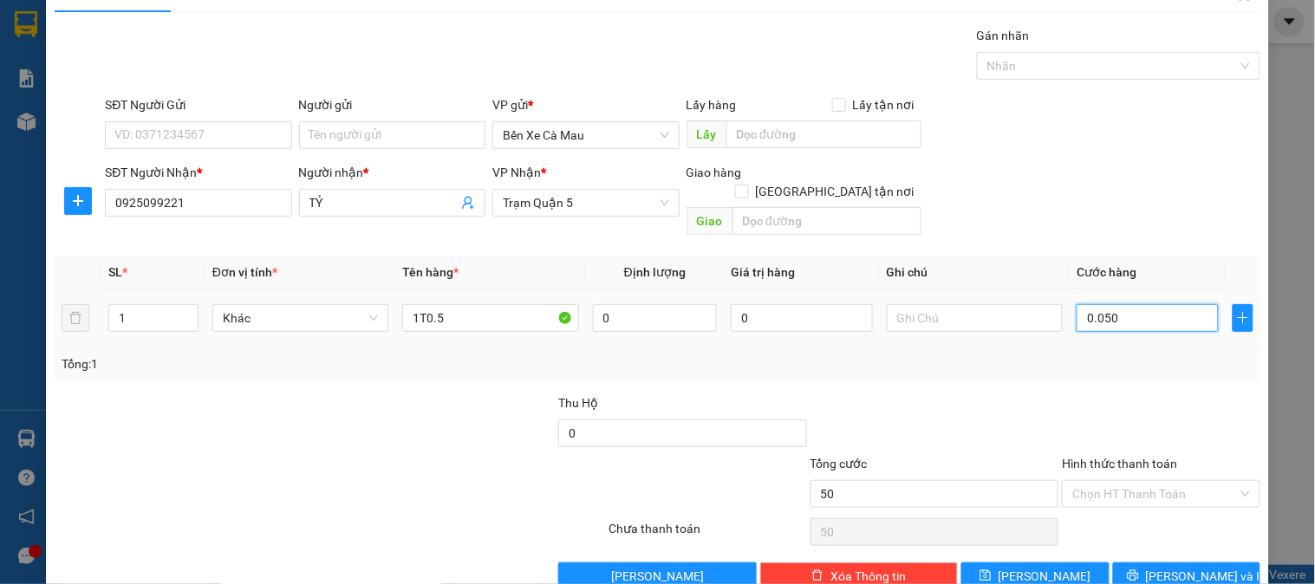
scroll to position [56, 0]
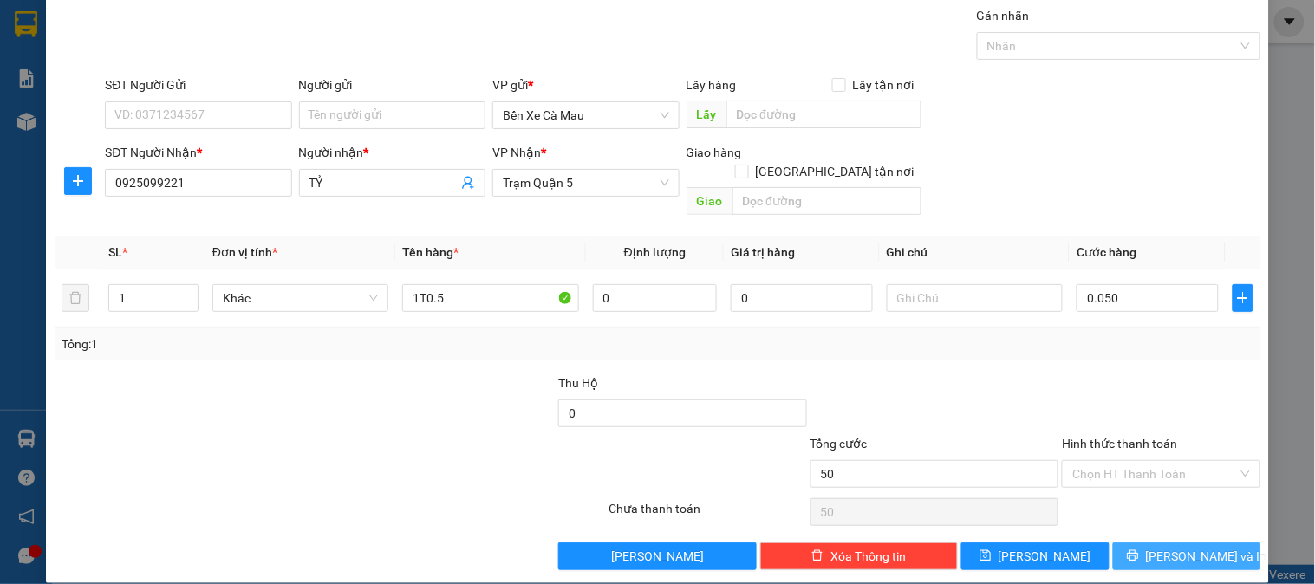
type input "50.000"
click at [1139, 550] on icon "printer" at bounding box center [1133, 556] width 12 height 12
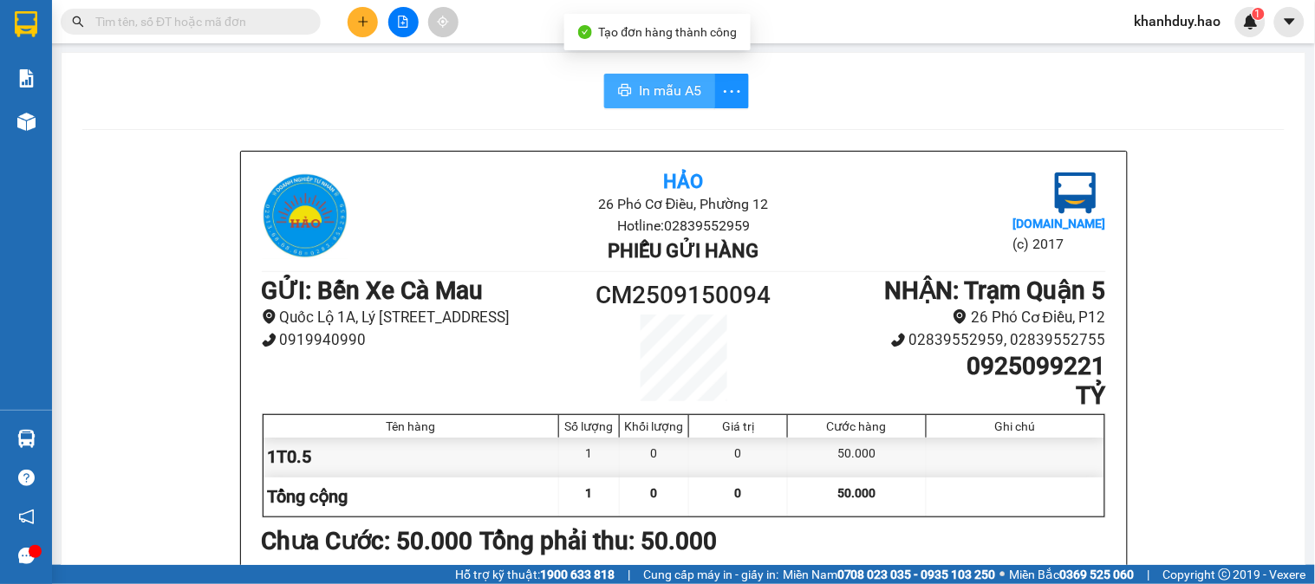
click at [640, 84] on span "In mẫu A5" at bounding box center [670, 91] width 62 height 22
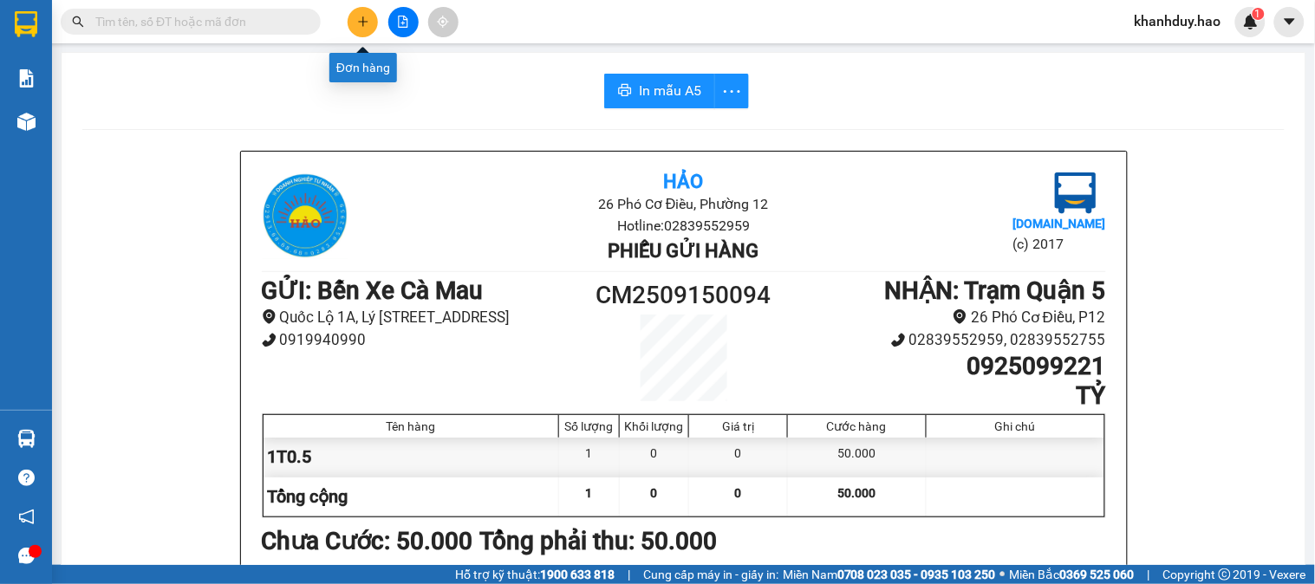
click at [358, 21] on icon "plus" at bounding box center [363, 22] width 12 height 12
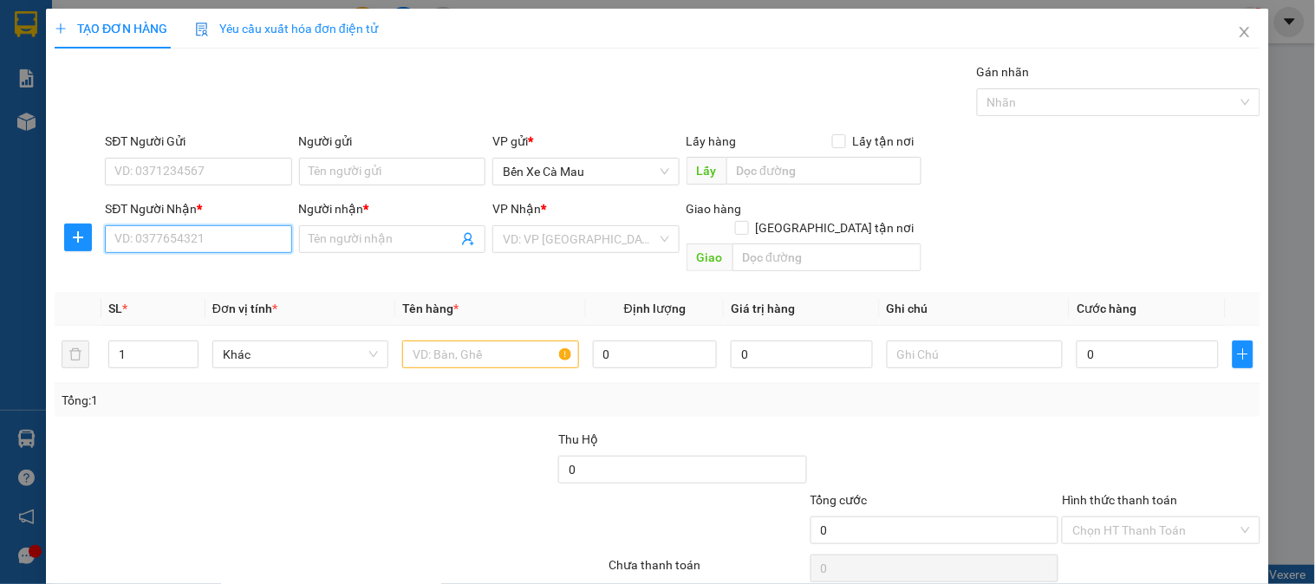
click at [212, 235] on input "SĐT Người Nhận *" at bounding box center [198, 239] width 186 height 28
click at [218, 280] on div "0913652402 - PHI" at bounding box center [196, 273] width 164 height 19
type input "0913652402"
type input "PHI"
type input "40.000"
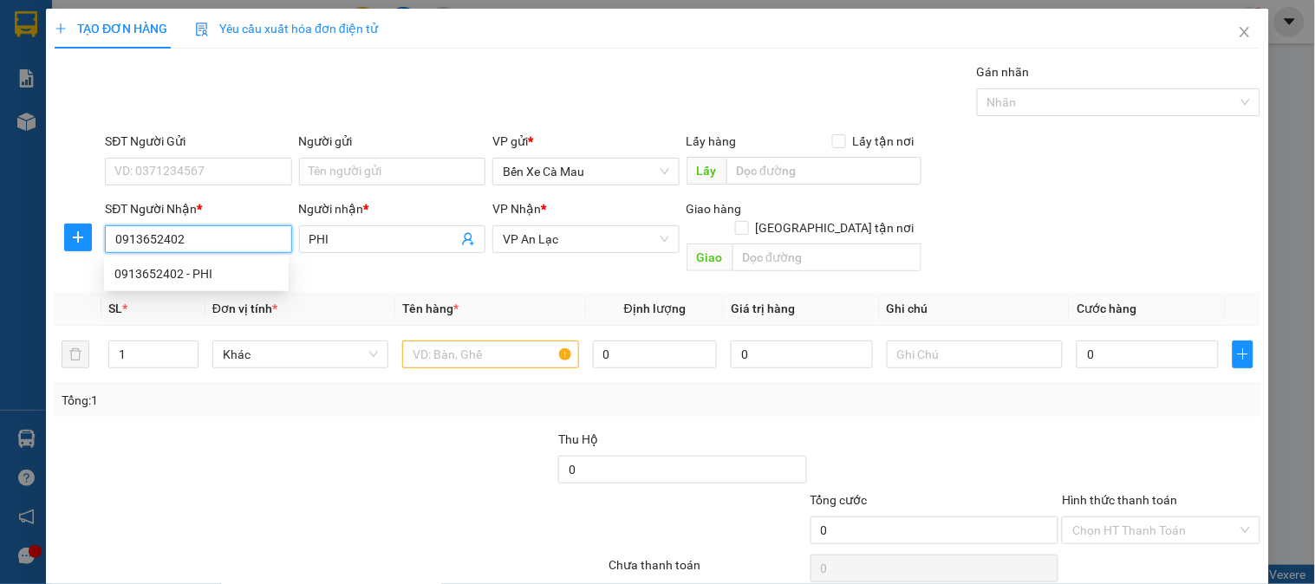
type input "40.000"
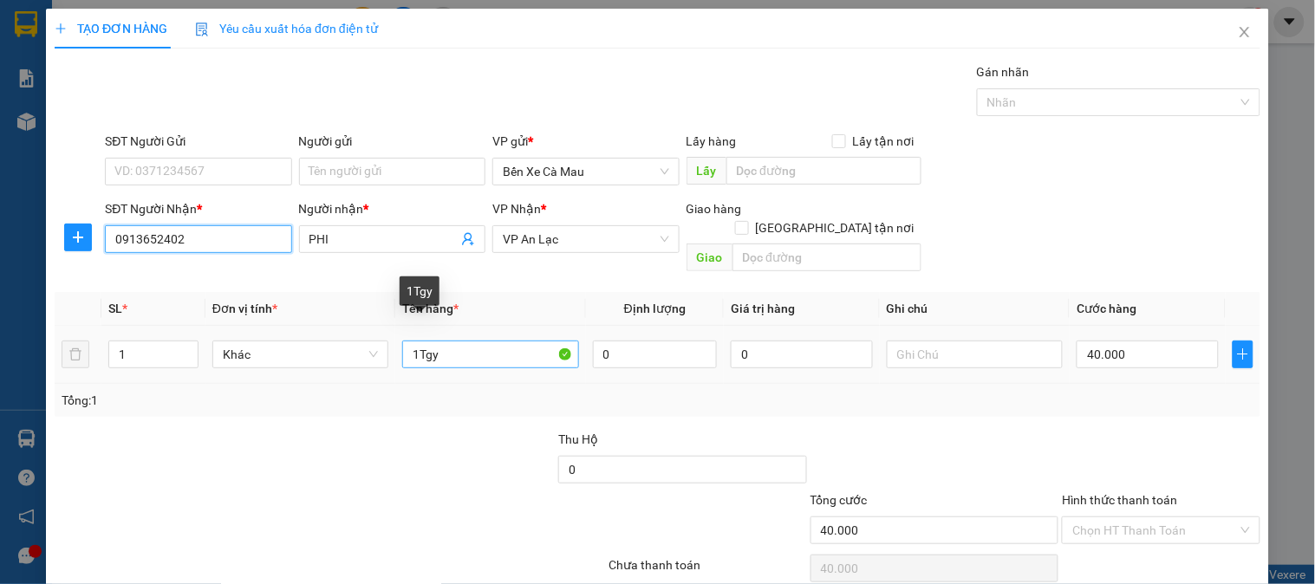
type input "0913652402"
click at [456, 347] on input "1Tgy" at bounding box center [490, 355] width 176 height 28
type input "1T0.5"
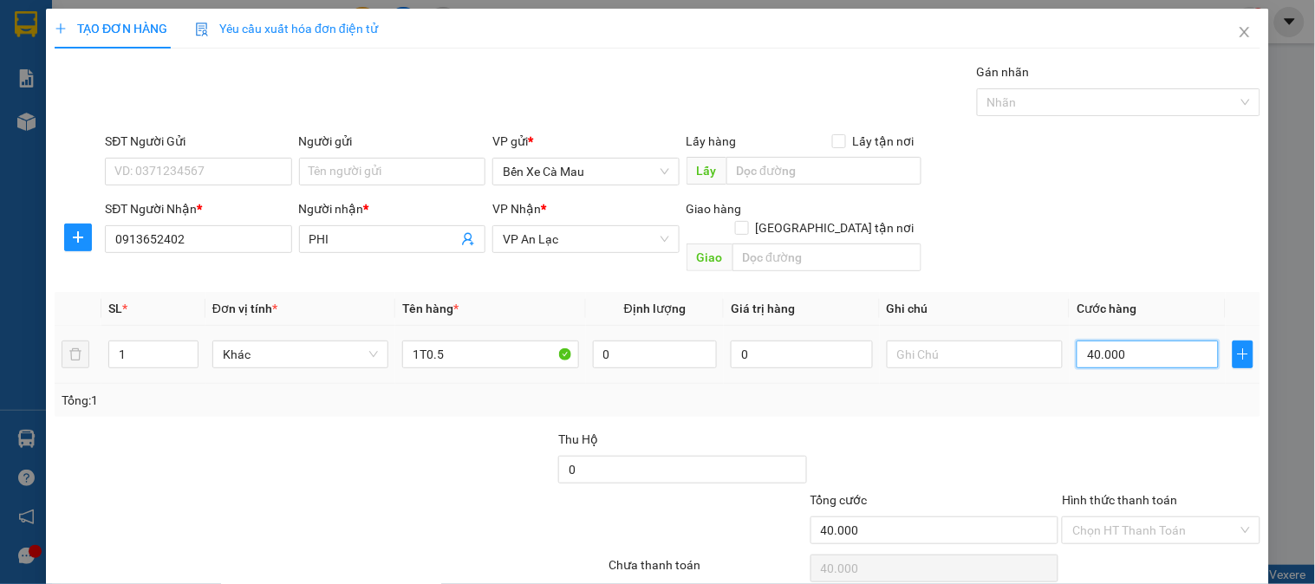
click at [1155, 341] on input "40.000" at bounding box center [1148, 355] width 142 height 28
type input "0"
type input "5"
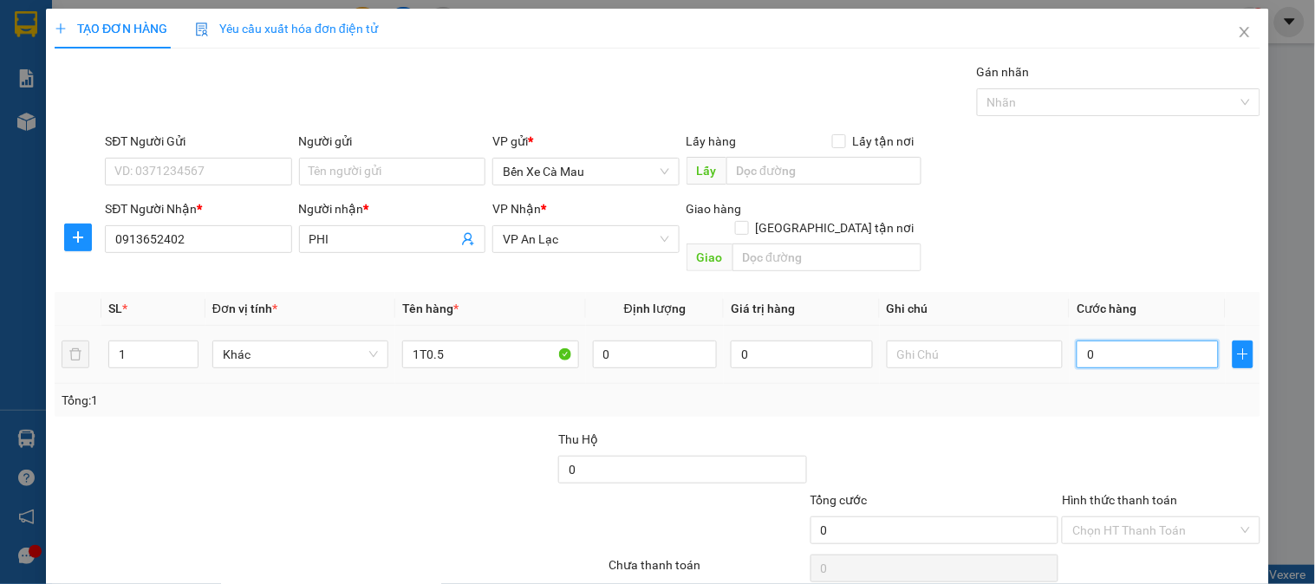
type input "5"
type input "005"
type input "50"
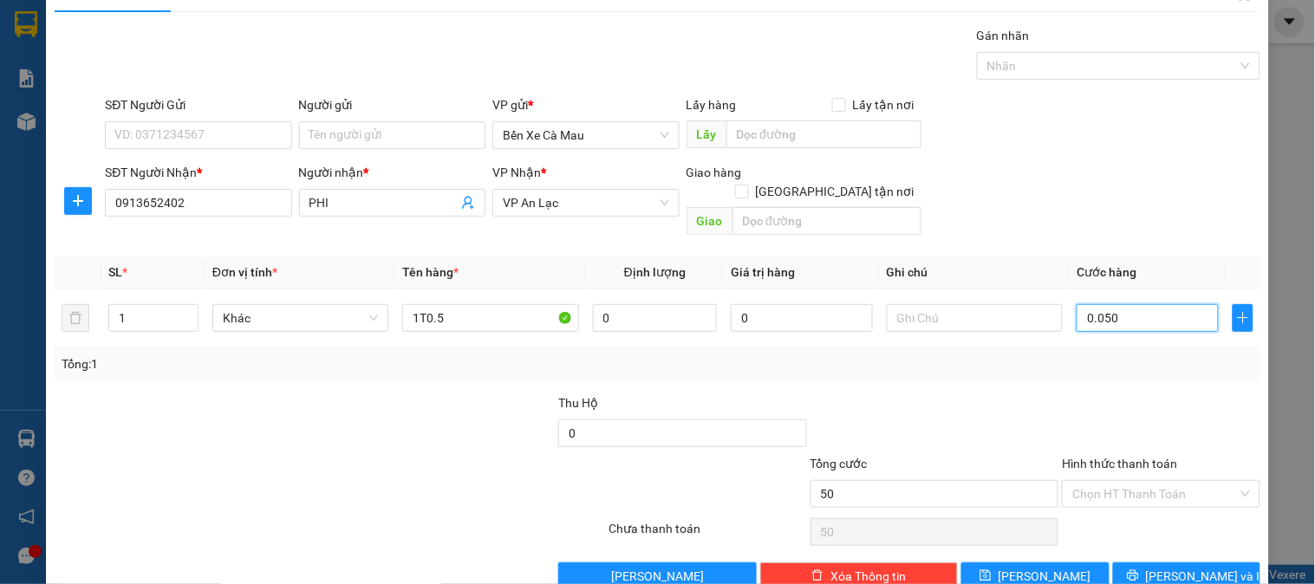
scroll to position [56, 0]
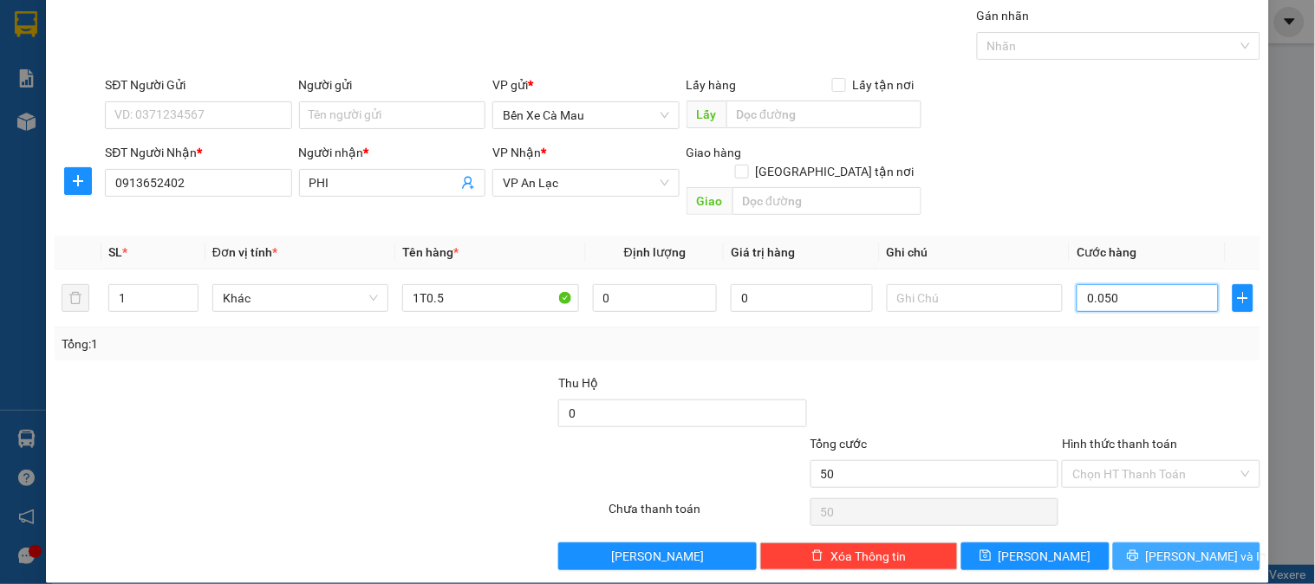
type input "0.050"
type input "50.000"
click at [1143, 549] on button "[PERSON_NAME] và In" at bounding box center [1186, 557] width 147 height 28
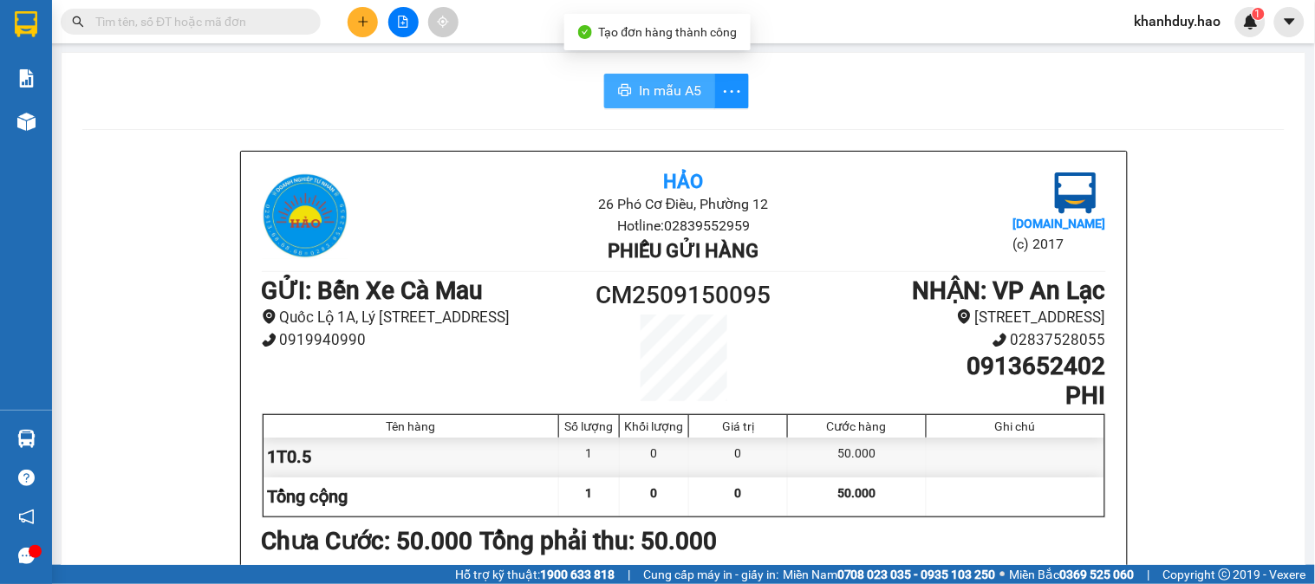
click at [619, 96] on icon "printer" at bounding box center [625, 90] width 13 height 12
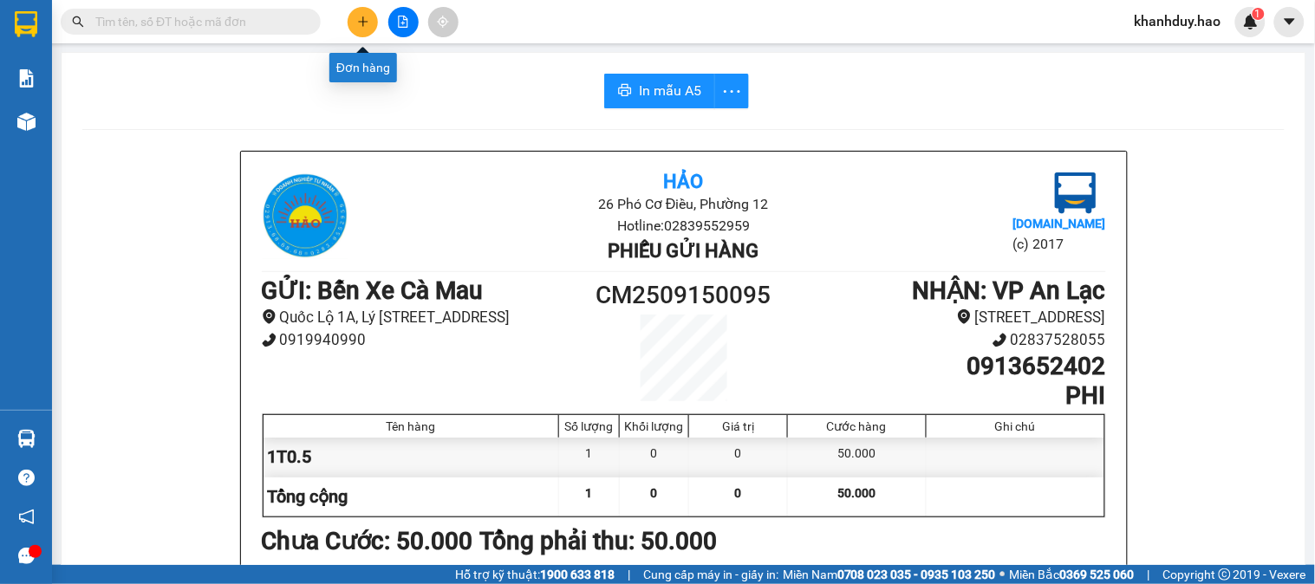
click at [368, 21] on icon "plus" at bounding box center [363, 22] width 12 height 12
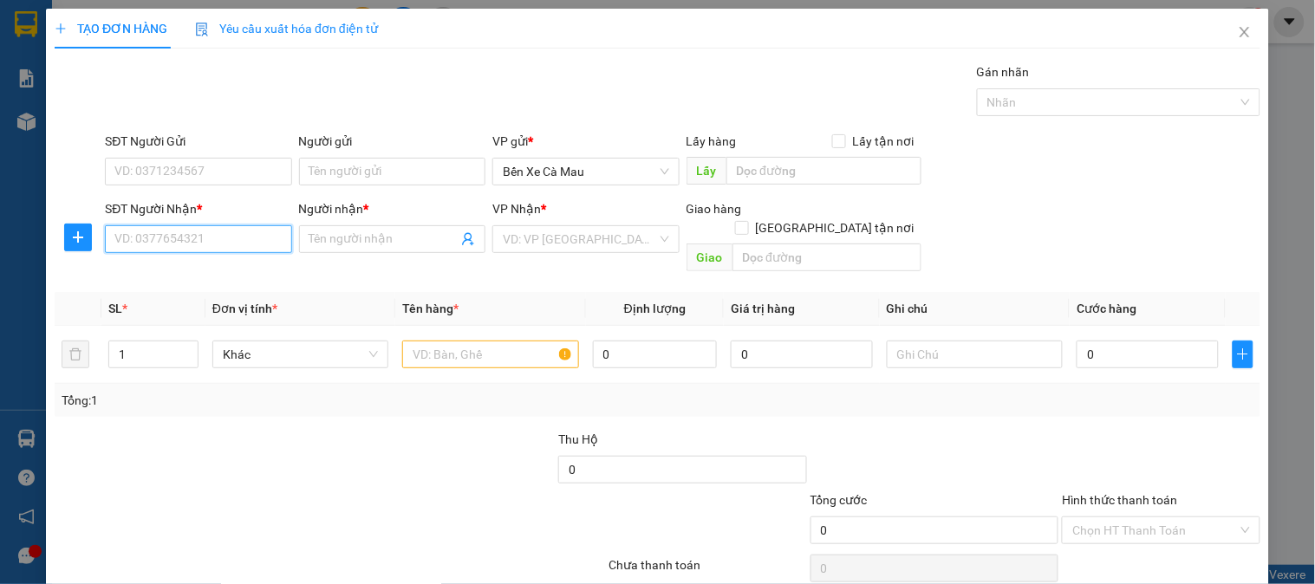
click at [245, 239] on input "SĐT Người Nhận *" at bounding box center [198, 239] width 186 height 28
click at [179, 274] on div "0914816464 - THÊU ." at bounding box center [196, 273] width 164 height 19
type input "0914816464"
type input "THÊU ."
type input "50.000"
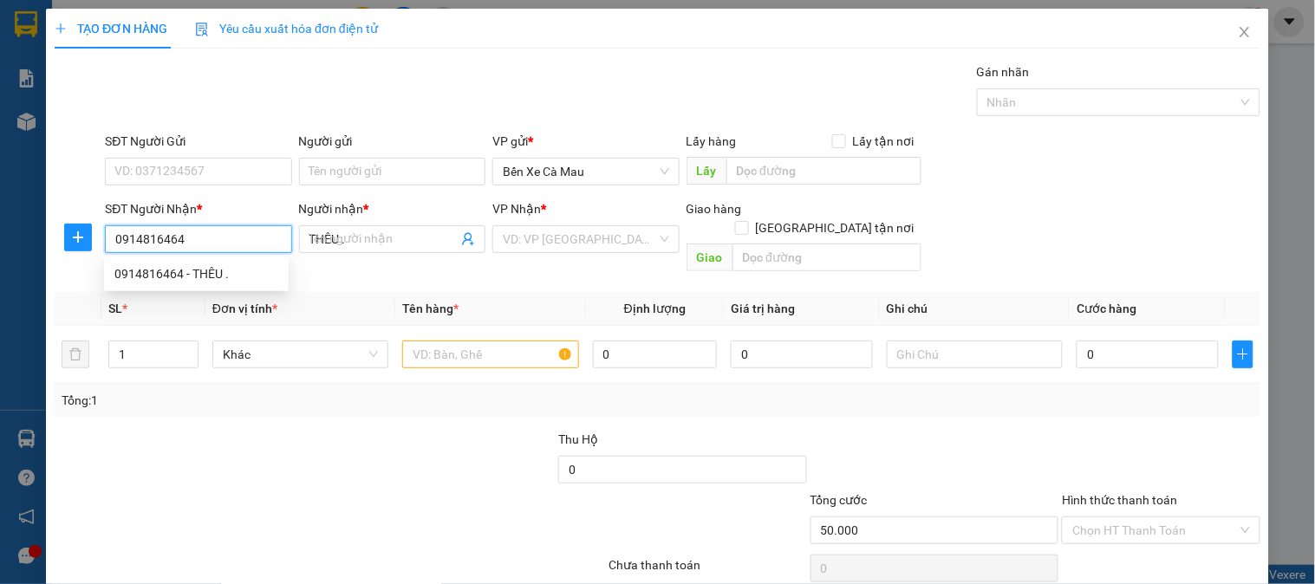
type input "50.000"
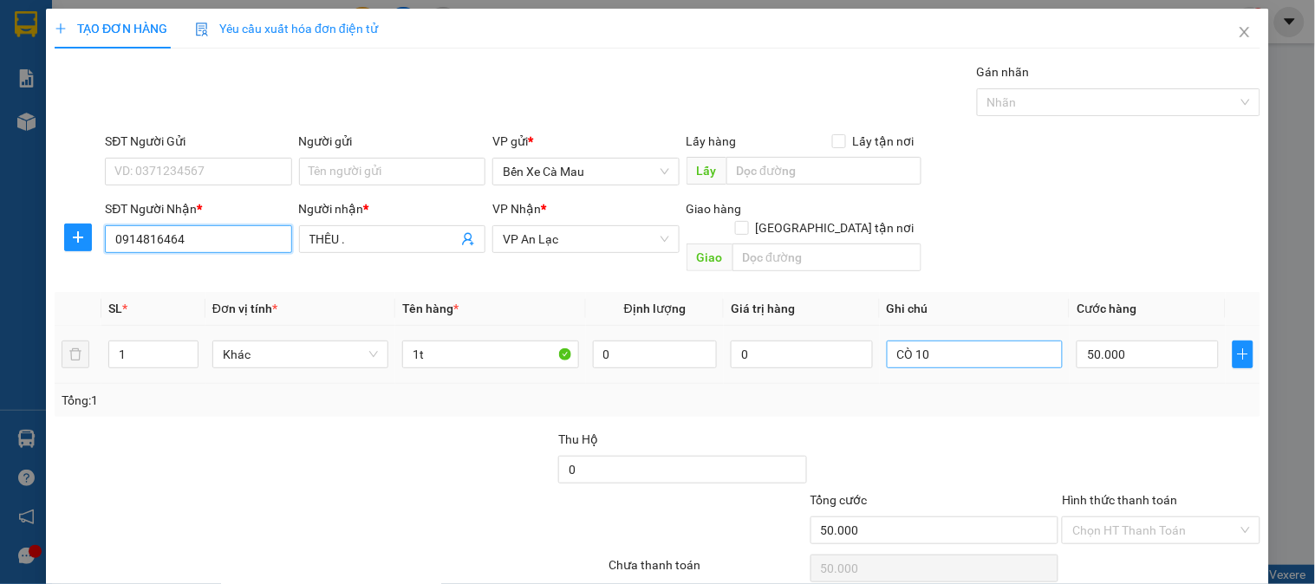
type input "0914816464"
click at [942, 341] on input "CÒ 10" at bounding box center [975, 355] width 176 height 28
type input "C"
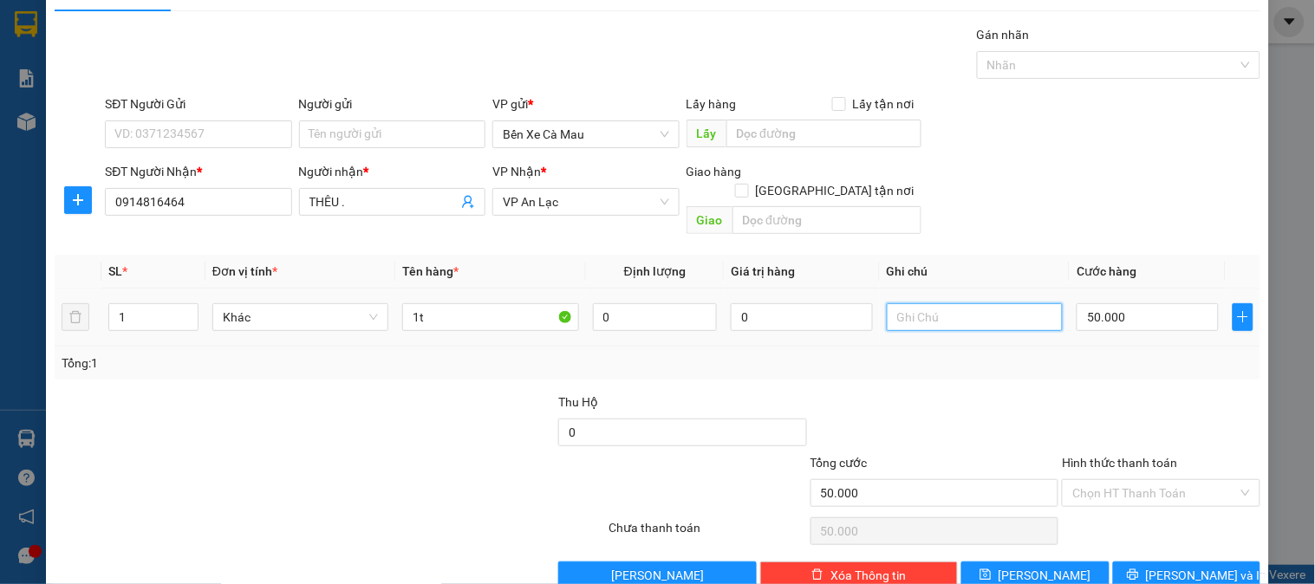
scroll to position [56, 0]
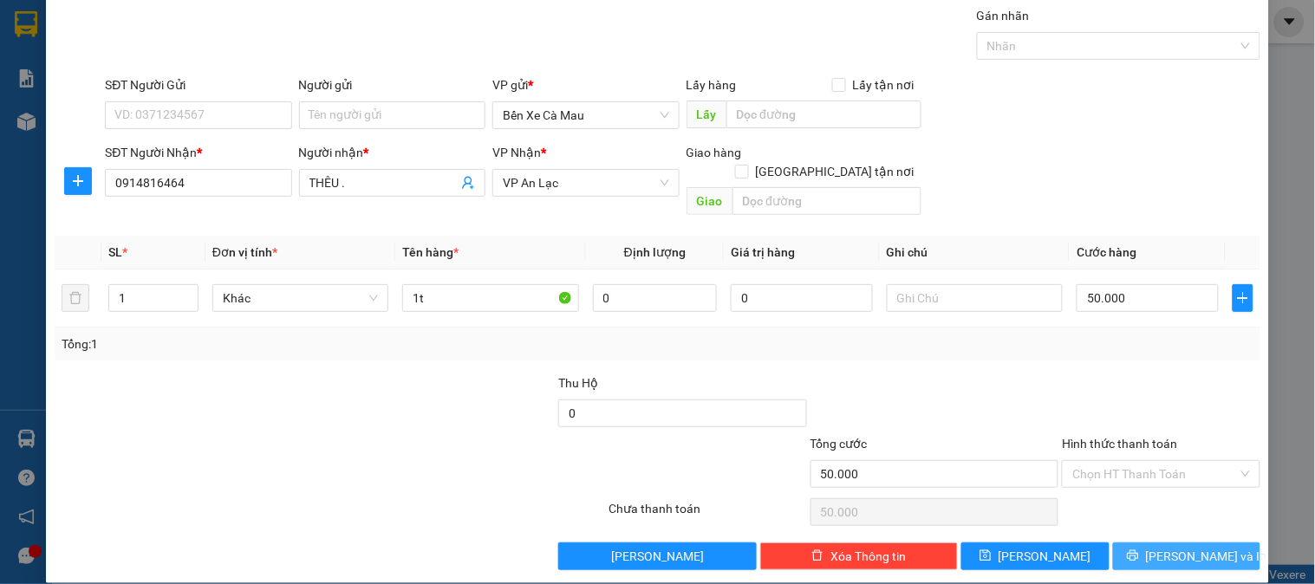
click at [1167, 547] on span "[PERSON_NAME] và In" at bounding box center [1206, 556] width 121 height 19
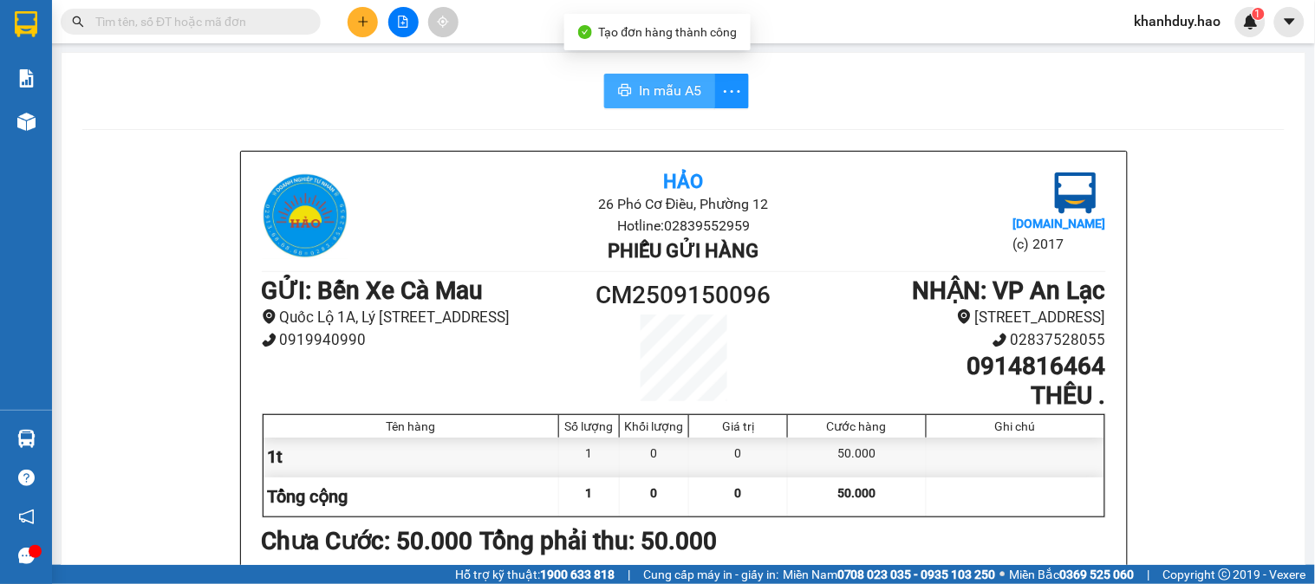
click at [673, 89] on span "In mẫu A5" at bounding box center [670, 91] width 62 height 22
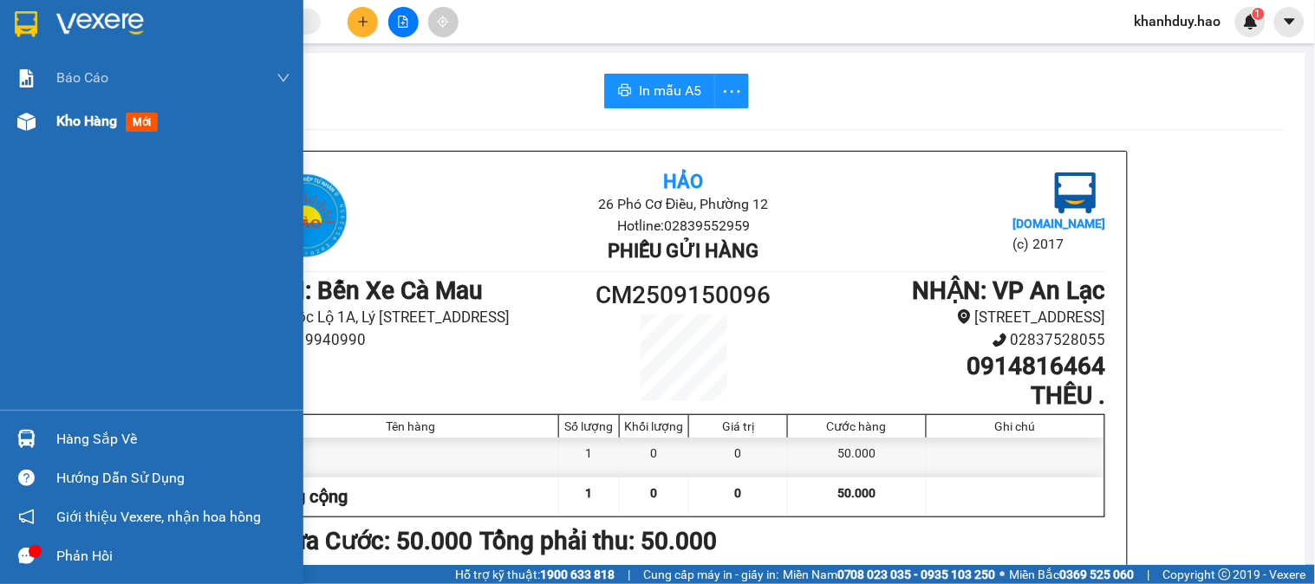
click at [73, 113] on span "Kho hàng" at bounding box center [86, 121] width 61 height 16
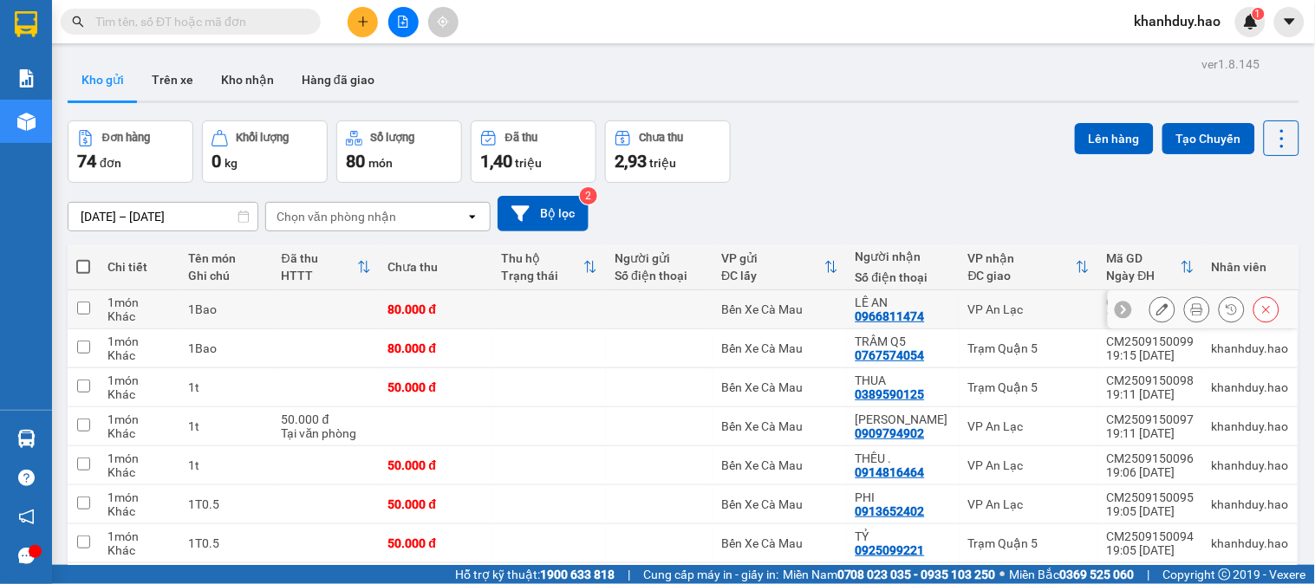
click at [1191, 318] on button at bounding box center [1197, 310] width 24 height 30
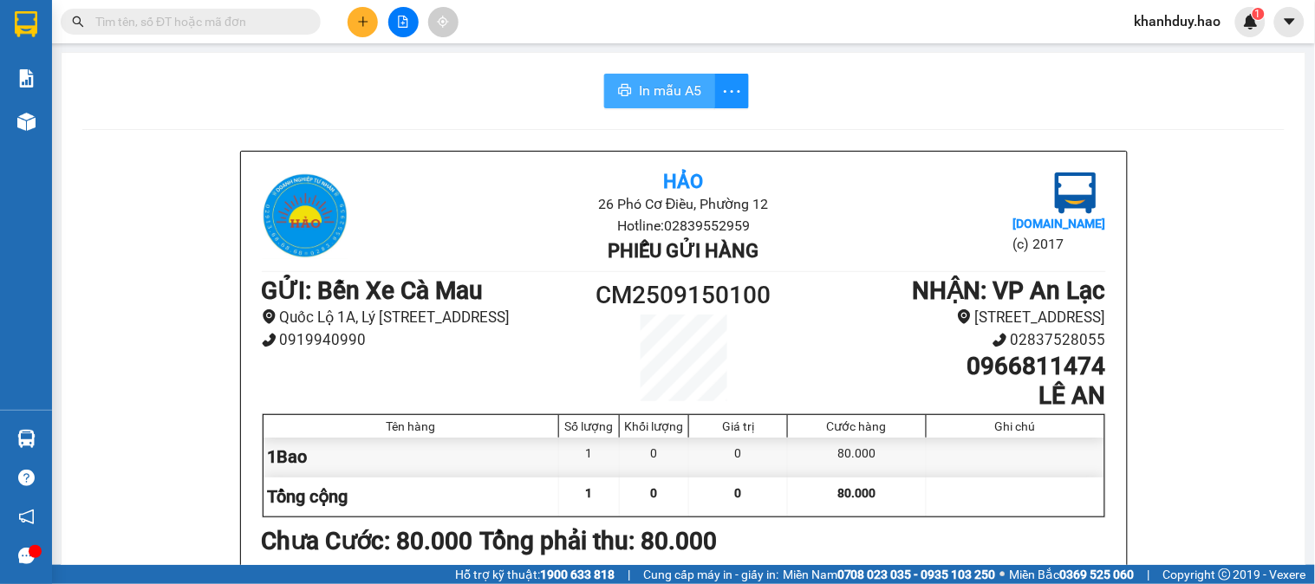
click at [675, 100] on span "In mẫu A5" at bounding box center [670, 91] width 62 height 22
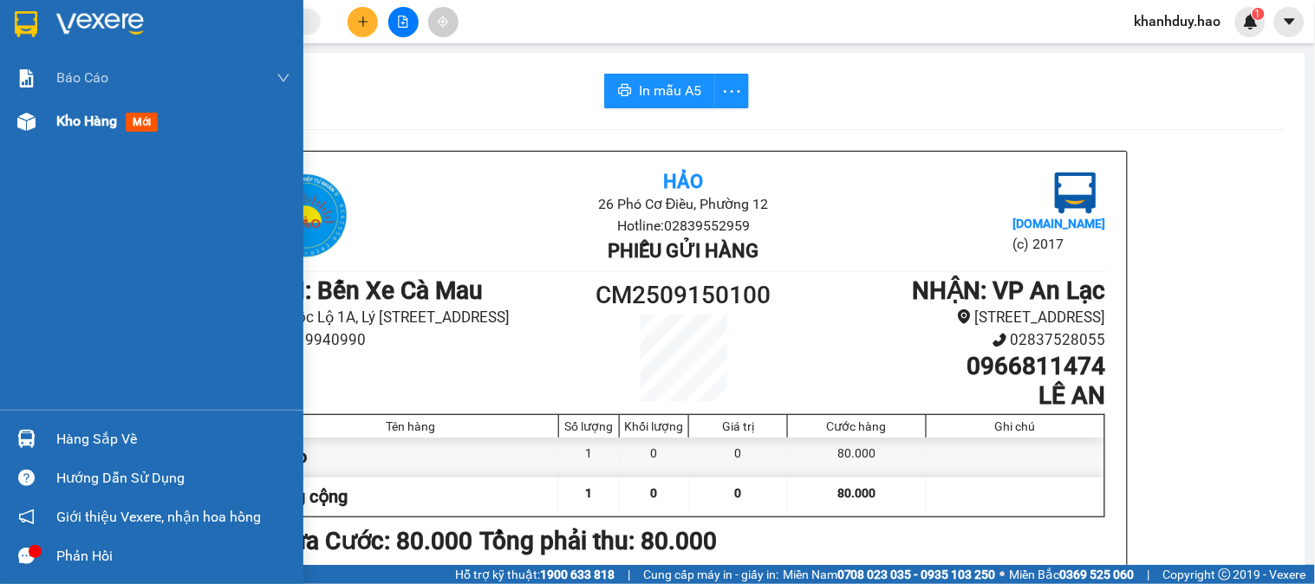
click at [70, 127] on span "Kho hàng" at bounding box center [86, 121] width 61 height 16
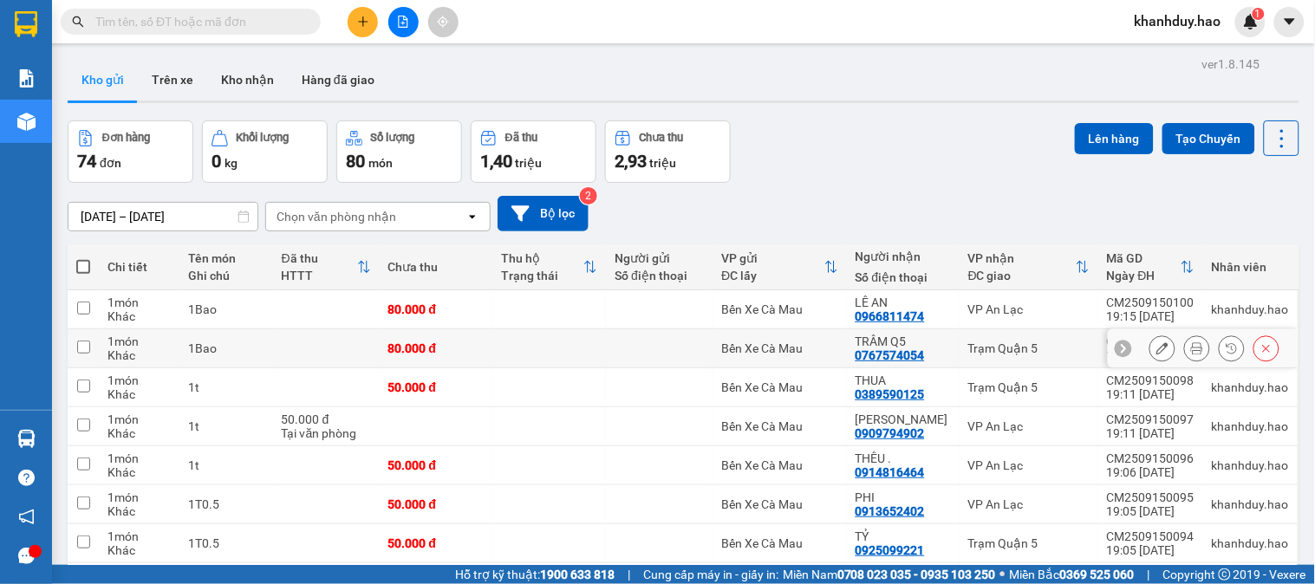
click at [1191, 344] on icon at bounding box center [1197, 349] width 12 height 12
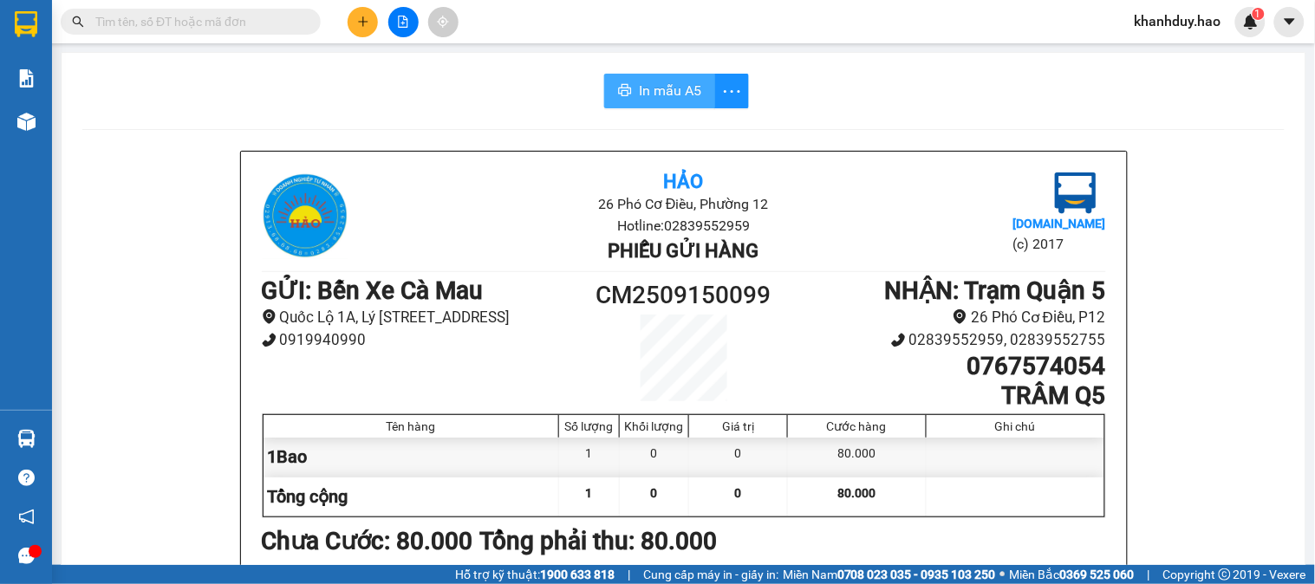
click at [639, 85] on span "In mẫu A5" at bounding box center [670, 91] width 62 height 22
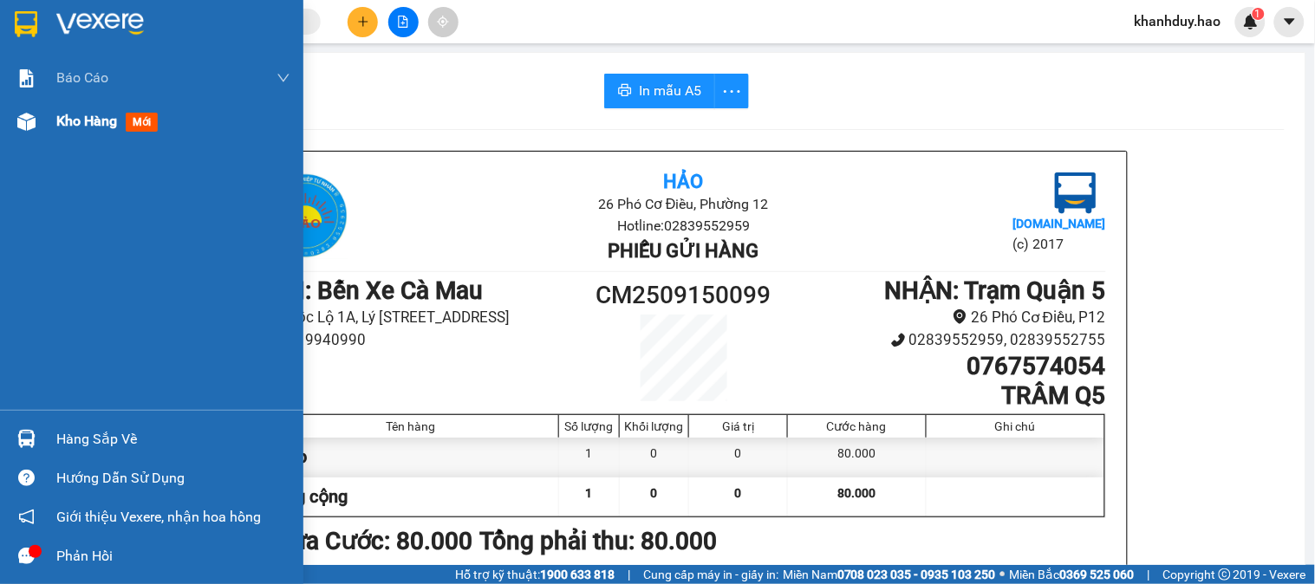
click at [47, 120] on div "Kho hàng mới" at bounding box center [151, 121] width 303 height 43
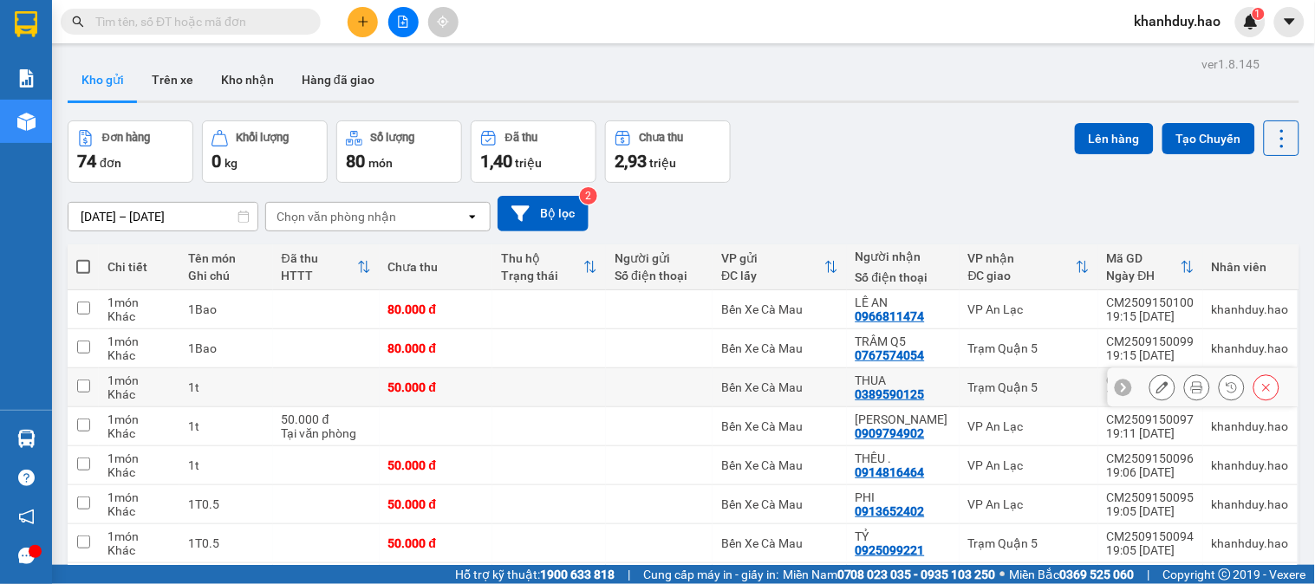
click at [1185, 387] on button at bounding box center [1197, 388] width 24 height 30
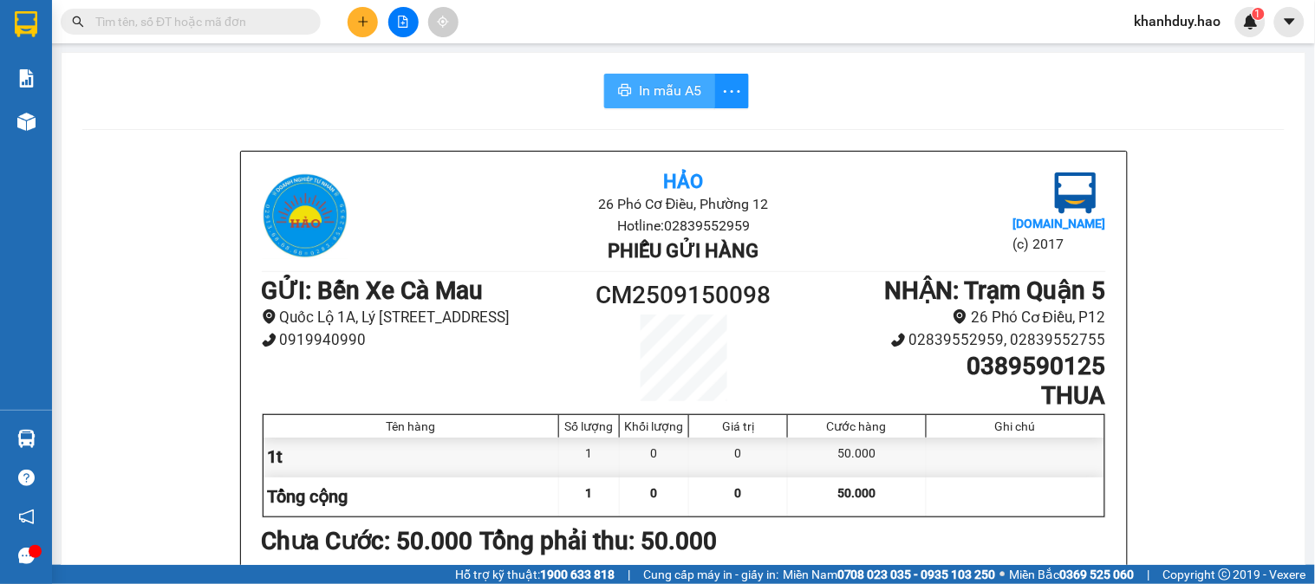
click at [640, 85] on span "In mẫu A5" at bounding box center [670, 91] width 62 height 22
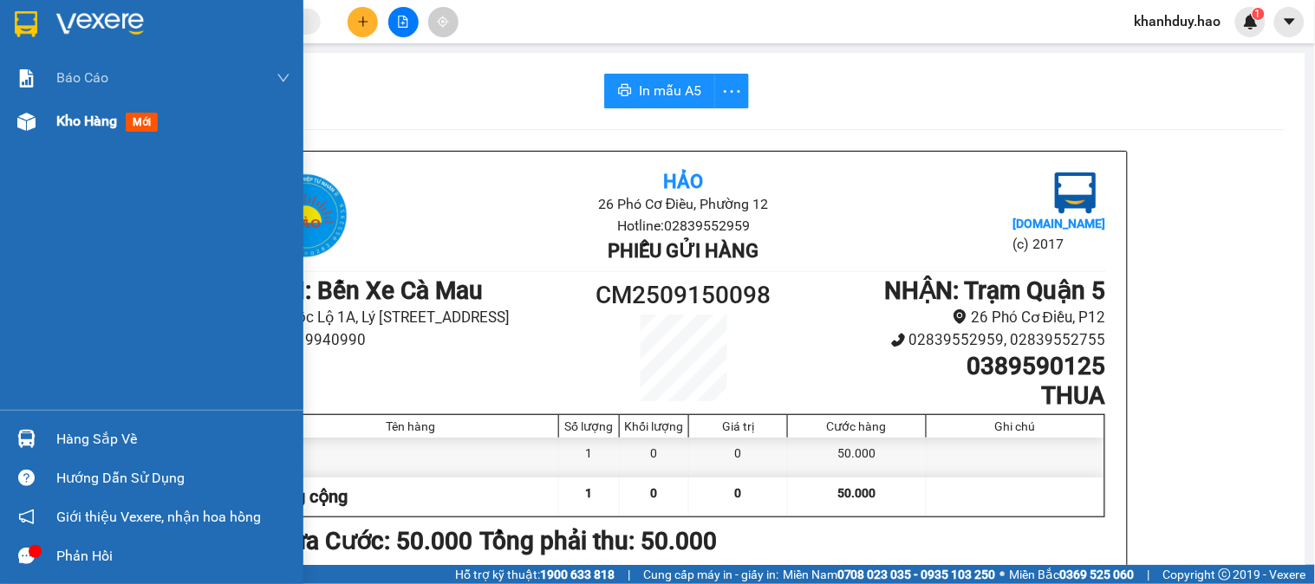
click at [66, 113] on span "Kho hàng" at bounding box center [86, 121] width 61 height 16
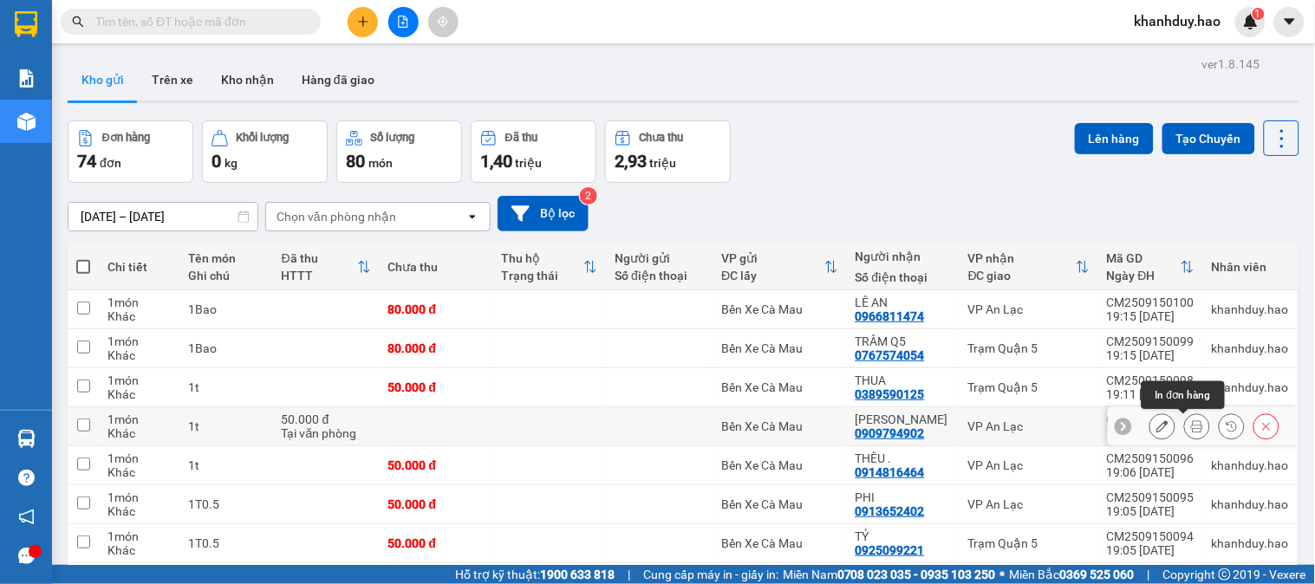
click at [1191, 427] on icon at bounding box center [1197, 427] width 12 height 12
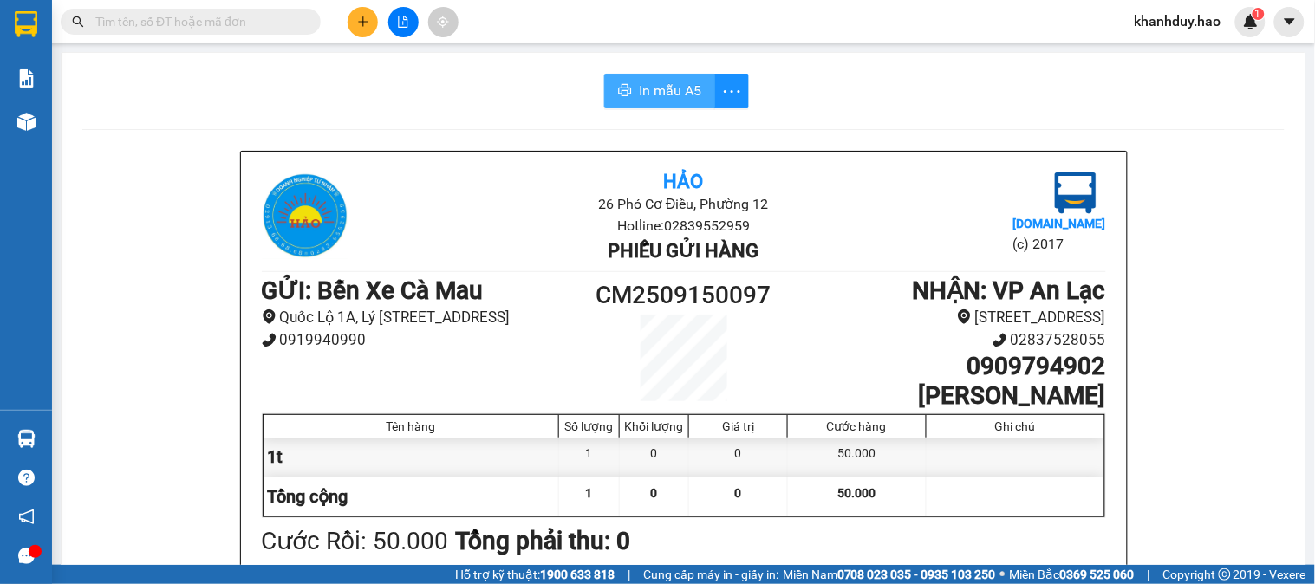
click at [639, 97] on span "In mẫu A5" at bounding box center [670, 91] width 62 height 22
click at [357, 16] on icon "plus" at bounding box center [363, 22] width 12 height 12
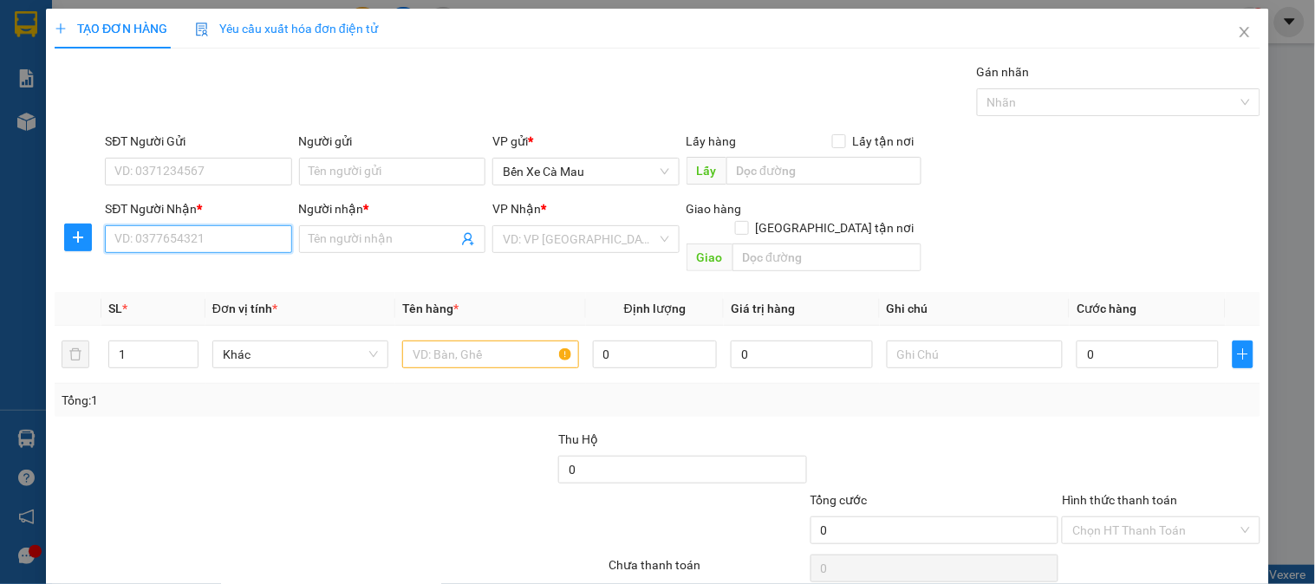
click at [191, 234] on input "SĐT Người Nhận *" at bounding box center [198, 239] width 186 height 28
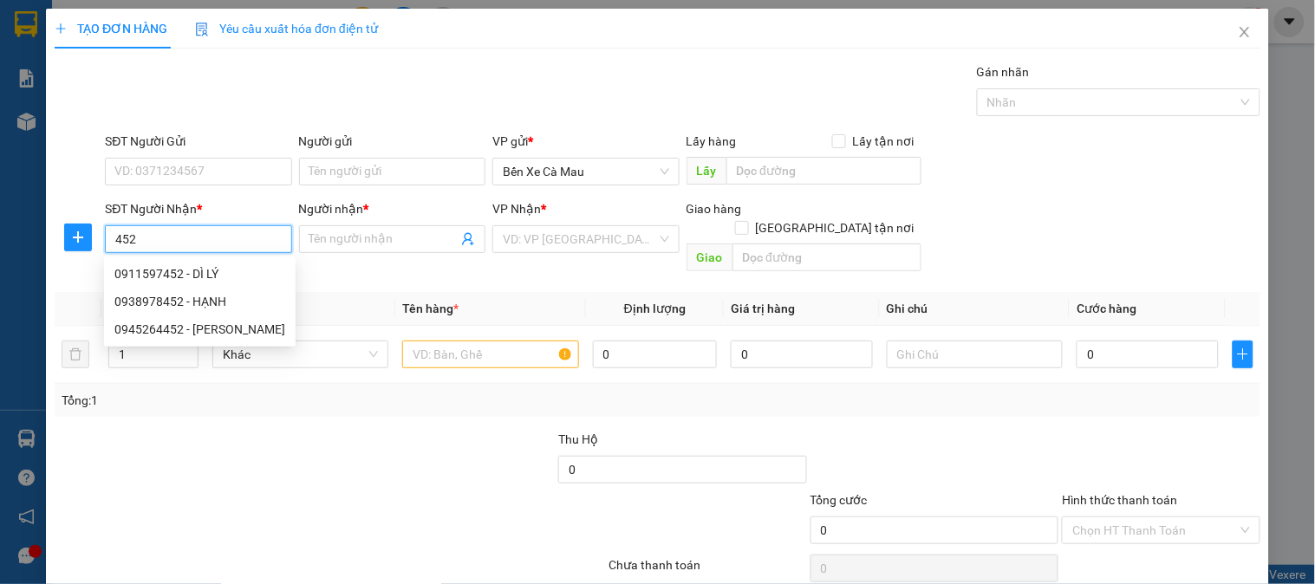
click at [183, 275] on div "0911597452 - DÌ LÝ" at bounding box center [199, 273] width 171 height 19
type input "0911597452"
type input "DÌ LÝ"
type input "70.000"
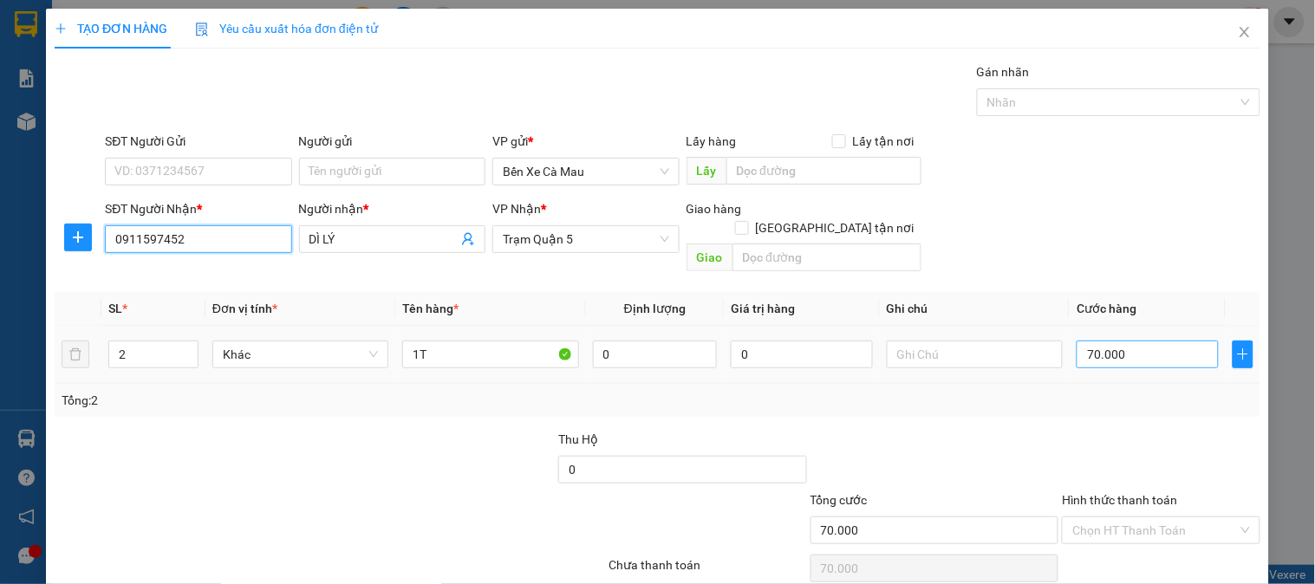
type input "0911597452"
click at [1153, 341] on input "70.000" at bounding box center [1148, 355] width 142 height 28
type input "0"
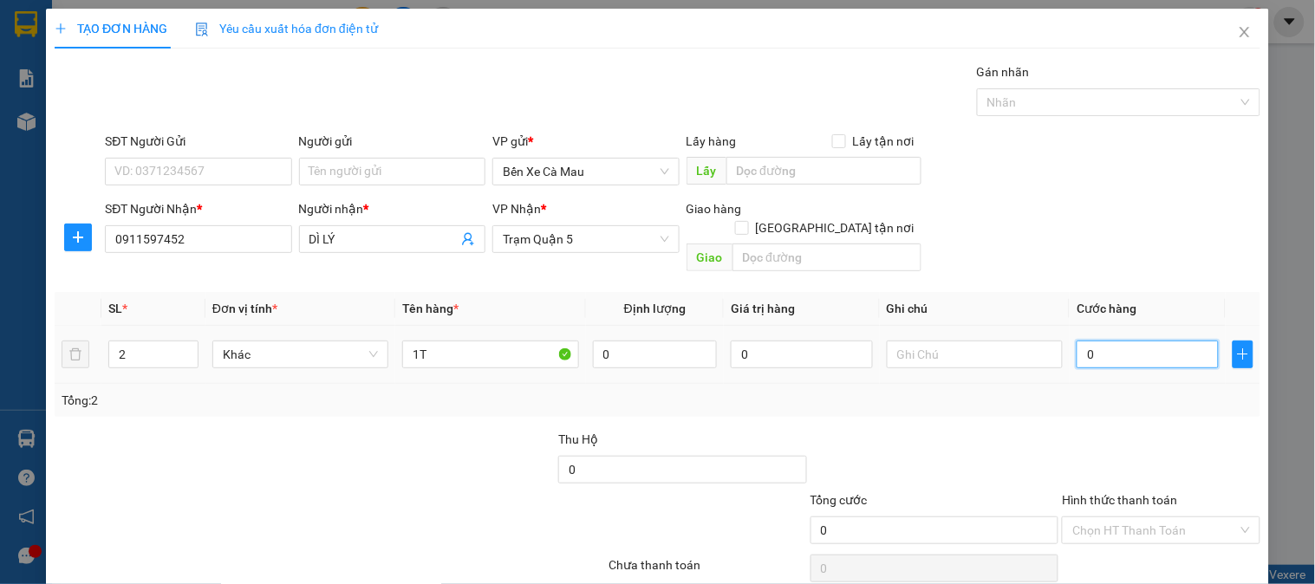
type input "004"
type input "4"
type input "40"
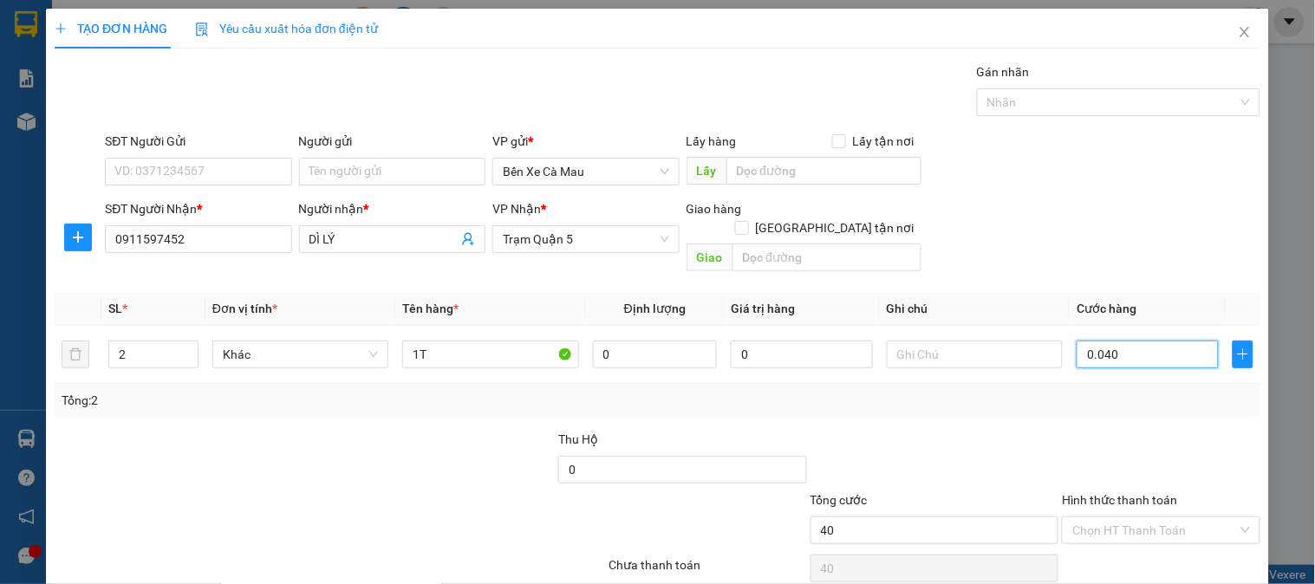
type input "0.040"
type input "40.000"
click at [1148, 219] on div "SĐT Người Nhận * 0911597452 Người nhận * DÌ LÝ VP Nhận * Trạm Quận 5 Giao hàng …" at bounding box center [682, 239] width 1163 height 80
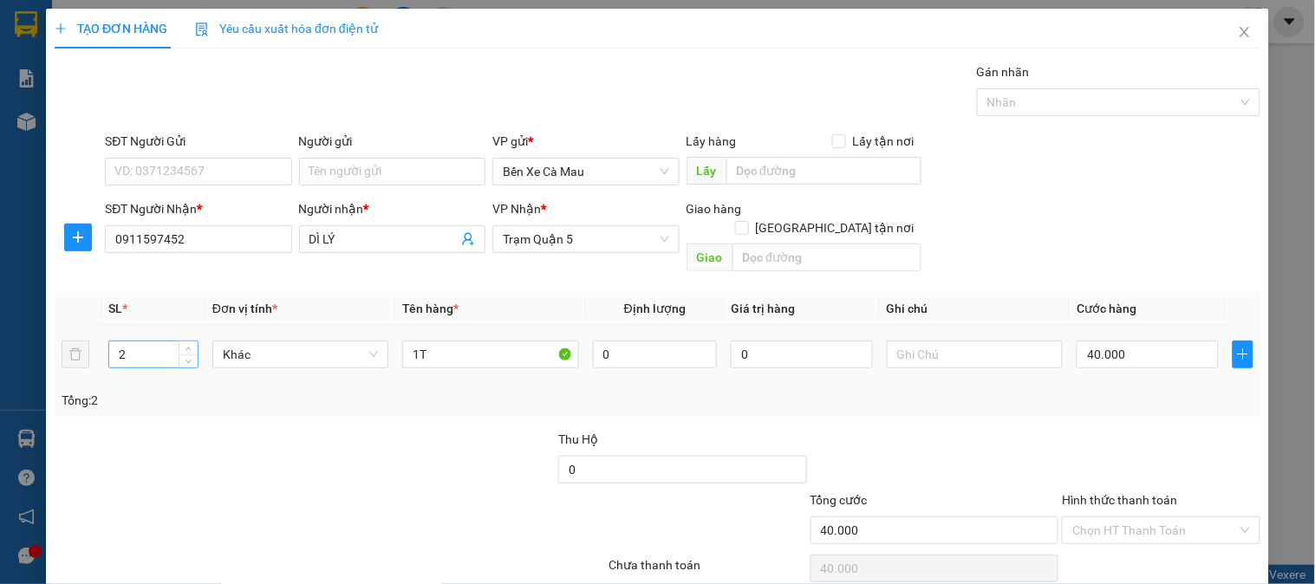
click at [162, 342] on input "2" at bounding box center [153, 355] width 88 height 26
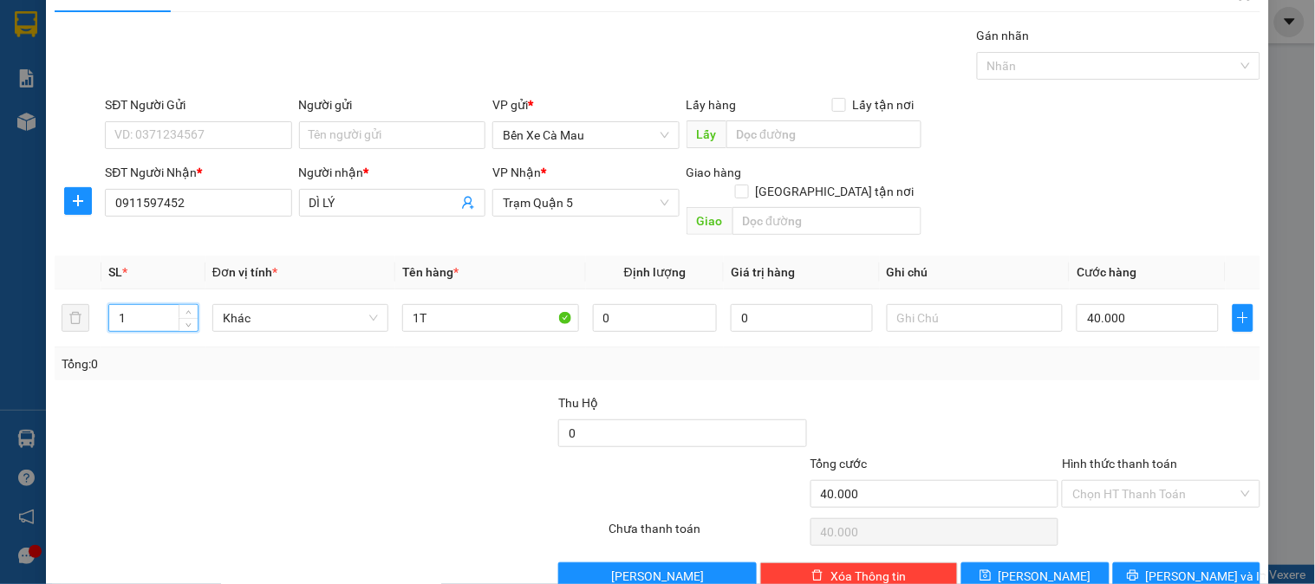
scroll to position [56, 0]
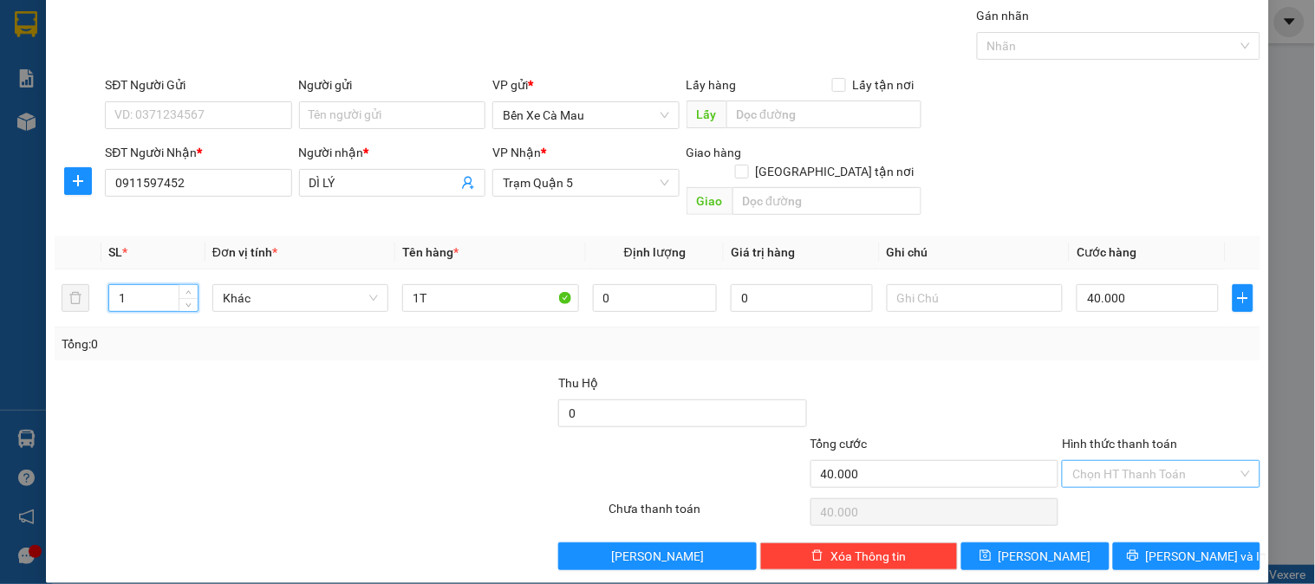
type input "1"
click at [1163, 461] on input "Hình thức thanh toán" at bounding box center [1155, 474] width 165 height 26
click at [1146, 479] on div "Tại văn phòng" at bounding box center [1151, 491] width 196 height 28
type input "0"
click at [1139, 550] on icon "printer" at bounding box center [1133, 556] width 12 height 12
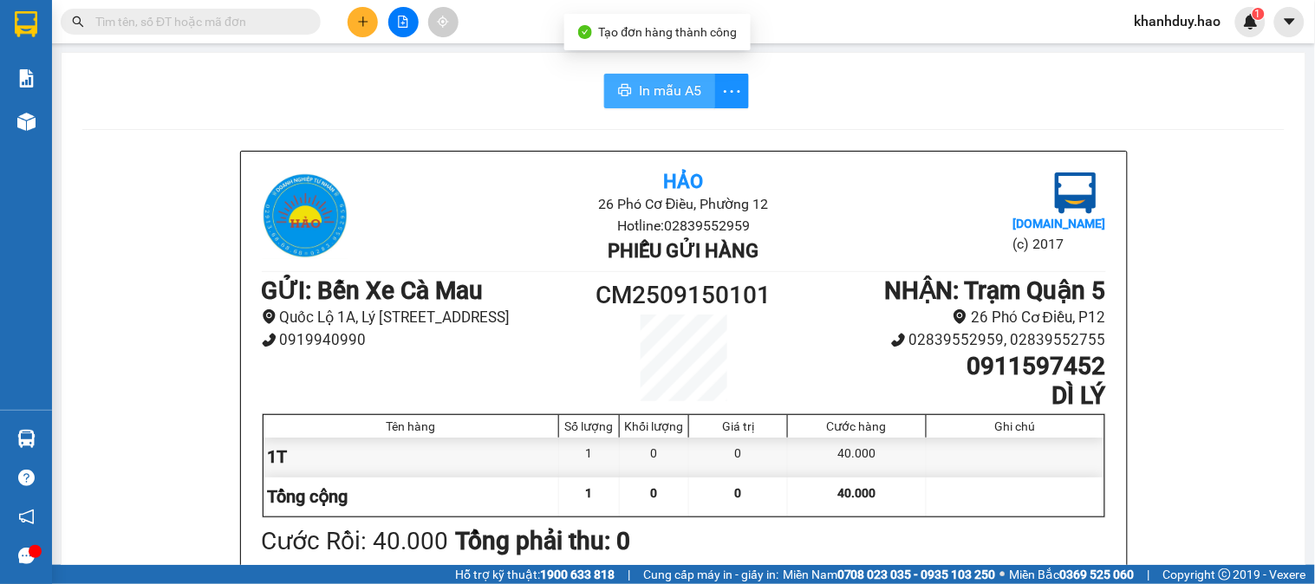
drag, startPoint x: 631, startPoint y: 87, endPoint x: 645, endPoint y: 126, distance: 41.4
click at [640, 87] on button "In mẫu A5" at bounding box center [659, 91] width 111 height 35
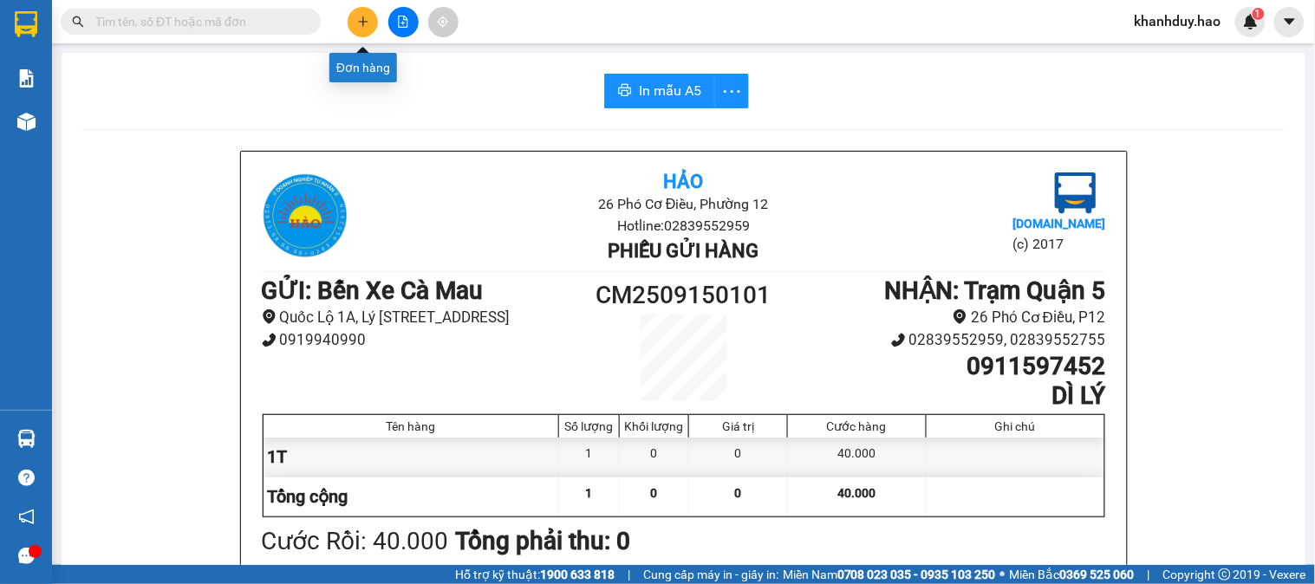
click at [370, 26] on button at bounding box center [363, 22] width 30 height 30
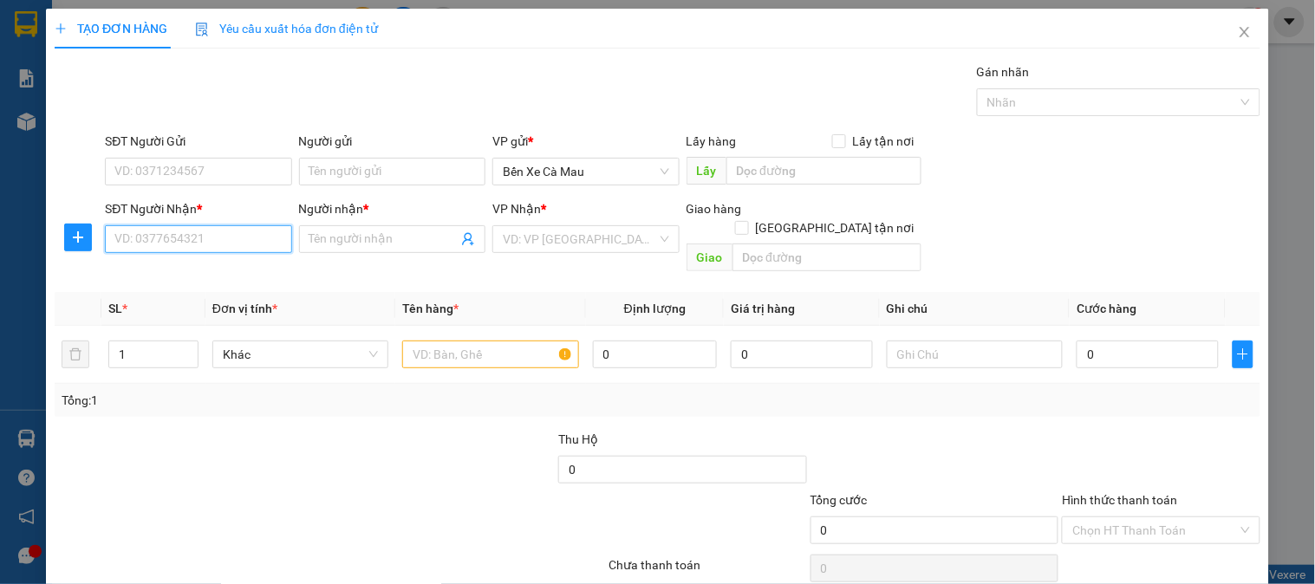
click at [161, 245] on input "SĐT Người Nhận *" at bounding box center [198, 239] width 186 height 28
click at [234, 253] on input "SĐT Người Nhận *" at bounding box center [198, 239] width 186 height 28
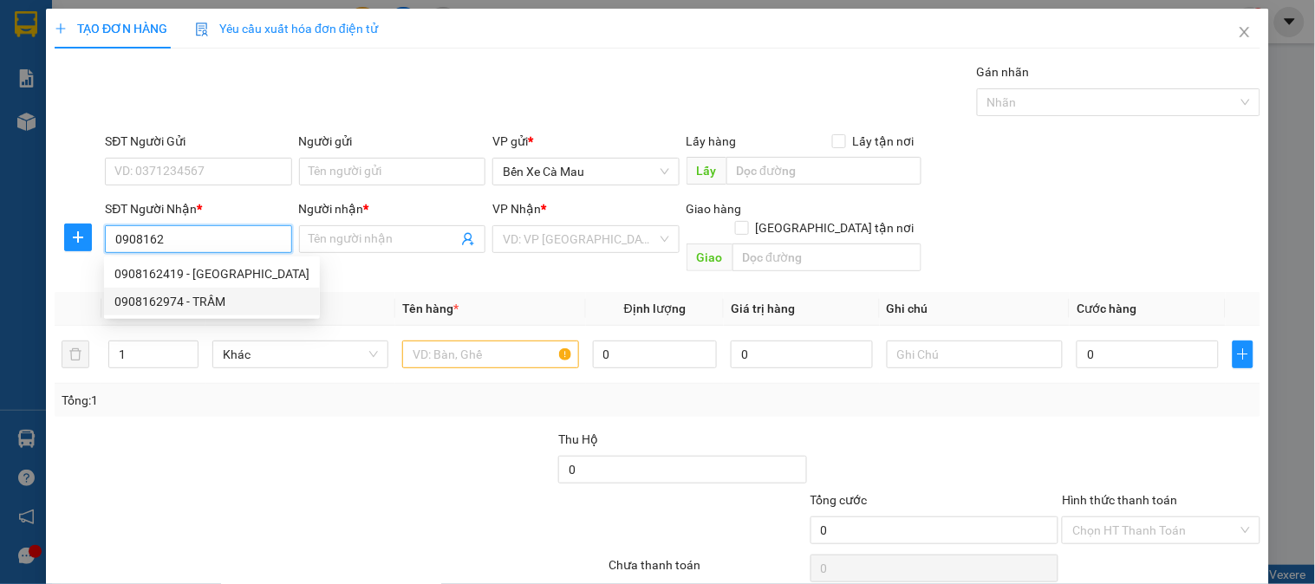
click at [212, 293] on div "0908162974 - TRẦM" at bounding box center [211, 301] width 195 height 19
type input "0908162974"
type input "TRẦM"
type input "50.000"
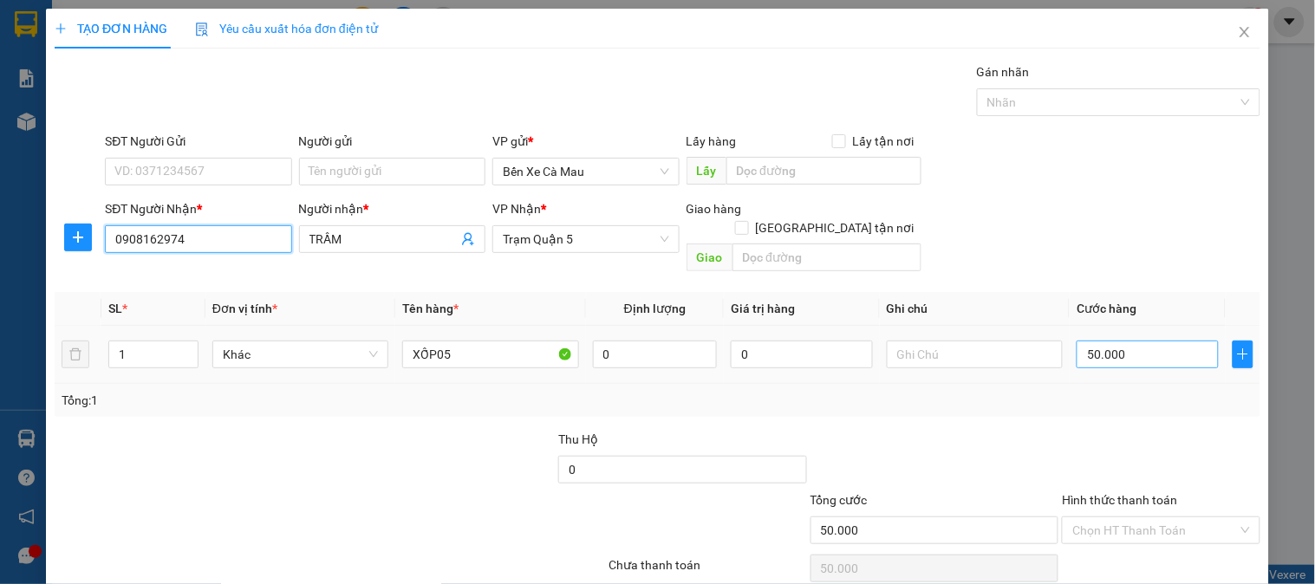
type input "0908162974"
click at [1167, 341] on input "50.000" at bounding box center [1148, 355] width 142 height 28
type input "0"
type input "003"
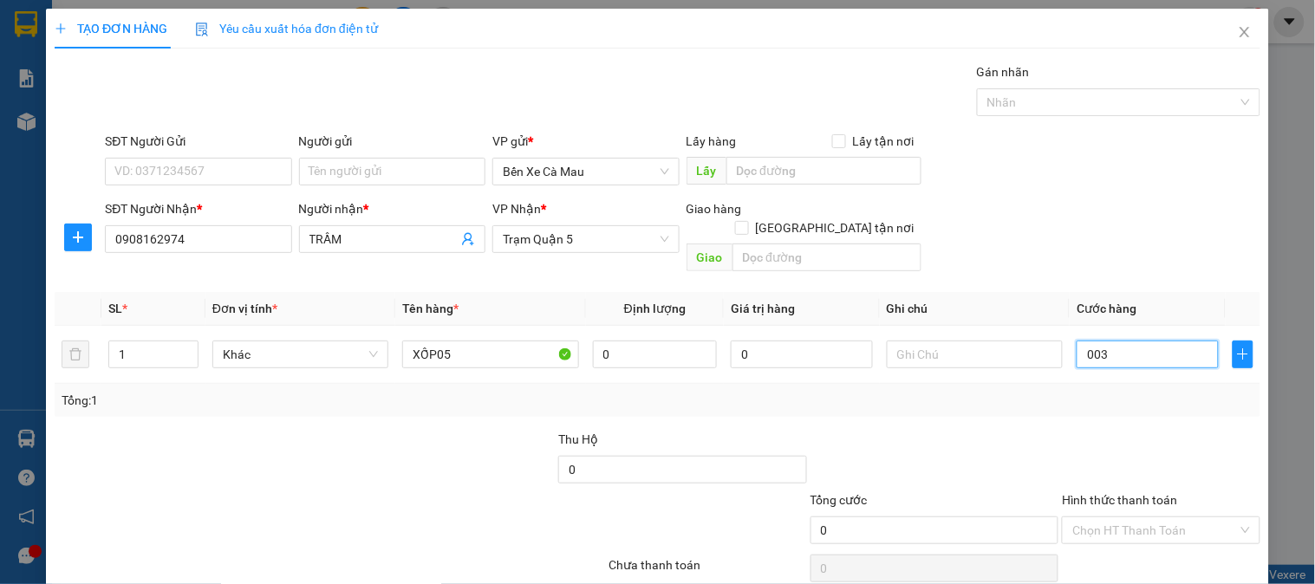
type input "3"
type input "30"
type input "0.030"
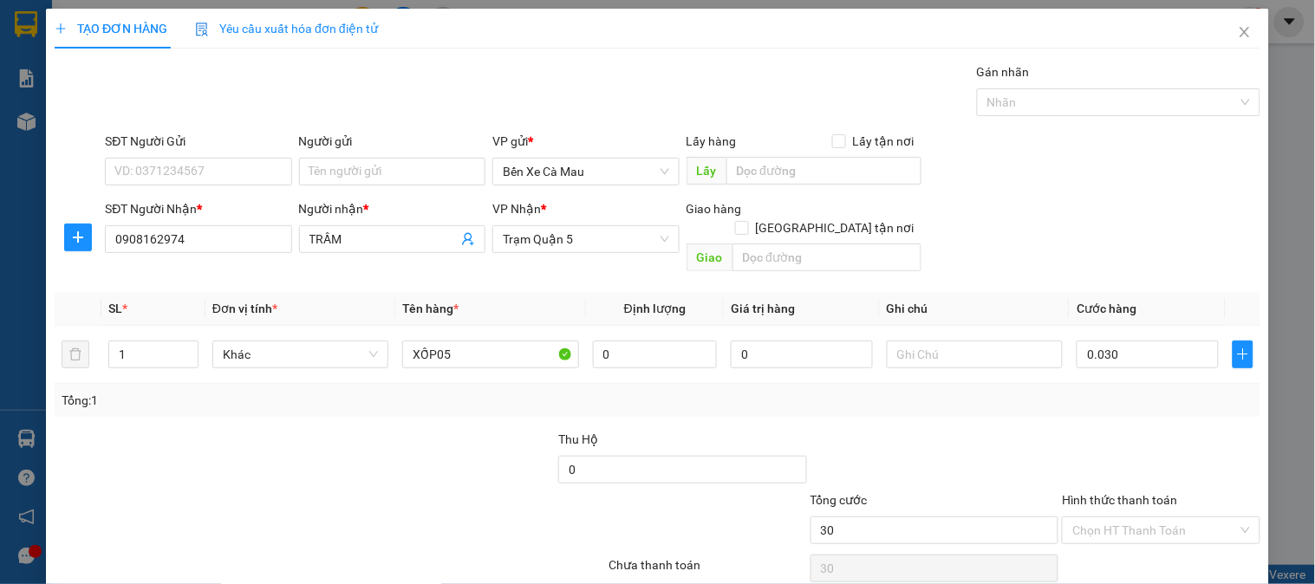
click at [1174, 172] on div "SĐT Người Gửi VD: 0371234567 Người gửi Tên người gửi VP gửi * Bến Xe Cà Mau Lấy…" at bounding box center [682, 162] width 1163 height 61
type input "30.000"
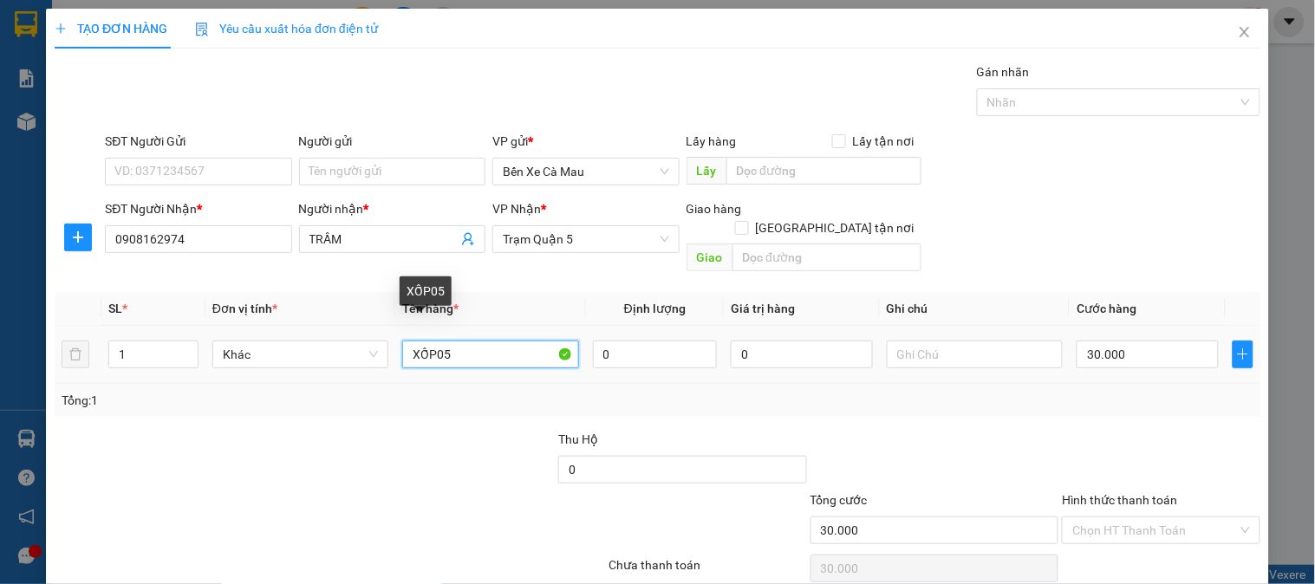
click at [477, 341] on input "XỐP05" at bounding box center [490, 355] width 176 height 28
type input "X"
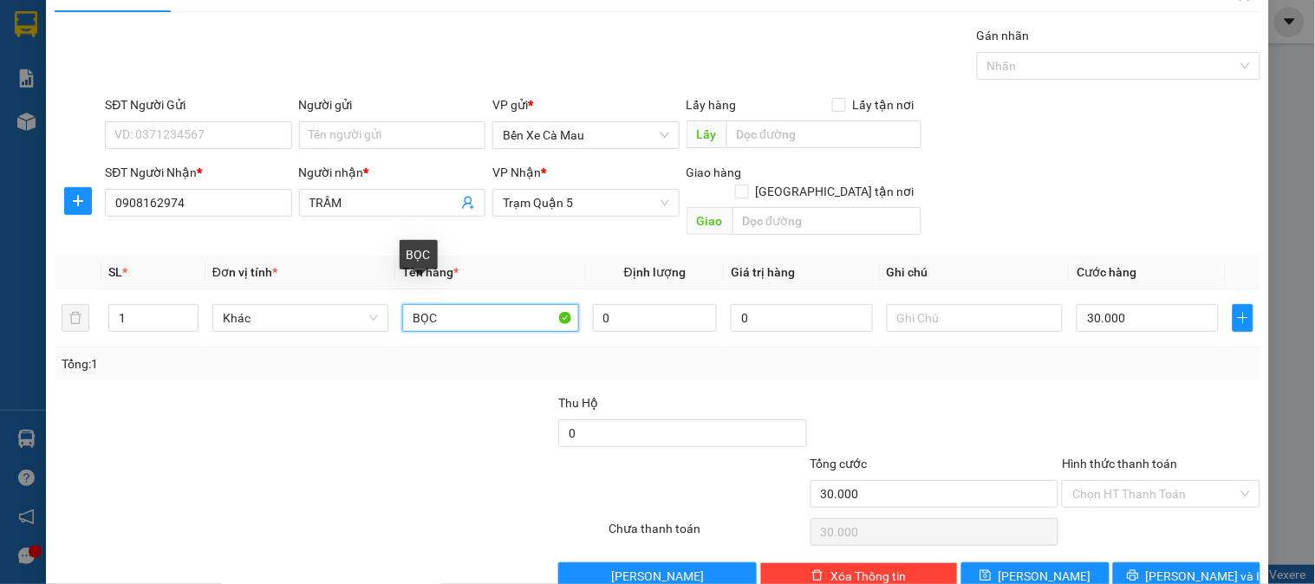
scroll to position [56, 0]
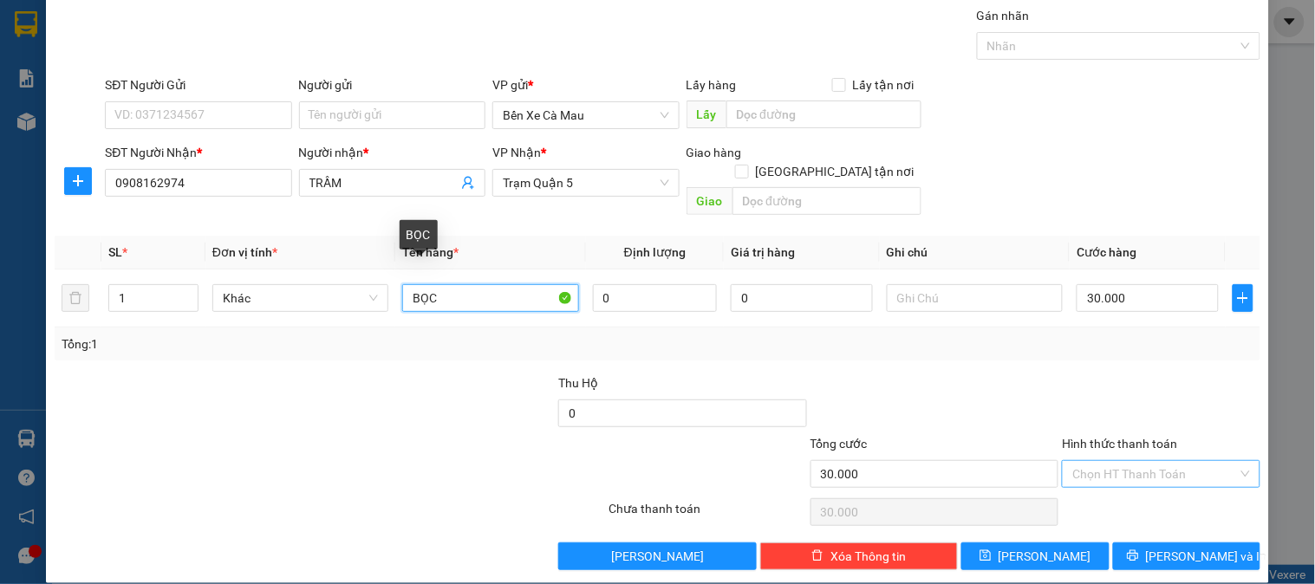
type input "BỌC"
click at [1206, 461] on input "Hình thức thanh toán" at bounding box center [1155, 474] width 165 height 26
click at [1124, 484] on div "Tại văn phòng" at bounding box center [1150, 490] width 175 height 19
type input "0"
drag, startPoint x: 1202, startPoint y: 517, endPoint x: 1200, endPoint y: 532, distance: 14.8
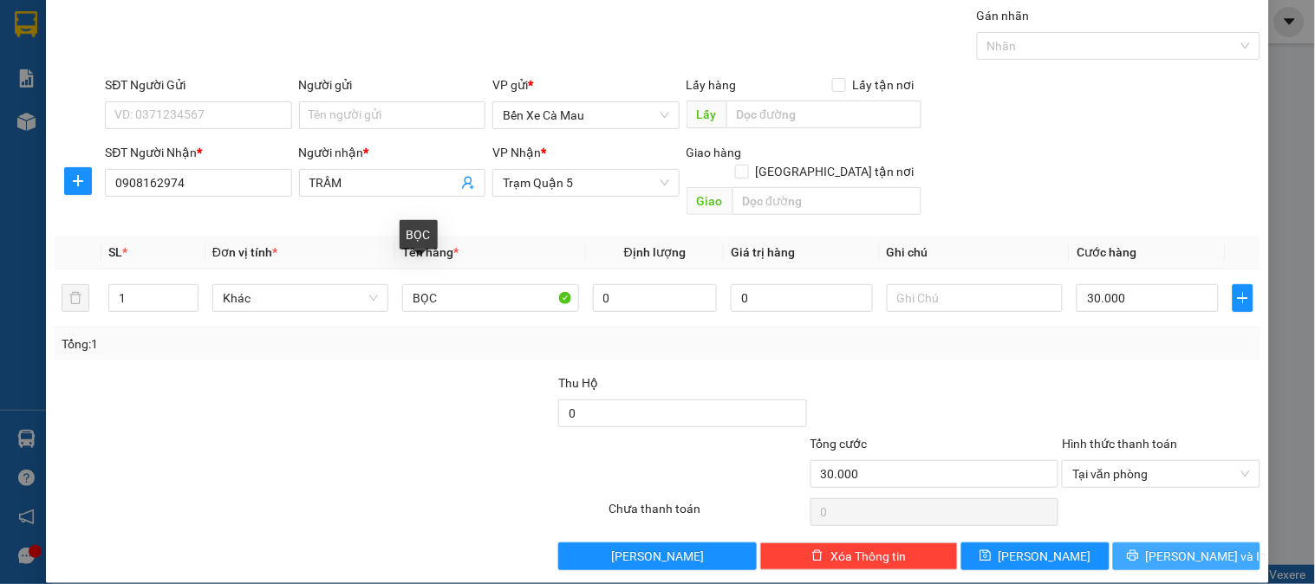
click at [1201, 523] on div "Transit Pickup Surcharge Ids Transit Deliver Surcharge Ids Transit Deliver Surc…" at bounding box center [658, 288] width 1206 height 564
click at [1200, 547] on span "[PERSON_NAME] và In" at bounding box center [1206, 556] width 121 height 19
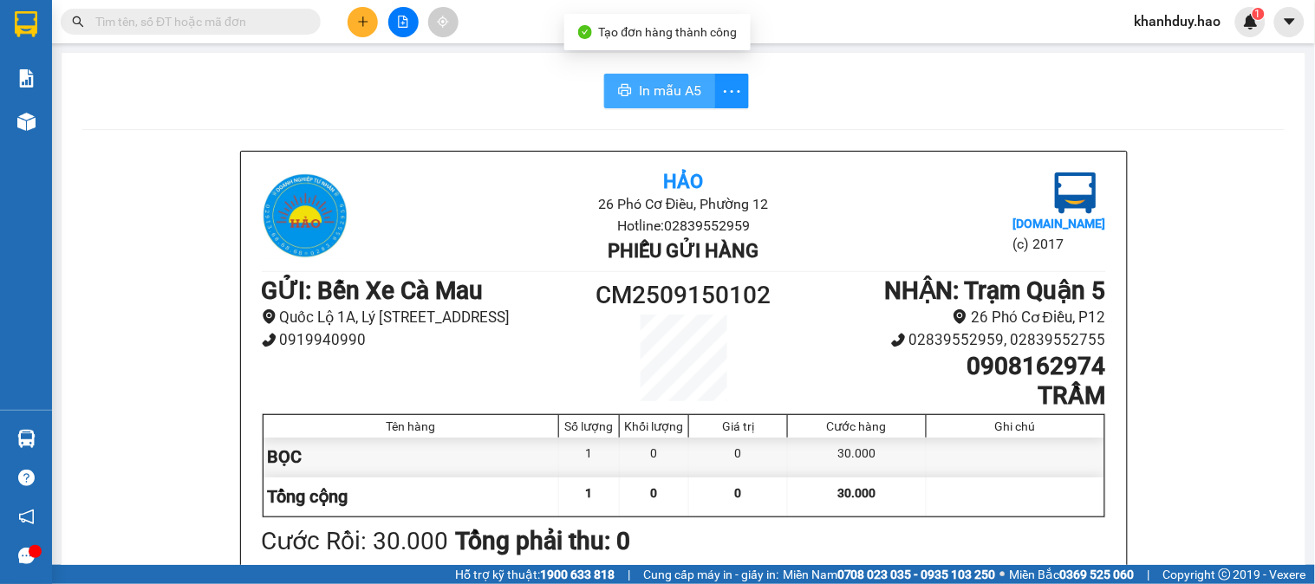
click at [659, 90] on span "In mẫu A5" at bounding box center [670, 91] width 62 height 22
click at [239, 23] on input "text" at bounding box center [197, 21] width 205 height 19
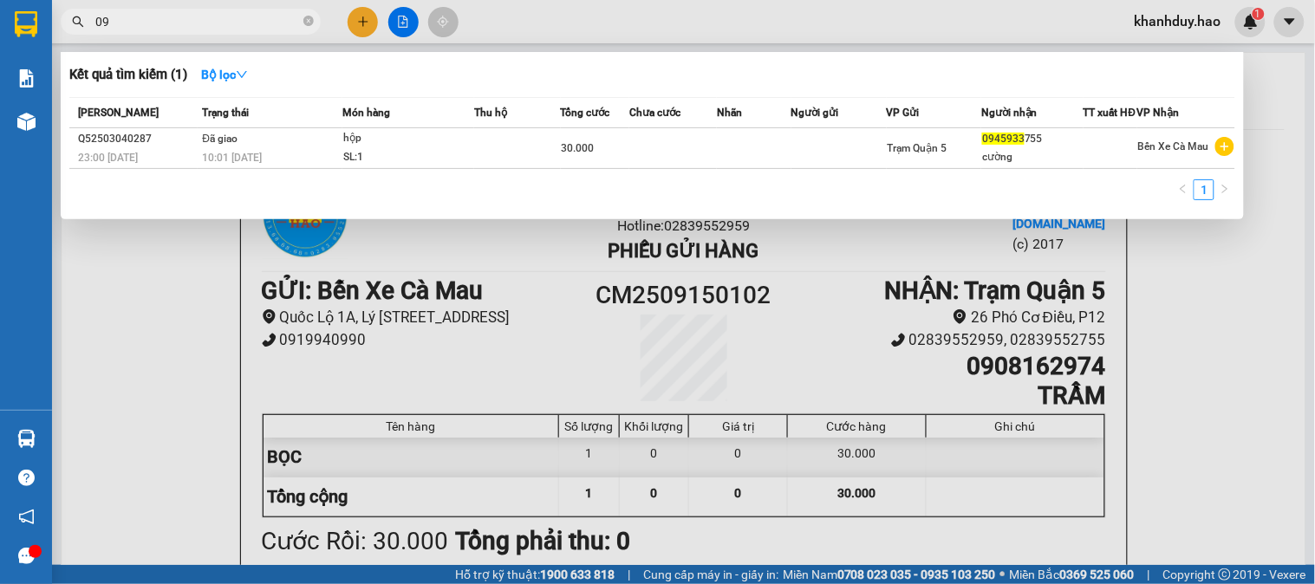
type input "0"
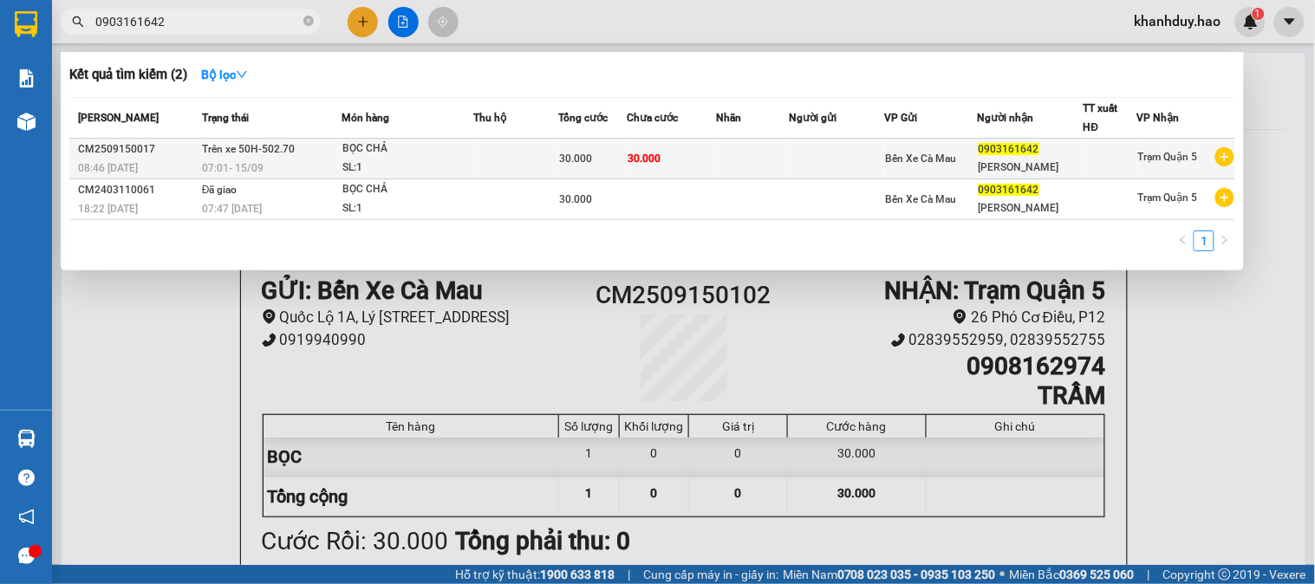
type input "0903161642"
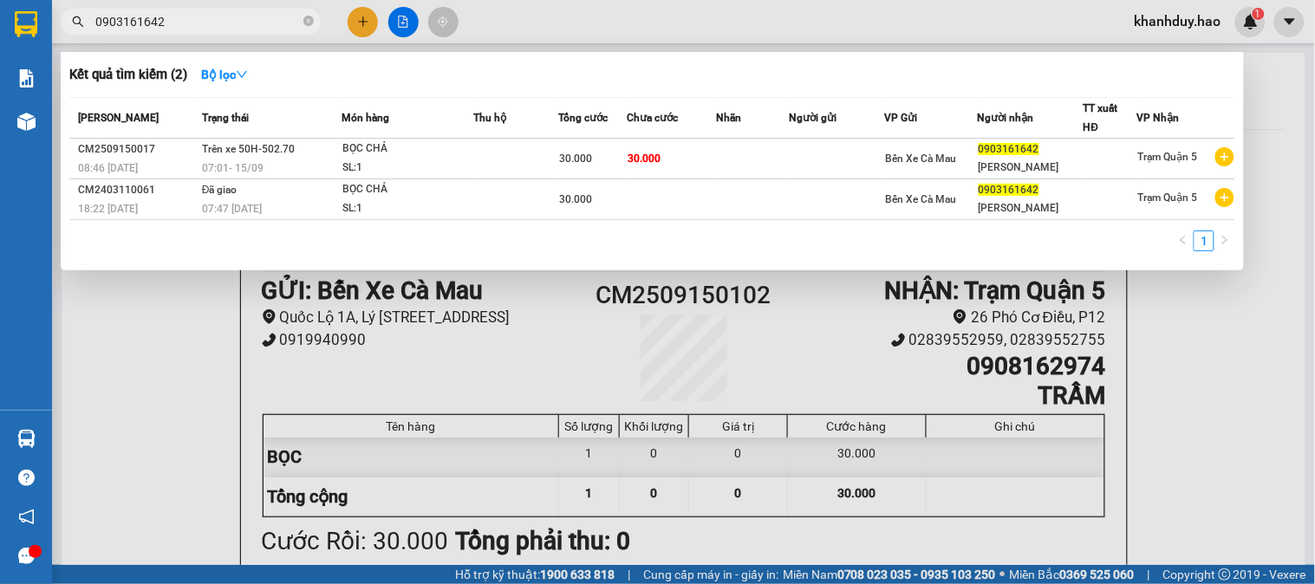
click at [300, 151] on td "Trên xe 50H-502.70 07:01 [DATE]" at bounding box center [270, 159] width 144 height 41
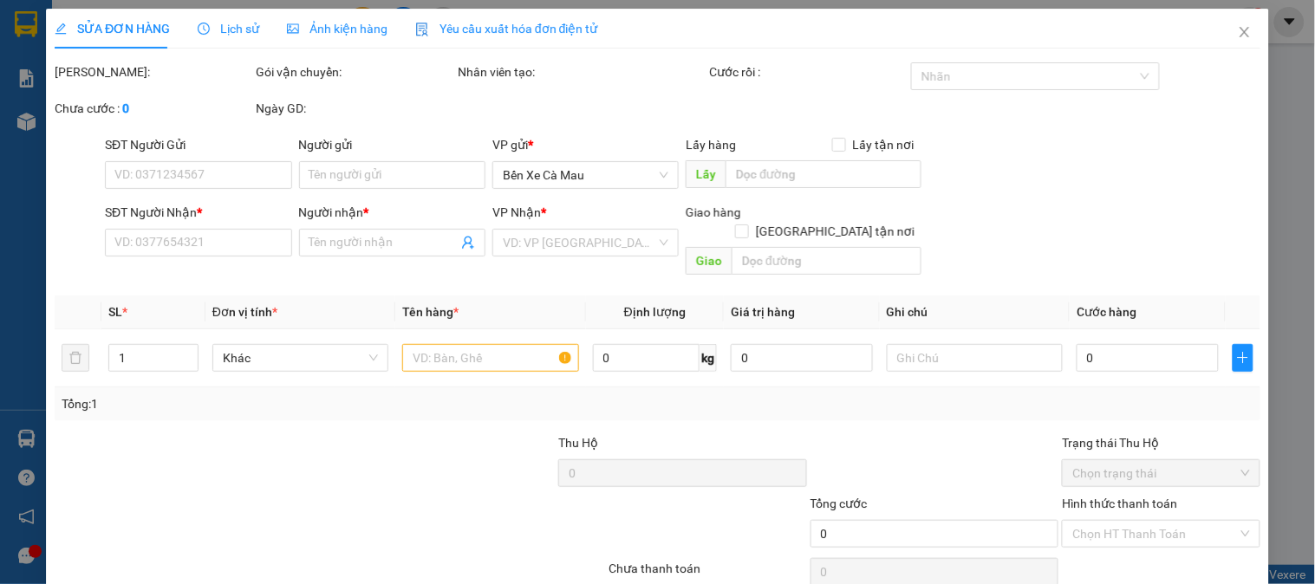
type input "0903161642"
type input "[PERSON_NAME]"
type input "30.000"
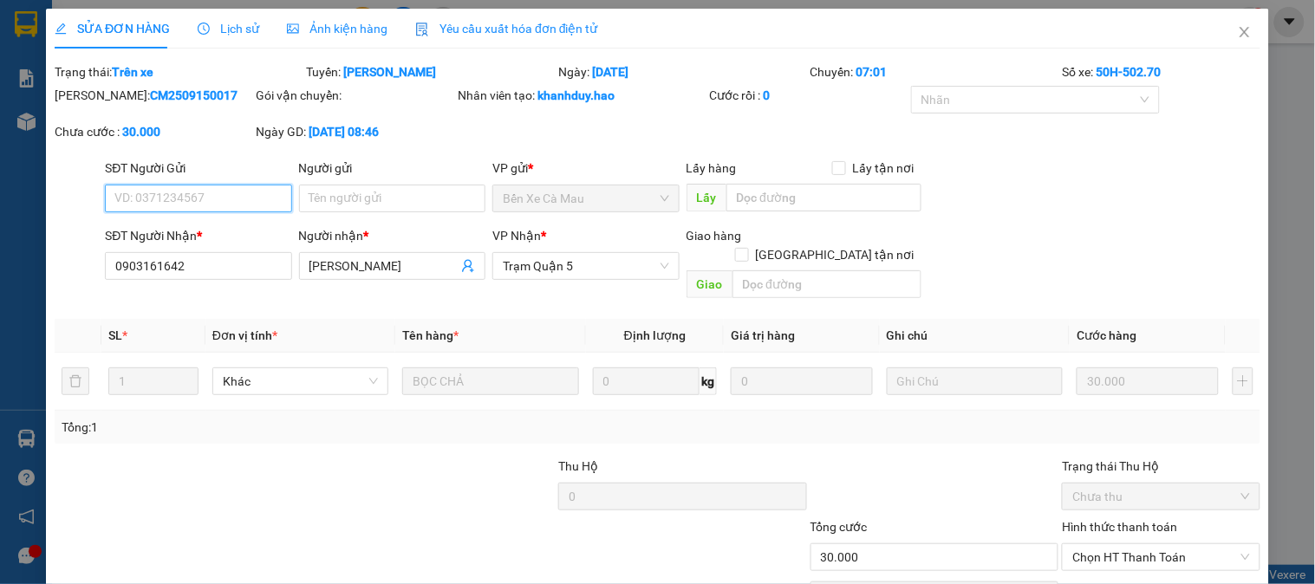
click at [373, 37] on div "Ảnh kiện hàng" at bounding box center [337, 28] width 101 height 19
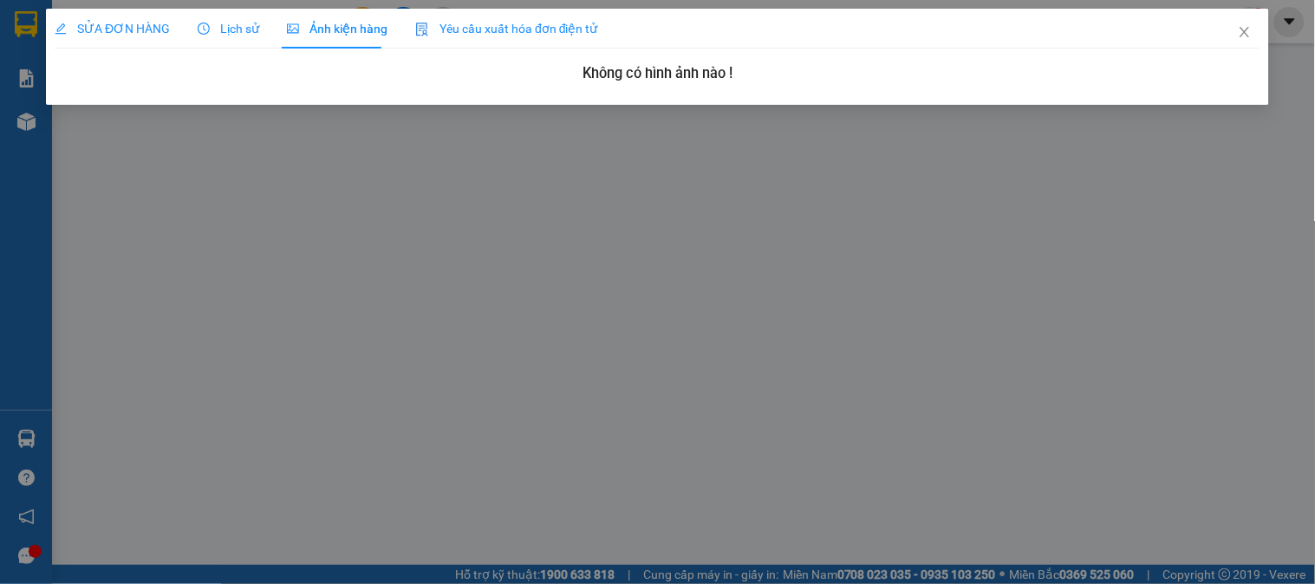
click at [252, 40] on div "Lịch sử" at bounding box center [229, 29] width 62 height 40
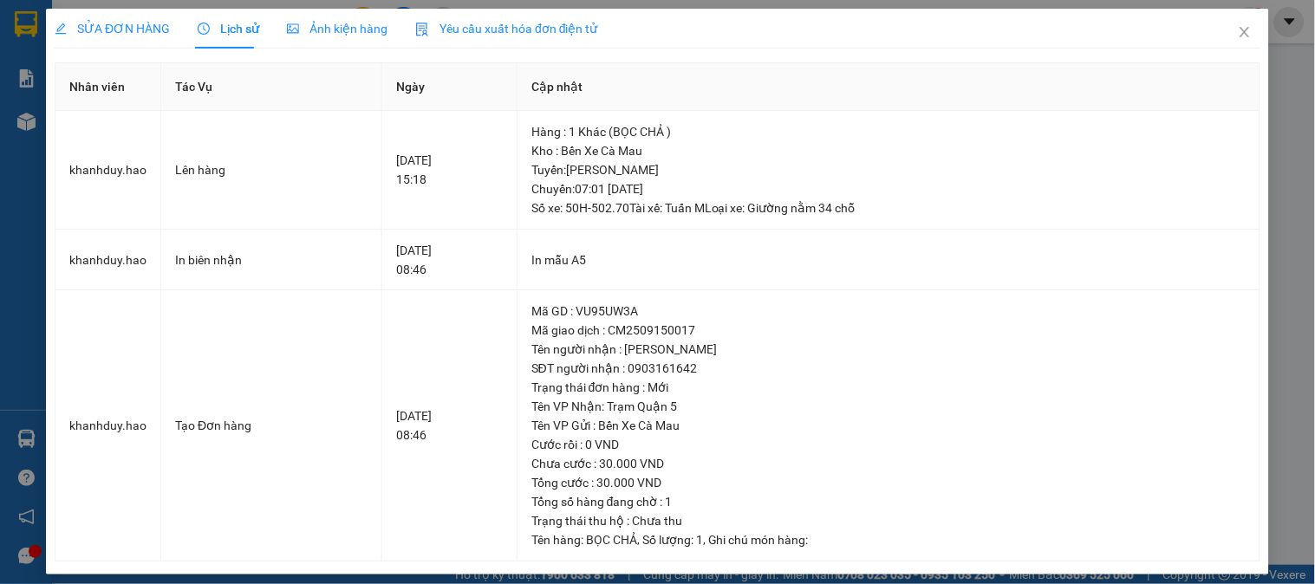
click at [141, 29] on span "SỬA ĐƠN HÀNG" at bounding box center [112, 29] width 115 height 14
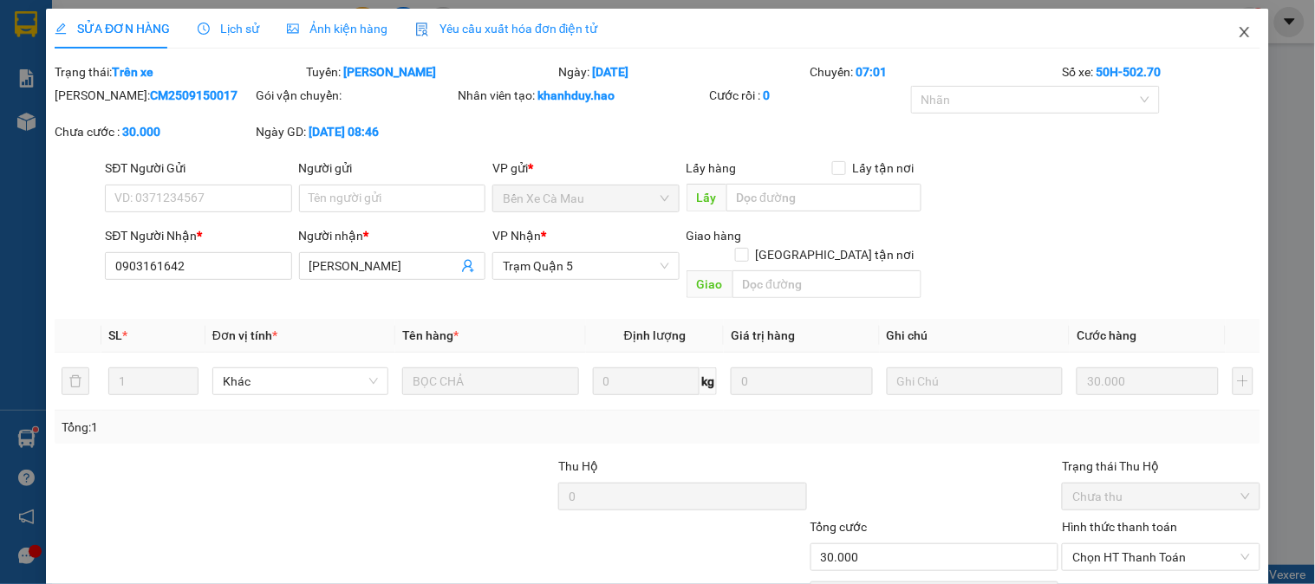
click at [1238, 28] on icon "close" at bounding box center [1245, 32] width 14 height 14
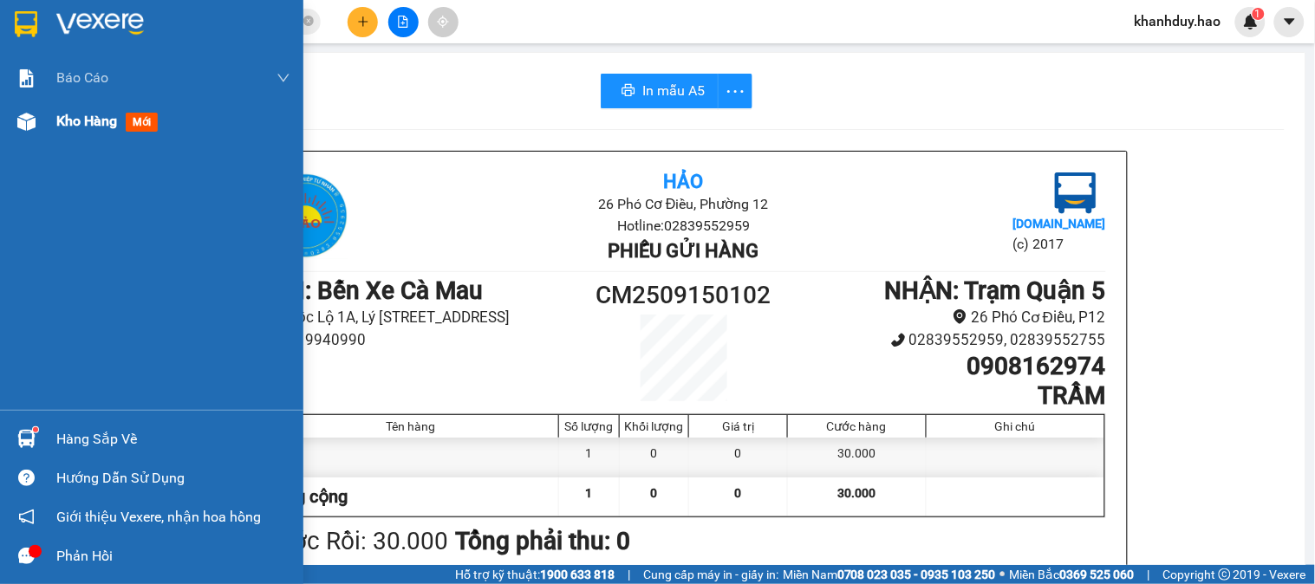
click at [101, 126] on span "Kho hàng" at bounding box center [86, 121] width 61 height 16
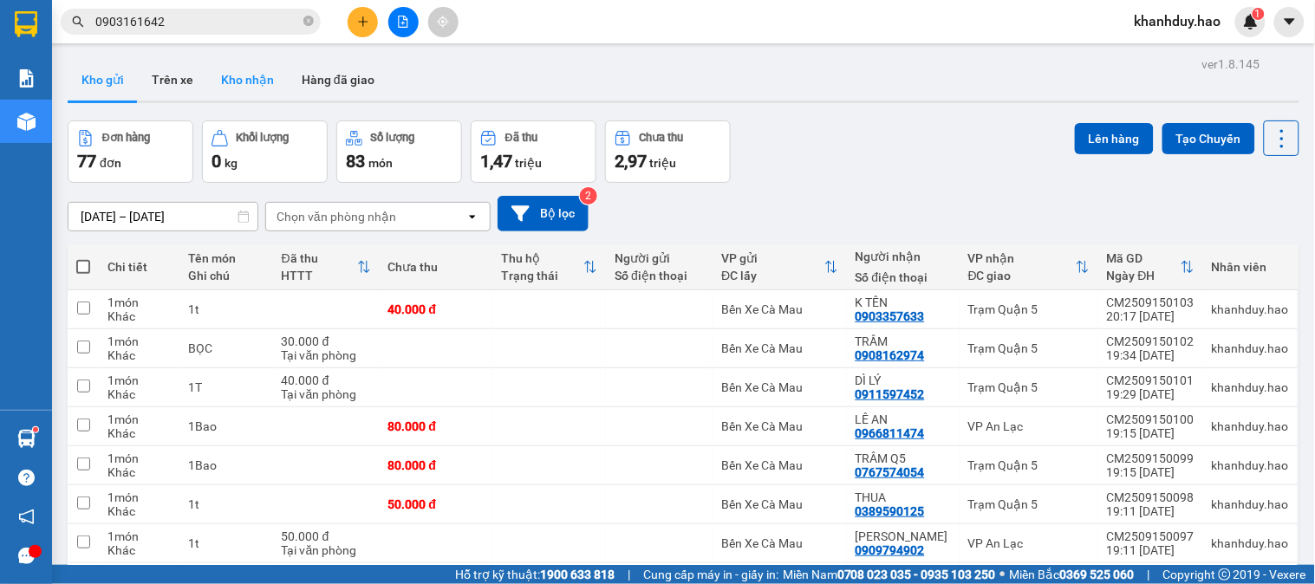
click at [264, 88] on button "Kho nhận" at bounding box center [247, 80] width 81 height 42
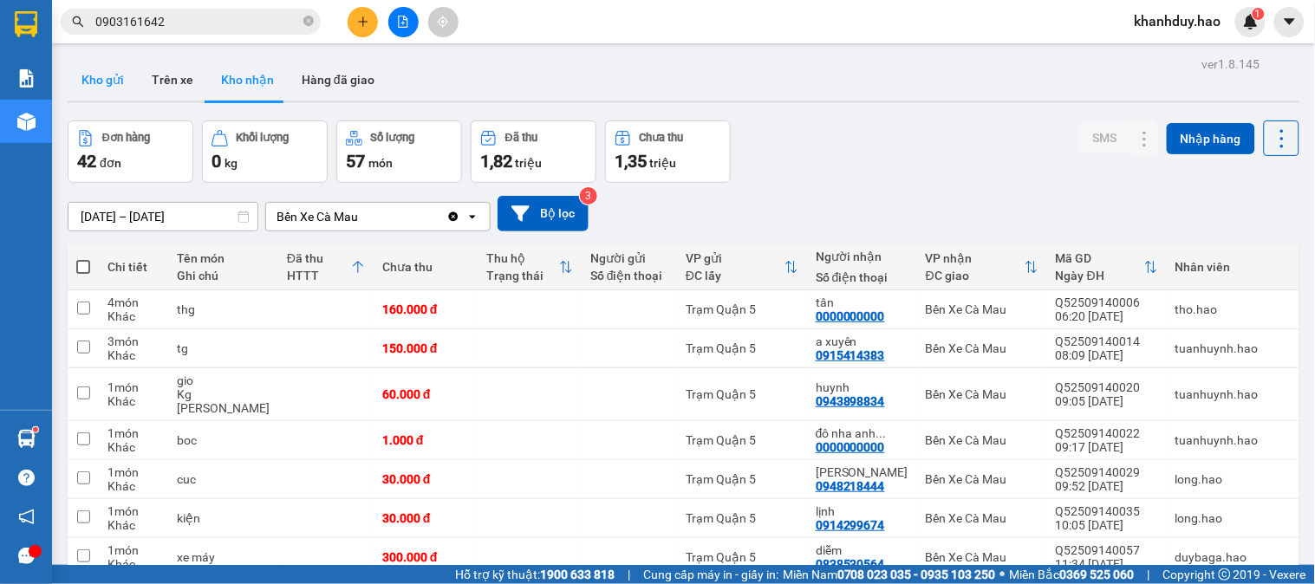
click at [98, 68] on button "Kho gửi" at bounding box center [103, 80] width 70 height 42
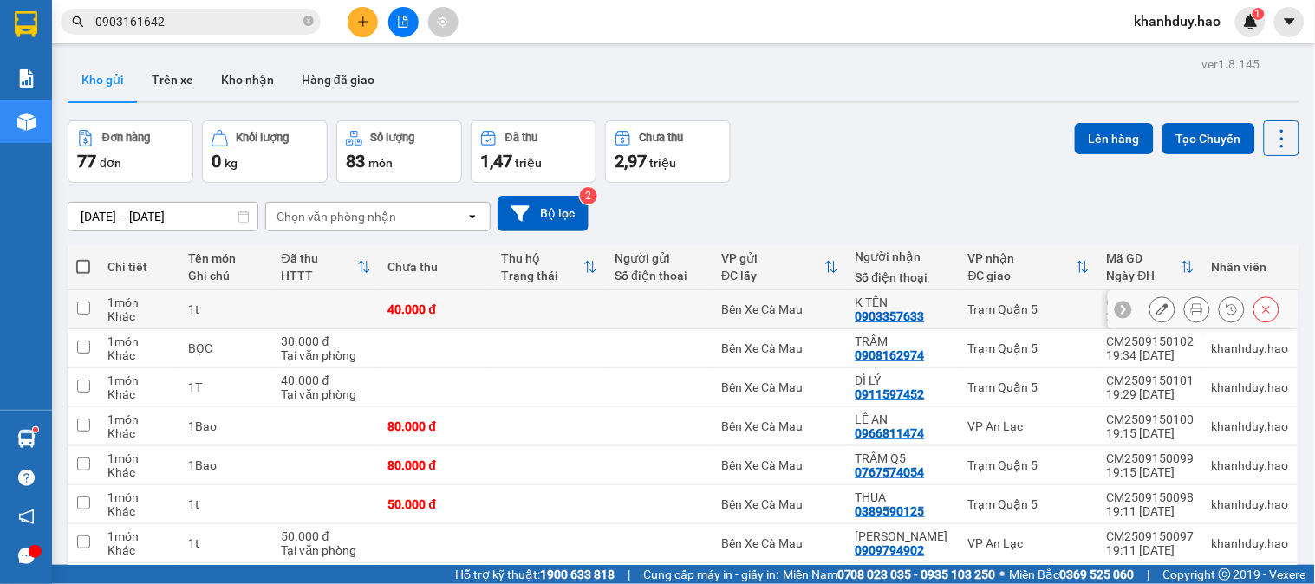
click at [1185, 312] on button at bounding box center [1197, 310] width 24 height 30
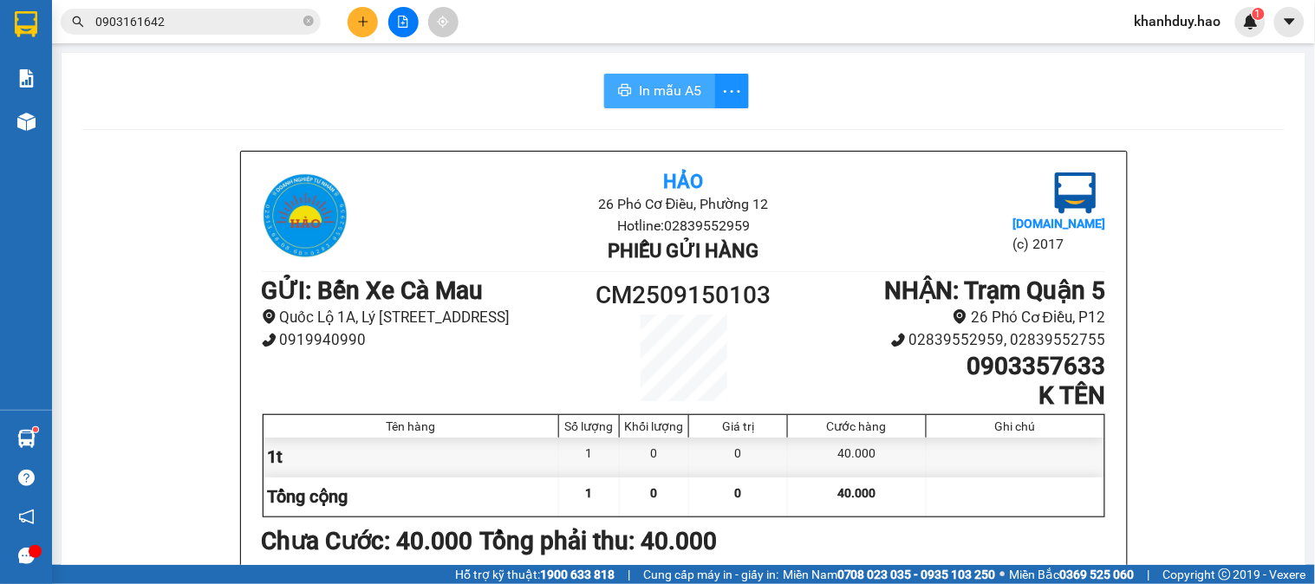
click at [629, 82] on button "In mẫu A5" at bounding box center [659, 91] width 111 height 35
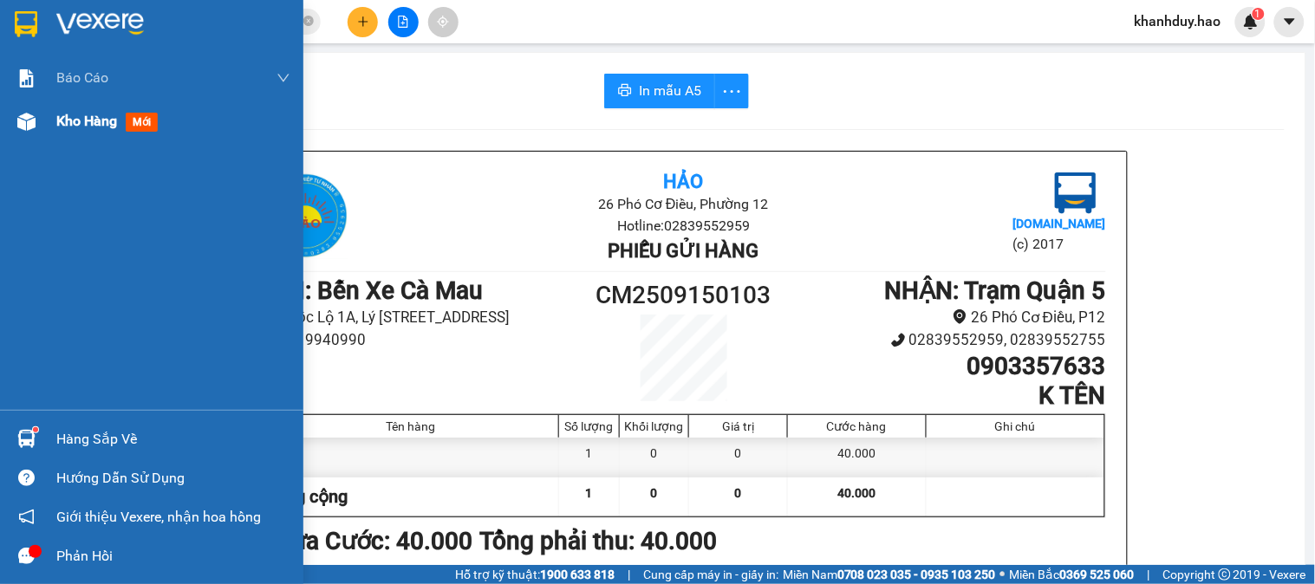
click at [85, 128] on span "Kho hàng" at bounding box center [86, 121] width 61 height 16
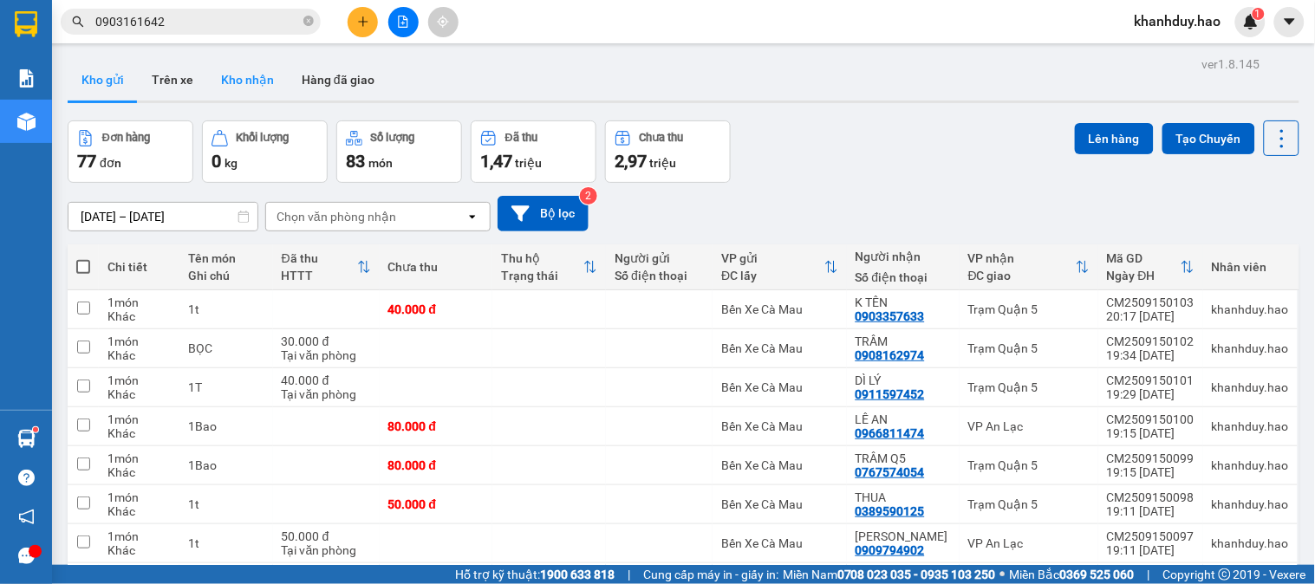
click at [208, 84] on button "Kho nhận" at bounding box center [247, 80] width 81 height 42
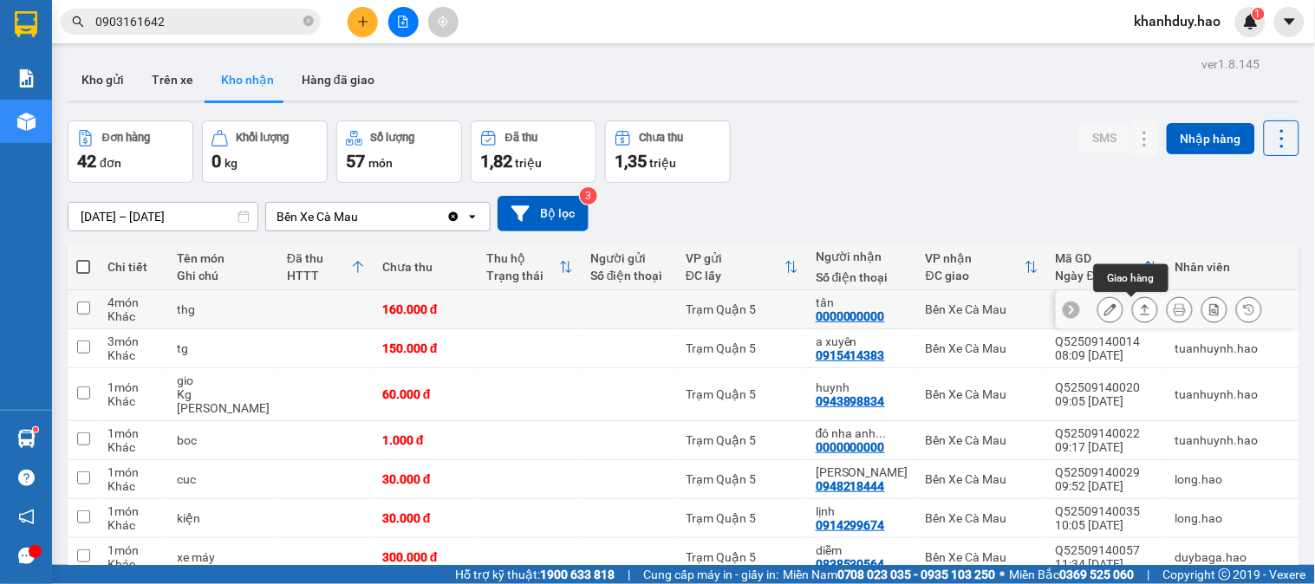
click at [1139, 308] on icon at bounding box center [1145, 309] width 12 height 12
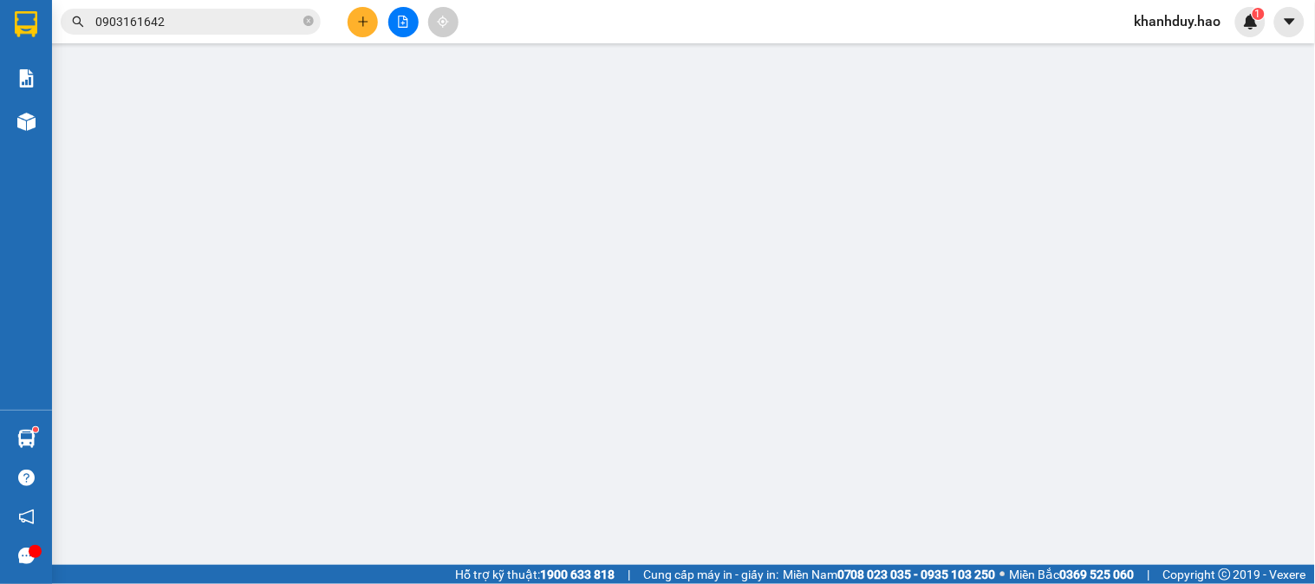
type input "0000000000"
type input "tân"
type input "160.000"
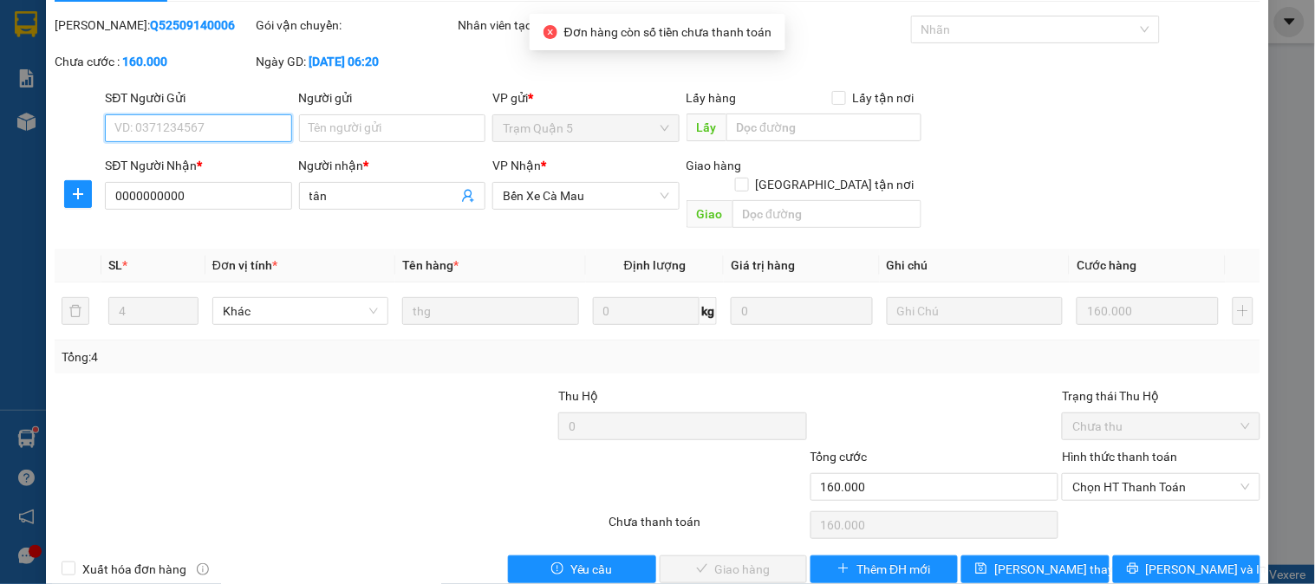
scroll to position [61, 0]
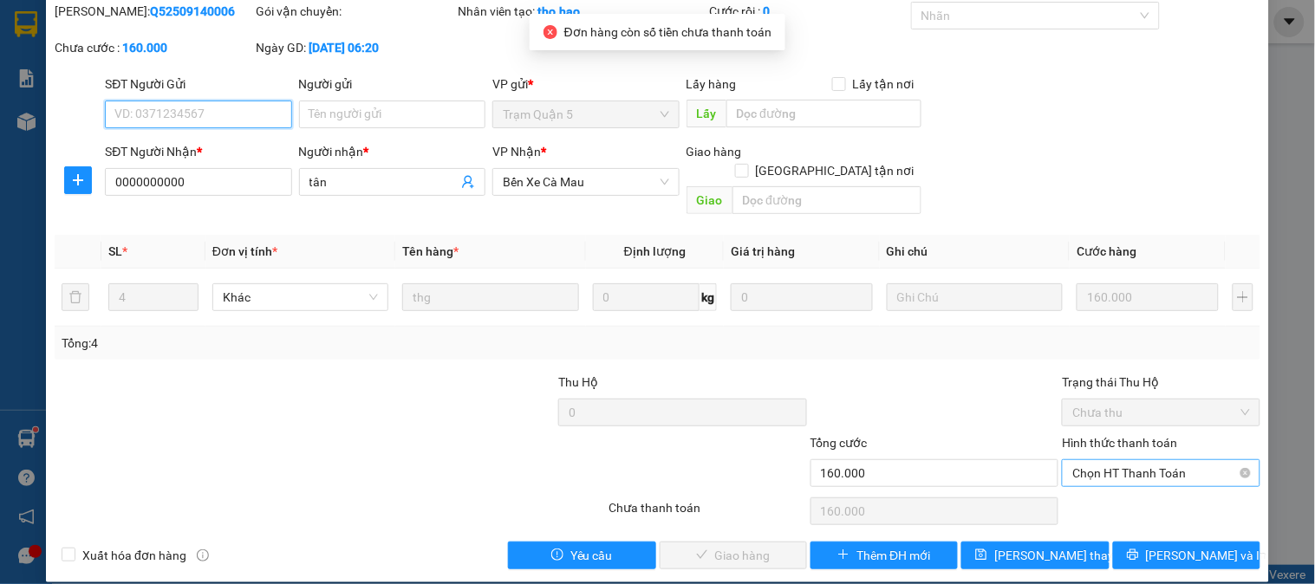
click at [1114, 460] on span "Chọn HT Thanh Toán" at bounding box center [1161, 473] width 177 height 26
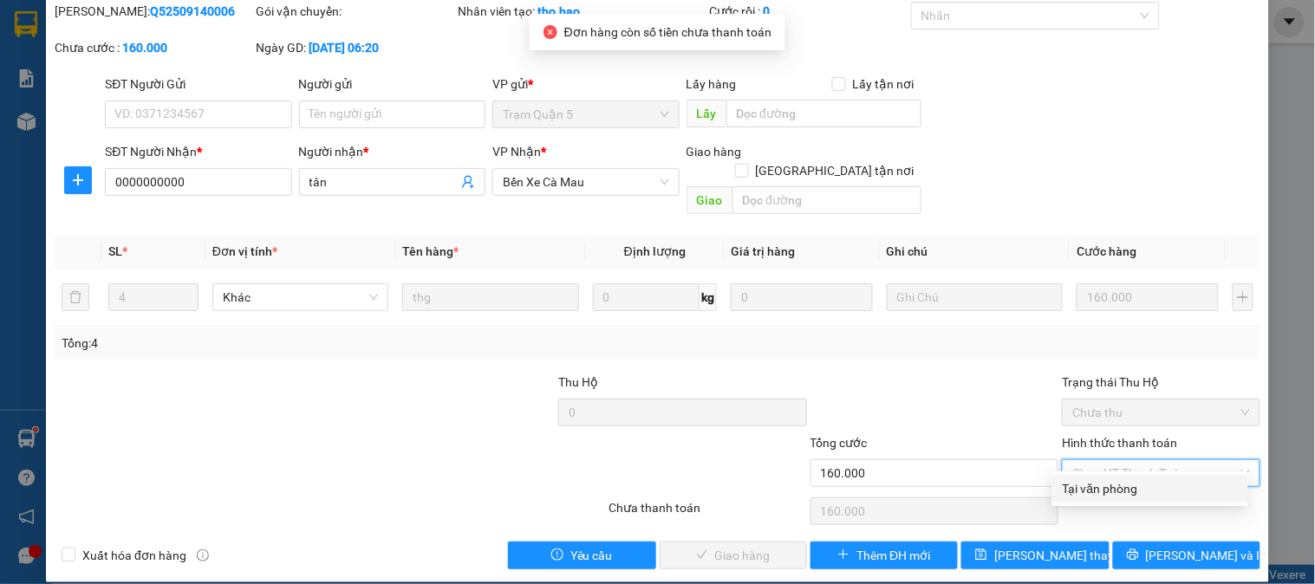
drag, startPoint x: 1093, startPoint y: 473, endPoint x: 1038, endPoint y: 504, distance: 62.5
click at [1090, 475] on div "Total Paid Fee 0 Total UnPaid Fee 160.000 Cash Collection Total Fee Mã ĐH: Q525…" at bounding box center [658, 286] width 1206 height 568
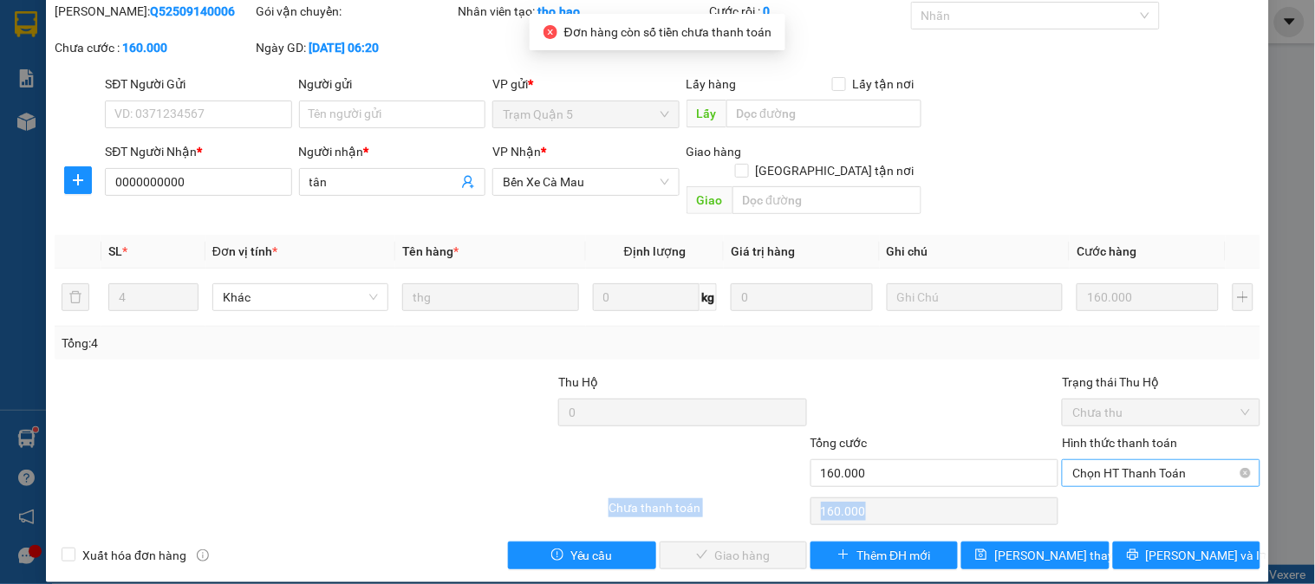
click at [1086, 460] on span "Chọn HT Thanh Toán" at bounding box center [1161, 473] width 177 height 26
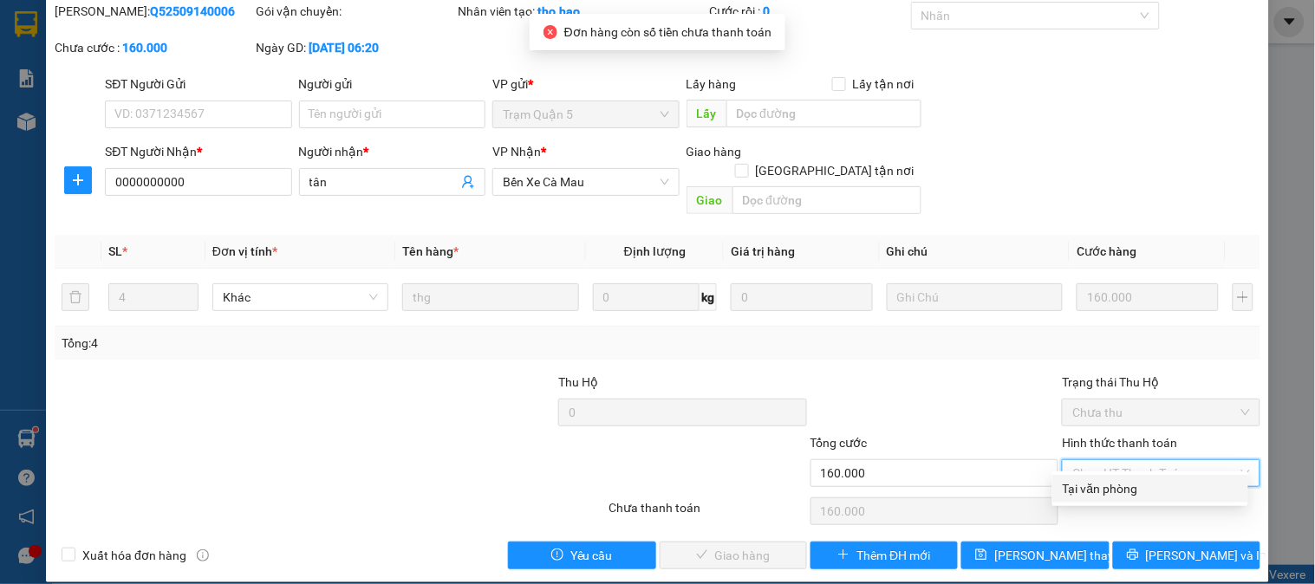
click at [1086, 482] on div "Tại văn phòng" at bounding box center [1150, 489] width 175 height 19
type input "0"
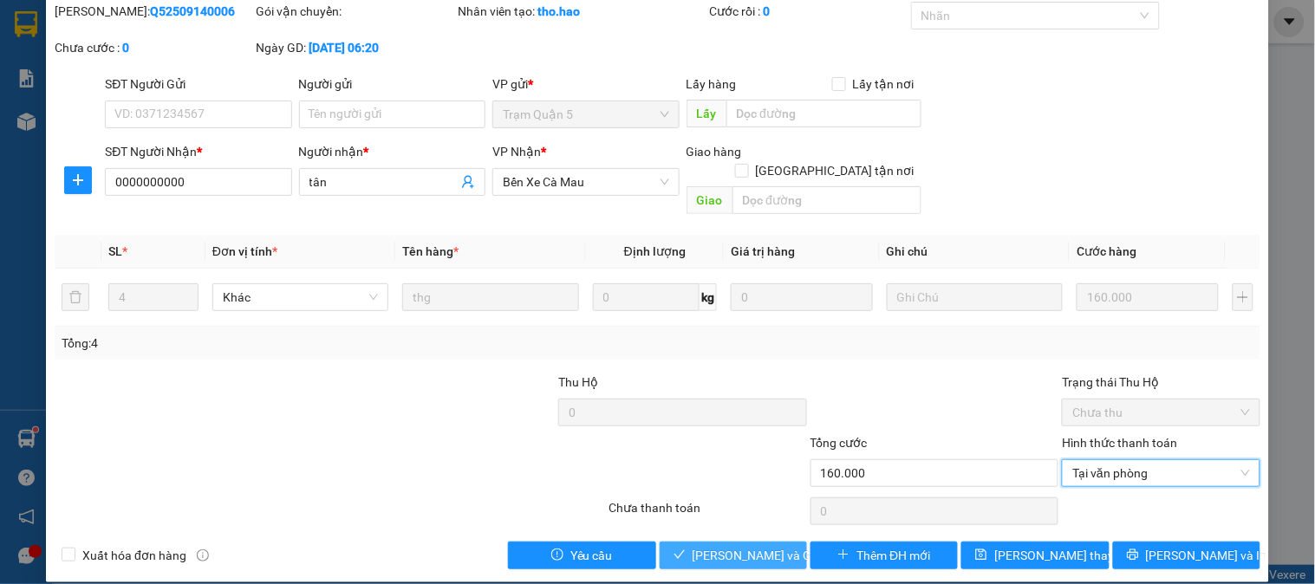
click at [668, 545] on button "[PERSON_NAME] và Giao hàng" at bounding box center [733, 556] width 147 height 28
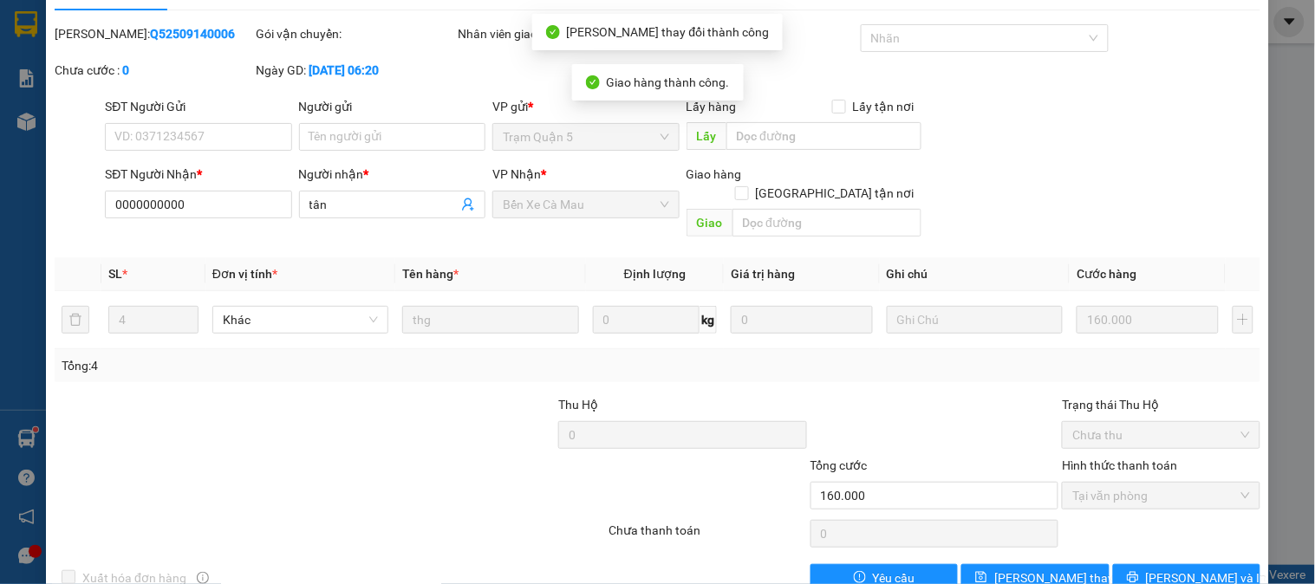
scroll to position [0, 0]
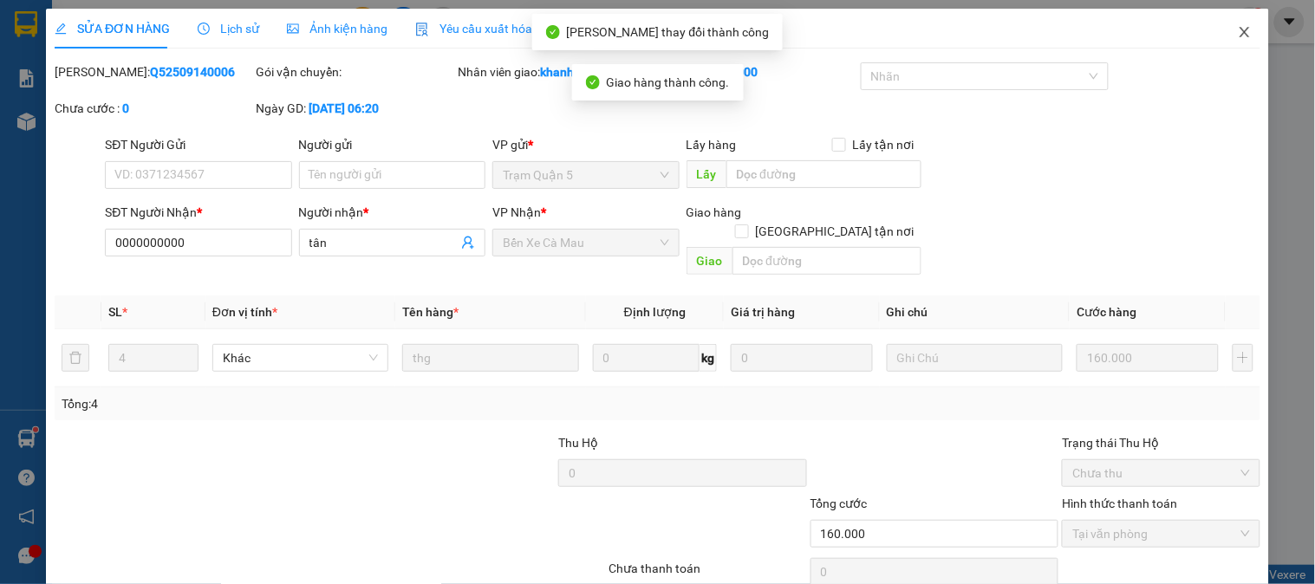
click at [1221, 31] on span "Close" at bounding box center [1245, 33] width 49 height 49
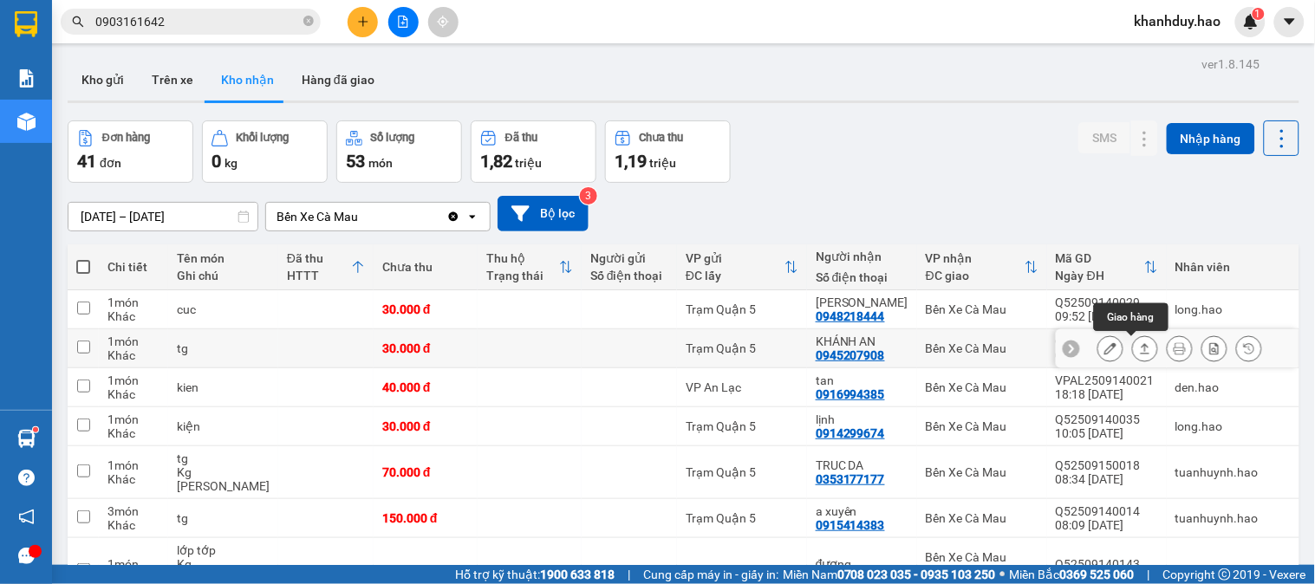
click at [1138, 352] on button at bounding box center [1145, 349] width 24 height 30
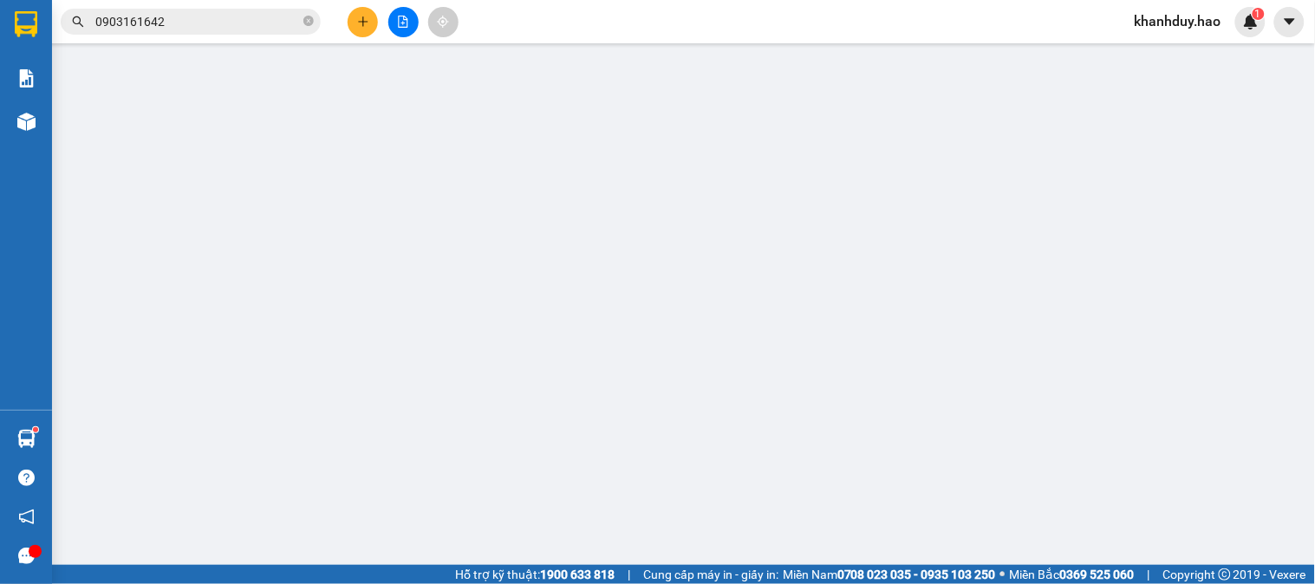
type input "0945207908"
type input "KHÁNH AN"
type input "30.000"
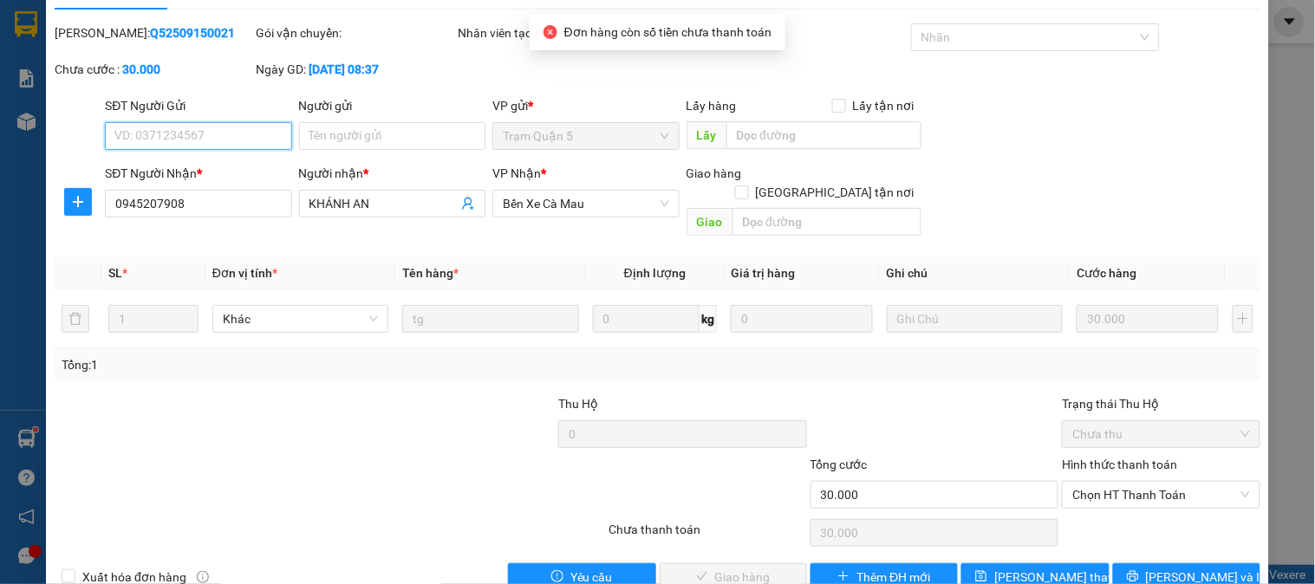
scroll to position [61, 0]
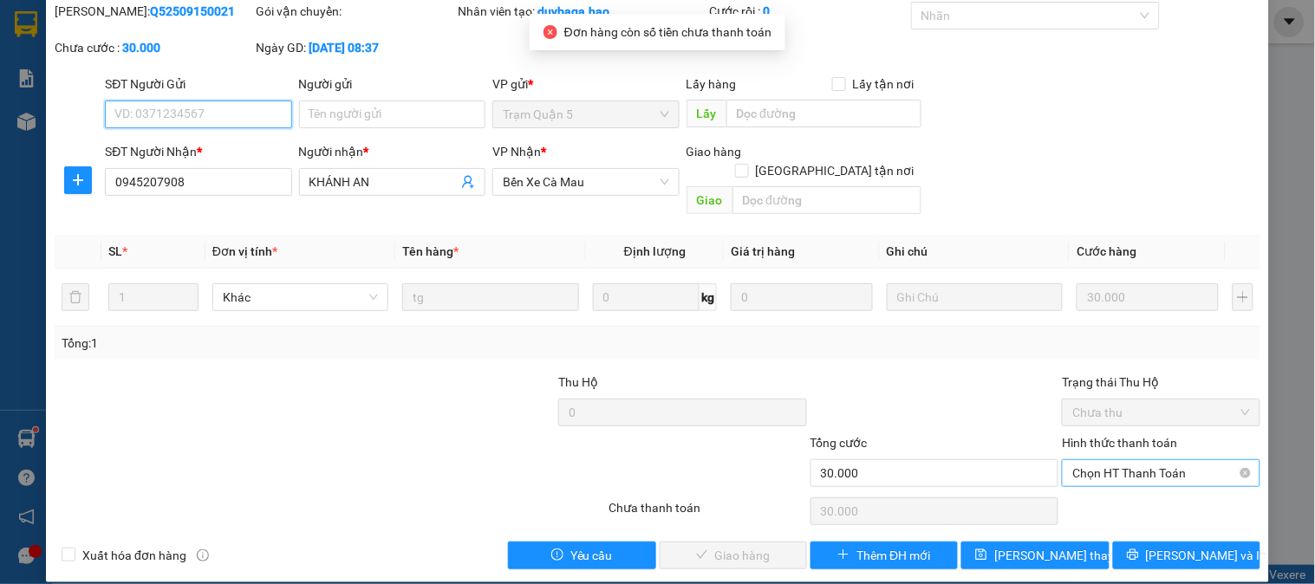
click at [1141, 460] on span "Chọn HT Thanh Toán" at bounding box center [1161, 473] width 177 height 26
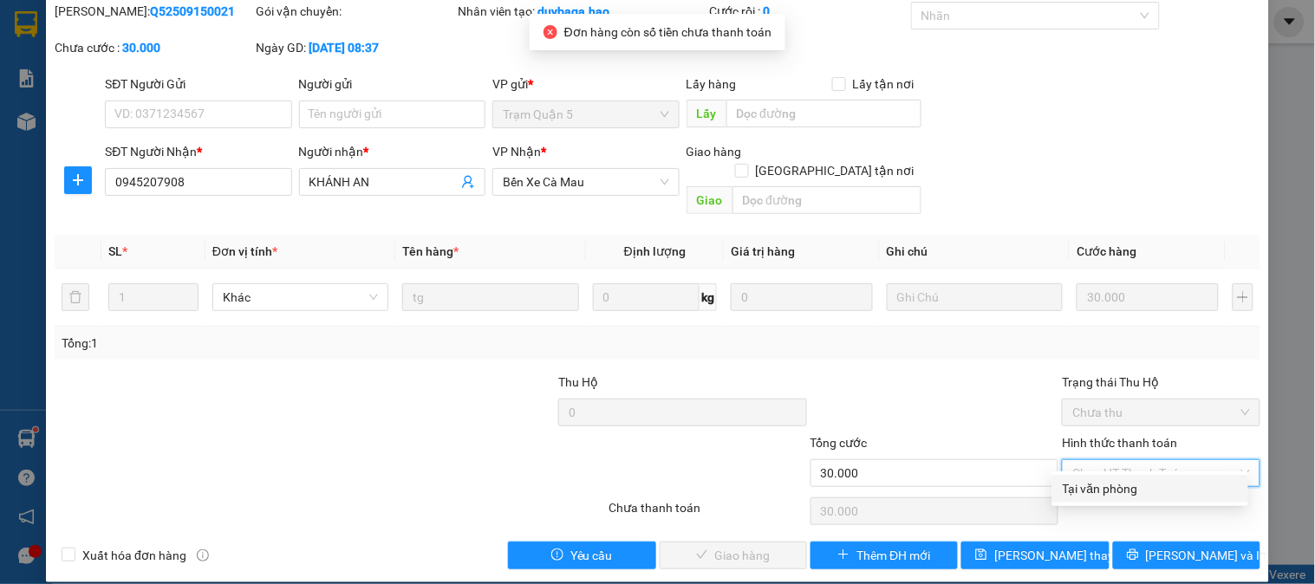
click at [1129, 489] on div "Tại văn phòng" at bounding box center [1150, 489] width 175 height 19
type input "0"
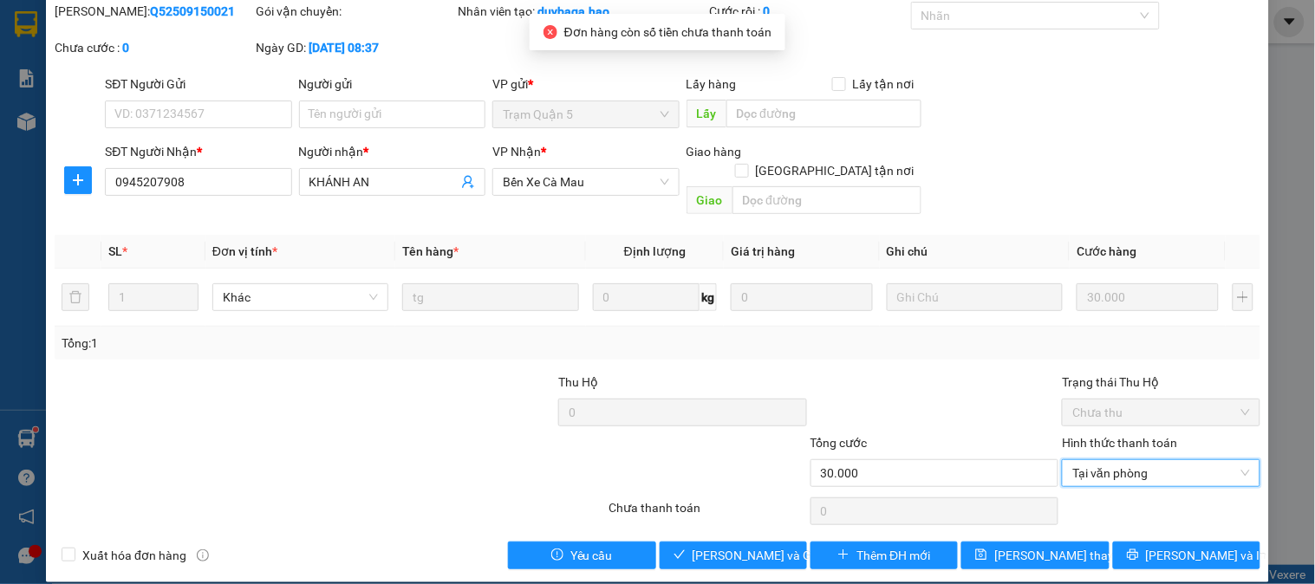
click at [720, 551] on div "SỬA ĐƠN HÀNG Lịch sử Ảnh kiện hàng Yêu cầu xuất hóa đơn điện tử Total Paid Fee …" at bounding box center [657, 265] width 1223 height 635
click at [730, 546] on span "[PERSON_NAME] và Giao hàng" at bounding box center [776, 555] width 166 height 19
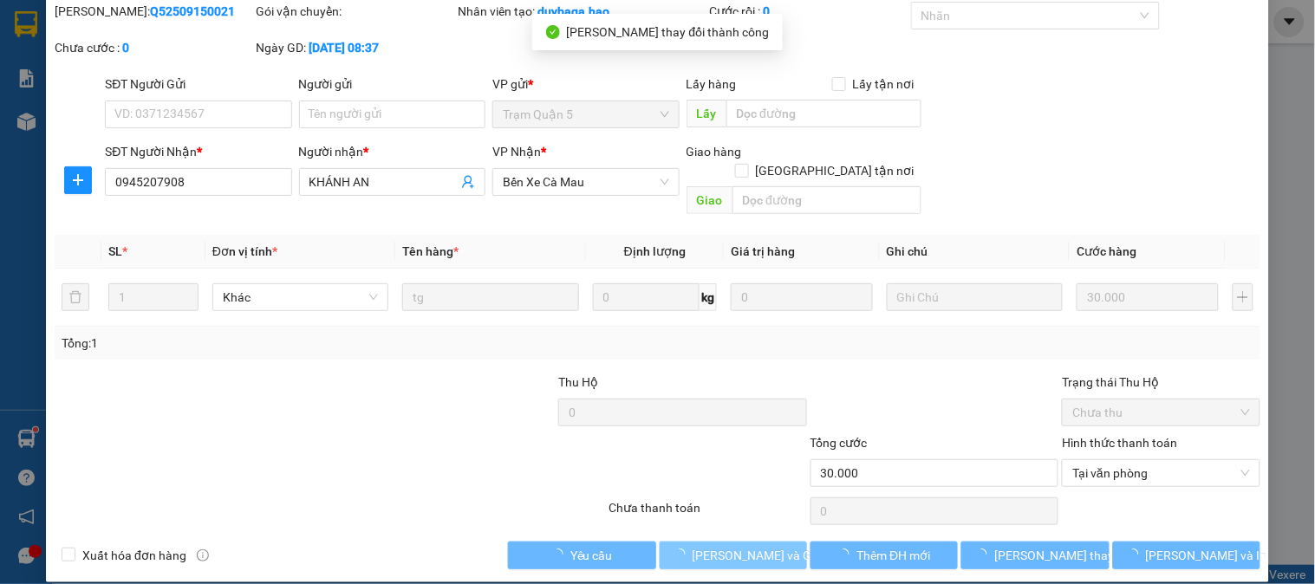
scroll to position [0, 0]
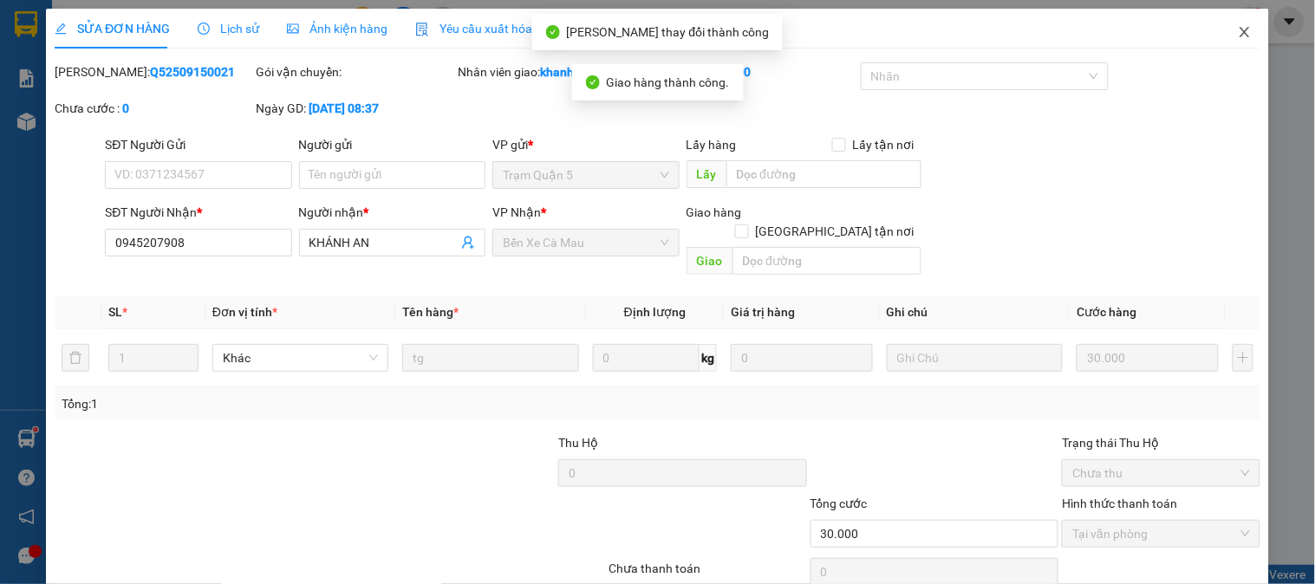
click at [1227, 47] on span "Close" at bounding box center [1245, 33] width 49 height 49
click at [1227, 47] on main at bounding box center [657, 282] width 1315 height 565
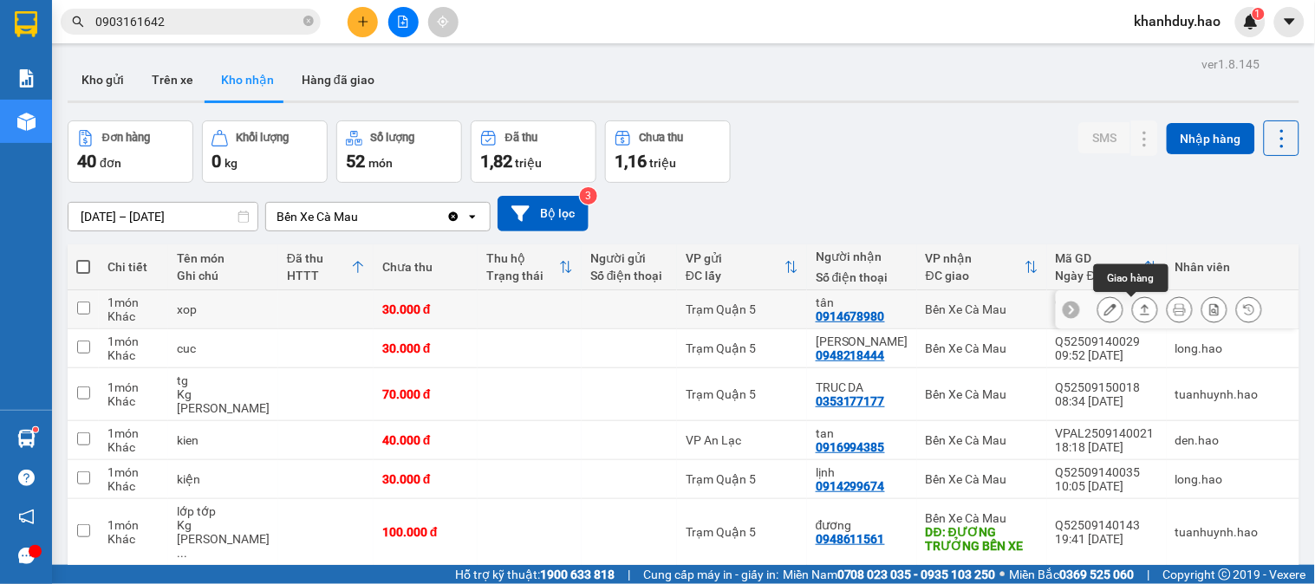
click at [1139, 307] on icon at bounding box center [1145, 309] width 12 height 12
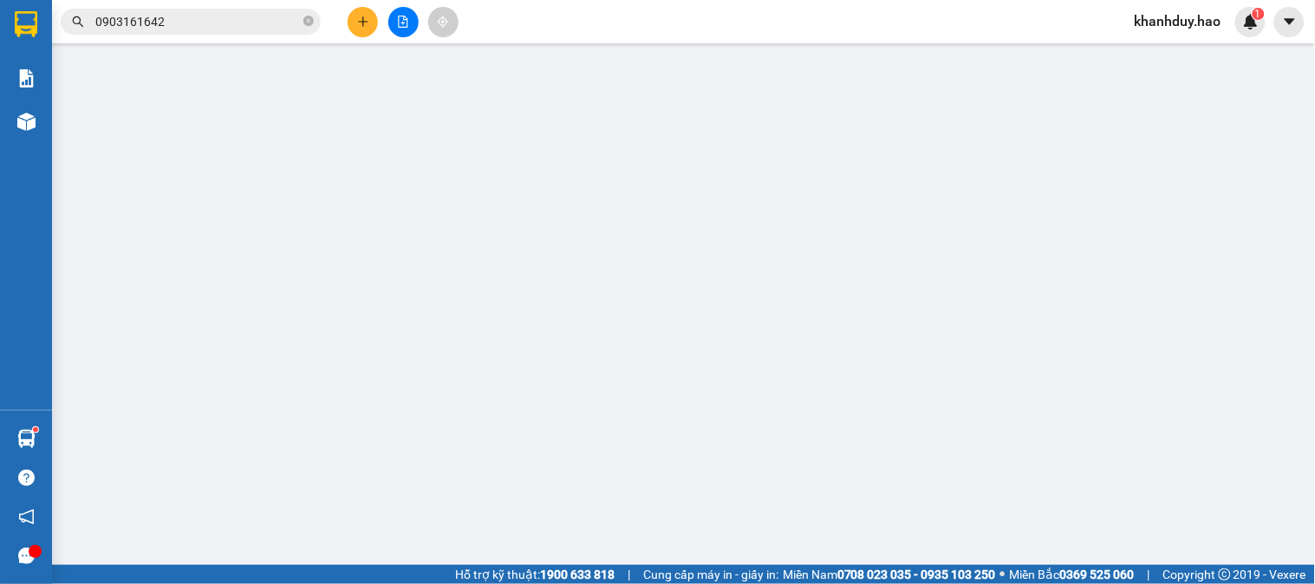
type input "0914678980"
type input "tân"
type input "30.000"
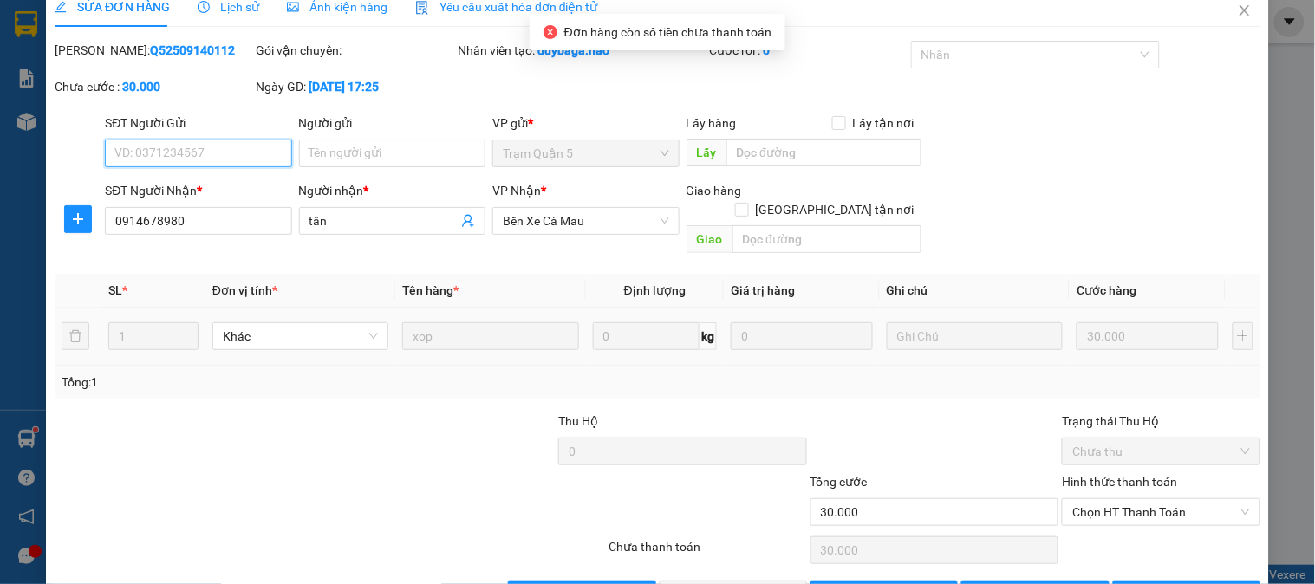
scroll to position [61, 0]
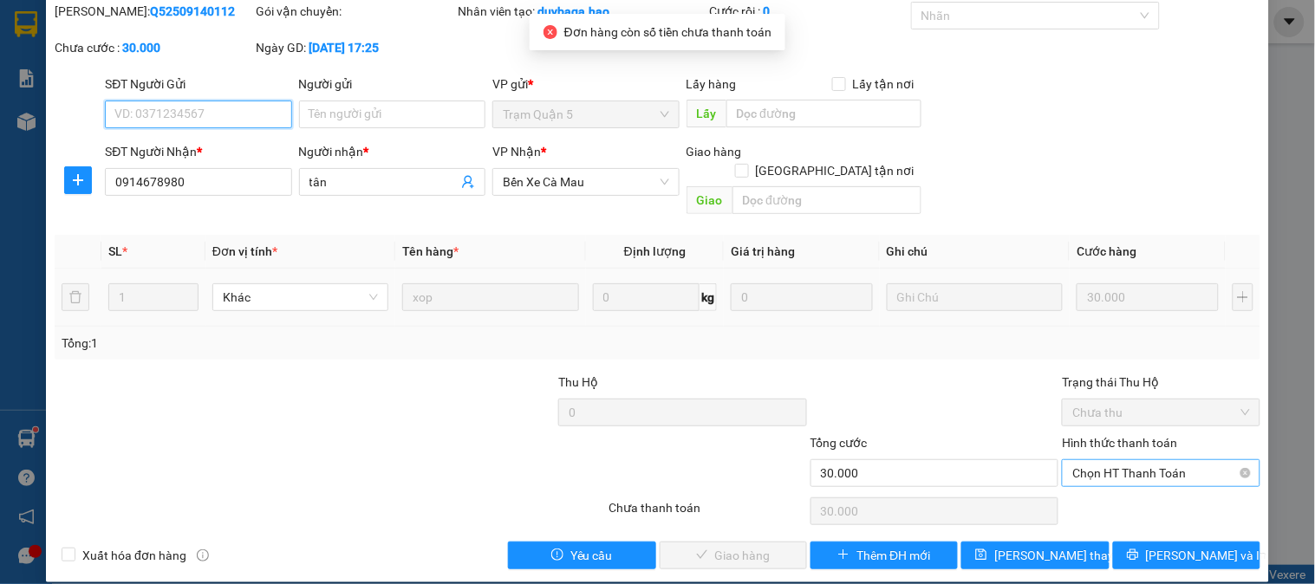
click at [1112, 460] on span "Chọn HT Thanh Toán" at bounding box center [1161, 473] width 177 height 26
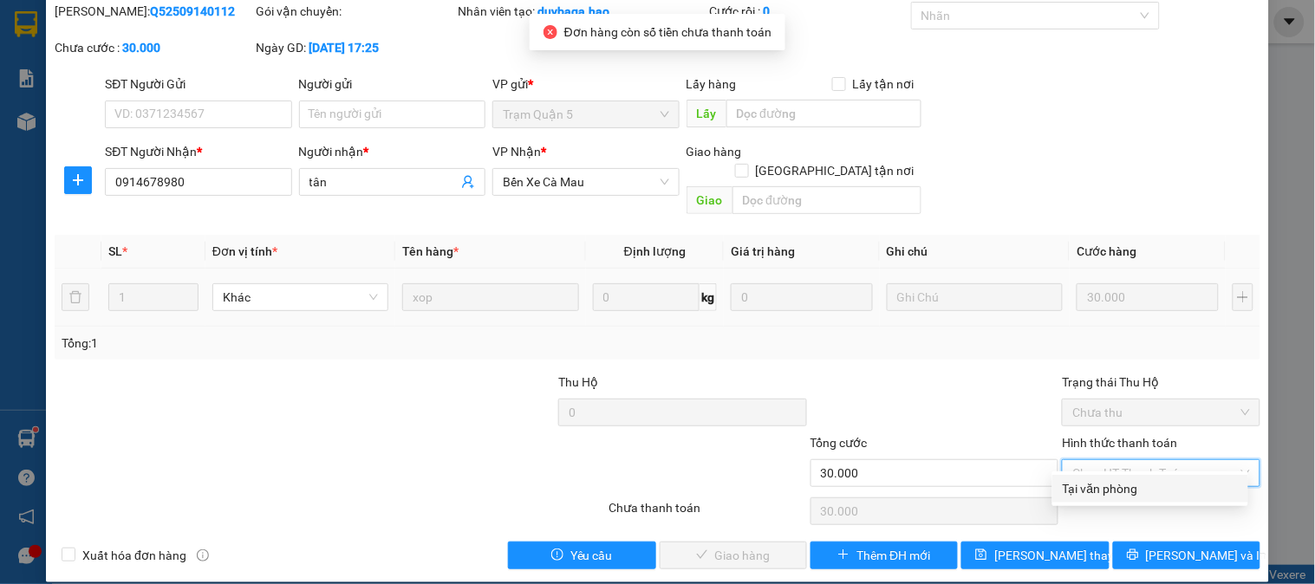
click at [1106, 493] on div "Tại văn phòng" at bounding box center [1150, 489] width 175 height 19
type input "0"
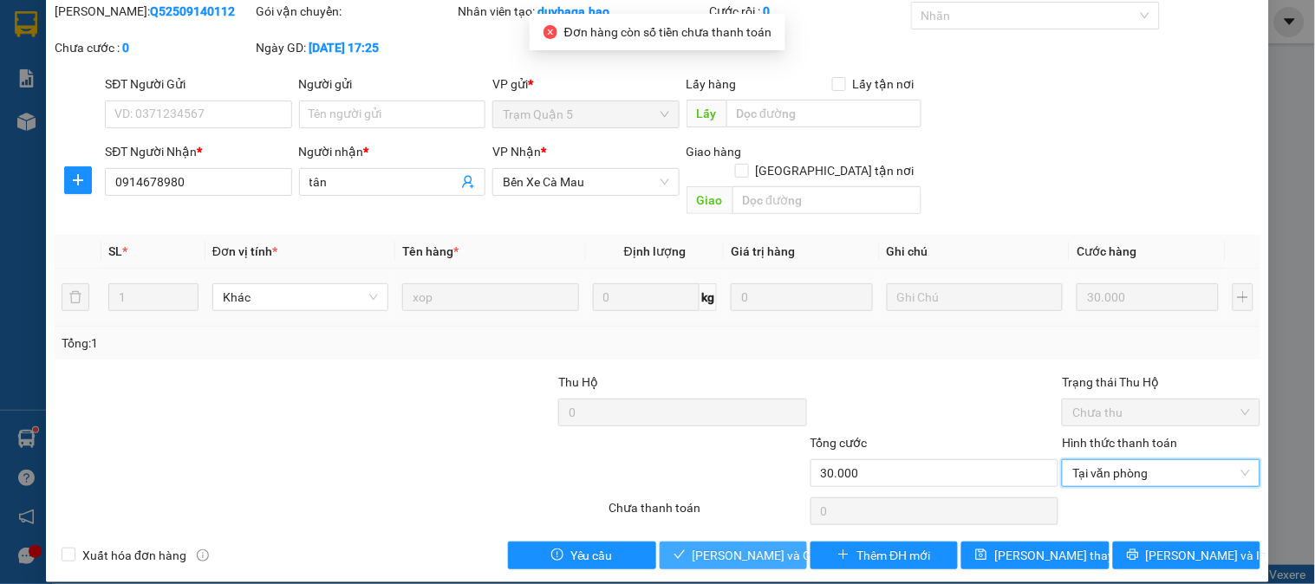
click at [683, 542] on button "[PERSON_NAME] và Giao hàng" at bounding box center [733, 556] width 147 height 28
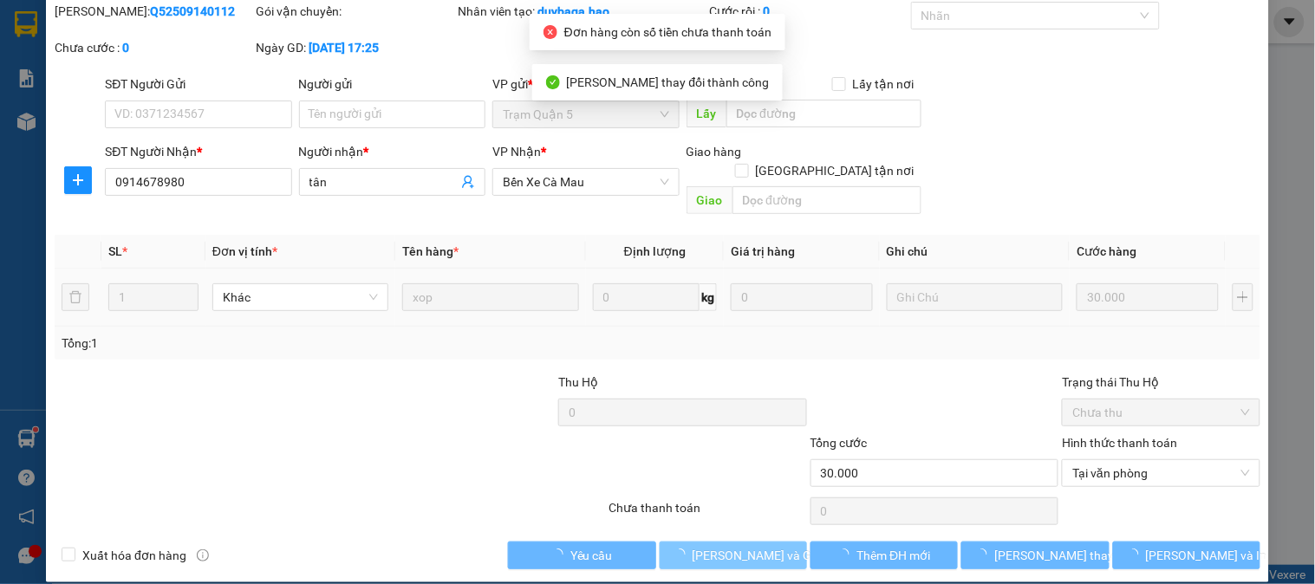
scroll to position [0, 0]
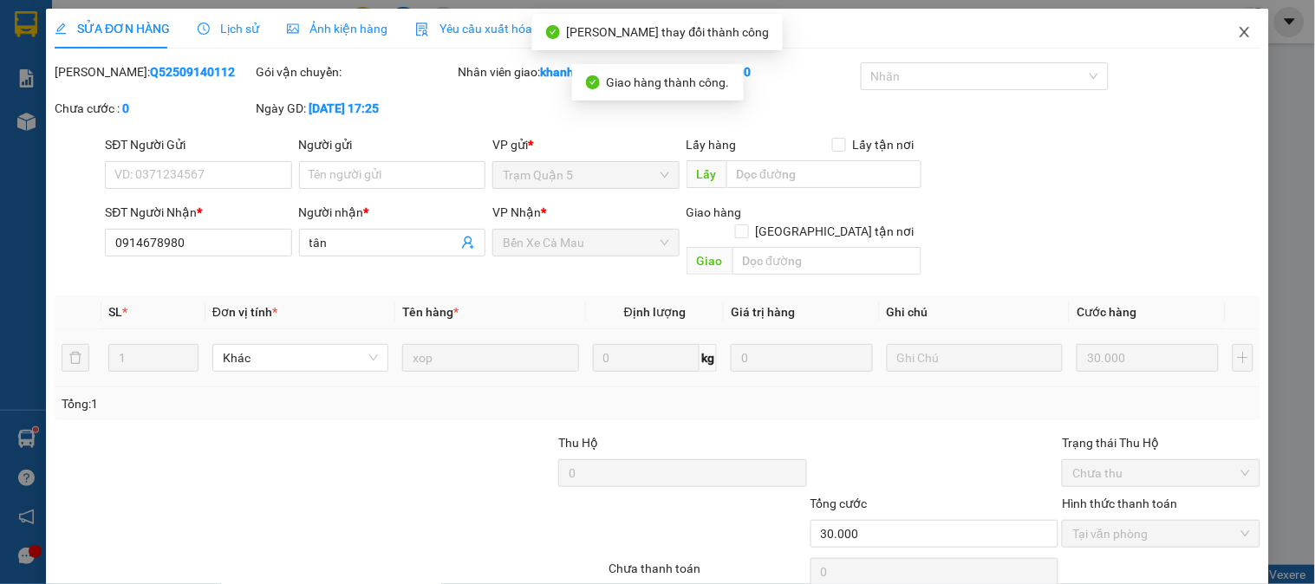
click at [1221, 28] on span "Close" at bounding box center [1245, 33] width 49 height 49
click at [1219, 29] on span "khanhduy.hao" at bounding box center [1178, 21] width 114 height 22
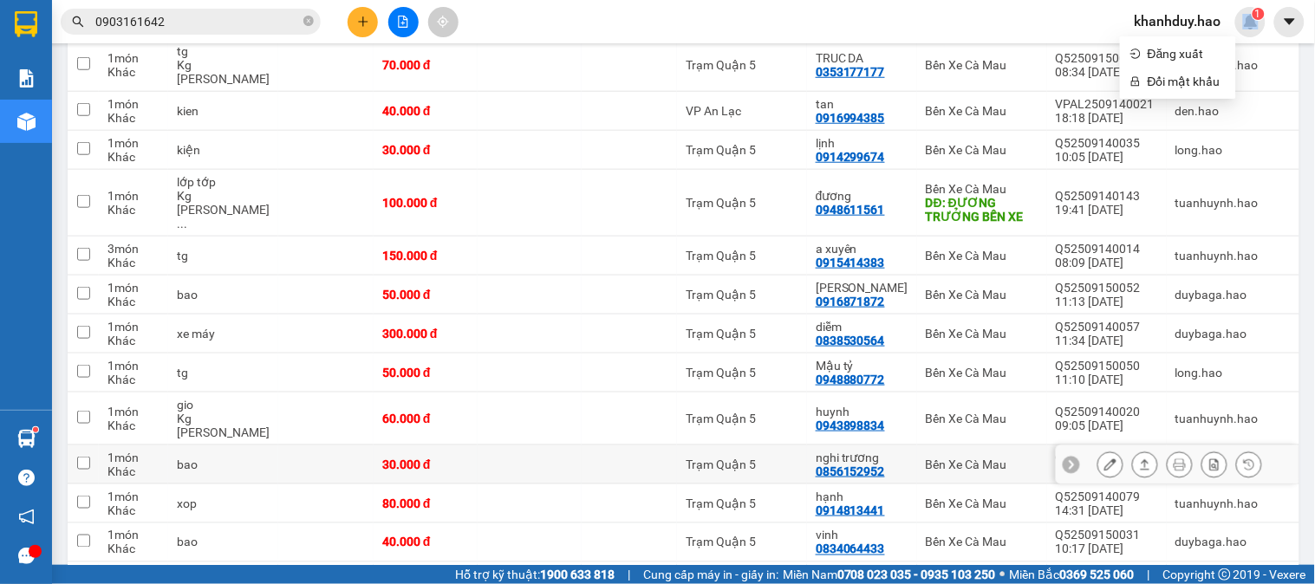
scroll to position [385, 0]
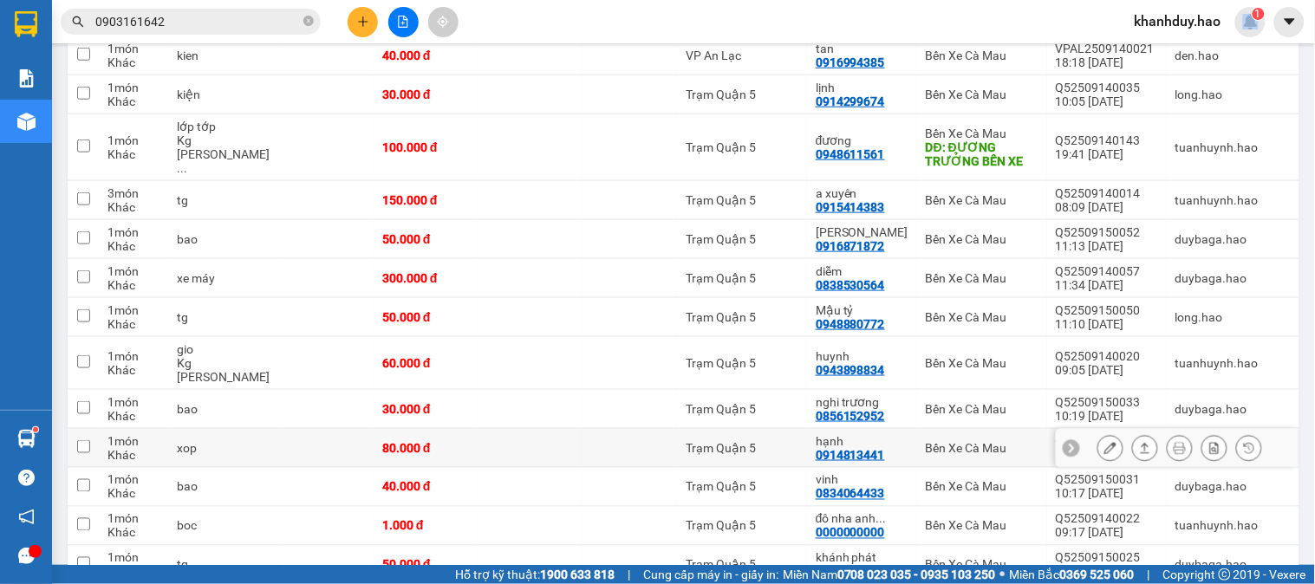
click at [1141, 443] on icon at bounding box center [1146, 448] width 10 height 10
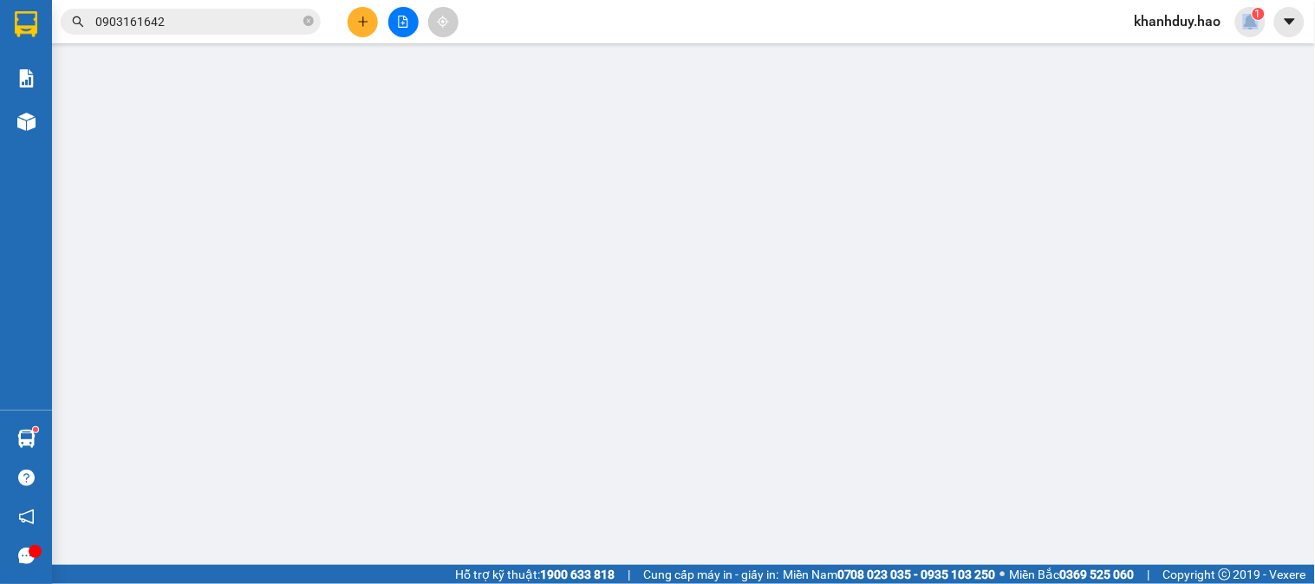
type input "0914813441"
type input "hạnh"
type input "80.000"
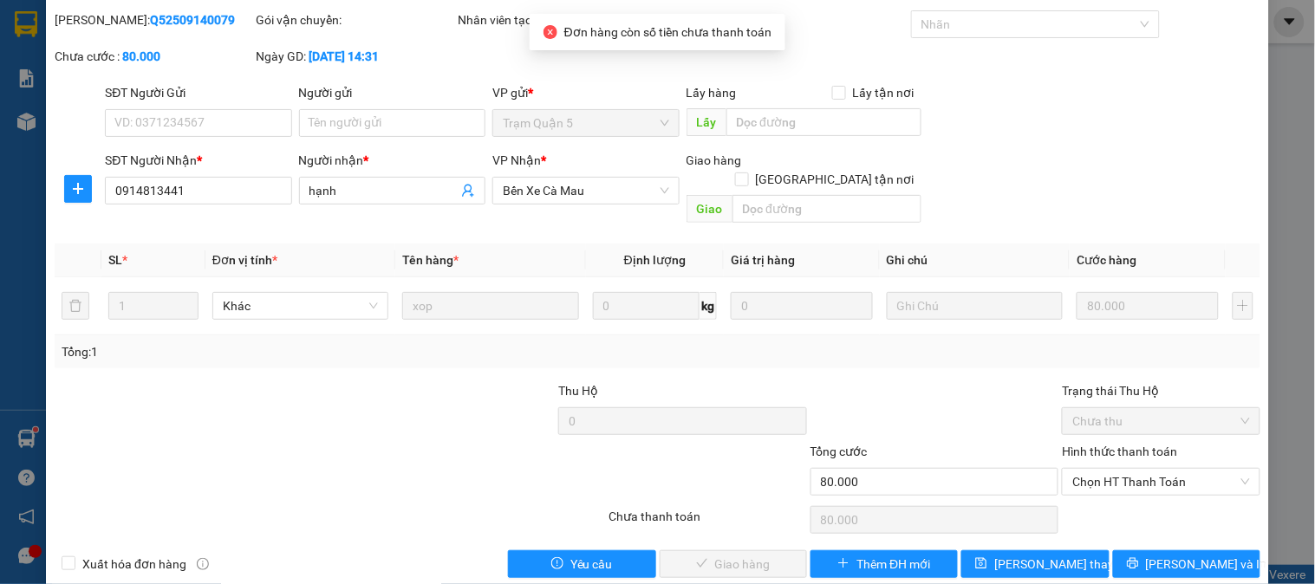
click at [1090, 445] on label "Hình thức thanh toán" at bounding box center [1119, 452] width 115 height 14
click at [1090, 469] on input "Hình thức thanh toán" at bounding box center [1155, 482] width 165 height 26
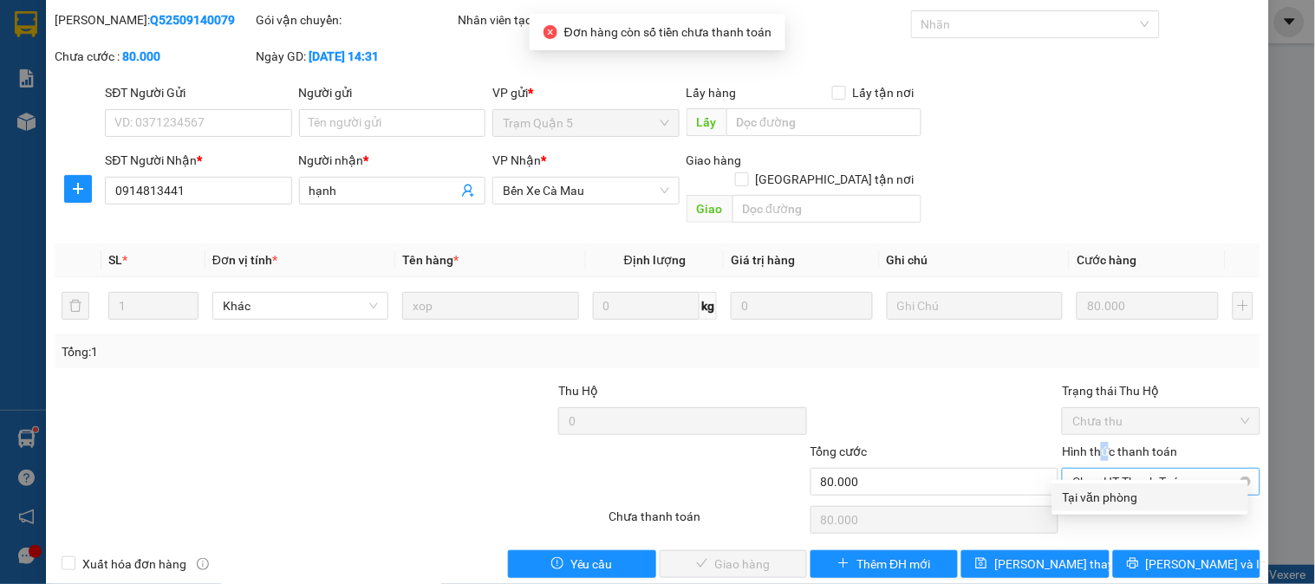
drag, startPoint x: 1094, startPoint y: 439, endPoint x: 1096, endPoint y: 451, distance: 12.3
click at [1096, 449] on div "Hình thức thanh toán Chọn HT Thanh Toán" at bounding box center [1161, 472] width 198 height 61
click at [1096, 469] on span "Chọn HT Thanh Toán" at bounding box center [1161, 482] width 177 height 26
click at [1106, 469] on span "Chọn HT Thanh Toán" at bounding box center [1161, 482] width 177 height 26
click at [1106, 501] on div "Tại văn phòng" at bounding box center [1150, 497] width 175 height 19
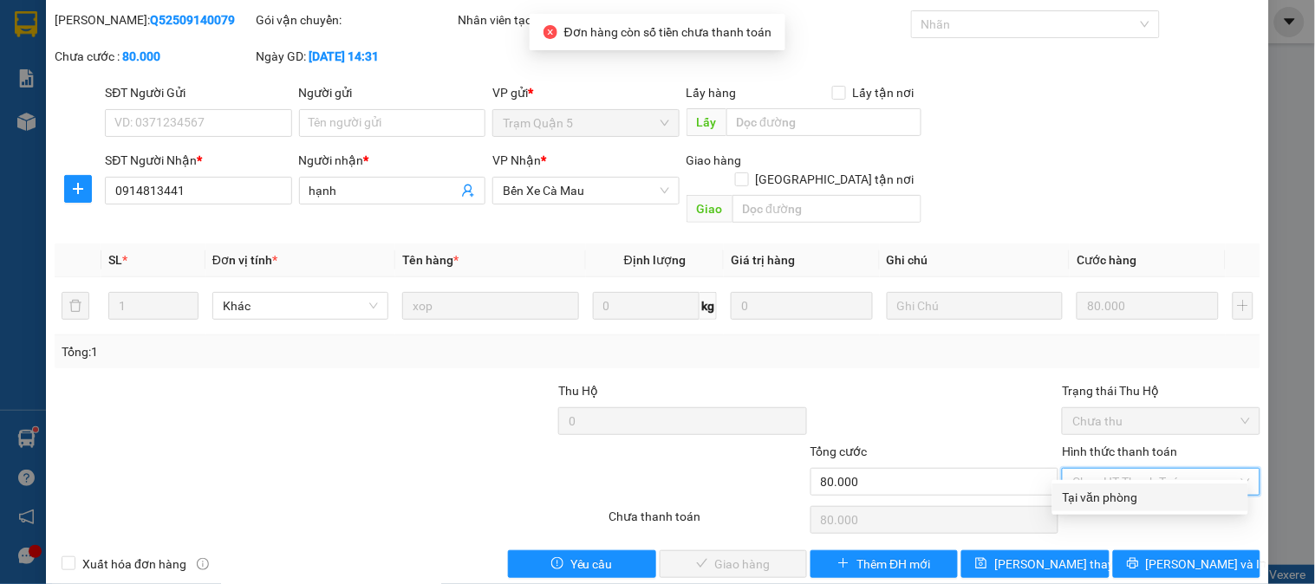
type input "0"
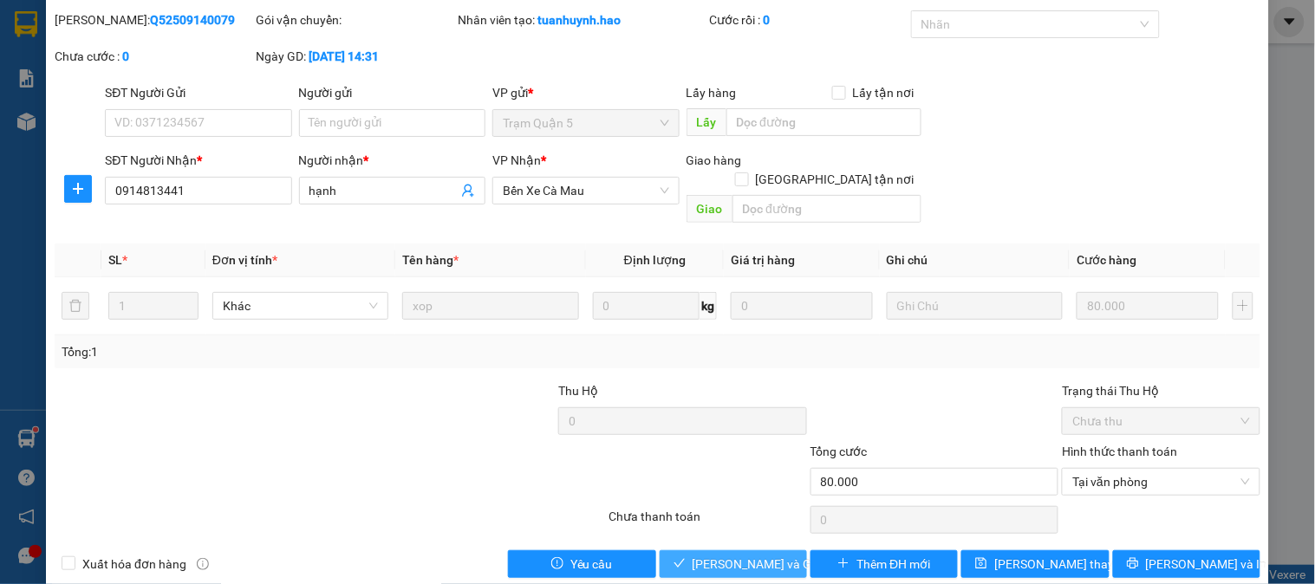
click at [720, 557] on button "[PERSON_NAME] và Giao hàng" at bounding box center [733, 565] width 147 height 28
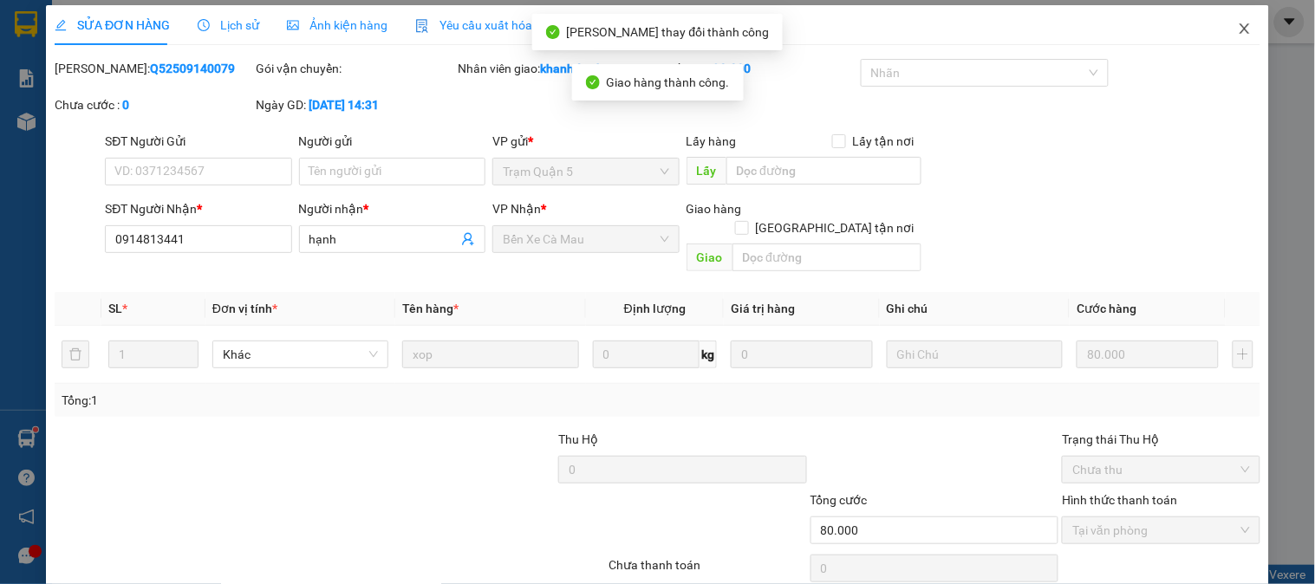
scroll to position [0, 0]
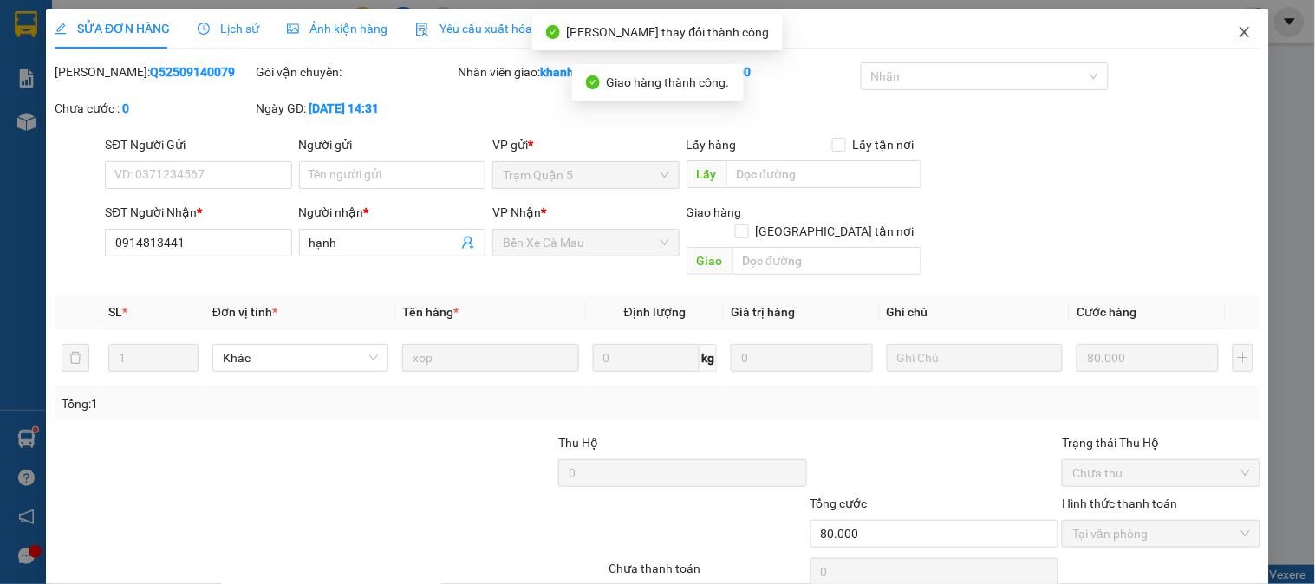
click at [1238, 28] on icon "close" at bounding box center [1245, 32] width 14 height 14
click at [1225, 28] on span "khanhduy.hao" at bounding box center [1178, 21] width 114 height 22
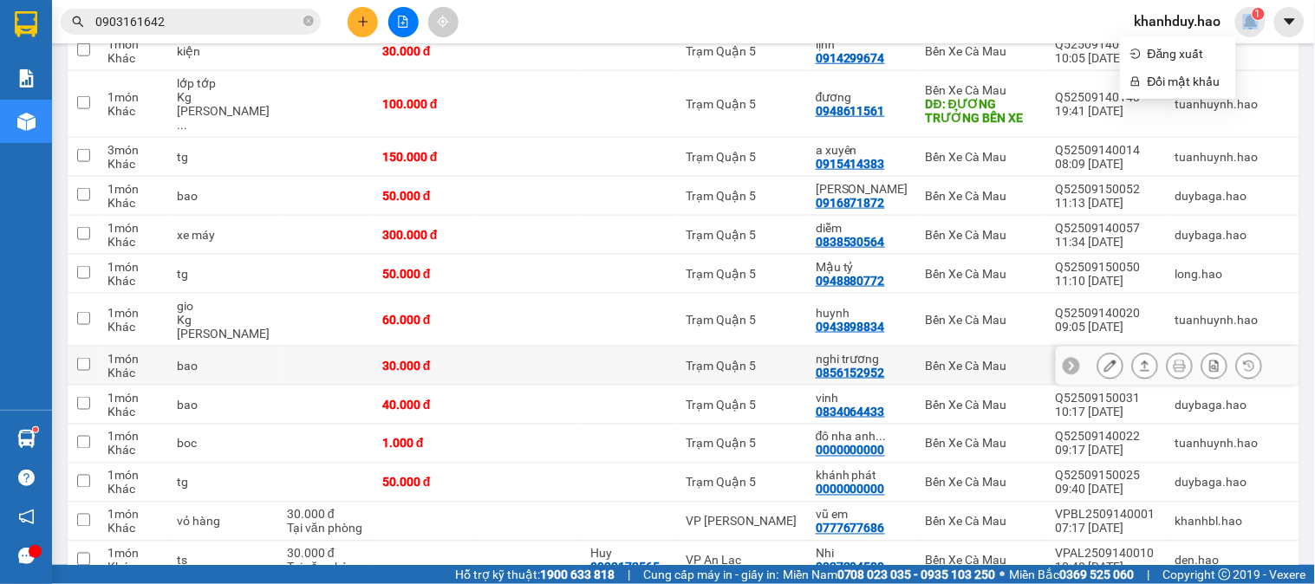
scroll to position [385, 0]
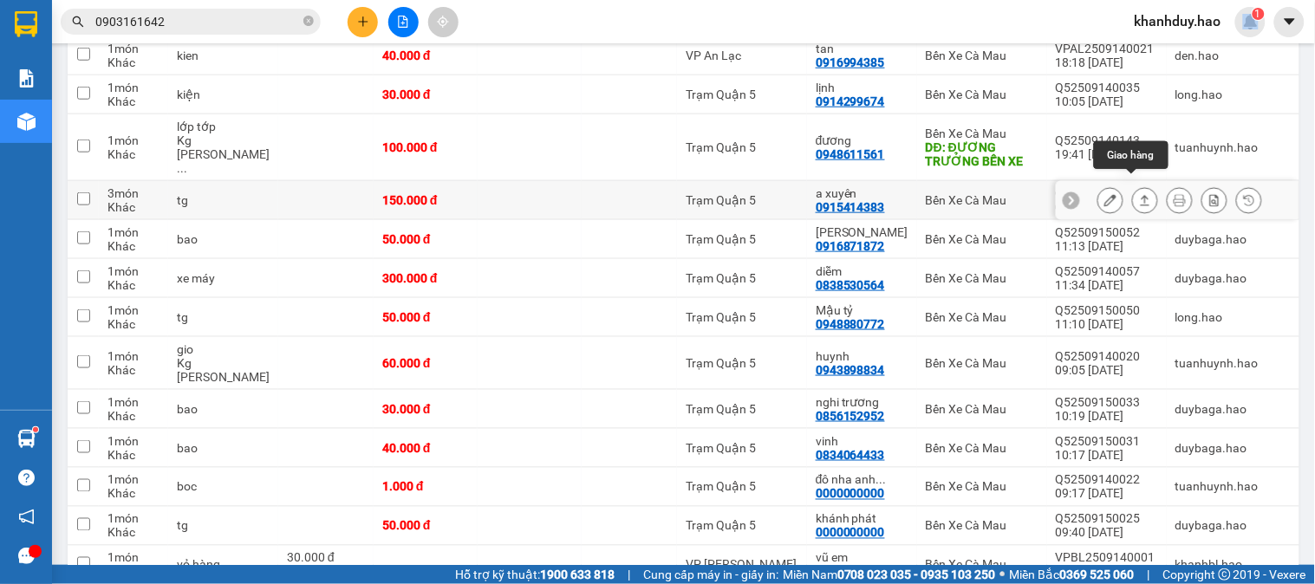
click at [1139, 194] on icon at bounding box center [1145, 200] width 12 height 12
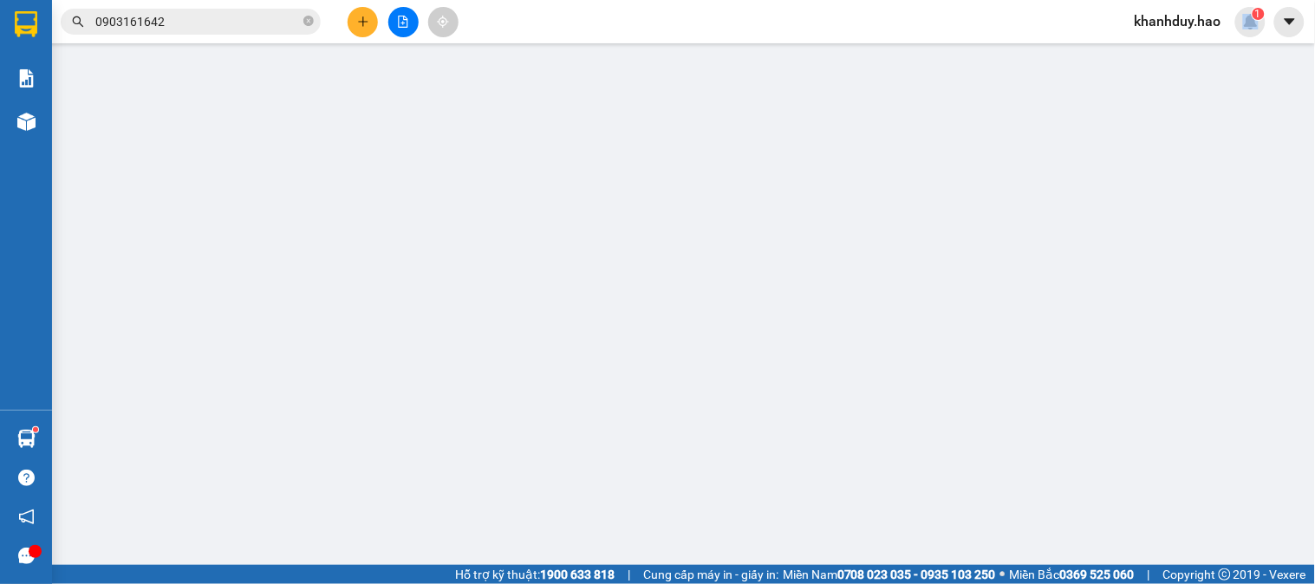
type input "0915414383"
type input "a xuyên"
type input "150.000"
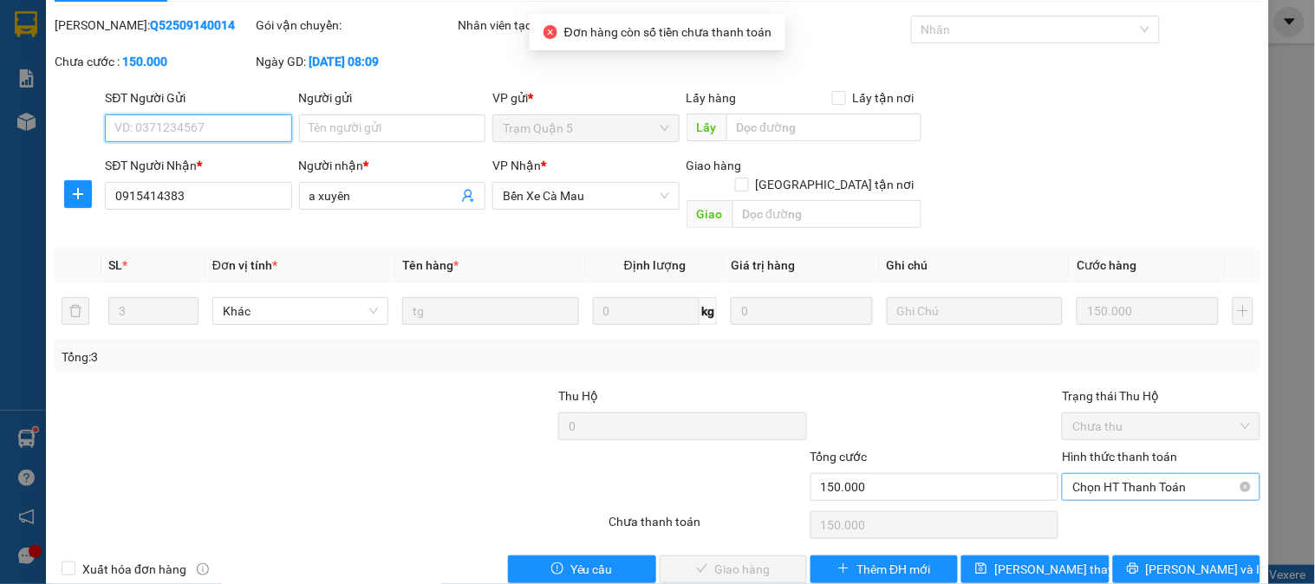
scroll to position [61, 0]
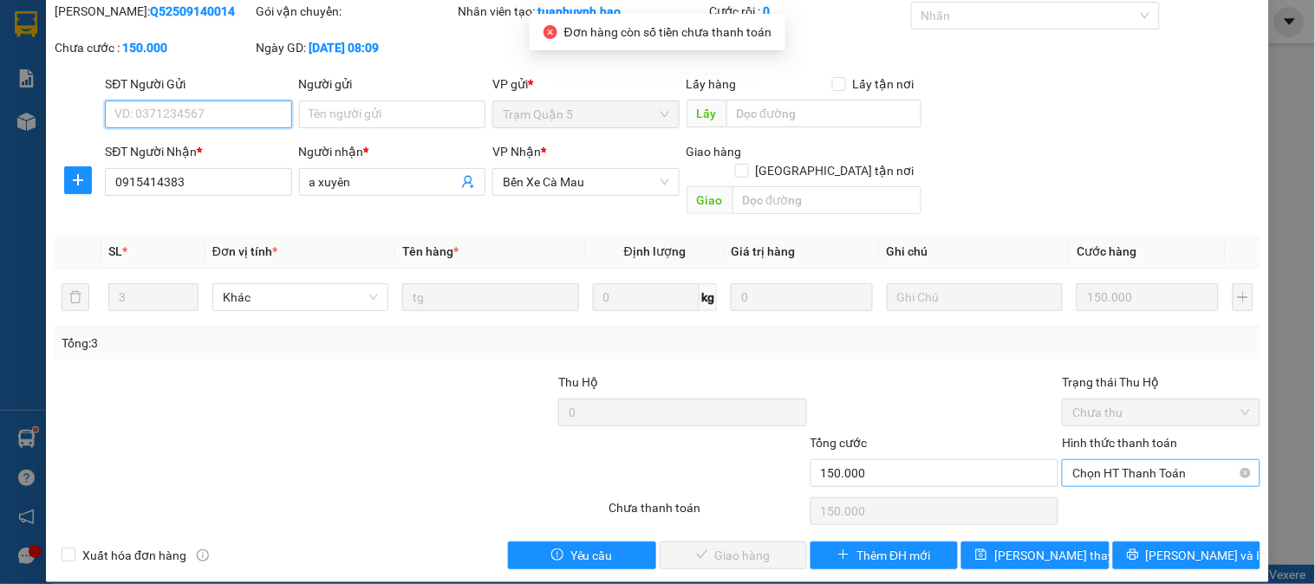
click at [1121, 460] on div "Chọn HT Thanh Toán" at bounding box center [1161, 474] width 198 height 28
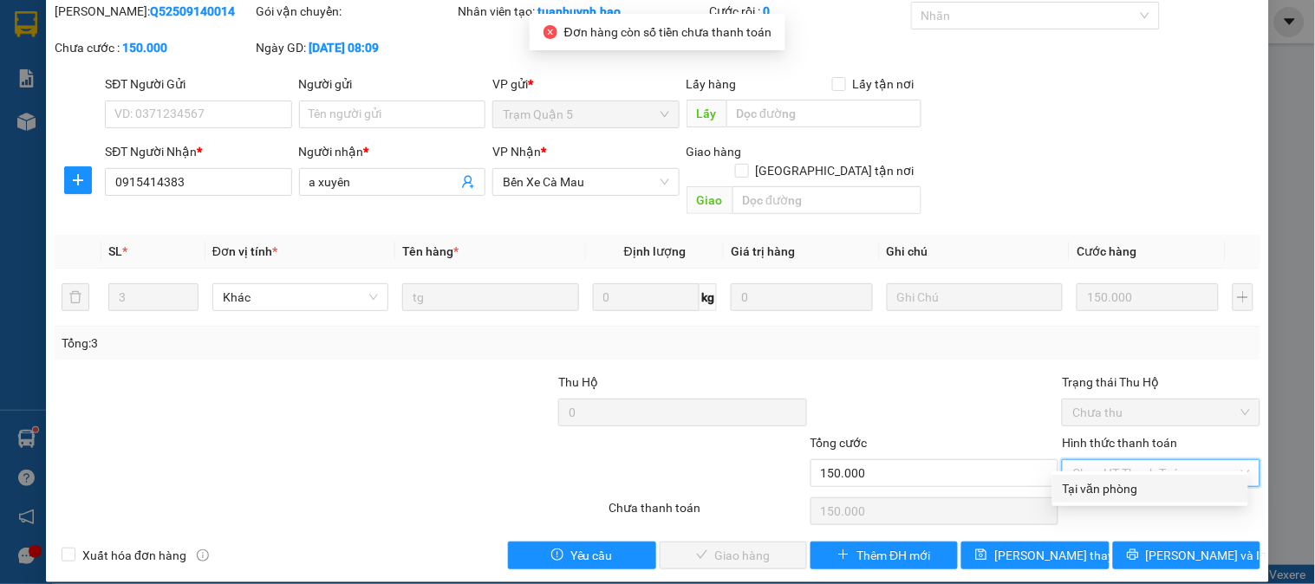
click at [1113, 490] on div "Tại văn phòng" at bounding box center [1150, 489] width 175 height 19
type input "0"
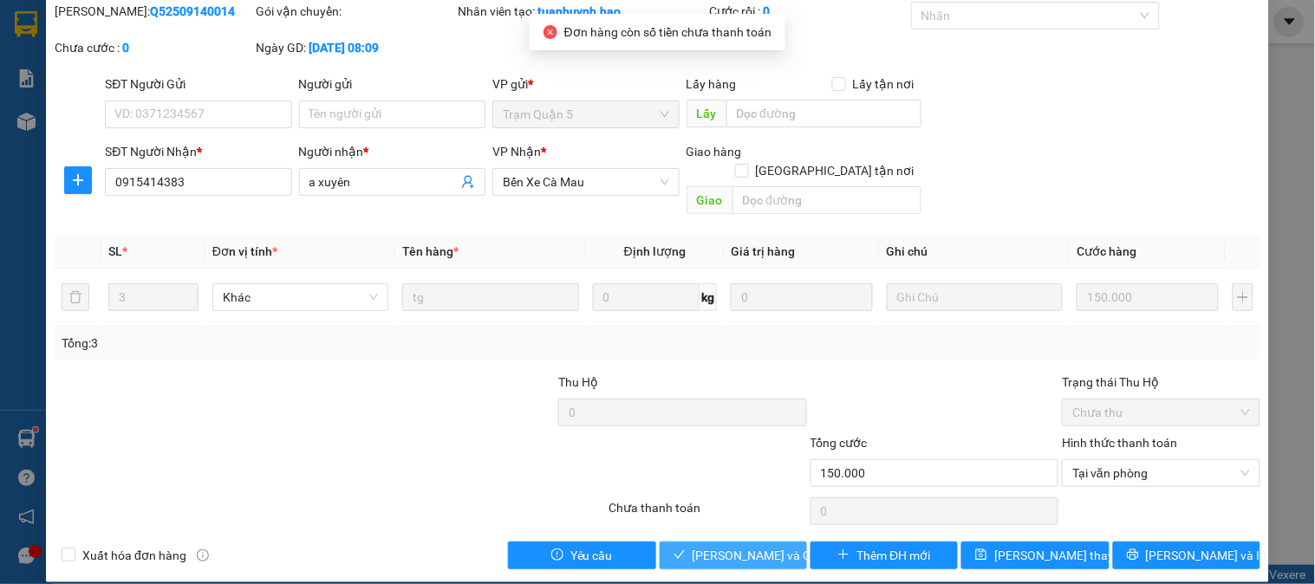
click at [748, 546] on span "[PERSON_NAME] và Giao hàng" at bounding box center [776, 555] width 166 height 19
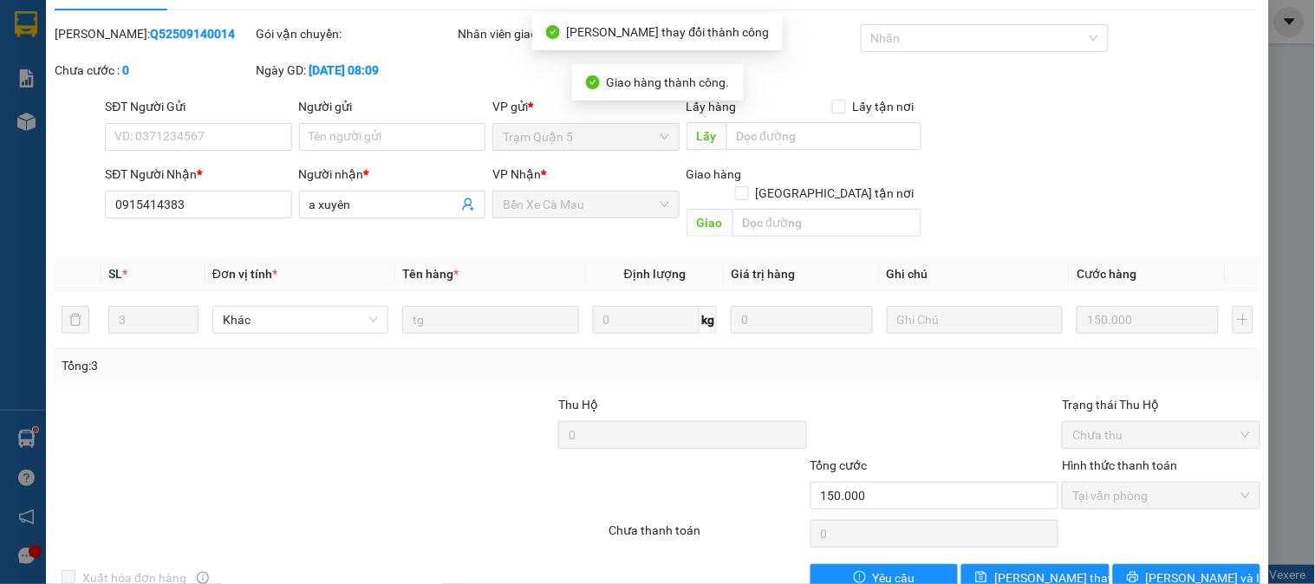
scroll to position [0, 0]
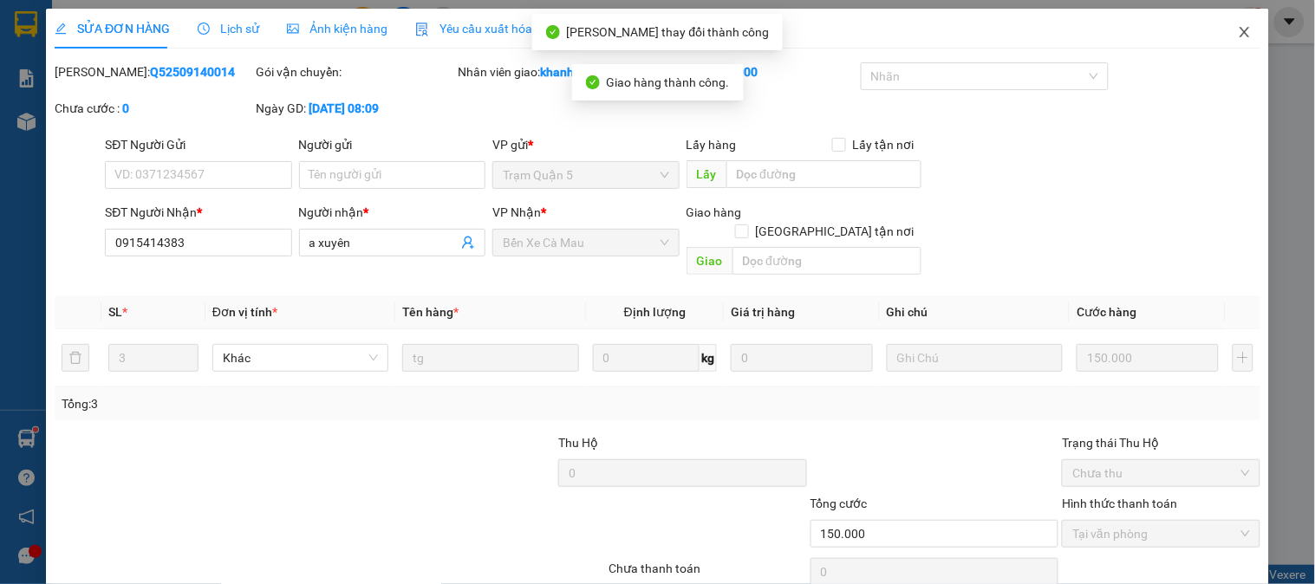
click at [1240, 29] on icon "close" at bounding box center [1245, 32] width 10 height 10
click at [1235, 29] on span "khanhduy.hao" at bounding box center [1178, 21] width 114 height 22
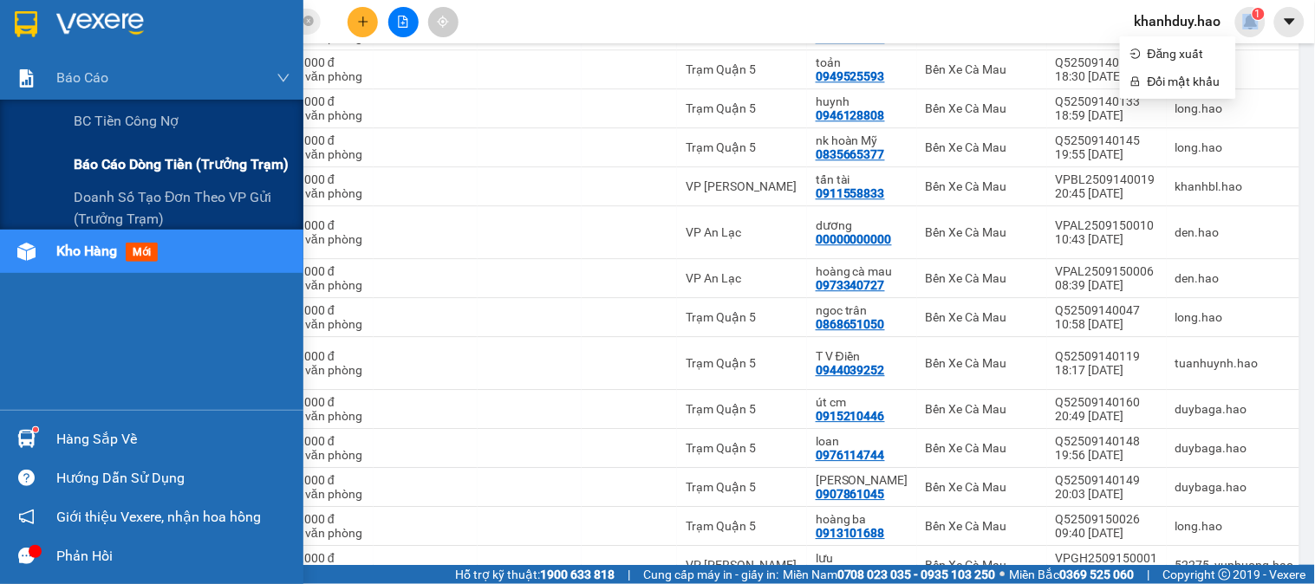
click at [75, 156] on span "Báo cáo dòng tiền (trưởng trạm)" at bounding box center [181, 164] width 215 height 22
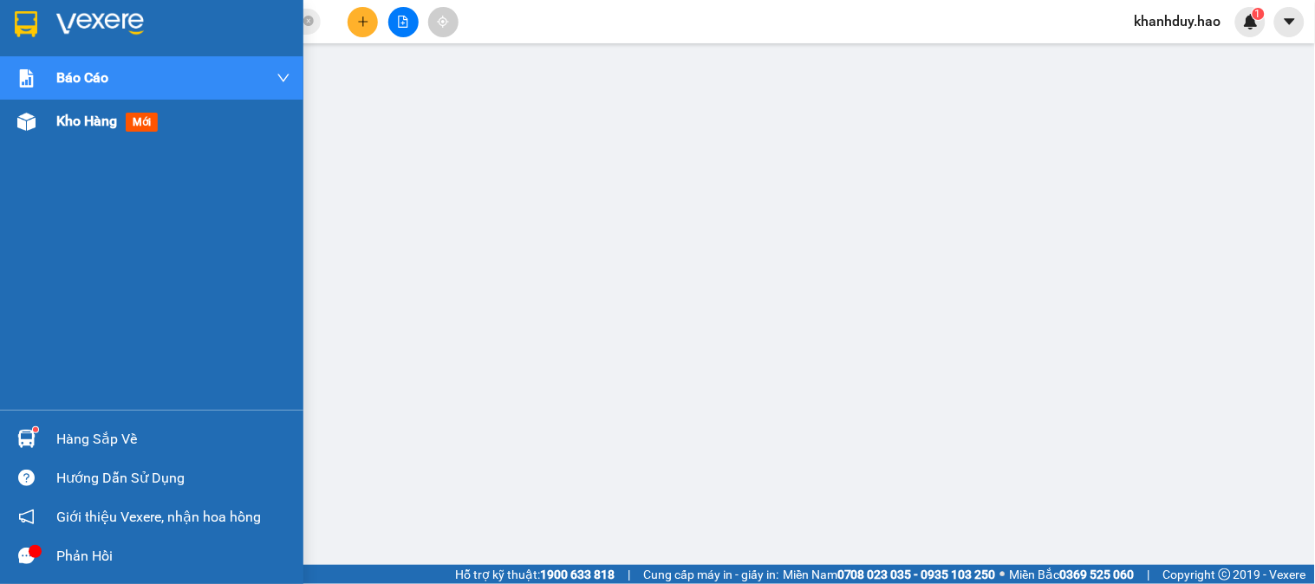
click at [43, 125] on div "Kho hàng mới" at bounding box center [151, 121] width 303 height 43
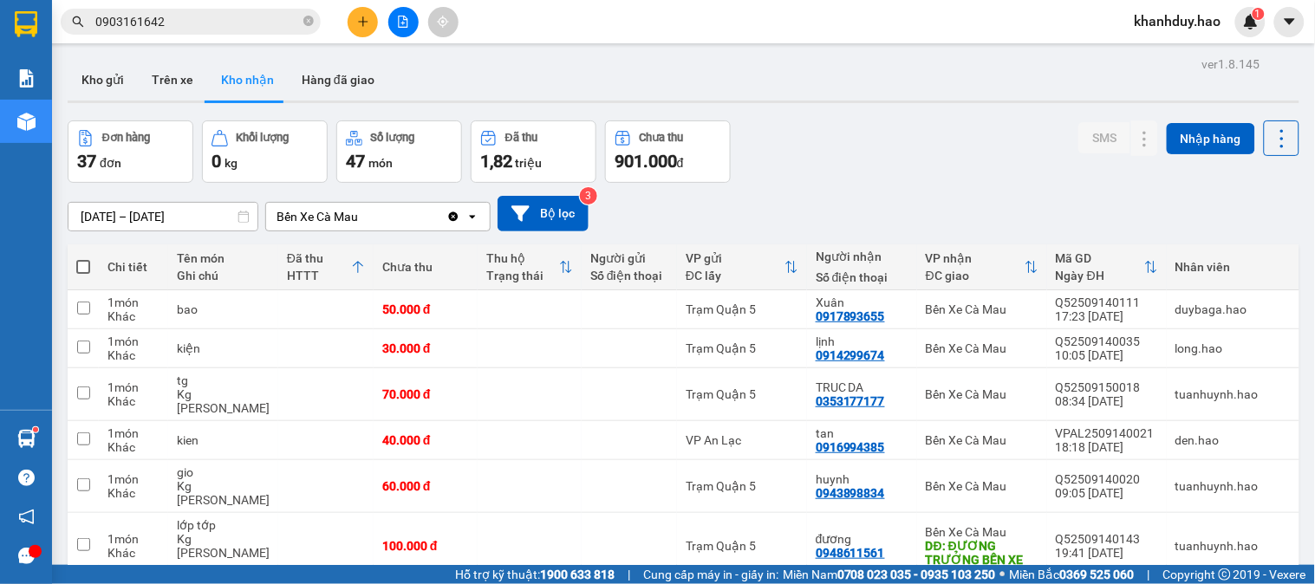
click at [130, 74] on button "Kho gửi" at bounding box center [103, 80] width 70 height 42
